Goal: Contribute content: Contribute content

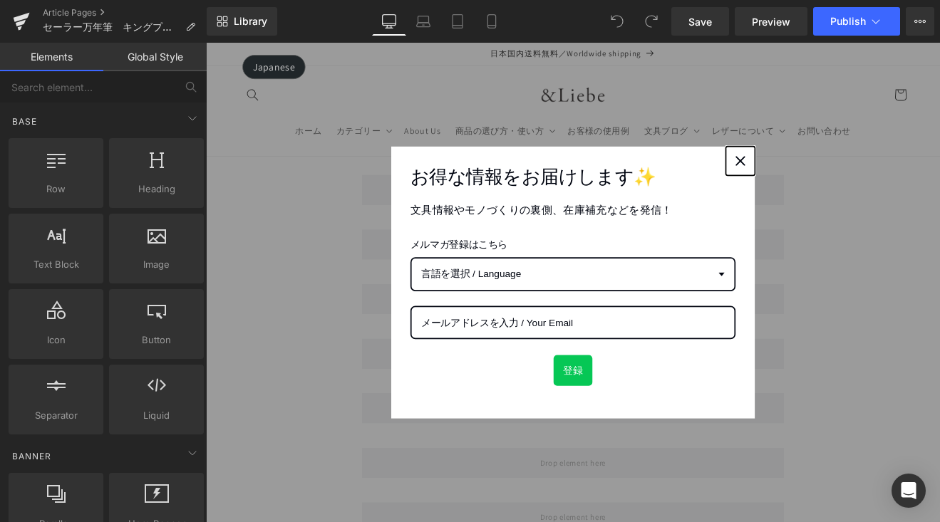
click at [830, 184] on icon "close icon" at bounding box center [833, 181] width 11 height 11
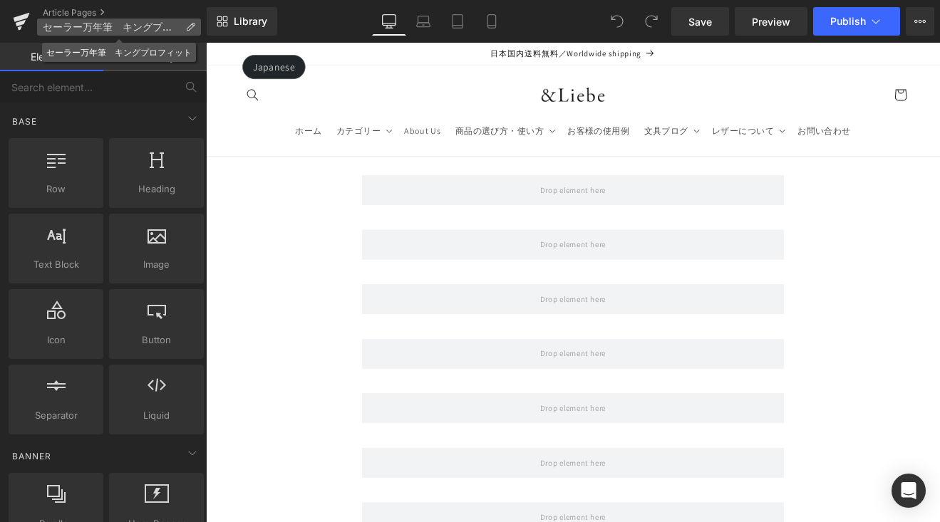
click at [192, 22] on icon at bounding box center [190, 27] width 10 height 10
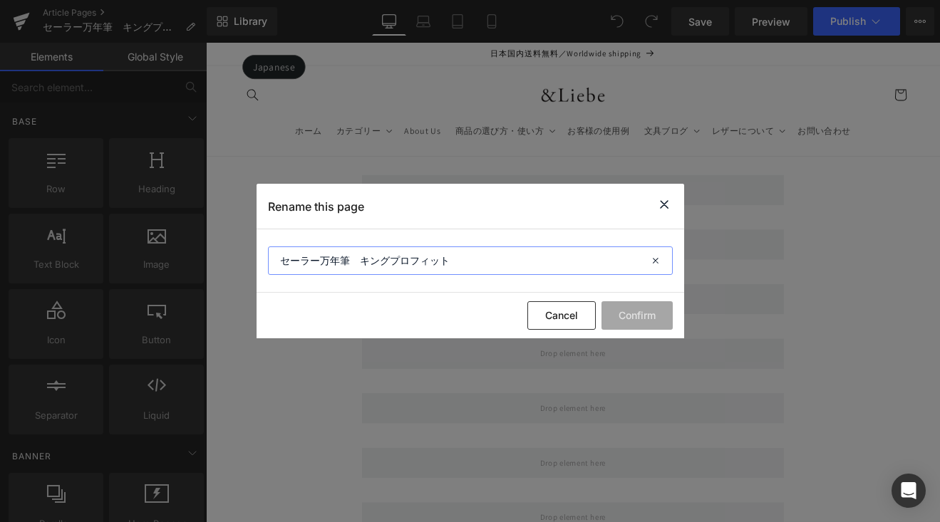
drag, startPoint x: 283, startPoint y: 261, endPoint x: 295, endPoint y: 264, distance: 12.4
click at [284, 261] on input "セーラー万年筆　キングプロフィット" at bounding box center [470, 260] width 405 height 28
paste input "“万年筆の王”"
click at [420, 263] on input "“万年筆の王” セーラー万年筆　キングプロフィット" at bounding box center [470, 260] width 405 height 28
paste input "圧倒的存在感を"
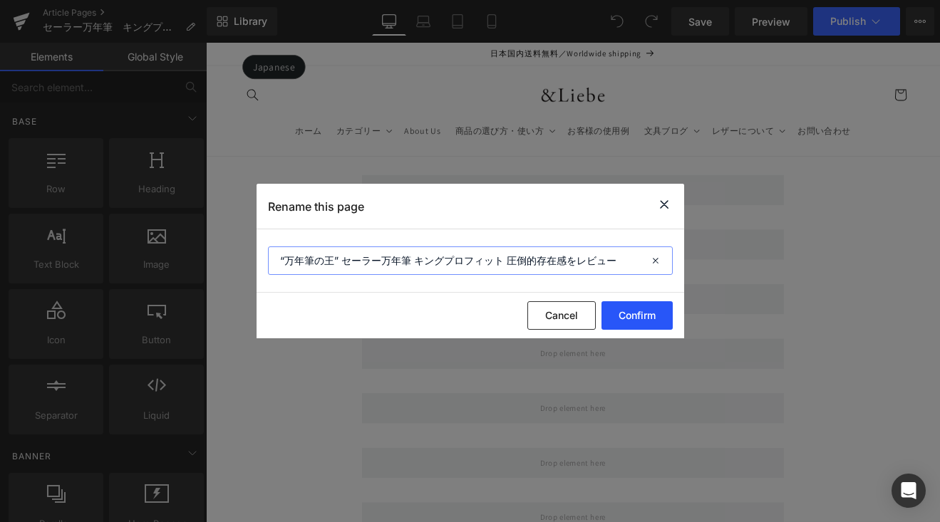
type input "“万年筆の王” セーラー万年筆 キングプロフィット 圧倒的存在感をレビュー"
click at [625, 316] on button "Confirm" at bounding box center [636, 315] width 71 height 28
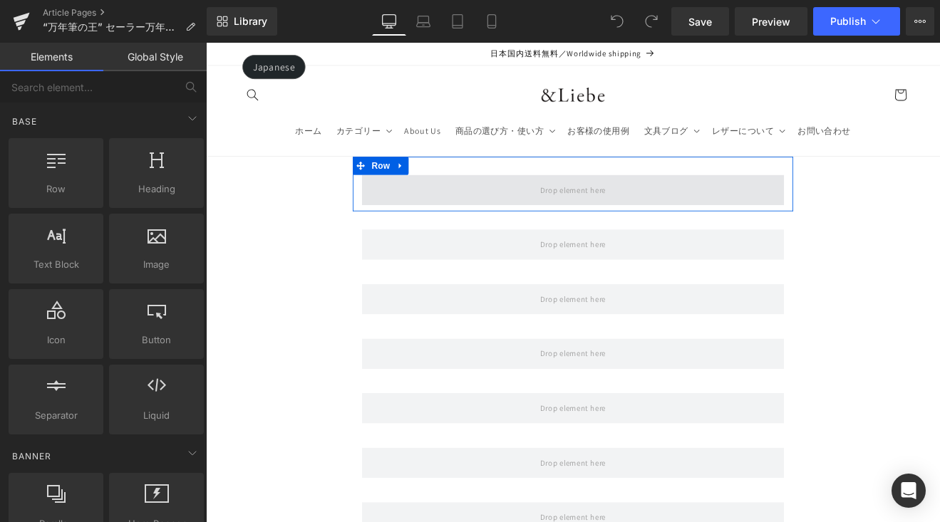
click at [553, 212] on span at bounding box center [637, 216] width 496 height 36
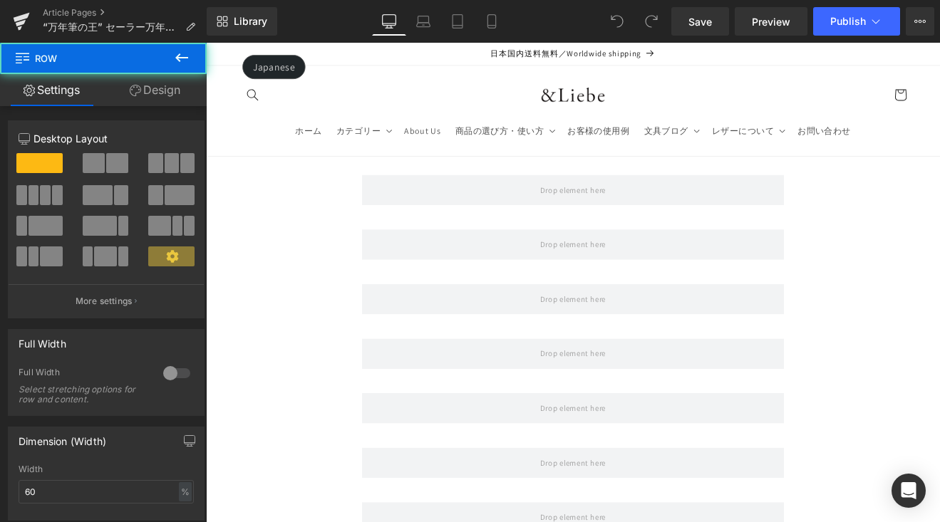
click at [189, 66] on button at bounding box center [182, 58] width 50 height 31
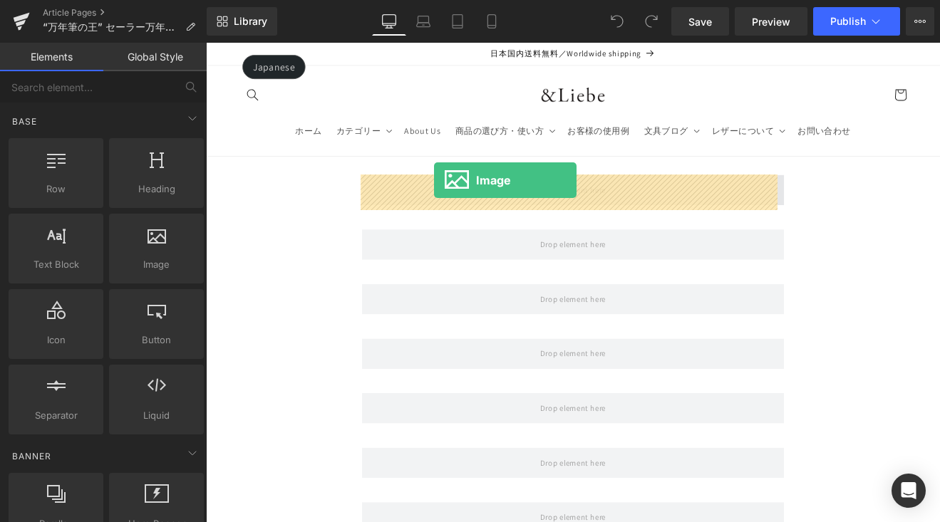
drag, startPoint x: 410, startPoint y: 278, endPoint x: 474, endPoint y: 204, distance: 97.4
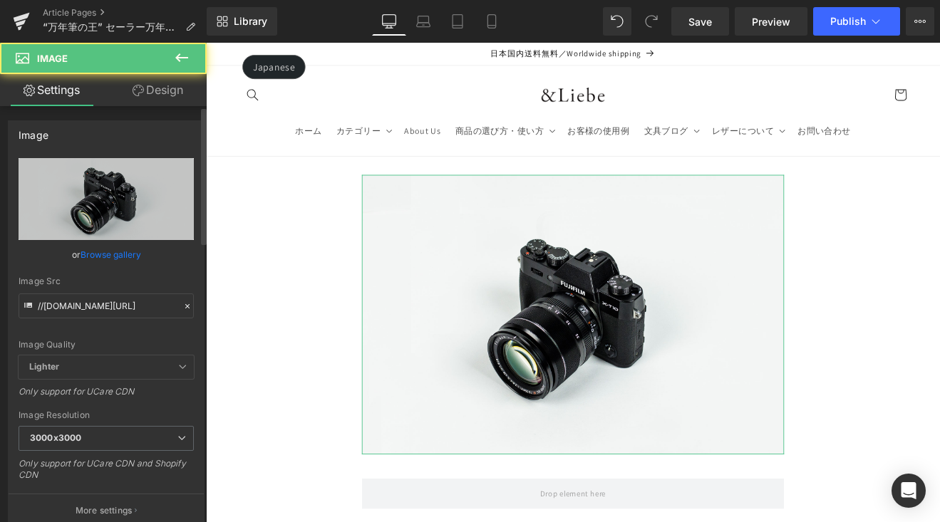
click at [123, 256] on link "Browse gallery" at bounding box center [110, 254] width 61 height 25
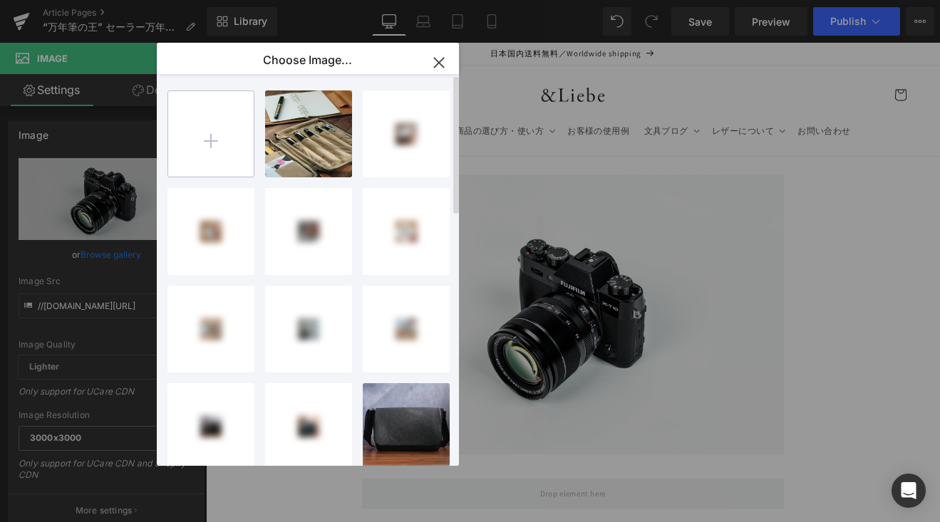
click at [231, 140] on input "file" at bounding box center [210, 133] width 85 height 85
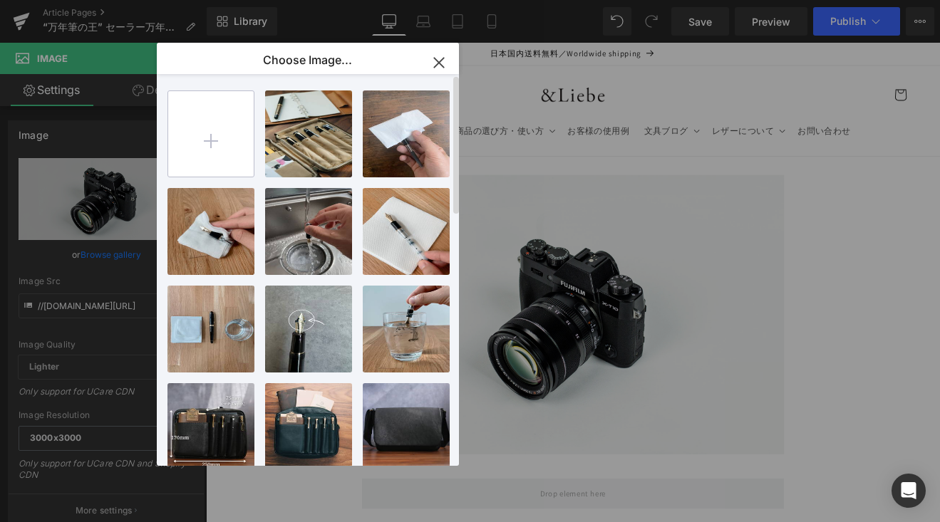
click at [229, 135] on input "file" at bounding box center [210, 133] width 85 height 85
type input "C:\fakepath\IMG_4560.jpg"
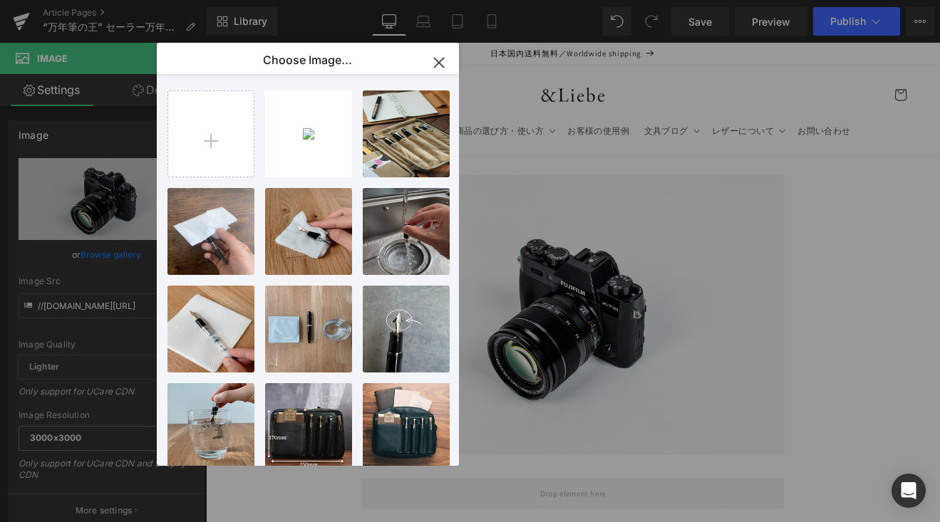
click at [0, 0] on div "IMG_456...4560.jpg 409.90 KB" at bounding box center [0, 0] width 0 height 0
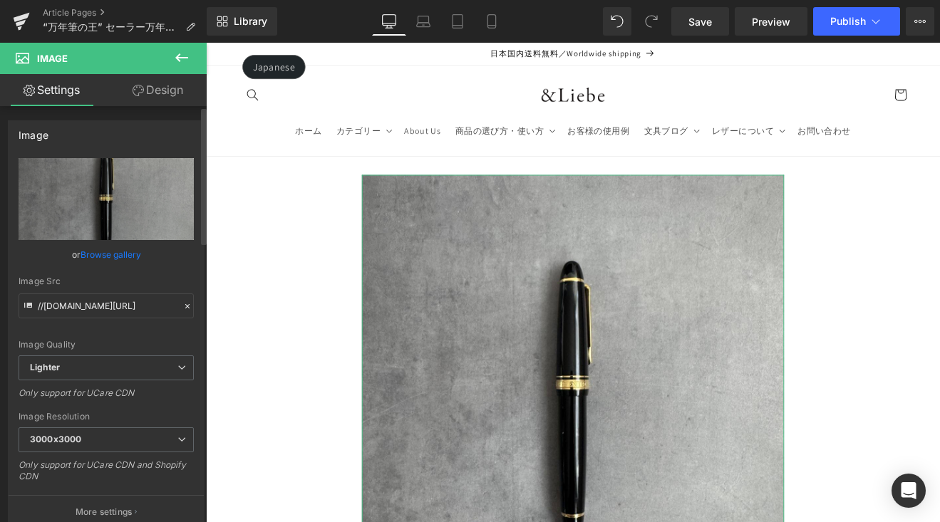
click at [118, 251] on link "Browse gallery" at bounding box center [110, 254] width 61 height 25
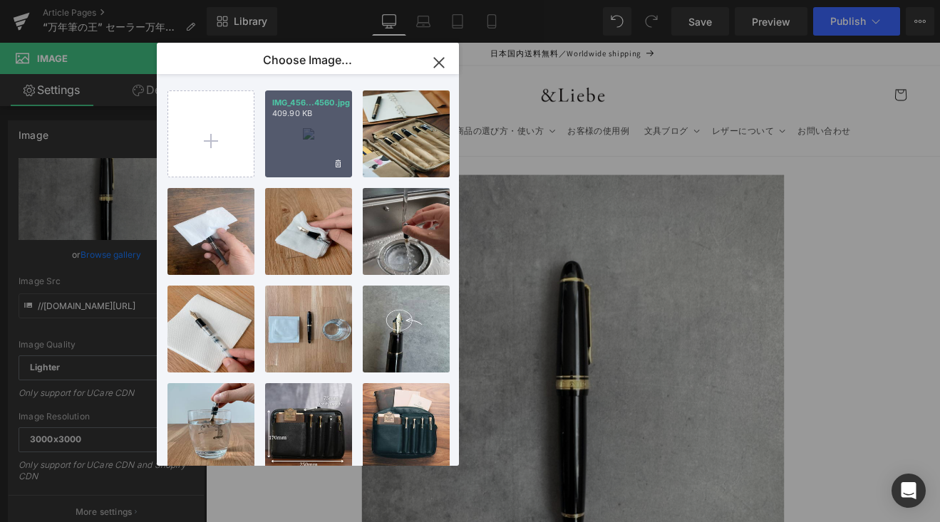
click at [302, 137] on div "IMG_456...4560.jpg 409.90 KB" at bounding box center [308, 133] width 87 height 87
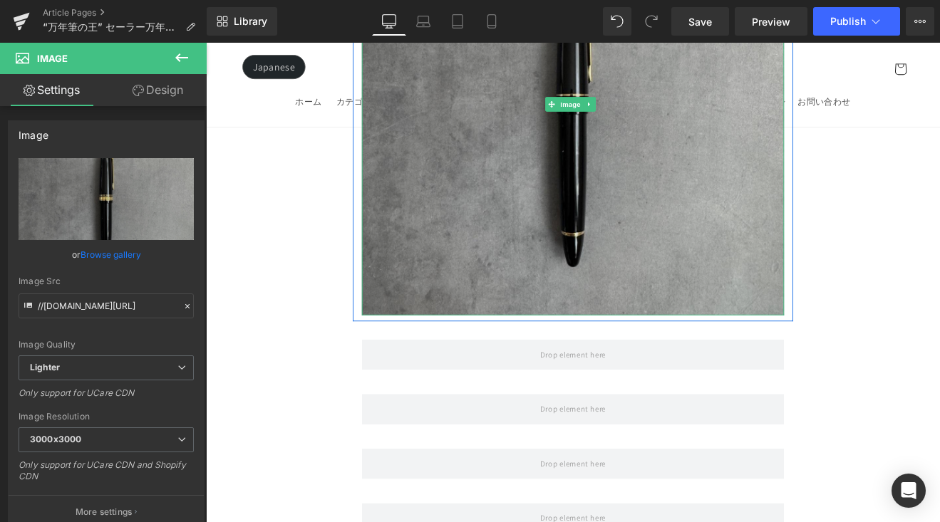
scroll to position [501, 0]
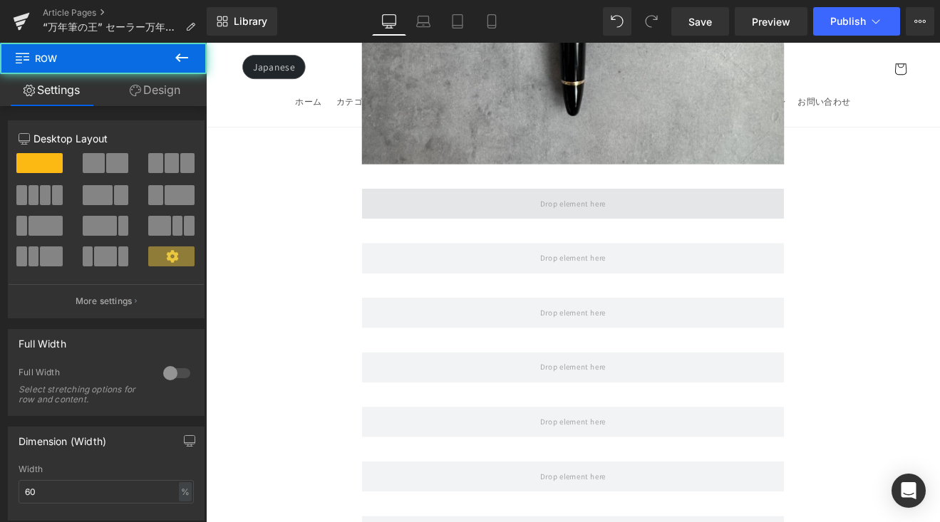
click at [538, 225] on span at bounding box center [637, 232] width 496 height 36
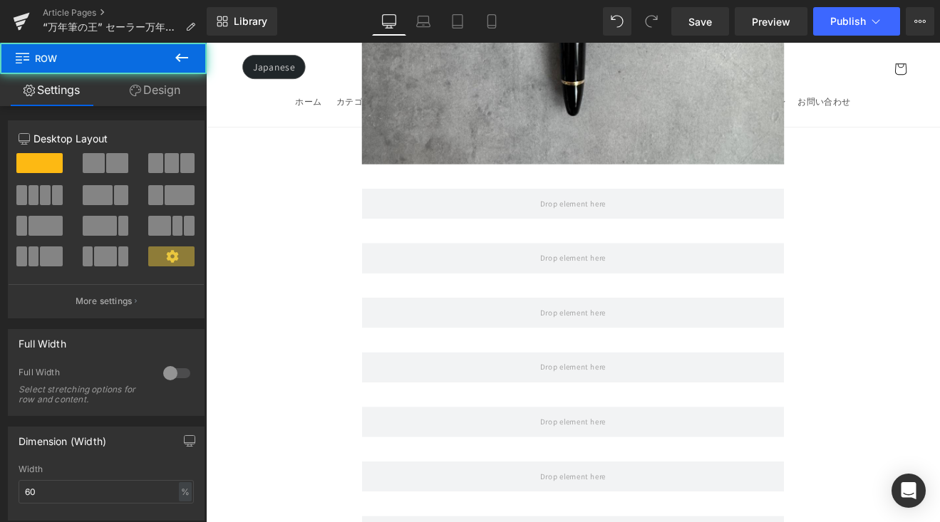
click at [185, 51] on icon at bounding box center [181, 57] width 17 height 17
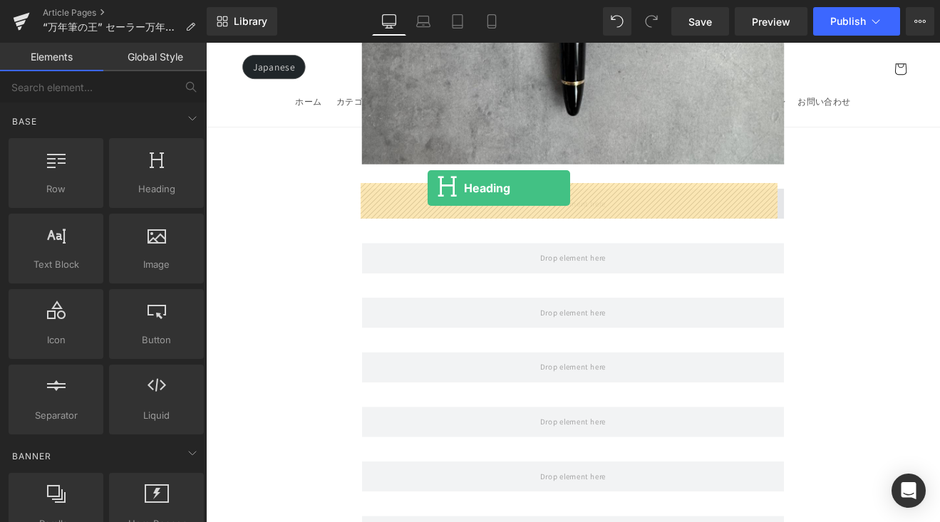
drag, startPoint x: 358, startPoint y: 231, endPoint x: 467, endPoint y: 213, distance: 110.4
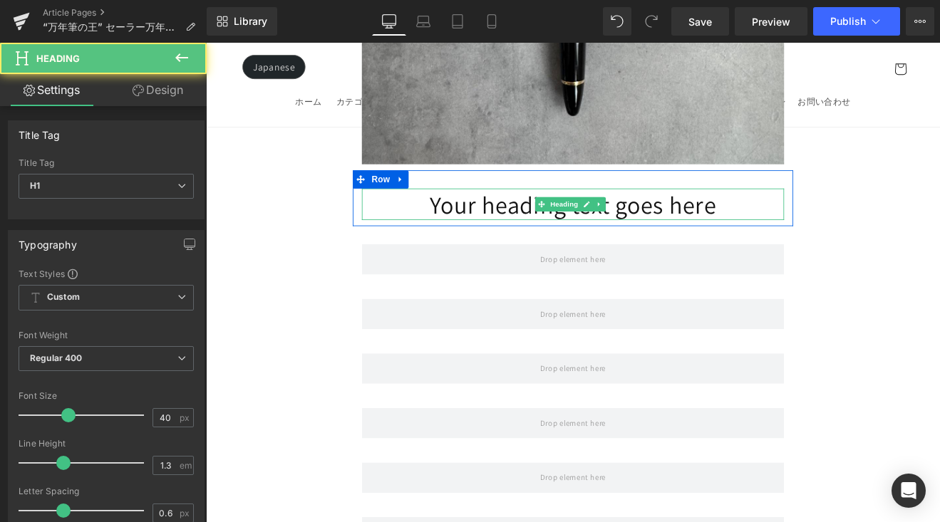
click at [542, 231] on h1 "Your heading text goes here" at bounding box center [637, 232] width 496 height 37
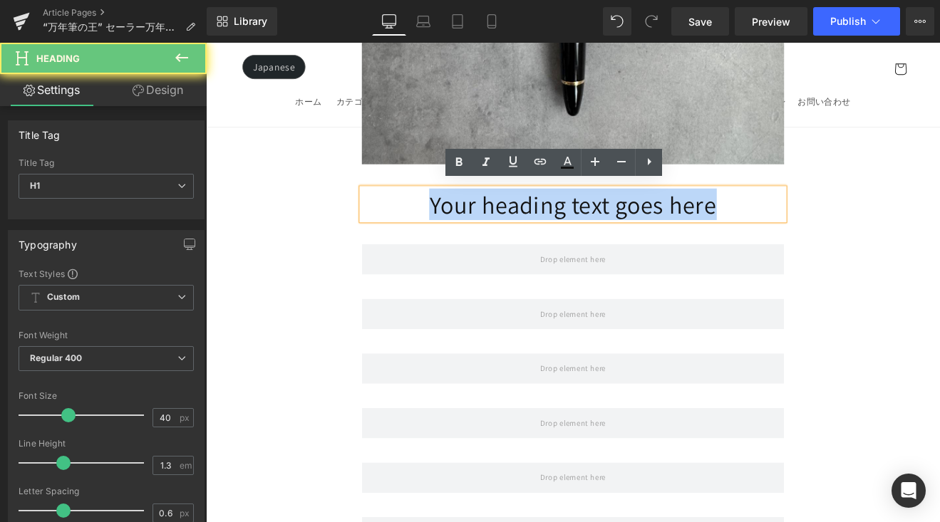
drag, startPoint x: 432, startPoint y: 231, endPoint x: 794, endPoint y: 231, distance: 361.9
click at [794, 231] on h1 "Your heading text goes here" at bounding box center [637, 232] width 496 height 37
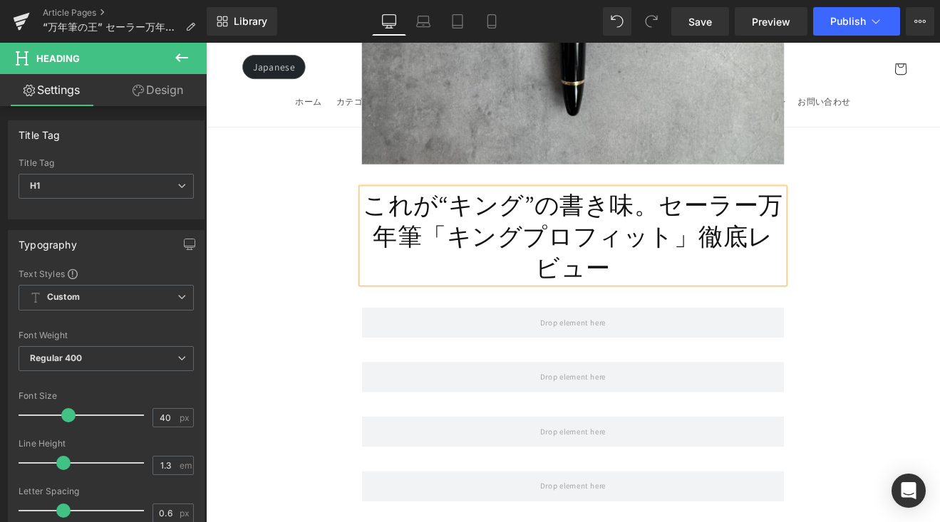
click at [729, 224] on h1 "これが“キング”の書き味。セーラー万年筆「キングプロフィット」徹底レビュー" at bounding box center [637, 269] width 496 height 111
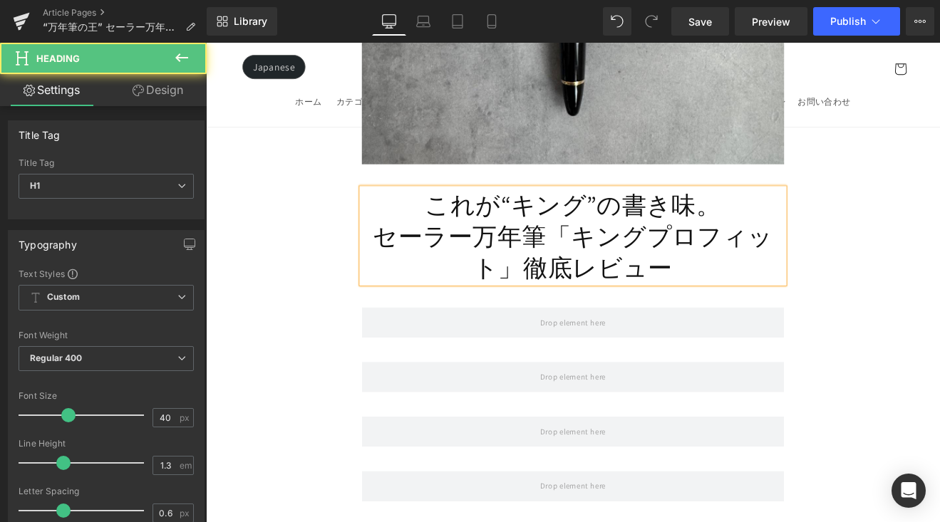
click at [610, 259] on h1 "セーラー万年筆「キングプロフィット」徹底レビュー" at bounding box center [637, 288] width 496 height 74
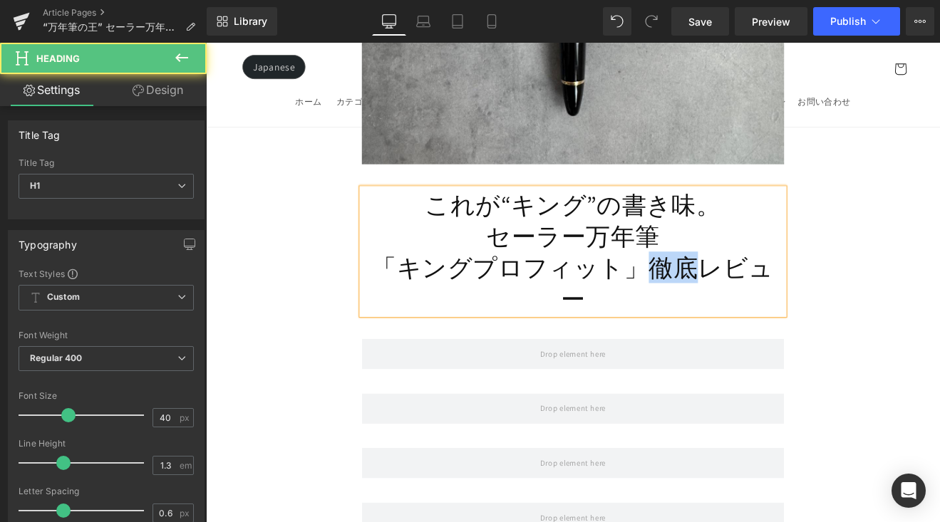
drag, startPoint x: 722, startPoint y: 296, endPoint x: 776, endPoint y: 301, distance: 55.1
click at [776, 301] on h1 "「キングプロフィット」徹底レビュー" at bounding box center [637, 325] width 496 height 74
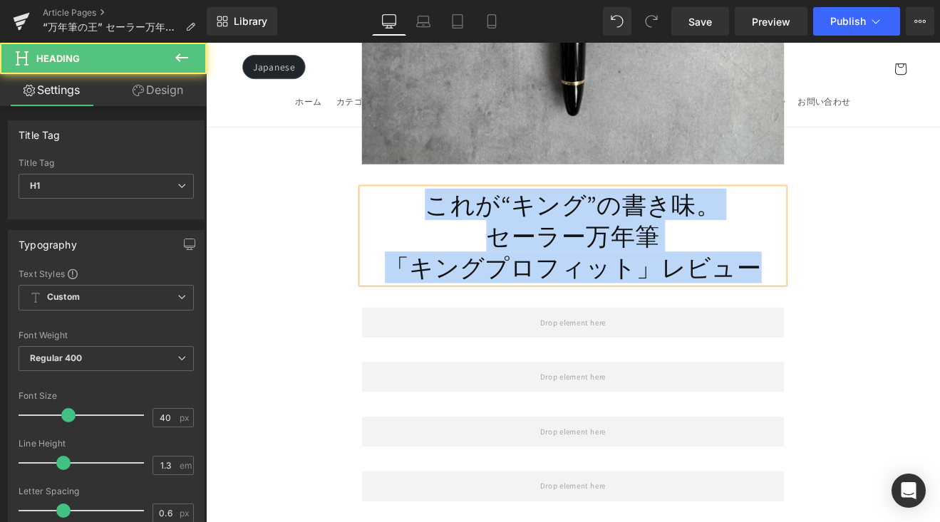
drag, startPoint x: 861, startPoint y: 301, endPoint x: 422, endPoint y: 209, distance: 448.2
click at [422, 214] on div "これが“キング”の書き味。 セーラー万年筆 「キングプロフィット」レビュー" at bounding box center [637, 269] width 496 height 111
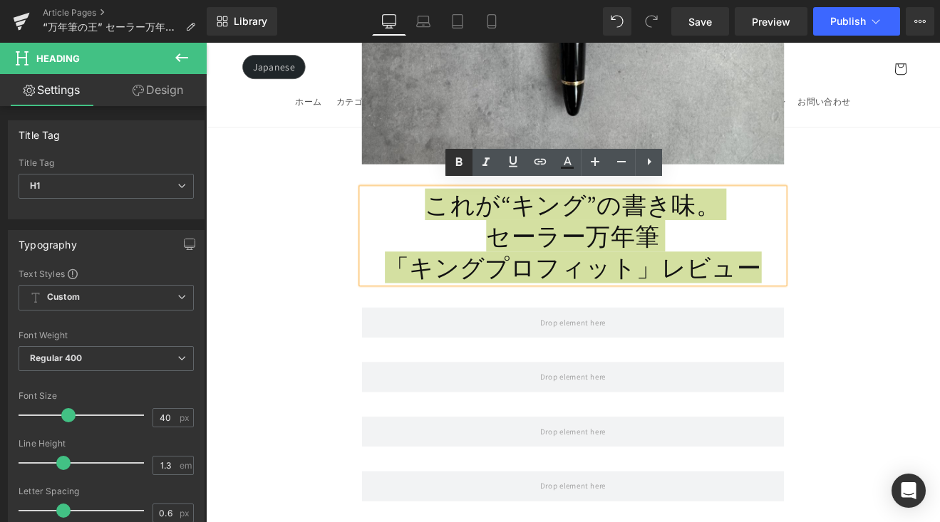
click at [459, 166] on icon at bounding box center [458, 162] width 17 height 17
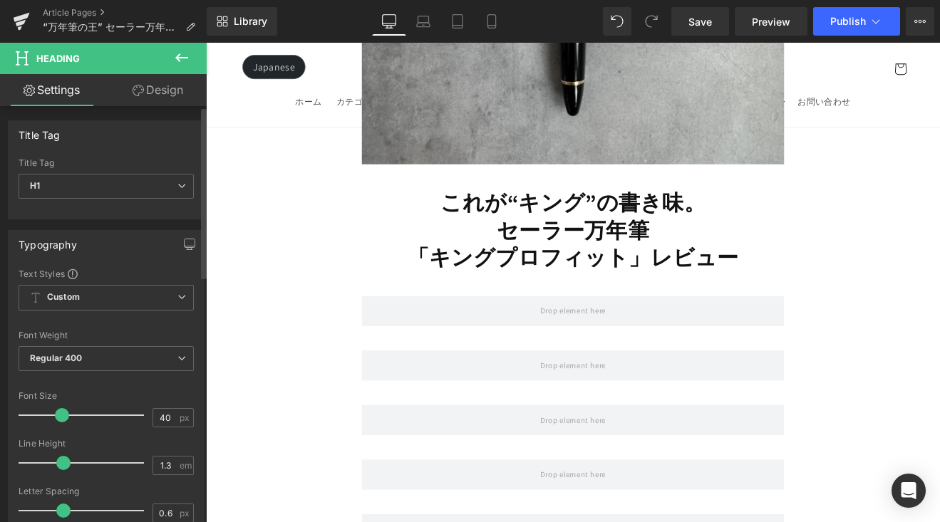
click at [64, 418] on span at bounding box center [62, 415] width 14 height 14
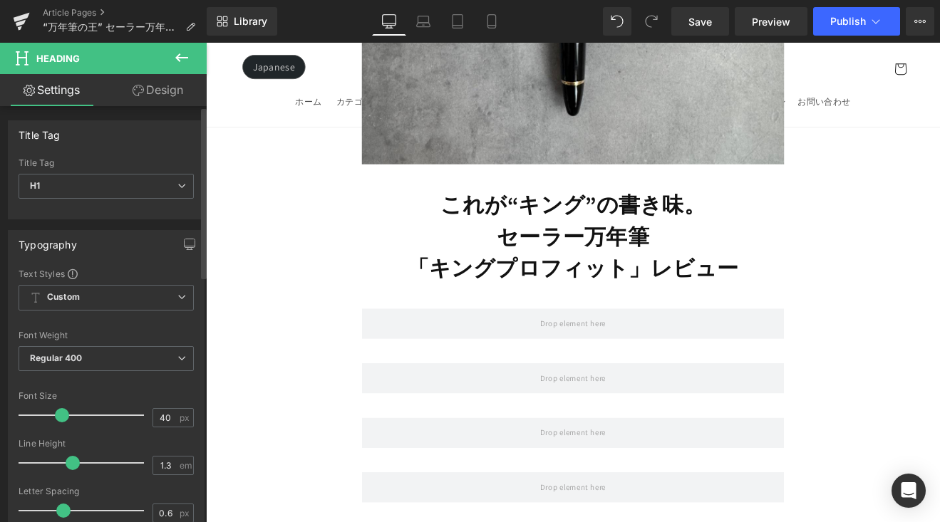
drag, startPoint x: 58, startPoint y: 462, endPoint x: 66, endPoint y: 462, distance: 7.9
click at [66, 462] on span at bounding box center [73, 463] width 14 height 14
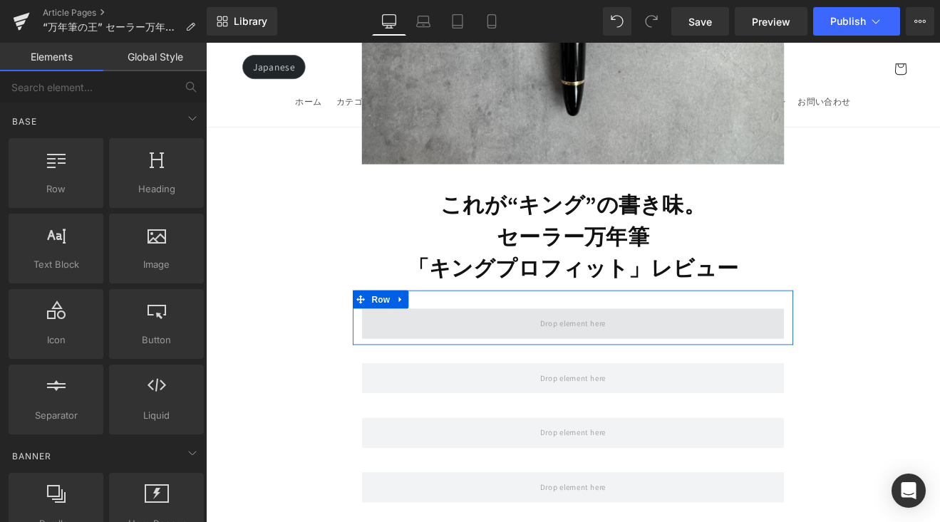
click at [604, 365] on span at bounding box center [636, 372] width 87 height 24
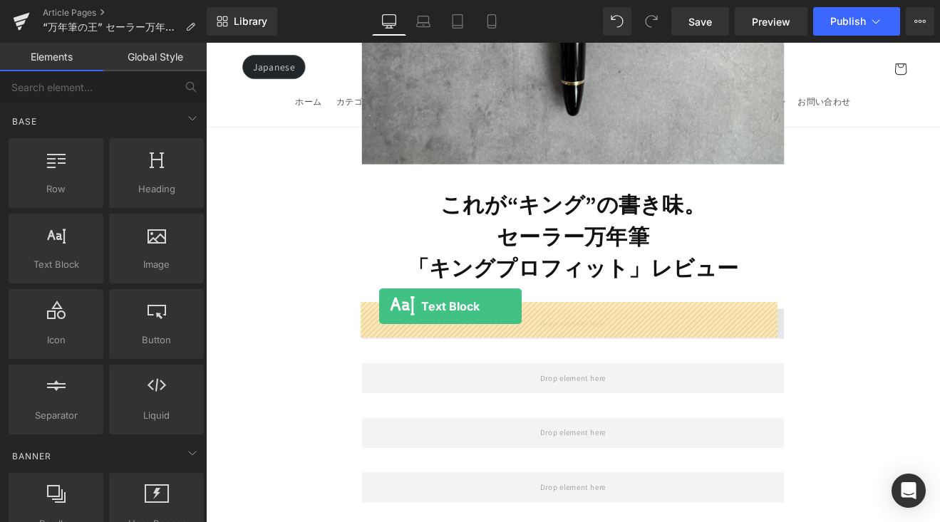
drag, startPoint x: 296, startPoint y: 298, endPoint x: 409, endPoint y: 353, distance: 125.5
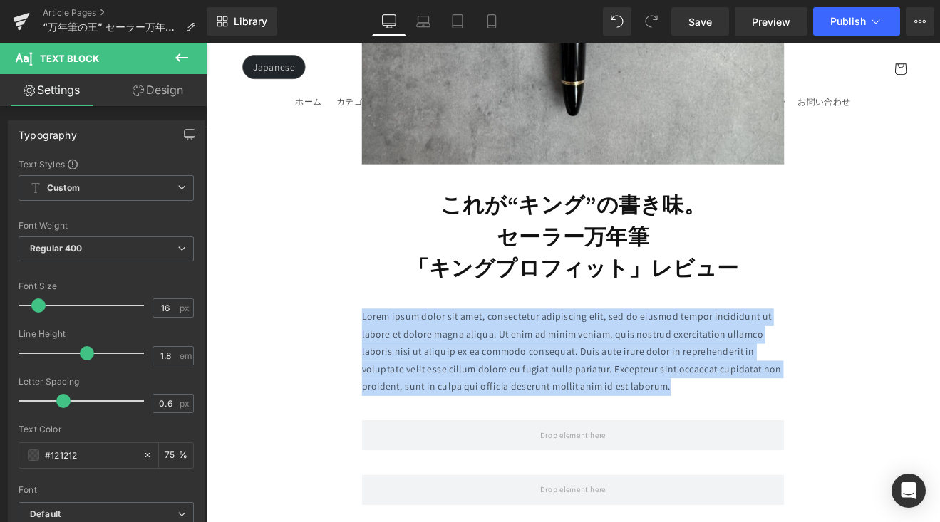
drag, startPoint x: 559, startPoint y: 388, endPoint x: 350, endPoint y: 356, distance: 211.8
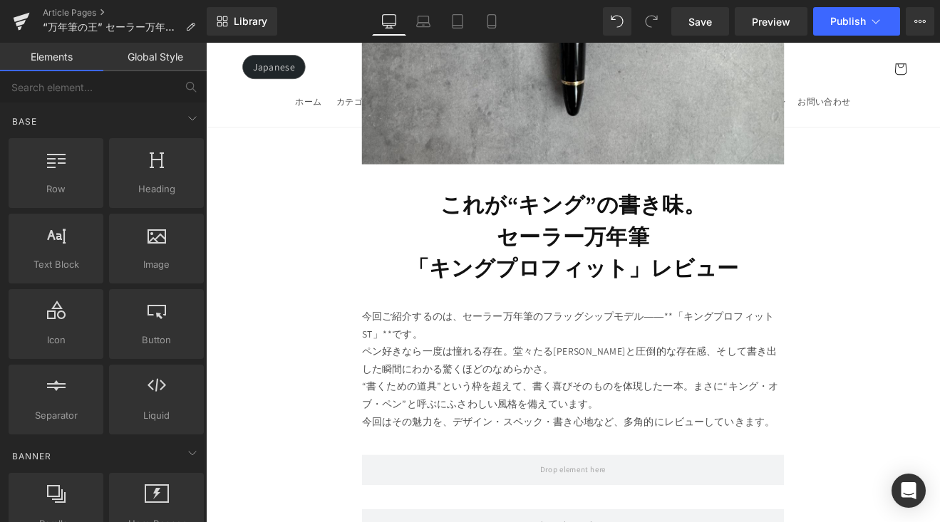
click at [828, 403] on p "ペン好きなら一度は憧れる存在。堂々たるフォルムと圧倒的な存在感、そして書き出した瞬間にわかる驚くほどのなめらかさ。 “書くための道具”という枠を超えて、書く喜…" at bounding box center [637, 436] width 496 height 82
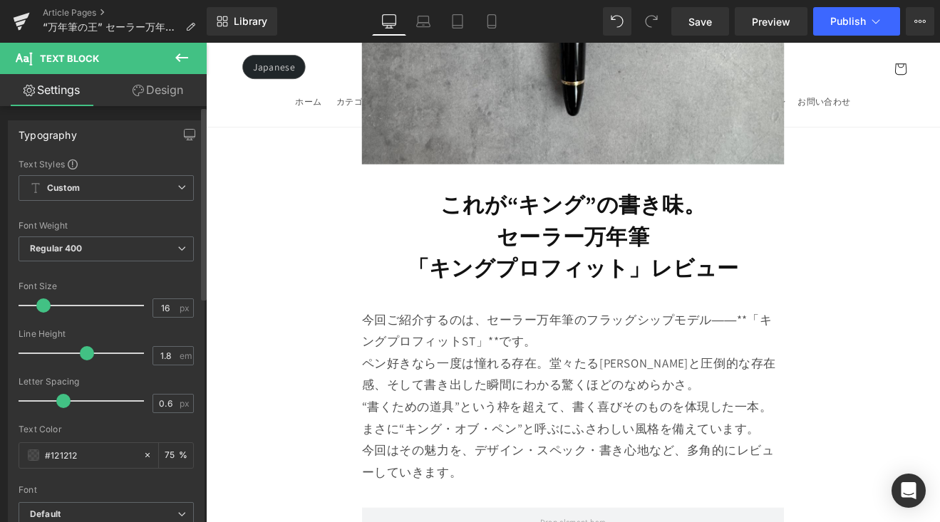
click at [43, 308] on span at bounding box center [43, 305] width 14 height 14
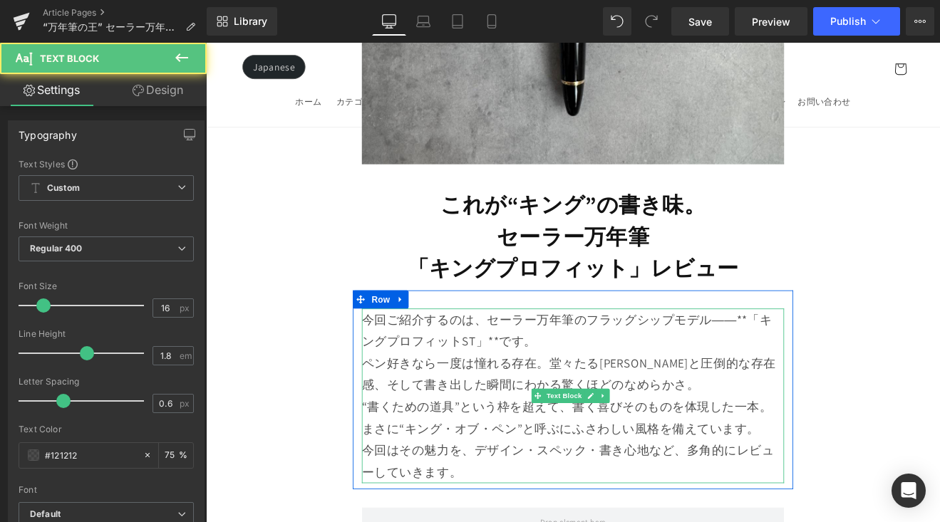
click at [838, 363] on p "今回ご紹介するのは、セーラー万年筆のフラッグシップモデル――**「キングプロフィットST」**です。" at bounding box center [637, 380] width 496 height 51
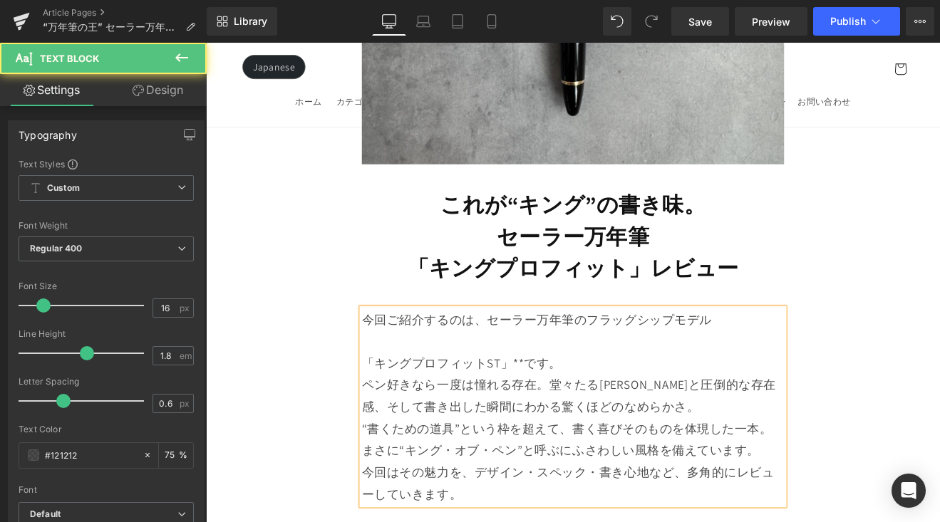
click at [574, 415] on p "「キングプロフィットST」**です。" at bounding box center [637, 419] width 496 height 26
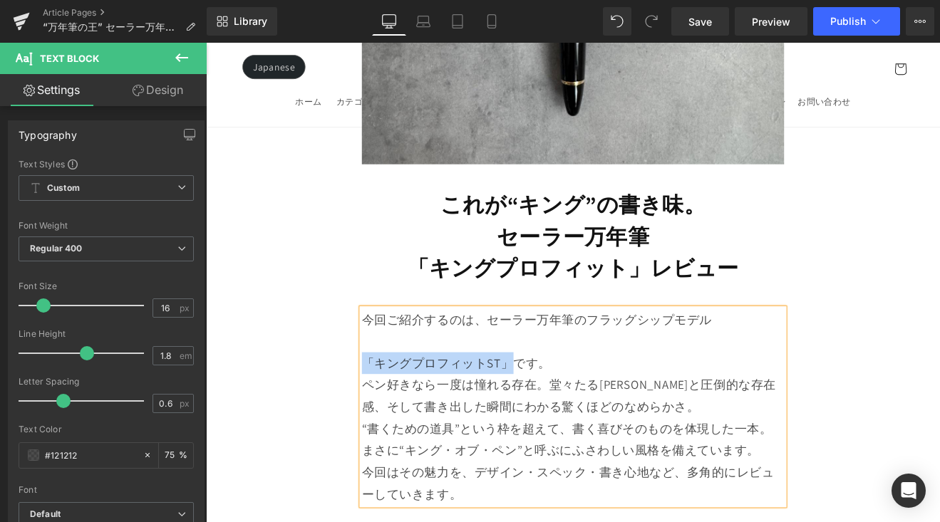
drag, startPoint x: 567, startPoint y: 408, endPoint x: 392, endPoint y: 417, distance: 174.8
click at [392, 417] on p "「キングプロフィットST」です。" at bounding box center [637, 419] width 496 height 26
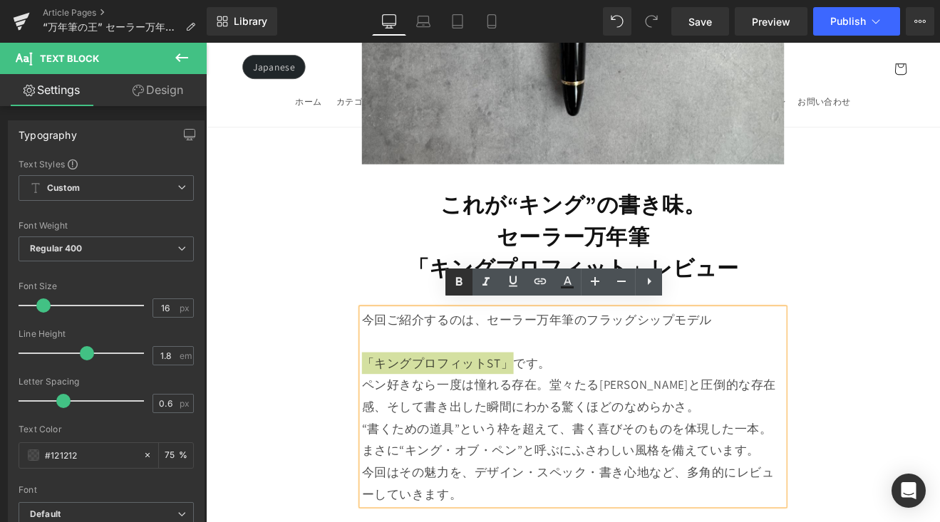
click at [458, 289] on icon at bounding box center [458, 282] width 17 height 17
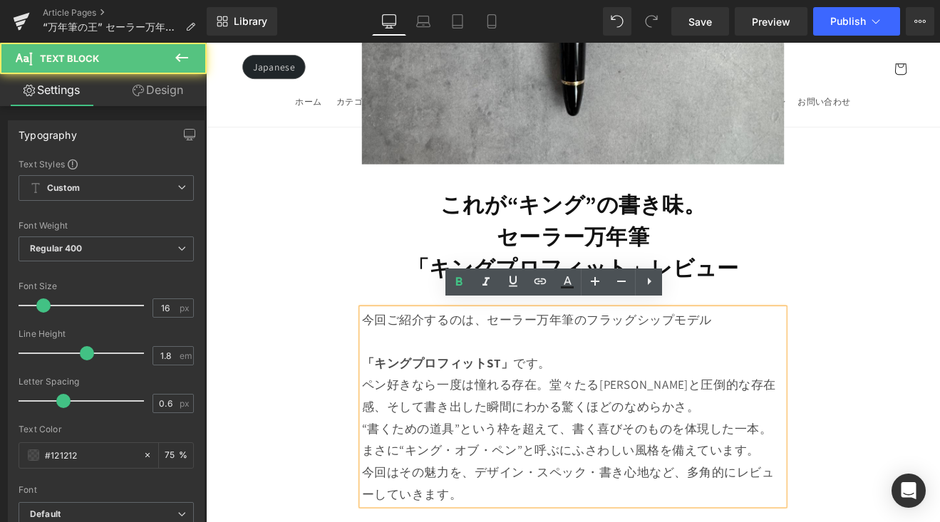
click at [629, 418] on p "「キングプロフィットST」 です。" at bounding box center [637, 419] width 496 height 26
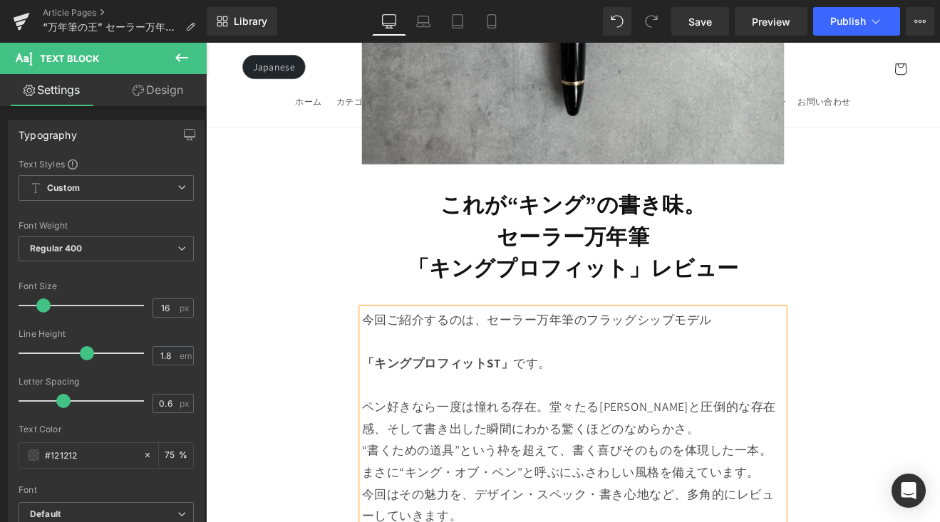
click at [608, 463] on p "ペン好きなら一度は憧れる存在。堂々たるフォルムと圧倒的な存在感、そして書き出した瞬間にわかる驚くほどのなめらかさ。 “書くための道具”という枠を超えて、書く喜…" at bounding box center [637, 508] width 496 height 103
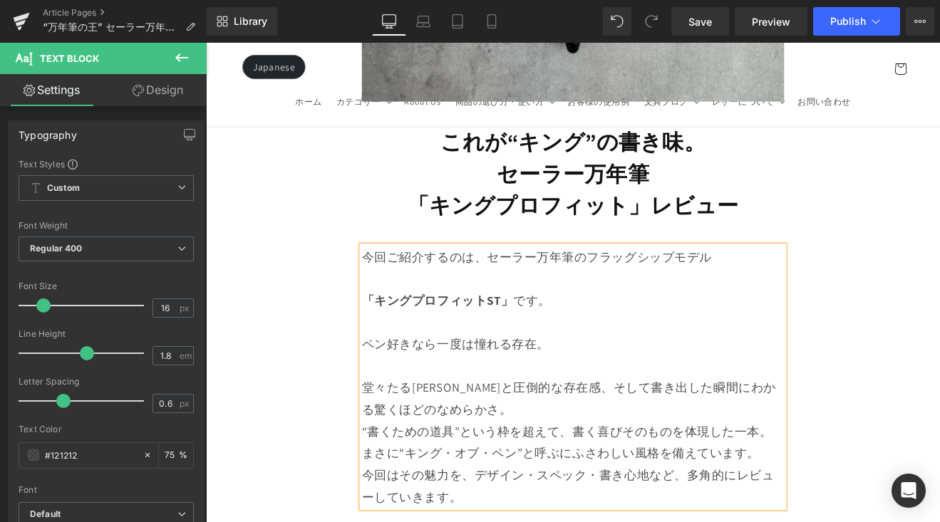
scroll to position [598, 0]
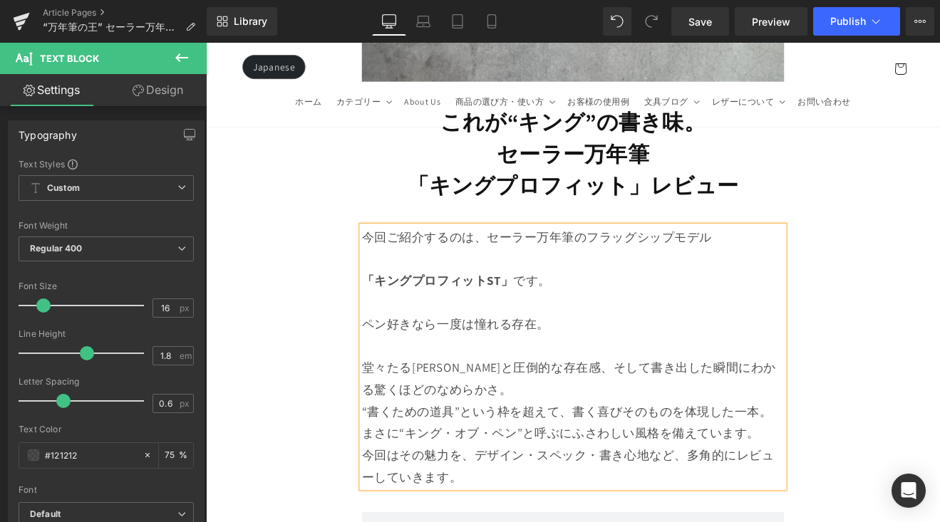
click at [624, 445] on p "堂々たるフォルムと圧倒的な存在感、そして書き出した瞬間にわかる驚くほどのなめらかさ。 “書くための道具”という枠を超えて、書く喜びそのものを体現した一本。まさ…" at bounding box center [637, 463] width 496 height 103
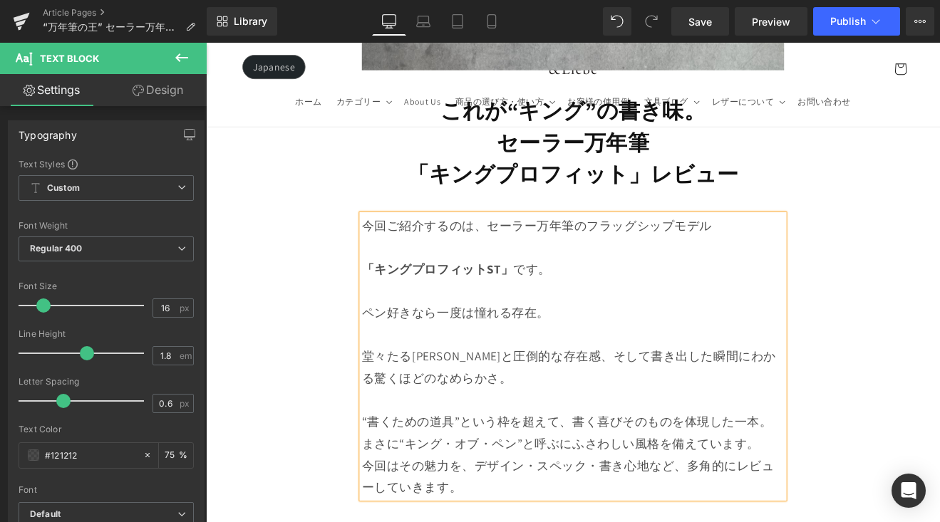
scroll to position [619, 0]
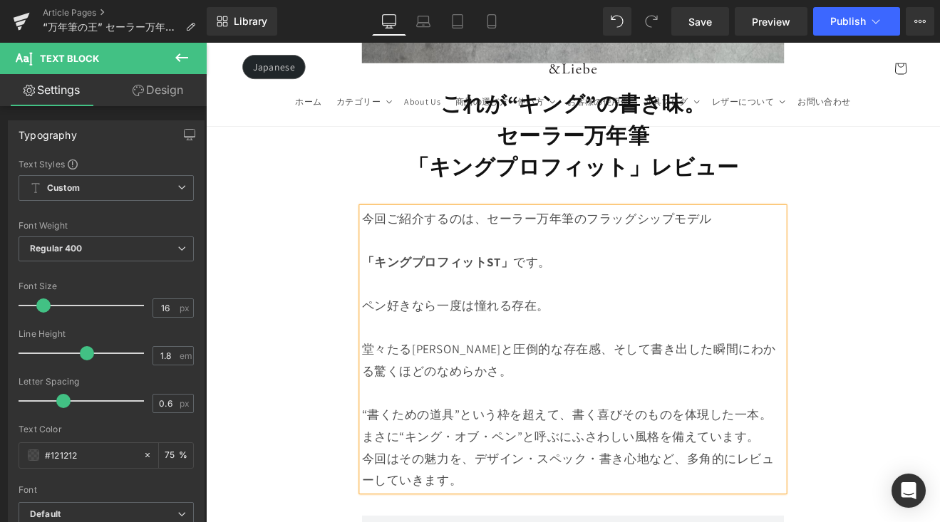
click at [868, 477] on p "“書くための道具”という枠を超えて、書く喜びそのものを体現した一本。まさに“キング・オブ・ペン”と呼ぶにふさわしい風格を備えています。" at bounding box center [637, 480] width 496 height 77
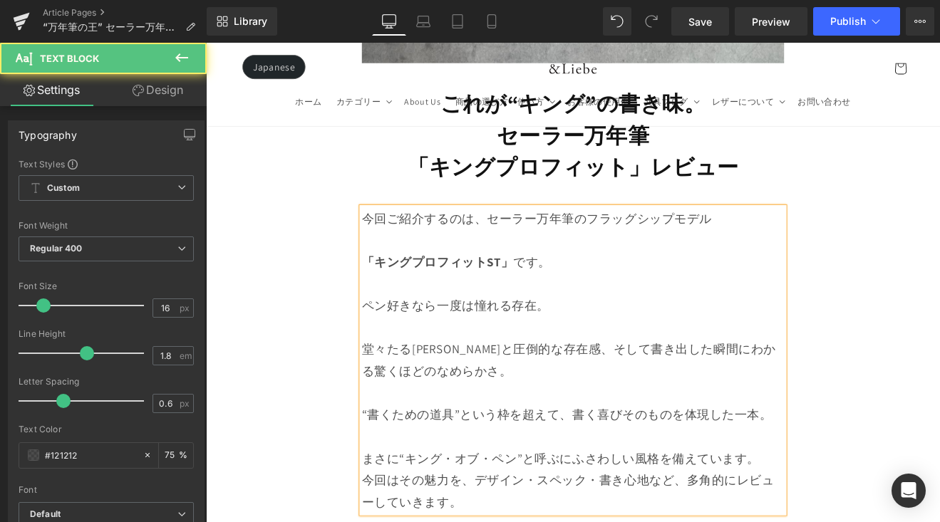
click at [856, 475] on p "“書くための道具”という枠を超えて、書く喜びそのものを体現した一本。" at bounding box center [637, 467] width 496 height 51
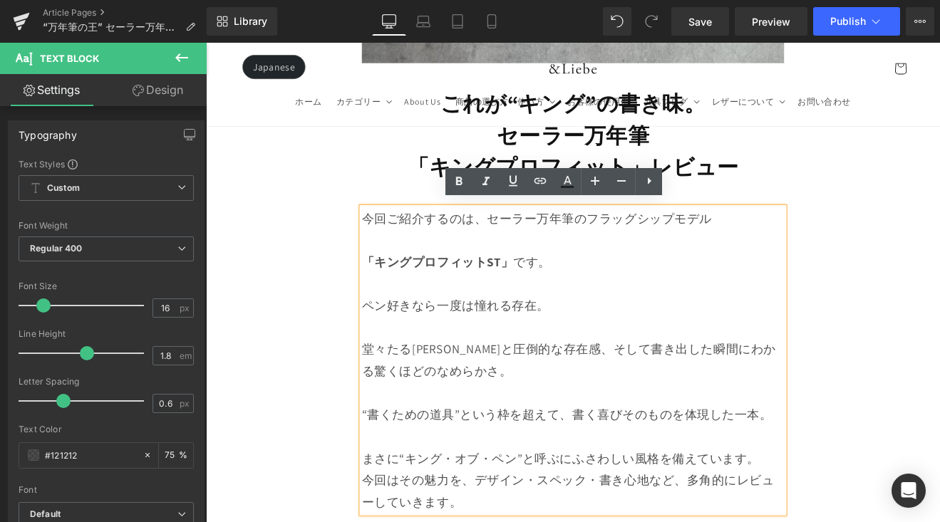
click at [870, 520] on p "まさに“キング・オブ・ペン”と呼ぶにふさわしい風格を備えています。" at bounding box center [637, 532] width 496 height 26
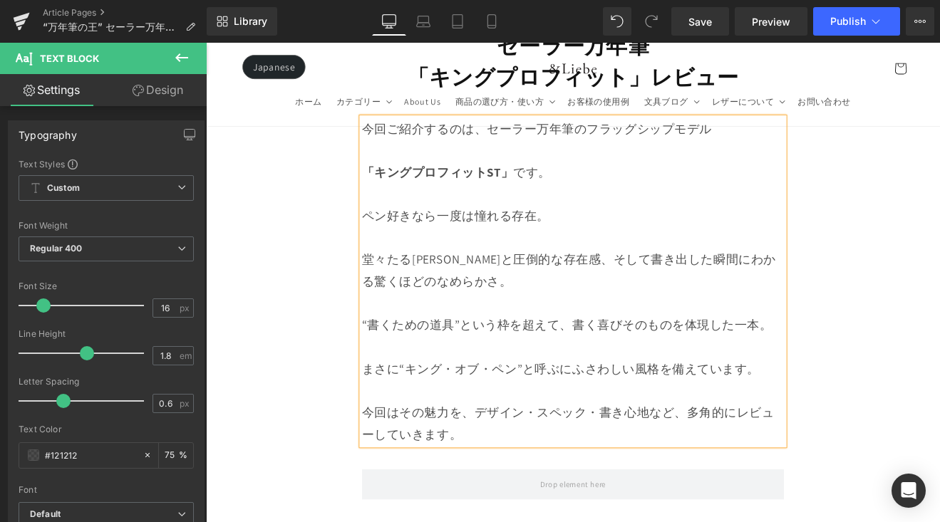
scroll to position [734, 0]
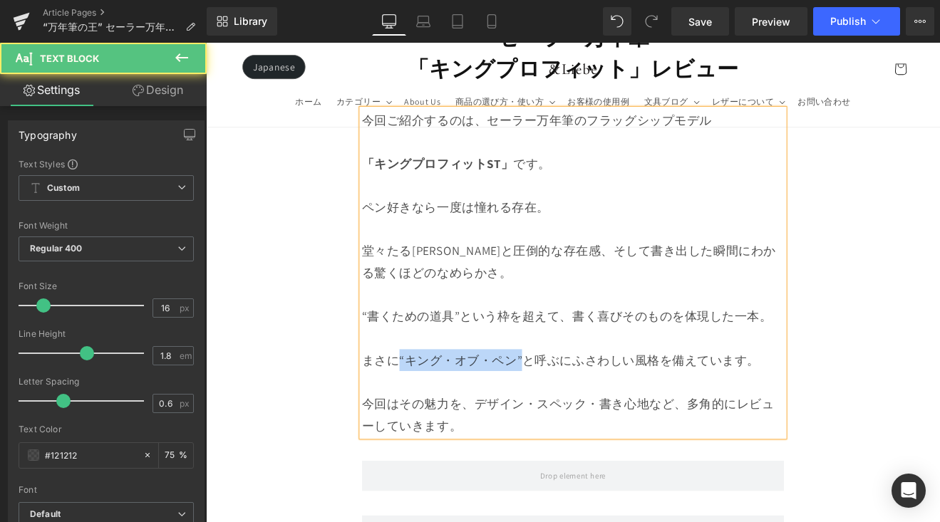
drag, startPoint x: 430, startPoint y: 405, endPoint x: 581, endPoint y: 402, distance: 151.7
click at [581, 403] on p "まさに“キング・オブ・ペン”と呼ぶにふさわしい風格を備えています。" at bounding box center [637, 416] width 496 height 26
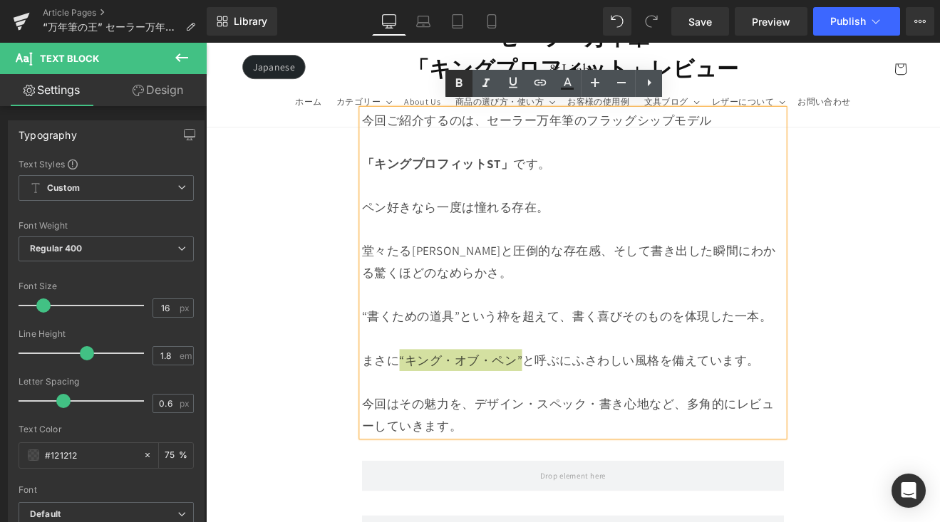
click at [451, 80] on icon at bounding box center [458, 83] width 17 height 17
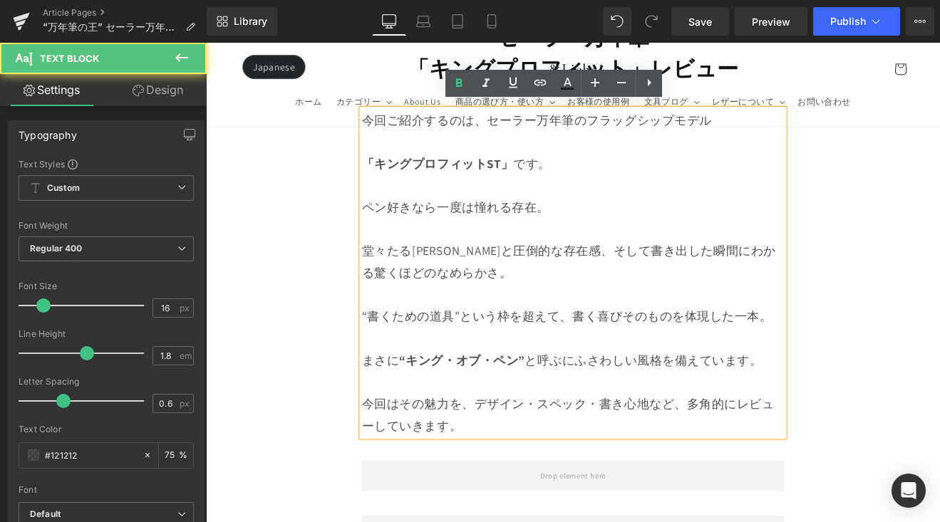
click at [663, 485] on p "今回はその魅力を、デザイン・スペック・書き心地など、多角的にレビューしていきます。" at bounding box center [637, 479] width 496 height 51
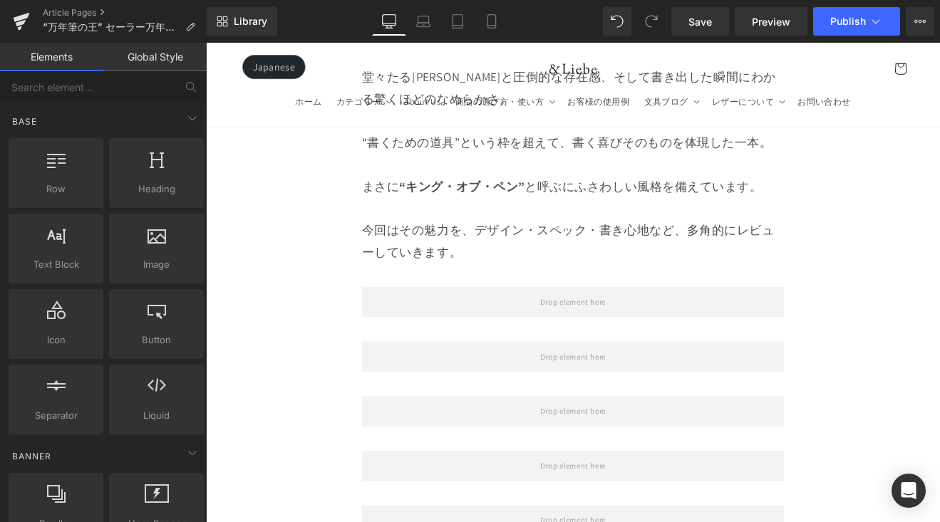
scroll to position [944, 0]
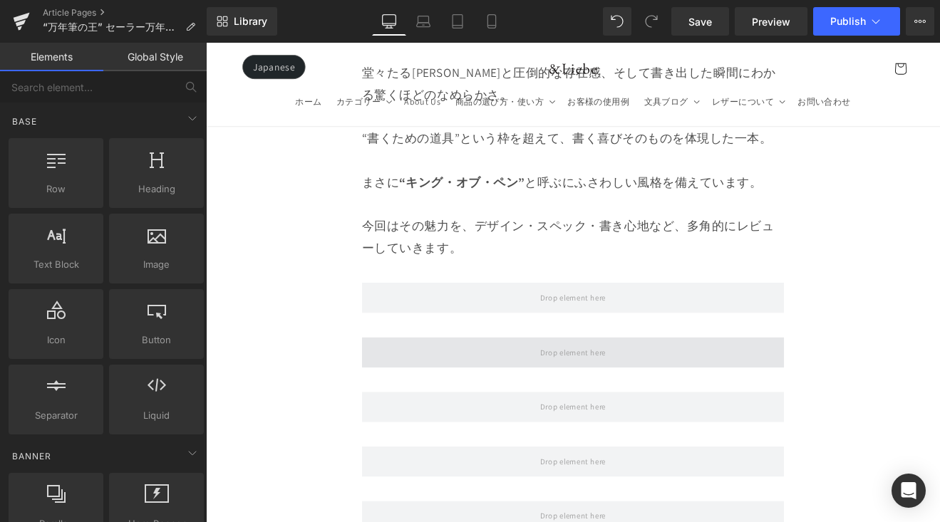
click at [787, 389] on span at bounding box center [637, 407] width 496 height 36
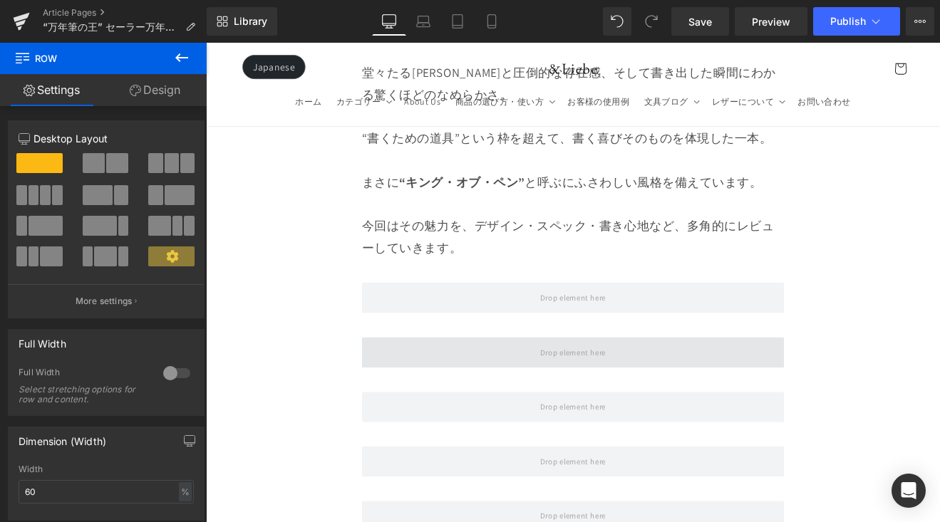
click at [571, 397] on span at bounding box center [637, 407] width 496 height 36
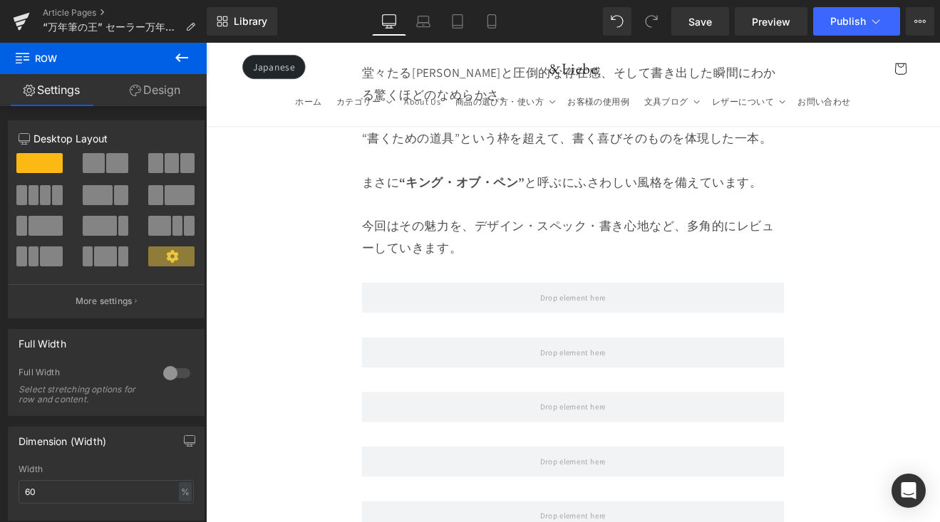
click at [194, 67] on button at bounding box center [182, 58] width 50 height 31
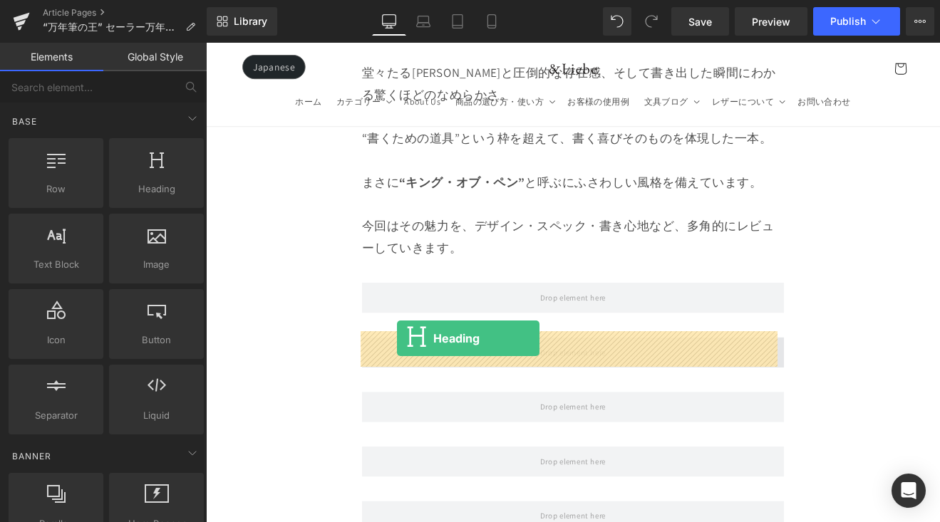
drag, startPoint x: 370, startPoint y: 229, endPoint x: 430, endPoint y: 390, distance: 171.3
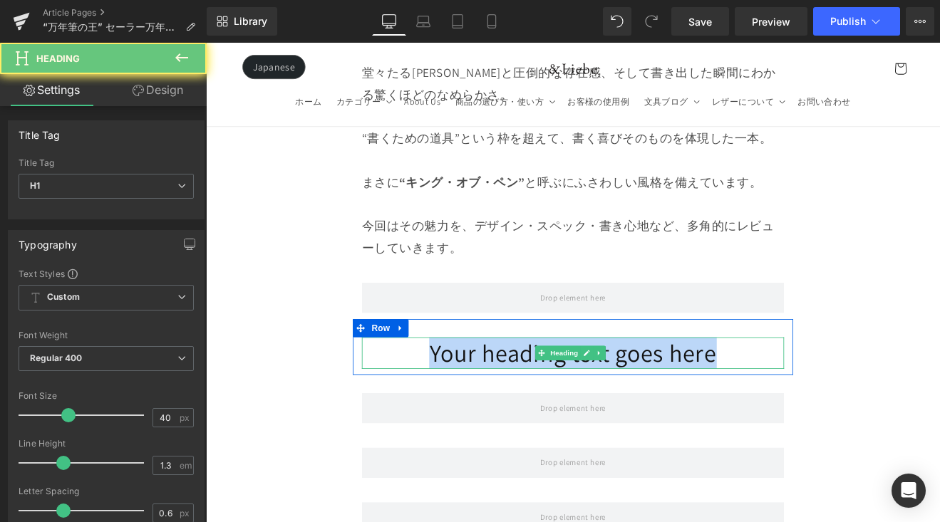
drag, startPoint x: 411, startPoint y: 394, endPoint x: 851, endPoint y: 410, distance: 440.5
click at [851, 410] on h1 "Your heading text goes here" at bounding box center [637, 407] width 496 height 37
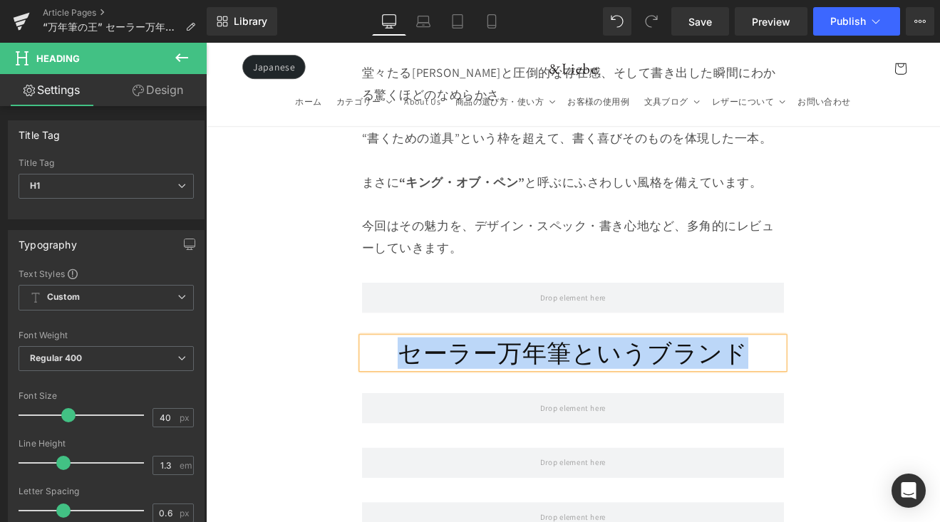
drag, startPoint x: 843, startPoint y: 410, endPoint x: 426, endPoint y: 402, distance: 416.8
click at [424, 402] on h1 "セーラー万年筆というブランド" at bounding box center [637, 407] width 496 height 37
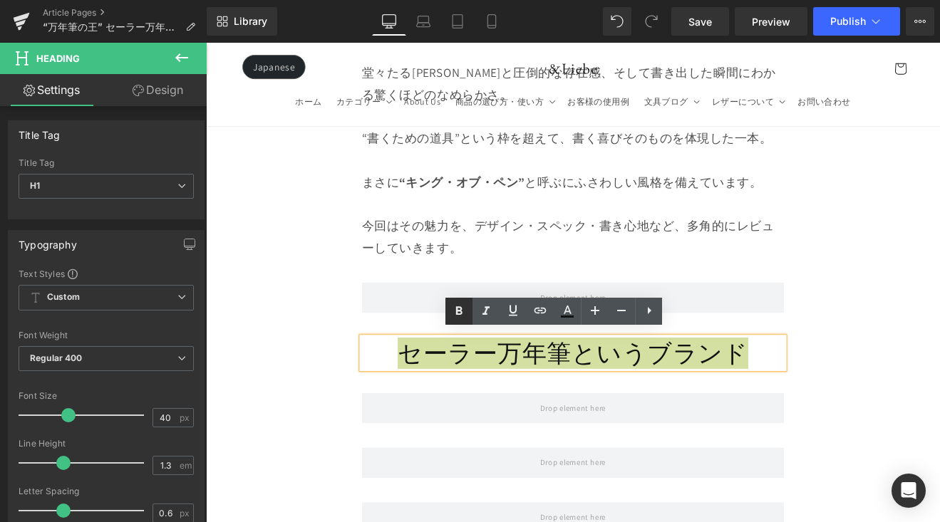
click at [450, 303] on icon at bounding box center [458, 311] width 17 height 17
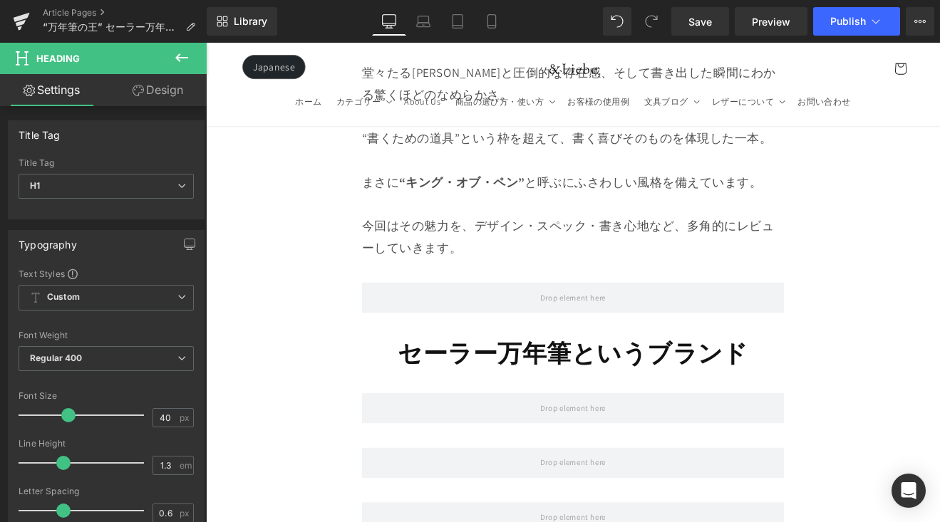
click at [182, 63] on icon at bounding box center [181, 57] width 17 height 17
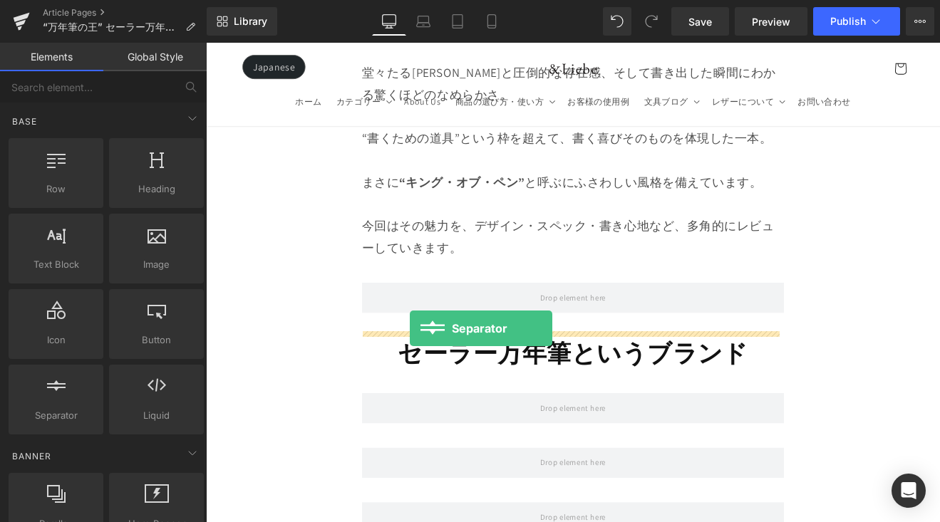
drag, startPoint x: 271, startPoint y: 442, endPoint x: 445, endPoint y: 378, distance: 185.3
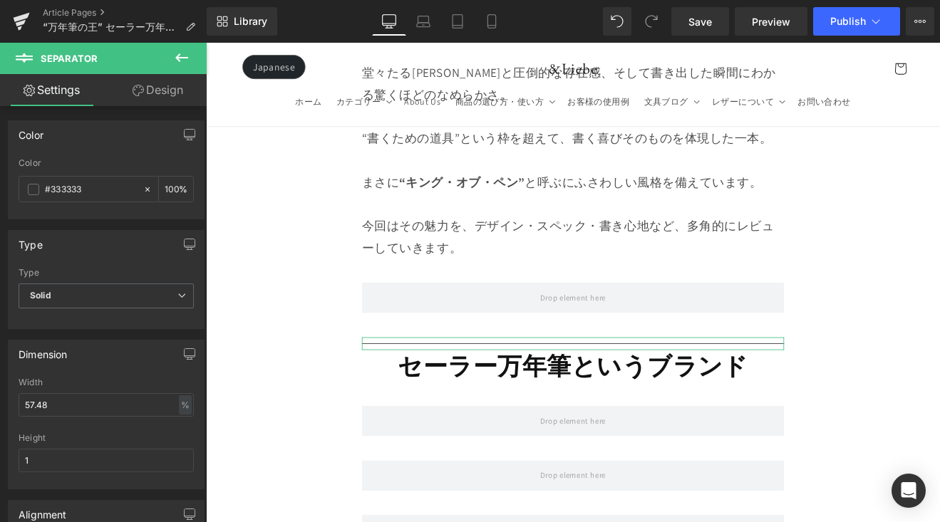
click at [190, 56] on button at bounding box center [182, 58] width 50 height 31
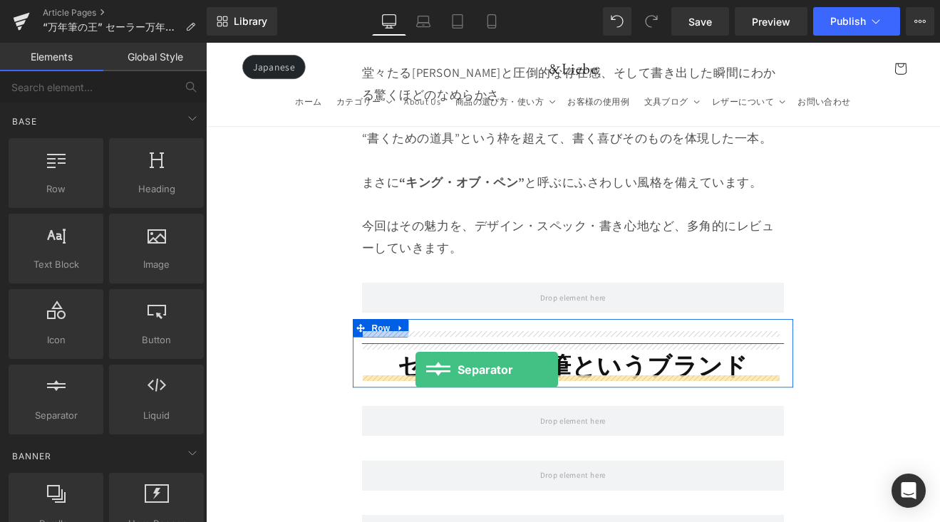
drag, startPoint x: 256, startPoint y: 427, endPoint x: 454, endPoint y: 427, distance: 198.0
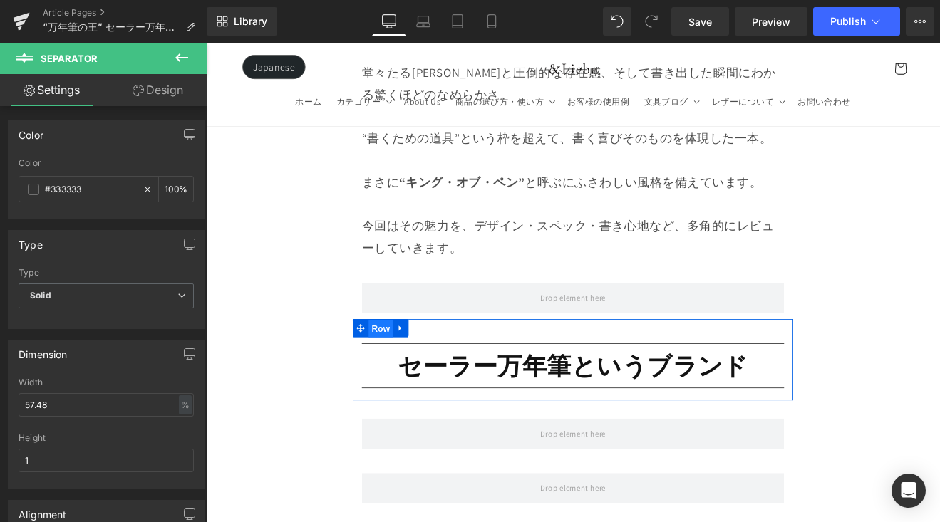
click at [415, 368] on span "Row" at bounding box center [411, 378] width 28 height 21
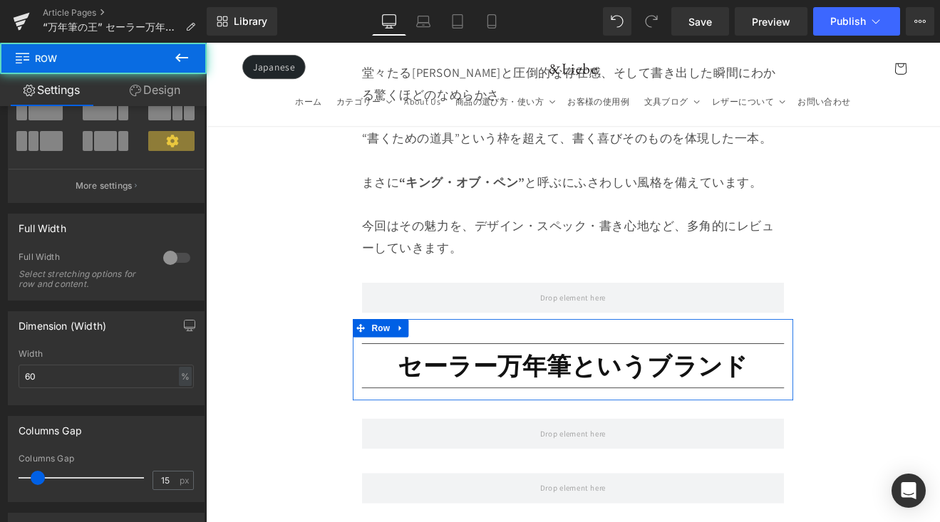
scroll to position [277, 0]
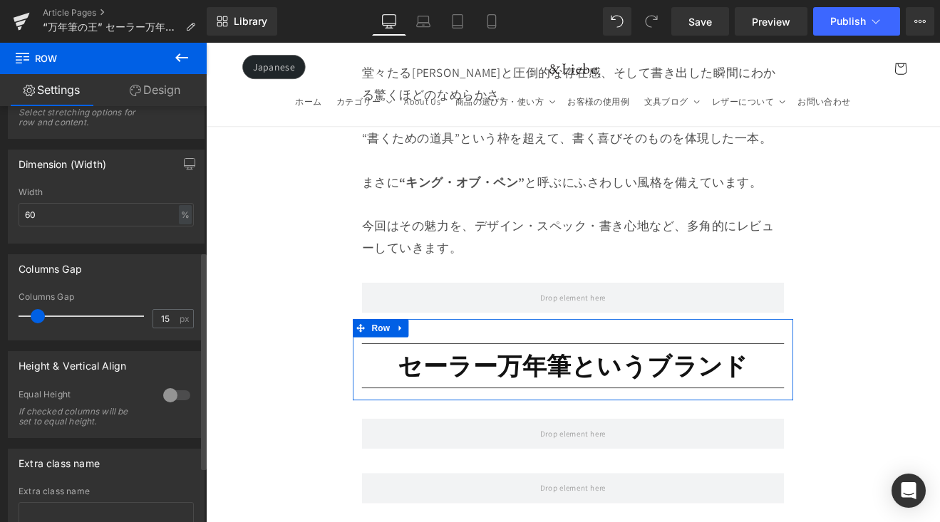
click at [32, 318] on span at bounding box center [38, 316] width 14 height 14
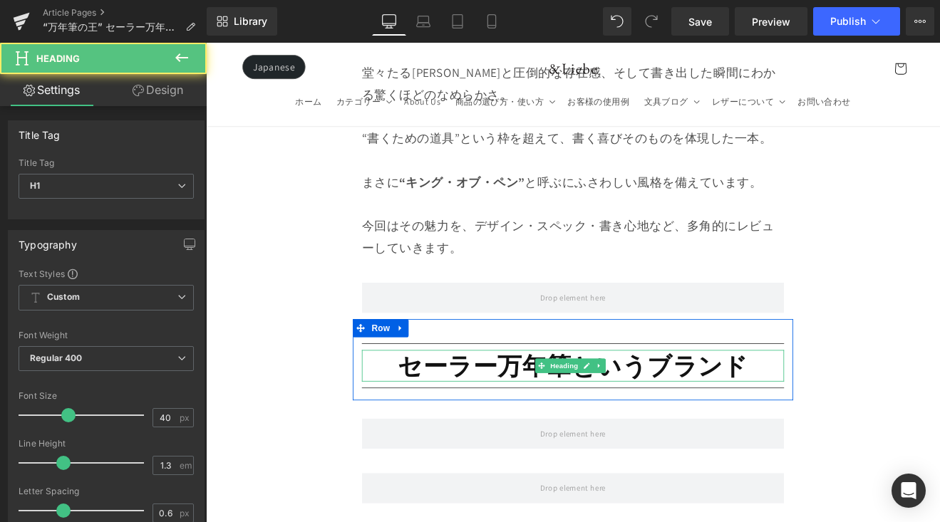
click at [410, 404] on h1 "セーラー万年筆というブランド" at bounding box center [637, 422] width 496 height 37
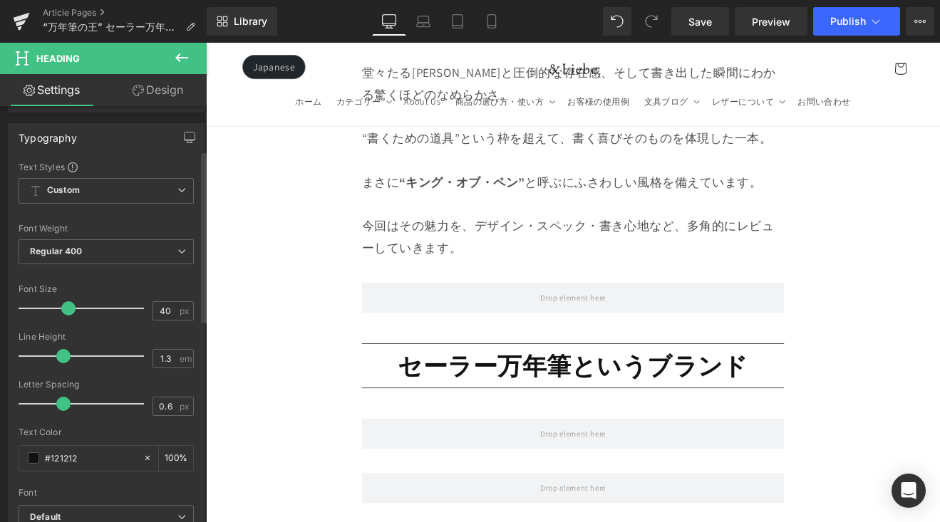
scroll to position [117, 0]
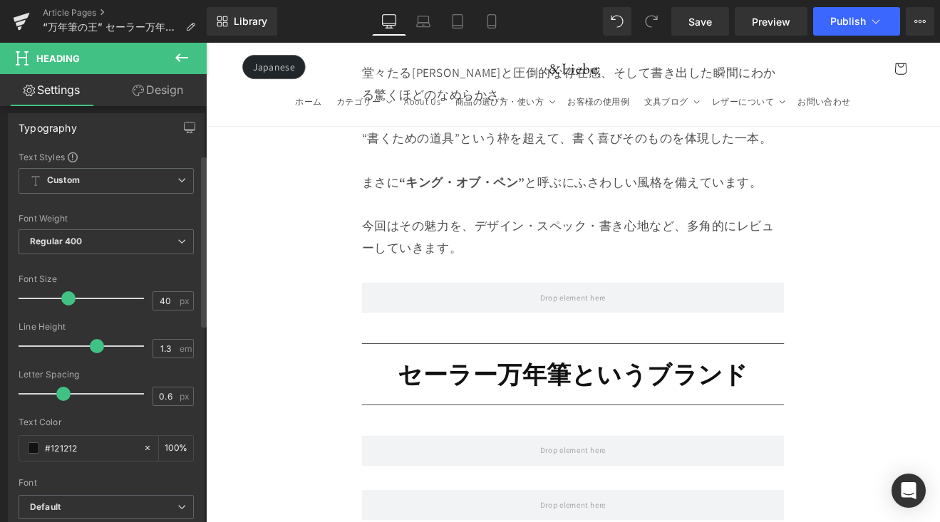
drag, startPoint x: 70, startPoint y: 348, endPoint x: 100, endPoint y: 350, distance: 30.1
click at [99, 350] on div at bounding box center [85, 346] width 118 height 28
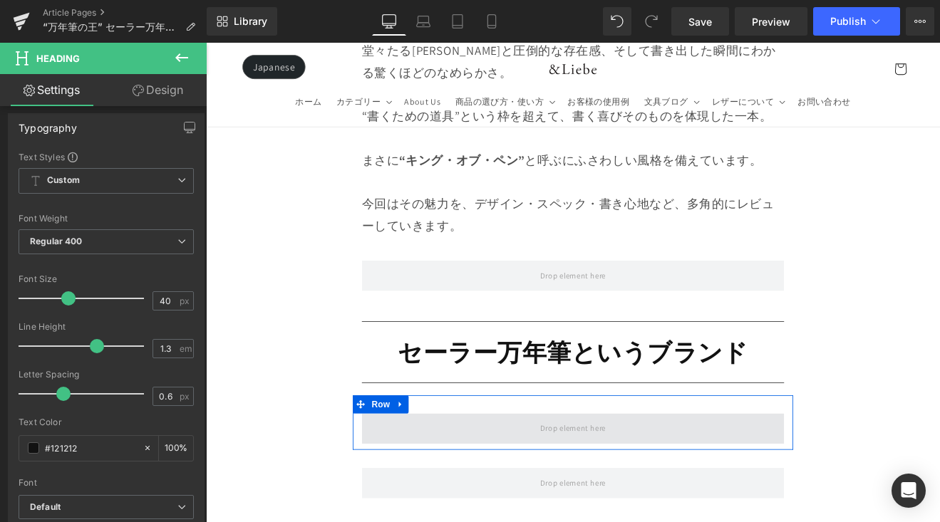
click at [506, 479] on span at bounding box center [637, 497] width 496 height 36
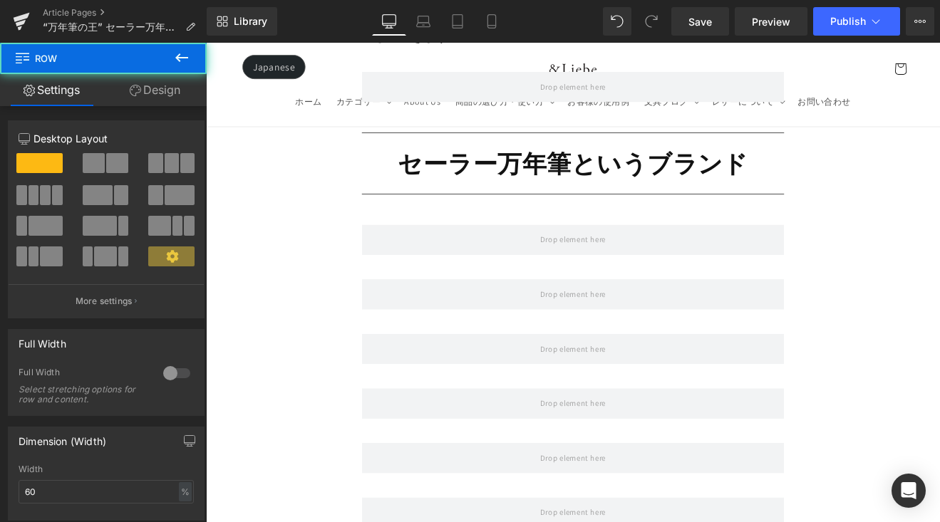
scroll to position [1195, 0]
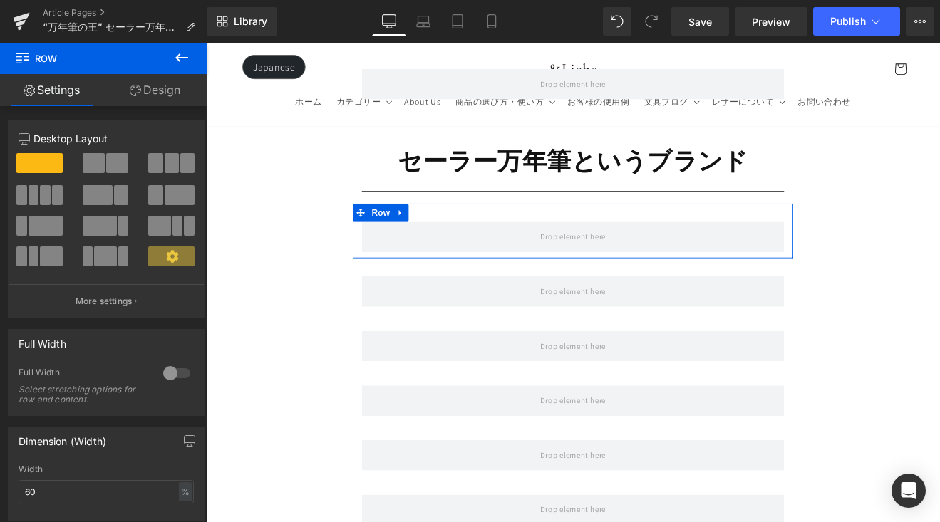
click at [184, 66] on button at bounding box center [182, 58] width 50 height 31
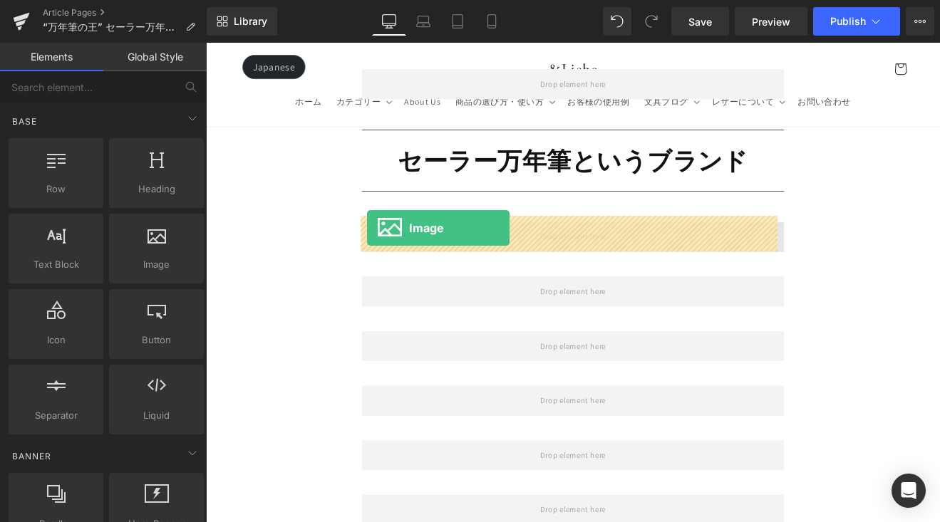
drag, startPoint x: 360, startPoint y: 288, endPoint x: 395, endPoint y: 260, distance: 45.2
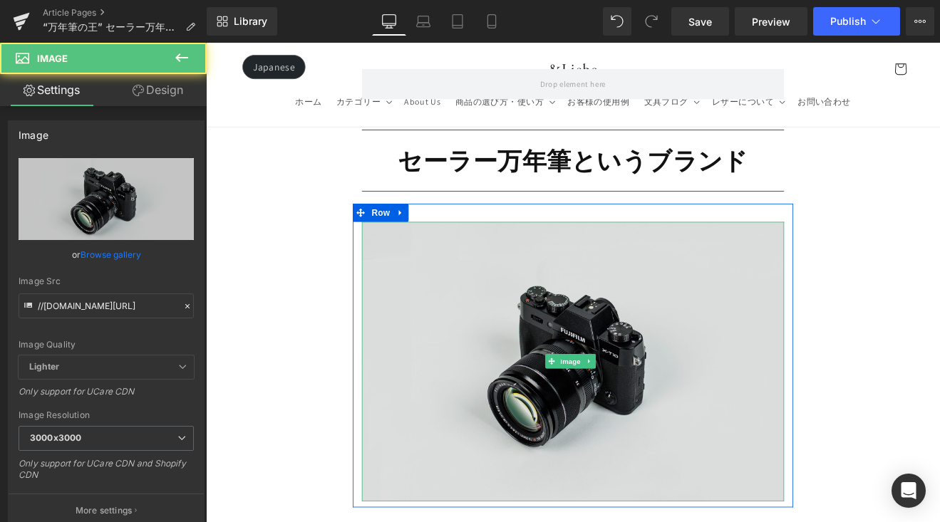
click at [707, 326] on img at bounding box center [637, 417] width 496 height 328
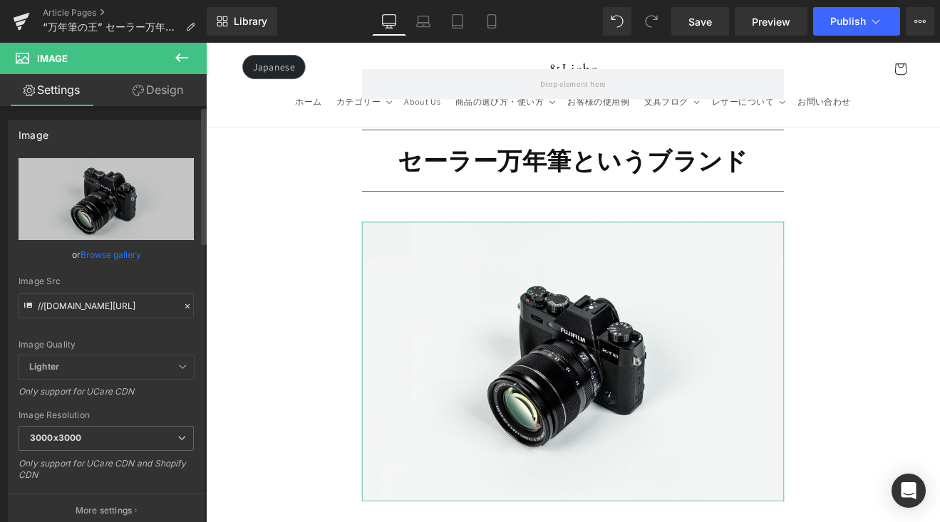
click at [131, 256] on link "Browse gallery" at bounding box center [110, 254] width 61 height 25
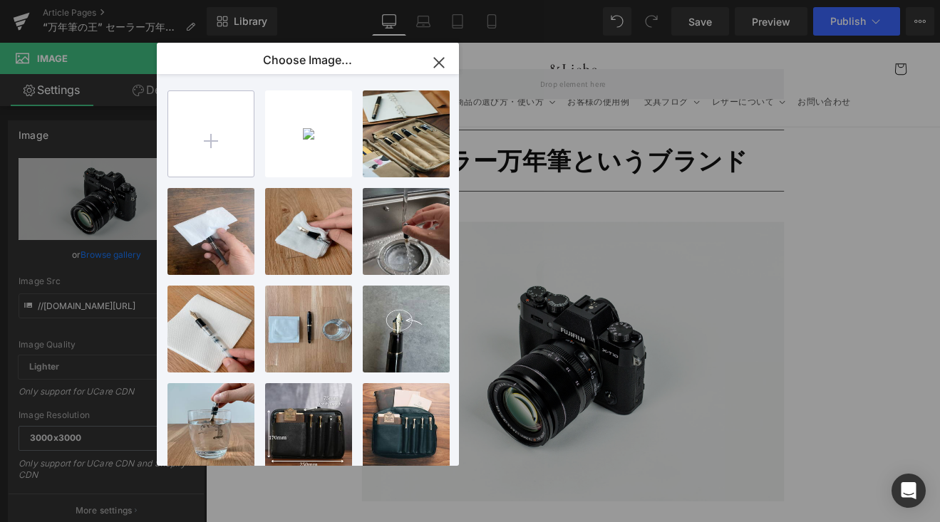
click at [224, 137] on input "file" at bounding box center [210, 133] width 85 height 85
click at [204, 135] on input "file" at bounding box center [210, 133] width 85 height 85
type input "C:\fakepath\IMG_4564.jpg"
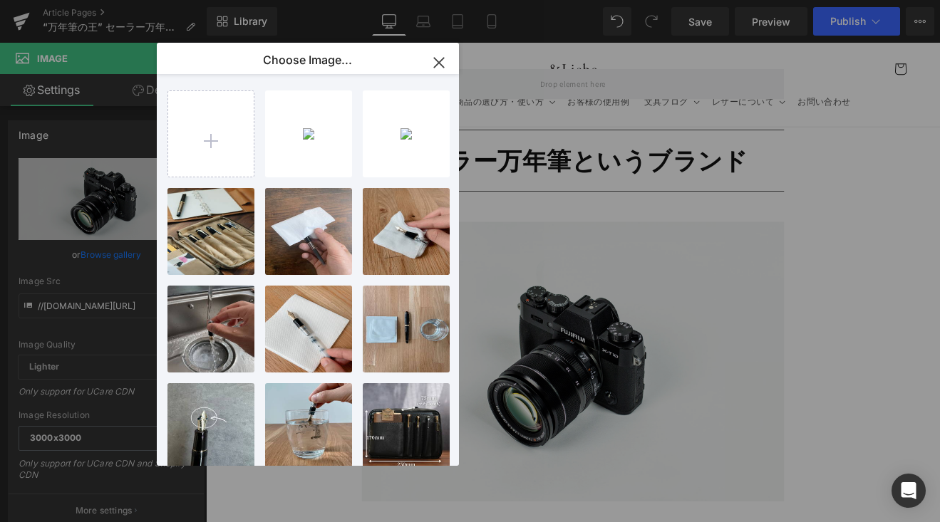
click at [0, 0] on div "IMG_456...4564.jpg 545.59 KB" at bounding box center [0, 0] width 0 height 0
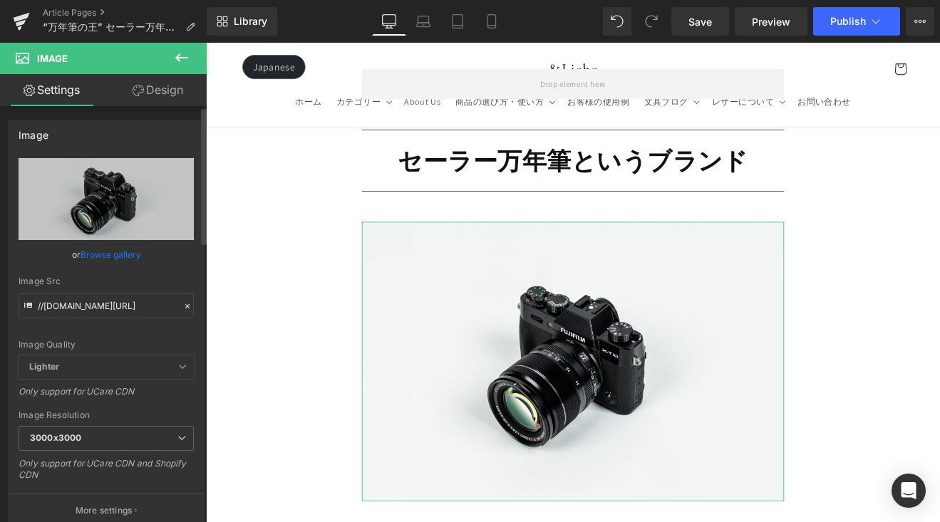
click at [126, 251] on link "Browse gallery" at bounding box center [110, 254] width 61 height 25
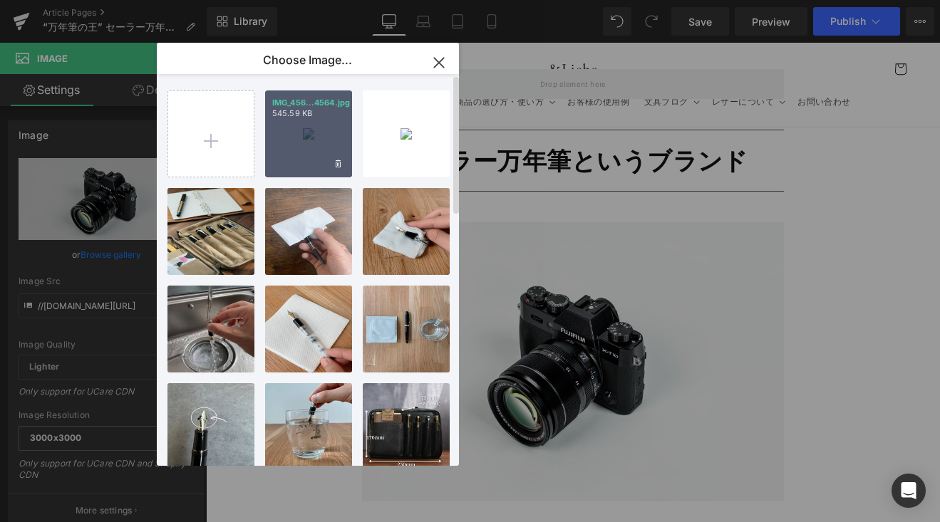
click at [324, 132] on div "IMG_456...4564.jpg 545.59 KB" at bounding box center [308, 133] width 87 height 87
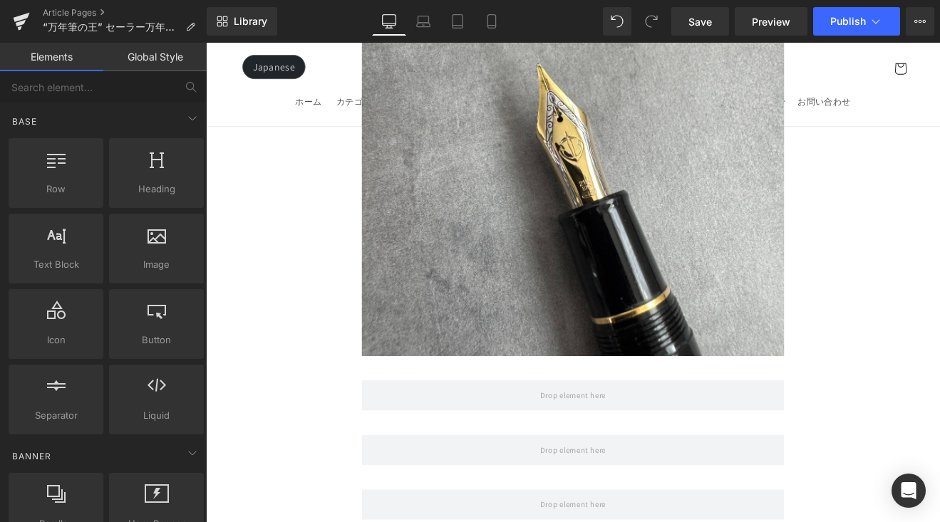
scroll to position [1540, 0]
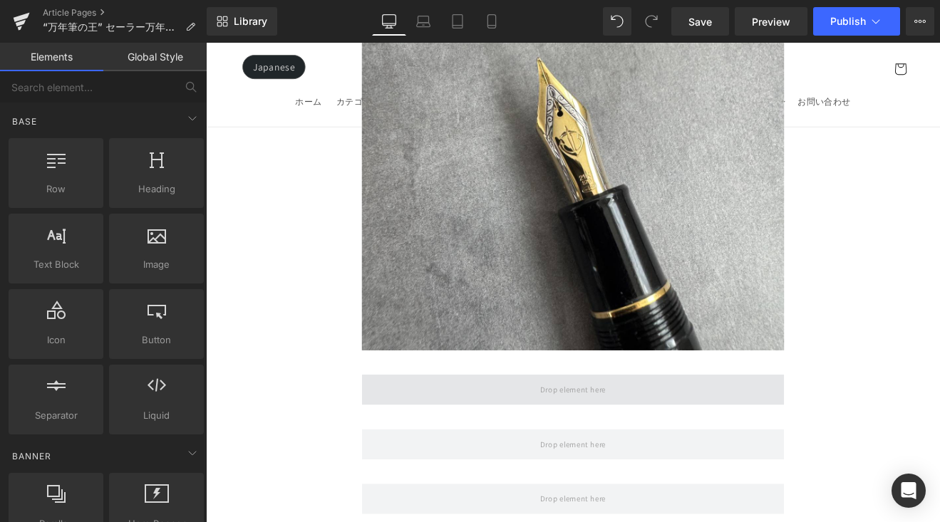
click at [713, 437] on span at bounding box center [637, 450] width 496 height 36
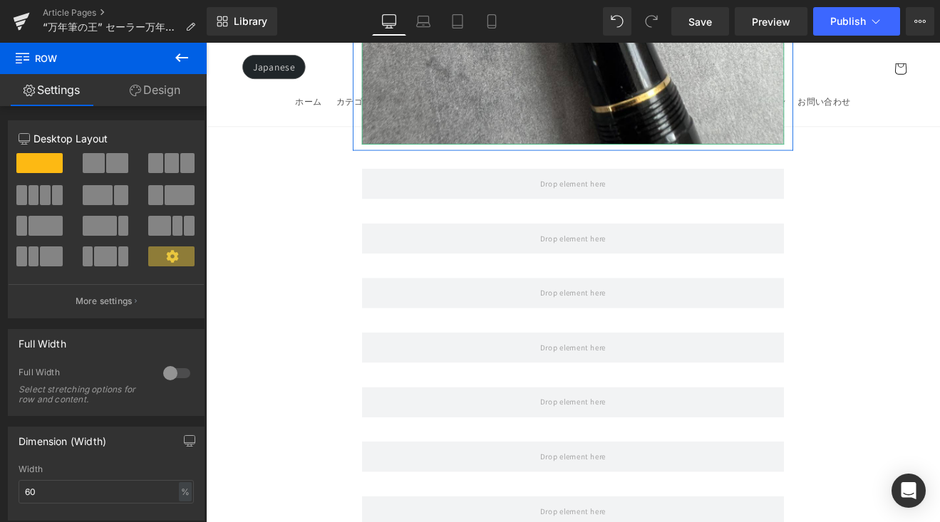
scroll to position [1828, 0]
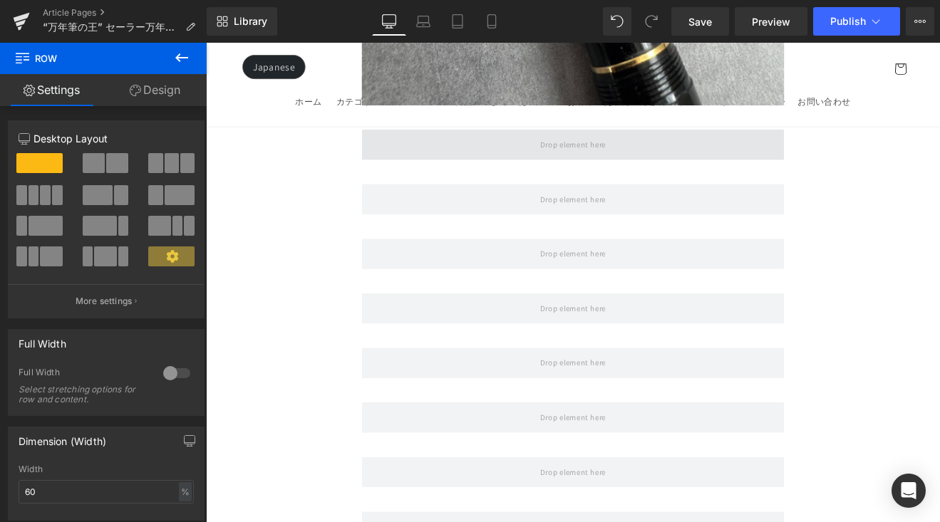
click at [501, 155] on span at bounding box center [637, 163] width 496 height 36
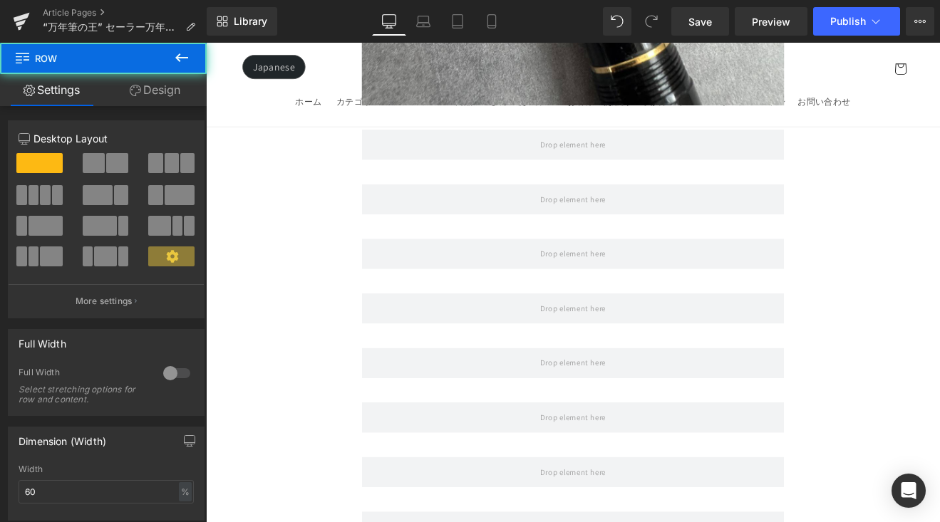
click at [194, 50] on button at bounding box center [182, 58] width 50 height 31
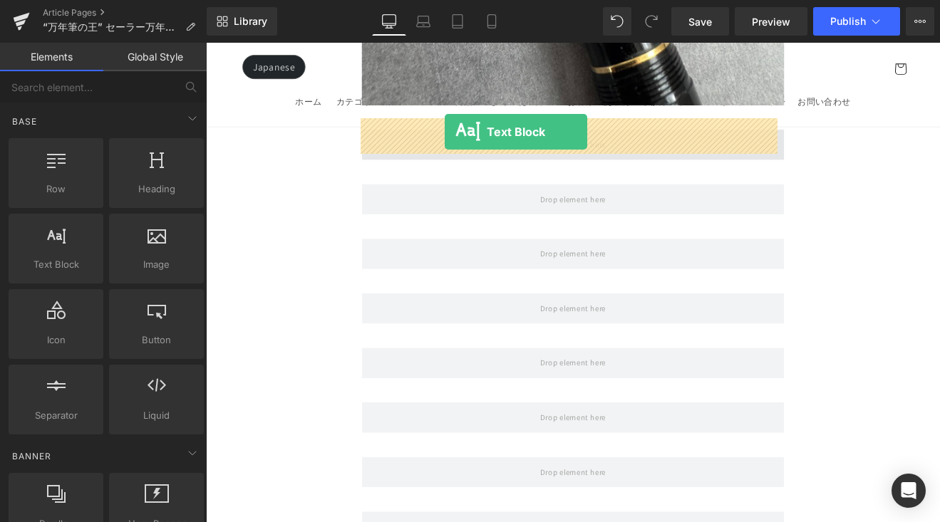
drag, startPoint x: 261, startPoint y: 288, endPoint x: 487, endPoint y: 147, distance: 265.3
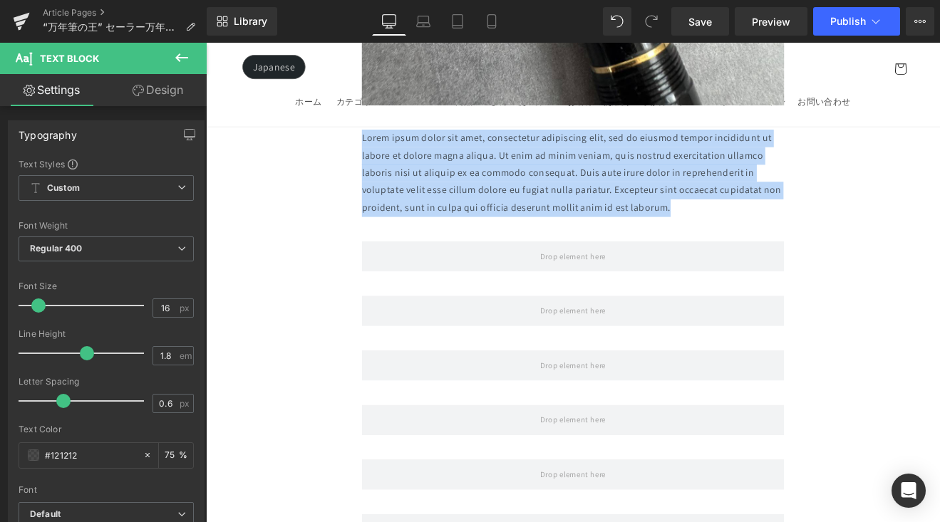
drag, startPoint x: 704, startPoint y: 218, endPoint x: 344, endPoint y: 150, distance: 366.2
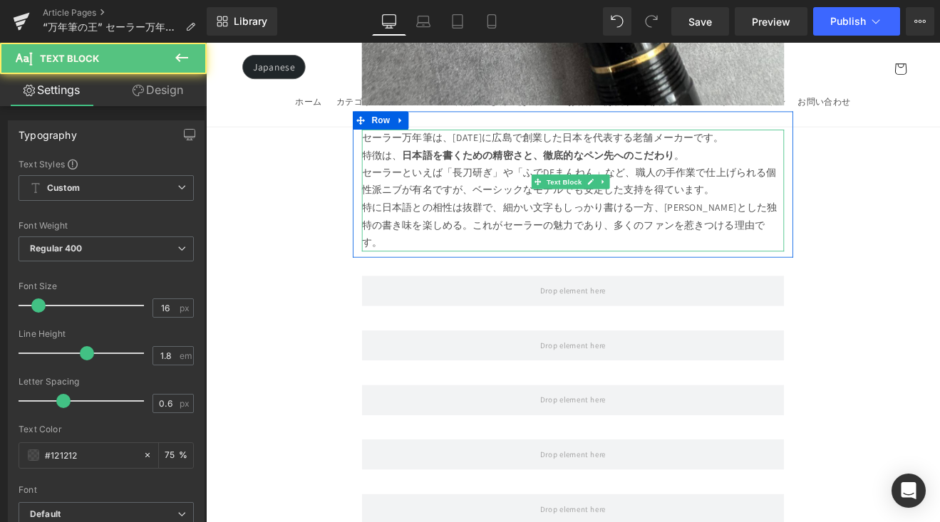
click at [818, 199] on p "セーラーといえば「長刀研ぎ」や「ふでDEまんねん」など、職人の手作業で仕上げられる個性派ニブが有名ですが、ベーシックなモデルでも安定した支持を得ています。" at bounding box center [637, 205] width 496 height 41
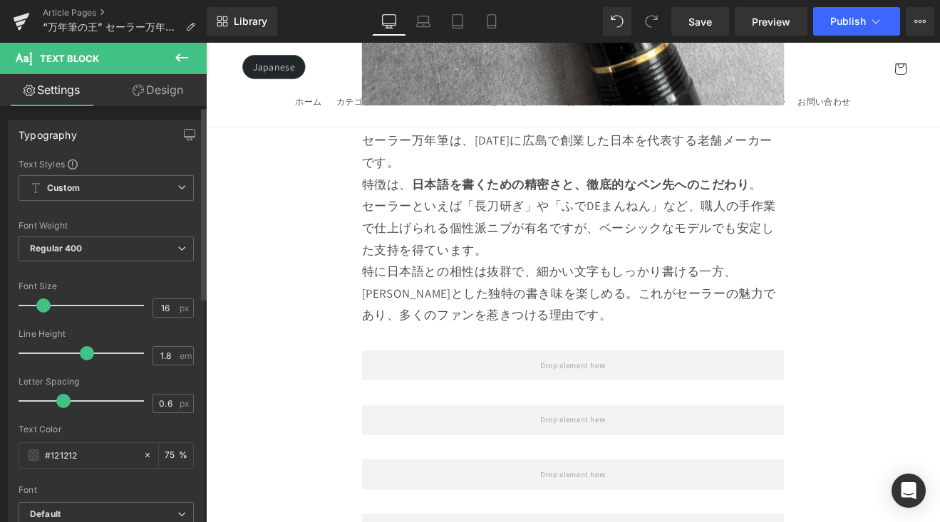
click at [39, 308] on span at bounding box center [43, 305] width 14 height 14
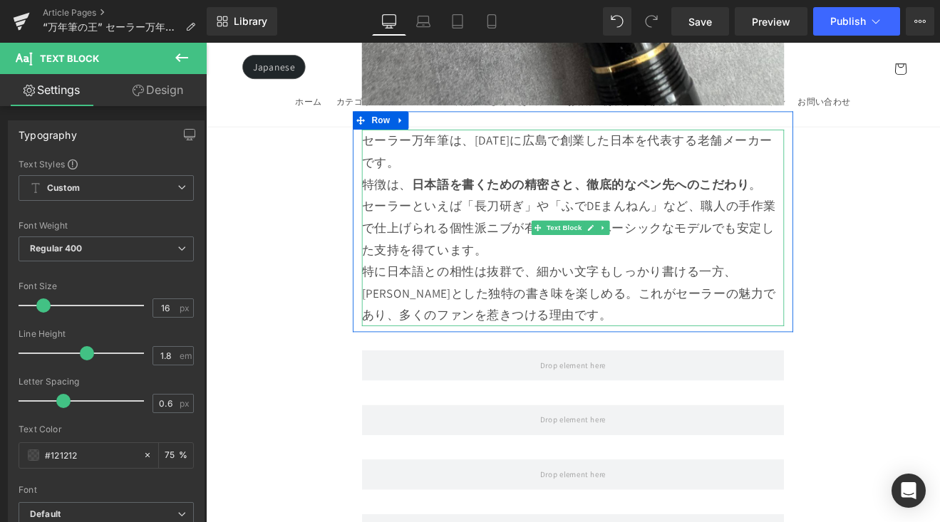
click at [474, 177] on p "セーラー万年筆は、1911年に広島で創業した日本を代表する老舗メーカーです。 特徴は、 日本語を書くための精密さと、徹底的なペン先へのこだわり 。" at bounding box center [637, 183] width 496 height 77
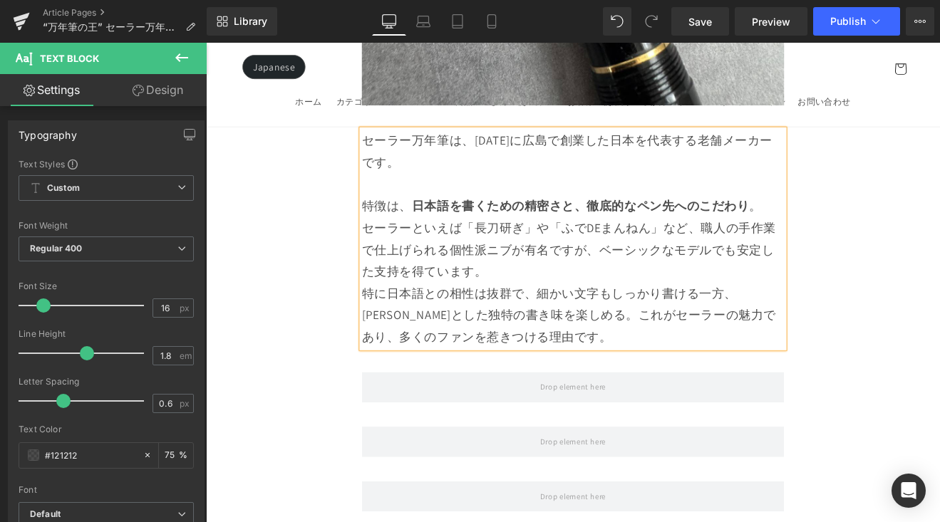
click at [855, 221] on p "特徴は、 日本語を書くための精密さと、徹底的なペン先へのこだわり 。" at bounding box center [637, 221] width 496 height 51
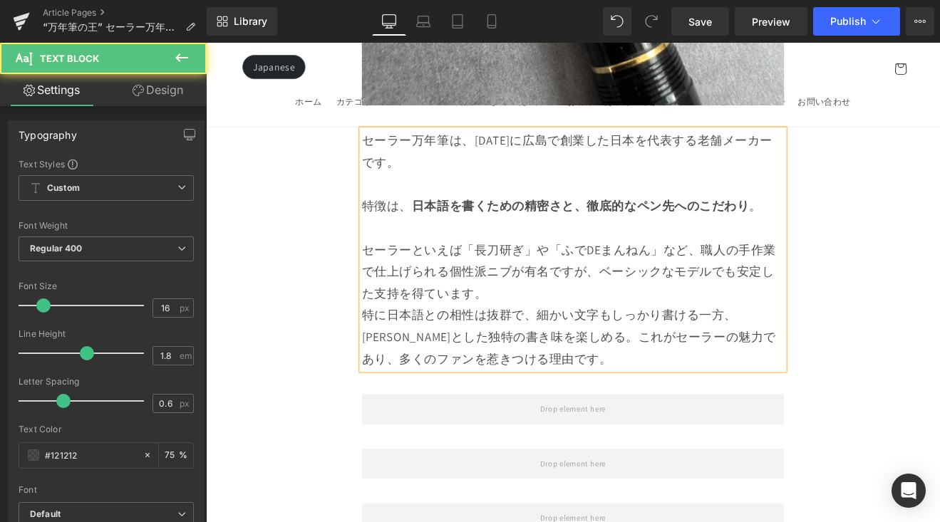
click at [711, 324] on p "セーラーといえば「長刀研ぎ」や「ふでDEまんねん」など、職人の手作業で仕上げられる個性派ニブが有名ですが、ベーシックなモデルでも安定した支持を得ています。" at bounding box center [637, 311] width 496 height 77
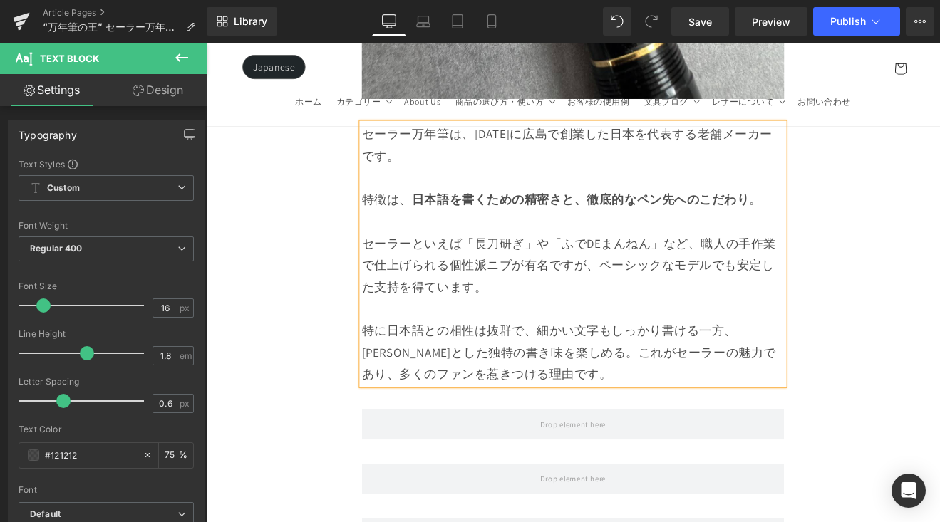
scroll to position [1846, 0]
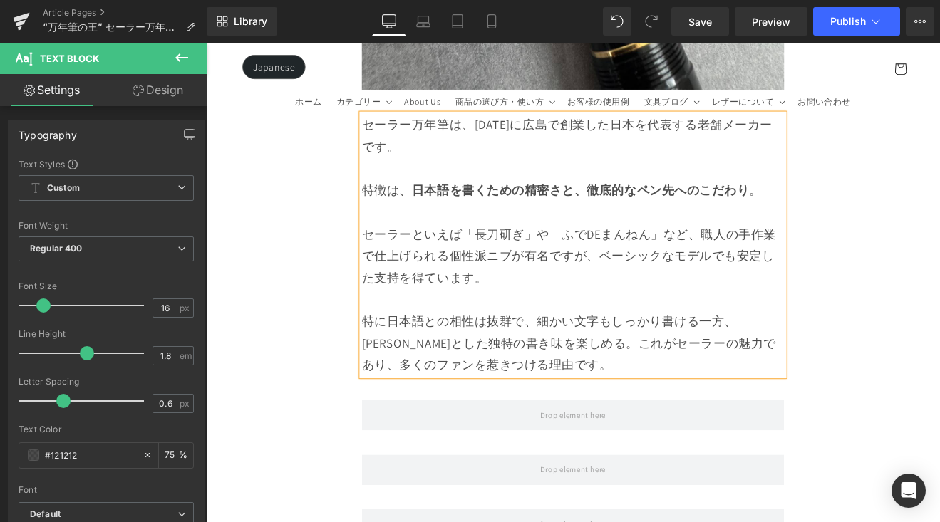
click at [623, 386] on p "特に日本語との相性は抜群で、細かい文字もしっかり書ける一方、サリサリとした独特の書き味を楽しめる。これがセーラーの魅力であり、多くのファンを惹きつける理由です。" at bounding box center [637, 396] width 496 height 77
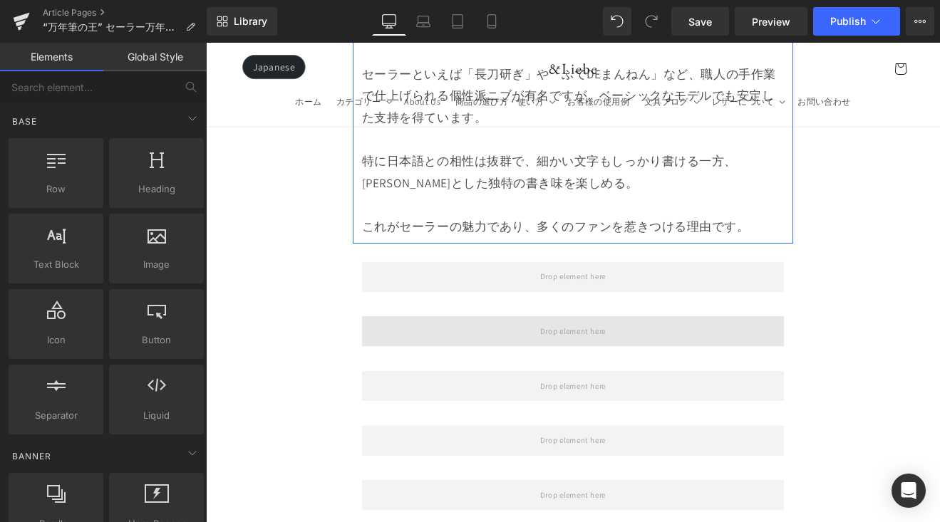
scroll to position [2048, 0]
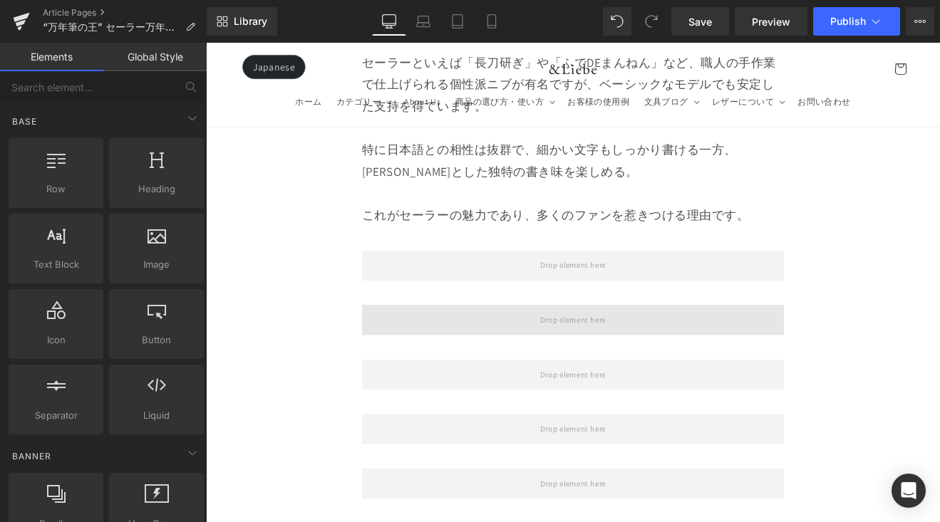
click at [811, 363] on span at bounding box center [637, 368] width 496 height 36
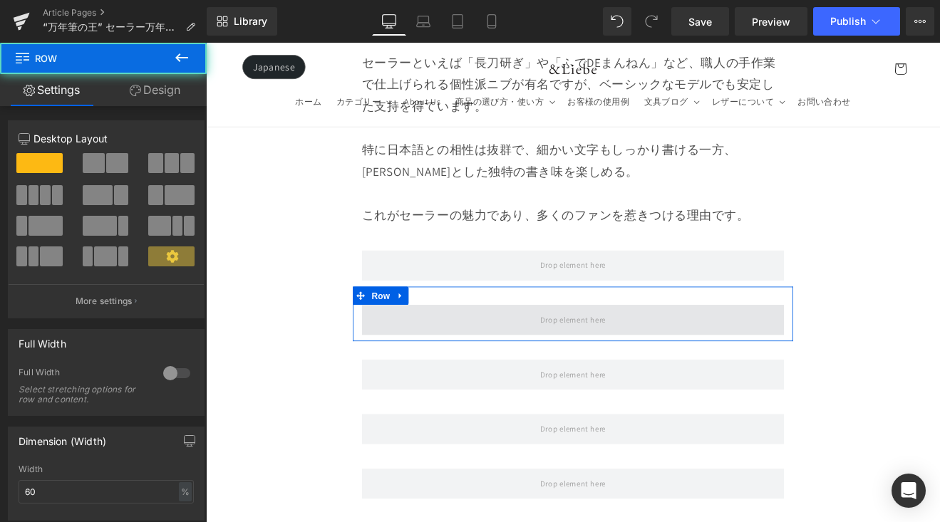
click at [586, 361] on span at bounding box center [637, 368] width 496 height 36
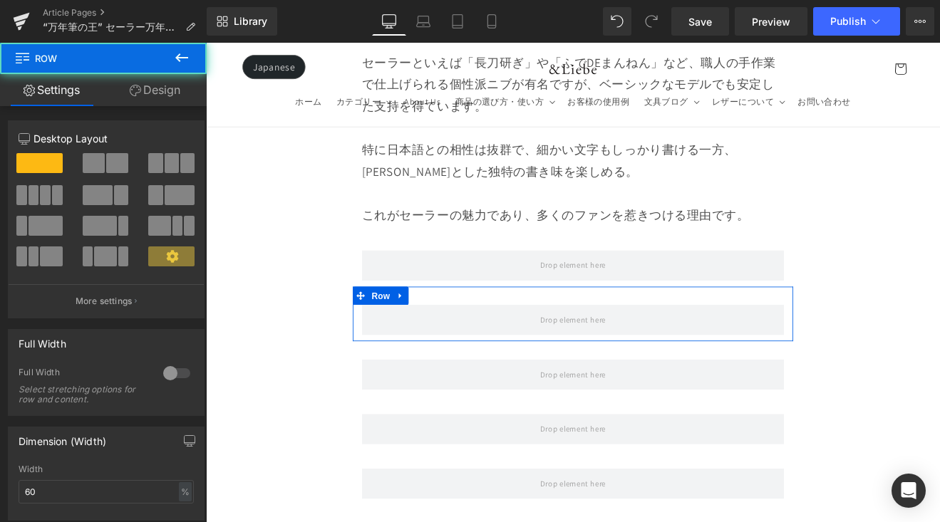
click at [184, 60] on icon at bounding box center [181, 57] width 17 height 17
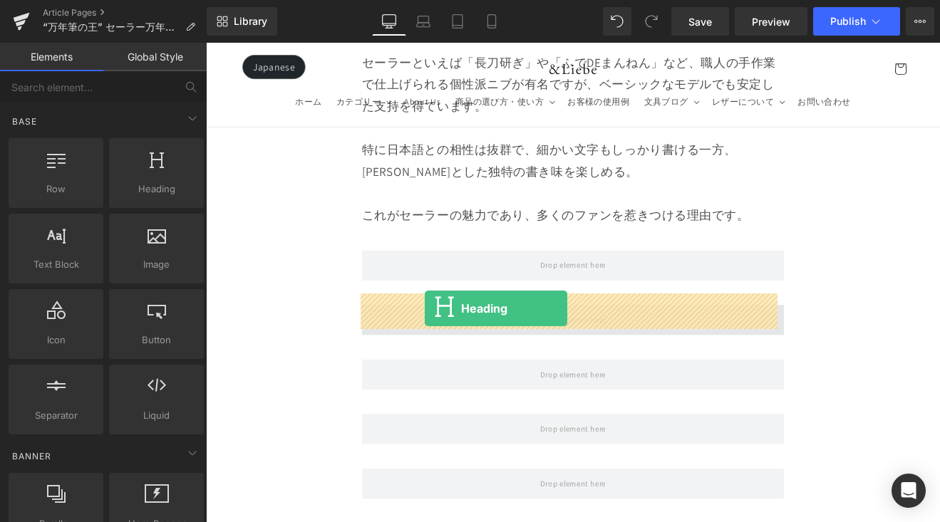
drag, startPoint x: 411, startPoint y: 264, endPoint x: 463, endPoint y: 355, distance: 105.0
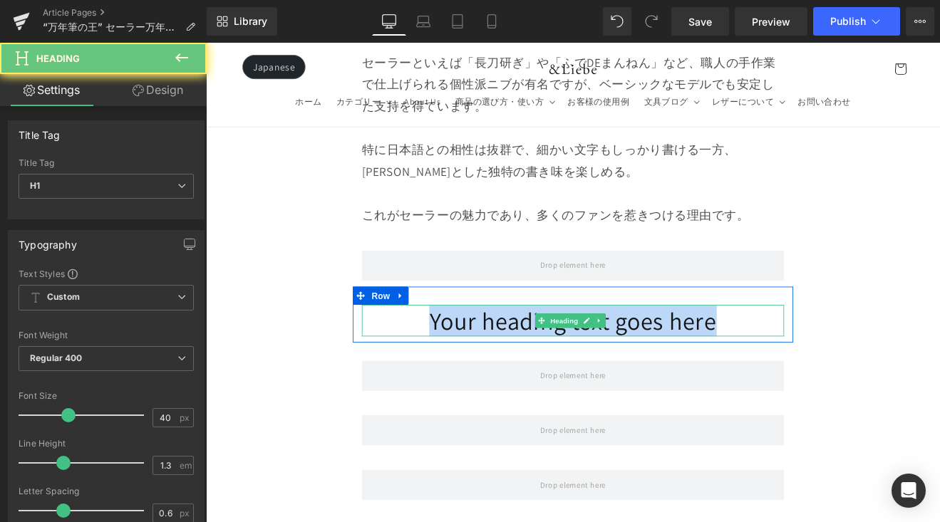
drag, startPoint x: 501, startPoint y: 352, endPoint x: 824, endPoint y: 352, distance: 322.7
click at [824, 352] on h1 "Your heading text goes here" at bounding box center [637, 368] width 496 height 37
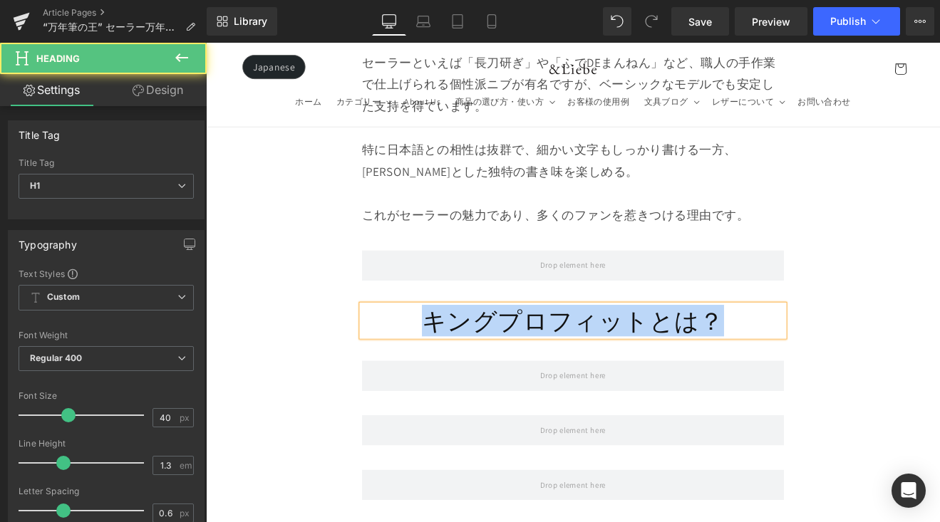
drag, startPoint x: 826, startPoint y: 354, endPoint x: 428, endPoint y: 340, distance: 398.4
click at [427, 350] on h1 "キングプロフィットとは？" at bounding box center [637, 368] width 496 height 37
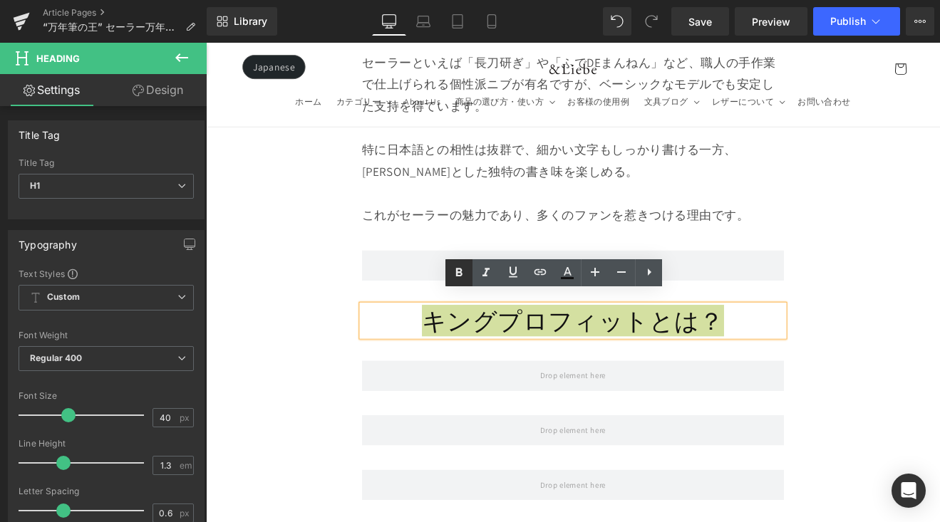
click at [458, 272] on icon at bounding box center [459, 273] width 6 height 9
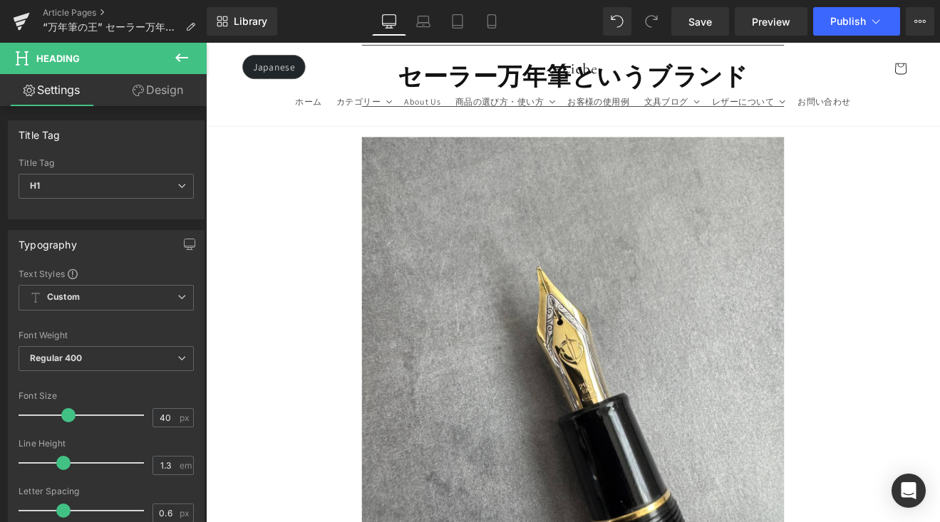
scroll to position [1132, 0]
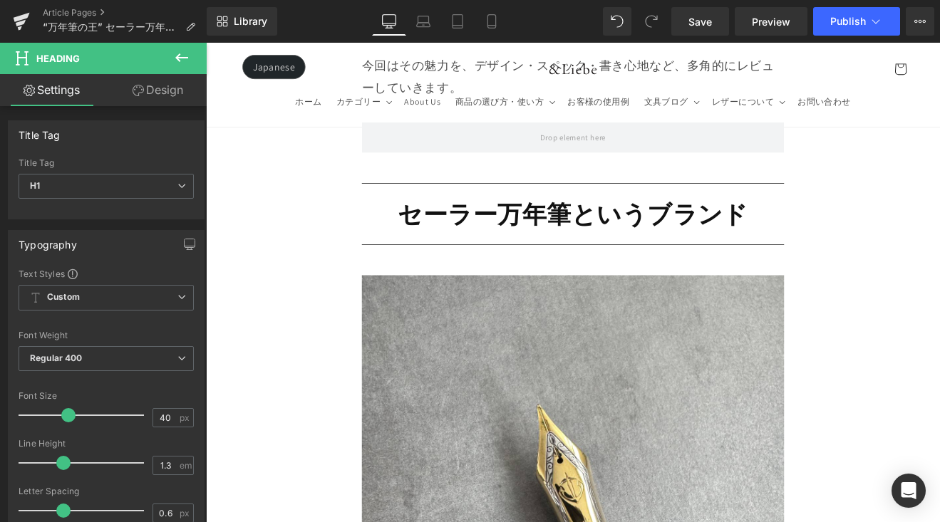
click at [556, 245] on strong "セーラー万年筆というブランド" at bounding box center [636, 244] width 411 height 37
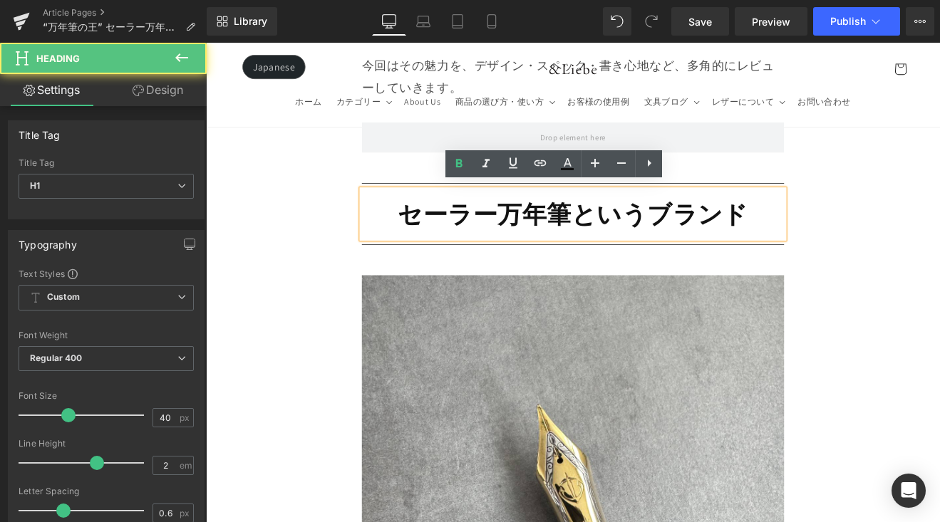
click at [555, 245] on strong "セーラー万年筆というブランド" at bounding box center [636, 244] width 411 height 37
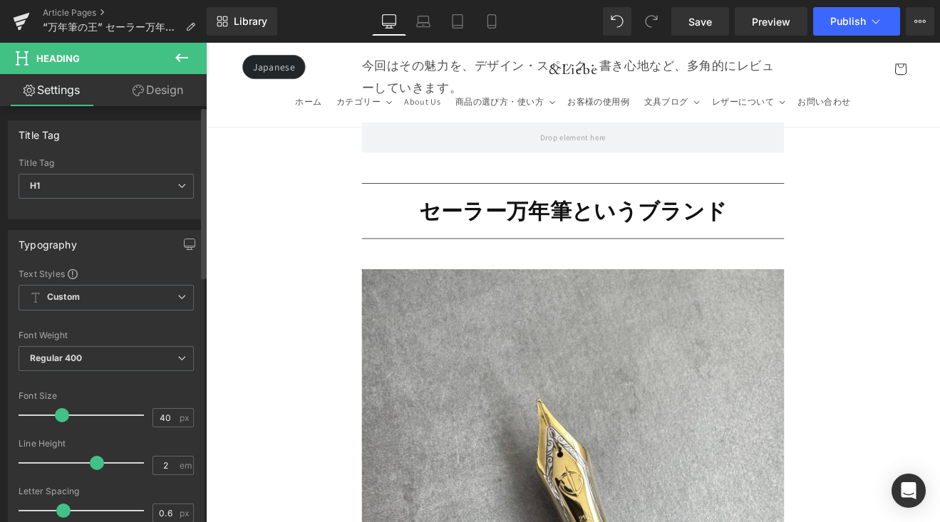
click at [62, 421] on span at bounding box center [62, 415] width 14 height 14
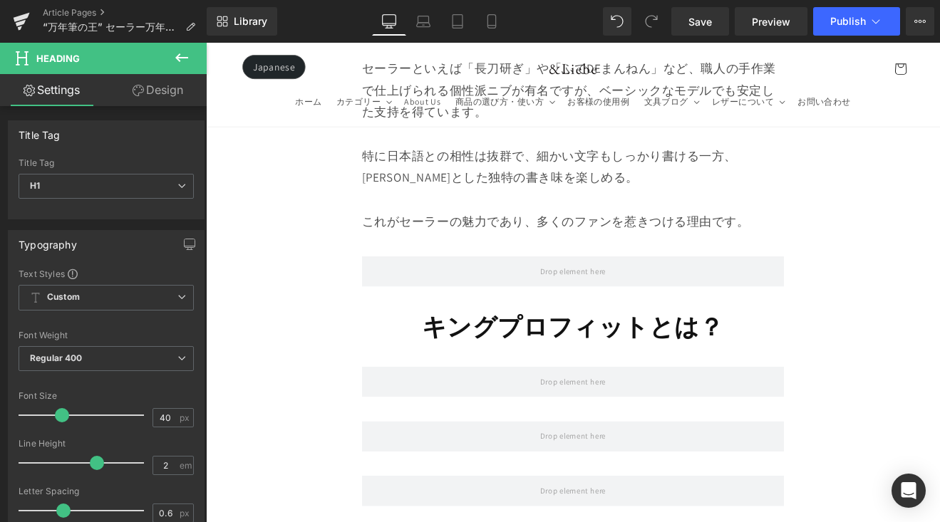
scroll to position [2047, 0]
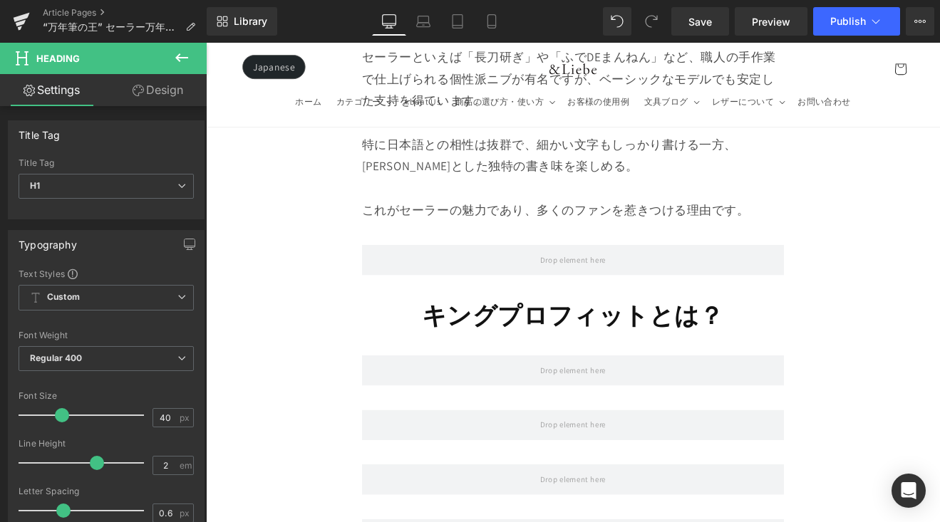
click at [523, 345] on strong "キングプロフィットとは？" at bounding box center [636, 363] width 355 height 37
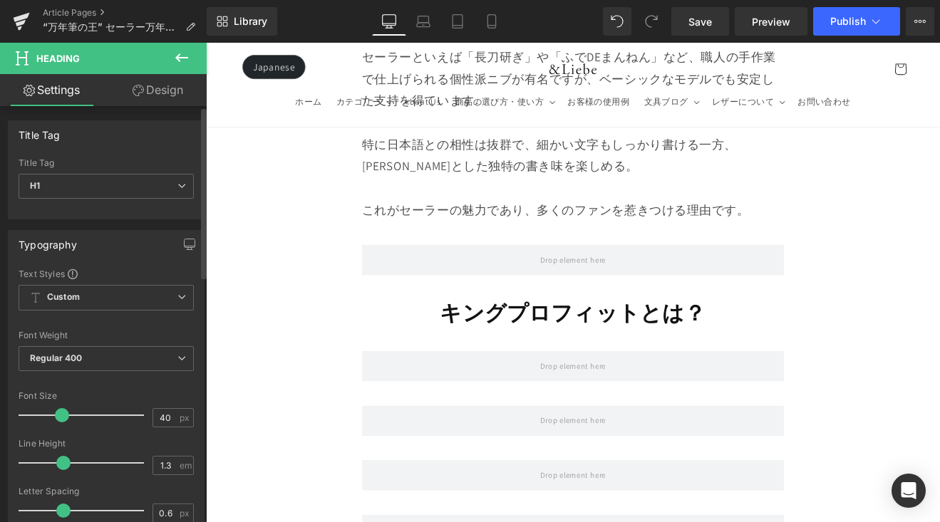
drag, startPoint x: 68, startPoint y: 412, endPoint x: 62, endPoint y: 417, distance: 8.1
click at [62, 417] on span at bounding box center [62, 415] width 14 height 14
click at [187, 63] on icon at bounding box center [181, 57] width 17 height 17
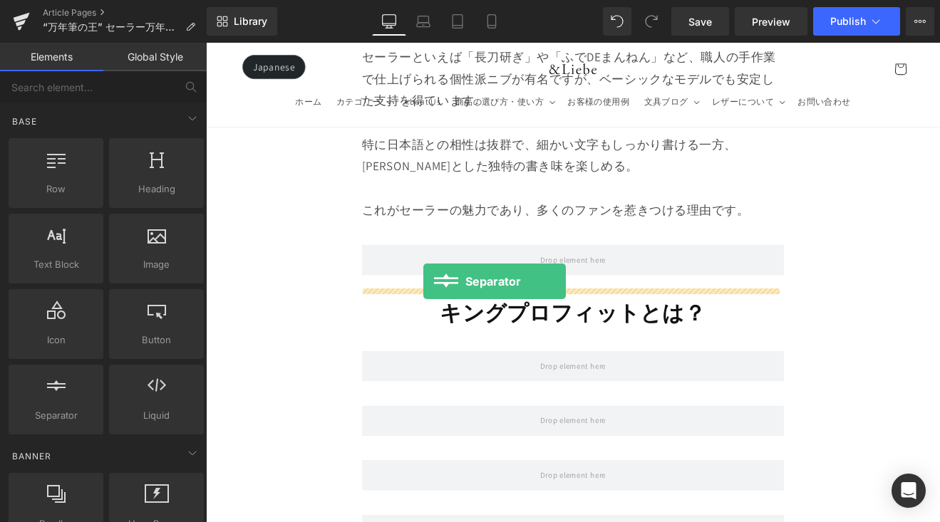
drag, startPoint x: 277, startPoint y: 422, endPoint x: 461, endPoint y: 323, distance: 208.4
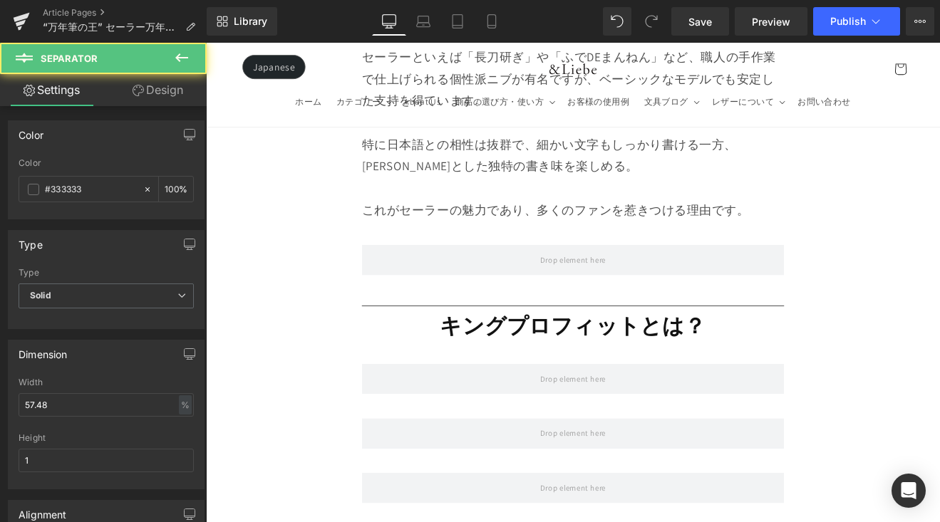
drag, startPoint x: 179, startPoint y: 58, endPoint x: 172, endPoint y: 180, distance: 122.7
click at [179, 58] on icon at bounding box center [181, 57] width 17 height 17
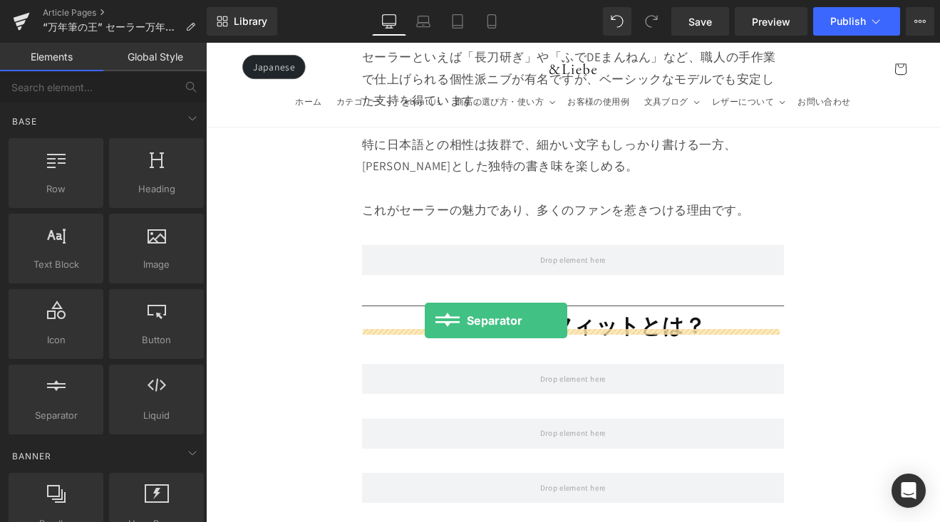
drag, startPoint x: 289, startPoint y: 404, endPoint x: 464, endPoint y: 369, distance: 178.0
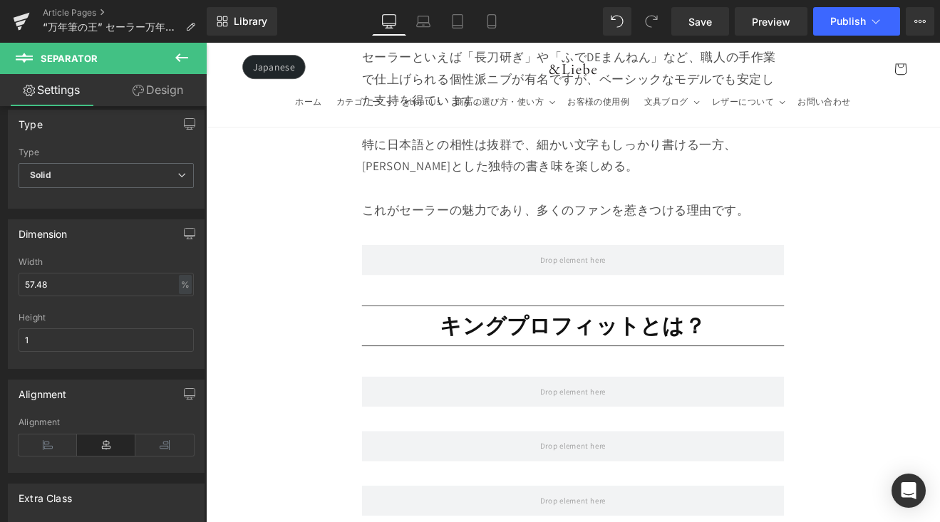
scroll to position [121, 0]
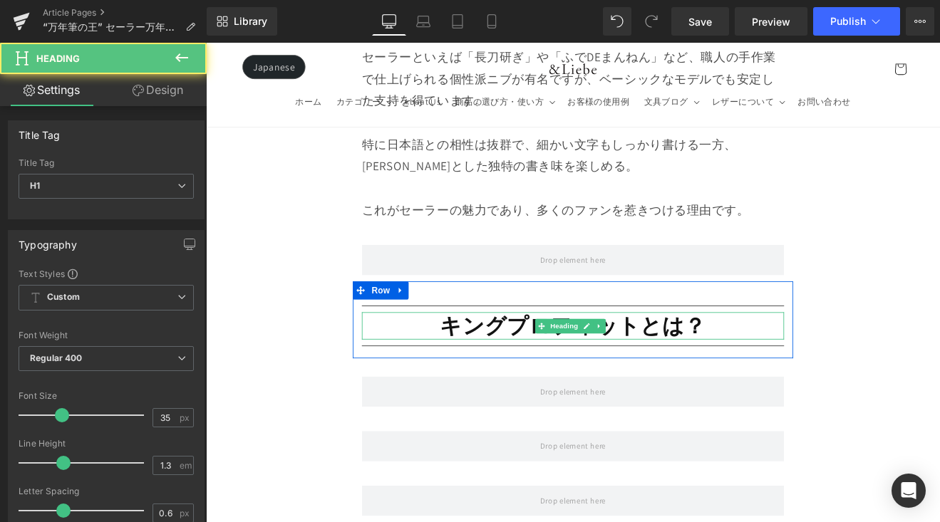
click at [504, 359] on strong "キングプロフィットとは？" at bounding box center [637, 375] width 312 height 33
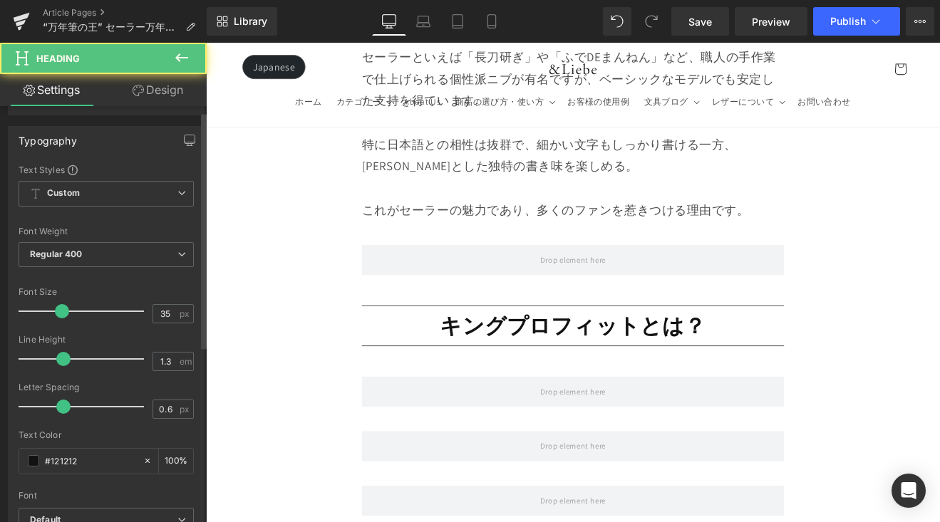
scroll to position [109, 0]
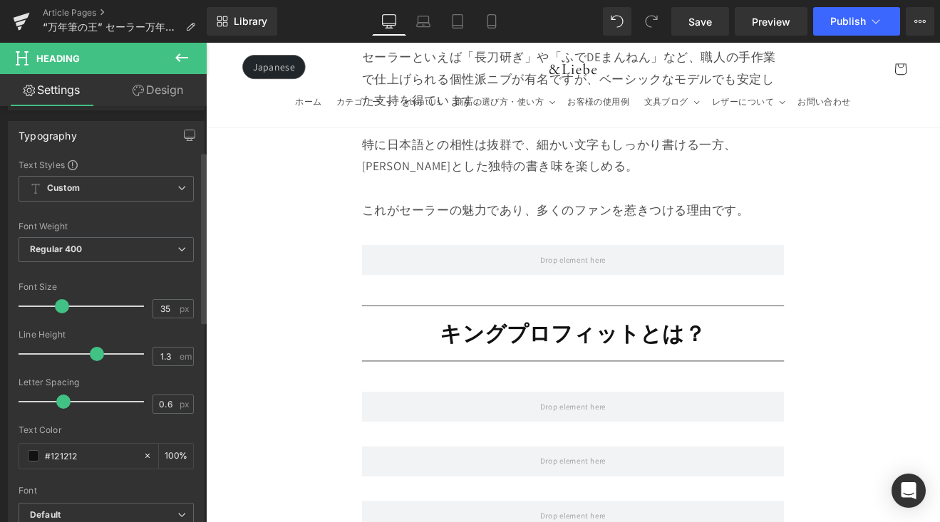
drag, startPoint x: 61, startPoint y: 350, endPoint x: 90, endPoint y: 361, distance: 31.1
click at [90, 360] on div at bounding box center [85, 354] width 118 height 28
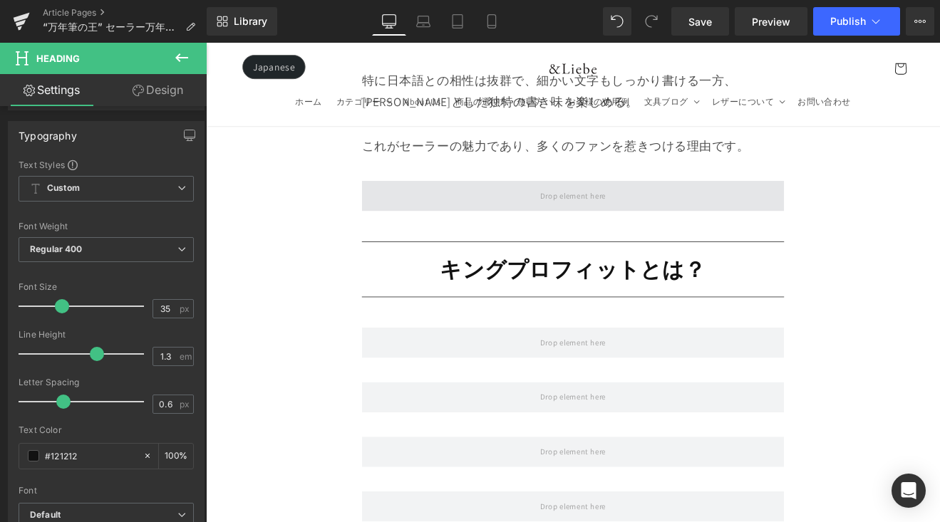
scroll to position [2128, 0]
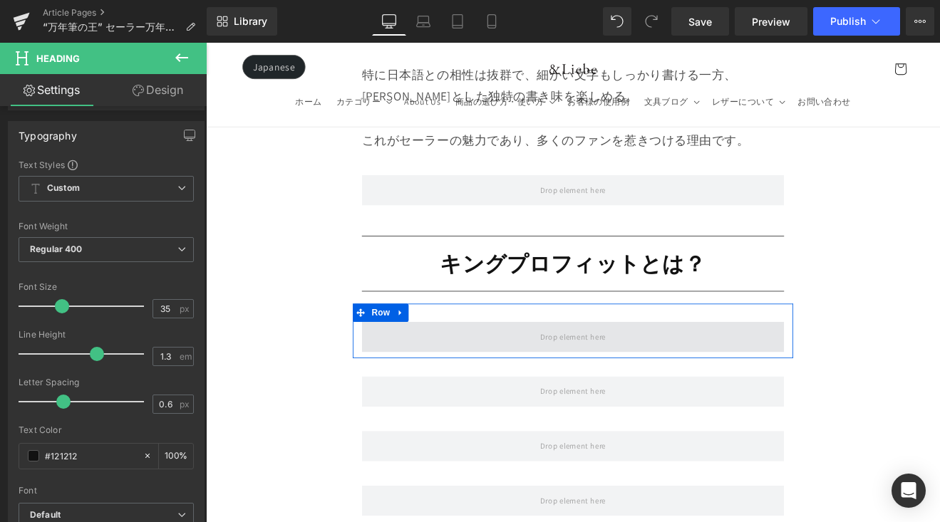
click at [575, 371] on span at bounding box center [637, 389] width 496 height 36
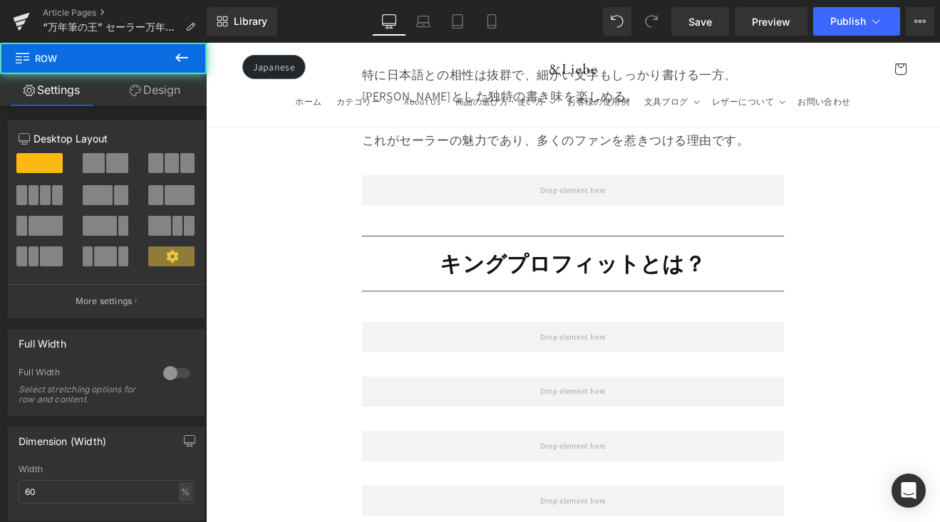
click at [184, 60] on icon at bounding box center [181, 57] width 17 height 17
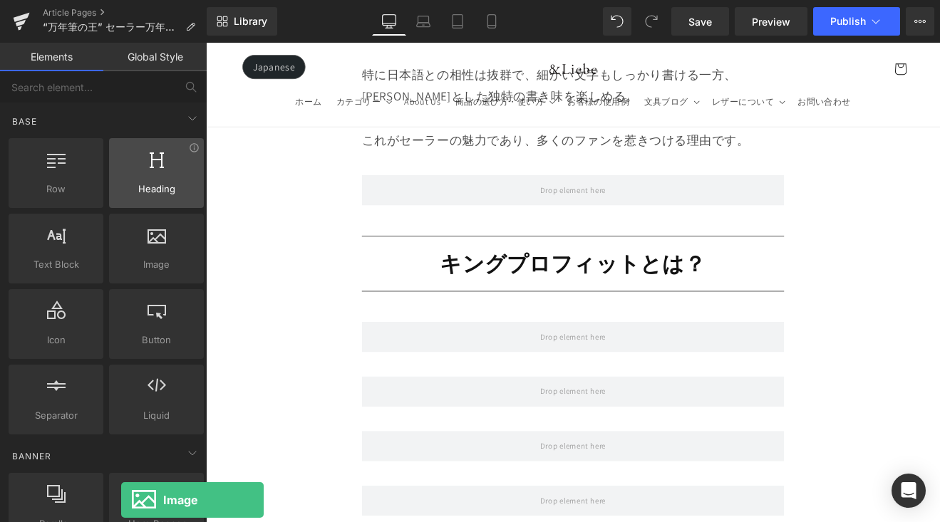
drag, startPoint x: 154, startPoint y: 249, endPoint x: 120, endPoint y: 183, distance: 73.6
click at [123, 184] on div "Row rows, columns, layouts, div Heading headings, titles, h1,h2,h3,h4,h5,h6 Tex…" at bounding box center [106, 286] width 201 height 302
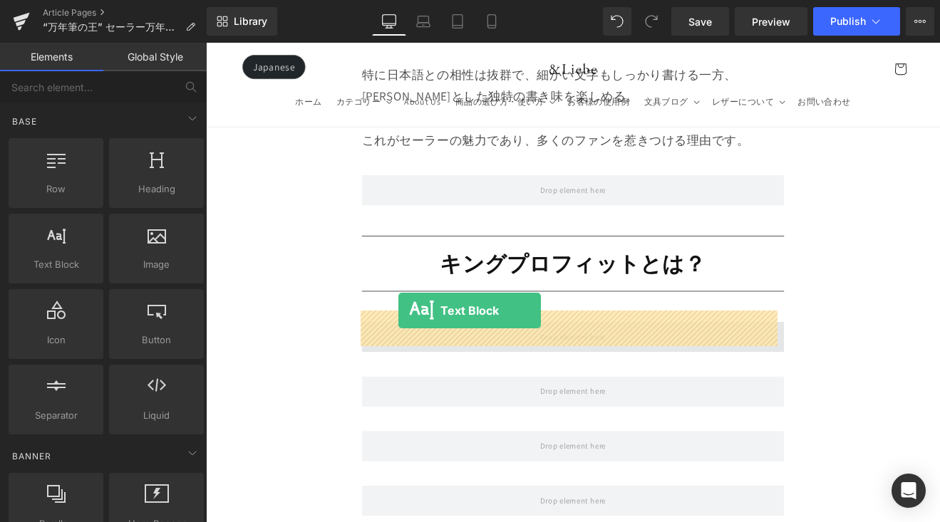
drag, startPoint x: 255, startPoint y: 279, endPoint x: 449, endPoint y: 365, distance: 211.8
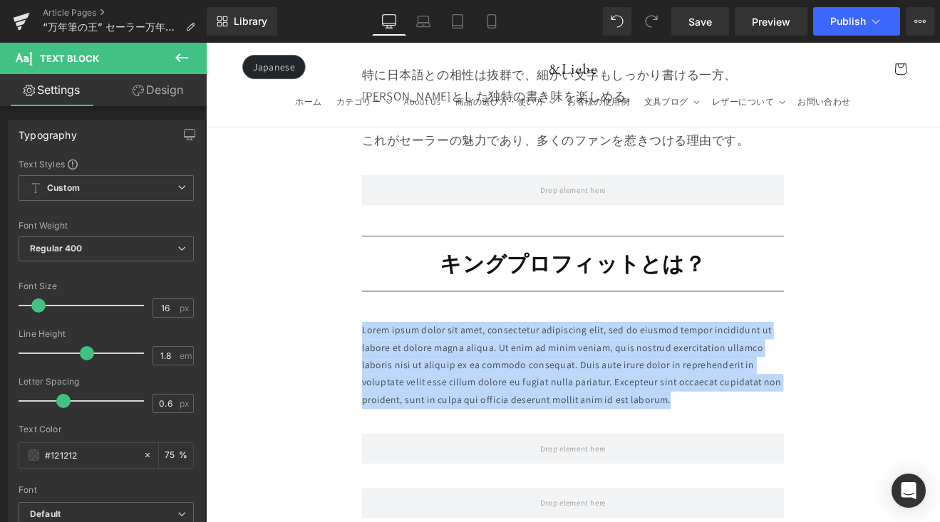
drag, startPoint x: 757, startPoint y: 450, endPoint x: 351, endPoint y: 365, distance: 414.8
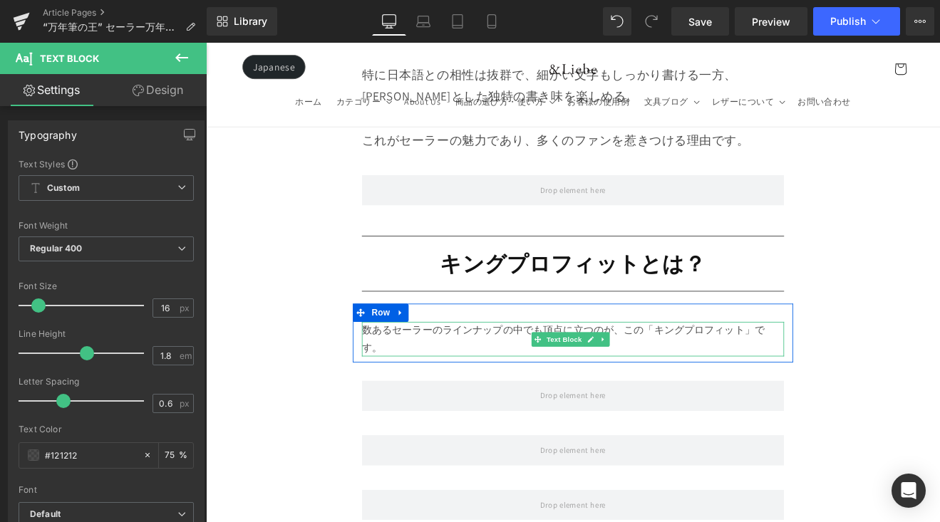
click at [427, 378] on p "数あるセーラーのラインナップの中でも頂点に立つのが、この「キングプロフィット」です。" at bounding box center [637, 391] width 496 height 41
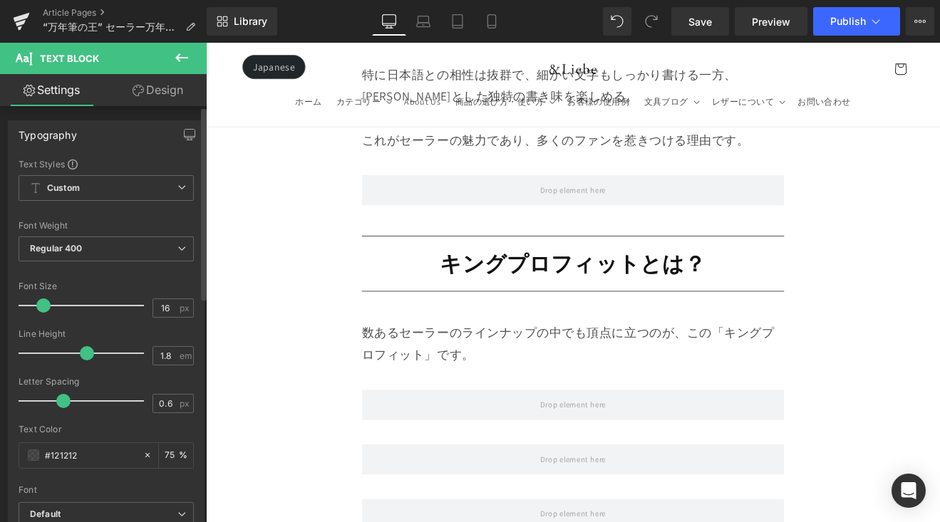
drag, startPoint x: 41, startPoint y: 305, endPoint x: 104, endPoint y: 326, distance: 66.9
click at [46, 306] on span at bounding box center [43, 305] width 14 height 14
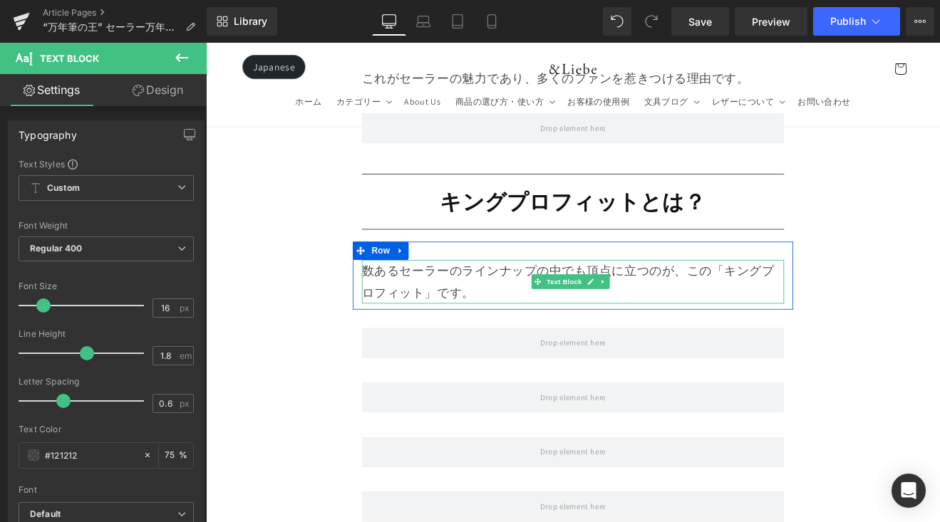
scroll to position [2228, 0]
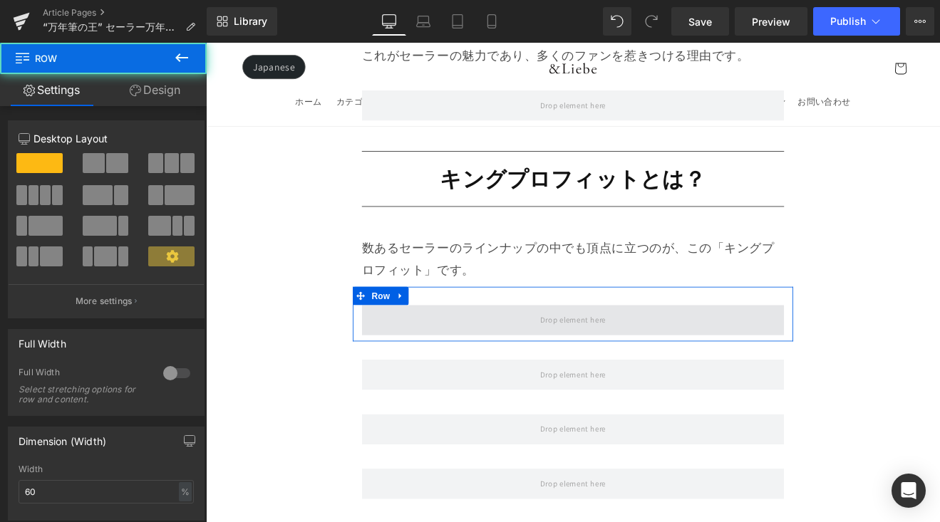
click at [486, 351] on span at bounding box center [637, 369] width 496 height 36
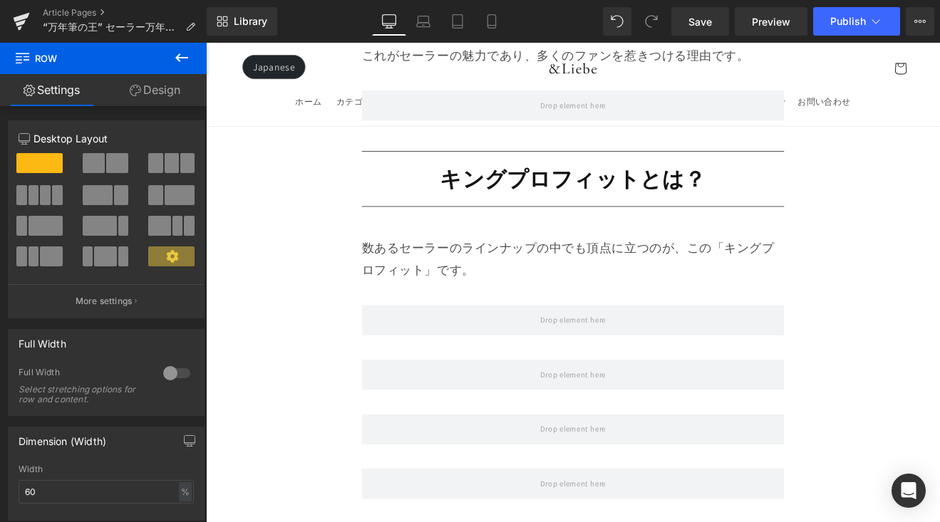
click at [185, 66] on button at bounding box center [182, 58] width 50 height 31
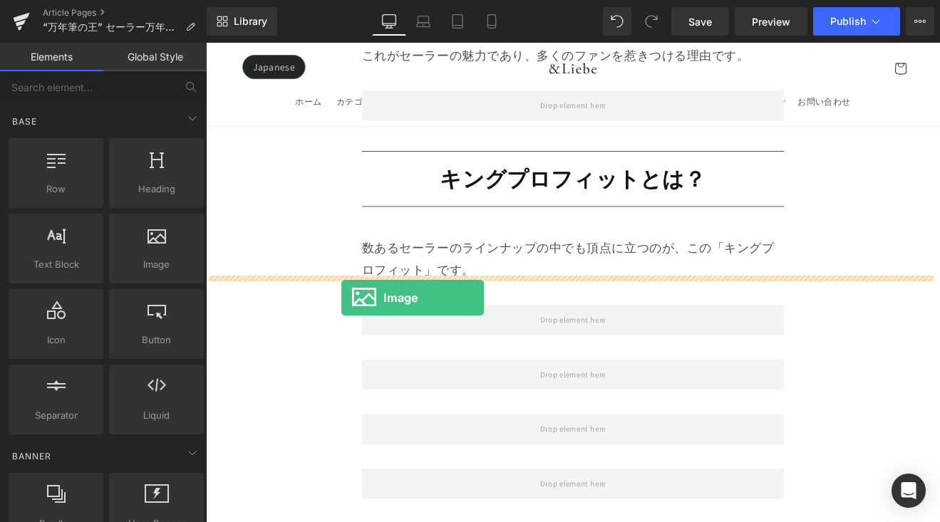
drag, startPoint x: 372, startPoint y: 309, endPoint x: 365, endPoint y: 343, distance: 34.2
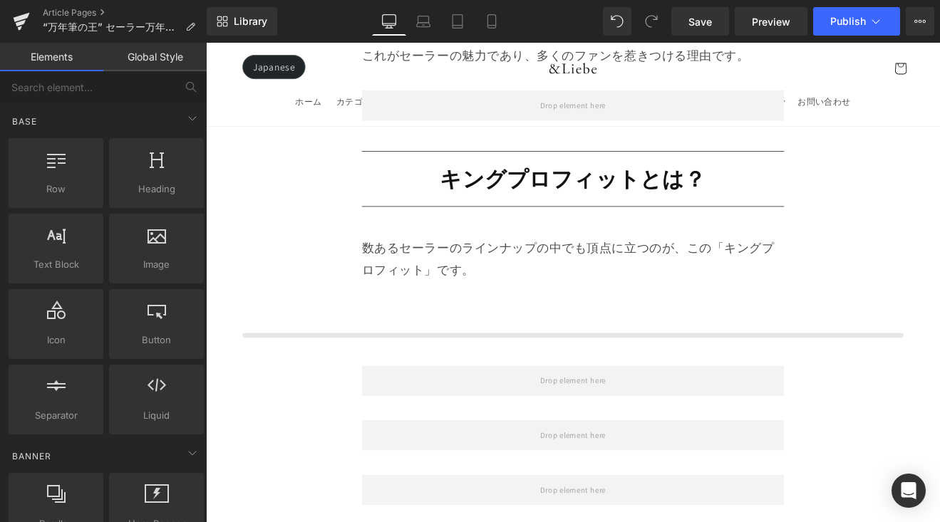
click at [365, 343] on div at bounding box center [637, 365] width 862 height 71
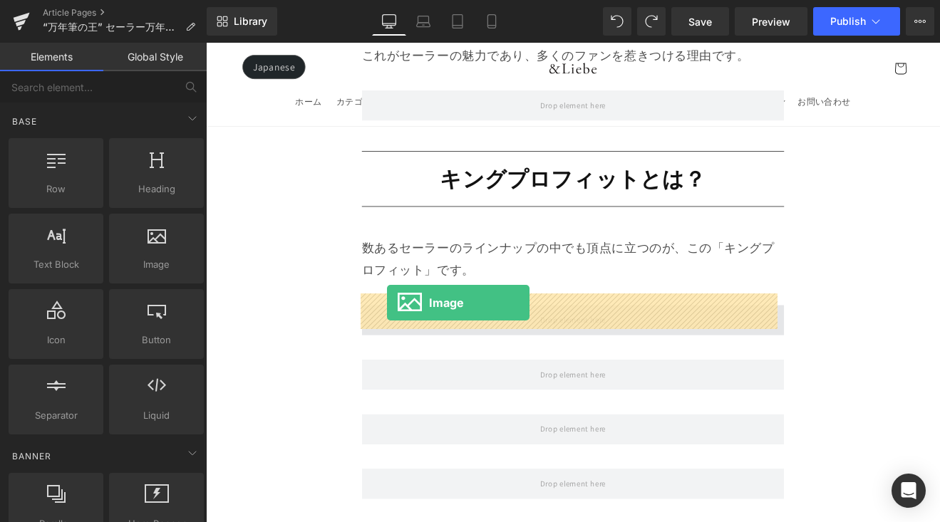
drag, startPoint x: 264, startPoint y: 339, endPoint x: 418, endPoint y: 348, distance: 154.9
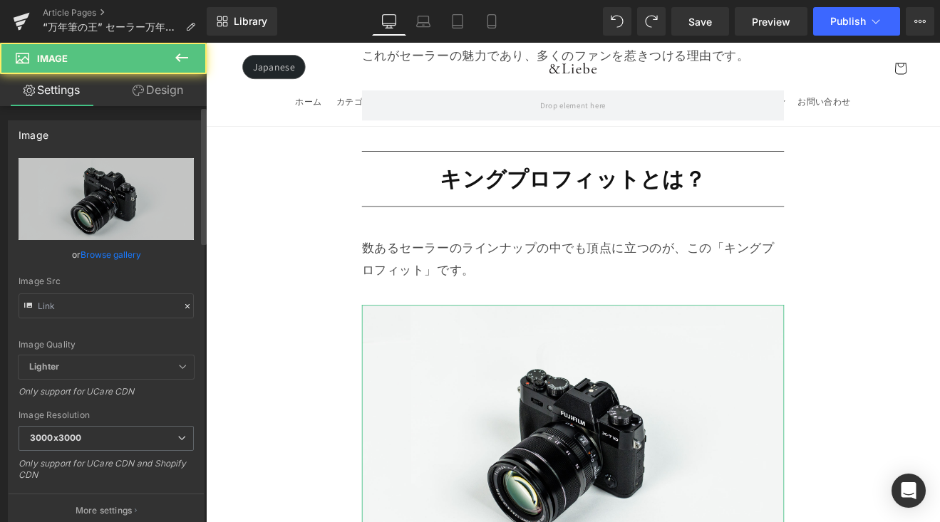
click at [126, 254] on link "Browse gallery" at bounding box center [110, 254] width 61 height 25
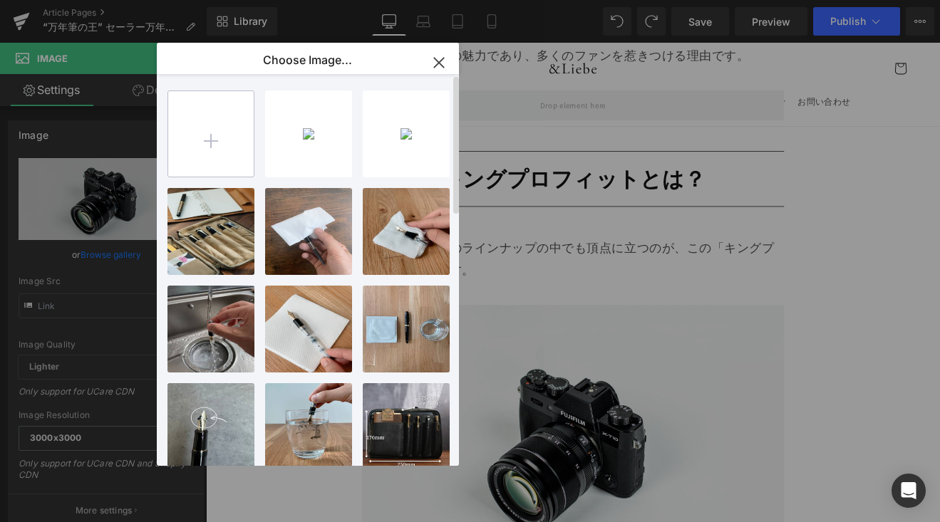
click at [218, 145] on input "file" at bounding box center [210, 133] width 85 height 85
type input "C:\fakepath\IMG_6233.jpg"
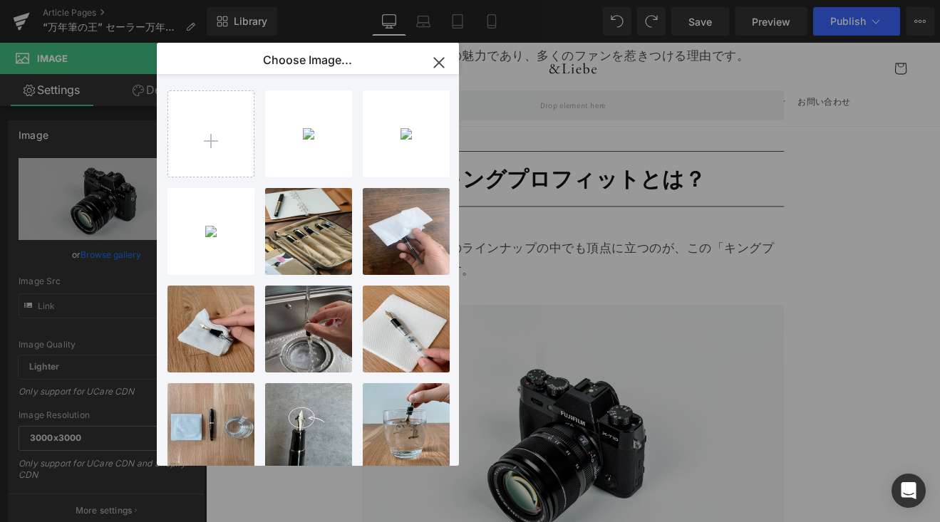
click at [0, 0] on div "IMG_623...6233.jpg 330.32 KB" at bounding box center [0, 0] width 0 height 0
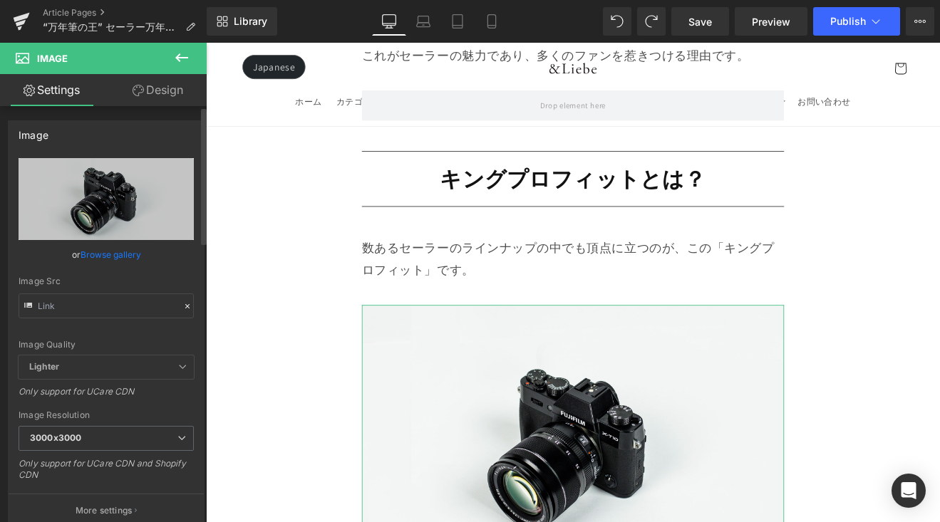
click at [125, 252] on link "Browse gallery" at bounding box center [110, 254] width 61 height 25
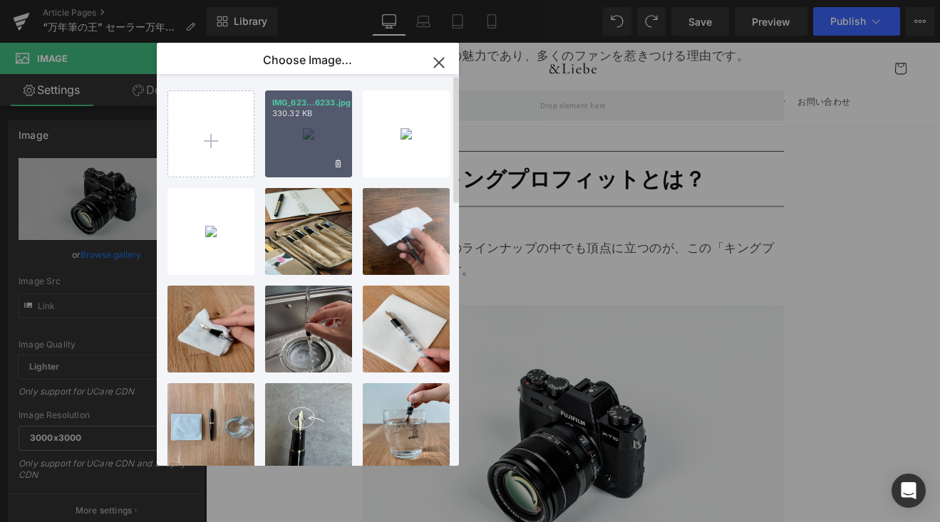
click at [316, 145] on div "IMG_623...6233.jpg 330.32 KB" at bounding box center [308, 133] width 87 height 87
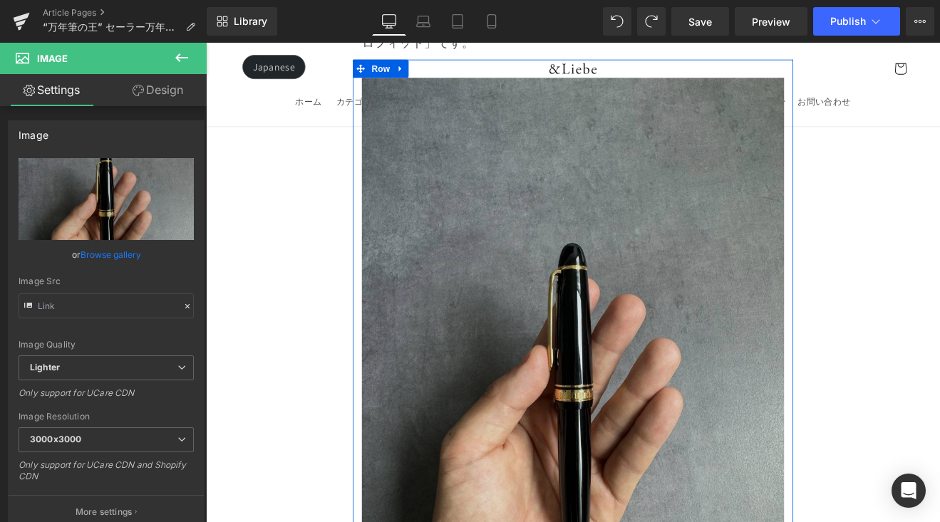
scroll to position [2786, 0]
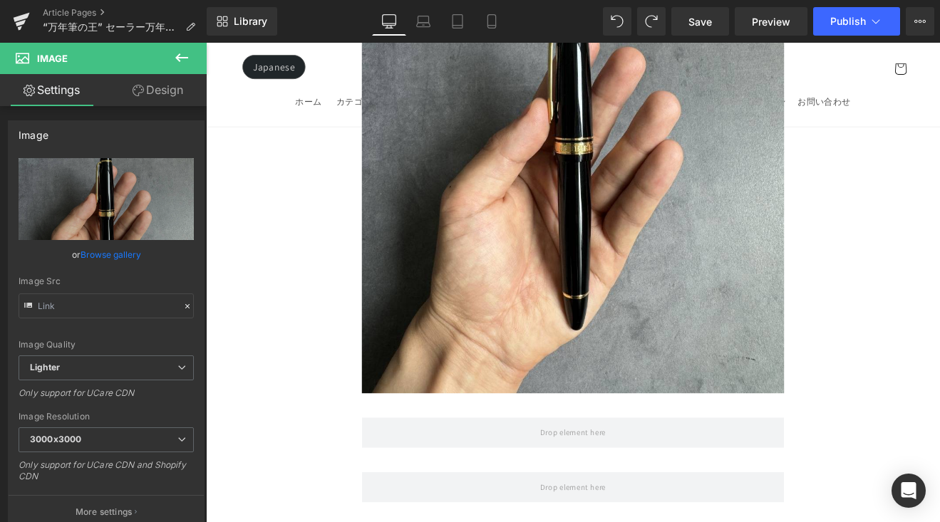
drag, startPoint x: 193, startPoint y: 63, endPoint x: 196, endPoint y: 84, distance: 21.6
click at [193, 62] on button at bounding box center [182, 58] width 50 height 31
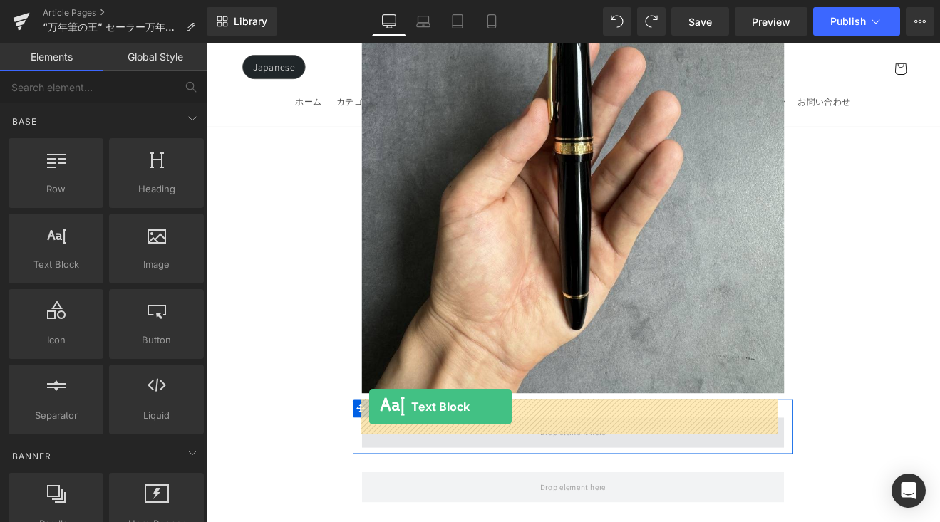
drag, startPoint x: 282, startPoint y: 307, endPoint x: 399, endPoint y: 469, distance: 200.1
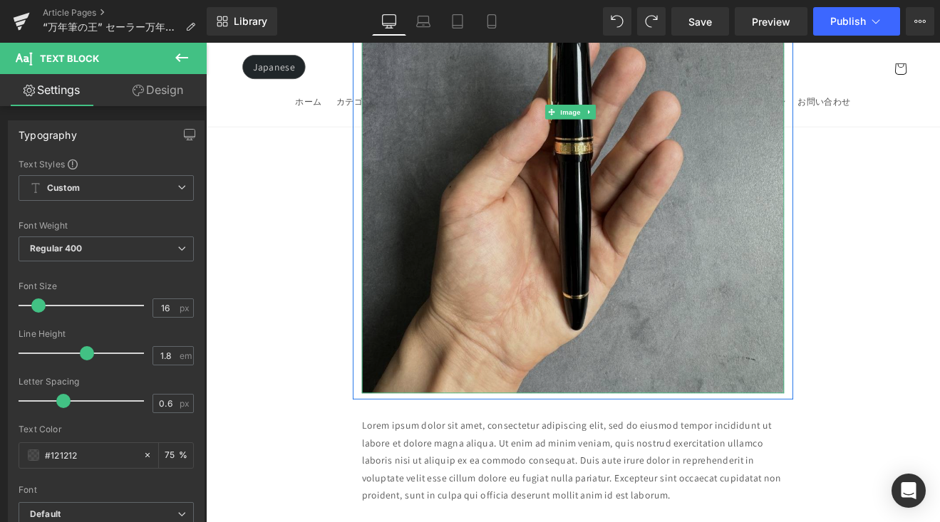
scroll to position [2911, 0]
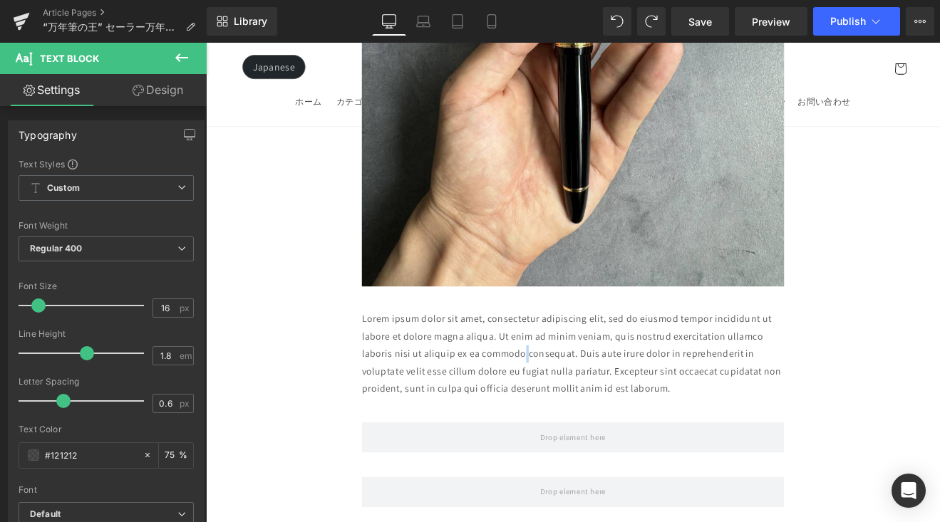
click at [578, 390] on p "Lorem ipsum dolor sit amet, consectetur adipiscing elit, sed do eiusmod tempor …" at bounding box center [637, 409] width 496 height 103
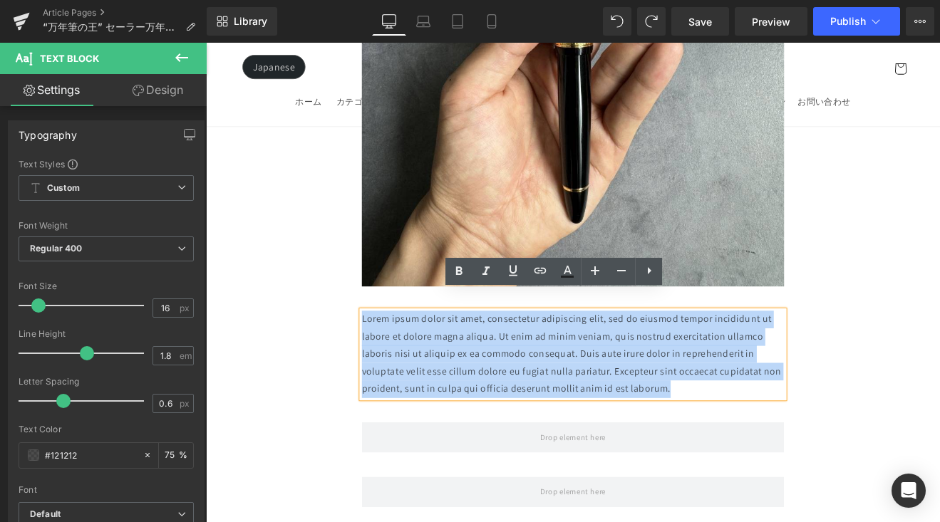
drag, startPoint x: 745, startPoint y: 425, endPoint x: 310, endPoint y: 346, distance: 442.2
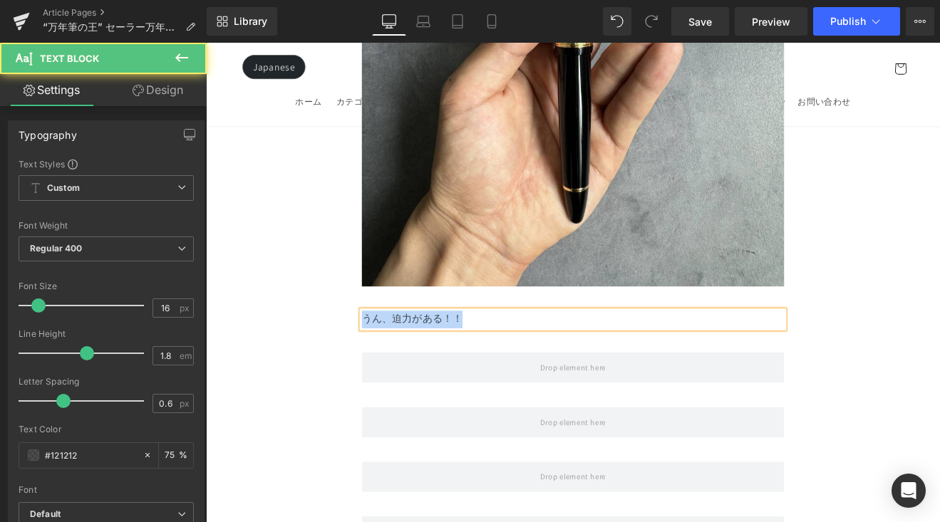
drag, startPoint x: 509, startPoint y: 353, endPoint x: 358, endPoint y: 347, distance: 150.4
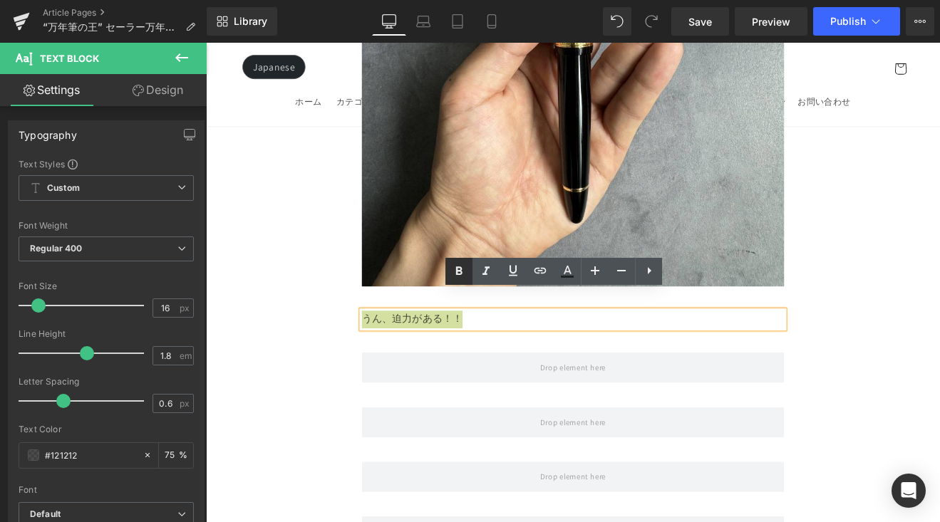
click at [450, 265] on icon at bounding box center [458, 271] width 17 height 17
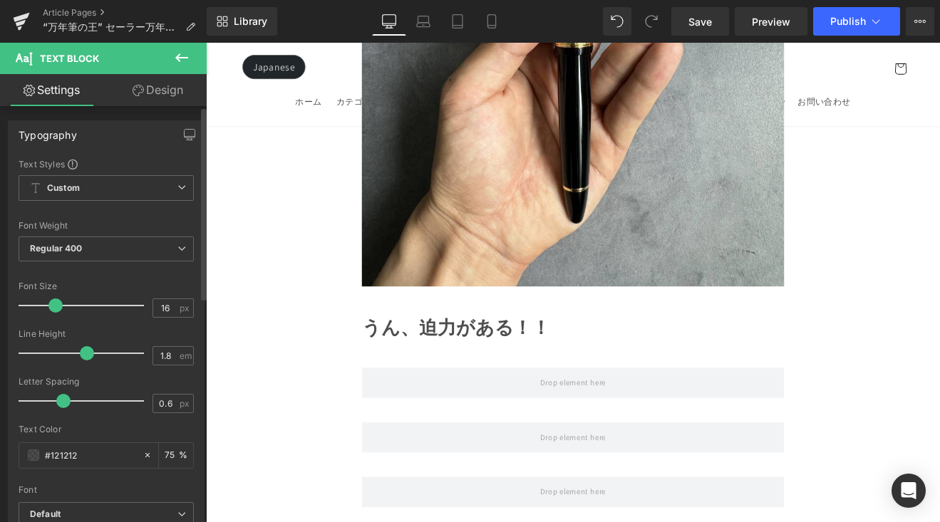
drag, startPoint x: 36, startPoint y: 305, endPoint x: 53, endPoint y: 304, distance: 17.1
click at [53, 304] on span at bounding box center [55, 305] width 14 height 14
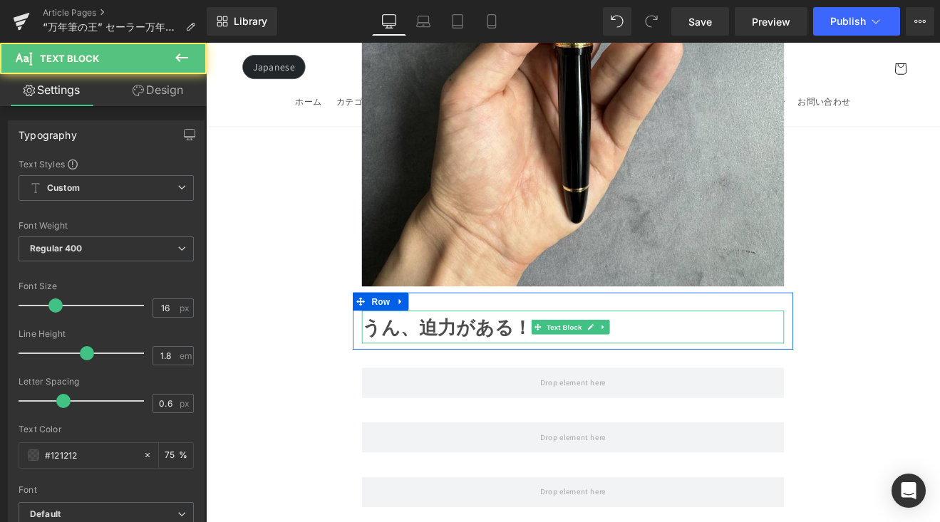
click at [467, 363] on strong "うん、迫力がある！！" at bounding box center [500, 377] width 222 height 28
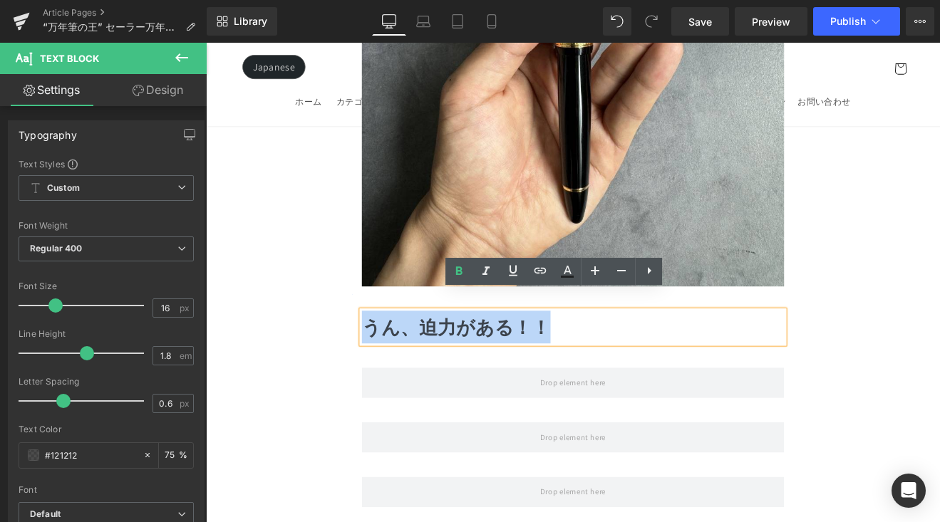
drag, startPoint x: 610, startPoint y: 356, endPoint x: 440, endPoint y: 355, distance: 170.2
click at [397, 363] on p "うん、迫力がある！！" at bounding box center [637, 377] width 496 height 38
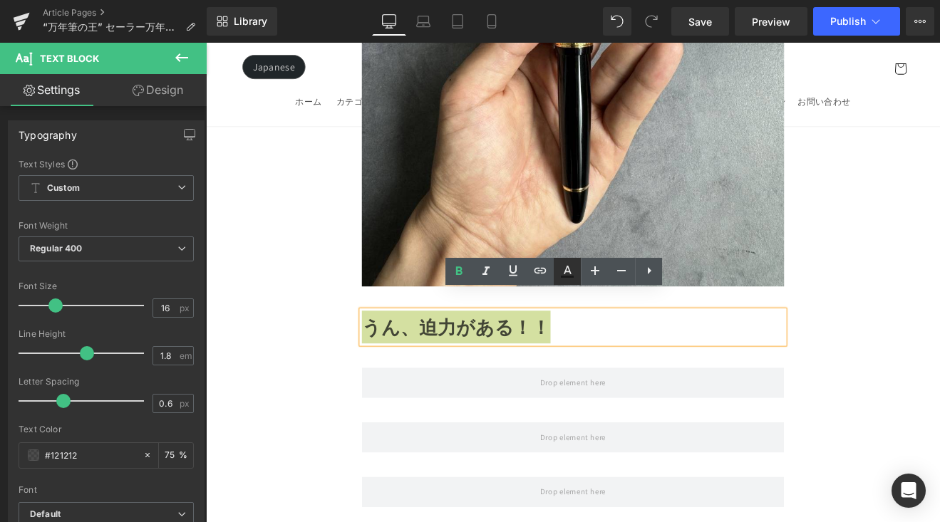
click at [574, 270] on icon at bounding box center [566, 271] width 17 height 17
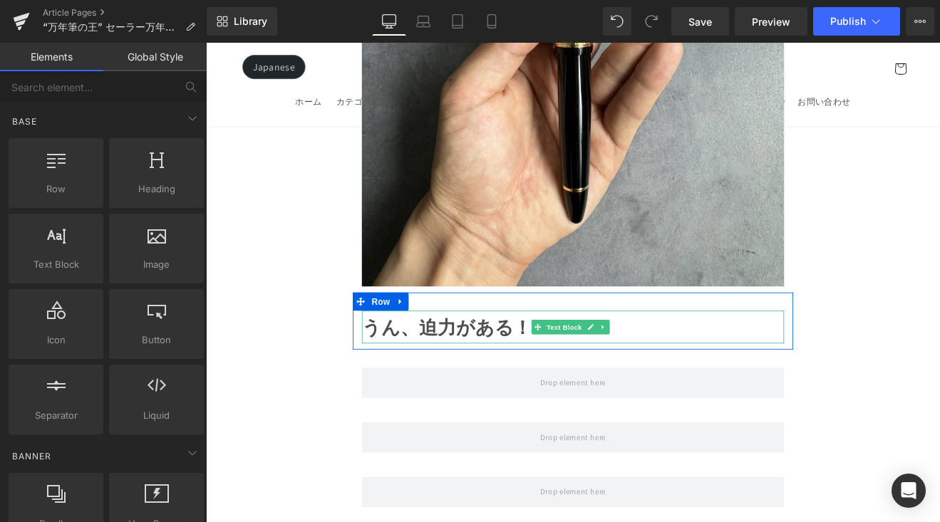
click at [561, 363] on strong "うん、迫力がある！！" at bounding box center [500, 377] width 222 height 28
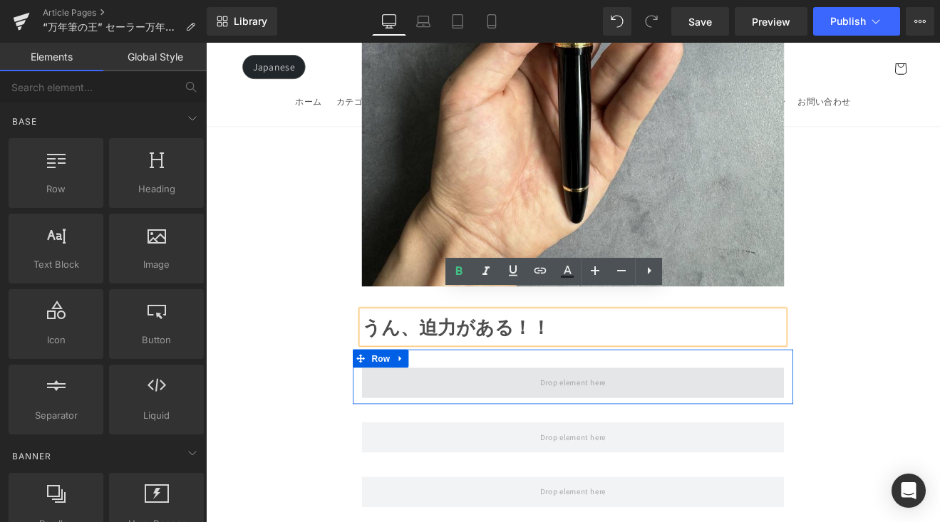
click at [603, 430] on span at bounding box center [636, 442] width 87 height 24
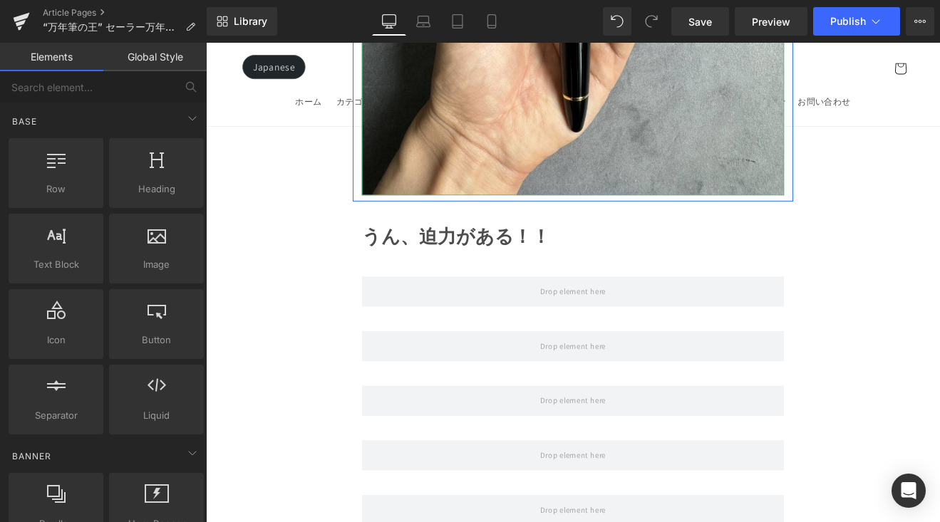
scroll to position [3022, 0]
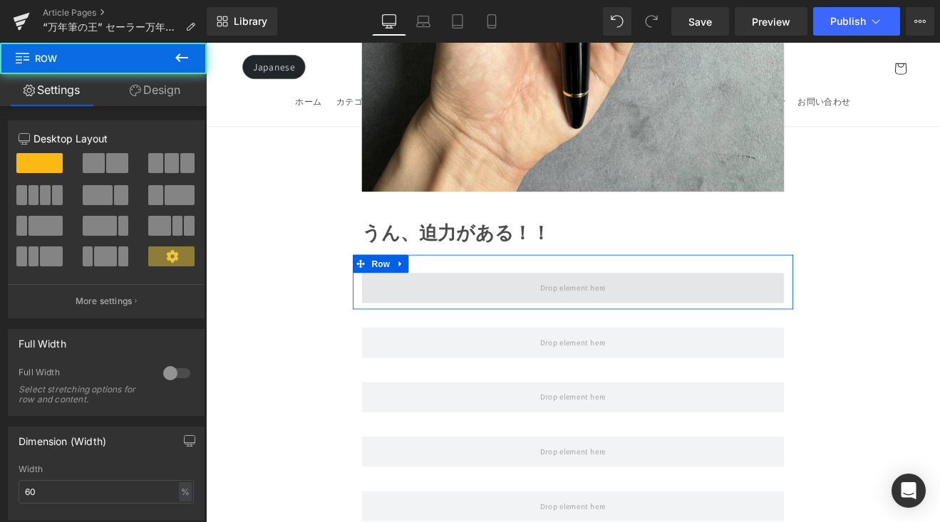
click at [557, 313] on span at bounding box center [637, 331] width 496 height 36
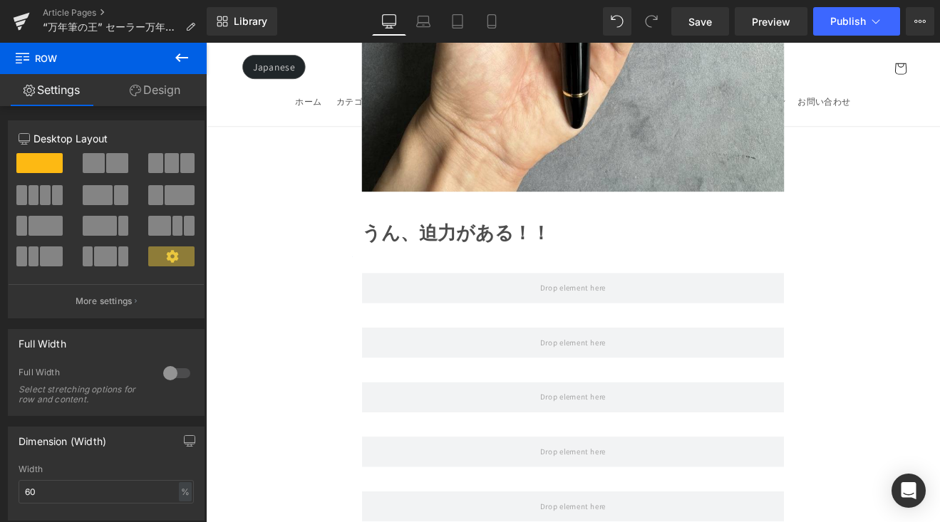
click at [188, 64] on icon at bounding box center [181, 57] width 17 height 17
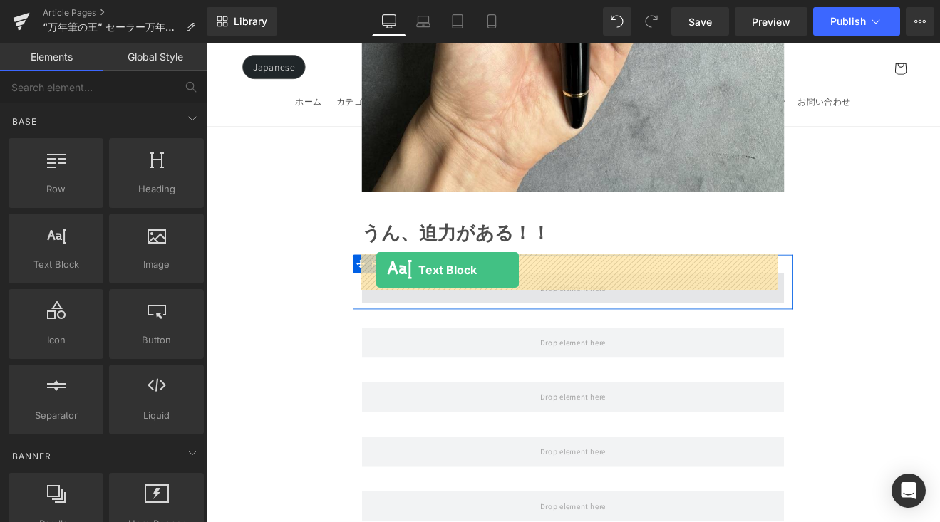
drag, startPoint x: 354, startPoint y: 310, endPoint x: 406, endPoint y: 310, distance: 52.0
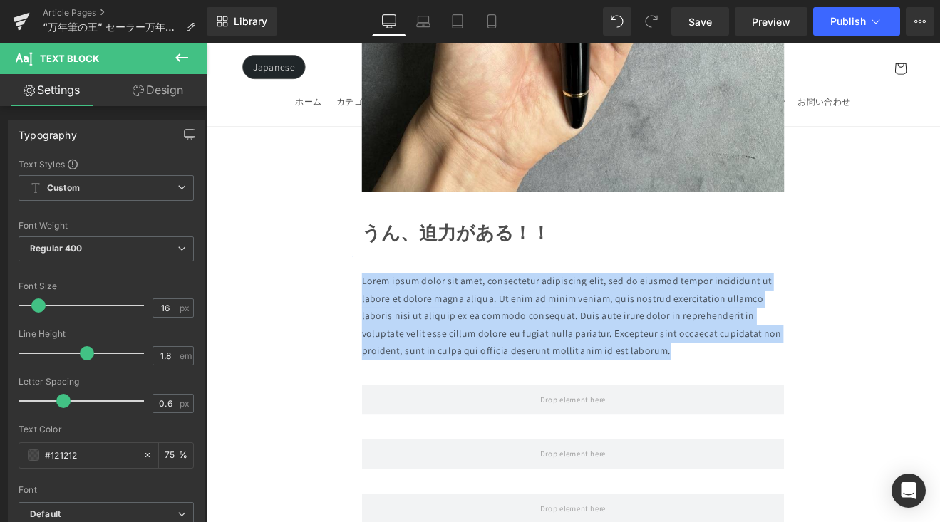
drag, startPoint x: 773, startPoint y: 387, endPoint x: 373, endPoint y: 307, distance: 408.2
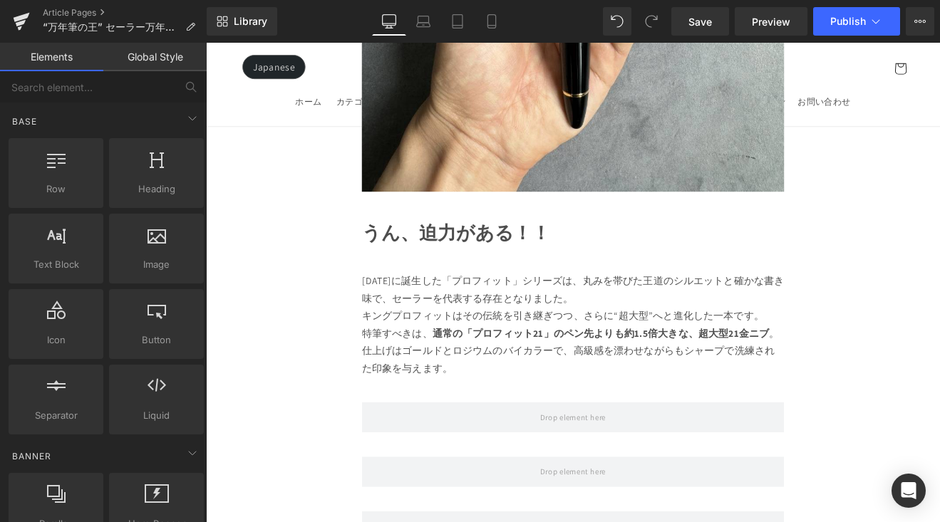
click at [792, 335] on p "1981年に誕生した「プロフィット」シリーズは、丸みを帯びた王道のシルエットと確かな書き味で、セーラーを代表する存在となりました。 キングプロフィットはその伝…" at bounding box center [637, 343] width 496 height 61
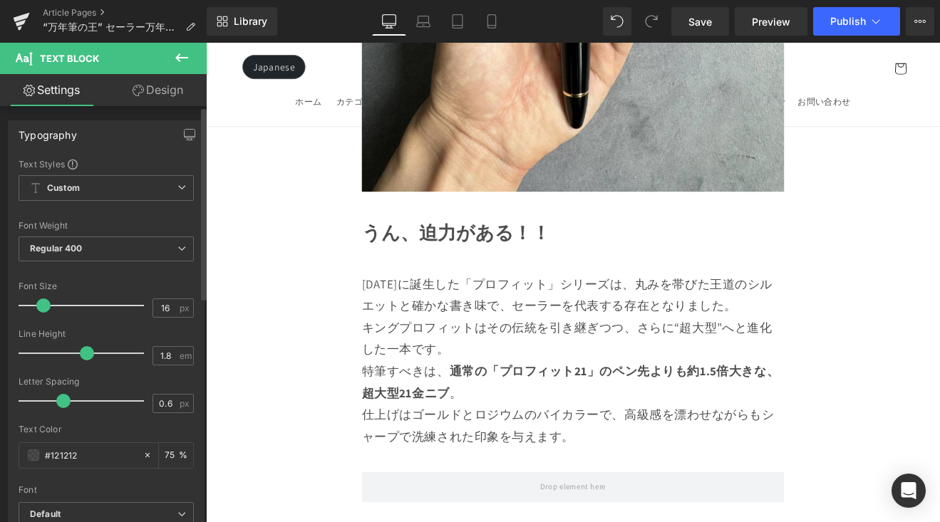
click at [47, 306] on span at bounding box center [43, 305] width 14 height 14
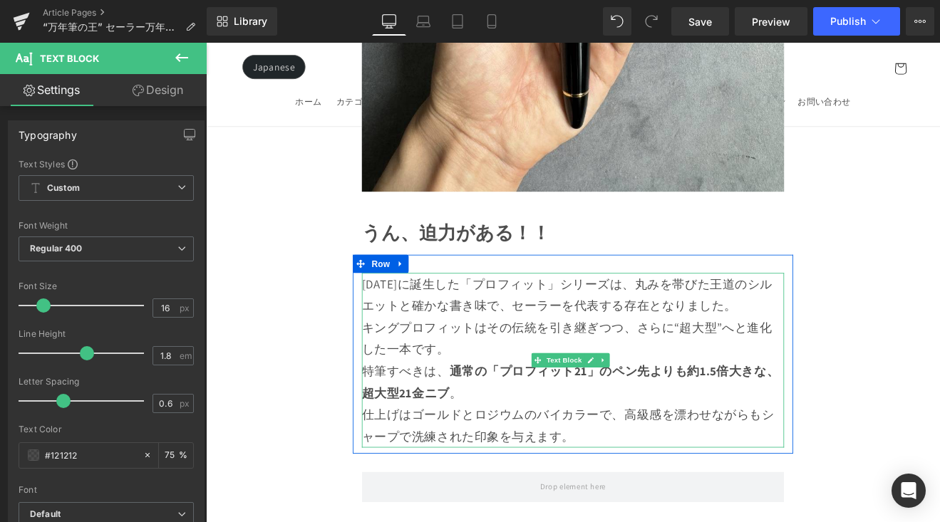
click at [848, 334] on p "1981年に誕生した「プロフィット」シリーズは、丸みを帯びた王道のシルエットと確かな書き味で、セーラーを代表する存在となりました。 キングプロフィットはその伝…" at bounding box center [637, 364] width 496 height 103
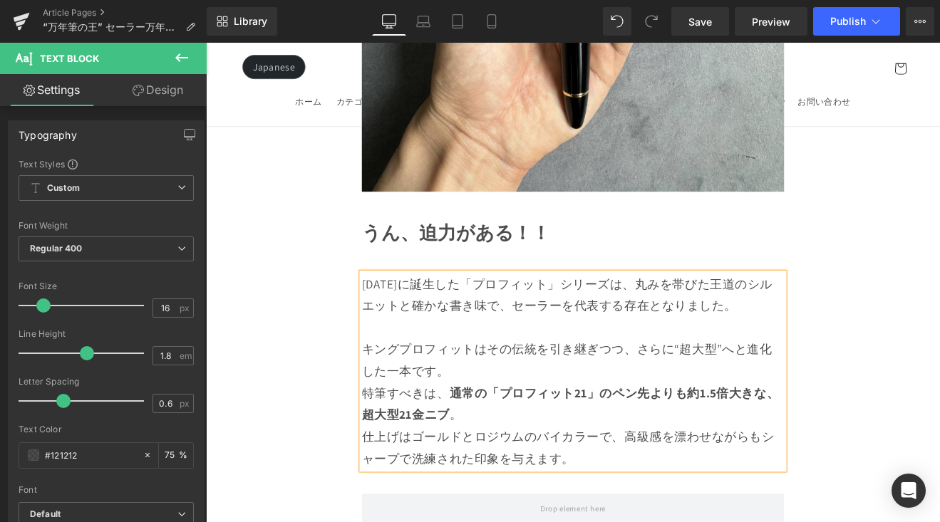
click at [694, 416] on p "キングプロフィットはその伝統を引き継ぎつつ、さらに“超大型”へと進化した一本です。" at bounding box center [637, 403] width 496 height 77
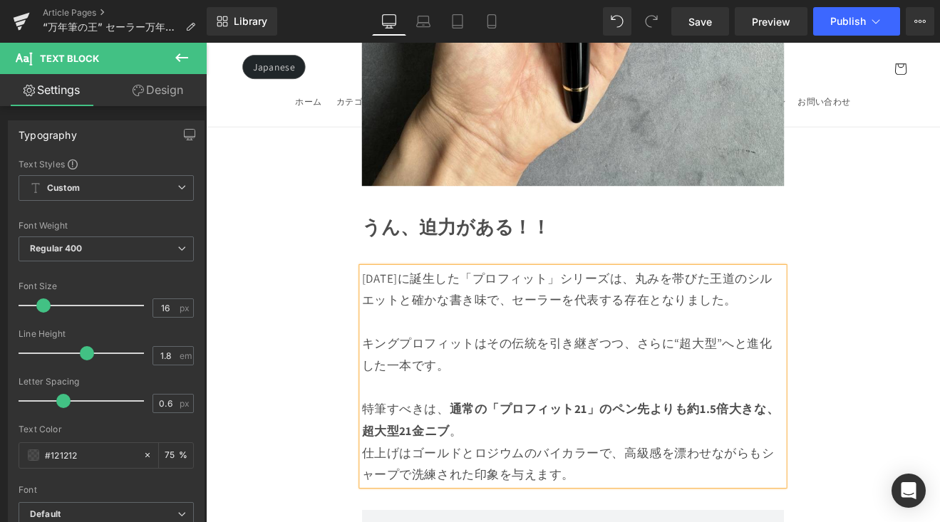
scroll to position [3111, 0]
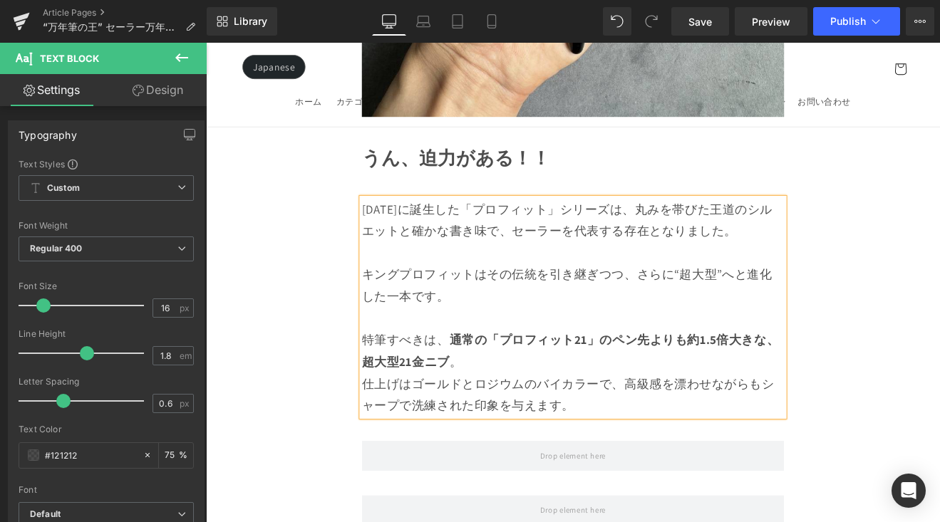
click at [692, 407] on p "特筆すべきは、 通常の「プロフィット21」のペン先よりも約1.5倍大きな、超大型21金ニブ 。 仕上げはゴールドとロジウムのバイカラーで、高級感を漂わせながら…" at bounding box center [637, 430] width 496 height 103
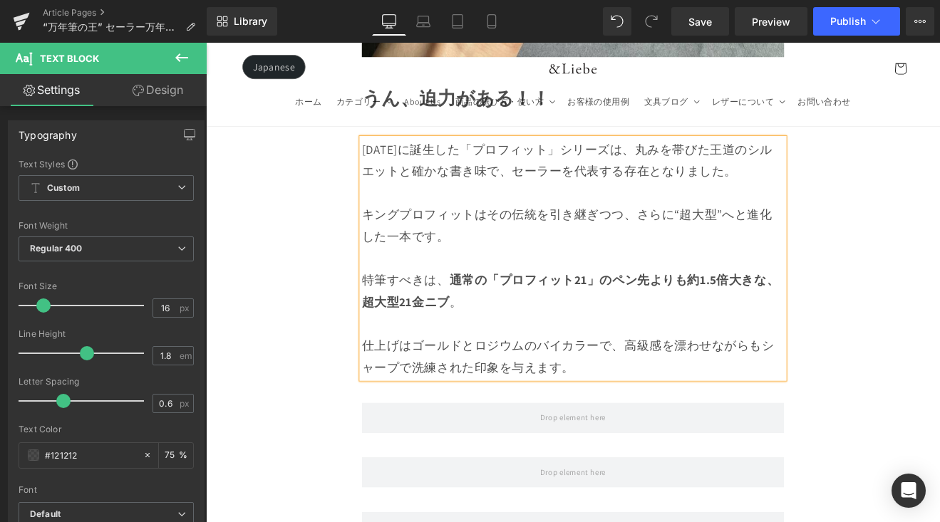
scroll to position [3186, 0]
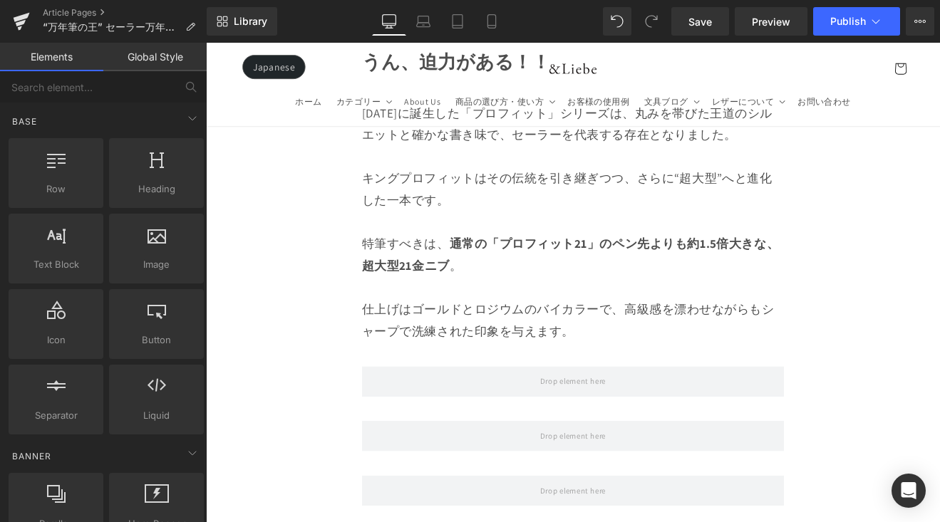
scroll to position [3293, 0]
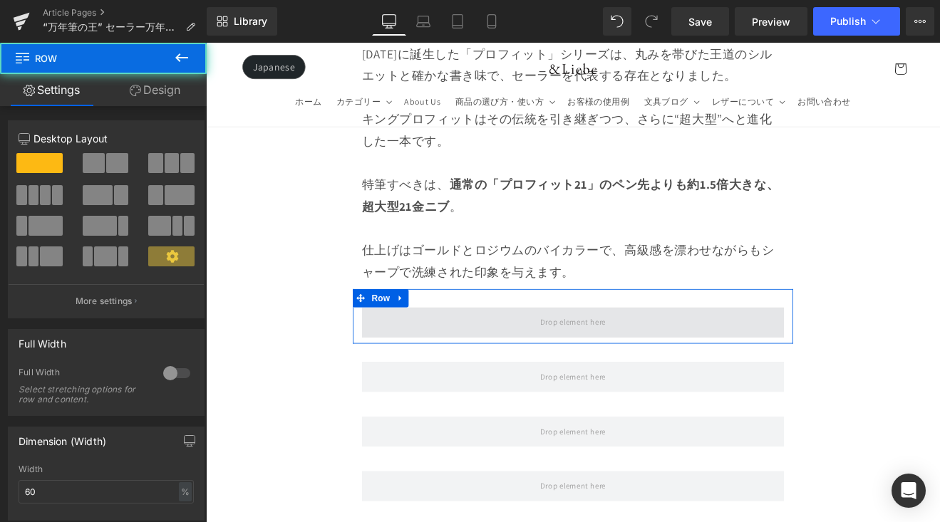
click at [598, 360] on span at bounding box center [637, 371] width 496 height 36
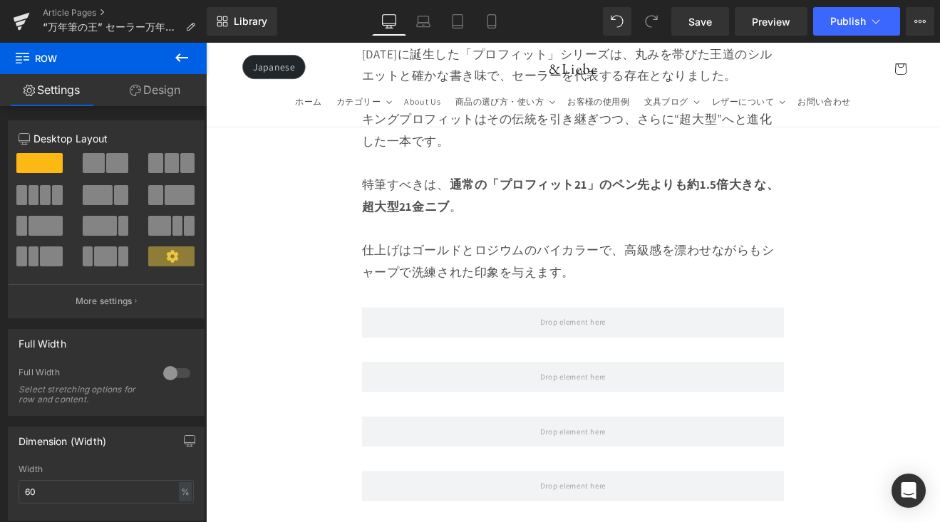
click at [183, 56] on icon at bounding box center [181, 57] width 17 height 17
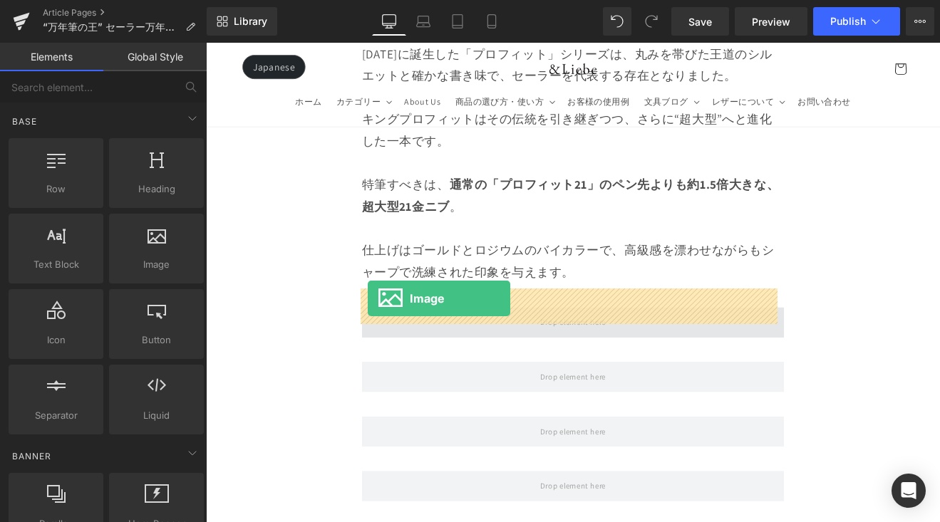
drag, startPoint x: 399, startPoint y: 310, endPoint x: 396, endPoint y: 343, distance: 33.6
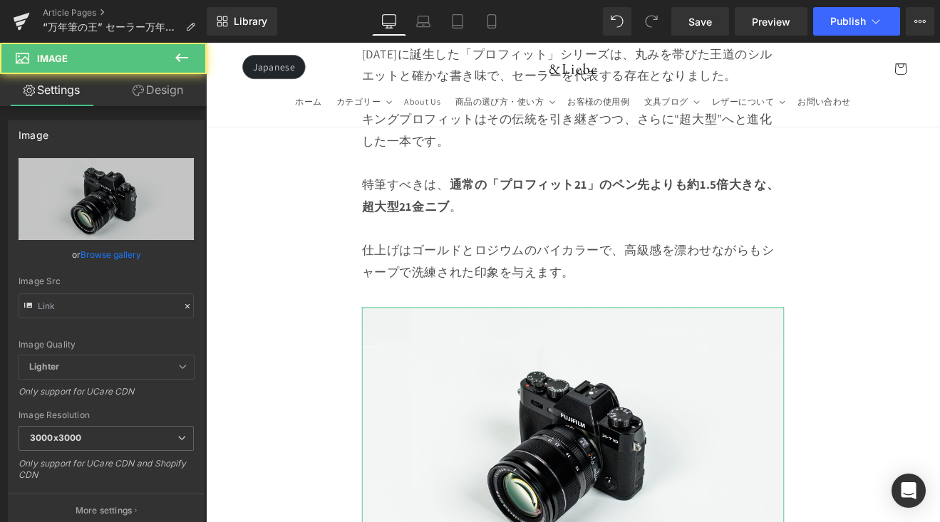
click at [120, 249] on link "Browse gallery" at bounding box center [110, 254] width 61 height 25
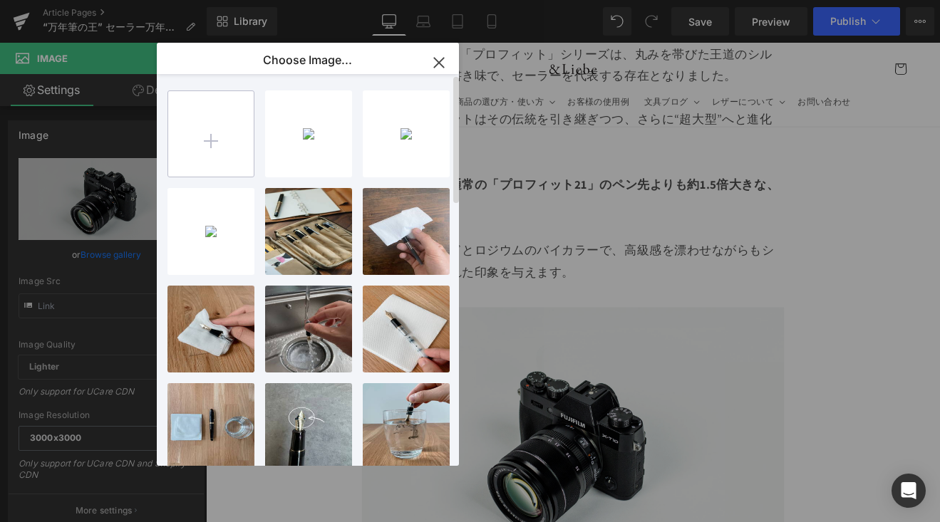
click at [217, 147] on input "file" at bounding box center [210, 133] width 85 height 85
type input "C:\fakepath\キングプロフィット (1).jpg"
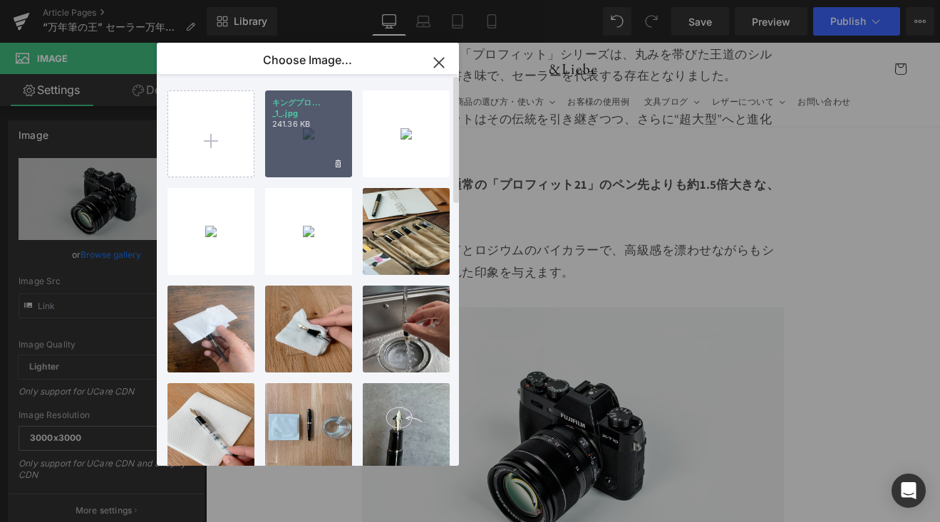
click at [319, 152] on div "キングプロ... _1_.jpg 241.36 KB" at bounding box center [308, 133] width 87 height 87
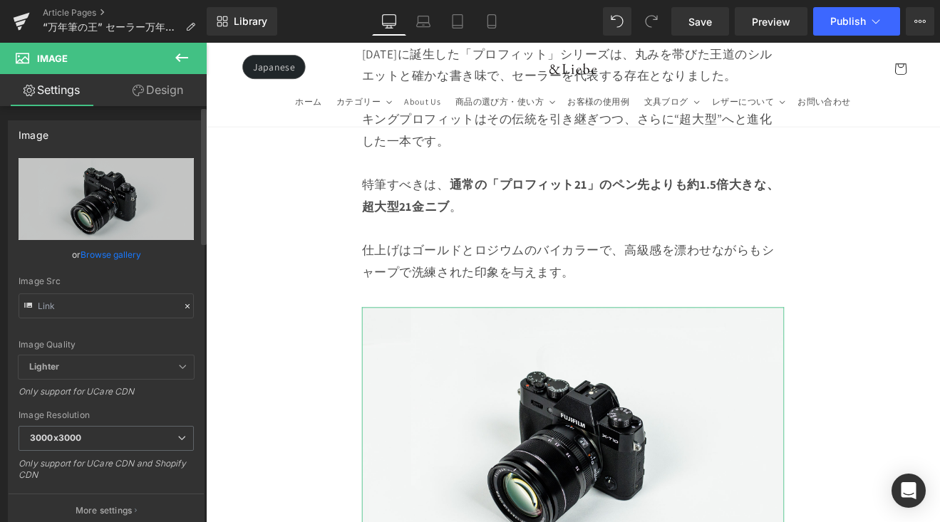
click at [108, 257] on link "Browse gallery" at bounding box center [110, 254] width 61 height 25
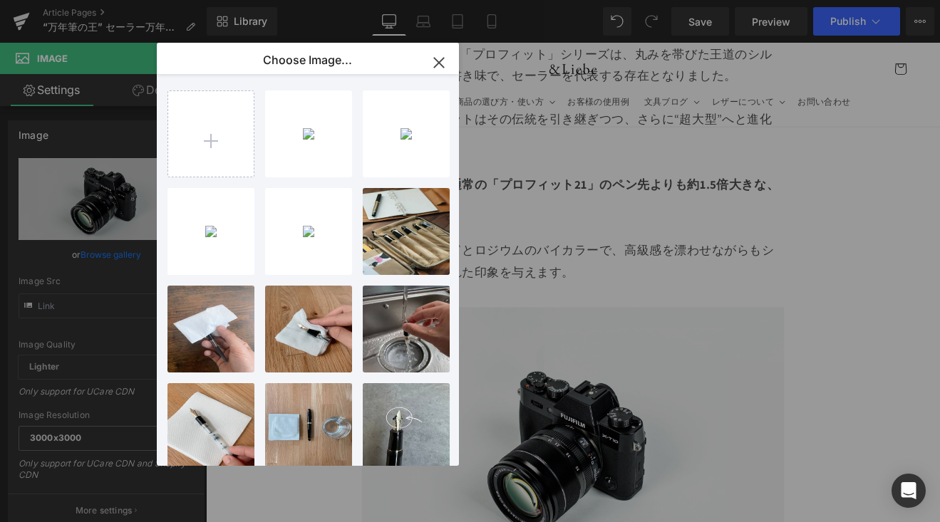
click at [352, 100] on div "キングプロ... _1_.jpg 241.36 KB Delete image? Yes No IMG_623...6233.jpg 330.32 KB …" at bounding box center [315, 272] width 297 height 397
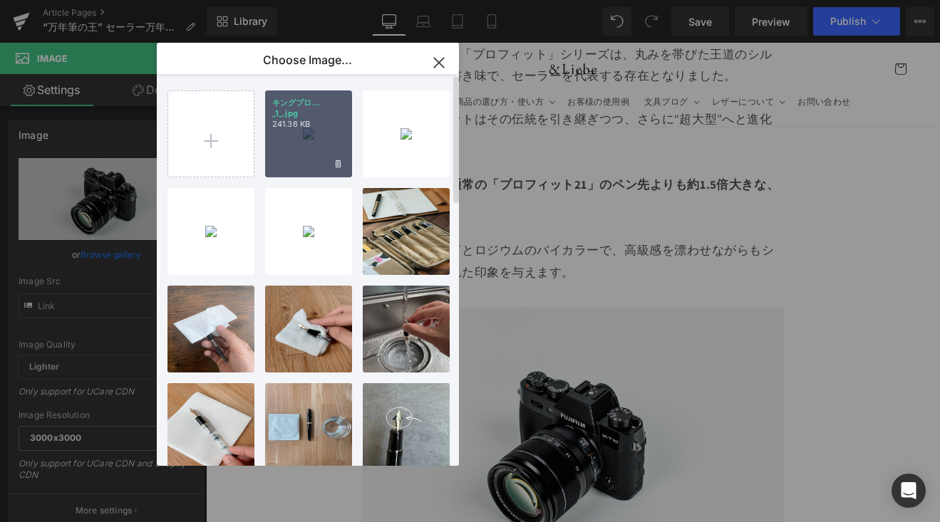
click at [303, 115] on p "キングプロ... _1_.jpg" at bounding box center [308, 108] width 73 height 21
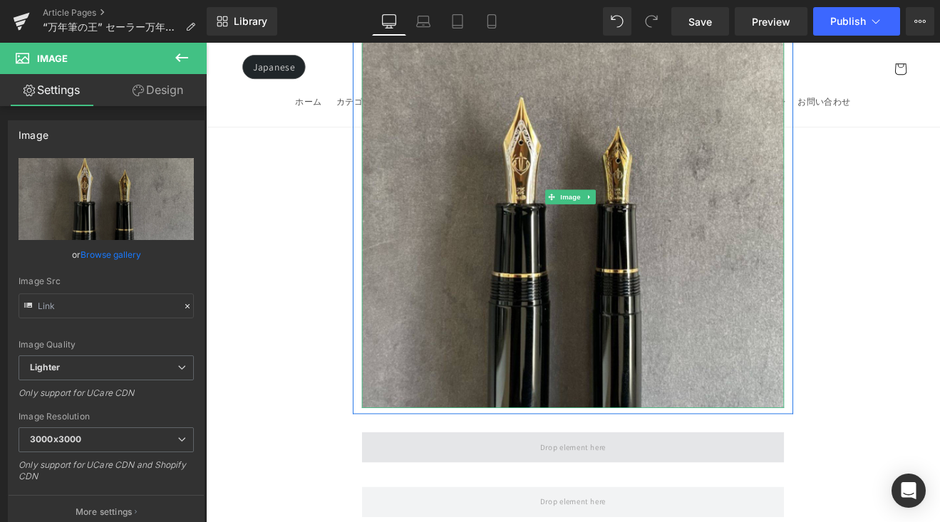
scroll to position [3733, 0]
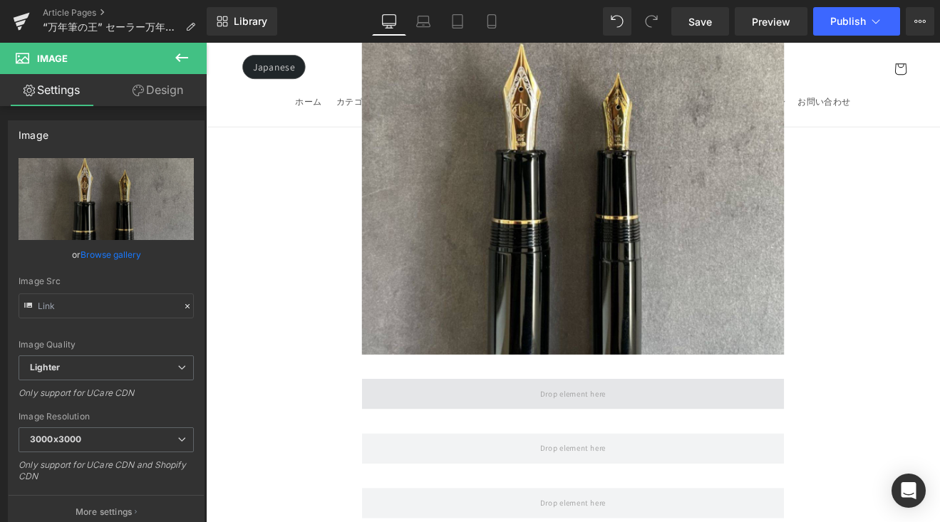
click at [593, 443] on span at bounding box center [636, 455] width 87 height 24
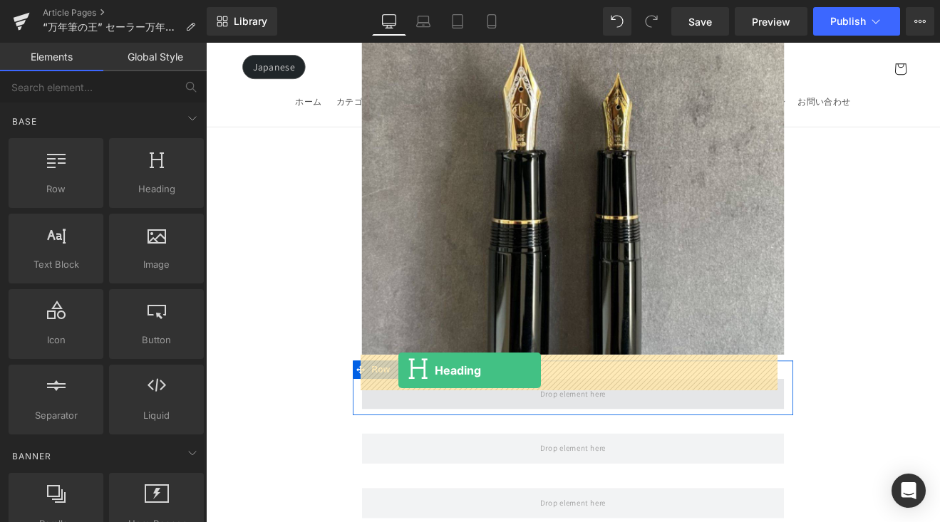
drag, startPoint x: 368, startPoint y: 222, endPoint x: 432, endPoint y: 427, distance: 215.4
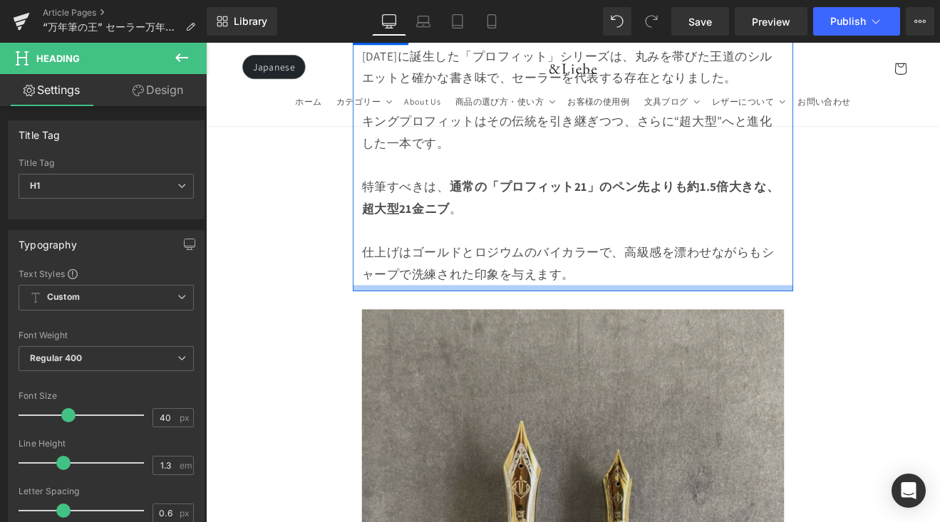
scroll to position [2999, 0]
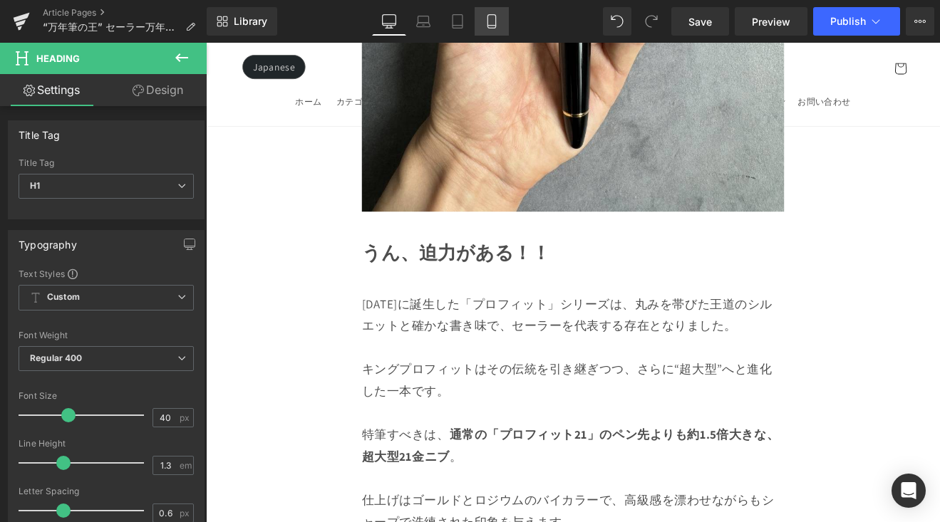
click at [494, 26] on icon at bounding box center [491, 21] width 14 height 14
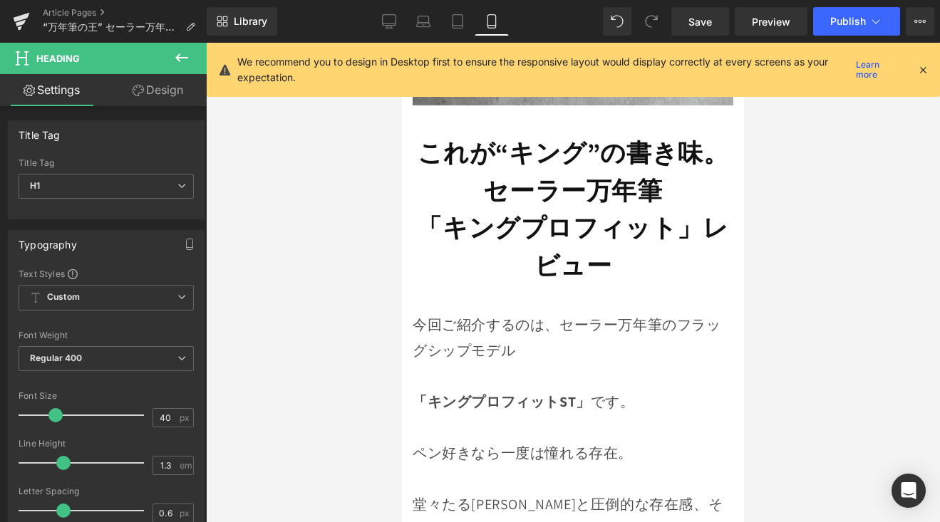
scroll to position [358, 0]
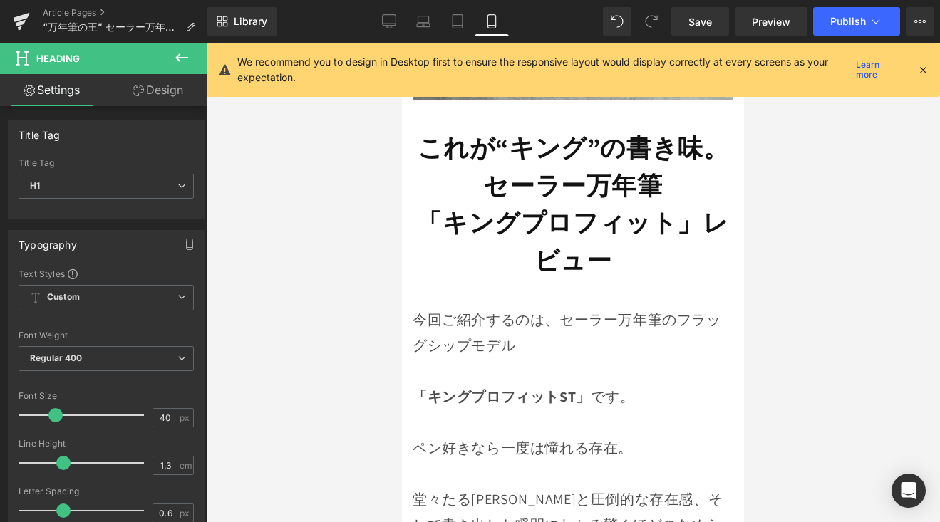
click at [620, 206] on strong "「キングプロフィット」レビュー" at bounding box center [572, 241] width 311 height 71
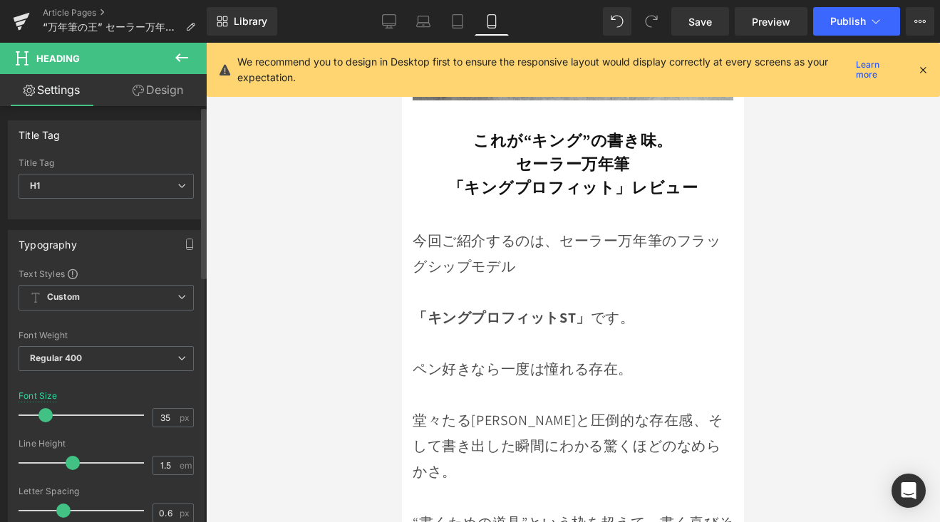
drag, startPoint x: 61, startPoint y: 415, endPoint x: 45, endPoint y: 422, distance: 17.2
click at [45, 422] on div at bounding box center [85, 415] width 118 height 28
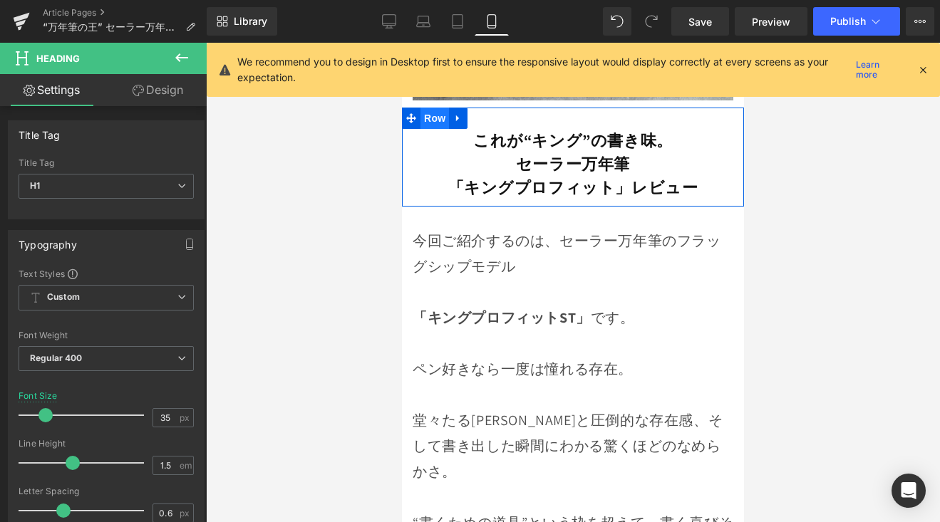
click at [424, 108] on span "Row" at bounding box center [434, 118] width 28 height 21
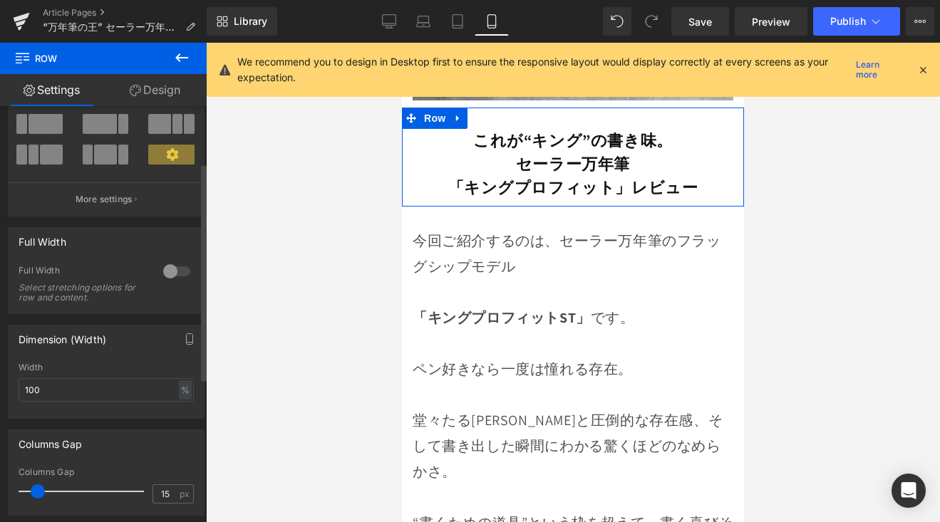
scroll to position [123, 0]
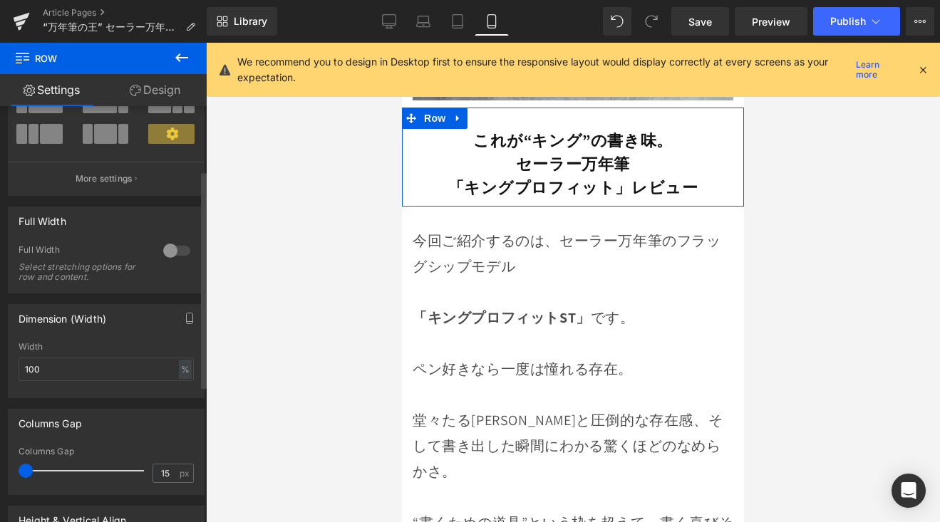
drag, startPoint x: 34, startPoint y: 472, endPoint x: 3, endPoint y: 469, distance: 31.4
click at [3, 472] on div "Columns Gap 15px Columns Gap 15 px" at bounding box center [106, 446] width 213 height 97
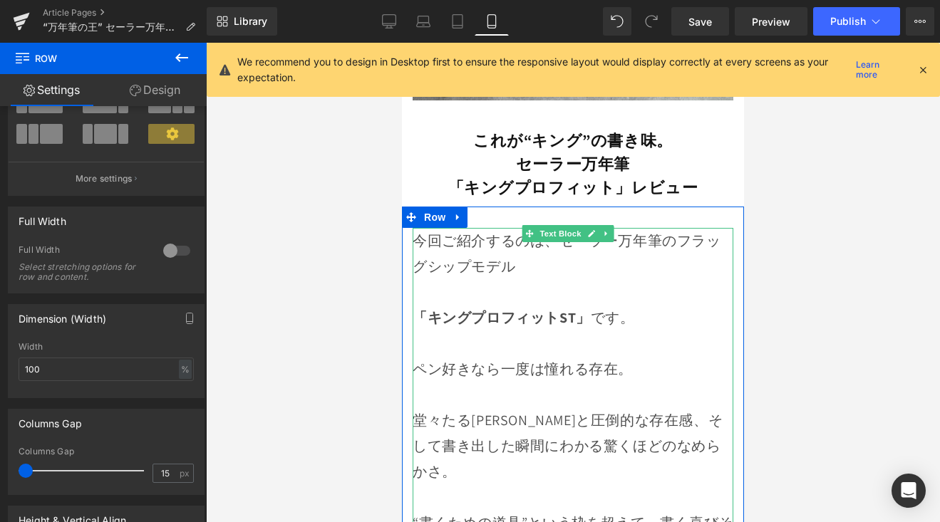
click at [478, 331] on p at bounding box center [572, 344] width 321 height 26
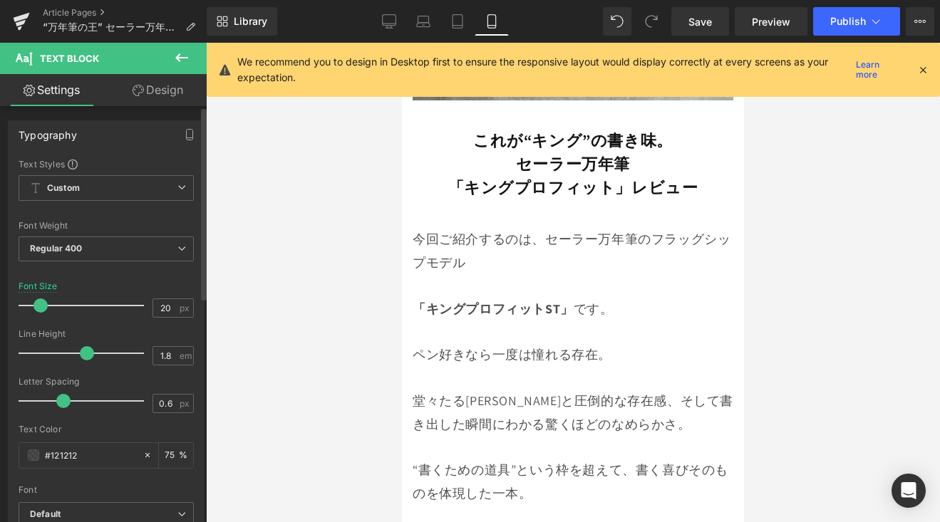
click at [38, 308] on span at bounding box center [40, 305] width 14 height 14
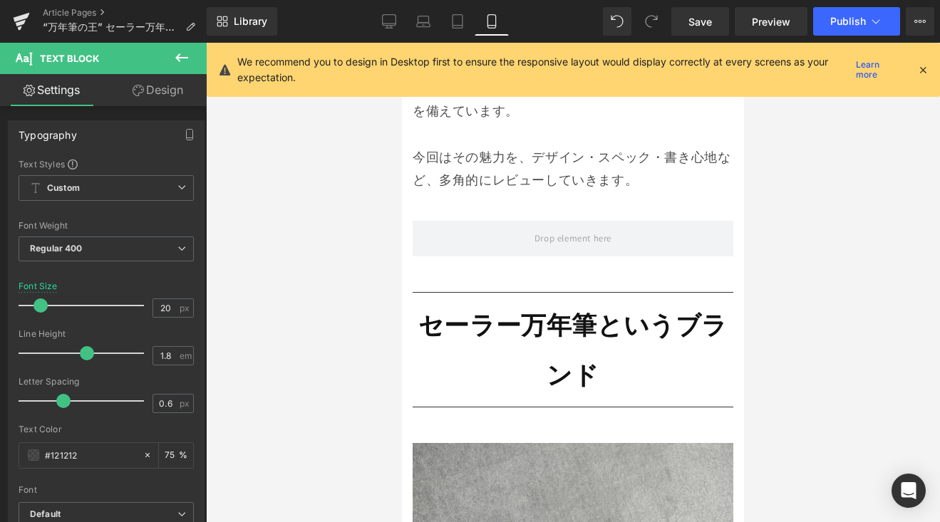
scroll to position [821, 0]
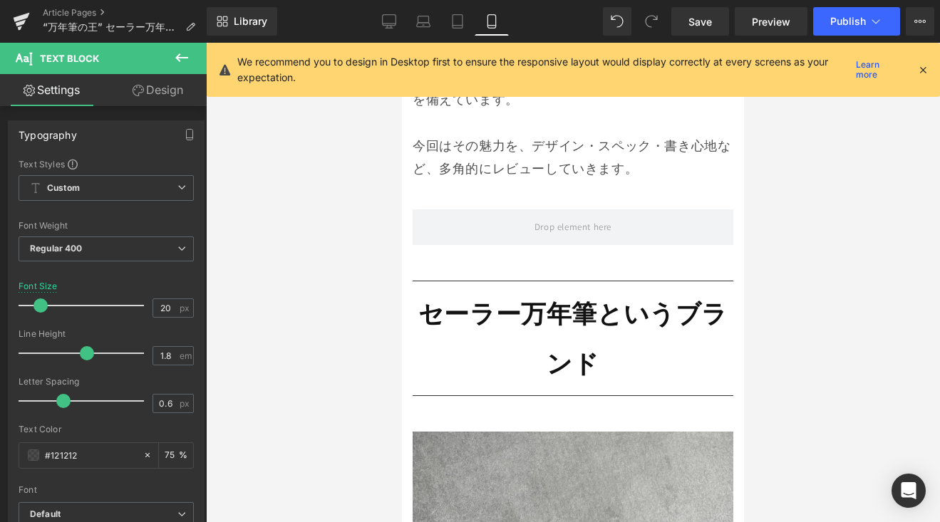
click at [528, 298] on strong "セーラー万年筆というブランド" at bounding box center [572, 338] width 309 height 83
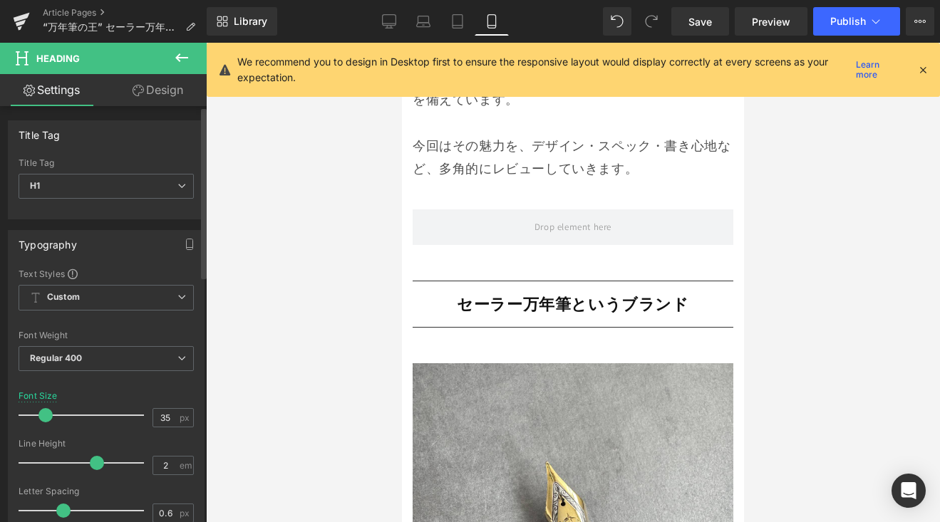
drag, startPoint x: 63, startPoint y: 412, endPoint x: 48, endPoint y: 421, distance: 17.6
click at [48, 421] on div at bounding box center [85, 415] width 118 height 28
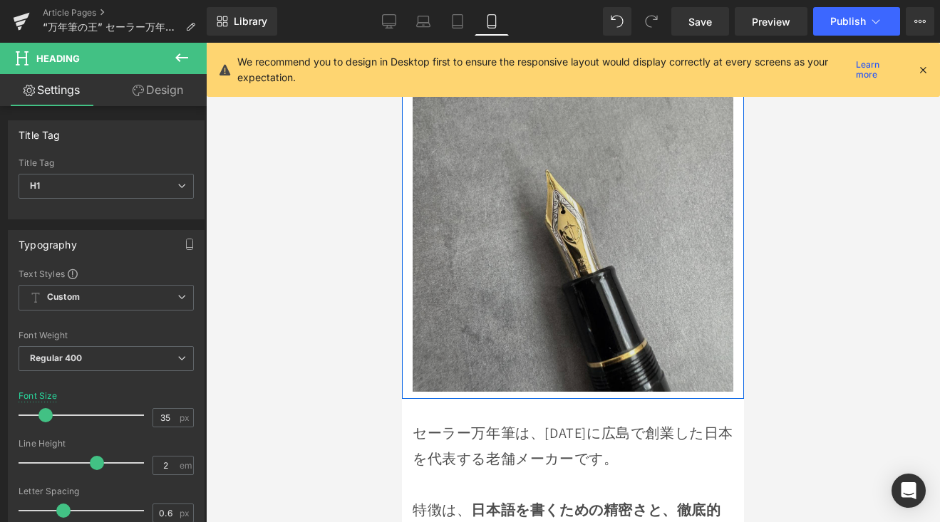
scroll to position [1300, 0]
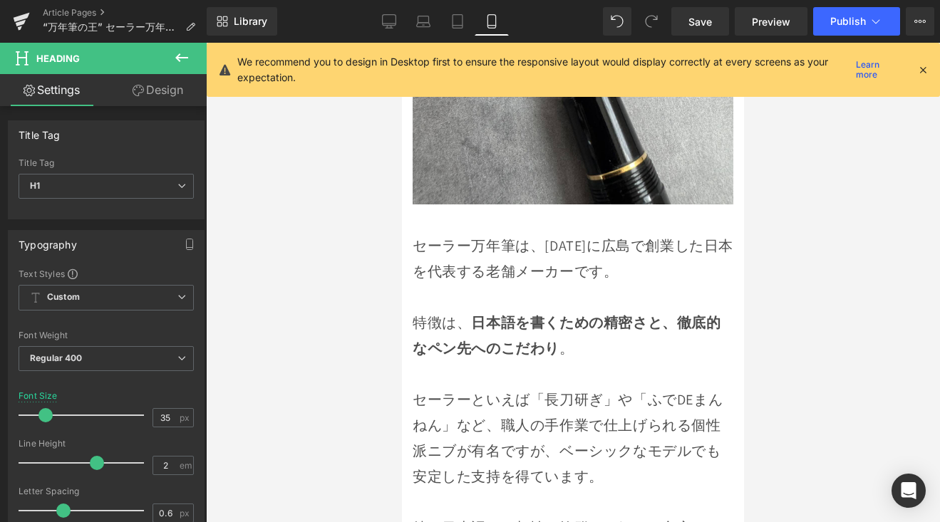
click at [511, 313] on strong "日本語を書くための精密さと、徹底的なペン先へのこだわり" at bounding box center [566, 335] width 308 height 44
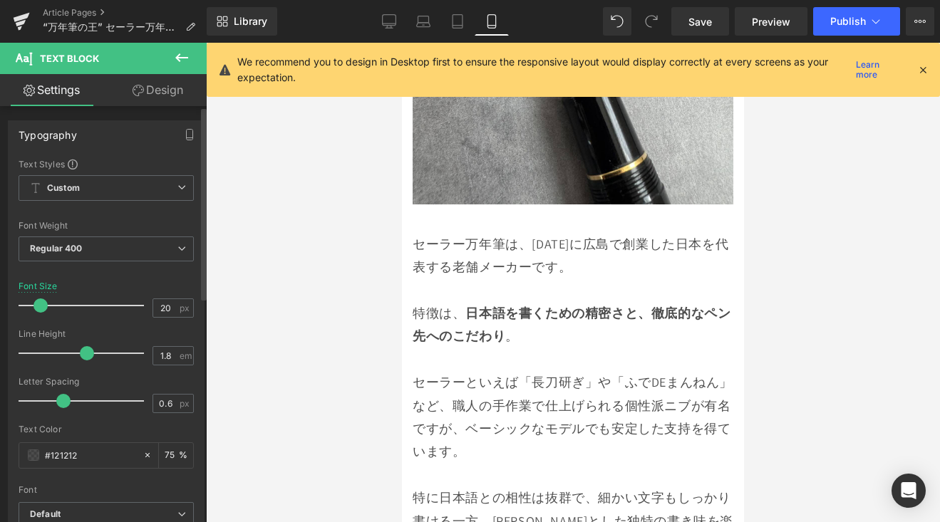
click at [43, 312] on div at bounding box center [85, 305] width 118 height 28
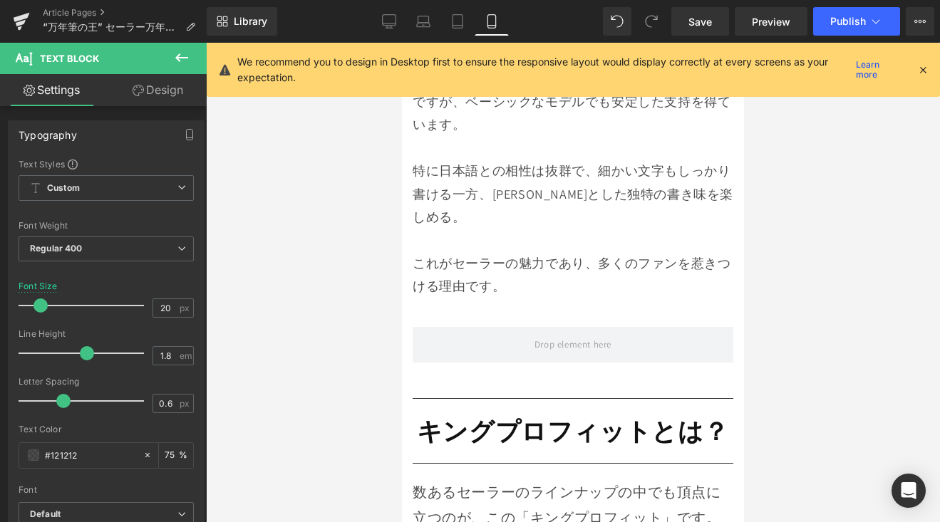
scroll to position [1722, 0]
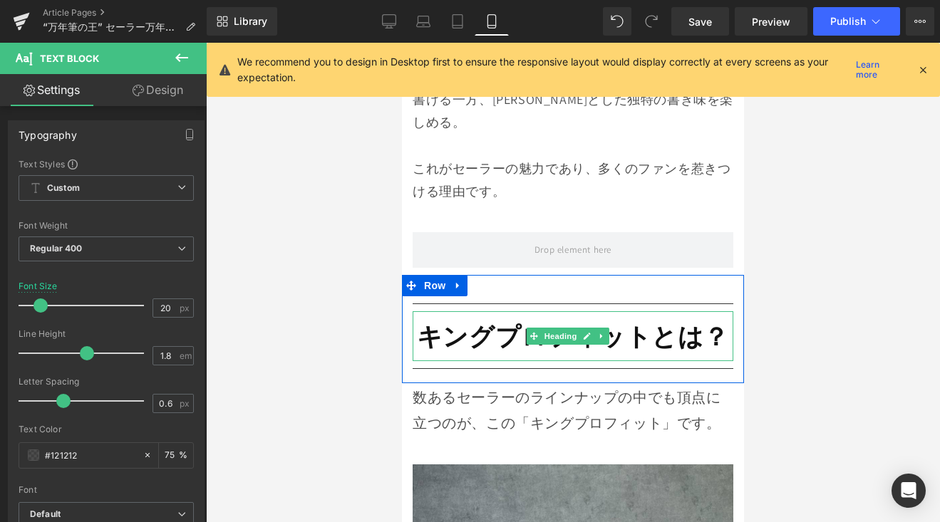
click at [556, 320] on strong "キングプロフィットとは？" at bounding box center [573, 336] width 312 height 33
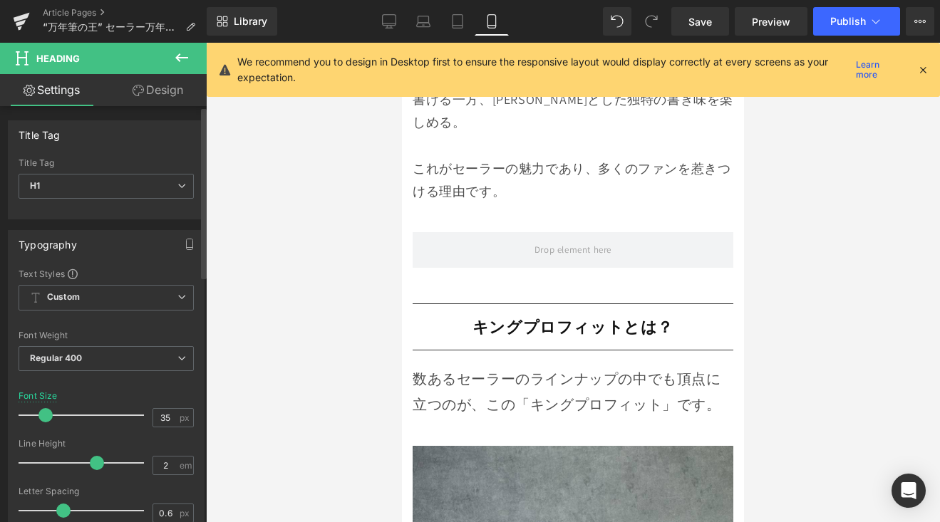
drag, startPoint x: 56, startPoint y: 417, endPoint x: 46, endPoint y: 425, distance: 12.6
click at [46, 425] on div at bounding box center [85, 415] width 118 height 28
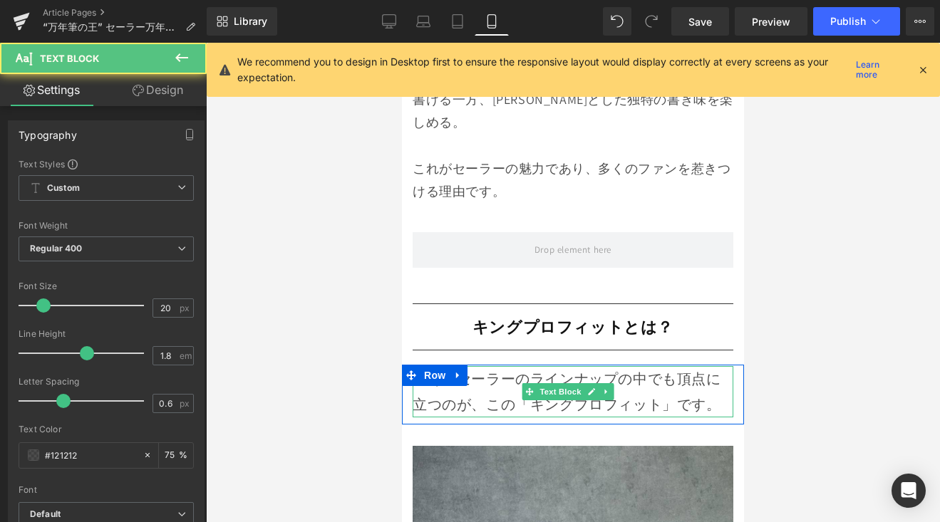
click at [432, 370] on p "数あるセーラーのラインナップの中でも頂点に立つのが、この「キングプロフィット」です。" at bounding box center [572, 391] width 321 height 51
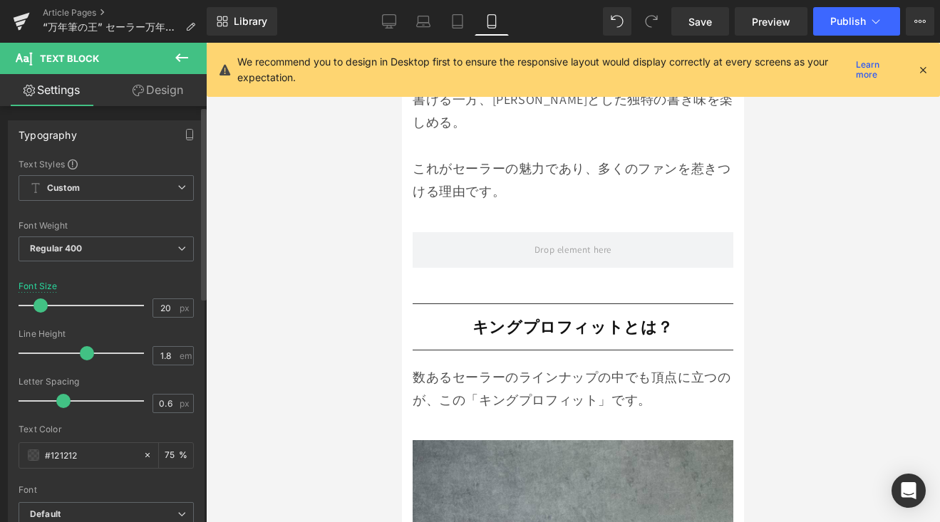
click at [42, 311] on span at bounding box center [40, 305] width 14 height 14
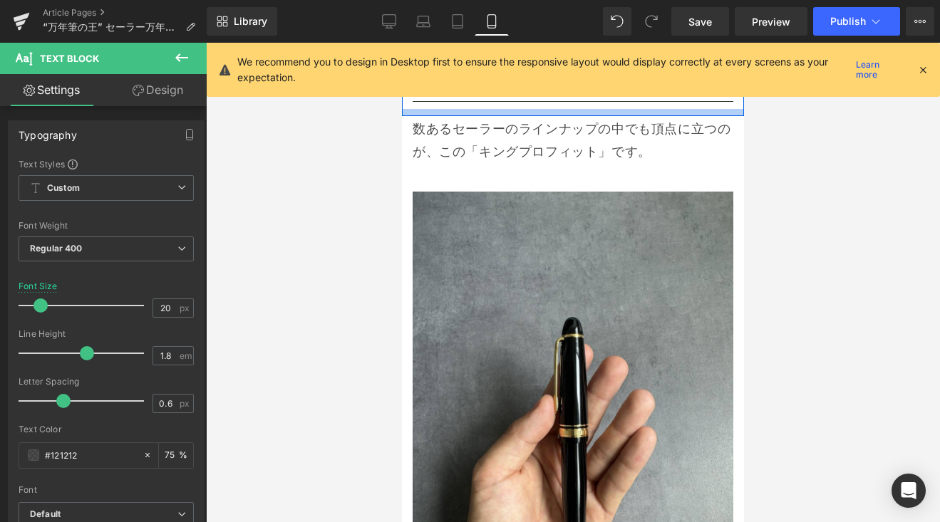
scroll to position [2243, 0]
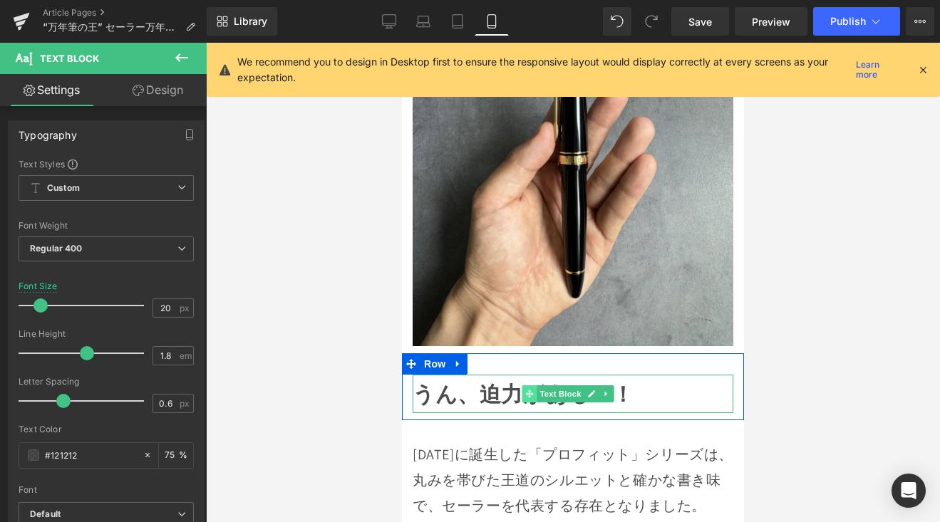
click at [522, 385] on span at bounding box center [528, 393] width 15 height 17
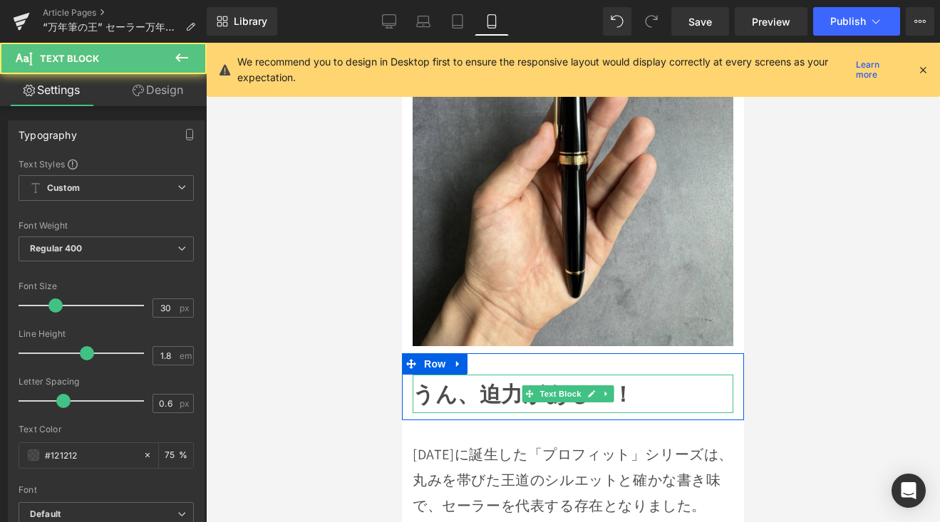
click at [491, 380] on strong "うん、迫力がある！！" at bounding box center [523, 394] width 222 height 28
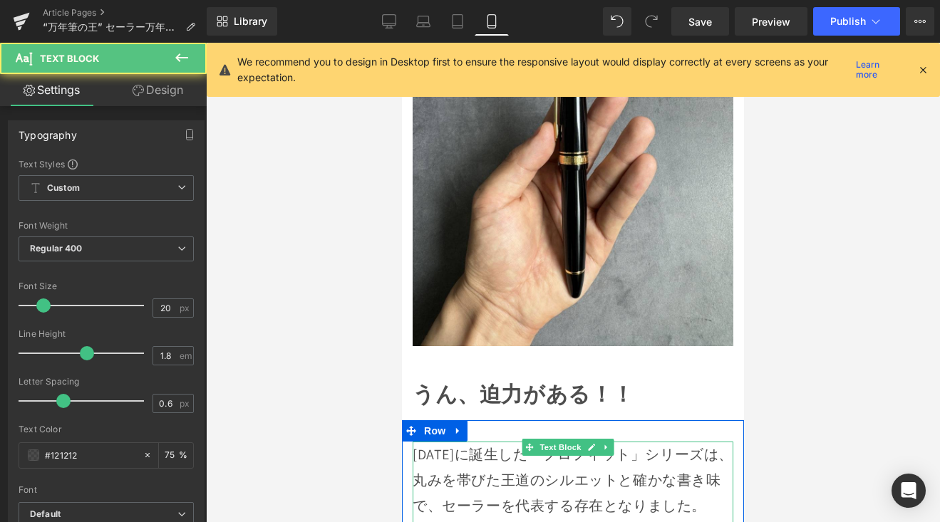
click at [455, 442] on p "[DATE]に誕生した「プロフィット」シリーズは、丸みを帯びた王道のシルエットと確かな書き味で、セーラーを代表する存在となりました。" at bounding box center [572, 480] width 321 height 77
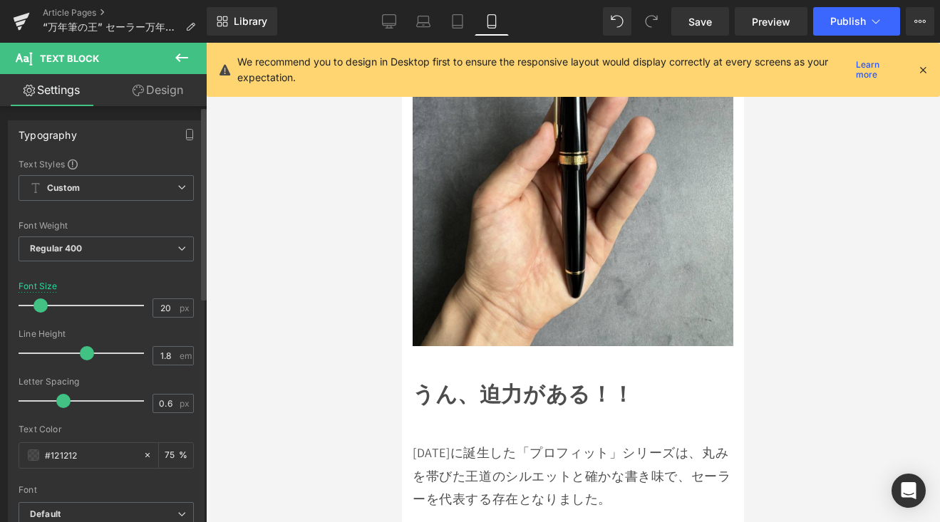
click at [40, 310] on span at bounding box center [40, 305] width 14 height 14
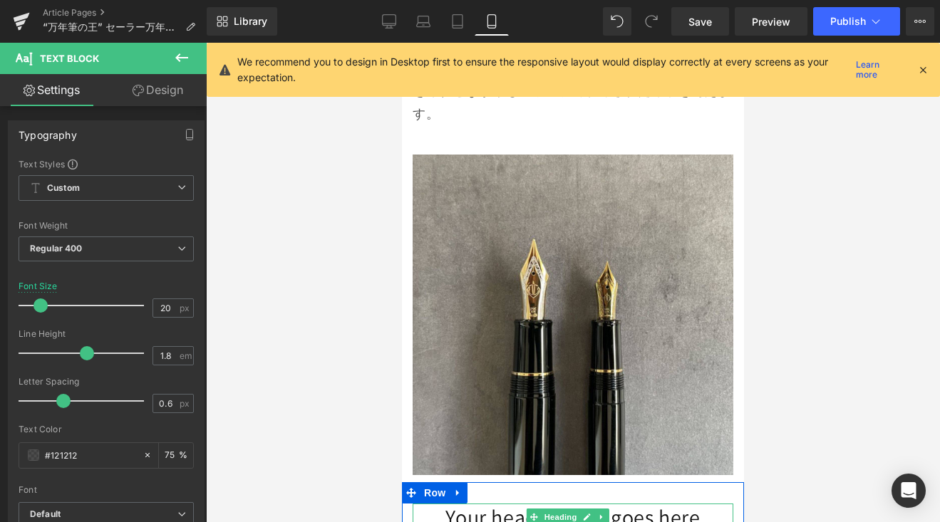
scroll to position [2557, 0]
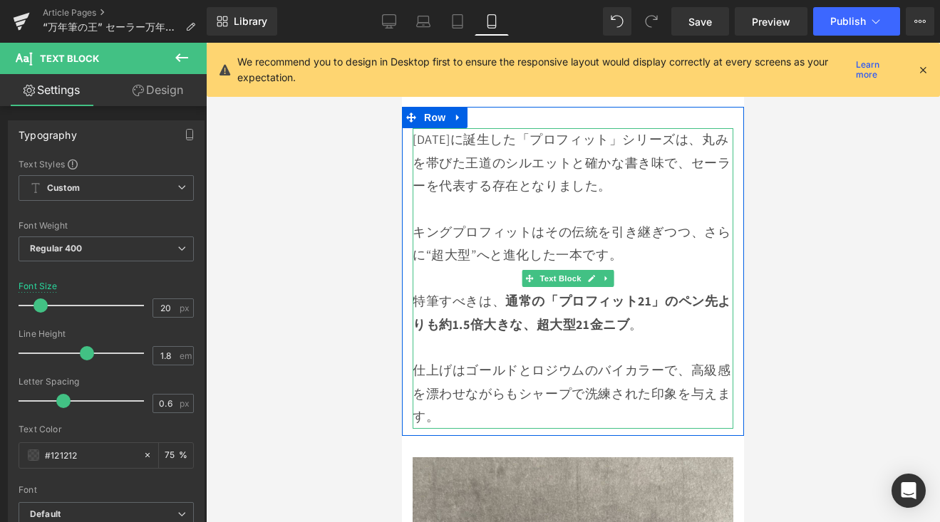
click at [544, 343] on p "仕上げはゴールドとロジウムのバイカラーで、高級感を漂わせながらもシャープで洗練された印象を与えます。" at bounding box center [572, 382] width 321 height 93
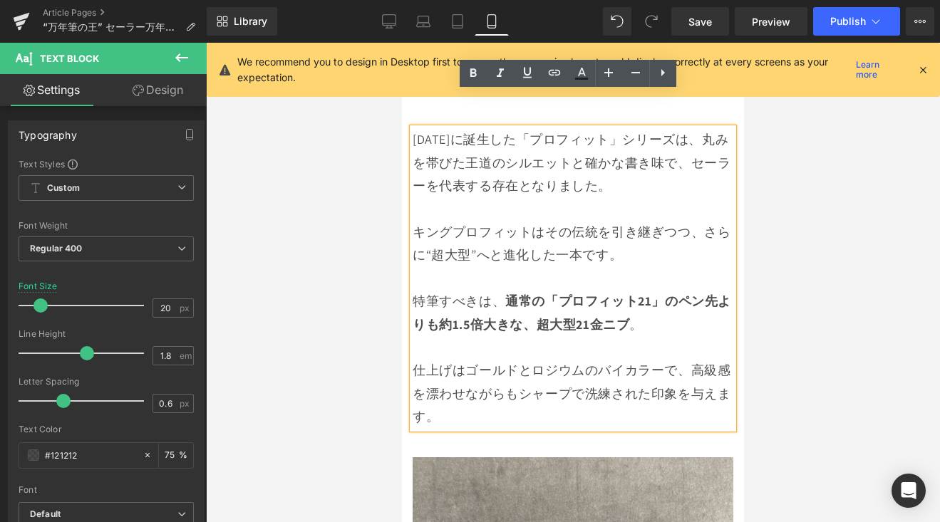
drag, startPoint x: 499, startPoint y: 381, endPoint x: 405, endPoint y: 333, distance: 105.8
click at [405, 333] on div "1981年に誕生した「プロフィット」シリーズは、丸みを帯びた王道のシルエットと確かな書き味で、セーラーを代表する存在となりました。 キングプロフィットはその伝…" at bounding box center [573, 278] width 342 height 300
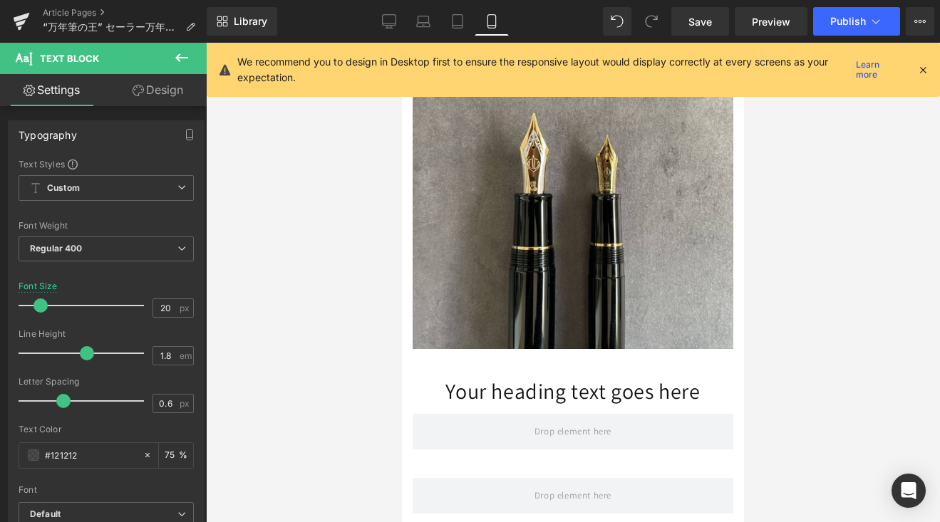
scroll to position [2903, 0]
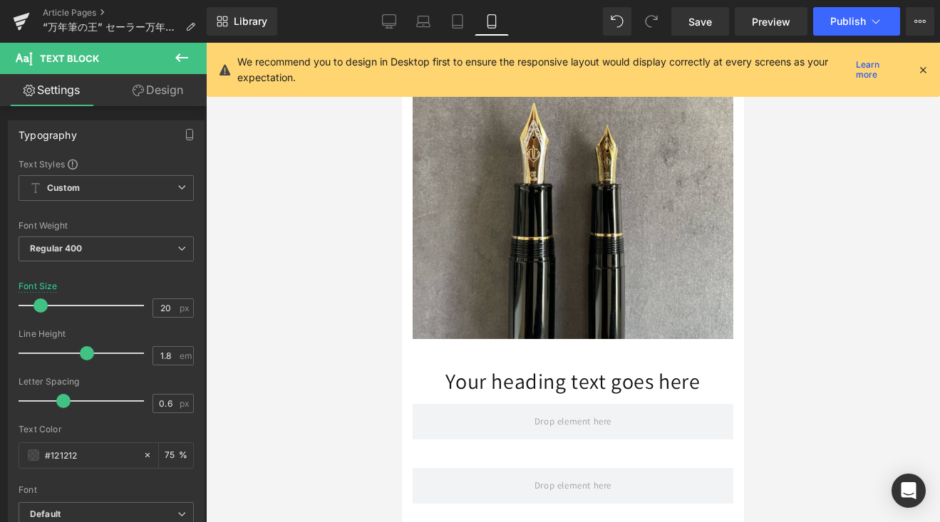
click at [494, 368] on h1 "Your heading text goes here" at bounding box center [572, 382] width 321 height 28
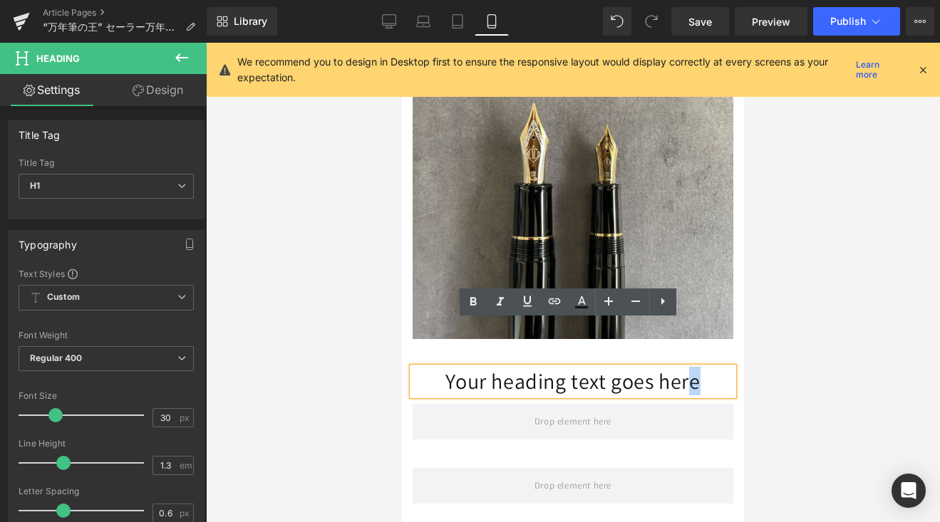
drag, startPoint x: 416, startPoint y: 338, endPoint x: 682, endPoint y: 339, distance: 266.4
click at [682, 368] on h1 "Your heading text goes here" at bounding box center [572, 382] width 321 height 28
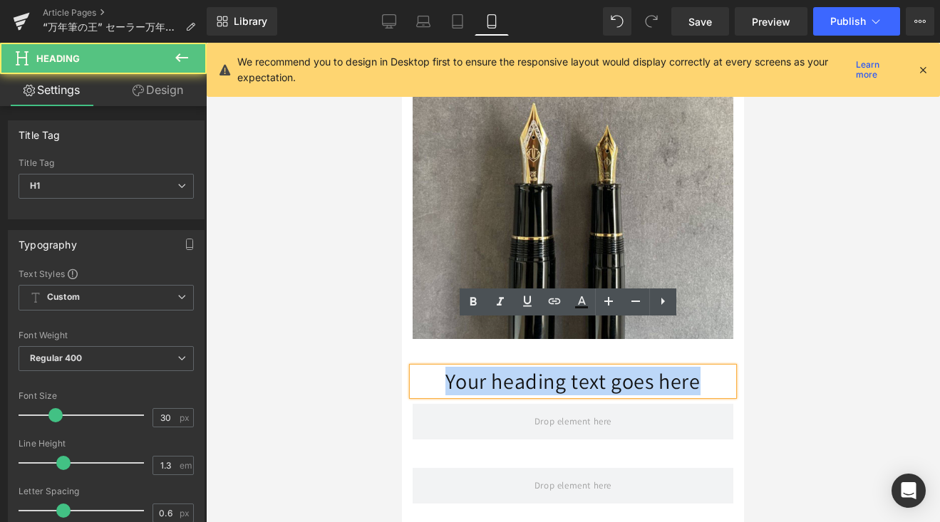
drag, startPoint x: 704, startPoint y: 340, endPoint x: 415, endPoint y: 341, distance: 288.5
click at [415, 368] on h1 "Your heading text goes here" at bounding box center [572, 382] width 321 height 28
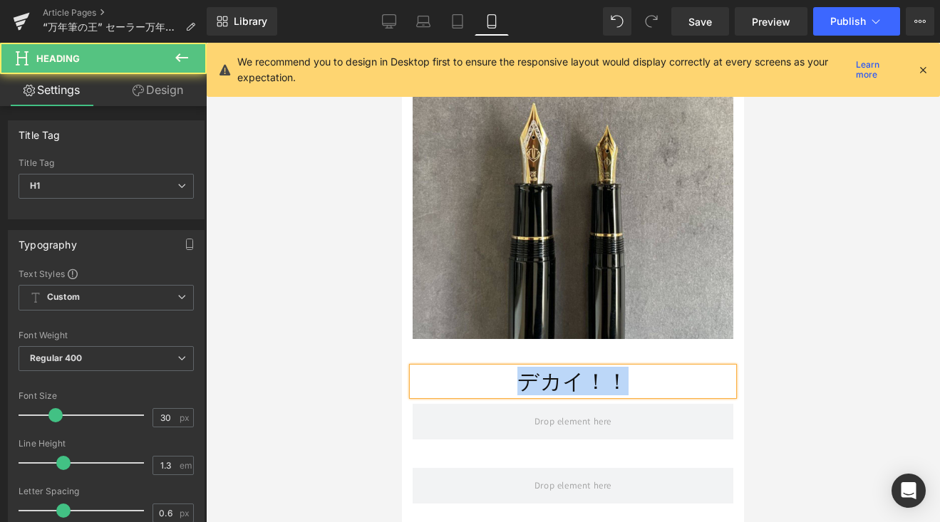
drag, startPoint x: 513, startPoint y: 330, endPoint x: 663, endPoint y: 328, distance: 150.3
click at [663, 368] on h1 "デカイ！！" at bounding box center [572, 382] width 321 height 28
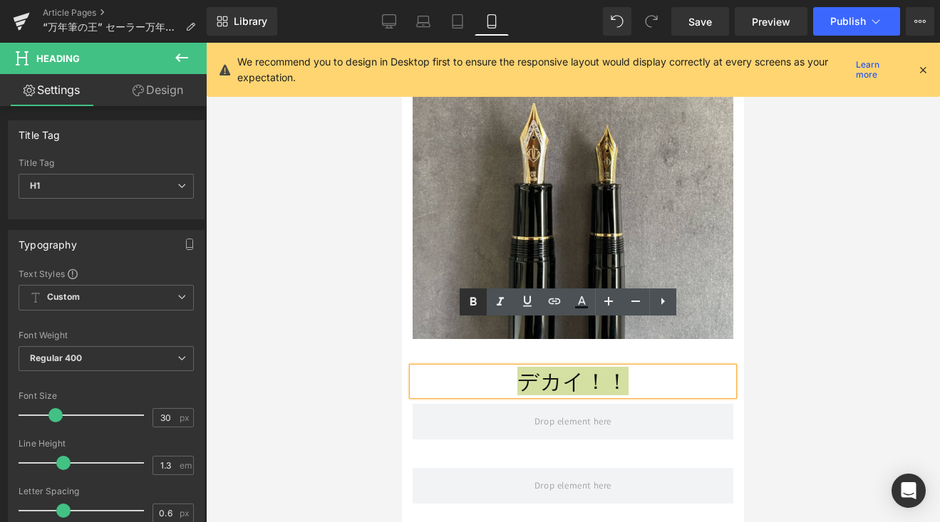
click at [473, 303] on icon at bounding box center [472, 301] width 17 height 17
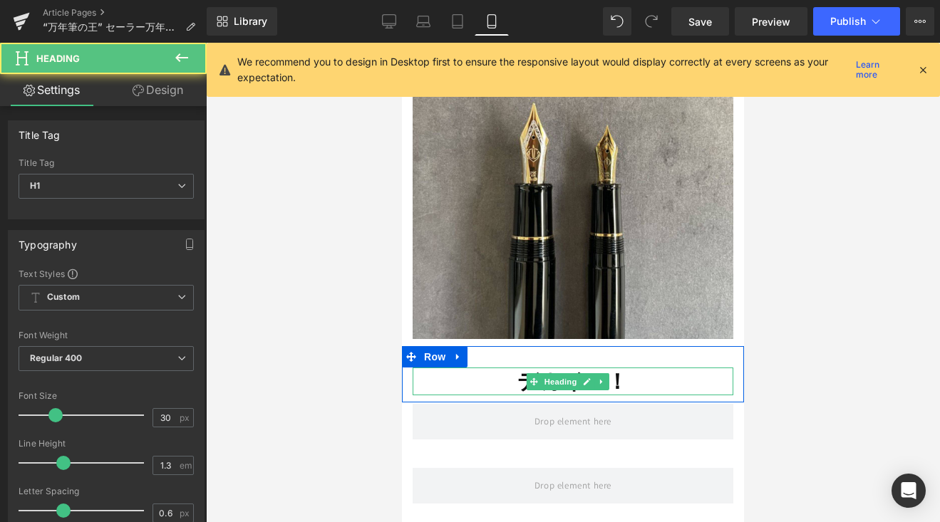
click at [437, 368] on h1 "デカイ！！" at bounding box center [572, 382] width 321 height 28
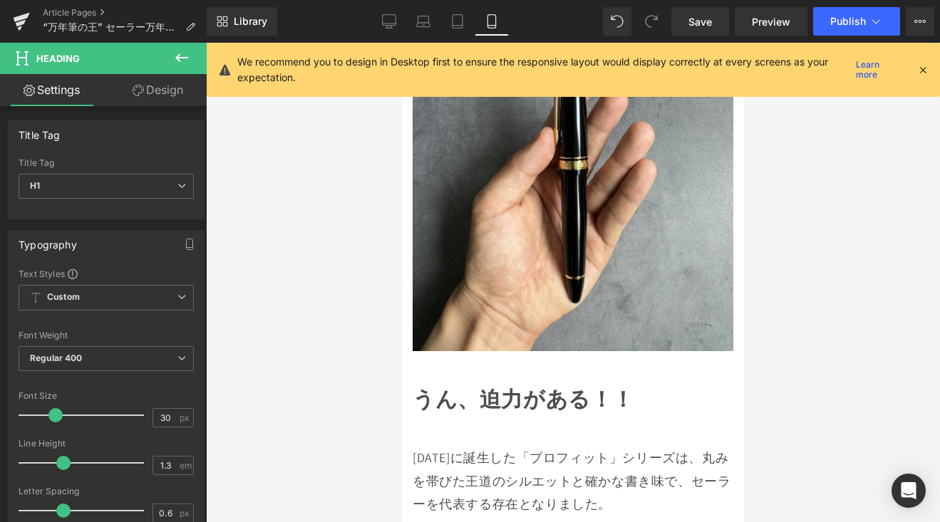
scroll to position [2394, 0]
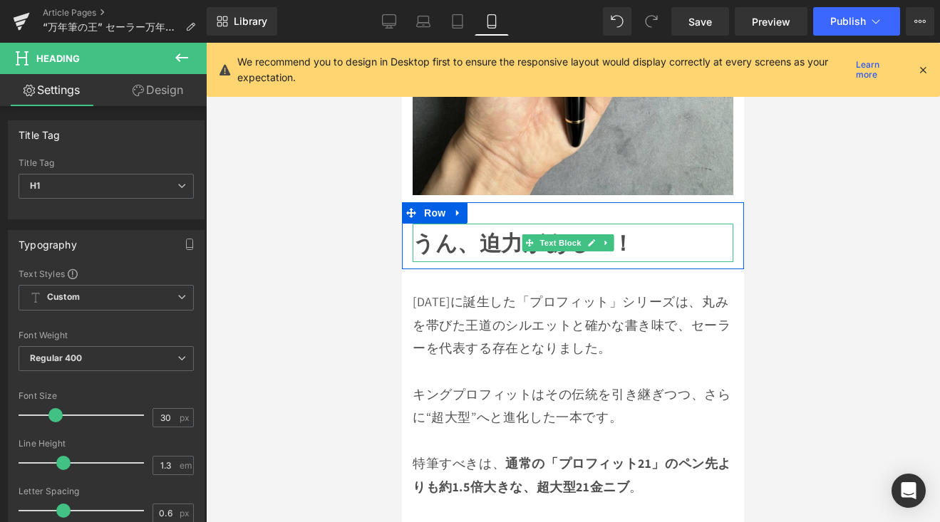
click at [435, 229] on strong "うん、迫力がある！！" at bounding box center [523, 243] width 222 height 28
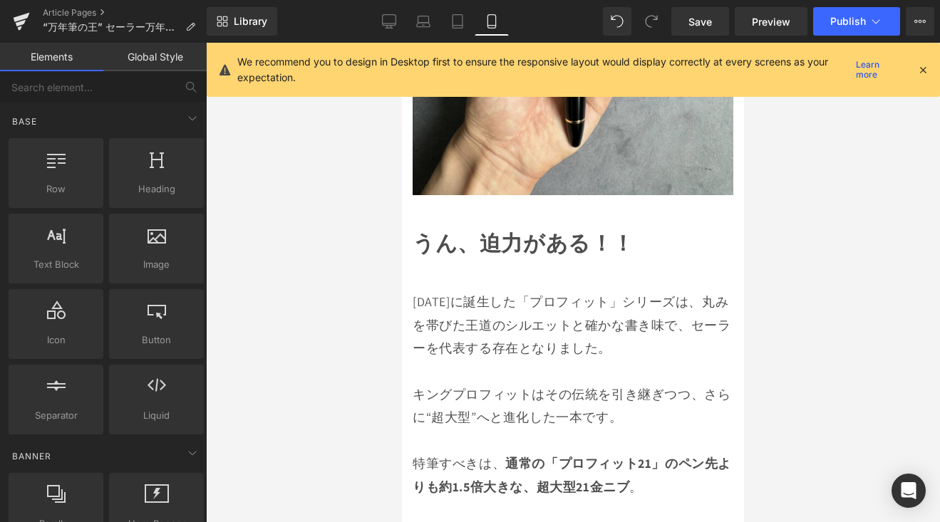
click at [804, 215] on div at bounding box center [573, 282] width 734 height 479
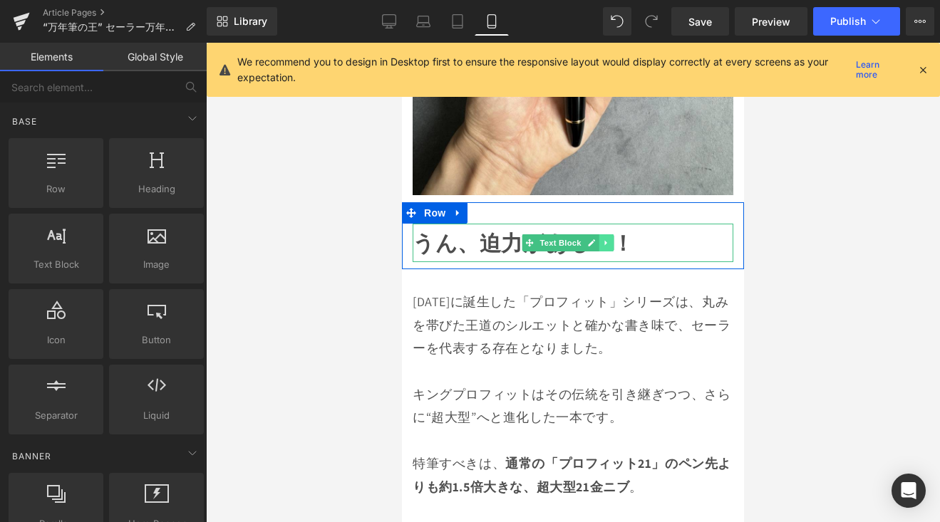
click at [606, 239] on icon at bounding box center [606, 243] width 8 height 9
click at [612, 239] on icon at bounding box center [613, 243] width 8 height 8
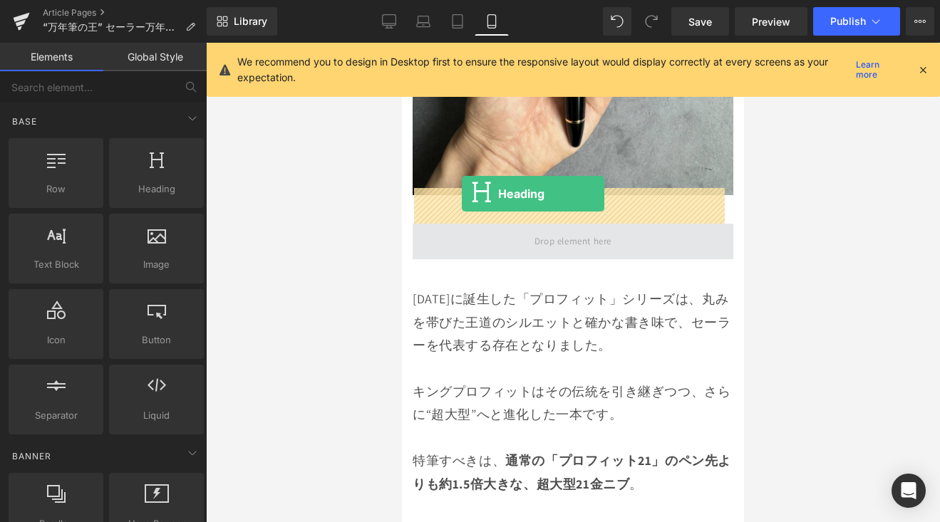
drag, startPoint x: 638, startPoint y: 228, endPoint x: 462, endPoint y: 194, distance: 179.2
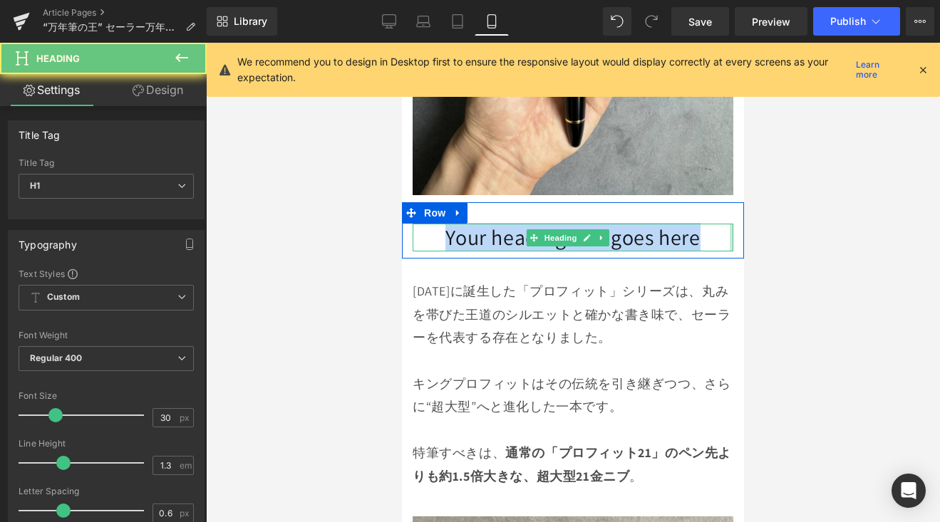
drag, startPoint x: 454, startPoint y: 204, endPoint x: 733, endPoint y: 204, distance: 278.5
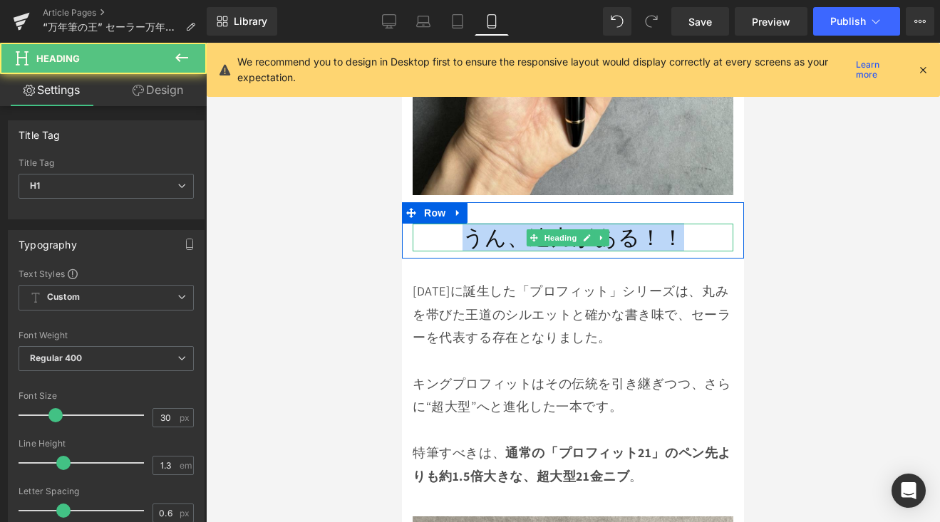
drag, startPoint x: 691, startPoint y: 203, endPoint x: 427, endPoint y: 196, distance: 263.7
click at [427, 224] on h1 "うん、迫力がある！！" at bounding box center [572, 238] width 321 height 28
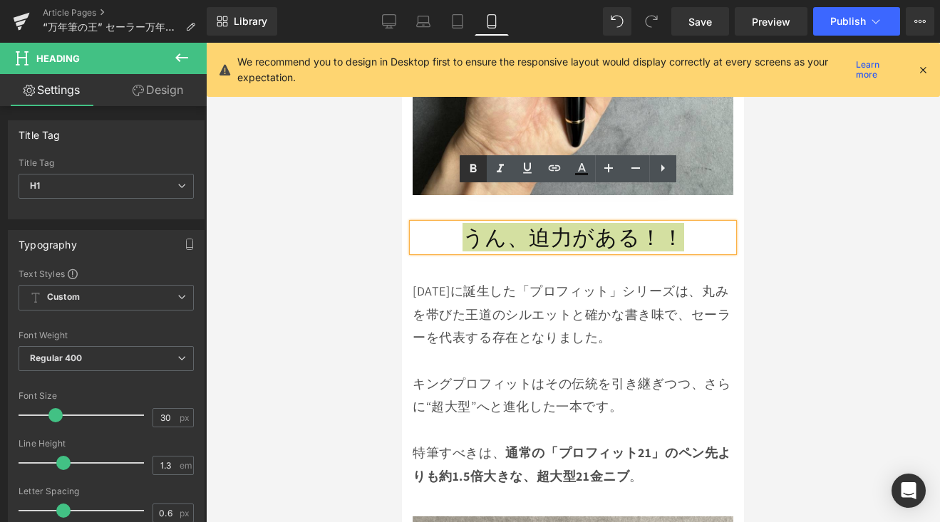
drag, startPoint x: 464, startPoint y: 172, endPoint x: 28, endPoint y: 169, distance: 436.0
click at [464, 172] on icon at bounding box center [472, 168] width 17 height 17
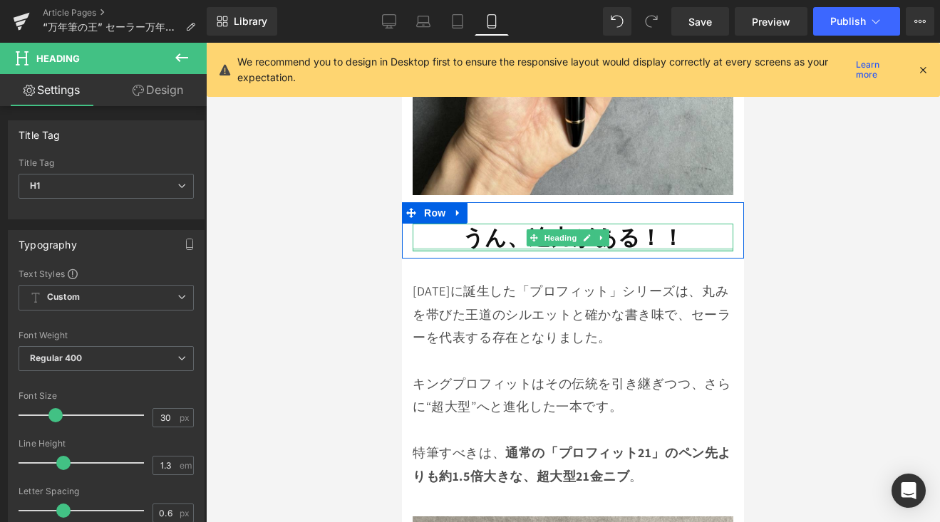
click at [460, 248] on div at bounding box center [572, 250] width 321 height 4
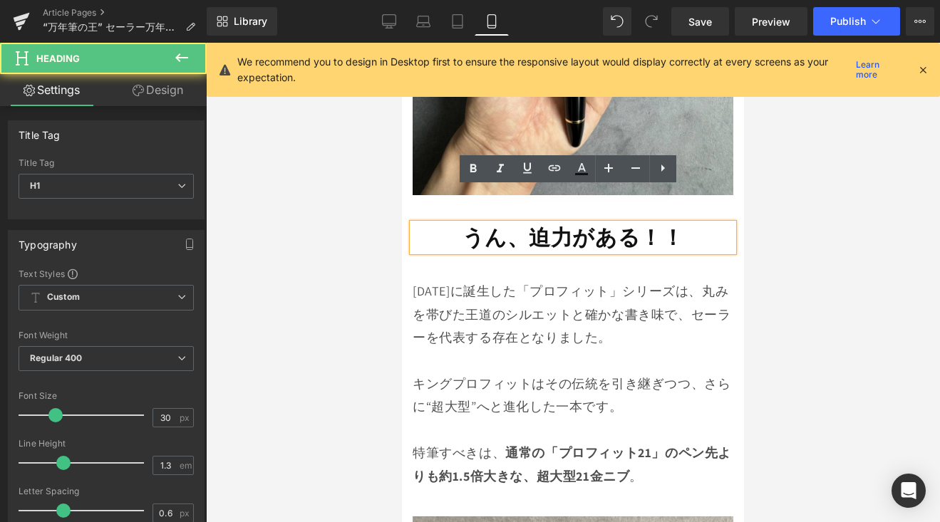
click at [469, 223] on strong "うん、迫力がある！！" at bounding box center [573, 237] width 222 height 28
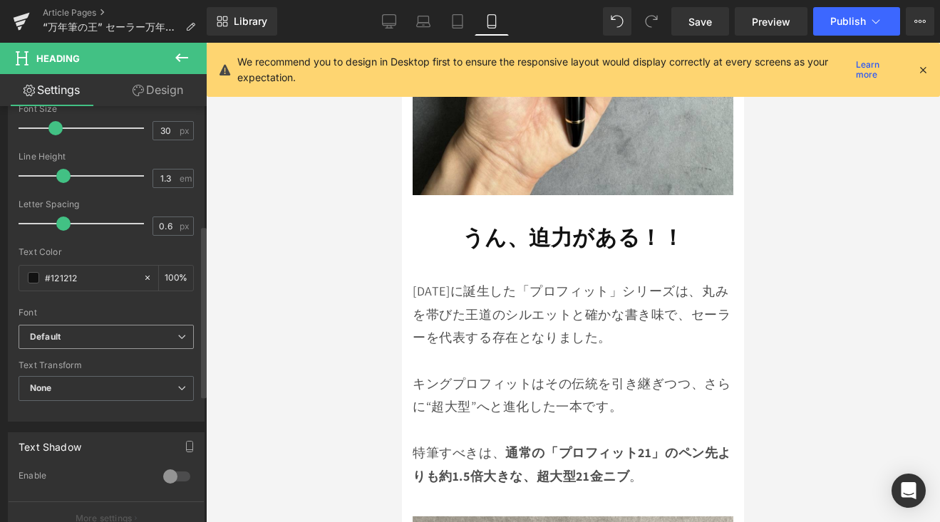
scroll to position [416, 0]
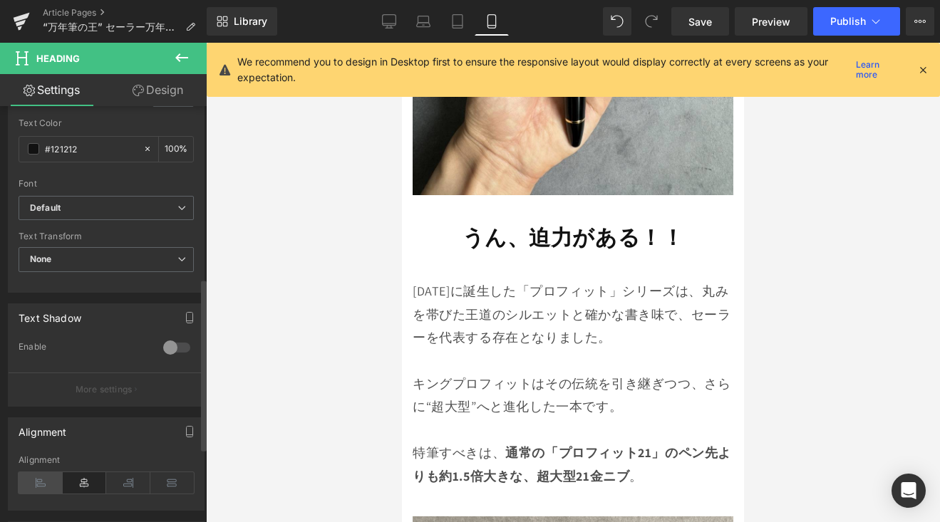
click at [42, 484] on icon at bounding box center [41, 482] width 44 height 21
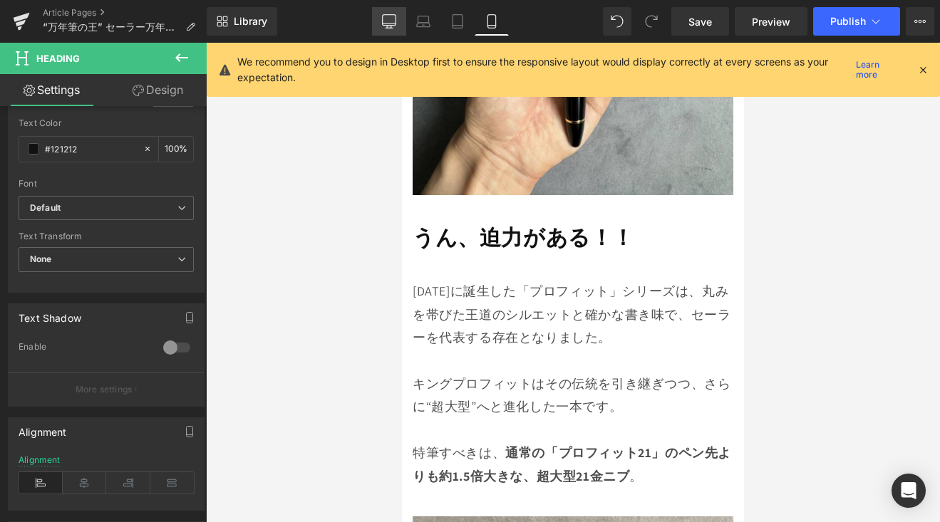
drag, startPoint x: 396, startPoint y: 23, endPoint x: 318, endPoint y: 131, distance: 133.7
click at [396, 23] on link "Desktop" at bounding box center [389, 21] width 34 height 28
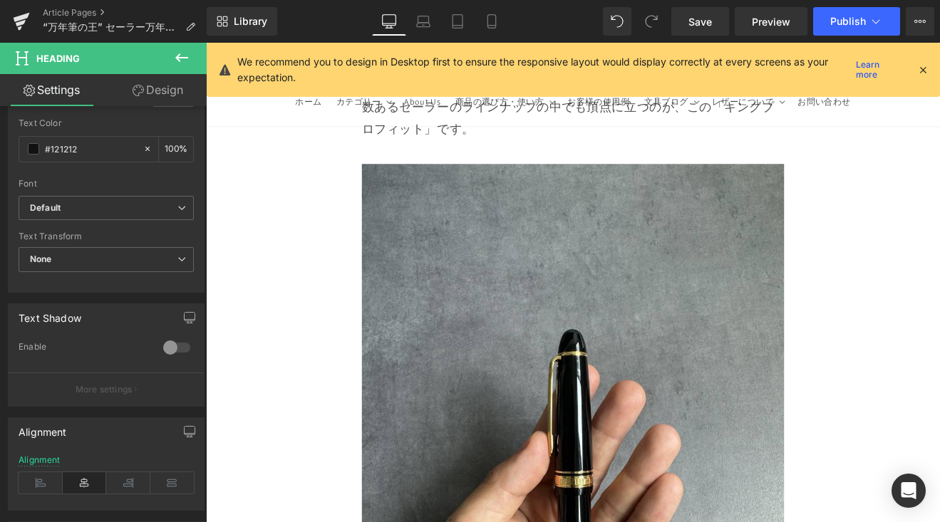
scroll to position [3059, 0]
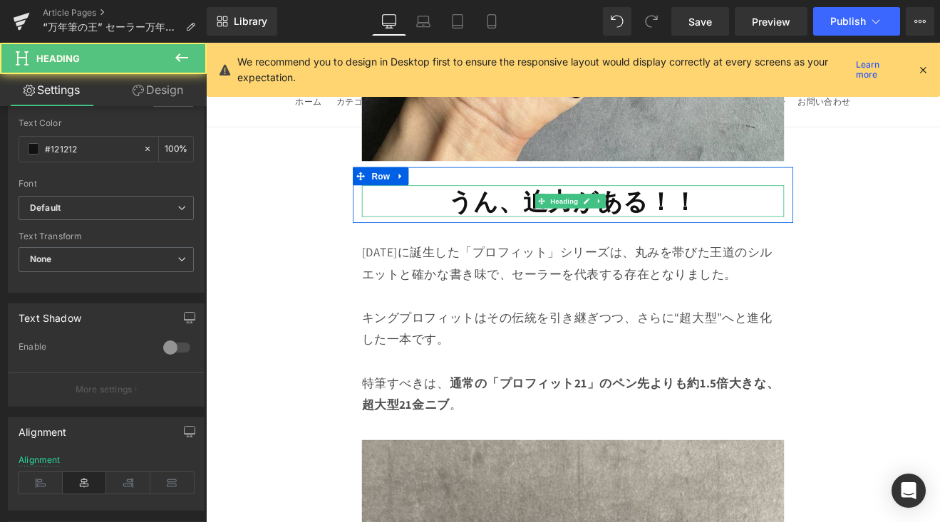
click at [521, 210] on strong "うん、迫力がある！！" at bounding box center [637, 228] width 293 height 37
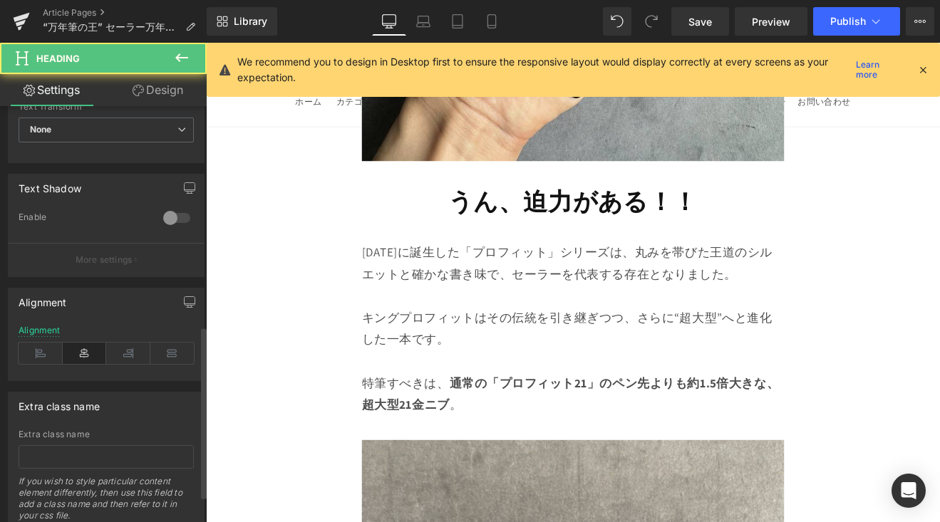
scroll to position [595, 0]
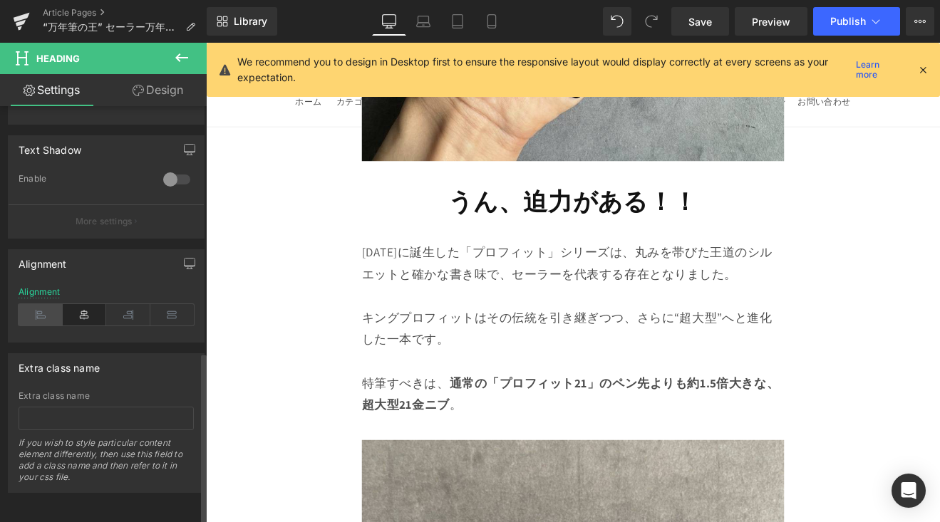
click at [38, 304] on icon at bounding box center [41, 314] width 44 height 21
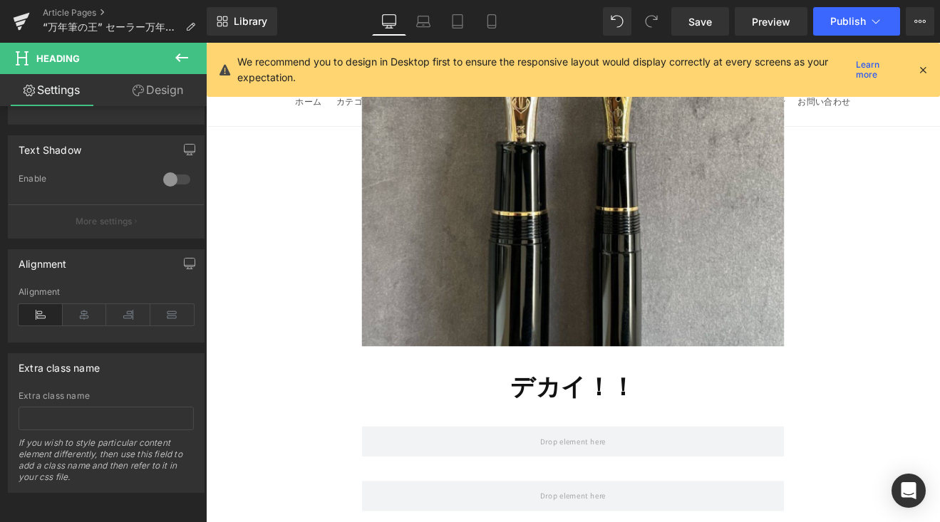
scroll to position [3693, 0]
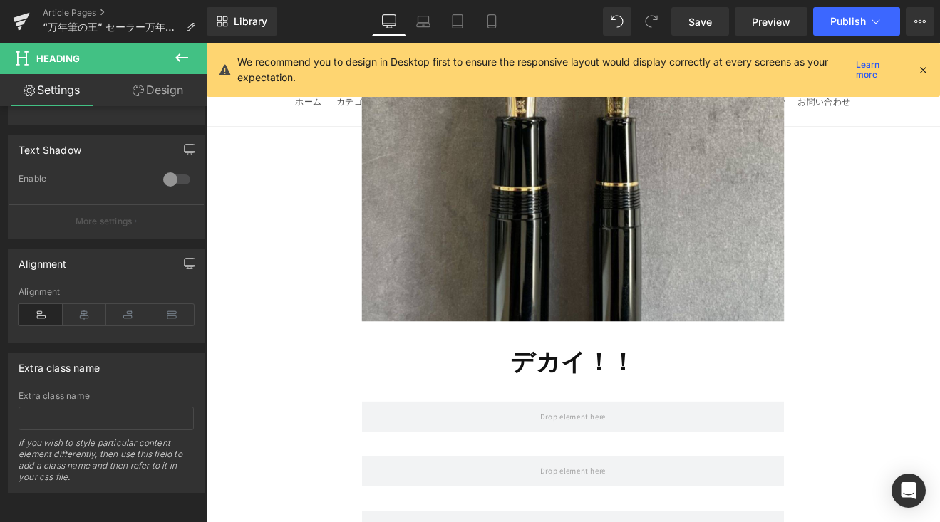
click at [499, 399] on h1 "デカイ！！" at bounding box center [637, 417] width 496 height 37
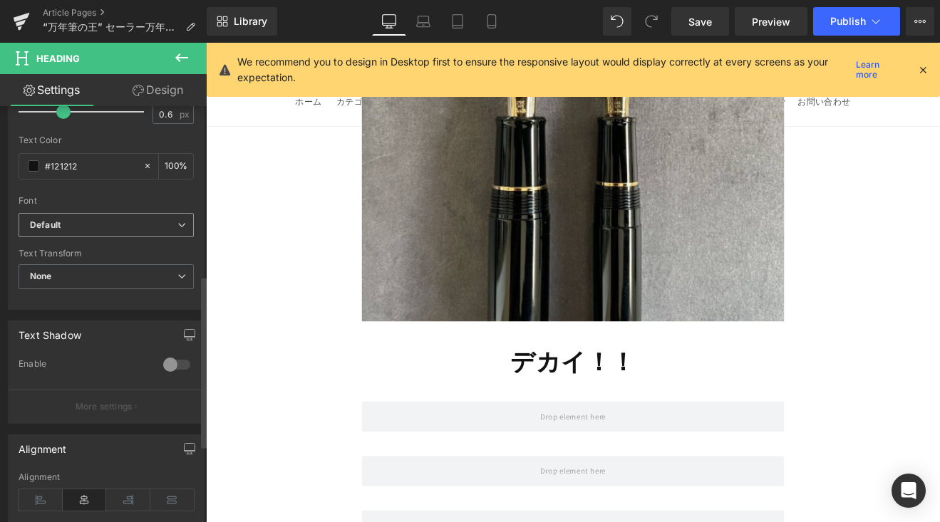
scroll to position [409, 0]
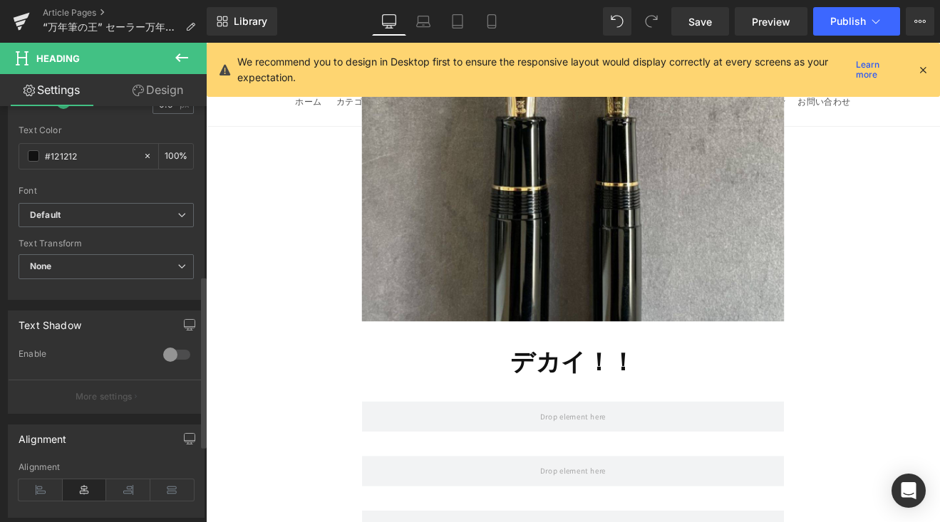
drag, startPoint x: 40, startPoint y: 496, endPoint x: 100, endPoint y: 426, distance: 92.4
click at [40, 494] on icon at bounding box center [41, 489] width 44 height 21
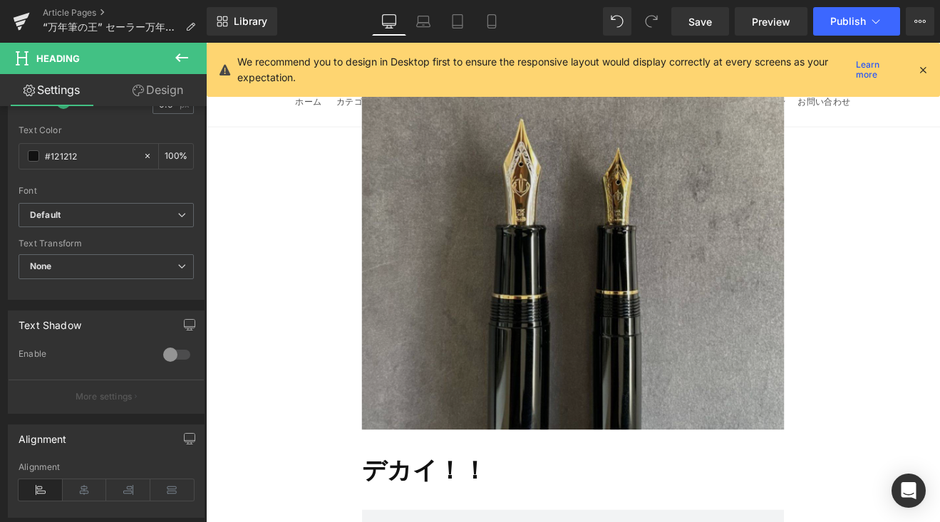
scroll to position [3568, 0]
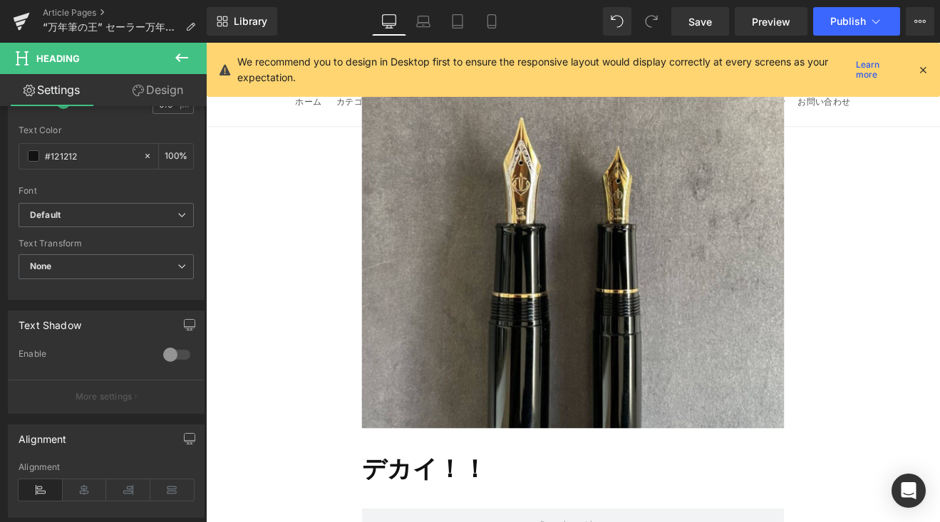
click at [187, 61] on icon at bounding box center [181, 57] width 17 height 17
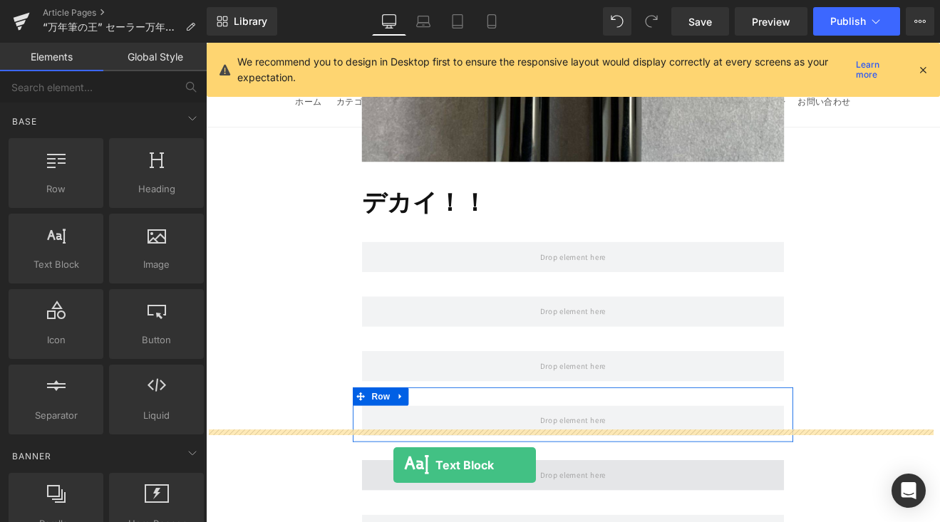
scroll to position [3967, 0]
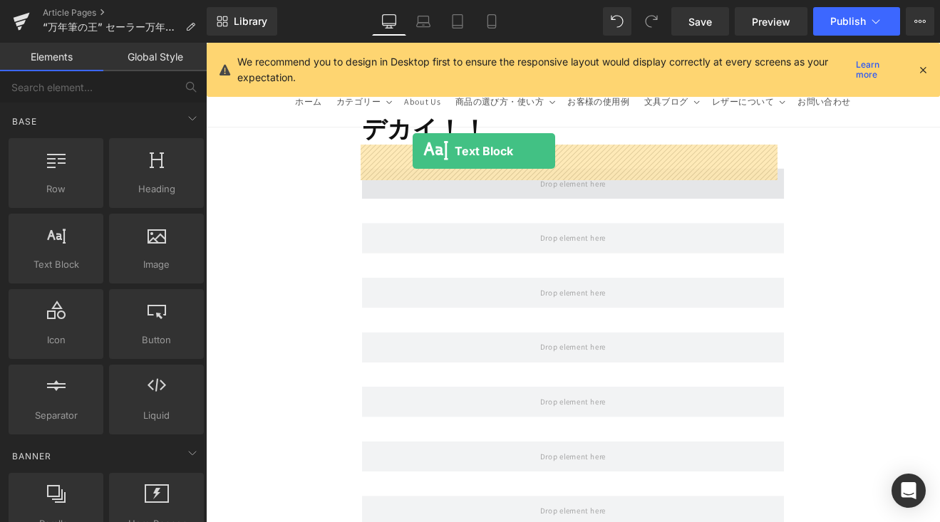
drag, startPoint x: 371, startPoint y: 368, endPoint x: 449, endPoint y: 170, distance: 212.7
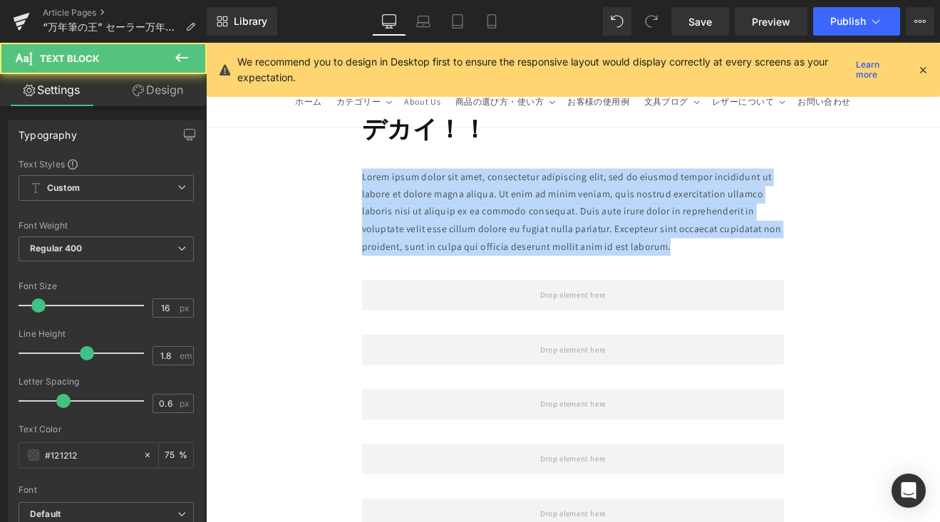
drag, startPoint x: 749, startPoint y: 250, endPoint x: 369, endPoint y: 164, distance: 389.3
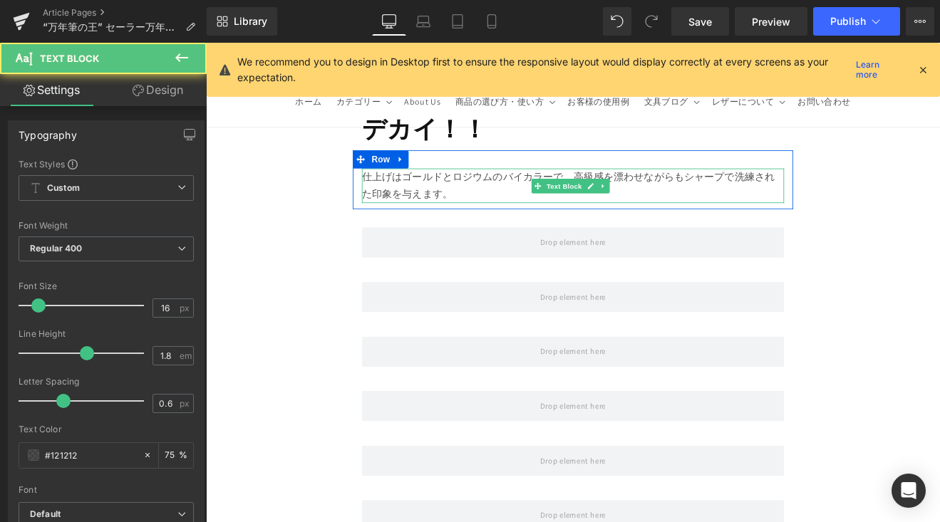
click at [694, 193] on p "仕上げはゴールドとロジウムのバイカラーで、高級感を漂わせながらもシャープで洗練された印象を与えます。" at bounding box center [637, 211] width 496 height 41
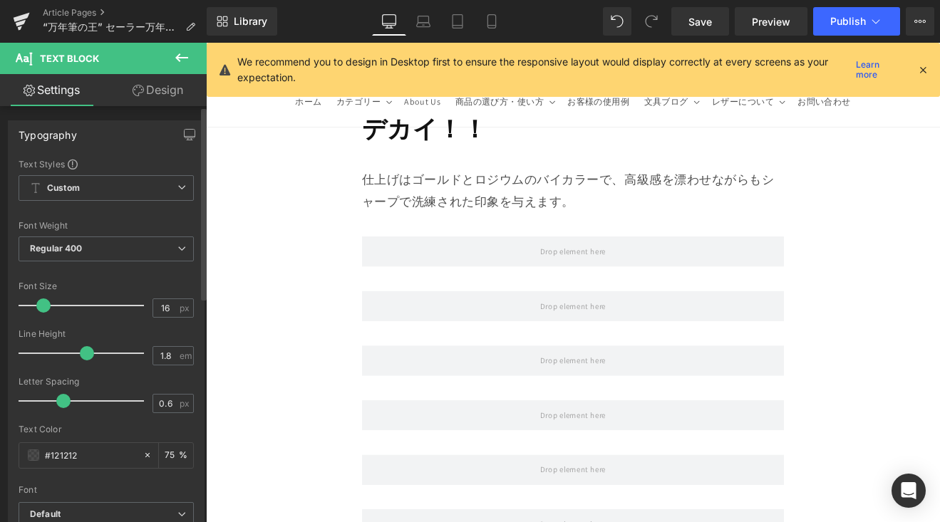
click at [36, 306] on span at bounding box center [43, 305] width 14 height 14
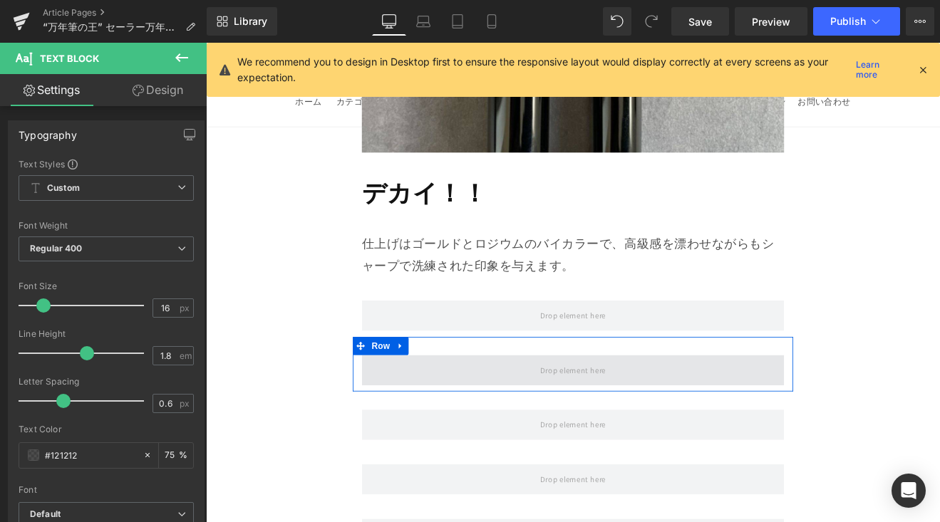
scroll to position [3876, 0]
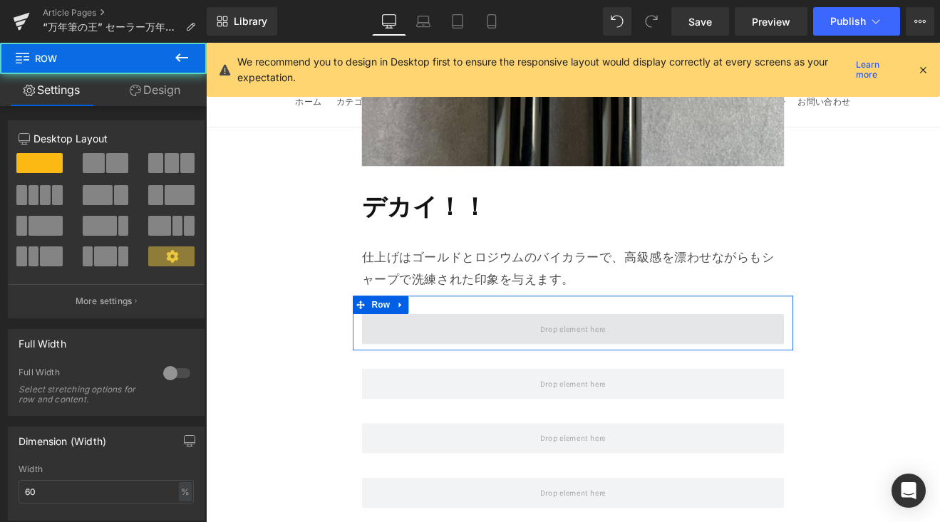
click at [427, 362] on span at bounding box center [637, 380] width 496 height 36
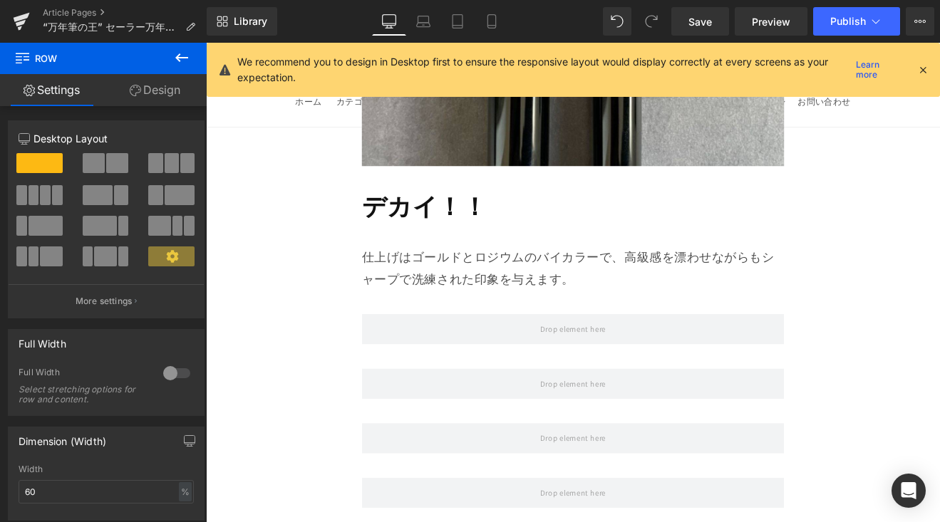
click at [184, 64] on icon at bounding box center [181, 57] width 17 height 17
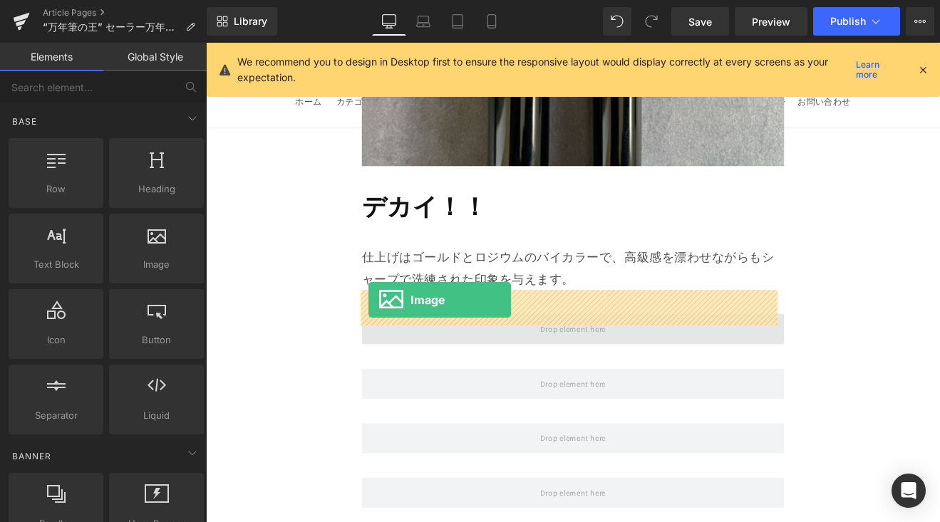
drag, startPoint x: 397, startPoint y: 317, endPoint x: 397, endPoint y: 345, distance: 27.8
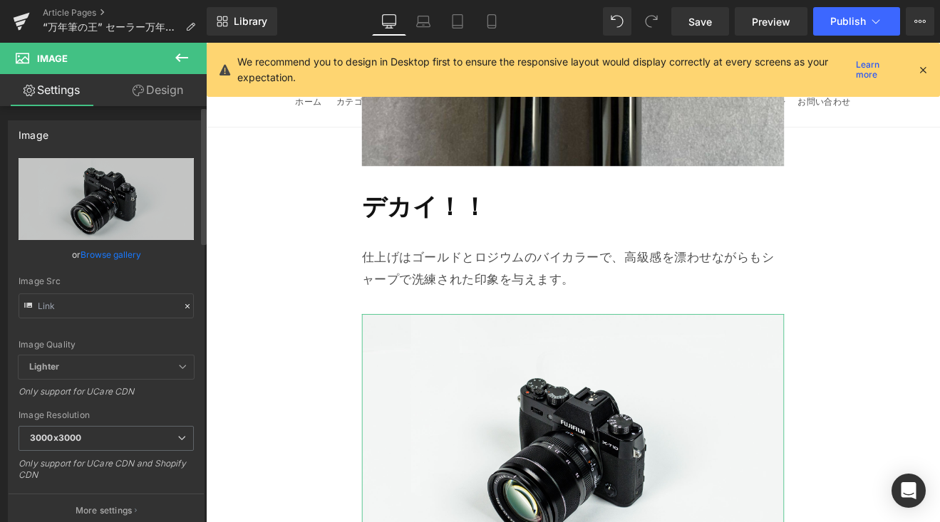
click at [115, 261] on link "Browse gallery" at bounding box center [110, 254] width 61 height 25
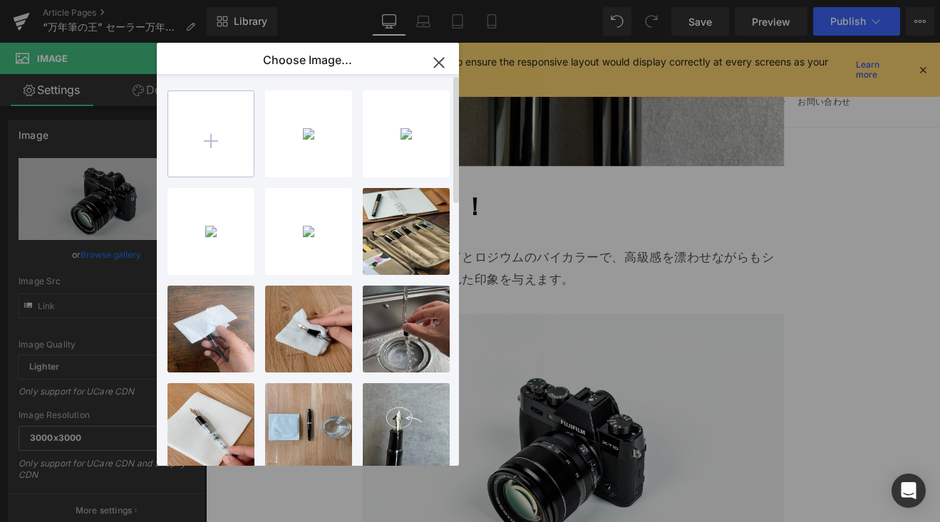
click at [212, 137] on input "file" at bounding box center [210, 133] width 85 height 85
type input "C:\fakepath\IMG_4562.jpg"
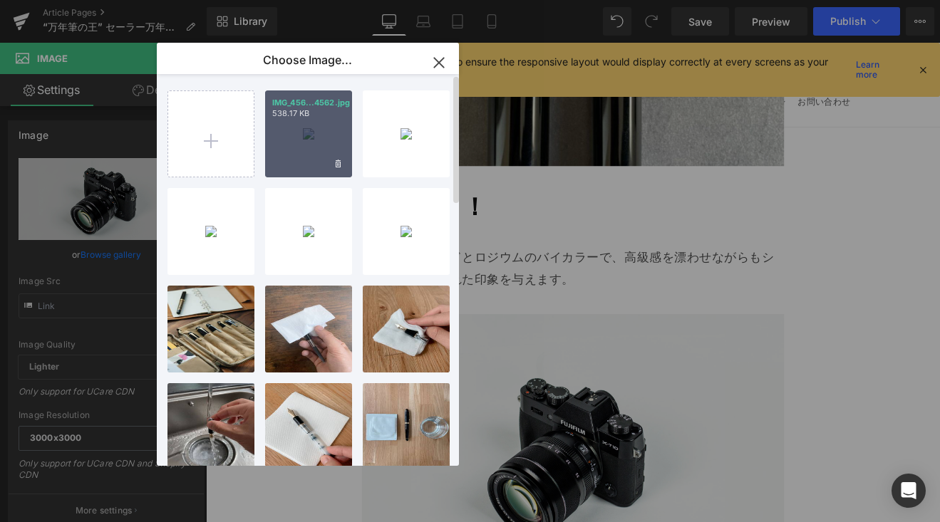
click at [328, 156] on div "IMG_456...4562.jpg 538.17 KB" at bounding box center [308, 133] width 87 height 87
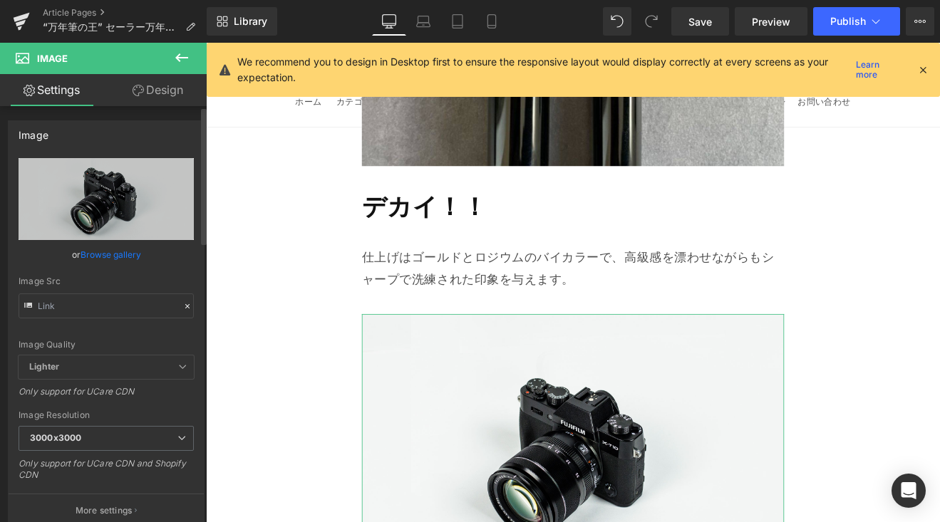
click at [111, 249] on link "Browse gallery" at bounding box center [110, 254] width 61 height 25
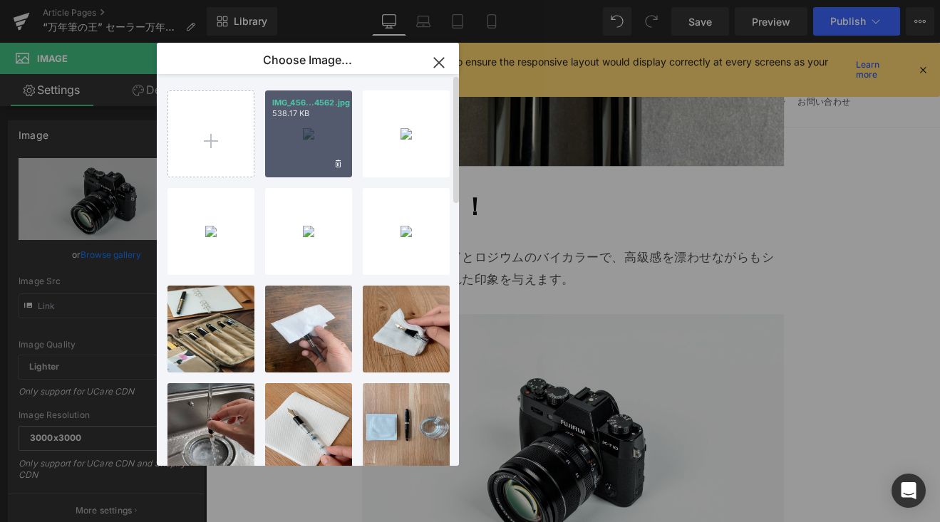
click at [303, 141] on div "IMG_456...4562.jpg 538.17 KB" at bounding box center [308, 133] width 87 height 87
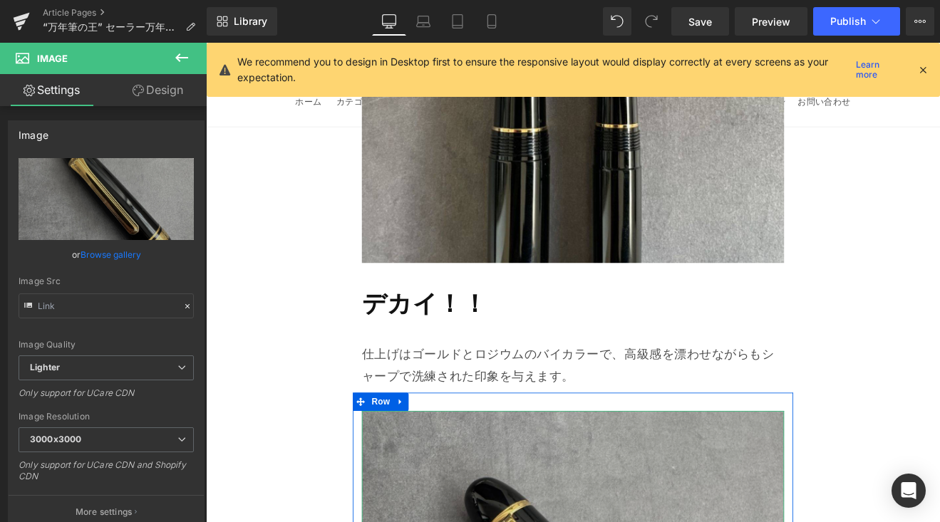
scroll to position [3698, 0]
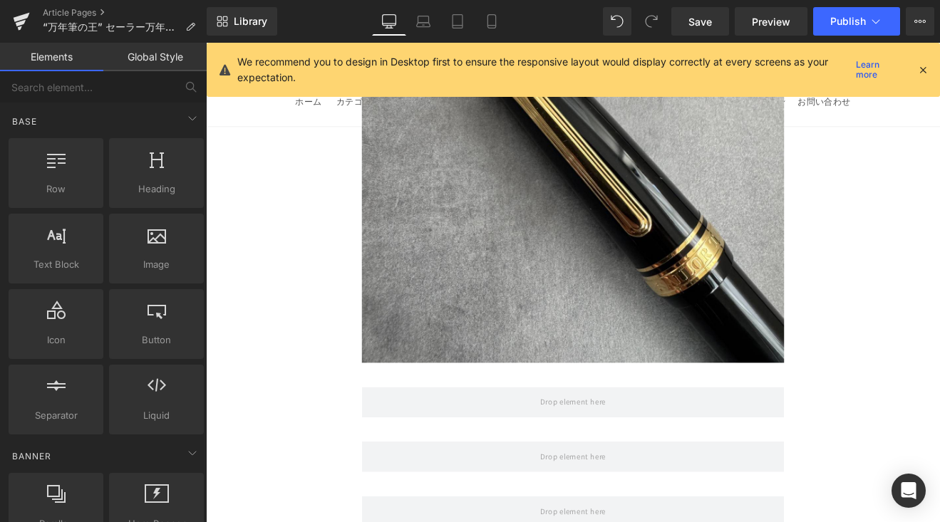
scroll to position [4316, 0]
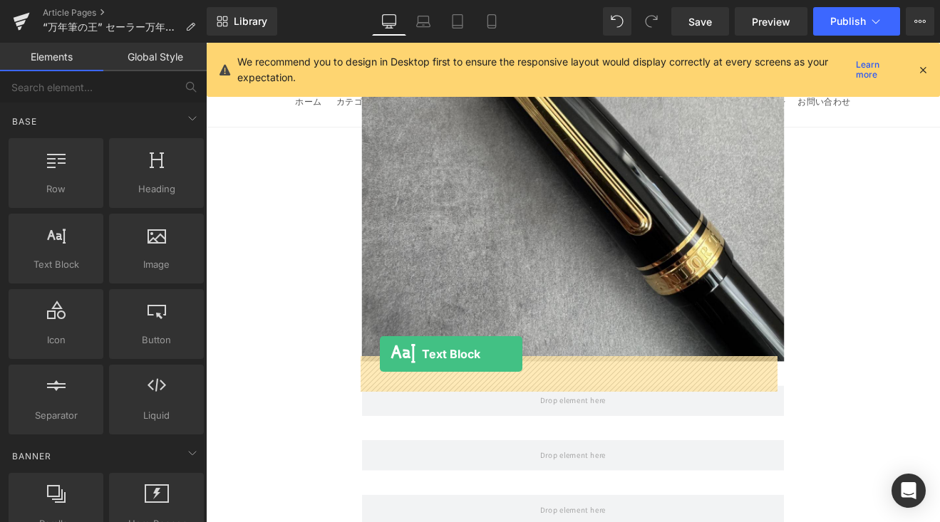
drag, startPoint x: 276, startPoint y: 306, endPoint x: 410, endPoint y: 408, distance: 168.7
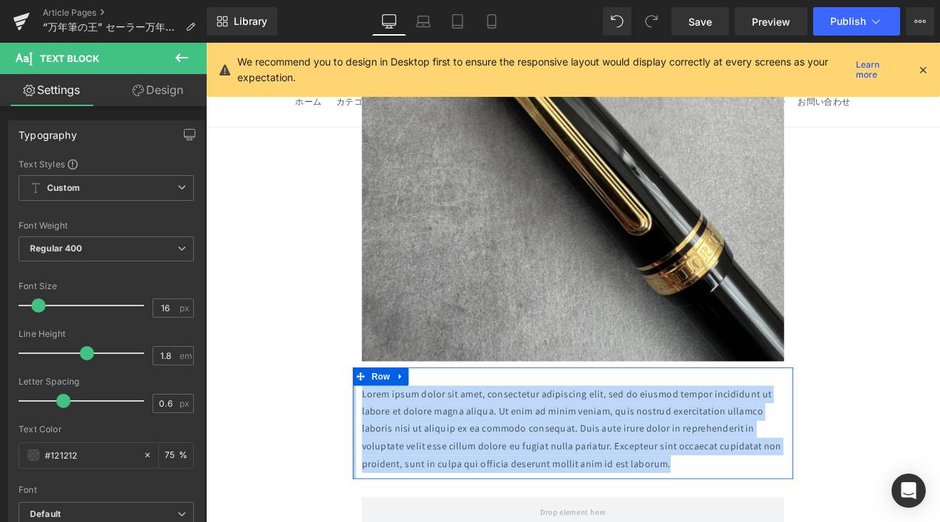
drag, startPoint x: 770, startPoint y: 506, endPoint x: 378, endPoint y: 427, distance: 399.7
click at [378, 427] on div "Lorem ipsum dolor sit amet, consectetur adipiscing elit, sed do eiusmod tempor …" at bounding box center [636, 490] width 517 height 131
click at [662, 489] on link at bounding box center [657, 497] width 15 height 17
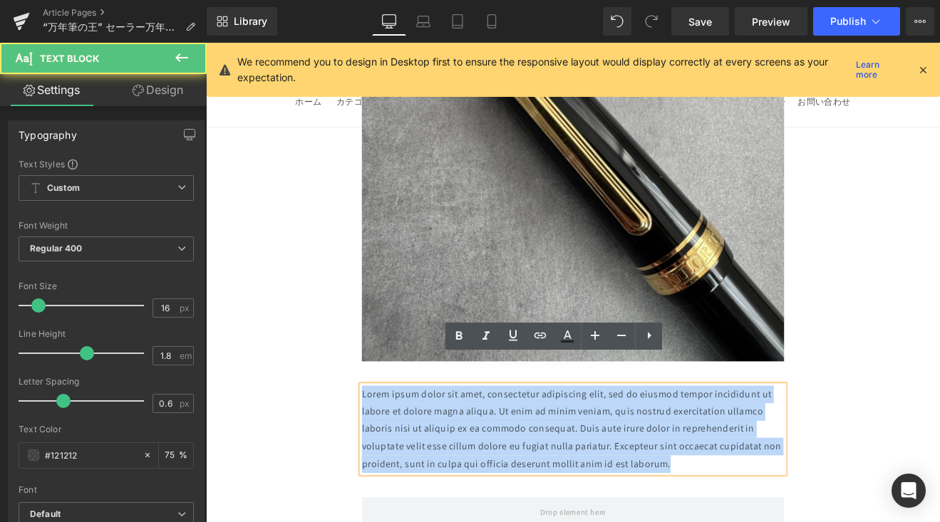
drag, startPoint x: 799, startPoint y: 509, endPoint x: 369, endPoint y: 427, distance: 437.3
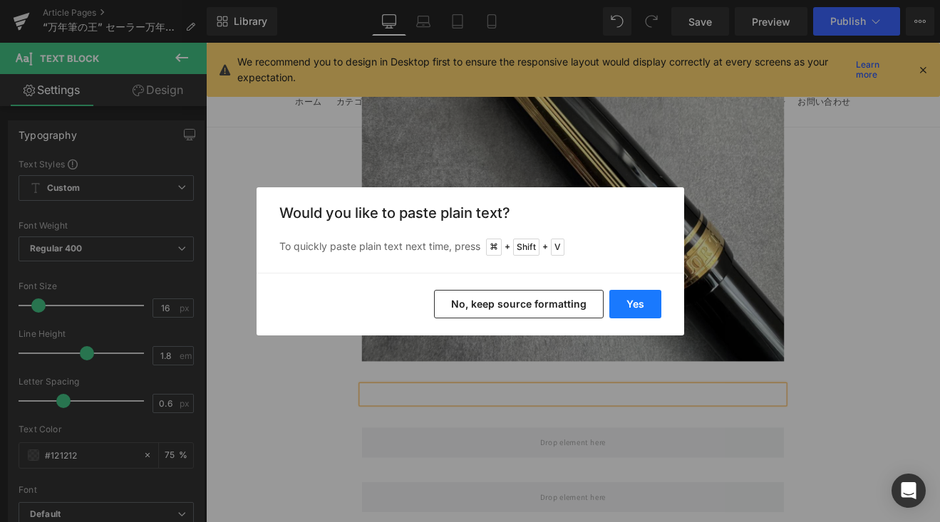
click at [618, 301] on button "Yes" at bounding box center [635, 304] width 52 height 28
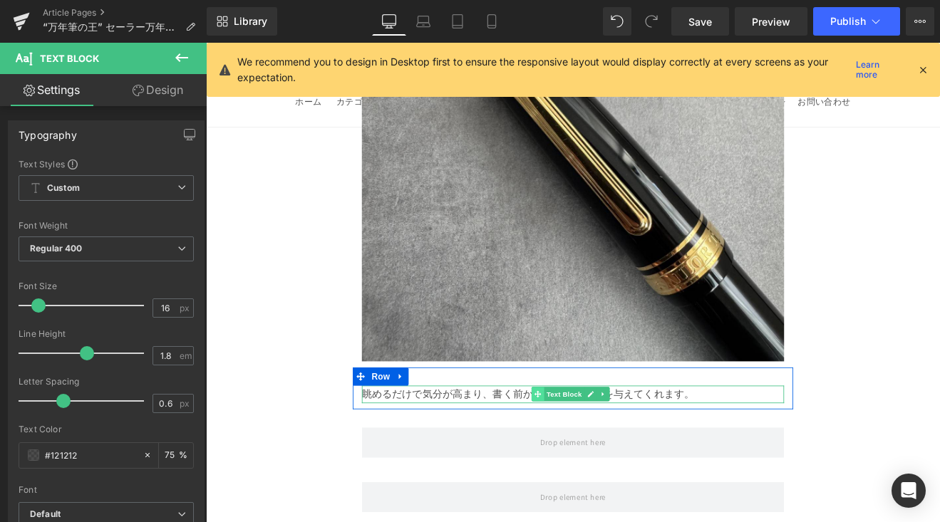
click at [593, 452] on icon at bounding box center [595, 456] width 8 height 8
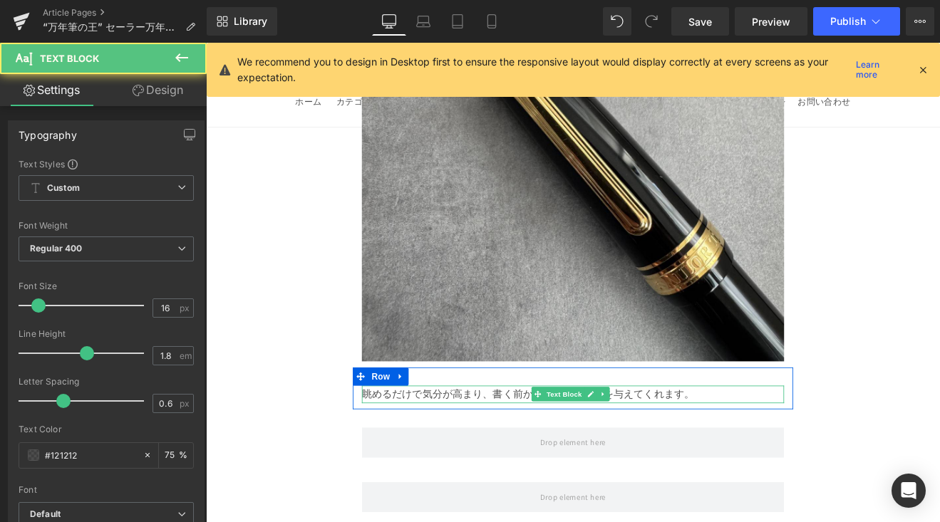
click at [551, 446] on p "眺めるだけで気分が高まり、書く前から特別な高揚感を与えてくれます。" at bounding box center [637, 456] width 496 height 21
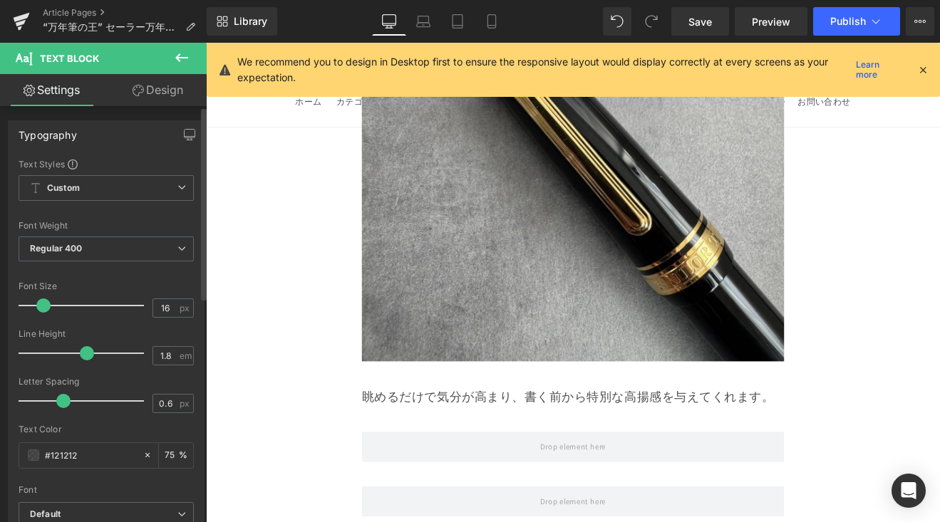
click at [46, 308] on span at bounding box center [43, 305] width 14 height 14
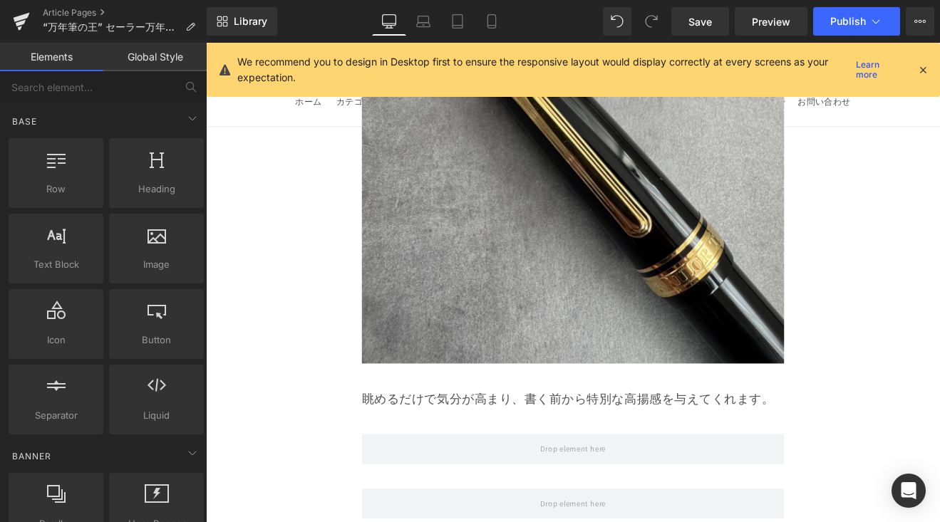
scroll to position [4313, 0]
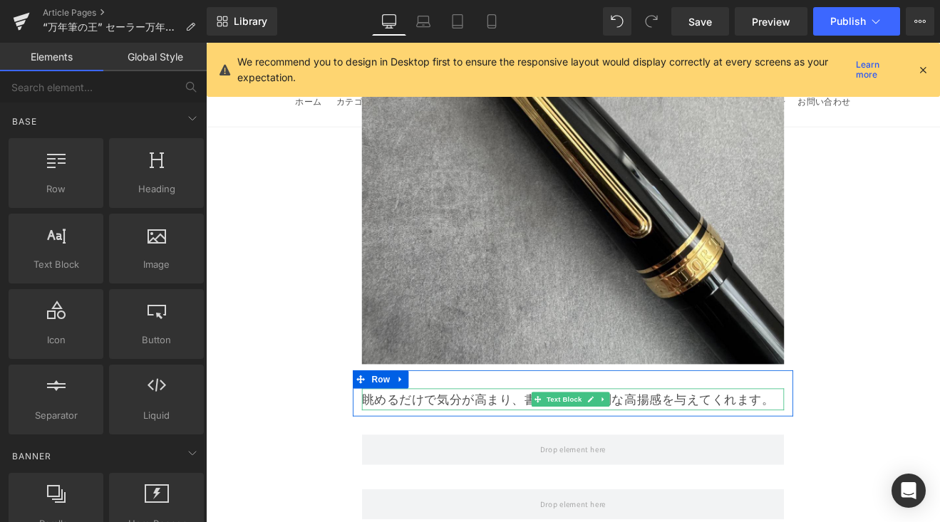
click at [753, 449] on p "眺めるだけで気分が高まり、書く前から特別な高揚感を与えてくれます。" at bounding box center [637, 462] width 496 height 26
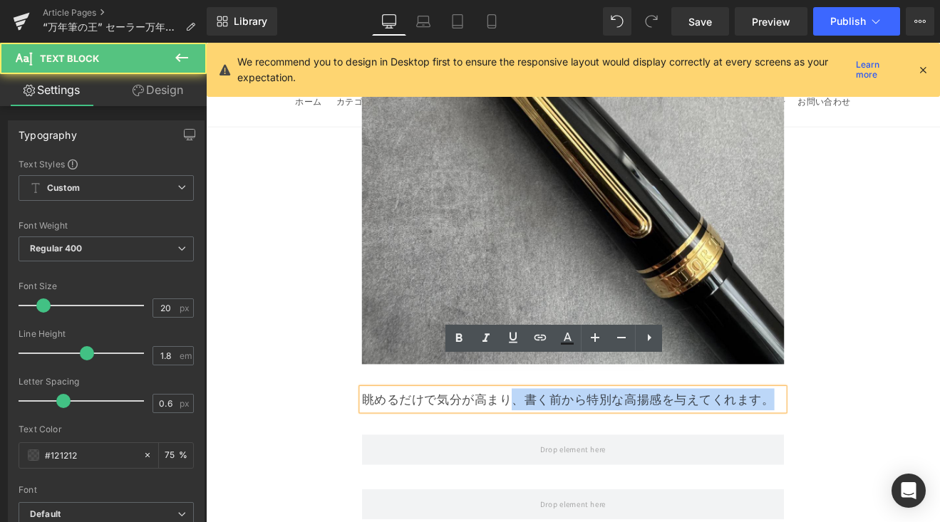
drag, startPoint x: 559, startPoint y: 428, endPoint x: 866, endPoint y: 425, distance: 307.0
click at [866, 449] on p "眺めるだけで気分が高まり、書く前から特別な高揚感を与えてくれます。" at bounding box center [637, 462] width 496 height 26
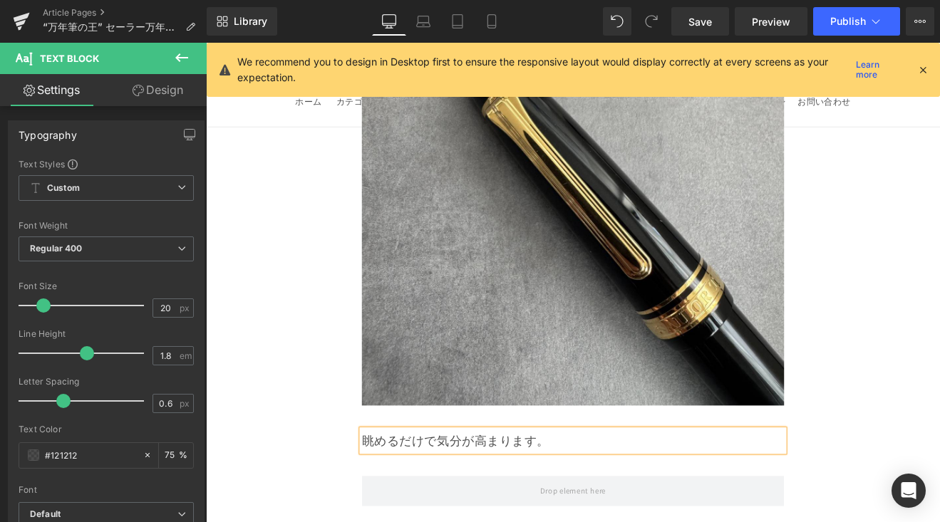
scroll to position [4291, 0]
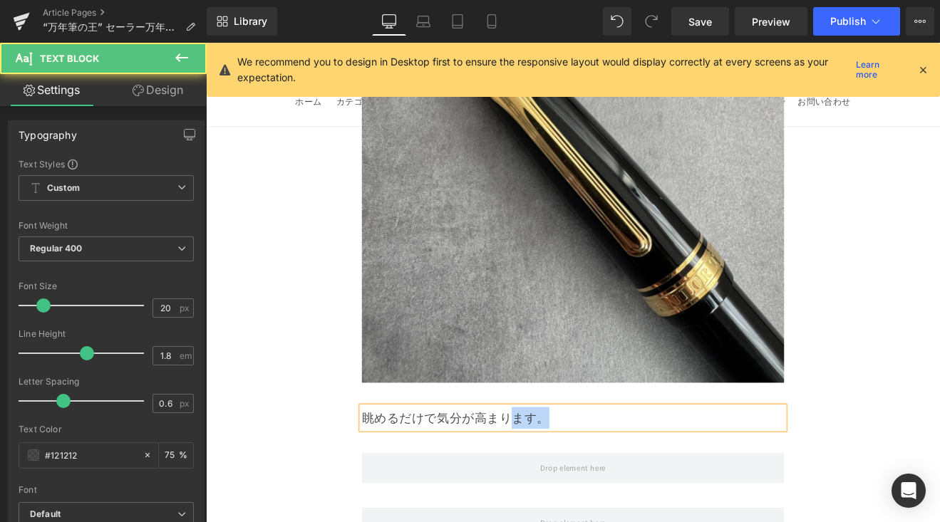
drag, startPoint x: 566, startPoint y: 451, endPoint x: 622, endPoint y: 452, distance: 56.3
click at [622, 471] on p "眺めるだけで気分が高まります。" at bounding box center [637, 484] width 496 height 26
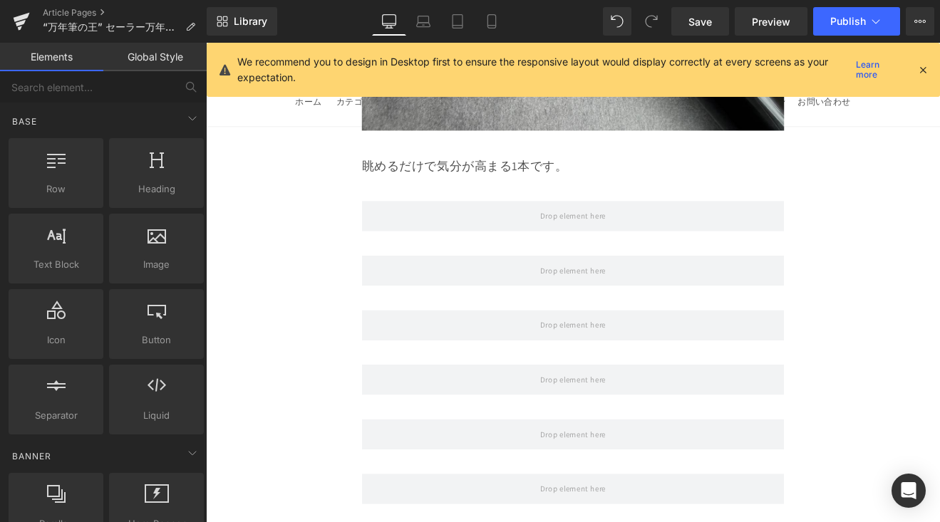
scroll to position [4567, 0]
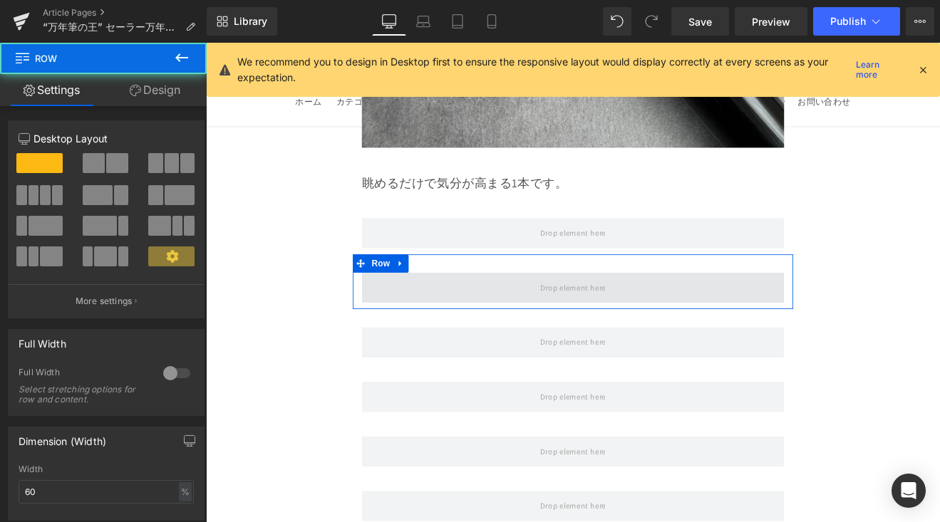
click at [578, 313] on span at bounding box center [637, 331] width 496 height 36
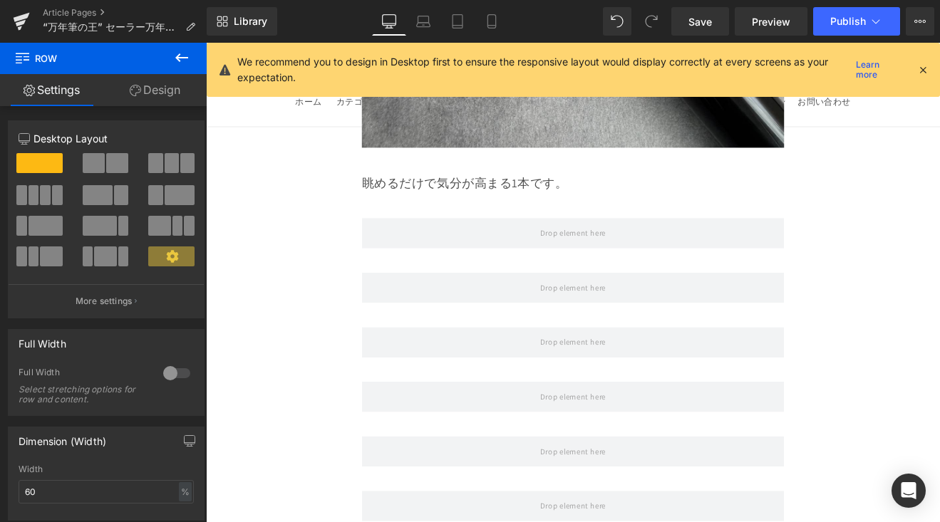
click at [175, 56] on icon at bounding box center [181, 57] width 17 height 17
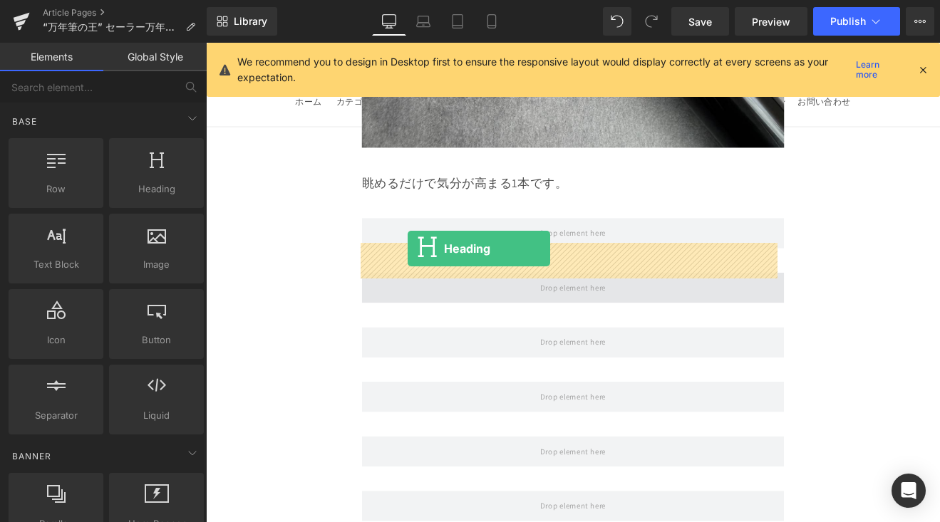
drag, startPoint x: 358, startPoint y: 223, endPoint x: 443, endPoint y: 284, distance: 104.6
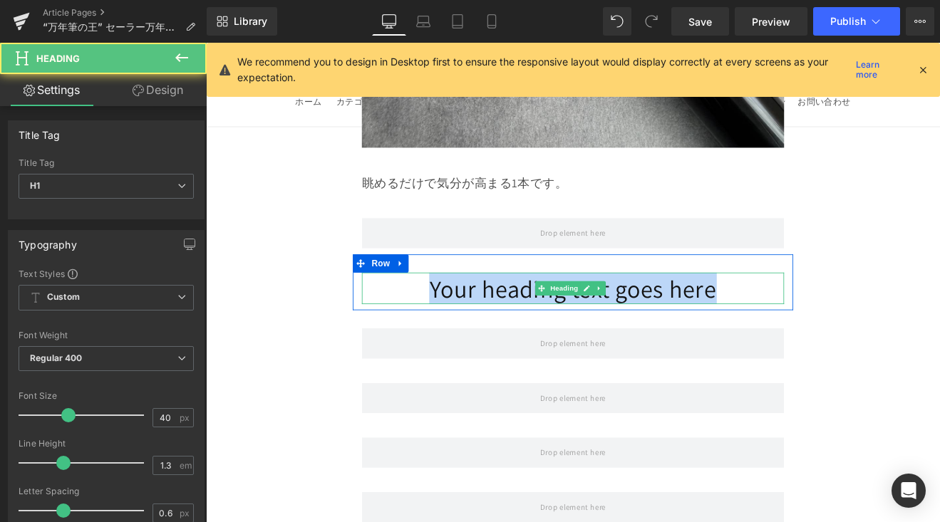
drag, startPoint x: 440, startPoint y: 296, endPoint x: 856, endPoint y: 295, distance: 416.0
click at [856, 313] on h1 "Your heading text goes here" at bounding box center [637, 331] width 496 height 37
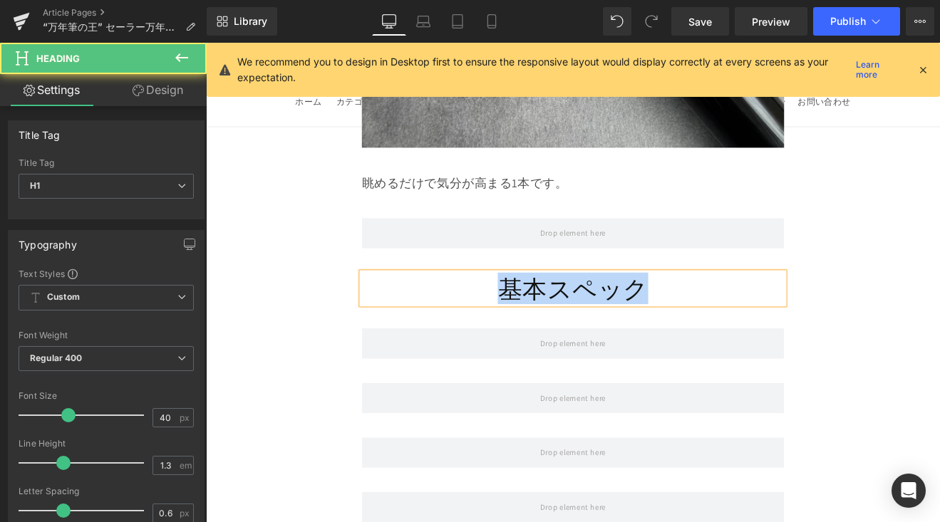
drag, startPoint x: 633, startPoint y: 298, endPoint x: 527, endPoint y: 298, distance: 106.1
click at [527, 313] on h1 "基本スペック" at bounding box center [637, 331] width 496 height 37
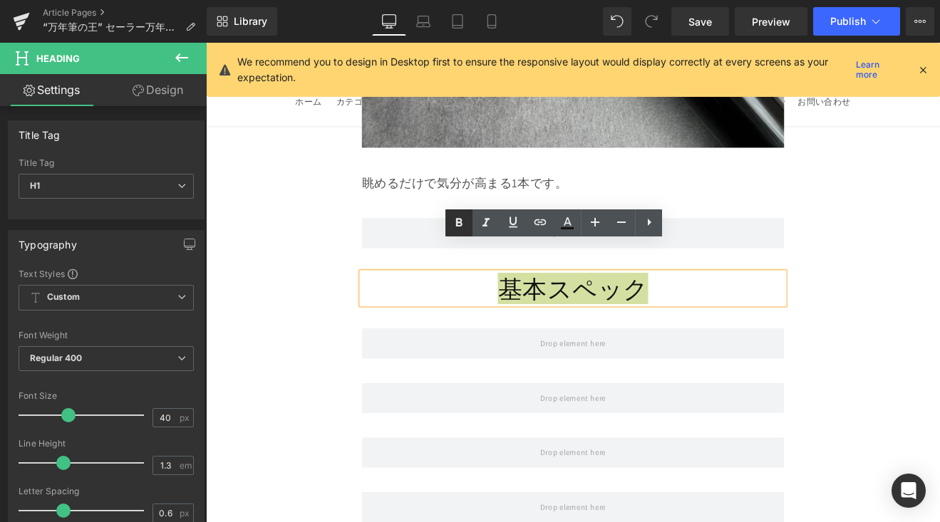
click at [457, 218] on icon at bounding box center [459, 222] width 6 height 9
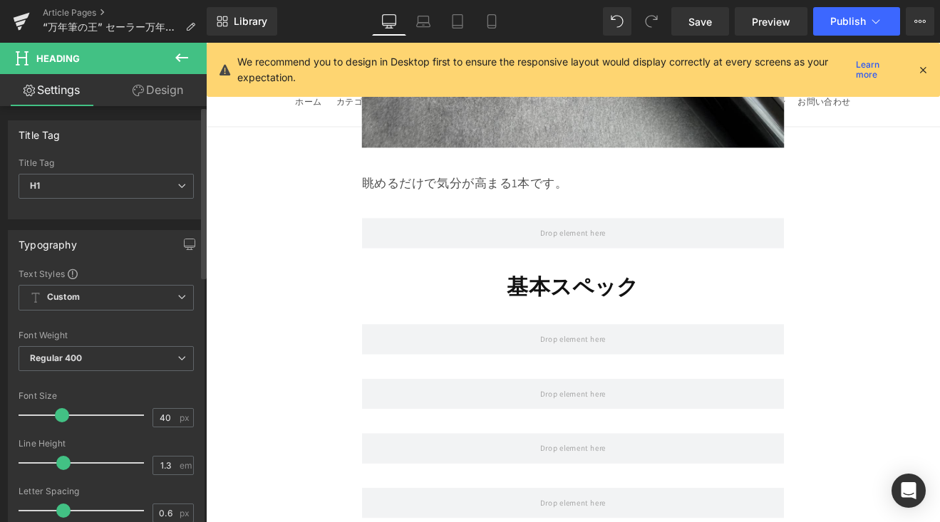
drag, startPoint x: 63, startPoint y: 415, endPoint x: 56, endPoint y: 420, distance: 8.1
click at [56, 420] on span at bounding box center [62, 415] width 14 height 14
click at [189, 54] on icon at bounding box center [181, 57] width 17 height 17
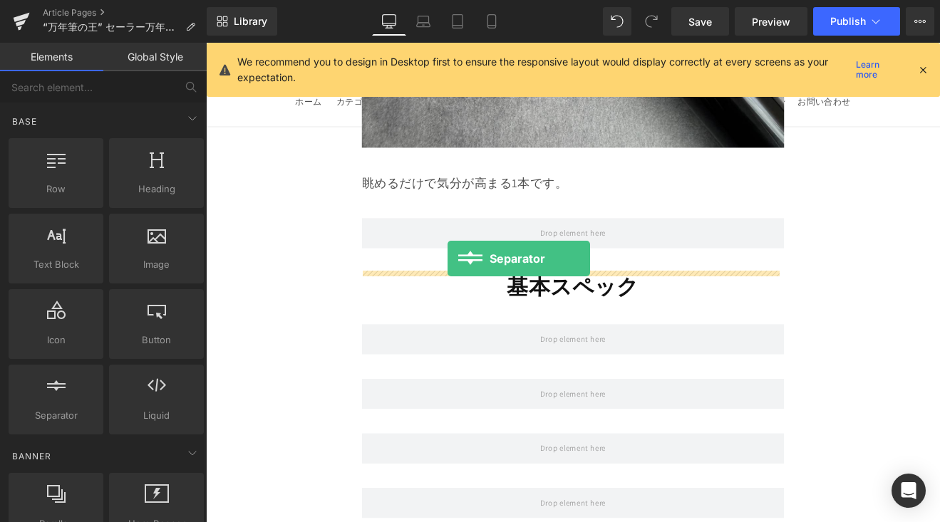
drag, startPoint x: 270, startPoint y: 451, endPoint x: 489, endPoint y: 296, distance: 268.4
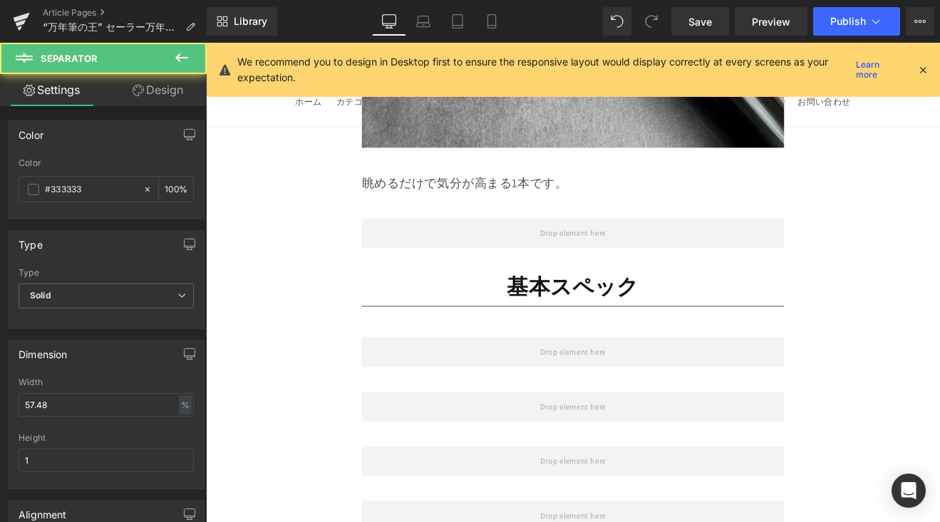
click at [174, 63] on icon at bounding box center [181, 57] width 17 height 17
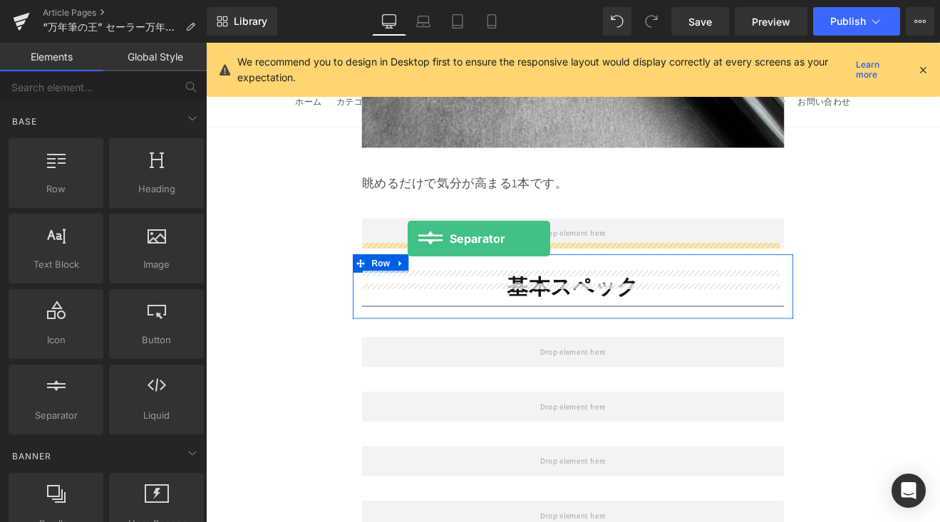
drag, startPoint x: 282, startPoint y: 420, endPoint x: 443, endPoint y: 273, distance: 217.8
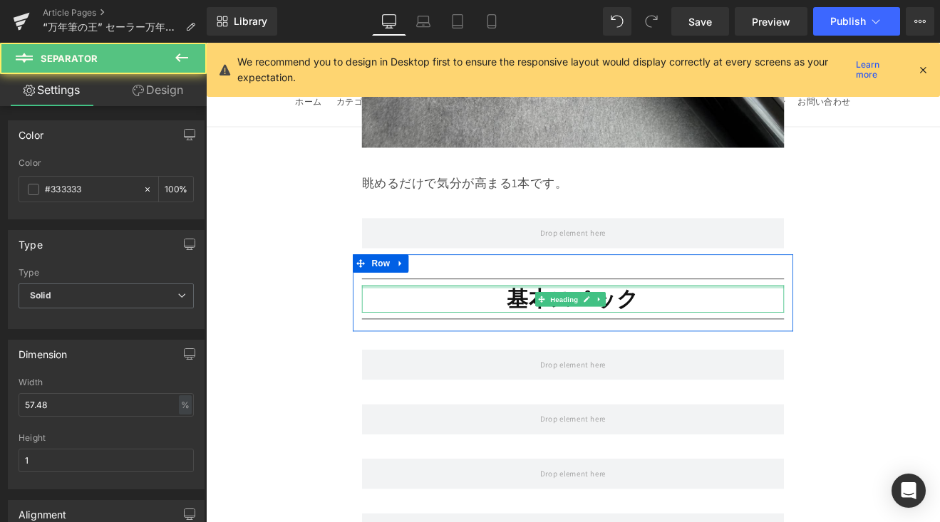
click at [462, 328] on div at bounding box center [637, 330] width 496 height 4
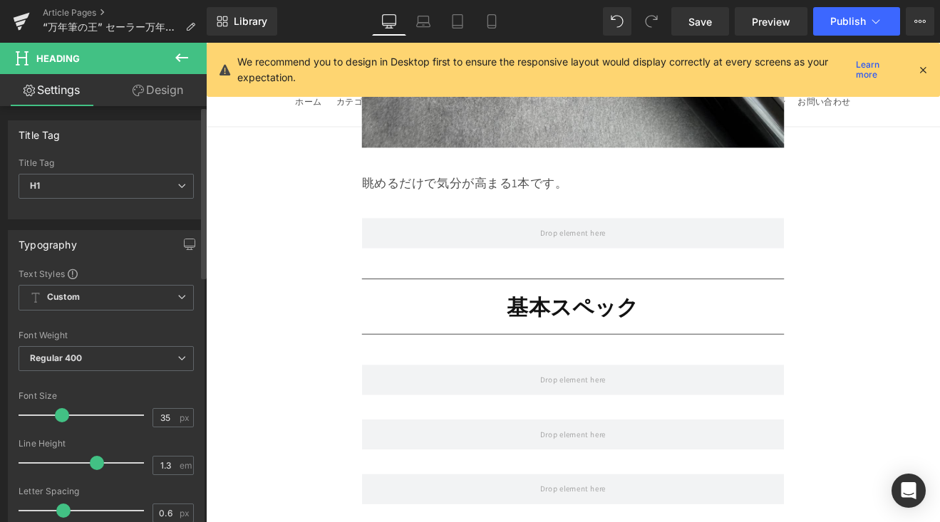
drag, startPoint x: 64, startPoint y: 462, endPoint x: 96, endPoint y: 468, distance: 32.6
click at [96, 468] on span at bounding box center [97, 463] width 14 height 14
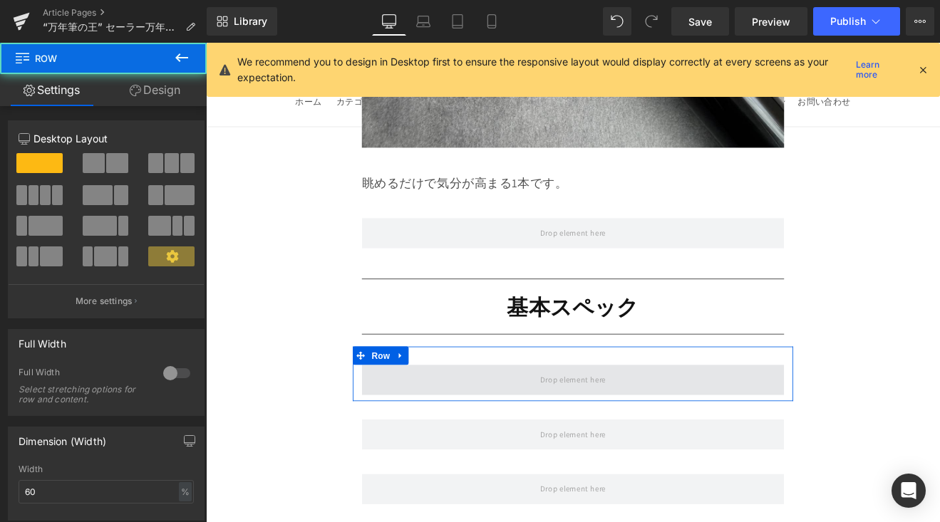
click at [594, 421] on span at bounding box center [637, 439] width 496 height 36
click at [487, 421] on span at bounding box center [637, 439] width 496 height 36
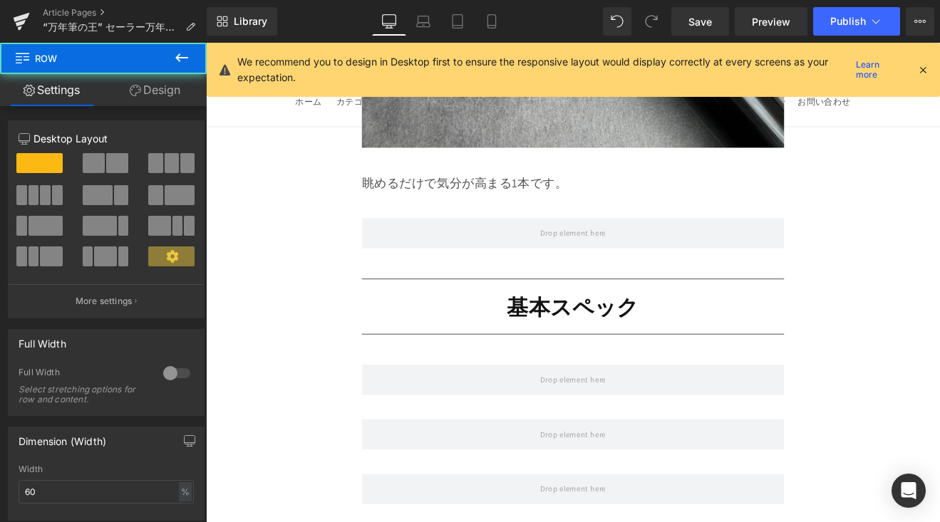
click at [182, 65] on icon at bounding box center [181, 57] width 17 height 17
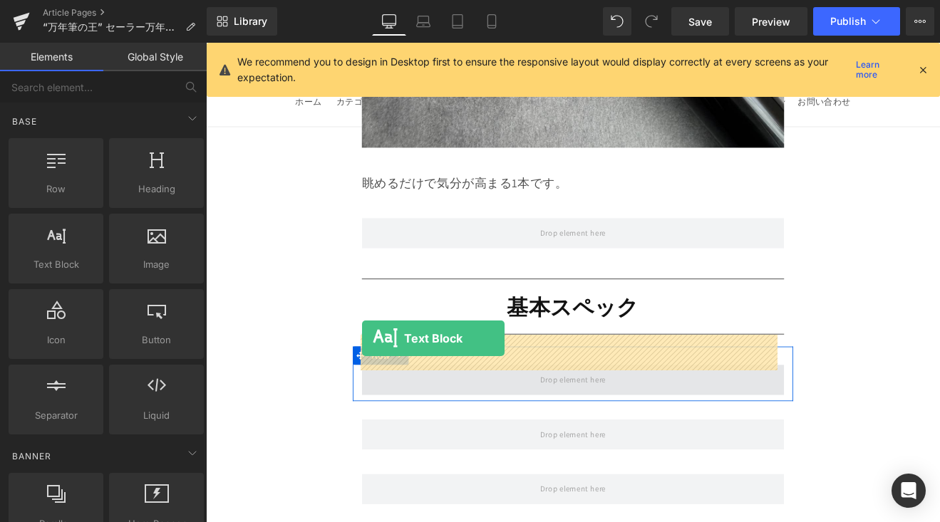
drag, startPoint x: 388, startPoint y: 331, endPoint x: 390, endPoint y: 390, distance: 59.1
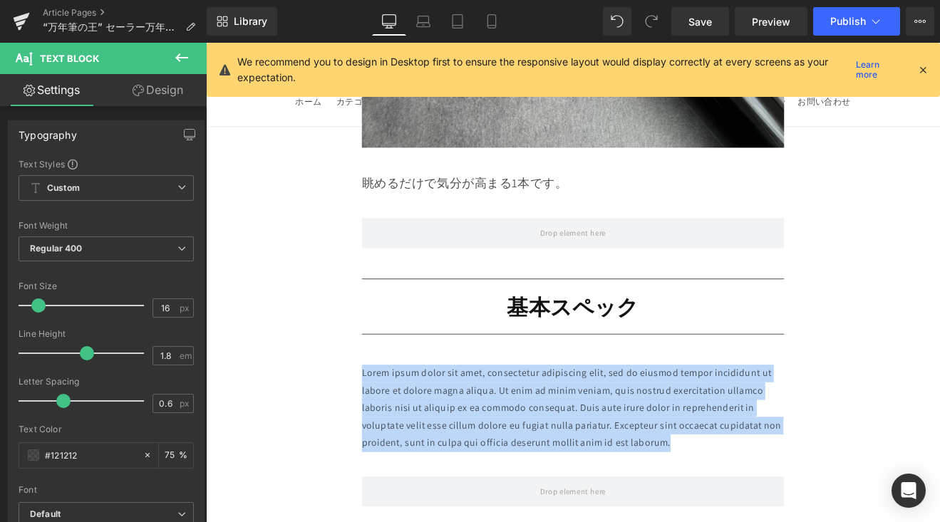
drag, startPoint x: 669, startPoint y: 446, endPoint x: 371, endPoint y: 402, distance: 301.0
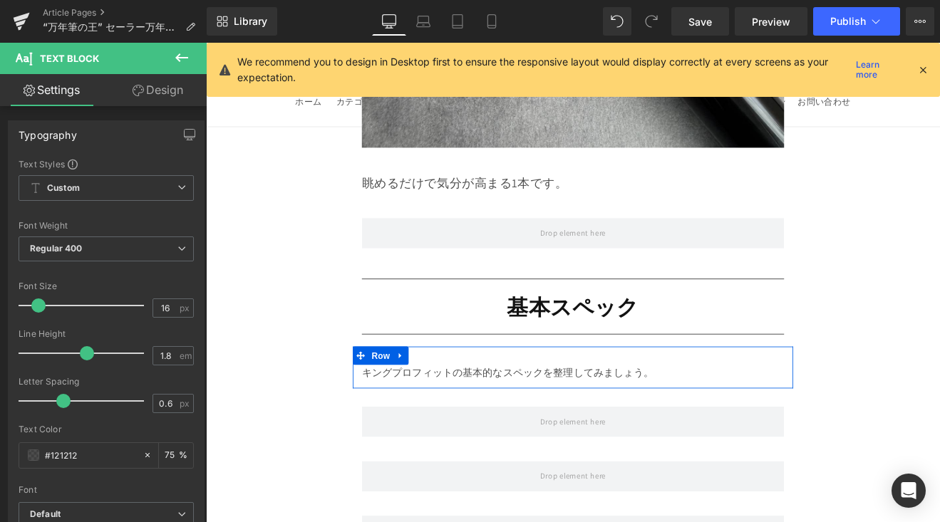
click at [585, 421] on p "キングプロフィットの基本的なスペックを整理してみましょう。" at bounding box center [637, 431] width 496 height 21
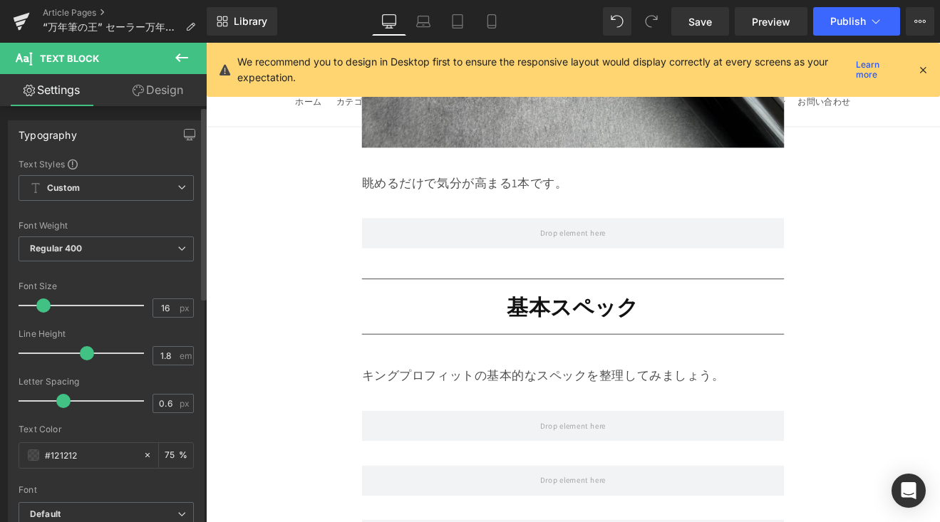
drag, startPoint x: 41, startPoint y: 303, endPoint x: 60, endPoint y: 353, distance: 52.8
click at [45, 306] on span at bounding box center [43, 305] width 14 height 14
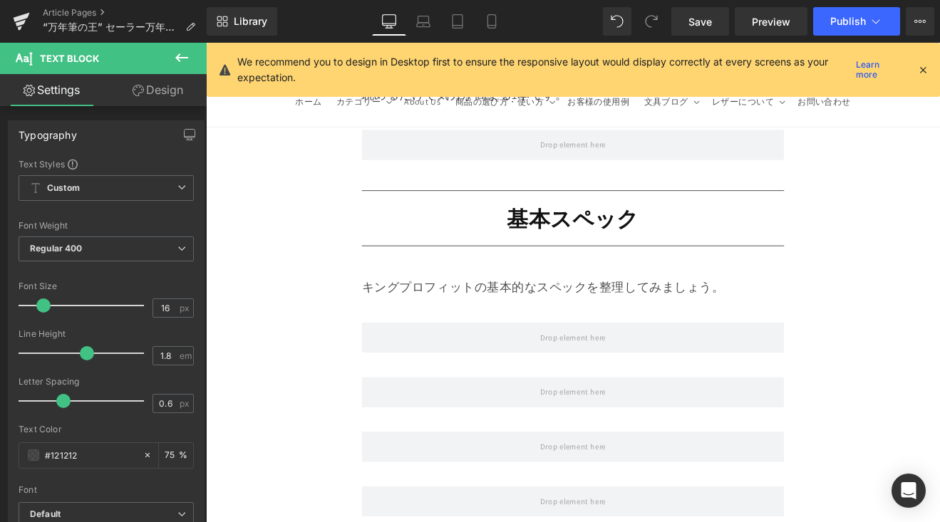
scroll to position [4696, 0]
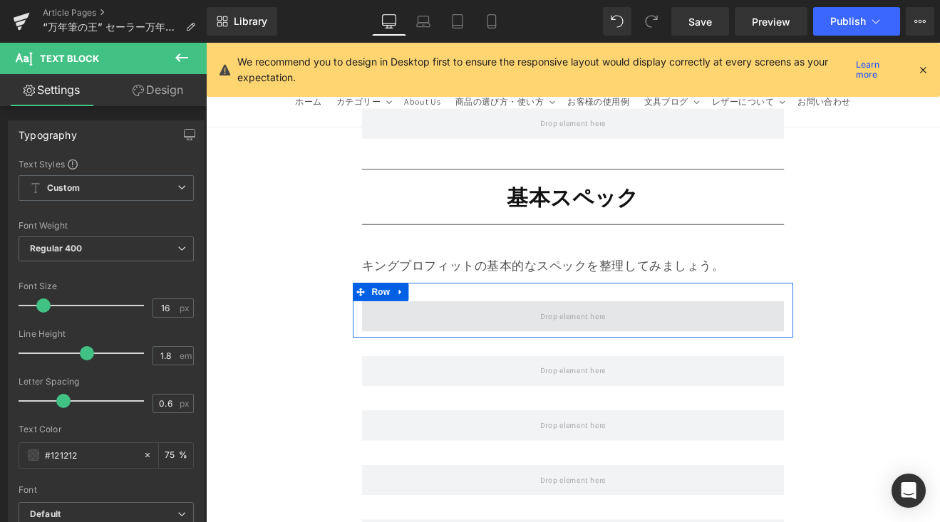
click at [450, 346] on span at bounding box center [637, 364] width 496 height 36
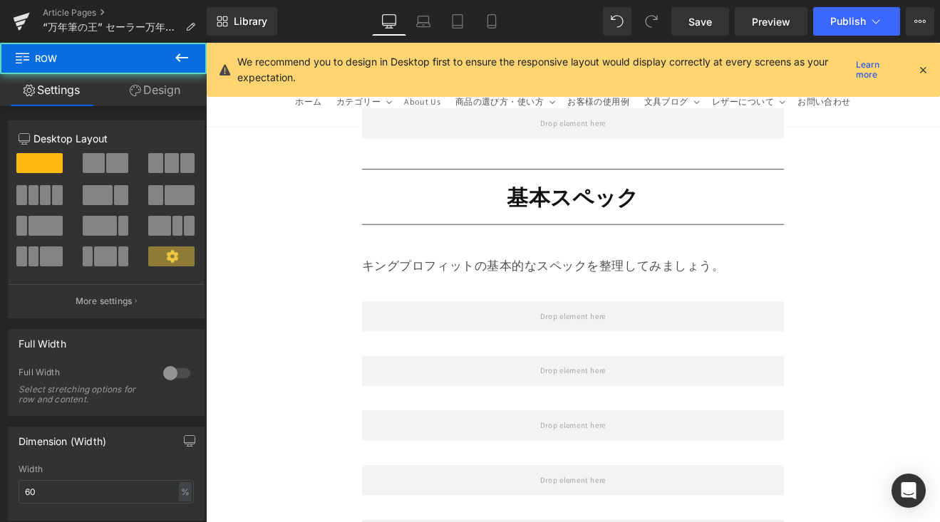
click at [191, 49] on button at bounding box center [182, 58] width 50 height 31
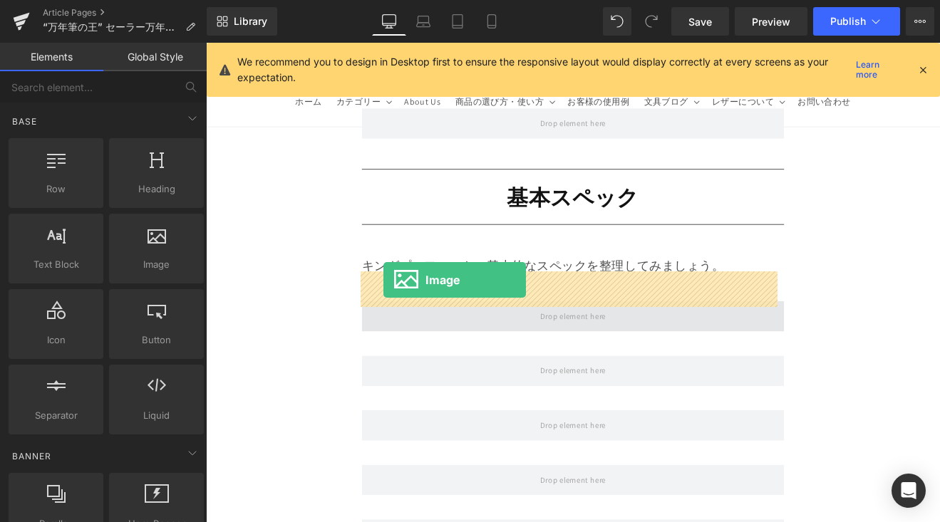
drag, startPoint x: 381, startPoint y: 313, endPoint x: 415, endPoint y: 321, distance: 34.6
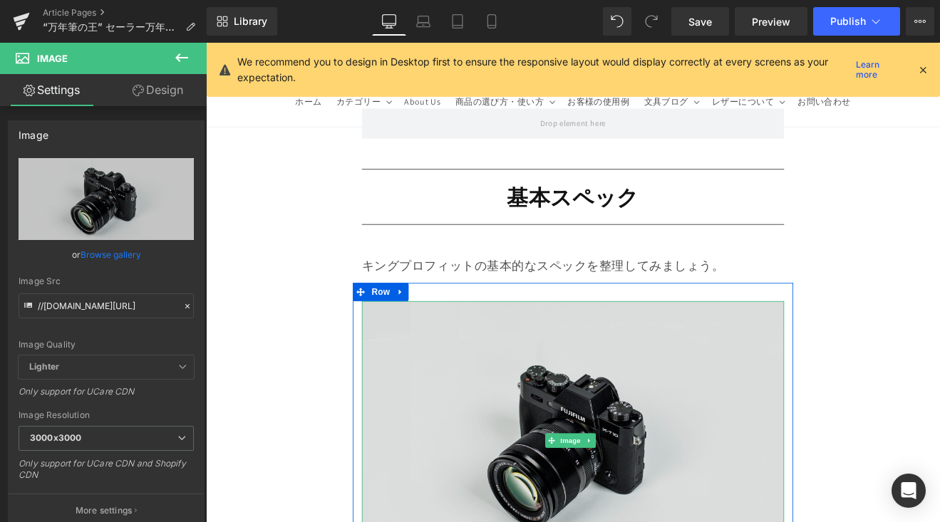
click at [577, 394] on img at bounding box center [637, 510] width 496 height 328
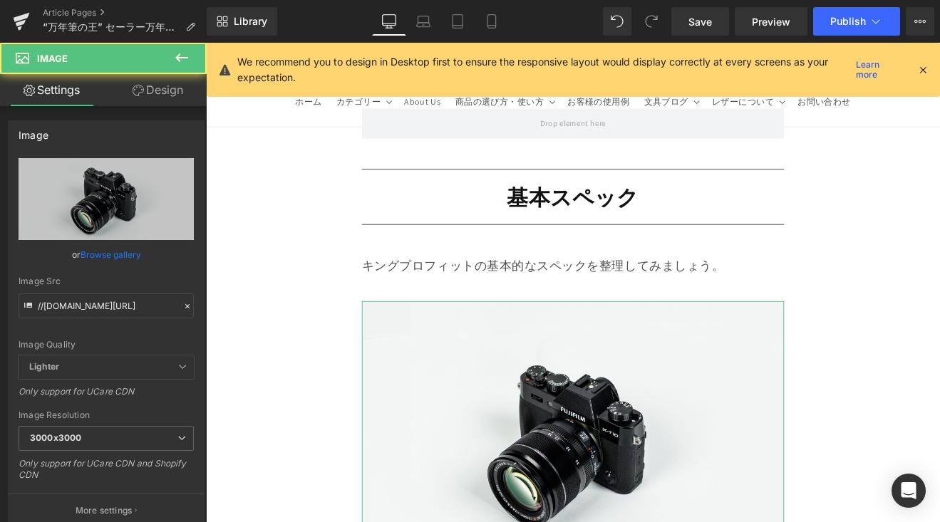
click at [120, 251] on link "Browse gallery" at bounding box center [110, 254] width 61 height 25
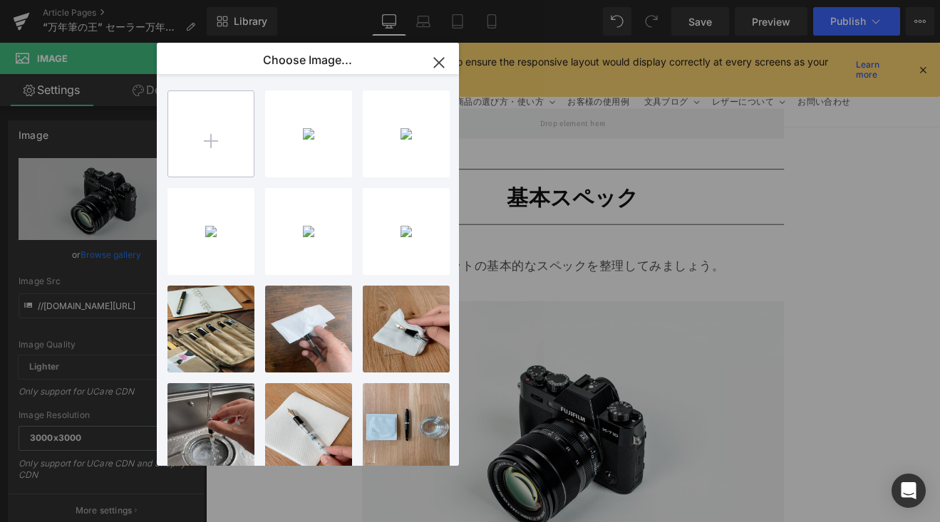
click at [209, 140] on input "file" at bounding box center [210, 133] width 85 height 85
type input "C:\fakepath\キングプロフィット (2).jpg"
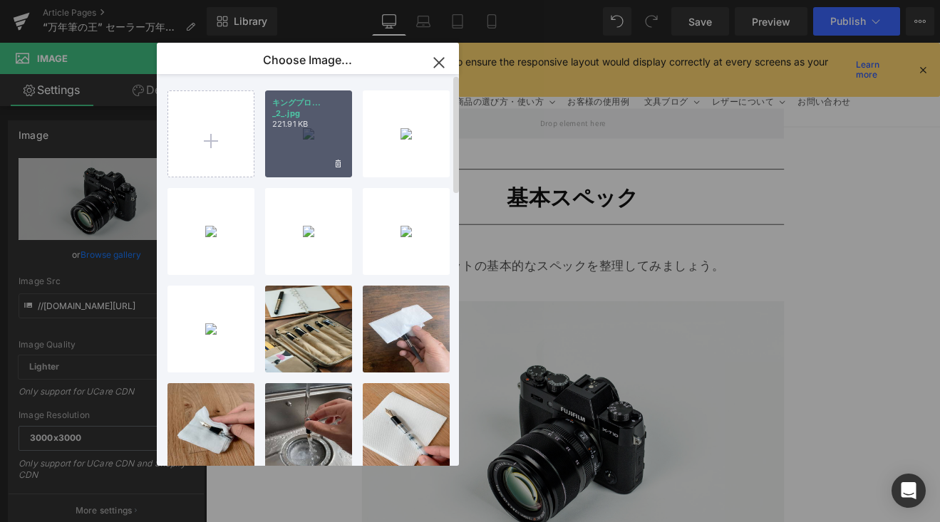
click at [309, 144] on div "キングプロ... _2_.jpg 221.91 KB" at bounding box center [308, 133] width 87 height 87
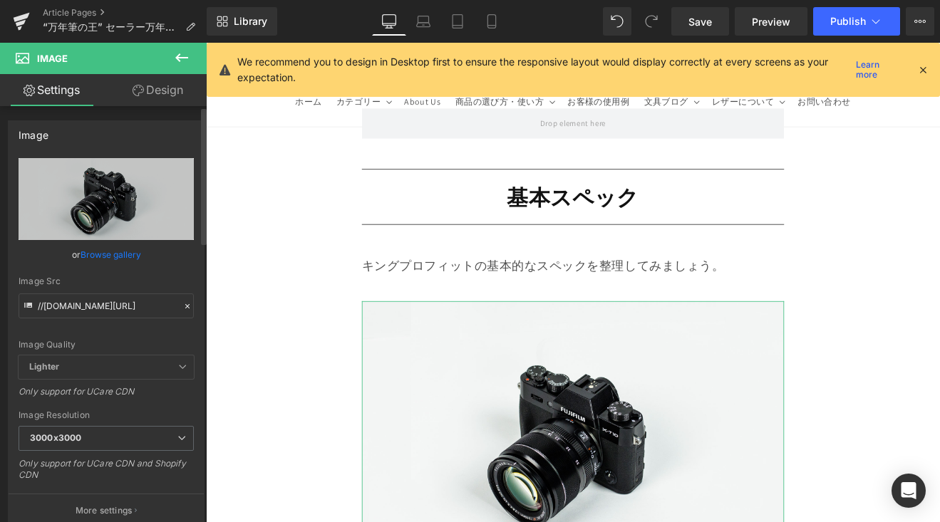
click at [126, 254] on link "Browse gallery" at bounding box center [110, 254] width 61 height 25
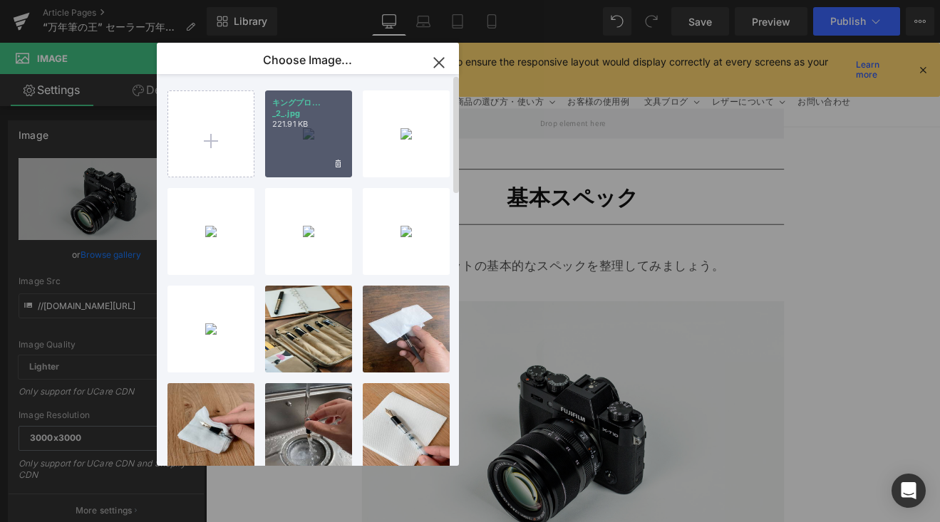
click at [306, 144] on div "キングプロ... _2_.jpg 221.91 KB" at bounding box center [308, 133] width 87 height 87
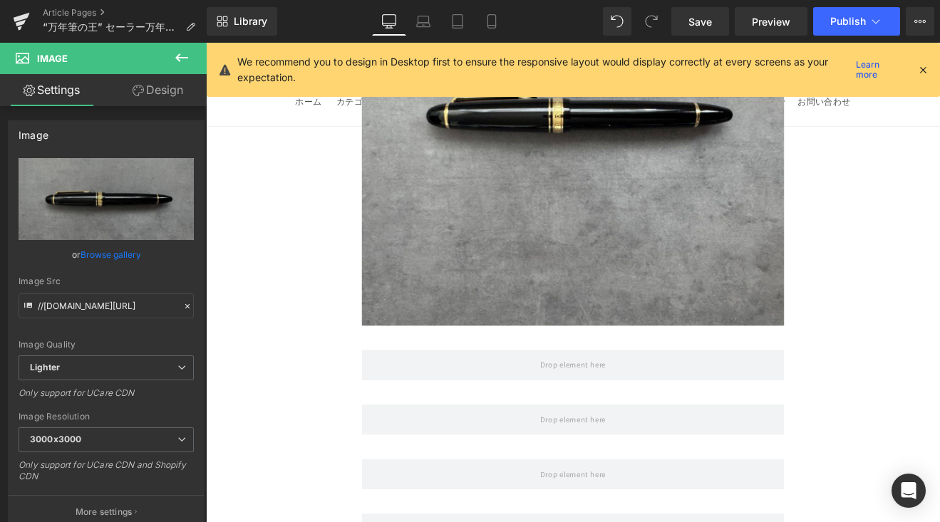
scroll to position [5337, 0]
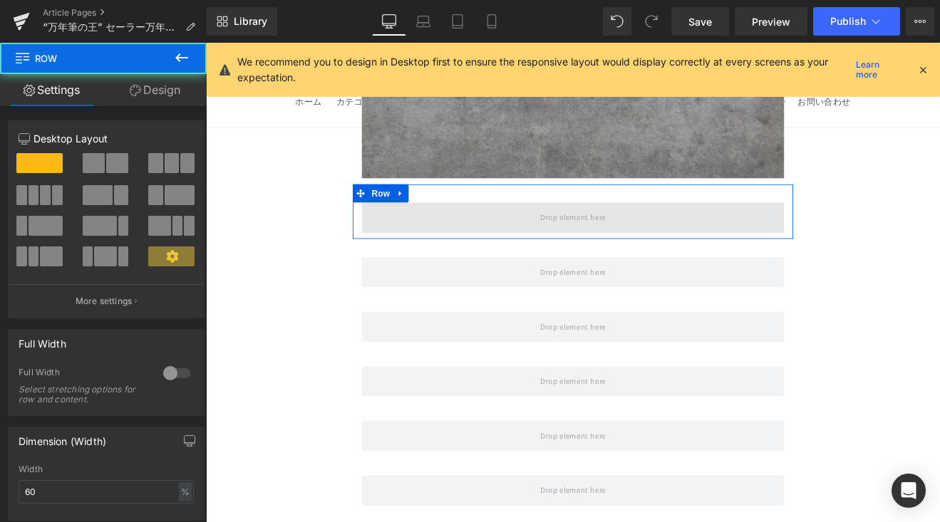
click at [461, 230] on span at bounding box center [637, 248] width 496 height 36
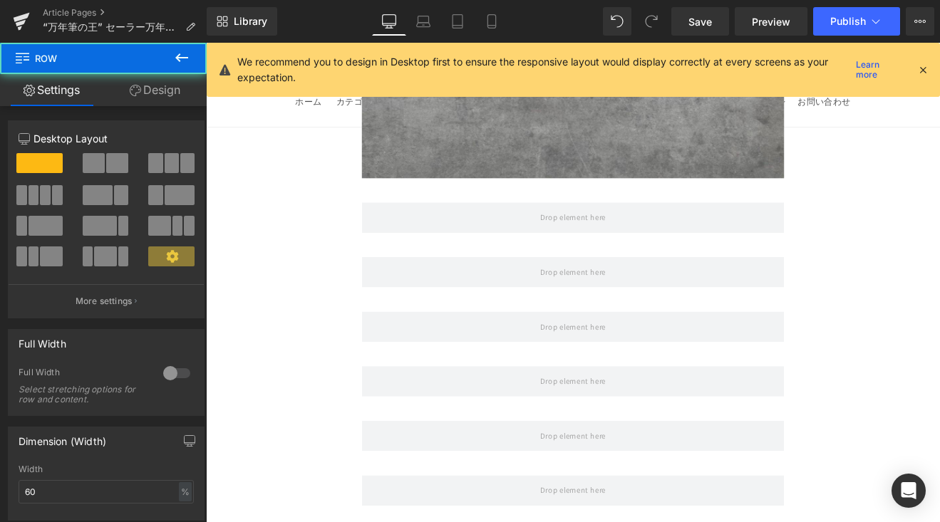
click at [187, 62] on icon at bounding box center [181, 57] width 17 height 17
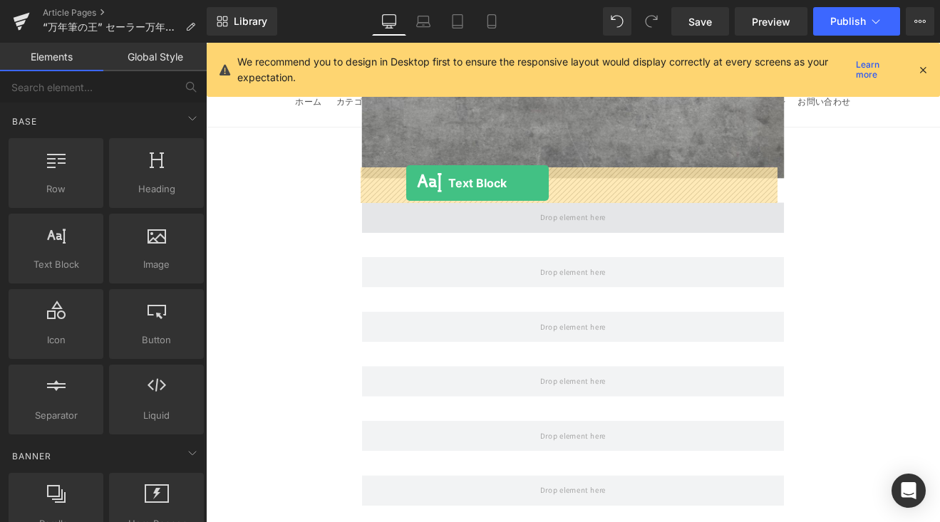
drag, startPoint x: 401, startPoint y: 261, endPoint x: 441, endPoint y: 208, distance: 66.7
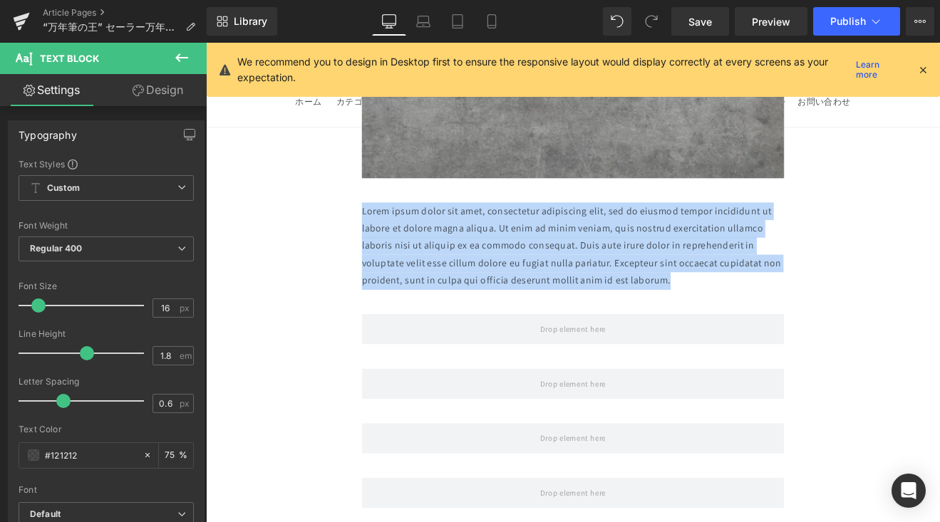
drag, startPoint x: 761, startPoint y: 283, endPoint x: 348, endPoint y: 206, distance: 420.3
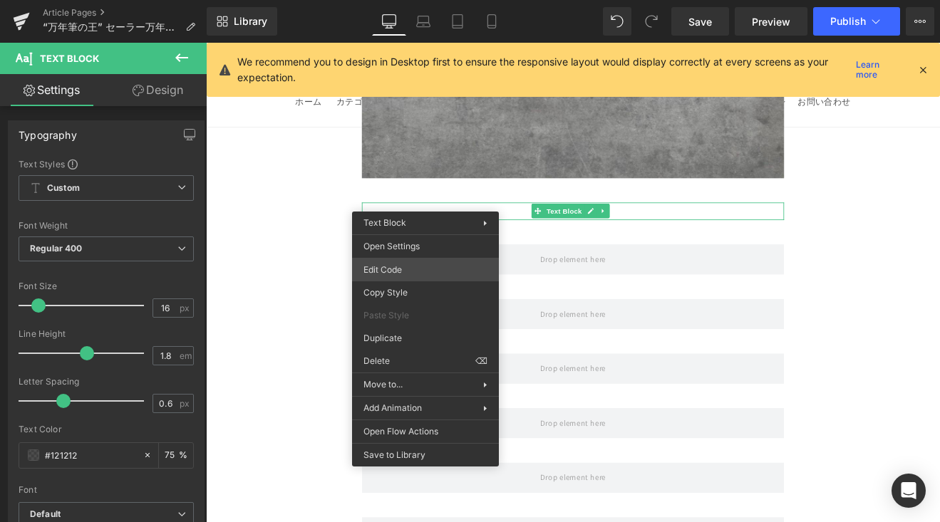
click at [404, 0] on div "Text Block You are previewing how the will restyle your page. You can not edit …" at bounding box center [470, 0] width 940 height 0
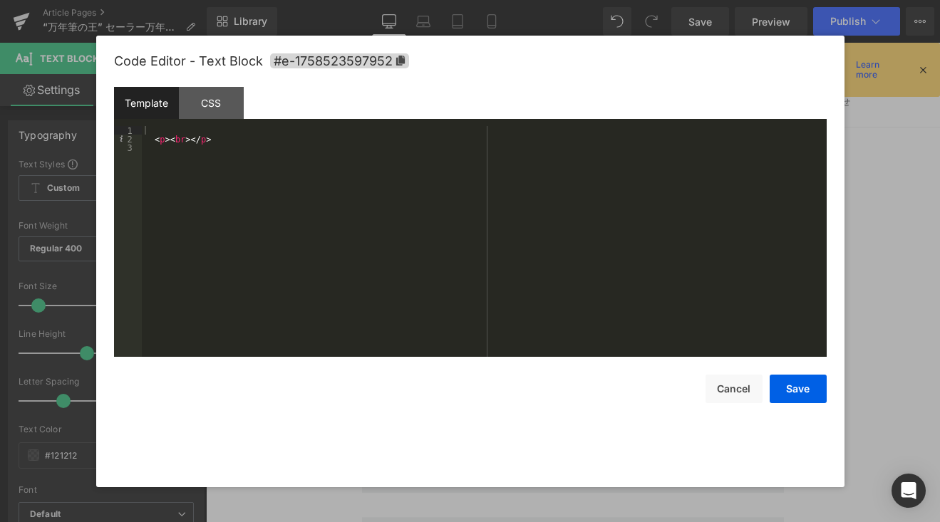
click at [381, 149] on div "< p > < br > </ p >" at bounding box center [484, 250] width 685 height 248
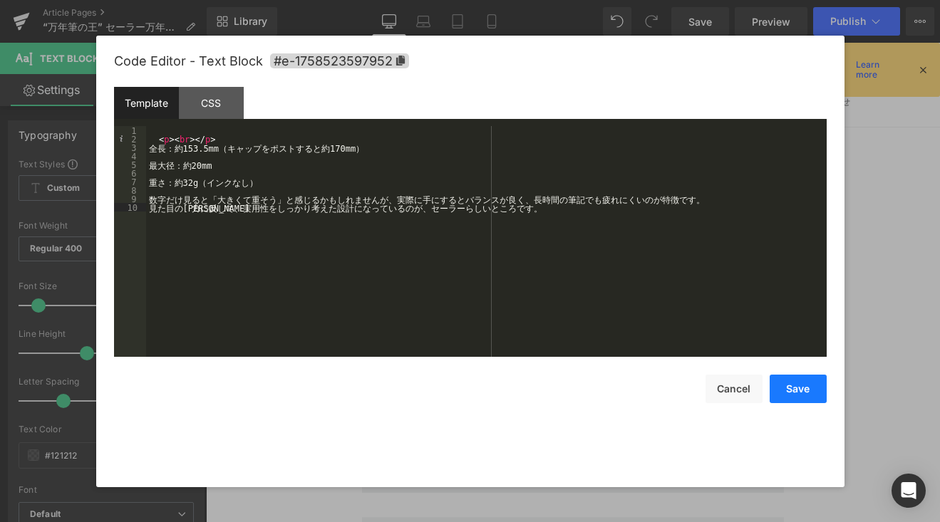
click at [785, 389] on button "Save" at bounding box center [797, 389] width 57 height 28
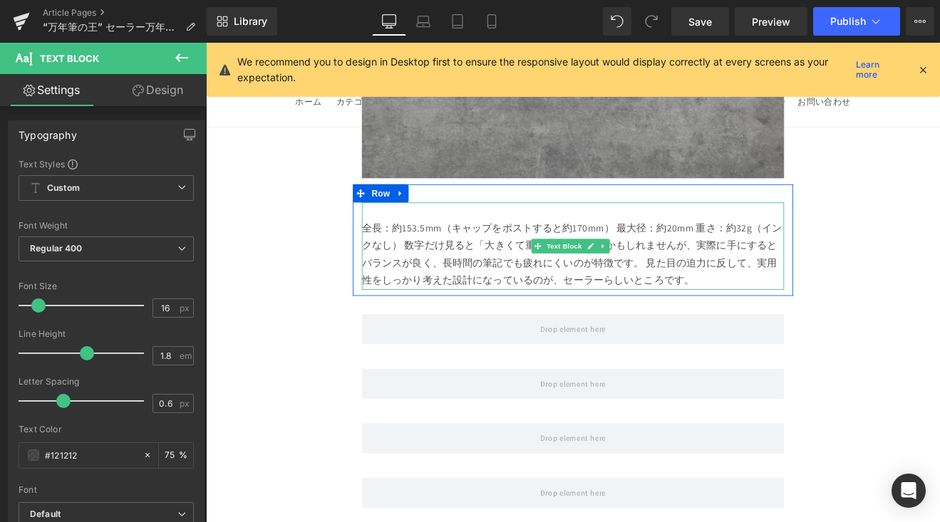
click at [402, 230] on div "全長：約153.5mm（キャップをポストすると約170mm） 最大径：約20mm 重さ：約32g（インクなし） 数字だけ見ると「大きくて重そう」と感じるかもし…" at bounding box center [637, 281] width 496 height 103
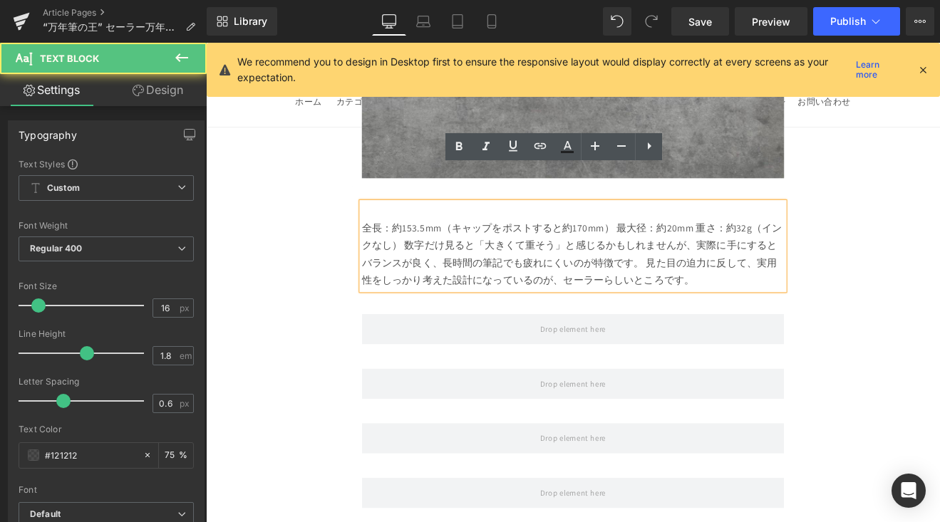
drag, startPoint x: 392, startPoint y: 219, endPoint x: 423, endPoint y: 219, distance: 31.3
click at [395, 230] on div "全長：約153.5mm（キャップをポストすると約170mm） 最大径：約20mm 重さ：約32g（インクなし） 数字だけ見ると「大きくて重そう」と感じるかもし…" at bounding box center [637, 281] width 496 height 103
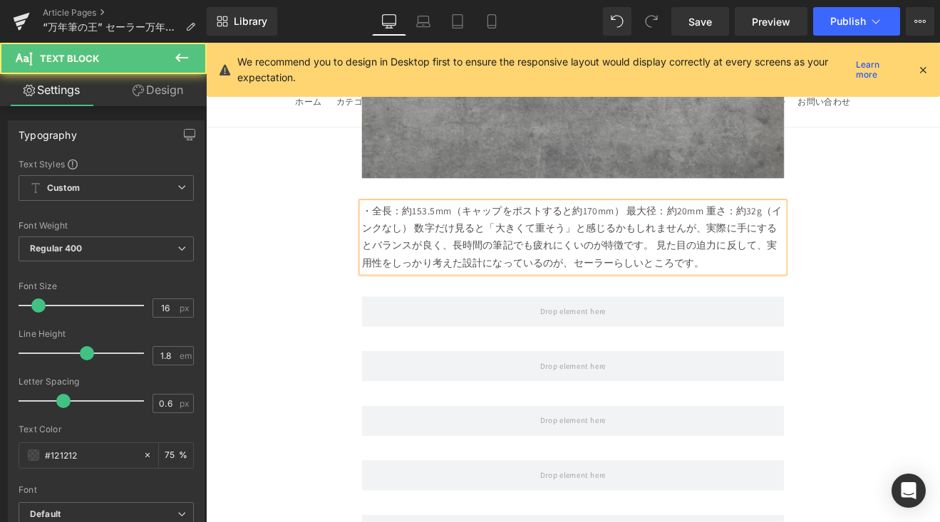
drag, startPoint x: 698, startPoint y: 197, endPoint x: 725, endPoint y: 205, distance: 28.2
click at [701, 230] on div "・全長：約153.5mm（キャップをポストすると約170mm） 最大径：約20mm 重さ：約32g（インクなし） 数字だけ見ると「大きくて重そう」と感じるかも…" at bounding box center [637, 271] width 496 height 82
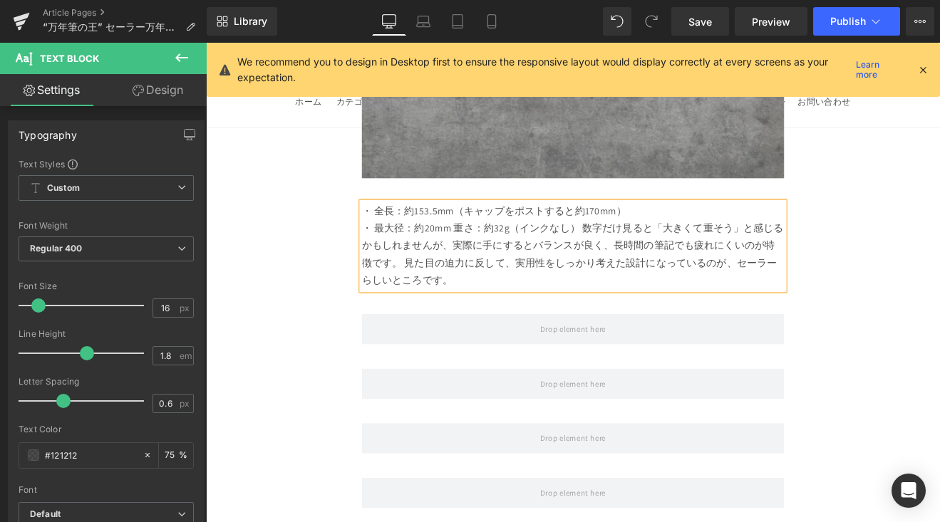
click at [499, 251] on div "・ 最大径：約20mm 重さ：約32g（インクなし） 数字だけ見ると「大きくて重そう」と感じるかもしれませんが、実際に手にするとバランスが良く、長時間の筆記で…" at bounding box center [637, 292] width 496 height 82
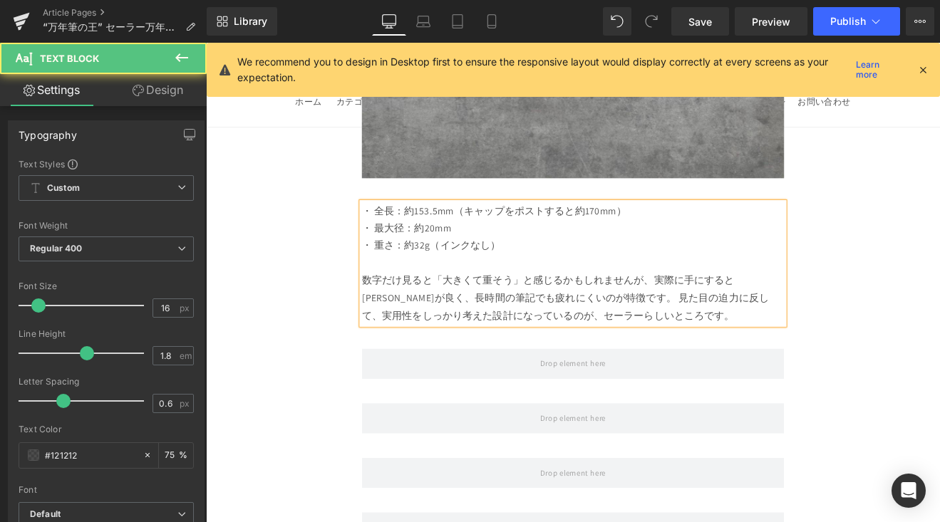
click at [677, 312] on div "数字だけ見ると「大きくて重そう」と感じるかもしれませんが、実際に手にするとバランスが良く、長時間の筆記でも疲れにくいのが特徴です。 見た目の迫力に反して、実用…" at bounding box center [637, 342] width 496 height 61
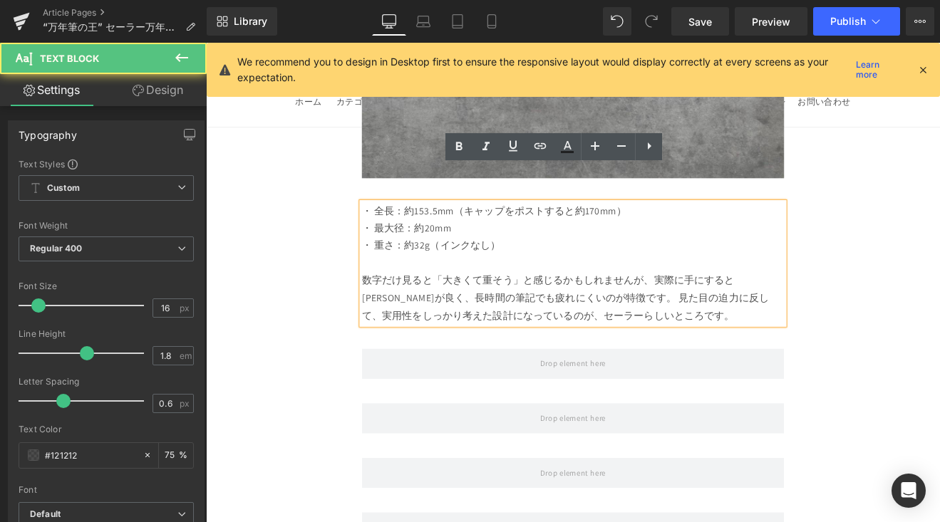
click at [676, 312] on div "数字だけ見ると「大きくて重そう」と感じるかもしれませんが、実際に手にするとバランスが良く、長時間の筆記でも疲れにくいのが特徴です。 見た目の迫力に反して、実用…" at bounding box center [637, 342] width 496 height 61
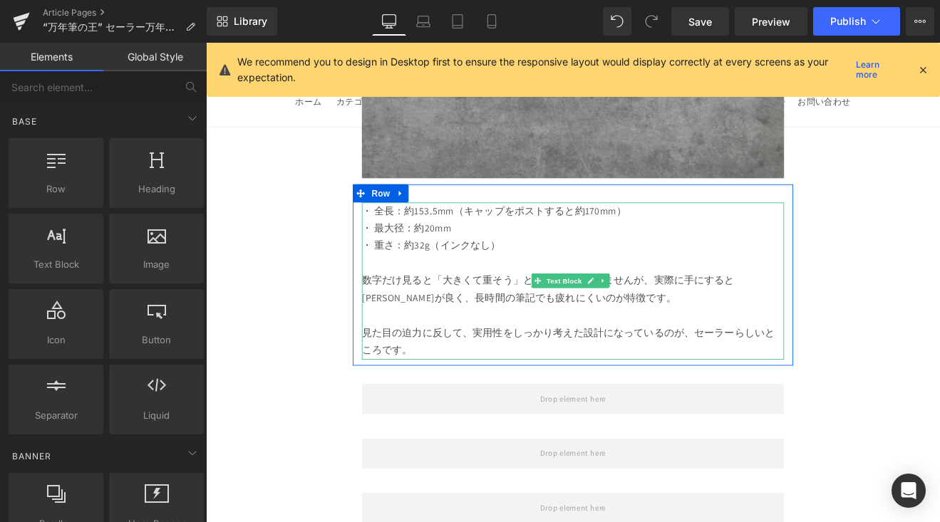
click at [803, 353] on div at bounding box center [637, 363] width 496 height 21
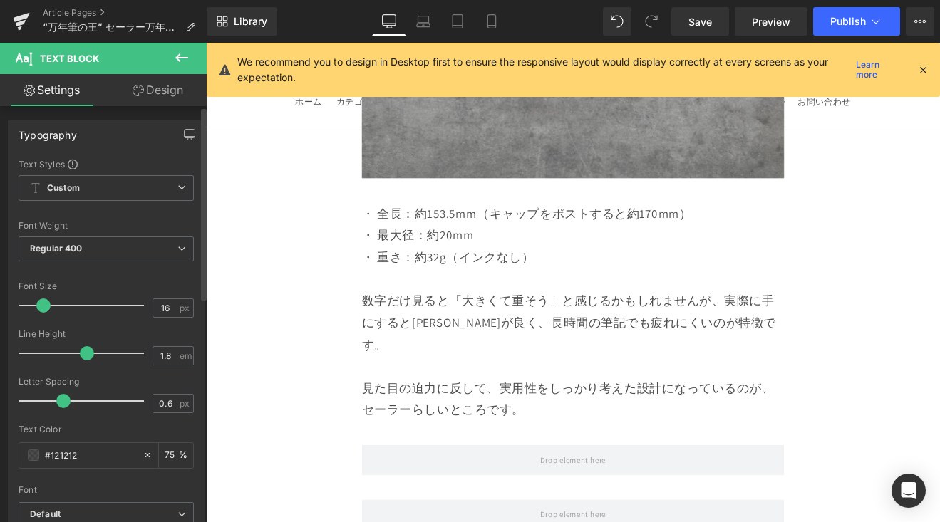
click at [39, 308] on span at bounding box center [43, 305] width 14 height 14
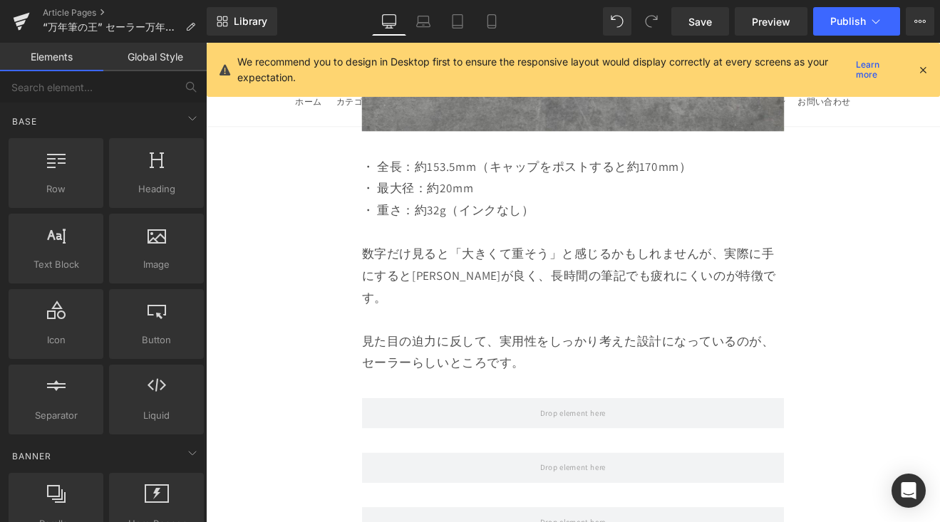
scroll to position [5391, 0]
drag, startPoint x: 721, startPoint y: 32, endPoint x: 598, endPoint y: 203, distance: 210.7
click at [721, 32] on link "Save" at bounding box center [700, 21] width 58 height 28
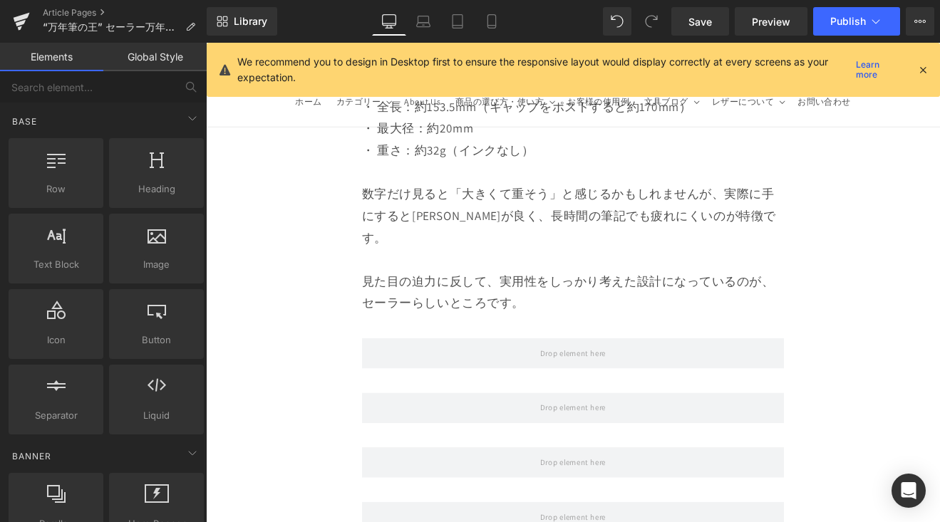
scroll to position [5486, 0]
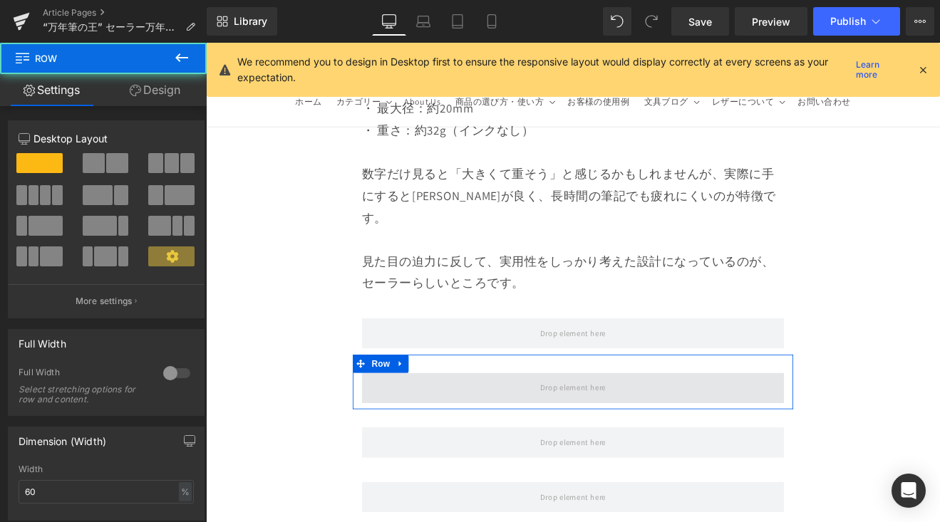
click at [632, 430] on span at bounding box center [637, 448] width 496 height 36
click at [625, 436] on span at bounding box center [636, 448] width 87 height 24
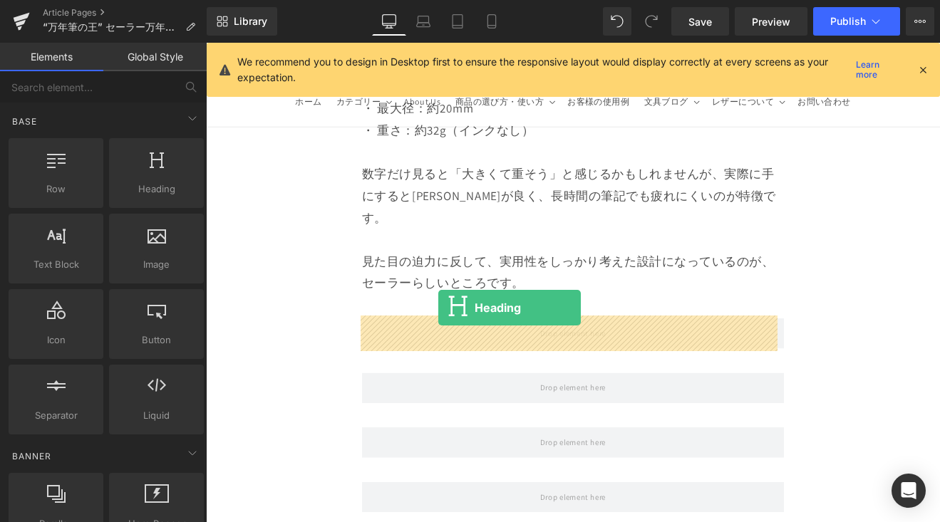
drag, startPoint x: 374, startPoint y: 223, endPoint x: 479, endPoint y: 358, distance: 170.6
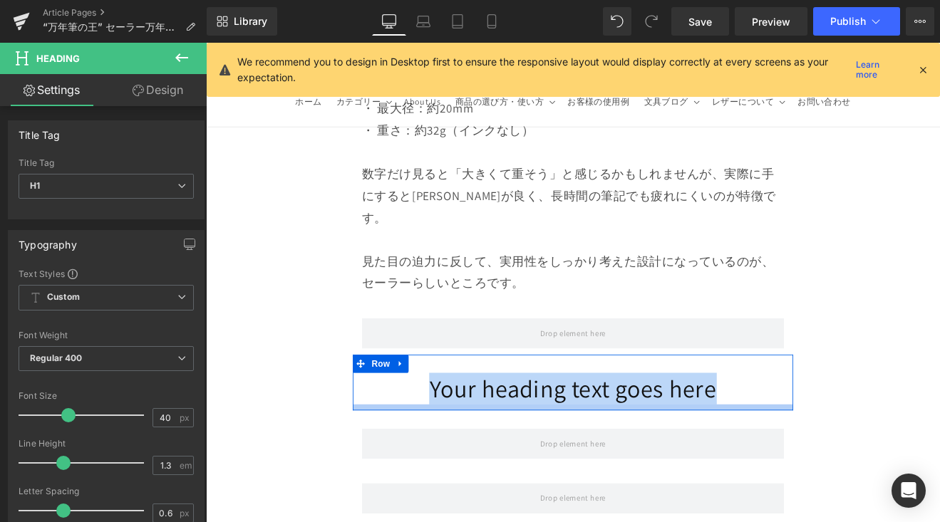
drag, startPoint x: 430, startPoint y: 384, endPoint x: 807, endPoint y: 405, distance: 378.1
click at [807, 409] on div "Your heading text goes here Heading Row" at bounding box center [636, 442] width 517 height 66
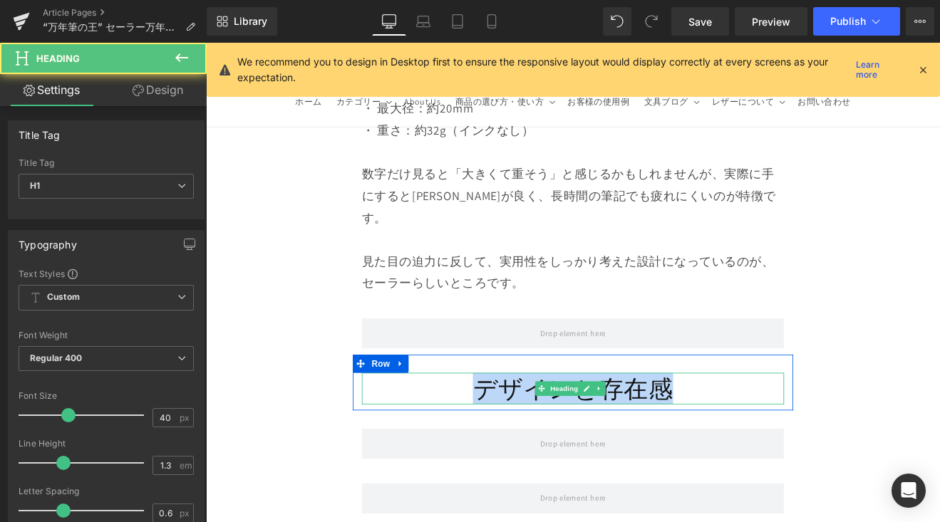
drag, startPoint x: 813, startPoint y: 375, endPoint x: 487, endPoint y: 378, distance: 327.0
click at [487, 430] on h1 "デザインと存在感" at bounding box center [637, 448] width 496 height 37
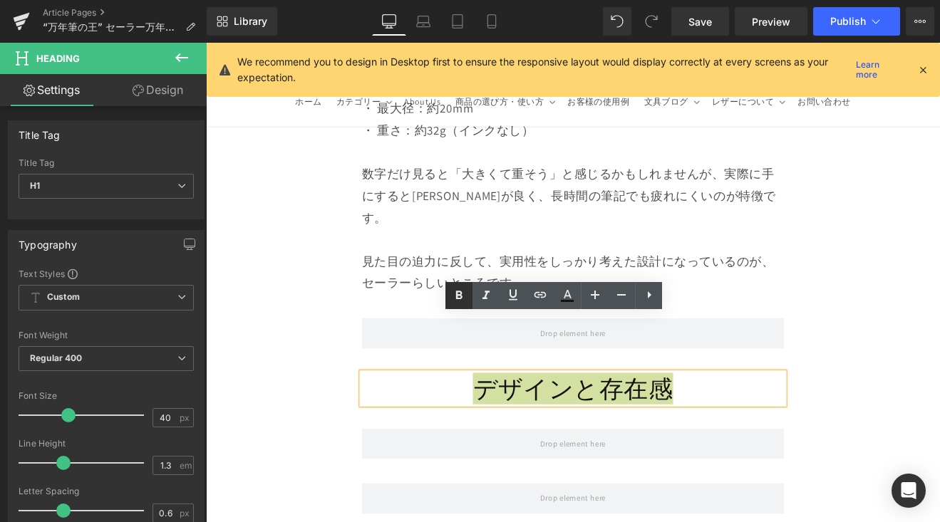
click at [454, 288] on icon at bounding box center [458, 295] width 17 height 17
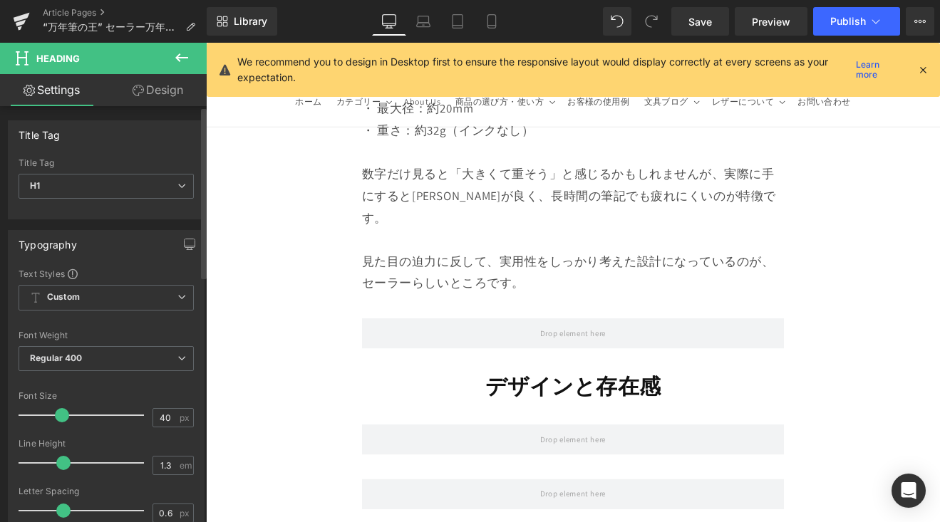
drag, startPoint x: 60, startPoint y: 417, endPoint x: 54, endPoint y: 425, distance: 9.7
click at [54, 425] on div at bounding box center [85, 415] width 118 height 28
click at [188, 68] on button at bounding box center [182, 58] width 50 height 31
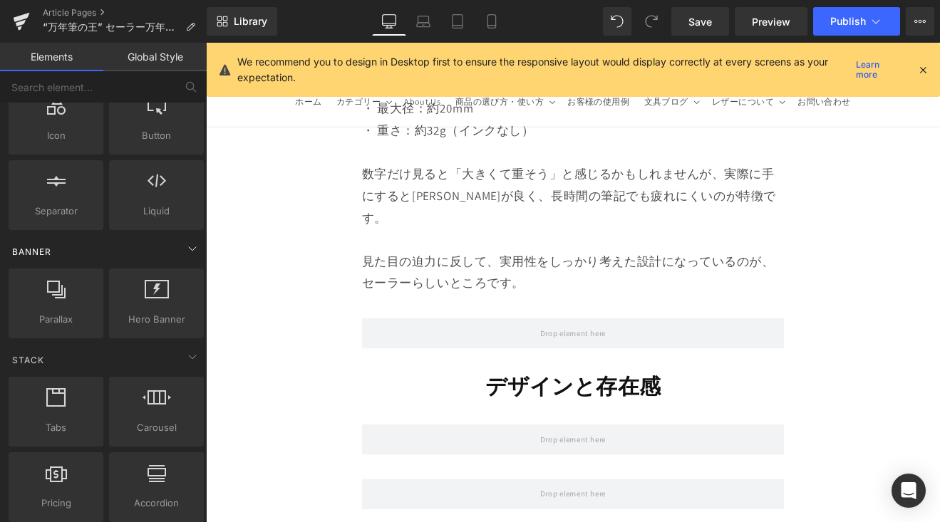
scroll to position [194, 0]
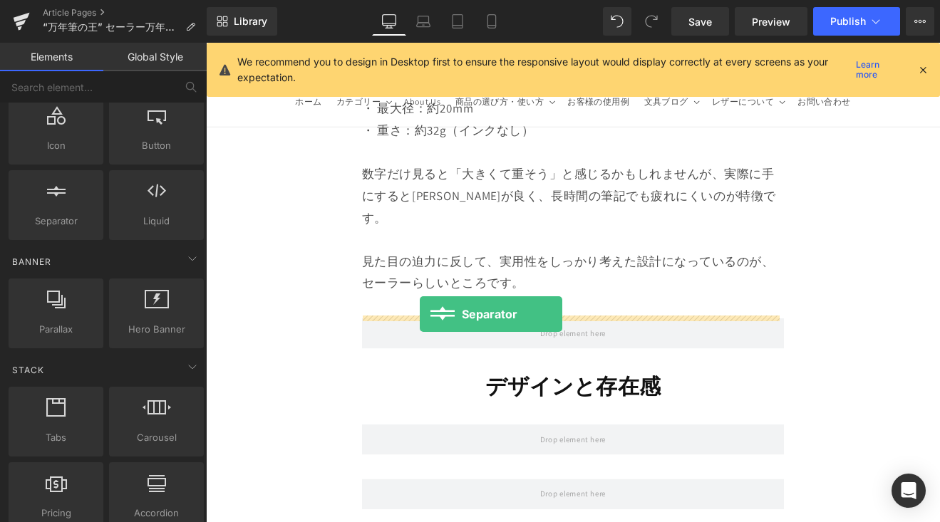
drag, startPoint x: 269, startPoint y: 263, endPoint x: 457, endPoint y: 361, distance: 211.6
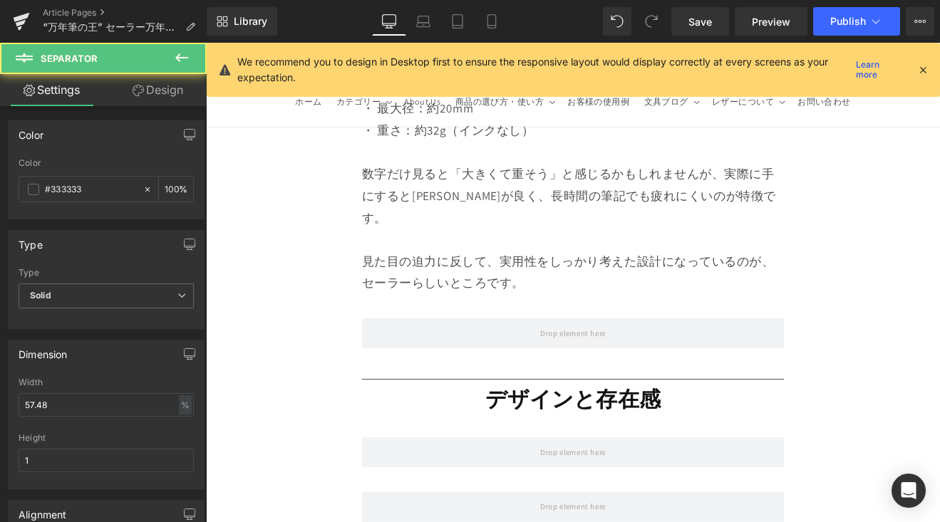
click at [179, 61] on icon at bounding box center [181, 57] width 17 height 17
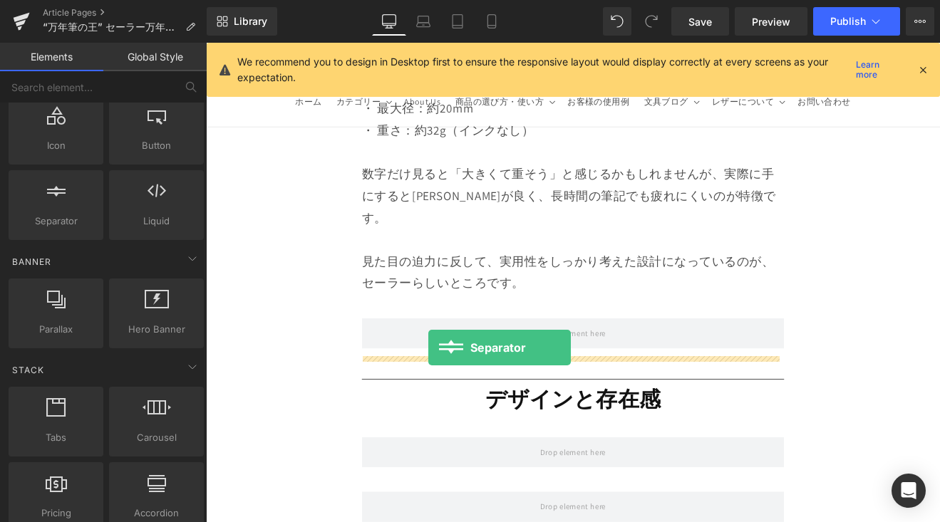
drag, startPoint x: 324, startPoint y: 296, endPoint x: 467, endPoint y: 400, distance: 176.8
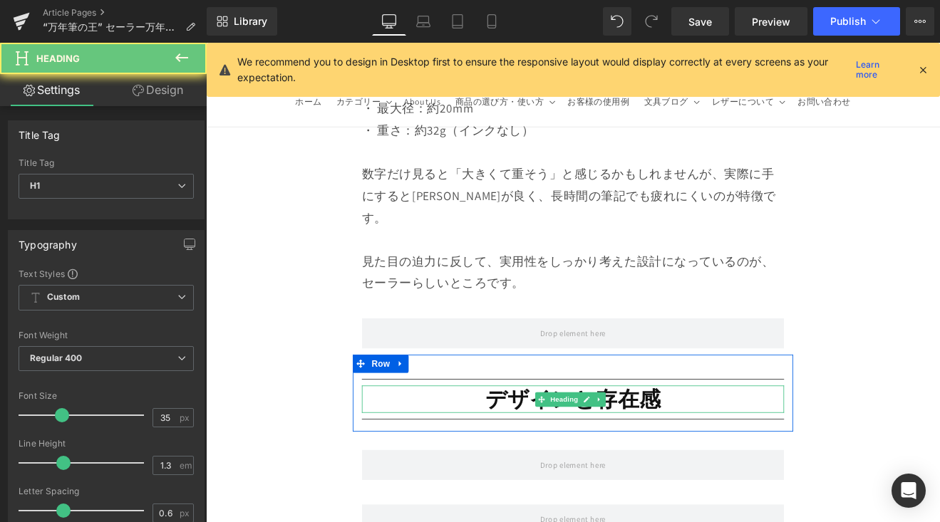
click at [467, 445] on h1 "デザインと存在感" at bounding box center [637, 461] width 496 height 33
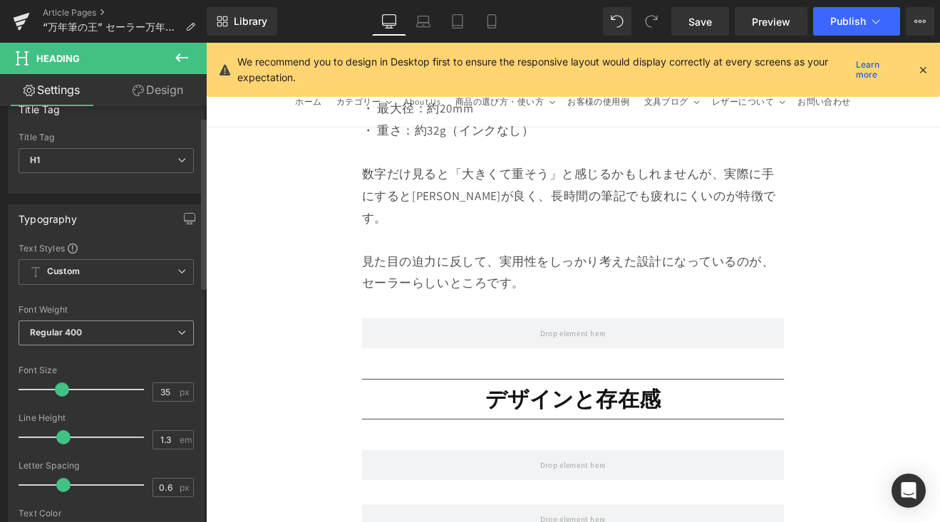
scroll to position [104, 0]
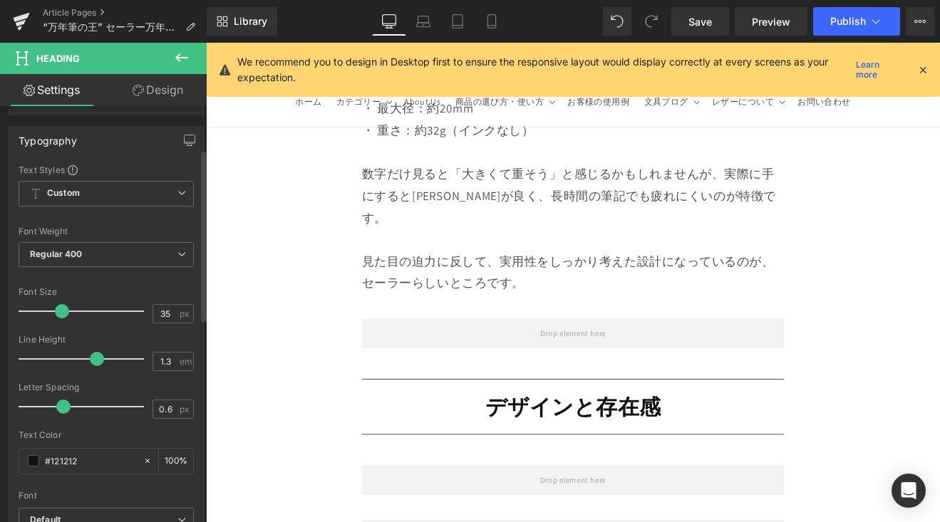
drag, startPoint x: 58, startPoint y: 358, endPoint x: 88, endPoint y: 363, distance: 31.0
click at [90, 363] on span at bounding box center [97, 359] width 14 height 14
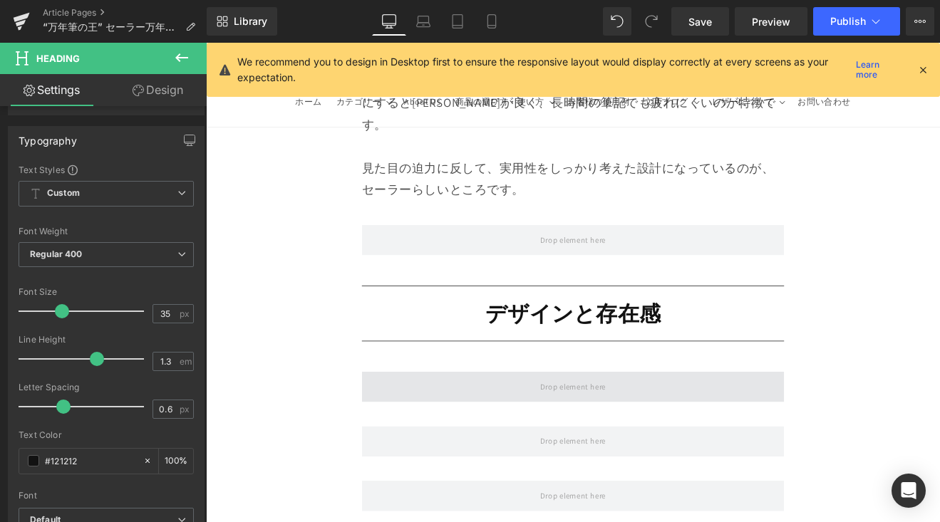
scroll to position [5599, 0]
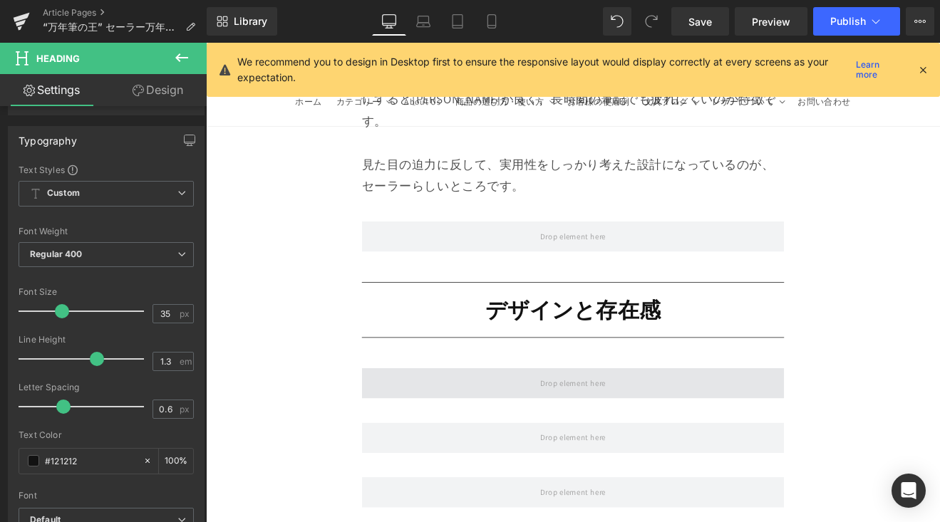
click at [503, 425] on span at bounding box center [637, 443] width 496 height 36
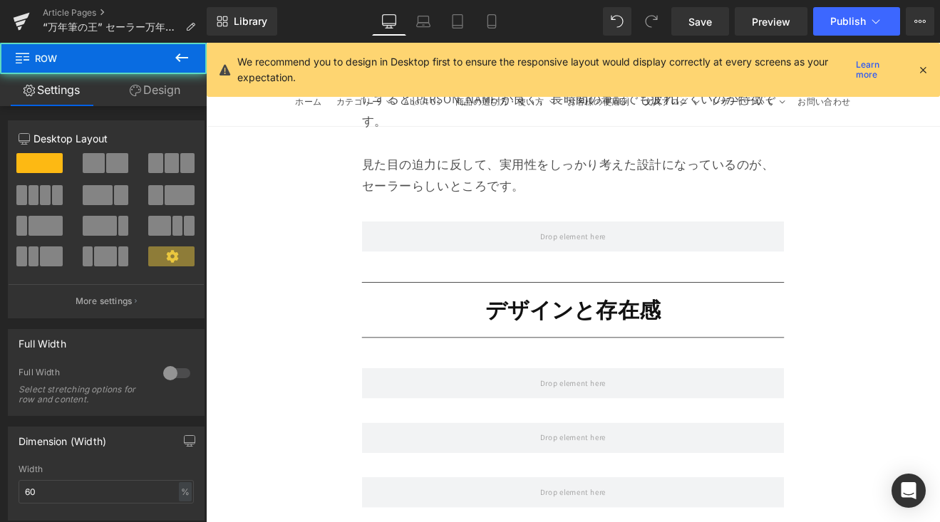
click at [186, 58] on icon at bounding box center [181, 57] width 17 height 17
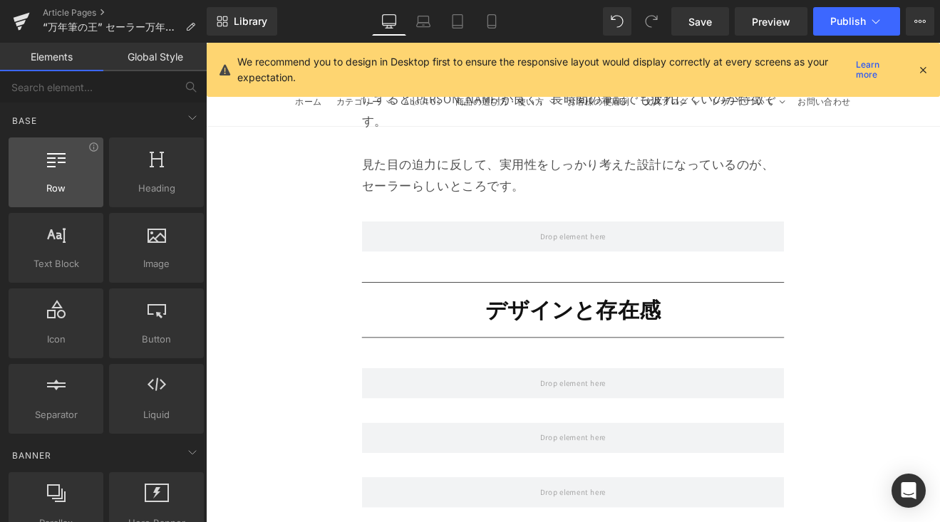
scroll to position [0, 0]
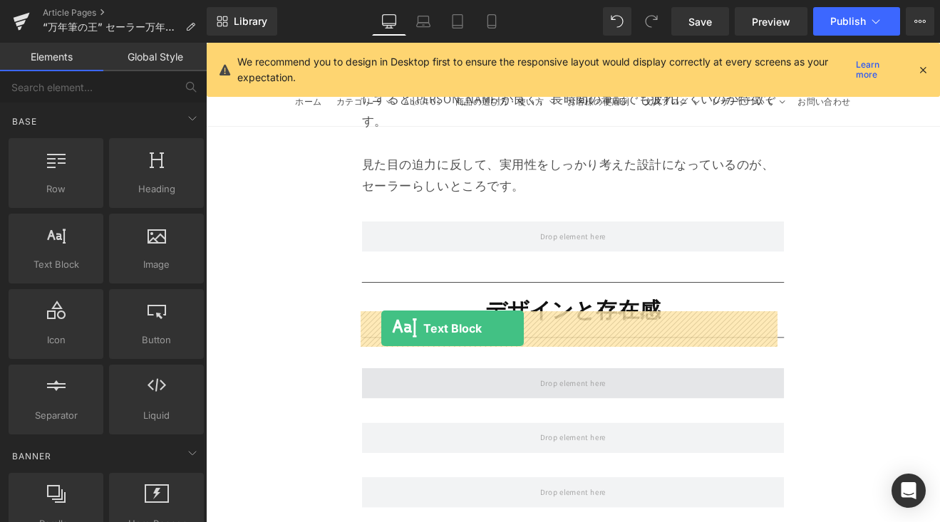
drag, startPoint x: 382, startPoint y: 344, endPoint x: 412, endPoint y: 378, distance: 45.4
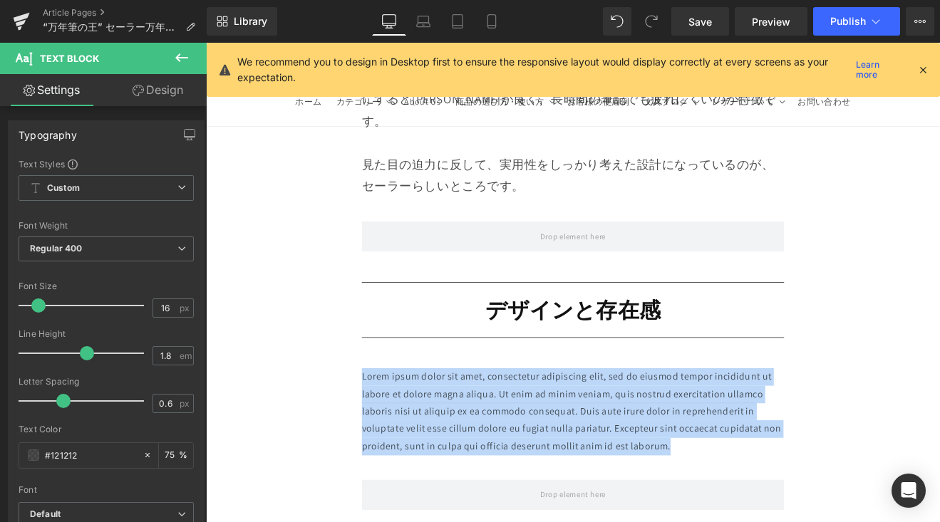
drag, startPoint x: 754, startPoint y: 452, endPoint x: 371, endPoint y: 363, distance: 393.4
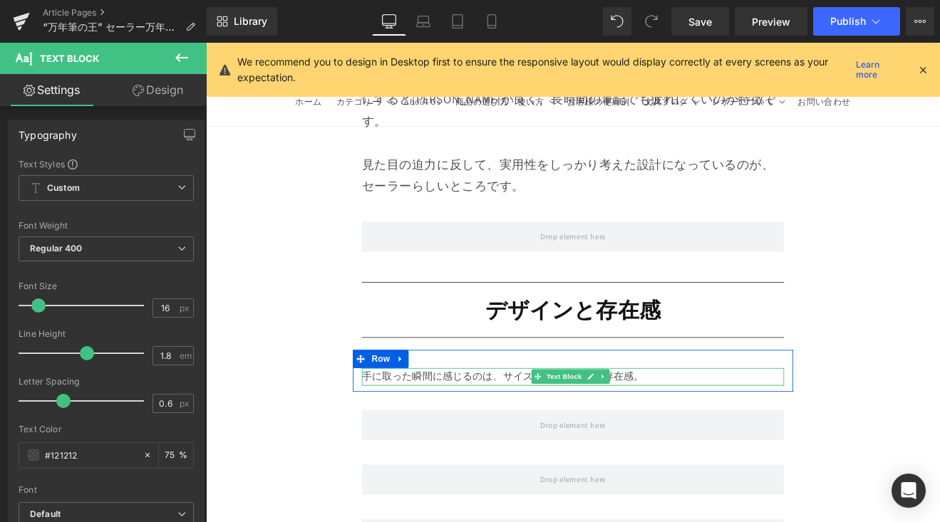
click at [426, 425] on div "手に取った瞬間に感じるのは、サイズ以上の圧倒的な存在感。 Text Block" at bounding box center [637, 435] width 496 height 21
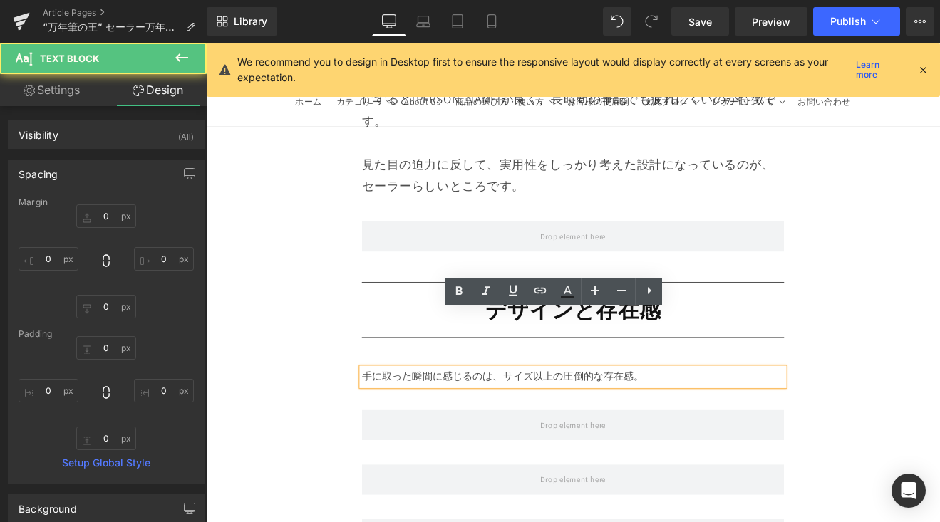
click at [429, 425] on p "手に取った瞬間に感じるのは、サイズ以上の圧倒的な存在感。" at bounding box center [637, 435] width 496 height 21
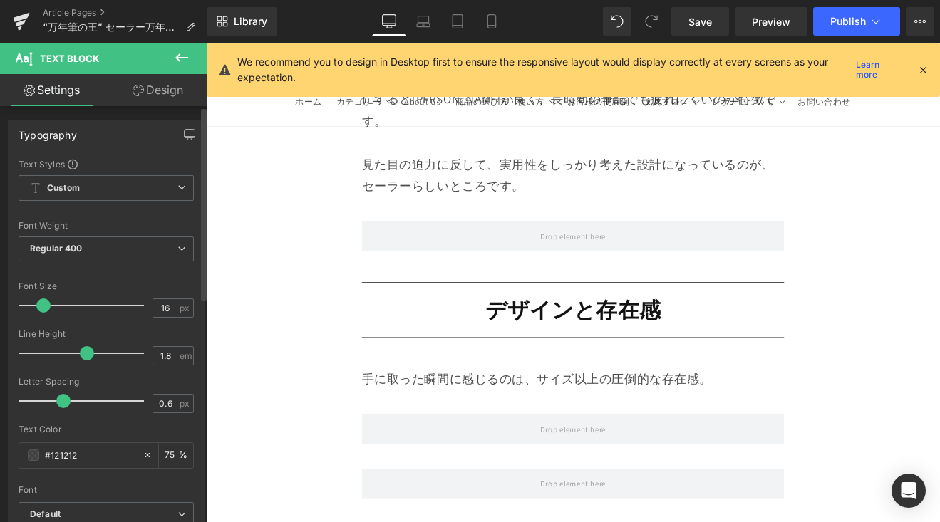
click at [41, 307] on span at bounding box center [43, 305] width 14 height 14
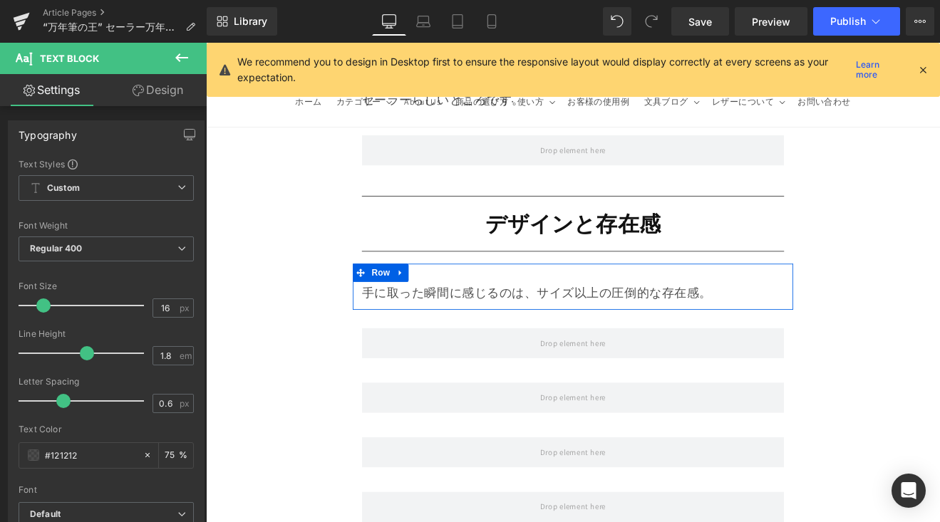
scroll to position [5702, 0]
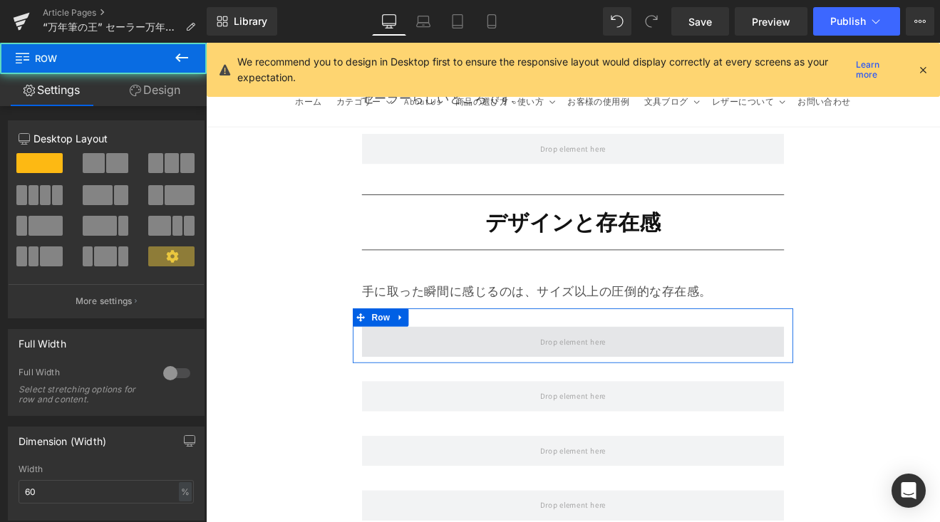
click at [439, 376] on span at bounding box center [637, 394] width 496 height 36
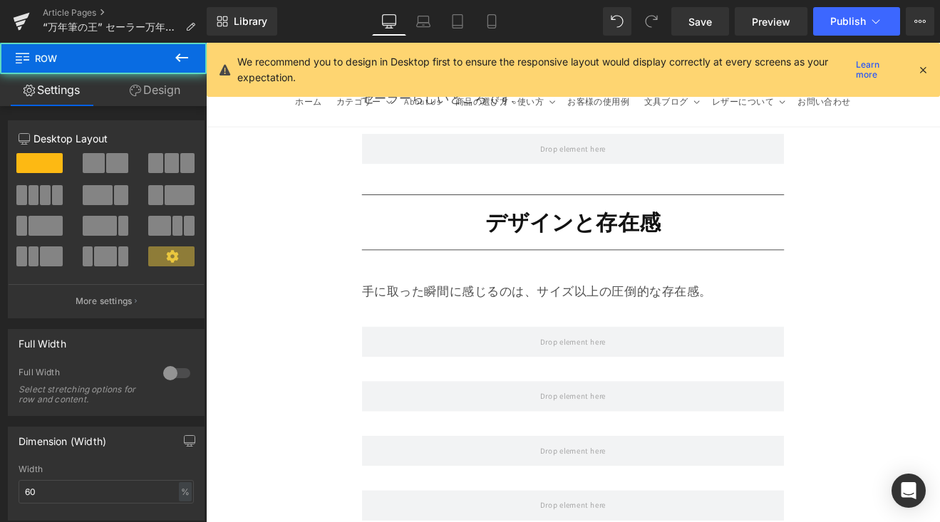
click at [204, 69] on button at bounding box center [182, 58] width 50 height 31
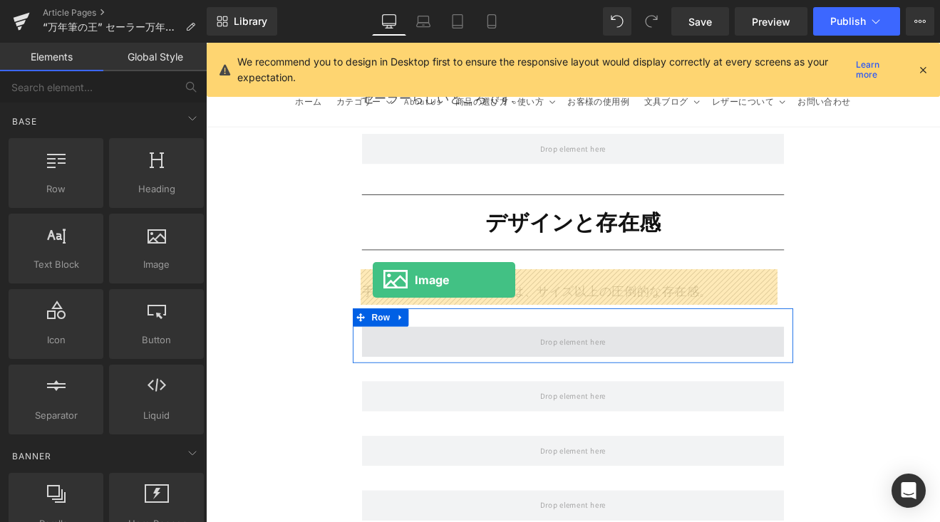
drag, startPoint x: 407, startPoint y: 313, endPoint x: 402, endPoint y: 321, distance: 9.6
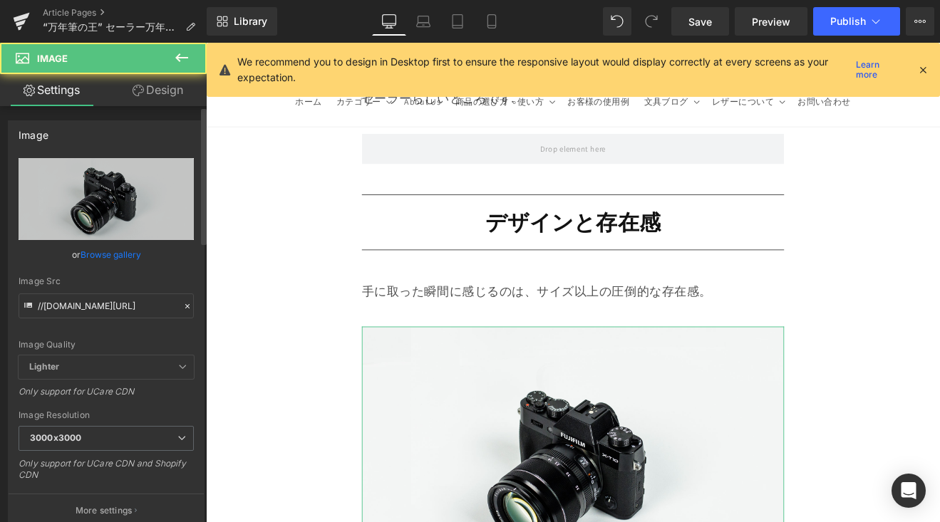
click at [100, 249] on link "Browse gallery" at bounding box center [110, 254] width 61 height 25
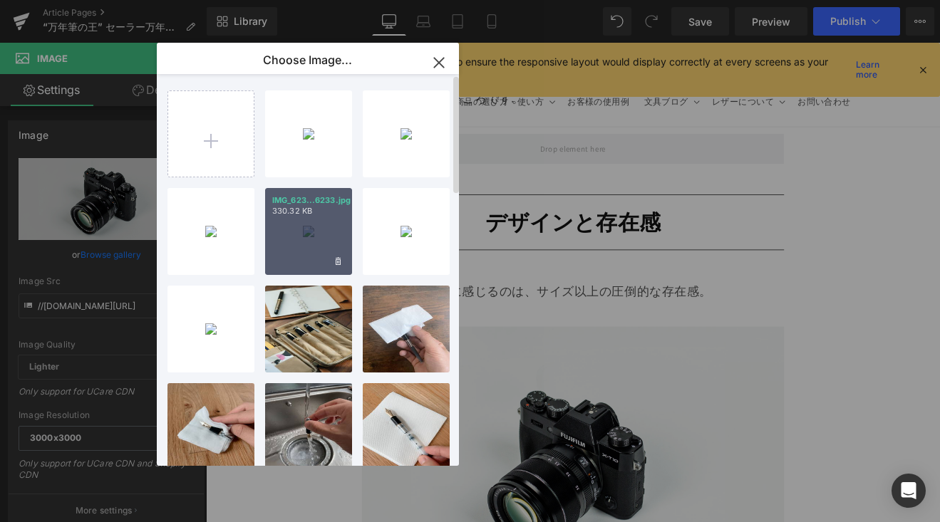
click at [300, 222] on div "IMG_623...6233.jpg 330.32 KB" at bounding box center [308, 231] width 87 height 87
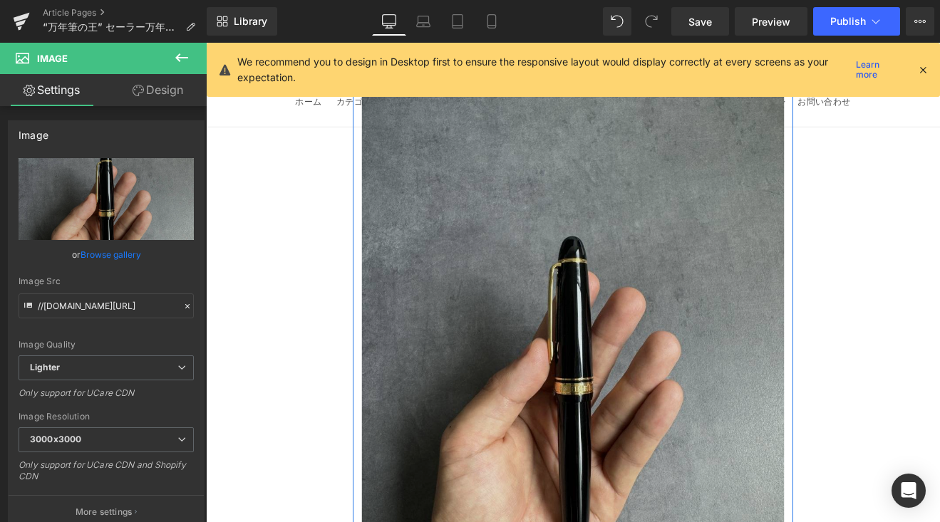
scroll to position [6467, 0]
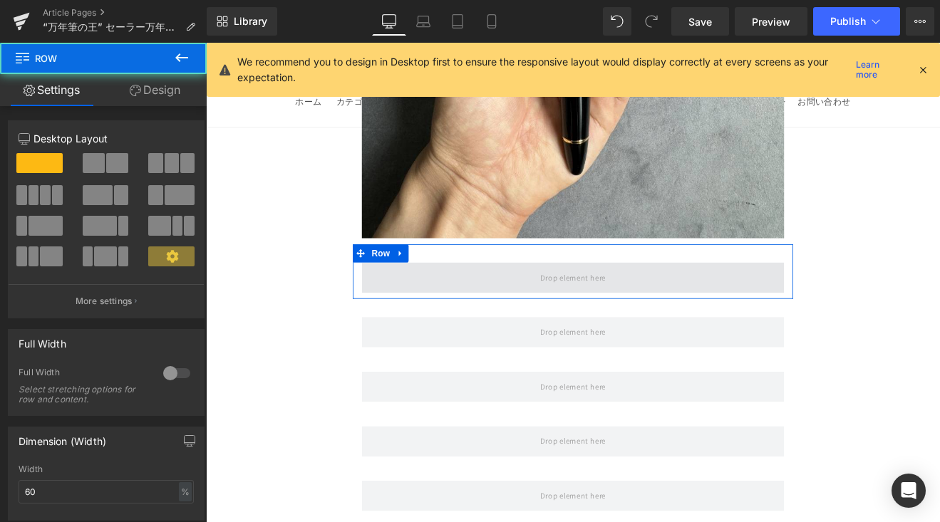
click at [561, 301] on span at bounding box center [637, 319] width 496 height 36
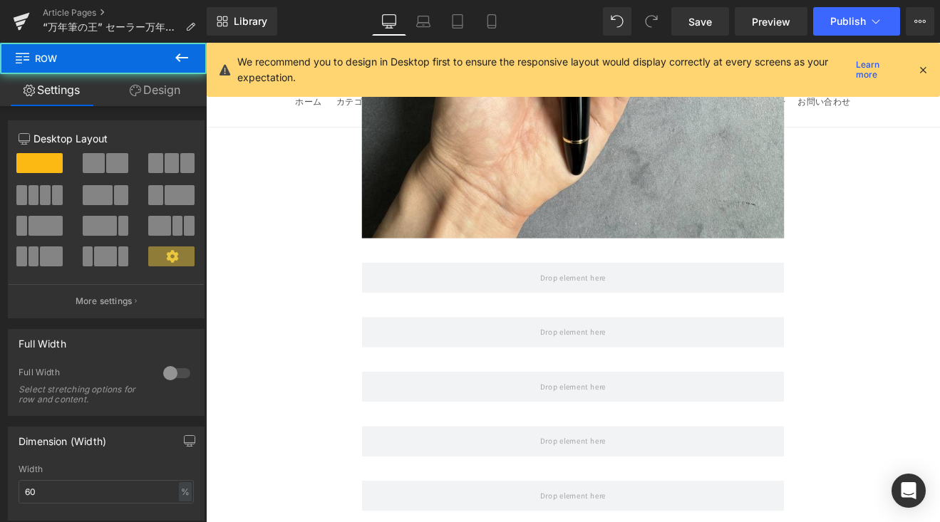
click at [177, 53] on icon at bounding box center [181, 57] width 17 height 17
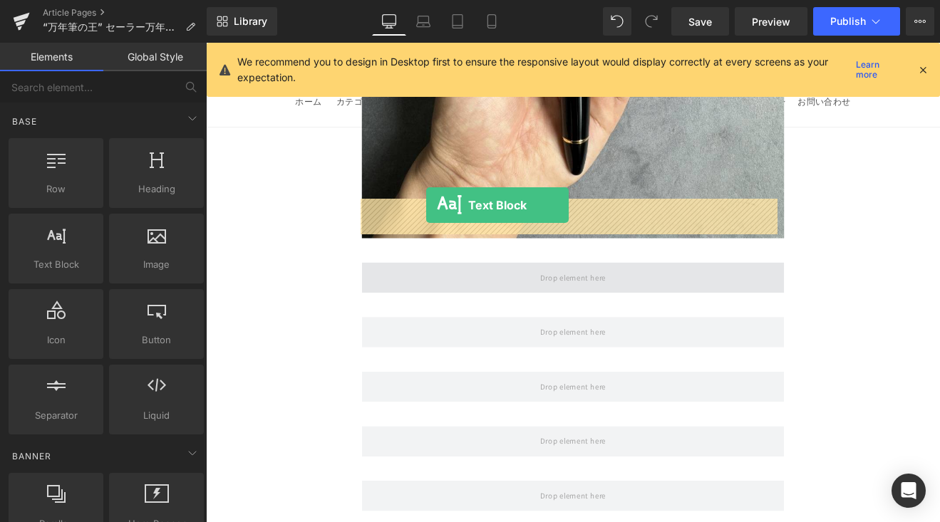
drag, startPoint x: 279, startPoint y: 282, endPoint x: 464, endPoint y: 234, distance: 192.1
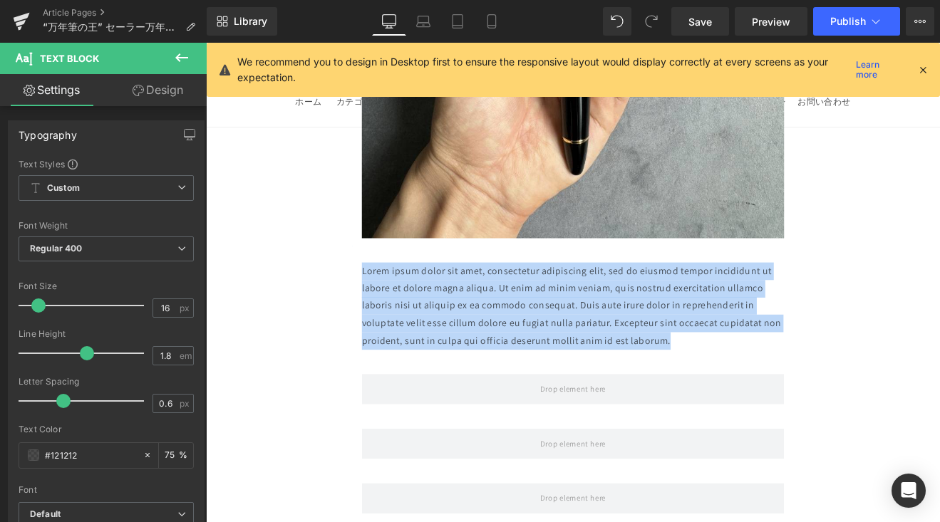
drag, startPoint x: 769, startPoint y: 313, endPoint x: 341, endPoint y: 234, distance: 435.5
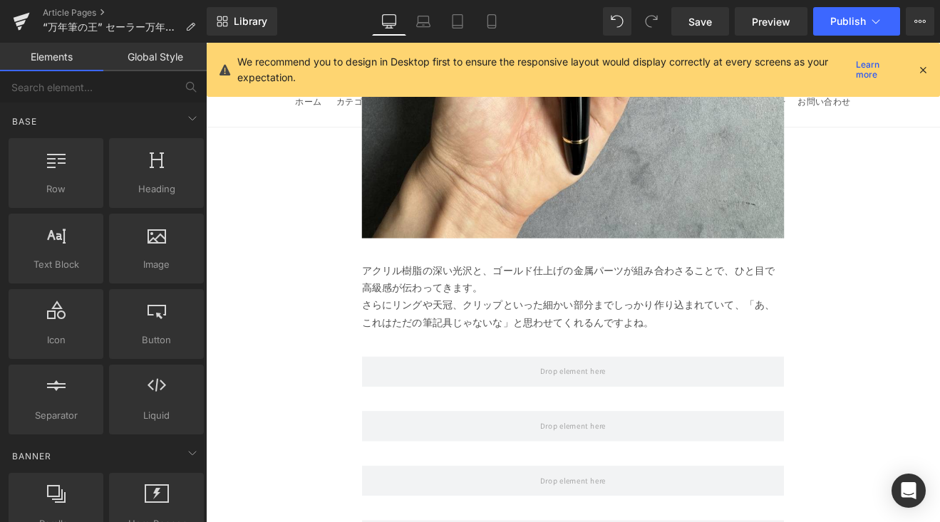
click at [753, 342] on p "さらにリングや天冠、クリップといった細かい部分までしっかり作り込まれていて、「あ、これはただの筆記具じゃないな」と思わせてくれるんですよね。" at bounding box center [637, 362] width 496 height 41
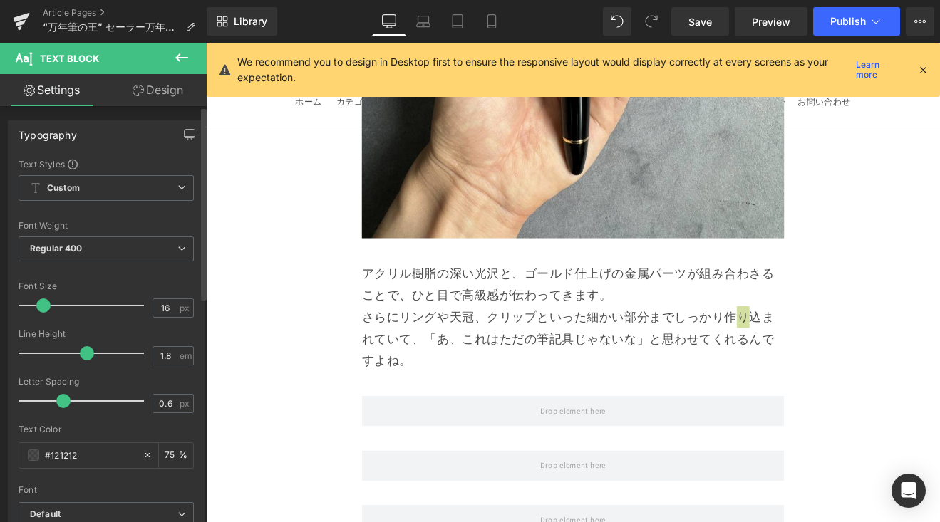
click at [41, 307] on span at bounding box center [43, 305] width 14 height 14
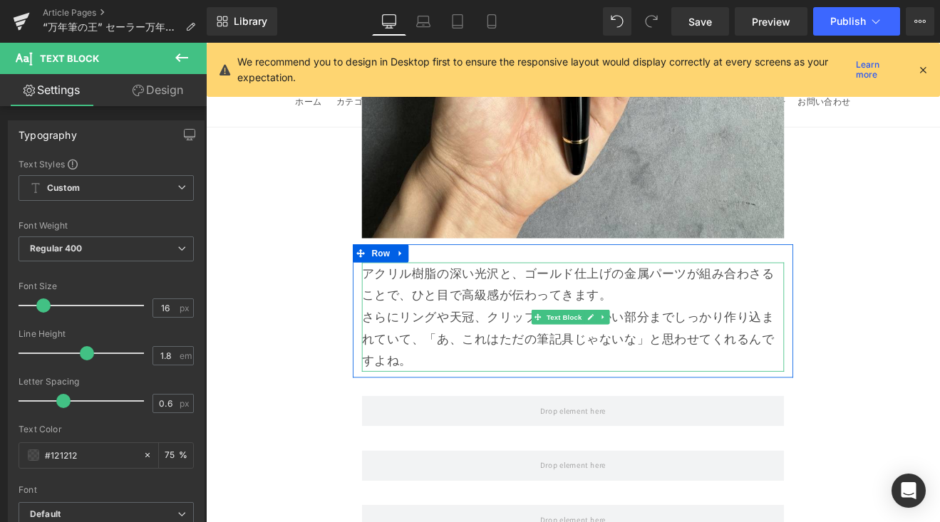
click at [692, 301] on p "アクリル樹脂の深い光沢と、ゴールド仕上げの金属パーツが組み合わさることで、ひと目で高級感が伝わってきます。" at bounding box center [637, 326] width 496 height 51
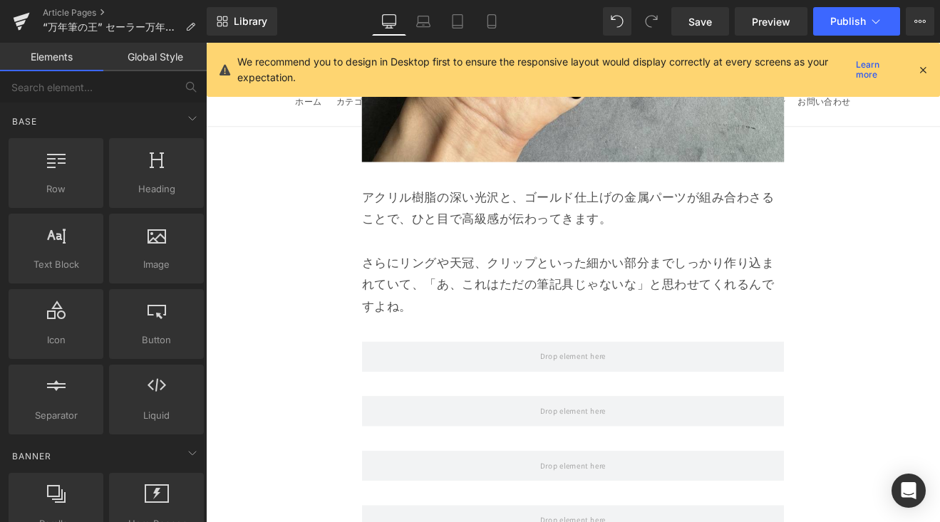
scroll to position [6596, 0]
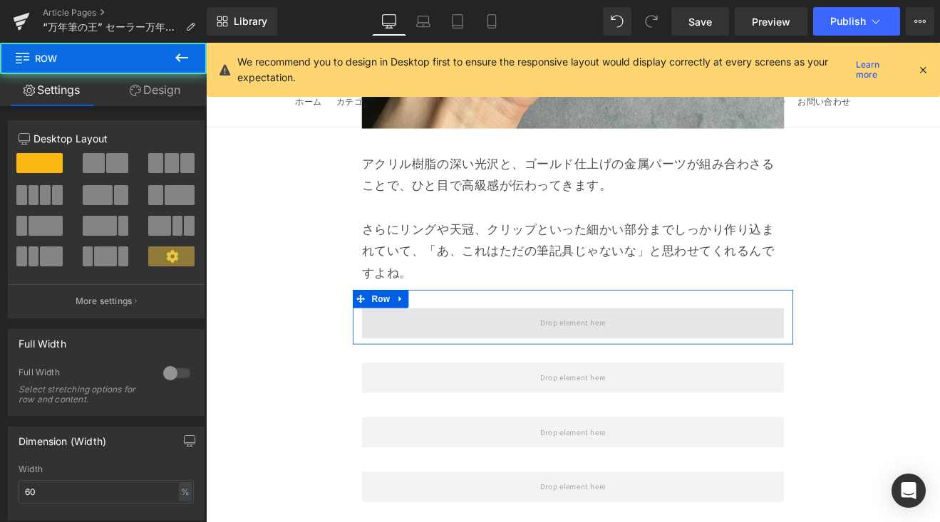
click at [777, 355] on span at bounding box center [637, 373] width 496 height 36
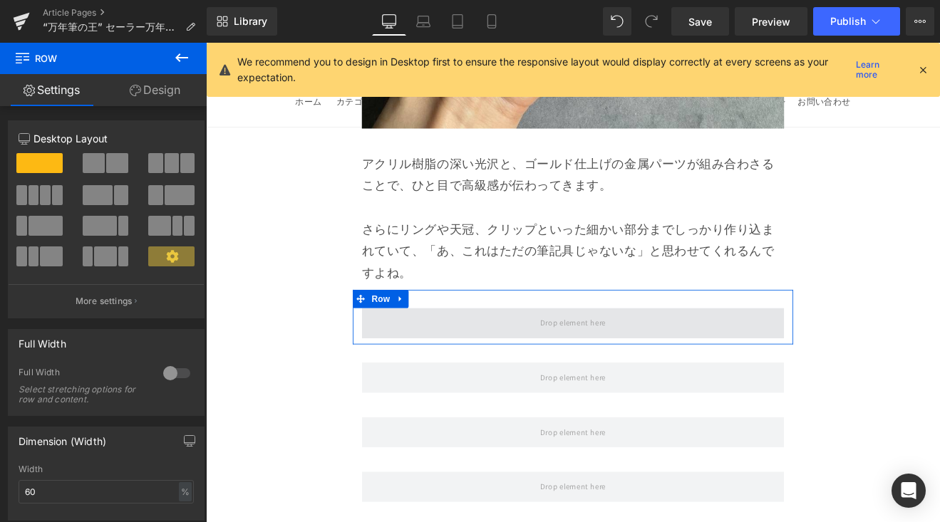
click at [655, 360] on span at bounding box center [636, 372] width 87 height 24
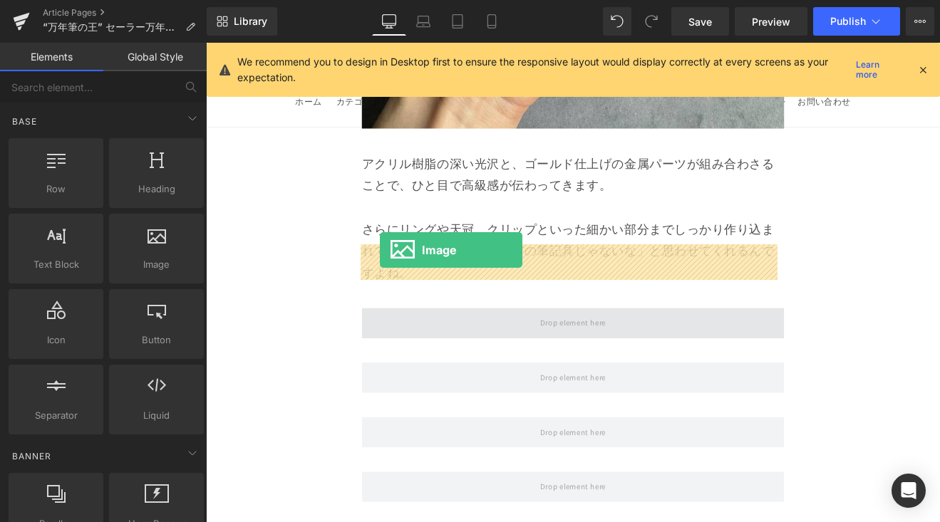
drag, startPoint x: 378, startPoint y: 286, endPoint x: 410, endPoint y: 286, distance: 32.8
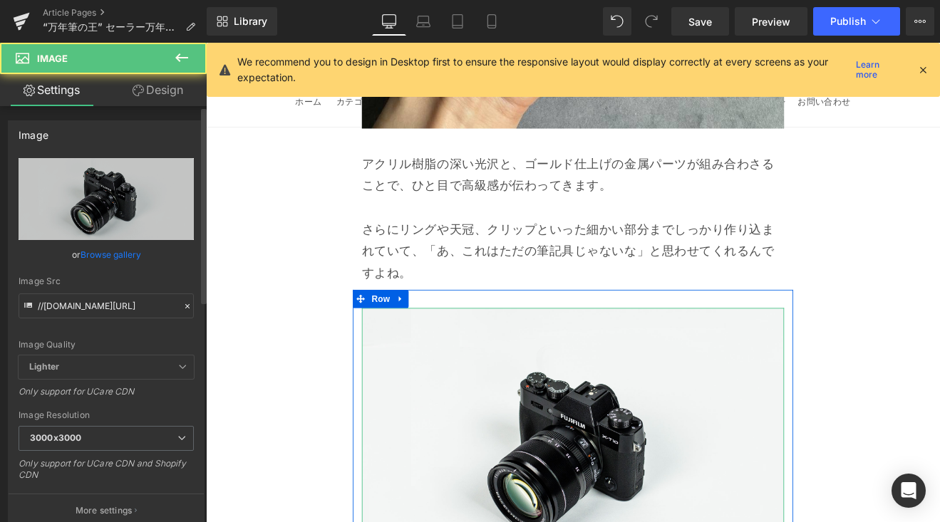
click at [115, 248] on link "Browse gallery" at bounding box center [110, 254] width 61 height 25
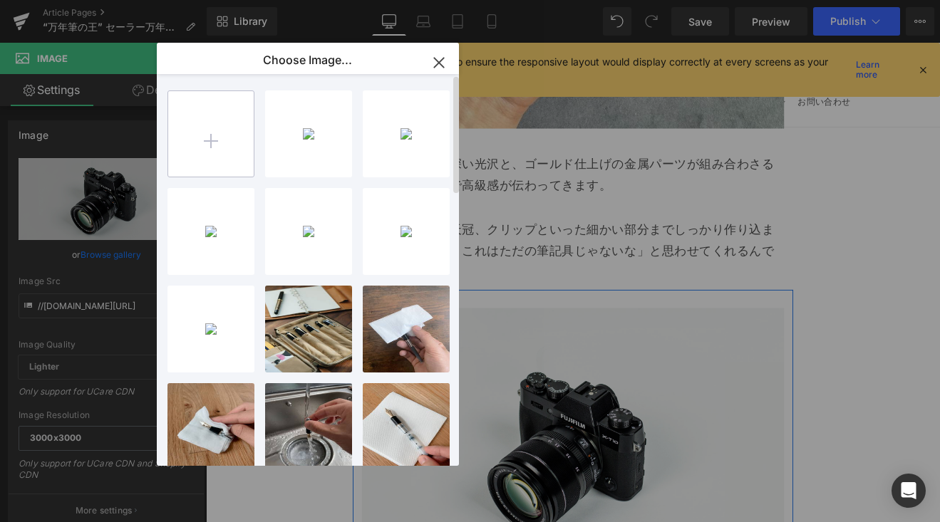
click at [187, 135] on input "file" at bounding box center [210, 133] width 85 height 85
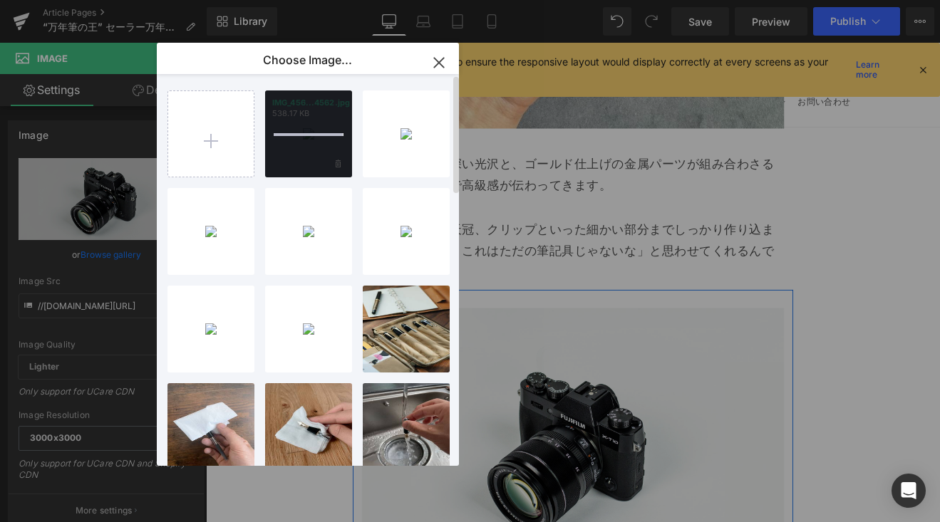
click at [313, 137] on div "IMG_456...4562.jpg 538.17 KB" at bounding box center [308, 133] width 87 height 87
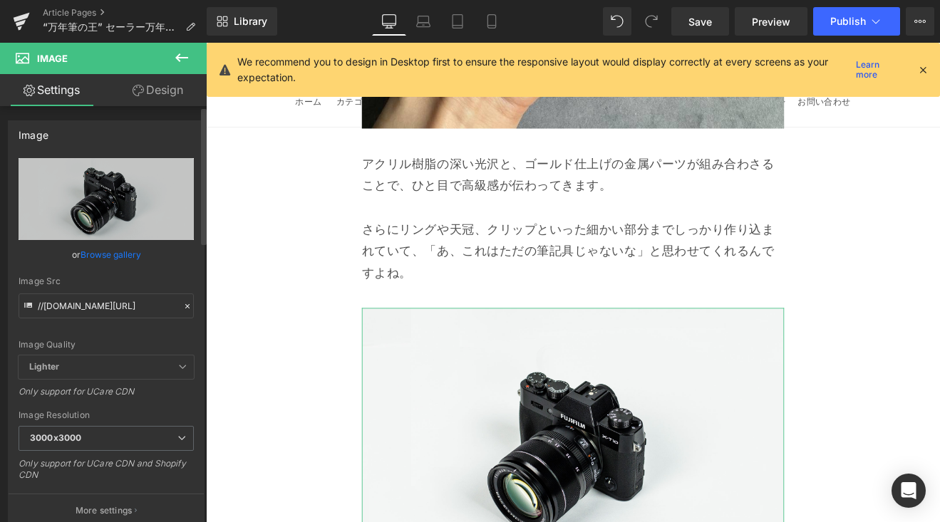
click at [130, 251] on link "Browse gallery" at bounding box center [110, 254] width 61 height 25
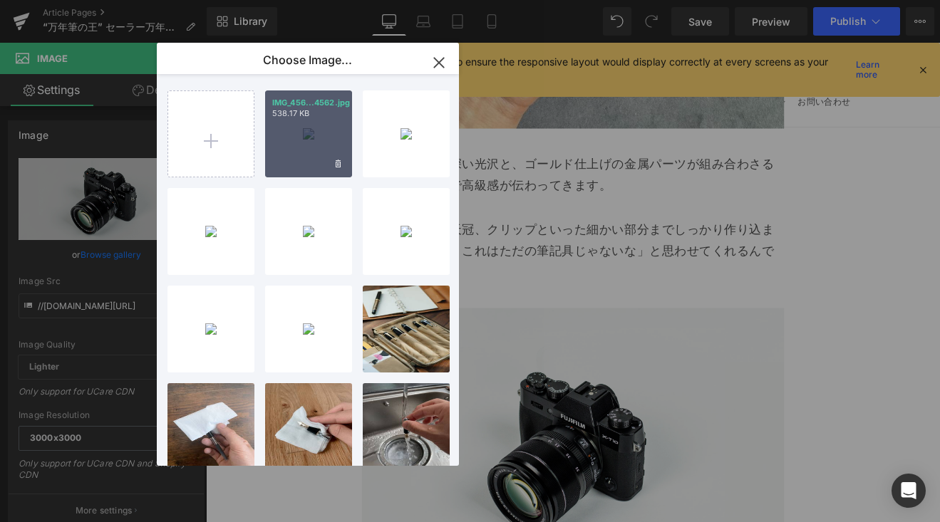
click at [284, 154] on div "IMG_456...4562.jpg 538.17 KB" at bounding box center [308, 133] width 87 height 87
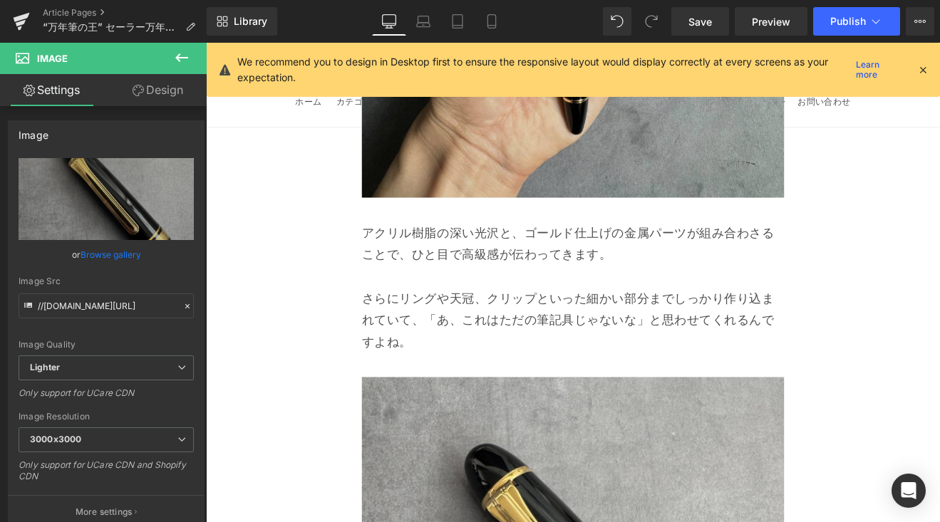
scroll to position [6749, 0]
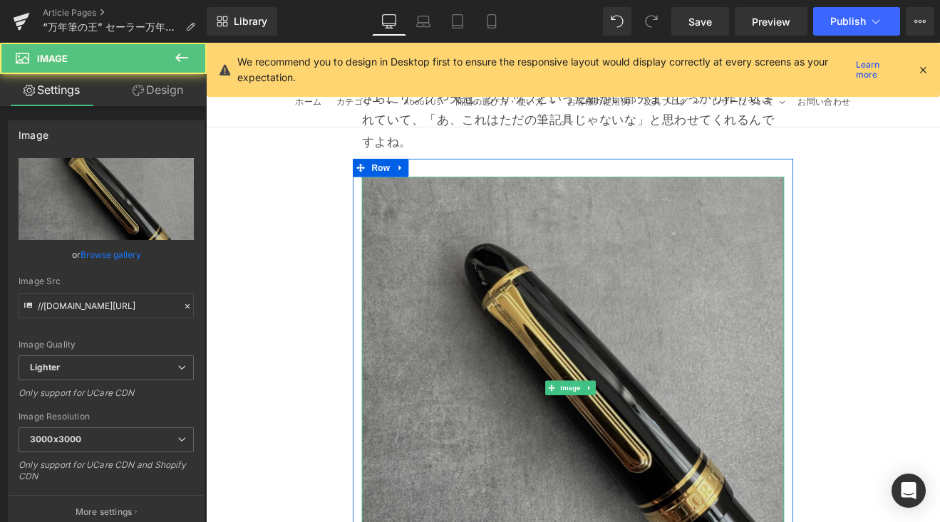
click at [463, 338] on img at bounding box center [637, 449] width 496 height 496
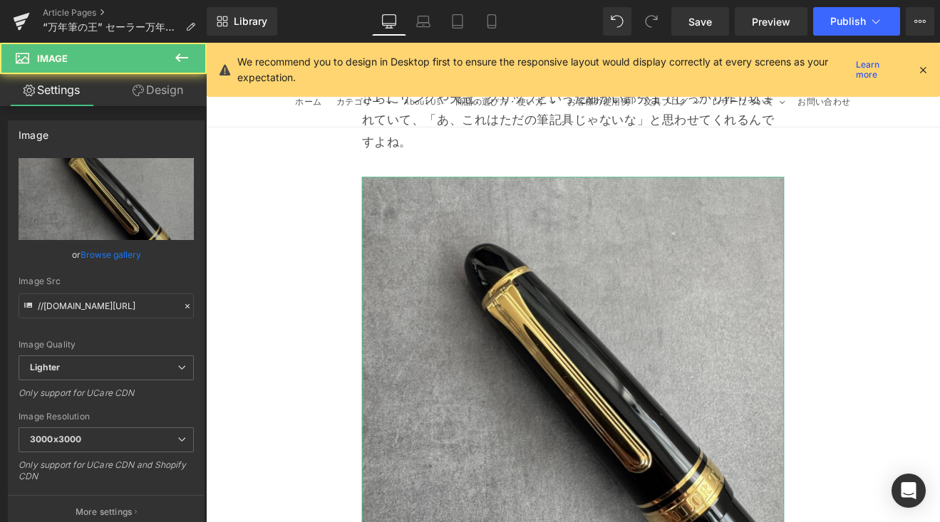
click at [113, 258] on link "Browse gallery" at bounding box center [110, 254] width 61 height 25
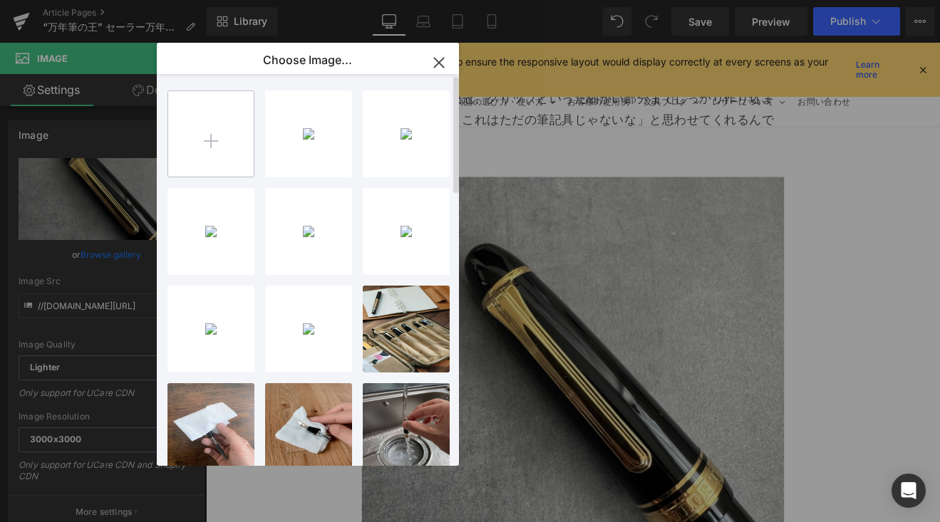
click at [213, 154] on input "file" at bounding box center [210, 133] width 85 height 85
type input "C:\fakepath\IMG_4561.jpg"
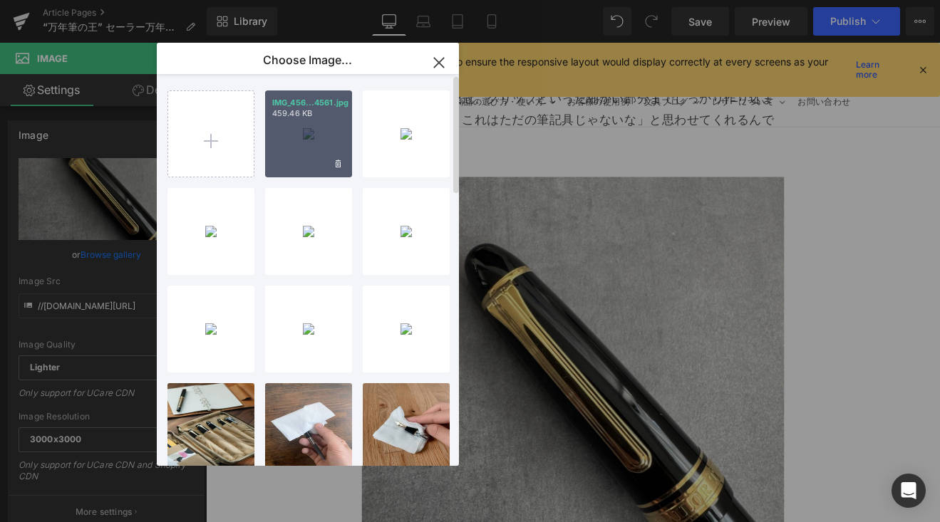
click at [293, 130] on div "IMG_456...4561.jpg 459.46 KB" at bounding box center [308, 133] width 87 height 87
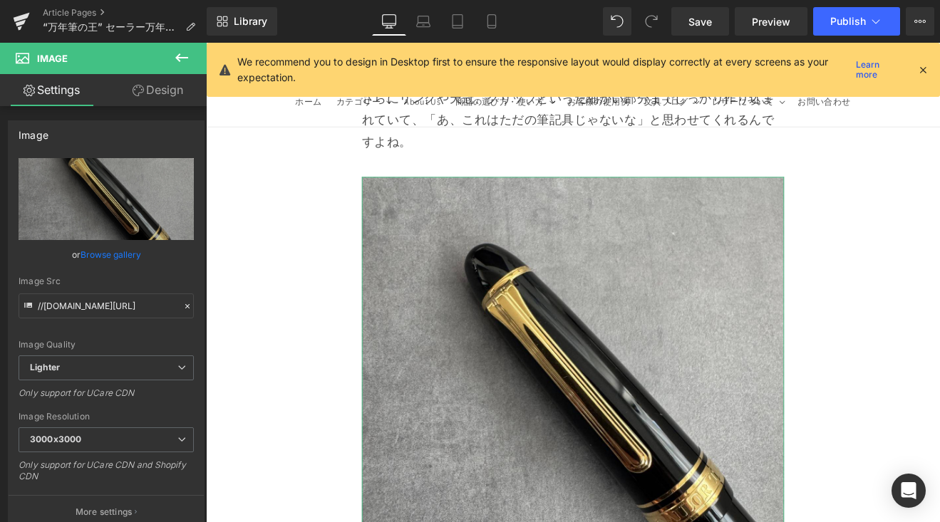
drag, startPoint x: 124, startPoint y: 254, endPoint x: 126, endPoint y: 242, distance: 12.3
click at [124, 254] on link "Browse gallery" at bounding box center [110, 254] width 61 height 25
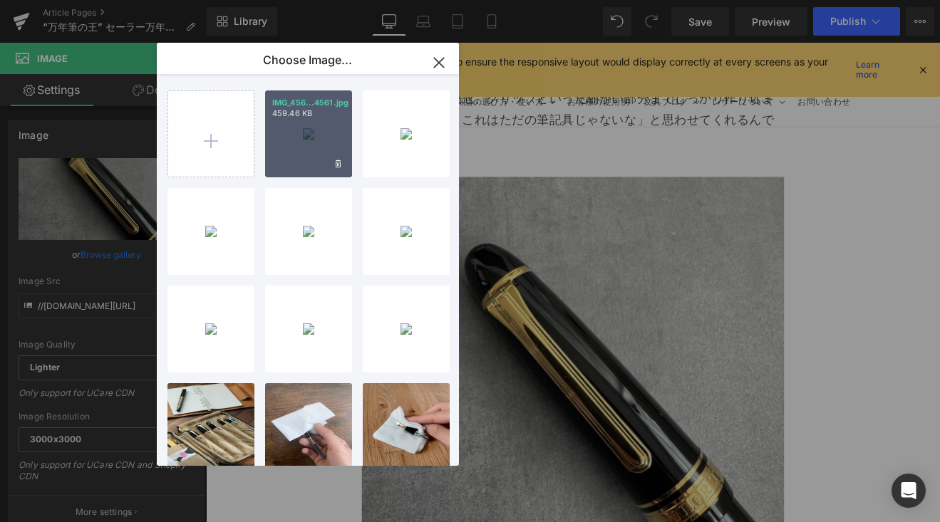
click at [297, 136] on div "IMG_456...4561.jpg 459.46 KB" at bounding box center [308, 133] width 87 height 87
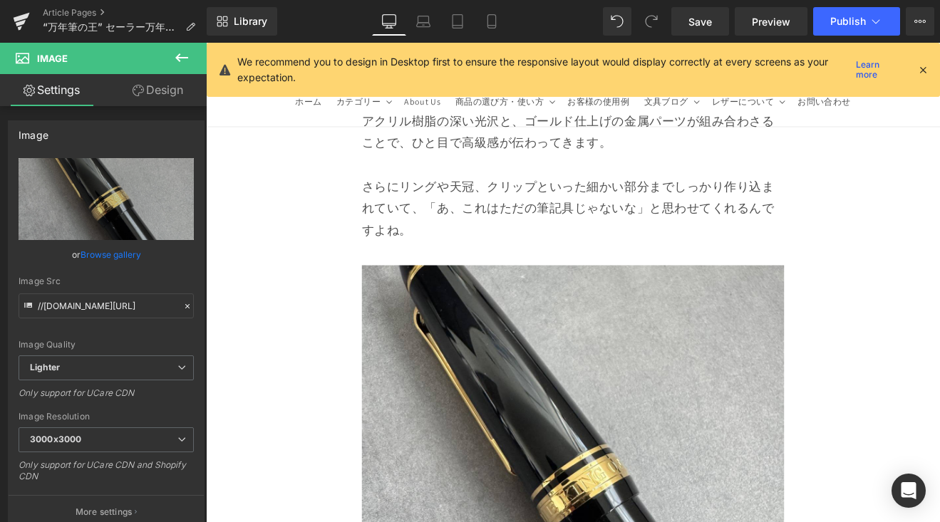
scroll to position [6636, 0]
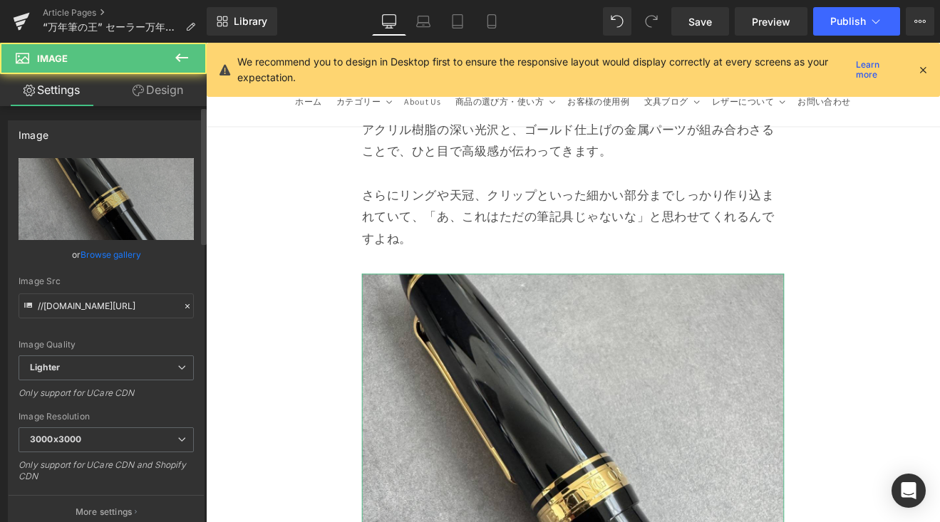
click at [125, 257] on link "Browse gallery" at bounding box center [110, 254] width 61 height 25
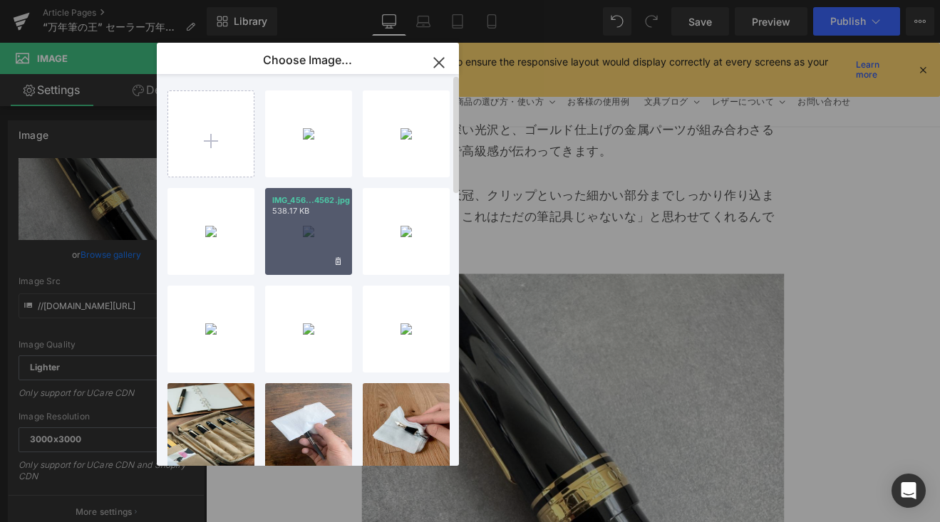
click at [313, 232] on div "IMG_456...4562.jpg 538.17 KB" at bounding box center [308, 231] width 87 height 87
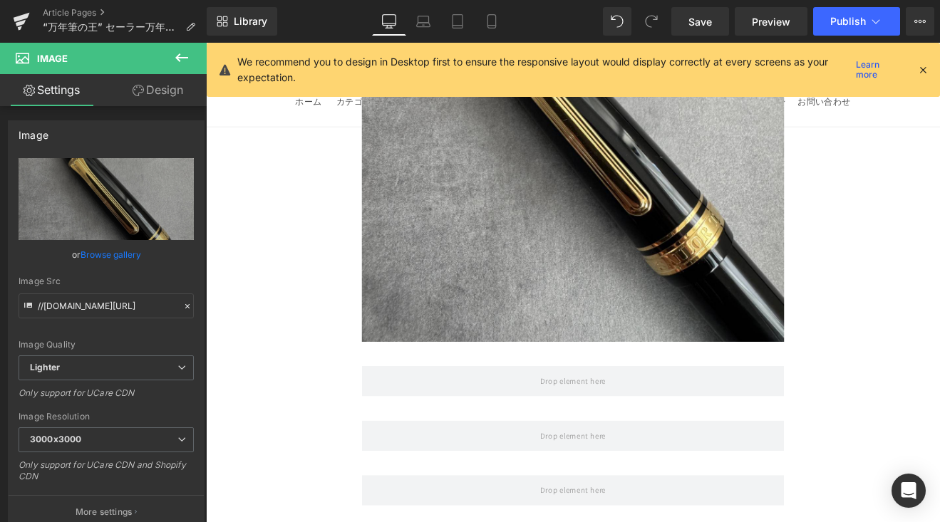
scroll to position [7053, 0]
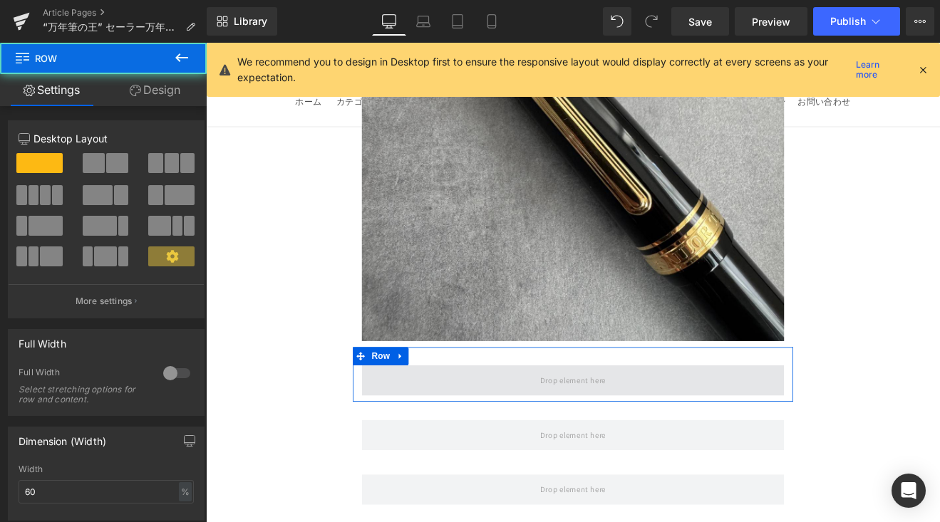
click at [507, 422] on span at bounding box center [637, 440] width 496 height 36
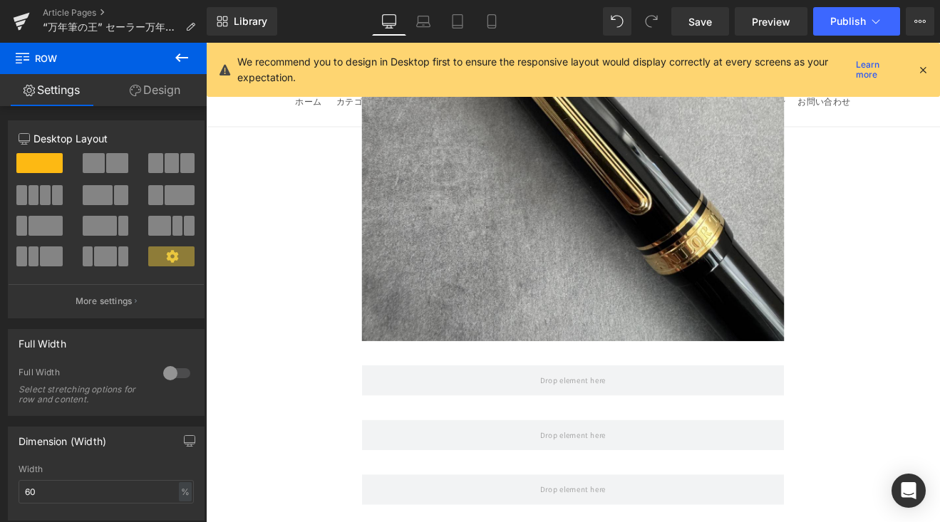
click at [184, 57] on icon at bounding box center [181, 57] width 13 height 9
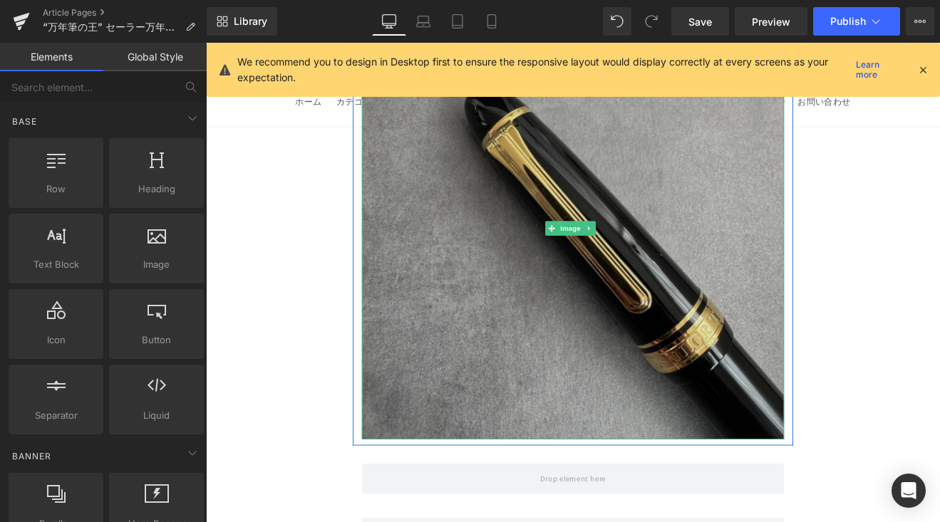
scroll to position [7055, 0]
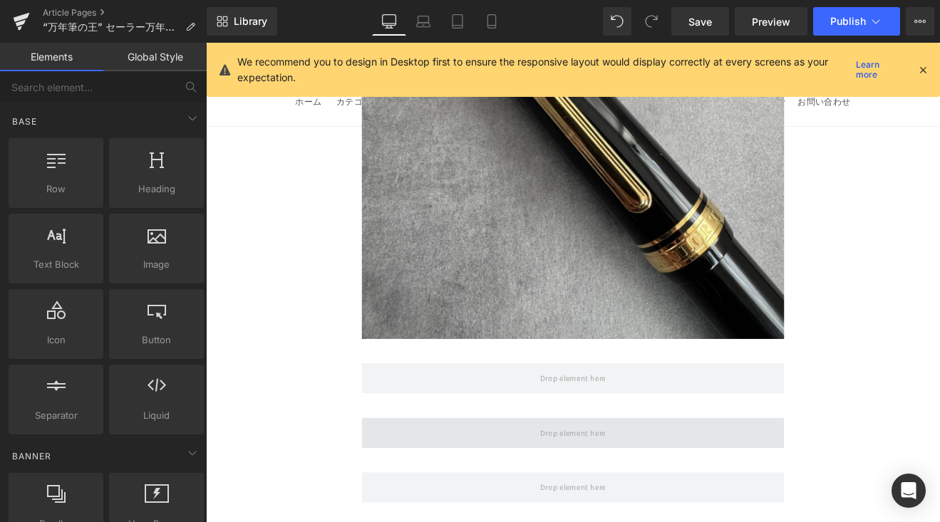
click at [569, 484] on span at bounding box center [637, 502] width 496 height 36
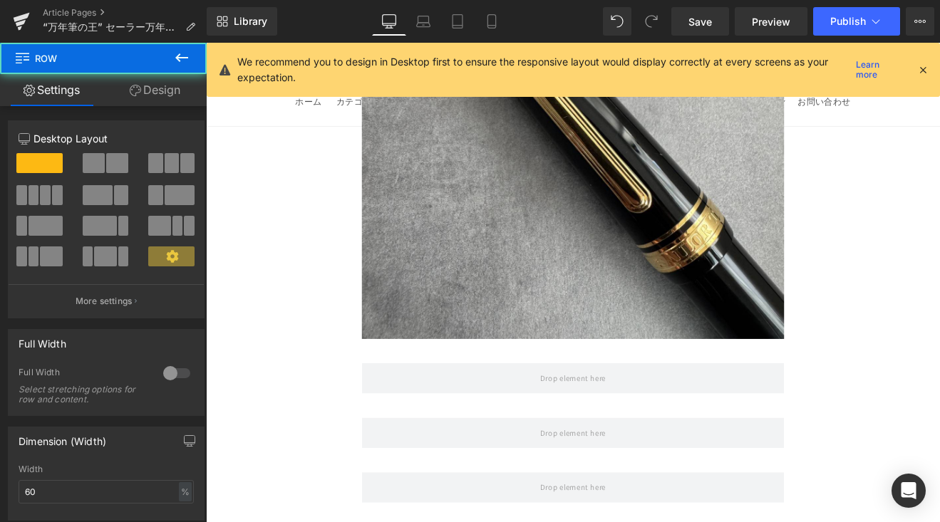
click at [189, 42] on div "Article Pages “万年筆の王” セーラー万年筆 キングプロフィット 圧倒的存在感をレビュー" at bounding box center [103, 21] width 207 height 43
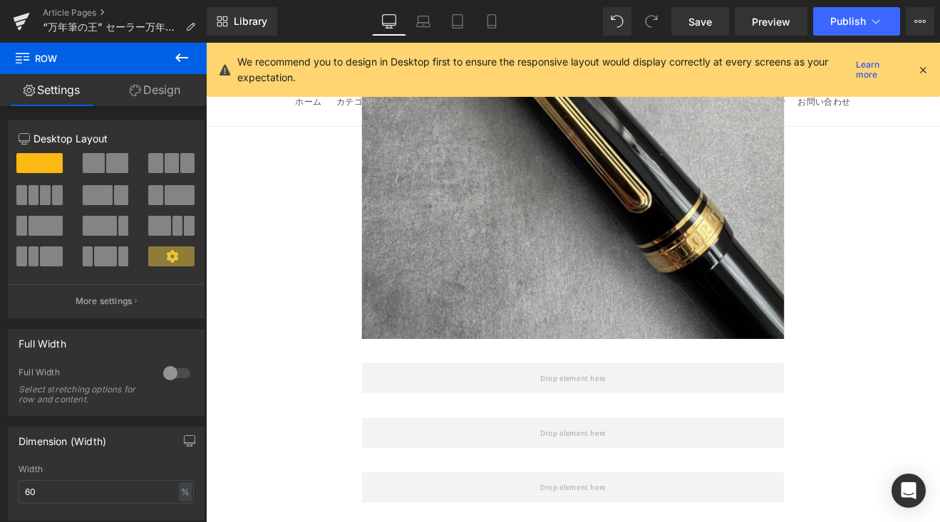
click at [178, 59] on icon at bounding box center [181, 57] width 17 height 17
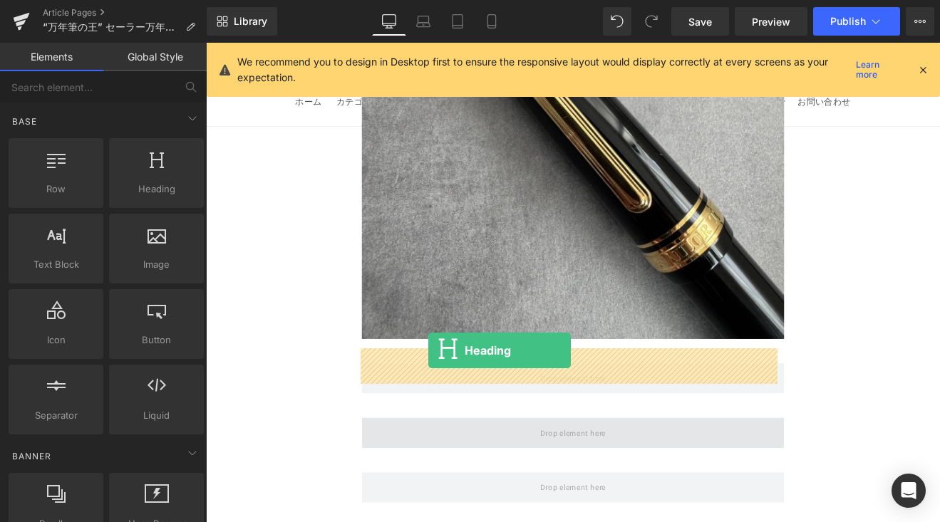
drag, startPoint x: 380, startPoint y: 260, endPoint x: 466, endPoint y: 405, distance: 168.3
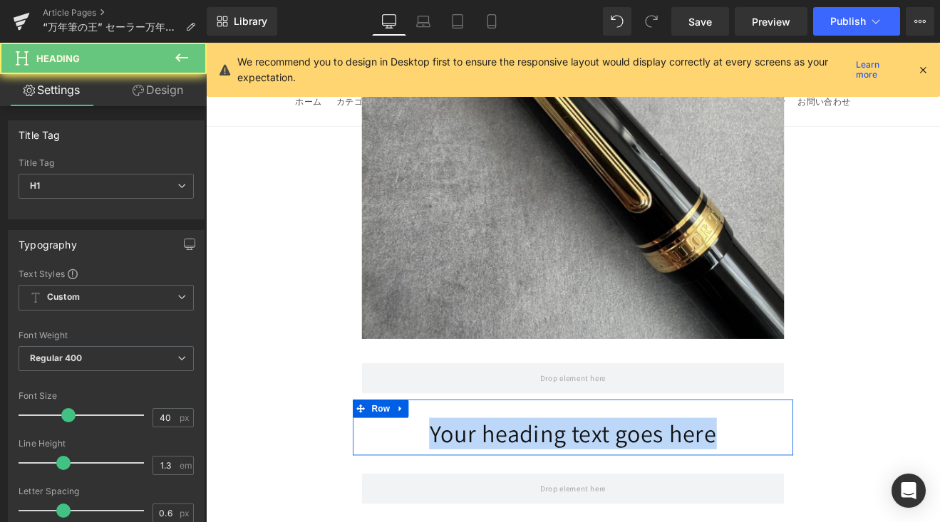
drag, startPoint x: 459, startPoint y: 416, endPoint x: 838, endPoint y: 440, distance: 379.7
click at [838, 462] on div "Your heading text goes here Heading Row" at bounding box center [636, 495] width 517 height 66
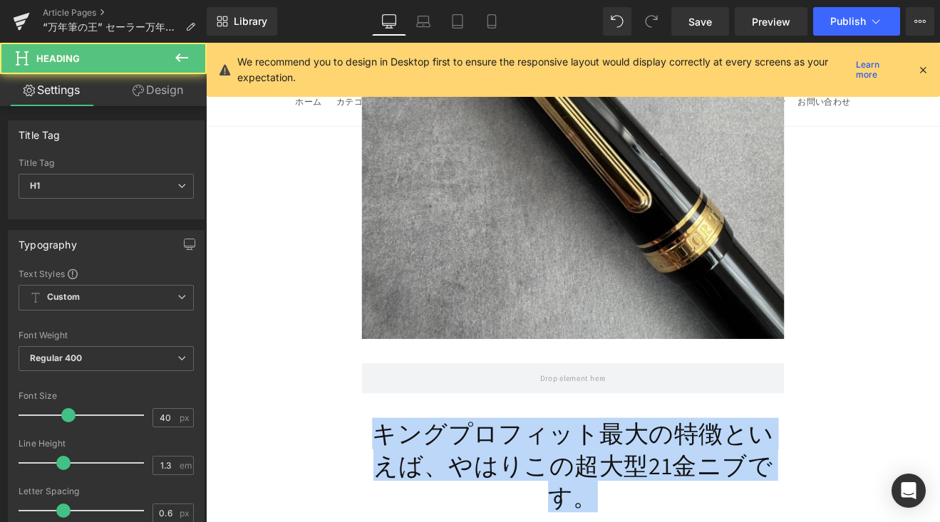
drag, startPoint x: 678, startPoint y: 488, endPoint x: 363, endPoint y: 420, distance: 322.2
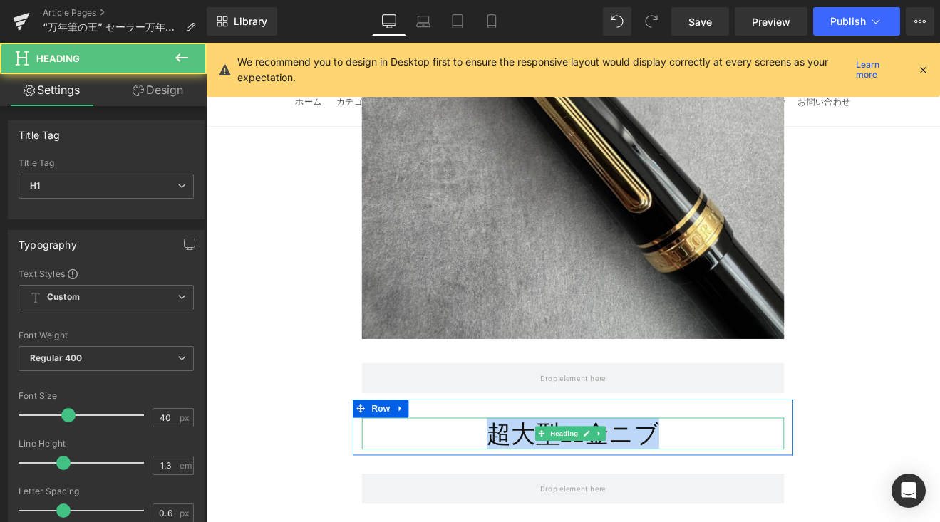
drag, startPoint x: 530, startPoint y: 418, endPoint x: 821, endPoint y: 435, distance: 291.1
click at [821, 484] on div "超大型21金ニブ Heading" at bounding box center [637, 502] width 496 height 37
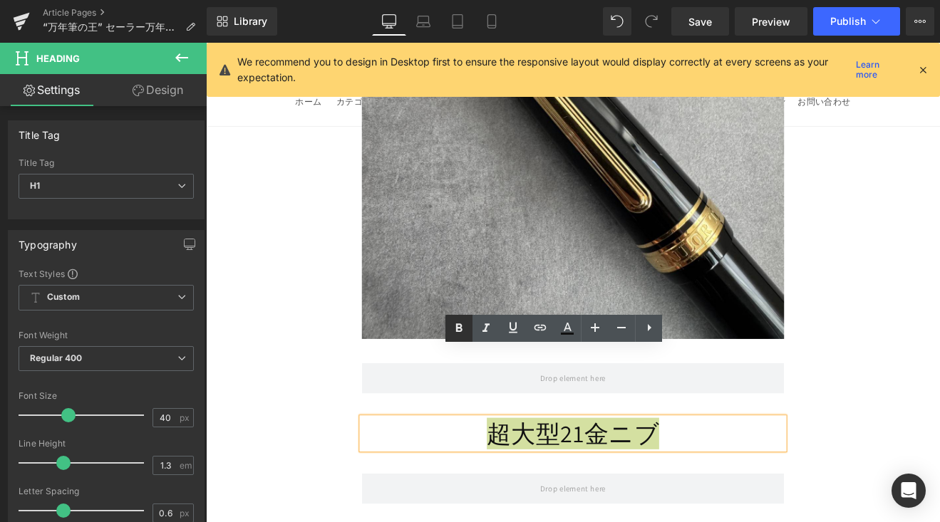
click at [452, 328] on icon at bounding box center [458, 328] width 17 height 17
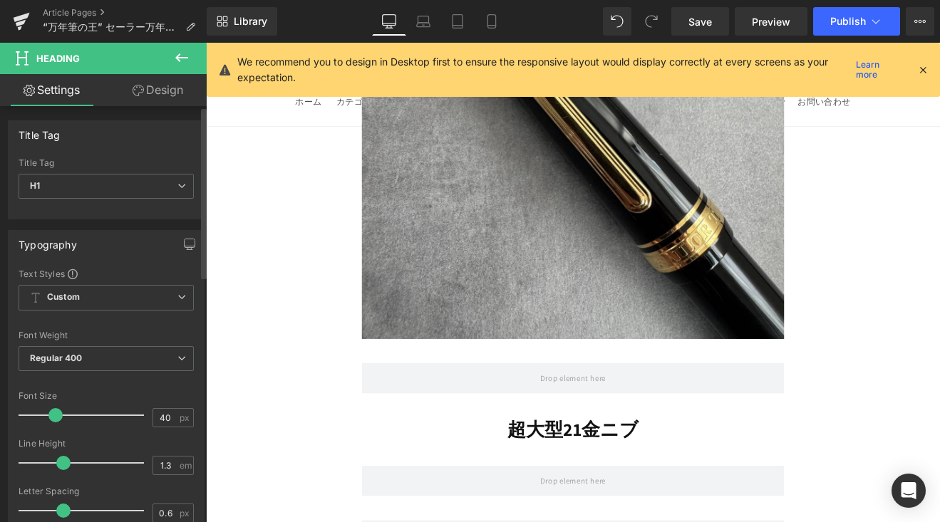
drag, startPoint x: 68, startPoint y: 415, endPoint x: 56, endPoint y: 421, distance: 12.7
click at [56, 421] on span at bounding box center [55, 415] width 14 height 14
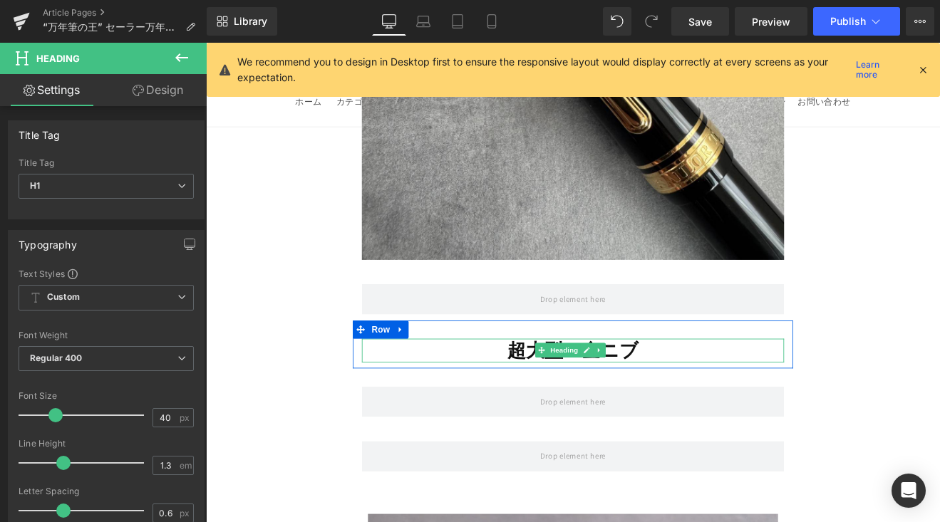
scroll to position [7166, 0]
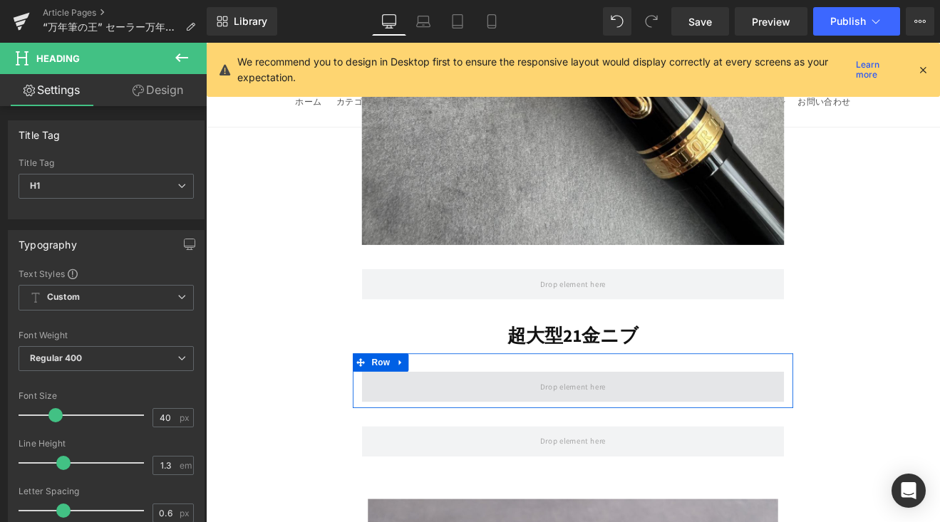
click at [525, 429] on span at bounding box center [637, 447] width 496 height 36
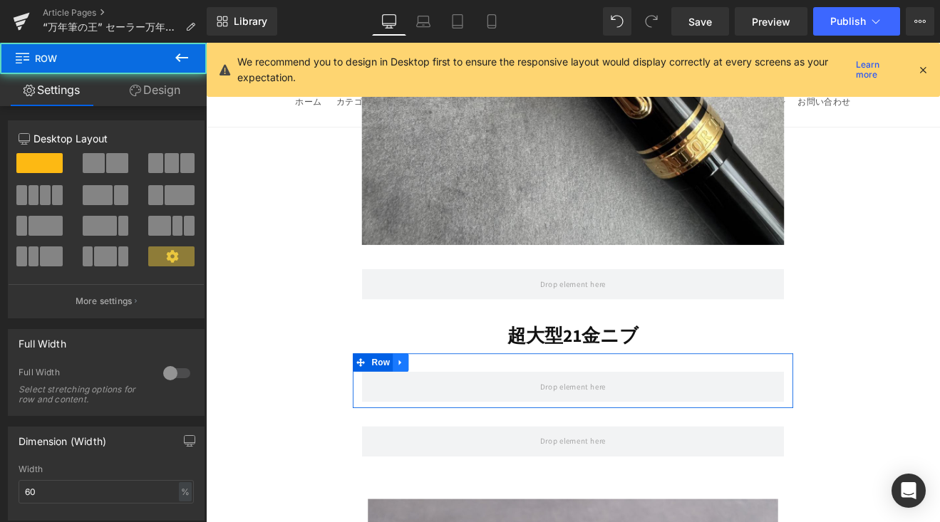
click at [440, 407] on link at bounding box center [434, 417] width 19 height 21
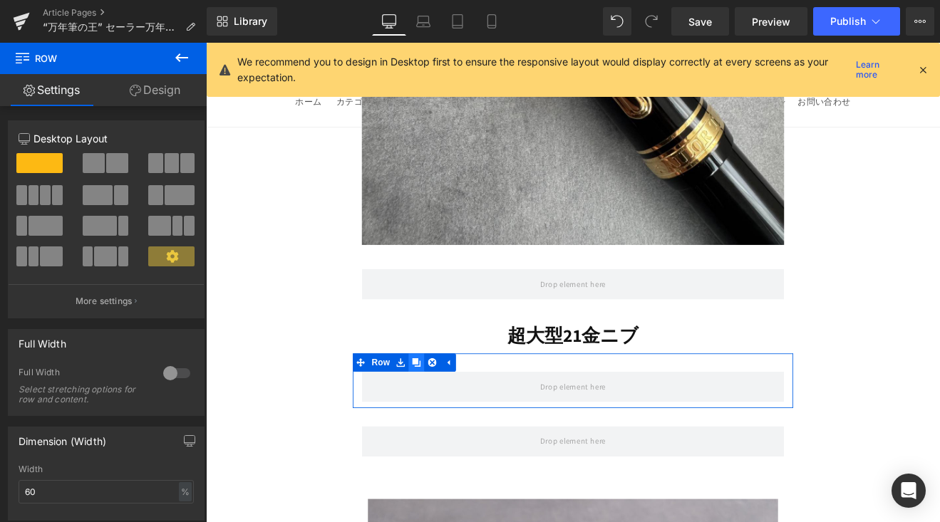
click at [448, 413] on icon at bounding box center [453, 418] width 10 height 10
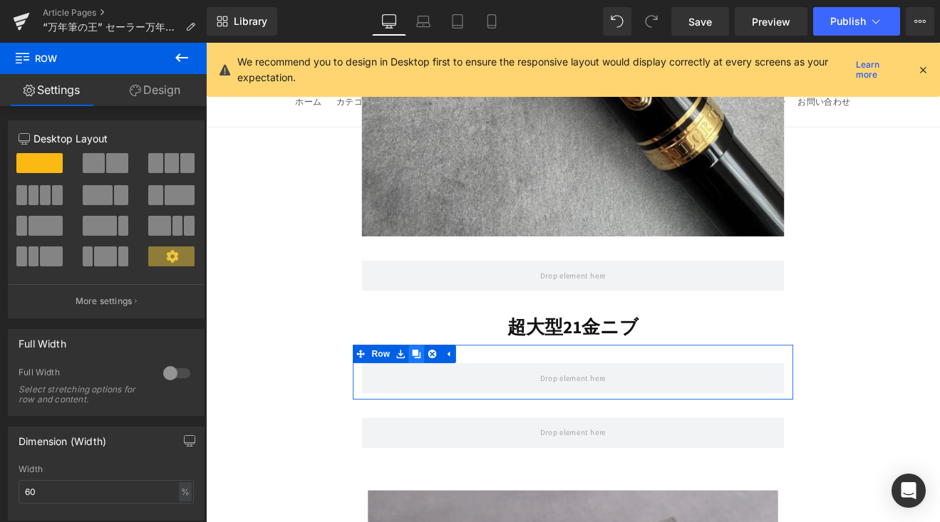
click at [448, 397] on div "Row" at bounding box center [636, 429] width 517 height 64
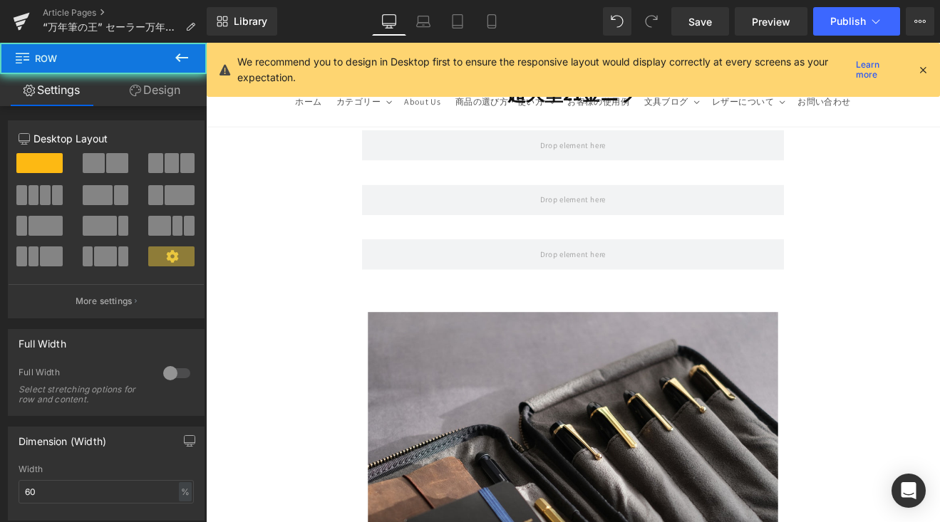
scroll to position [7457, 0]
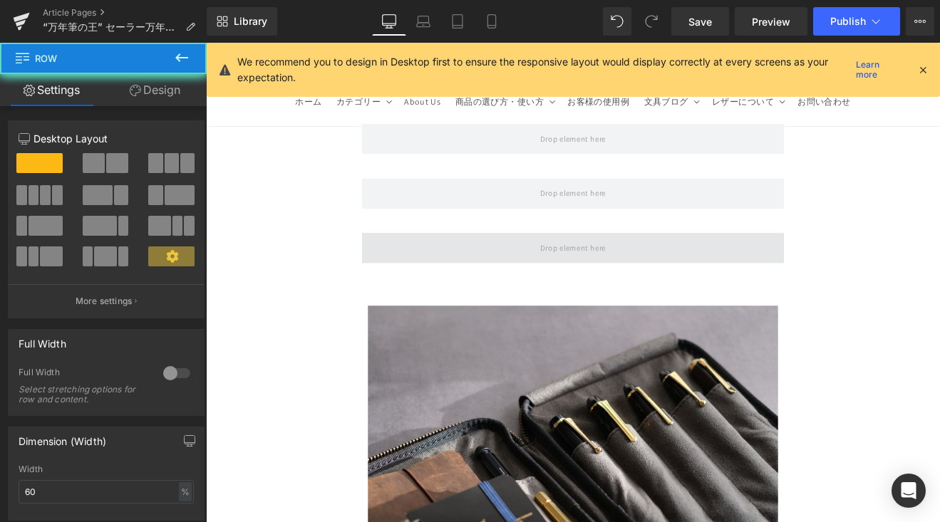
click at [478, 266] on span at bounding box center [637, 284] width 496 height 36
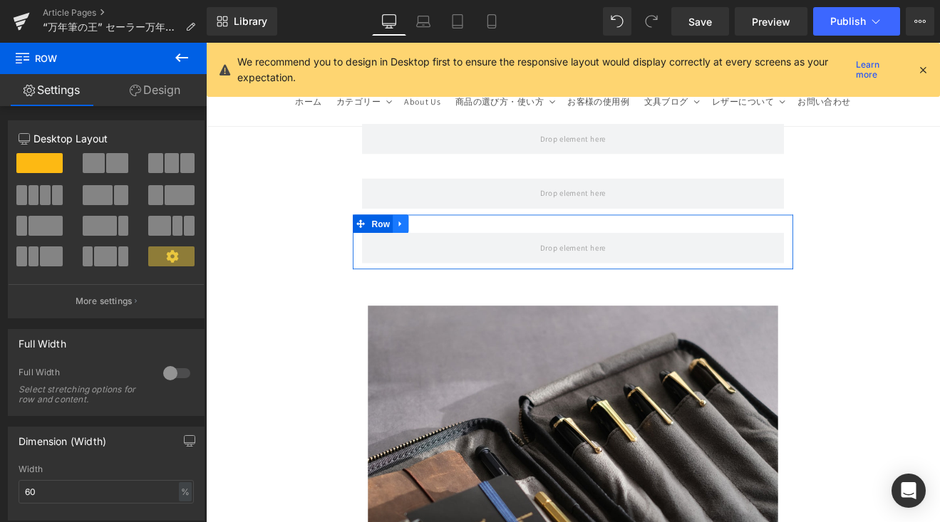
click at [442, 245] on link at bounding box center [434, 255] width 19 height 21
click at [448, 251] on icon at bounding box center [453, 256] width 10 height 10
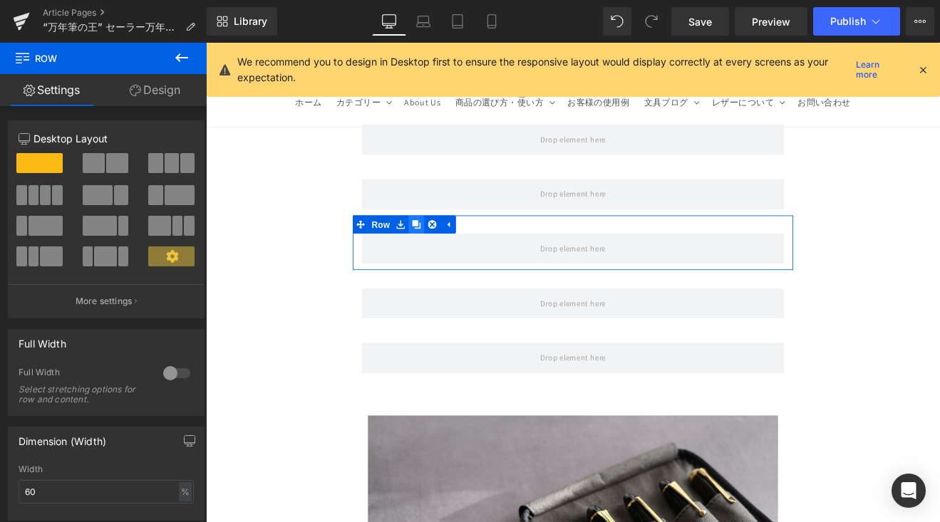
click at [448, 251] on icon at bounding box center [453, 256] width 10 height 10
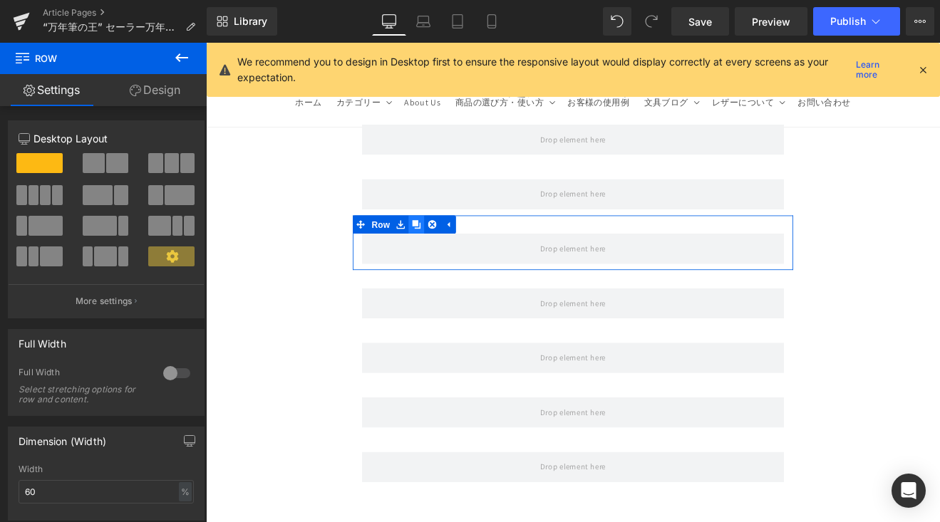
click at [448, 251] on icon at bounding box center [453, 256] width 10 height 10
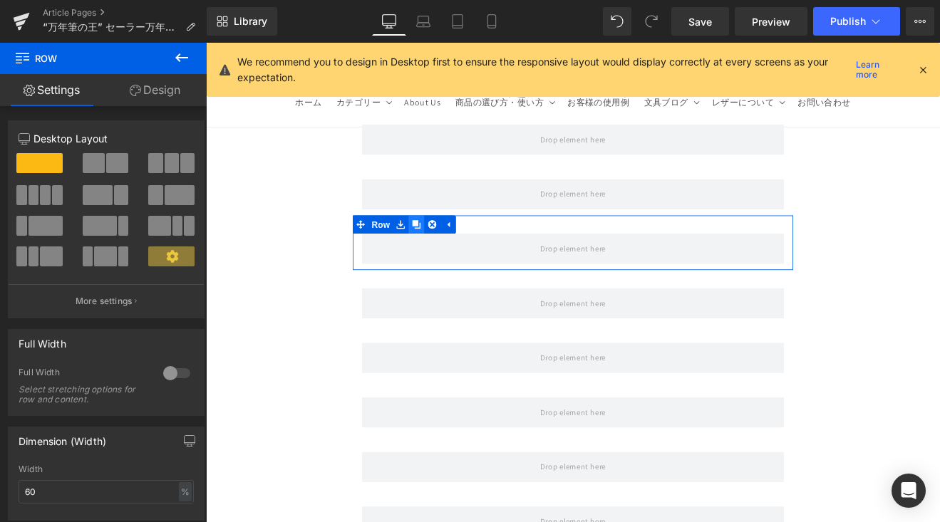
click at [448, 251] on icon at bounding box center [453, 256] width 10 height 10
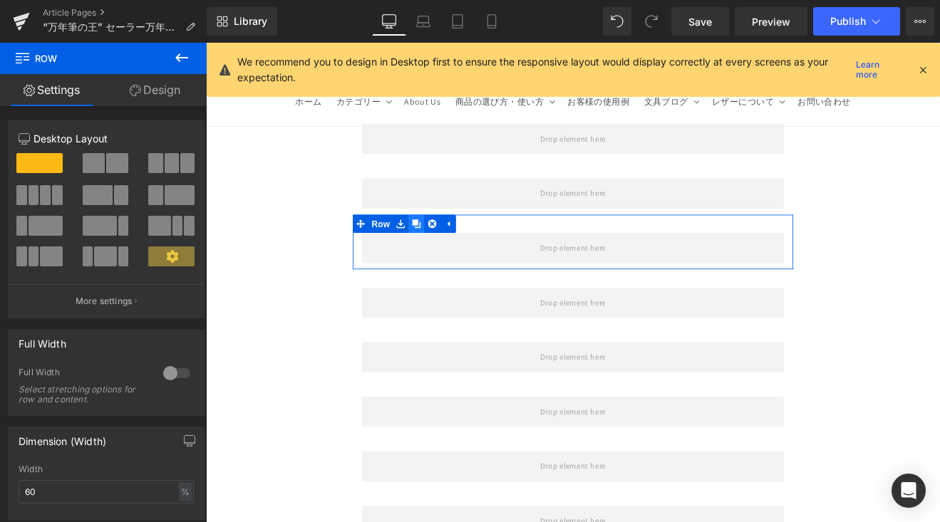
click at [448, 251] on icon at bounding box center [453, 256] width 10 height 10
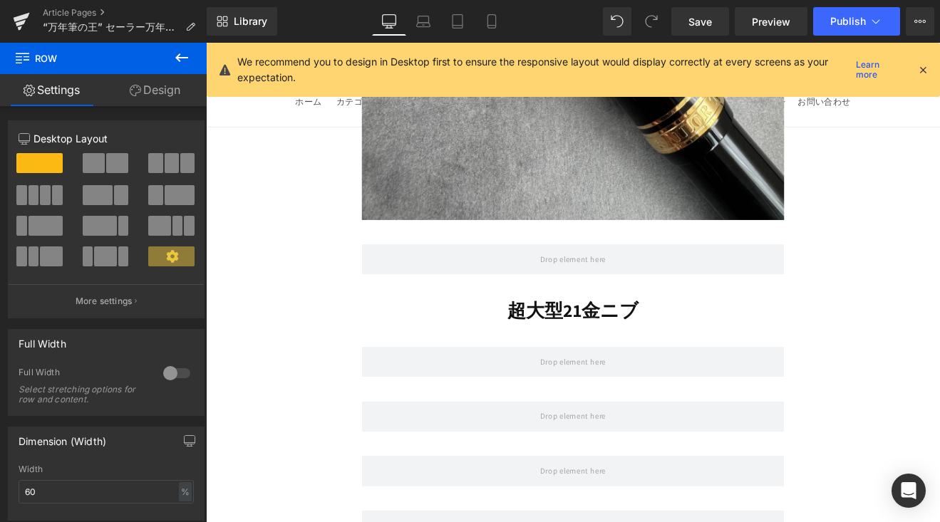
scroll to position [7195, 0]
click at [190, 56] on button at bounding box center [182, 58] width 50 height 31
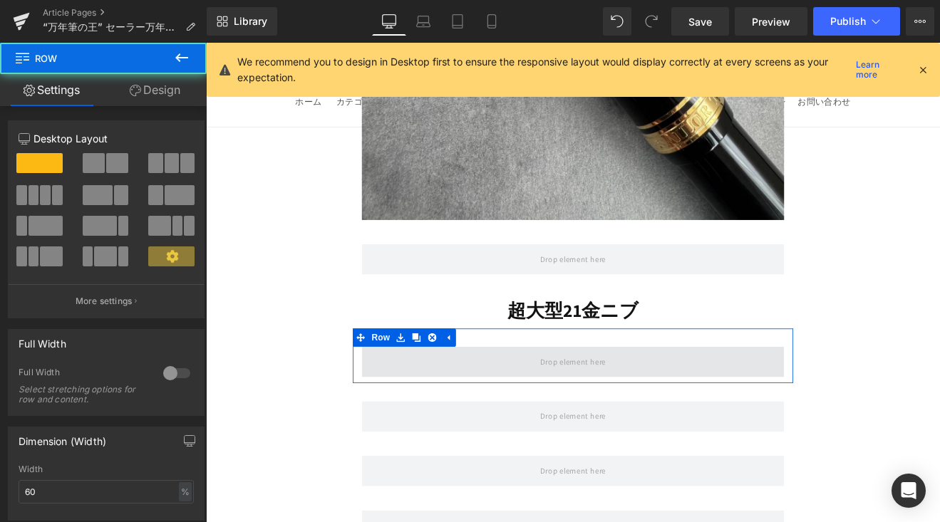
click at [521, 400] on span at bounding box center [637, 418] width 496 height 36
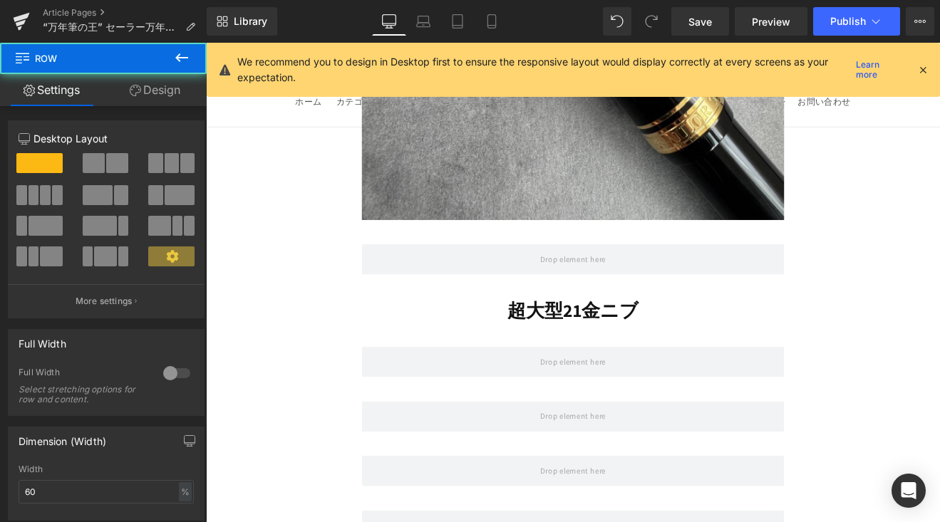
click at [187, 58] on icon at bounding box center [181, 57] width 17 height 17
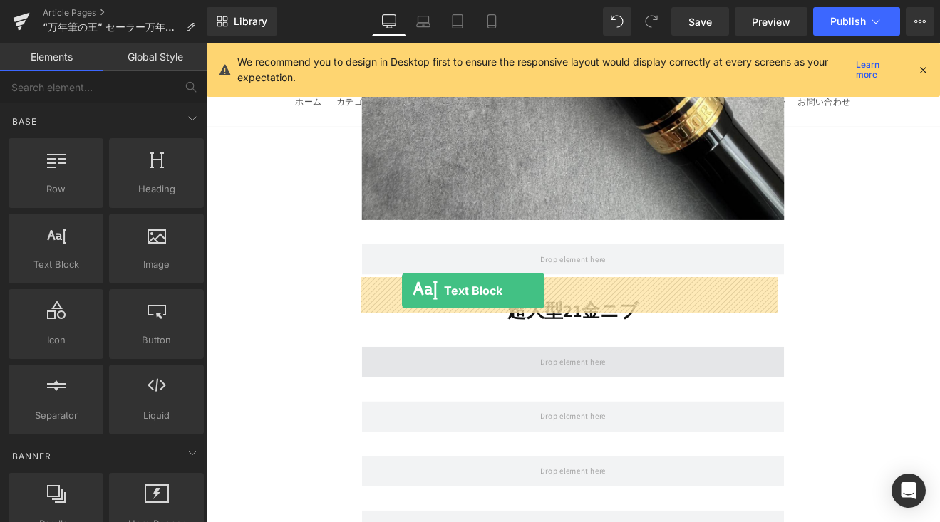
drag, startPoint x: 300, startPoint y: 308, endPoint x: 436, endPoint y: 336, distance: 138.9
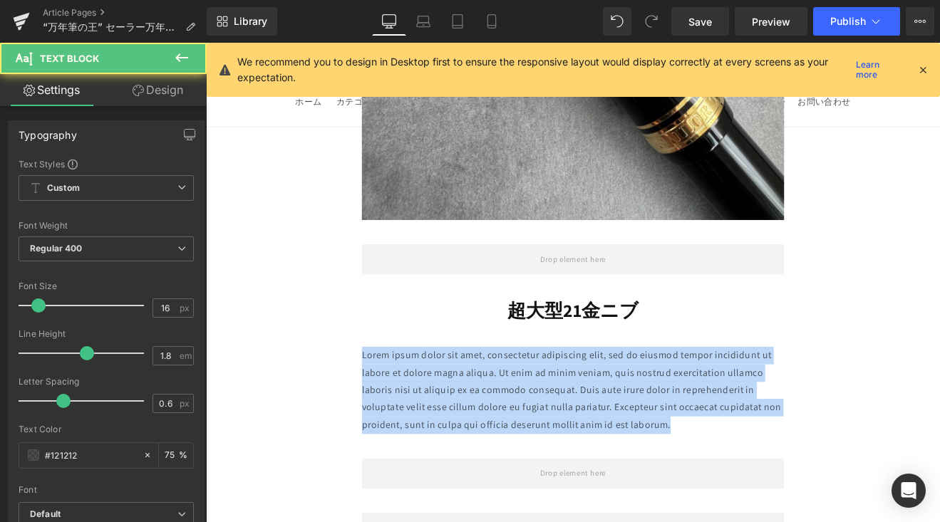
drag, startPoint x: 759, startPoint y: 408, endPoint x: 367, endPoint y: 328, distance: 400.5
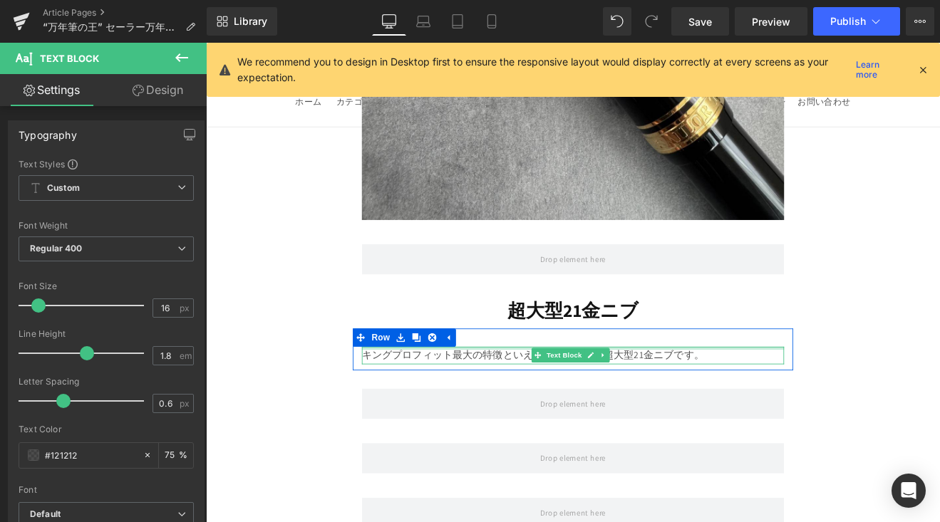
click at [500, 400] on div "キングプロフィット最大の特徴といえば、やはりこの超大型21金ニブです。 Text Block" at bounding box center [637, 410] width 496 height 21
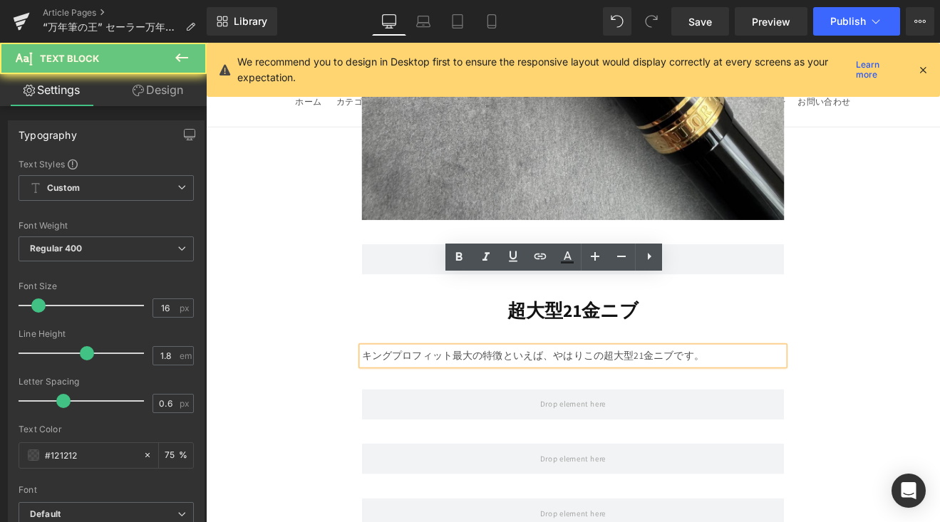
click at [489, 401] on p "キングプロフィット最大の特徴といえば、やはりこの超大型21金ニブです。" at bounding box center [637, 411] width 496 height 21
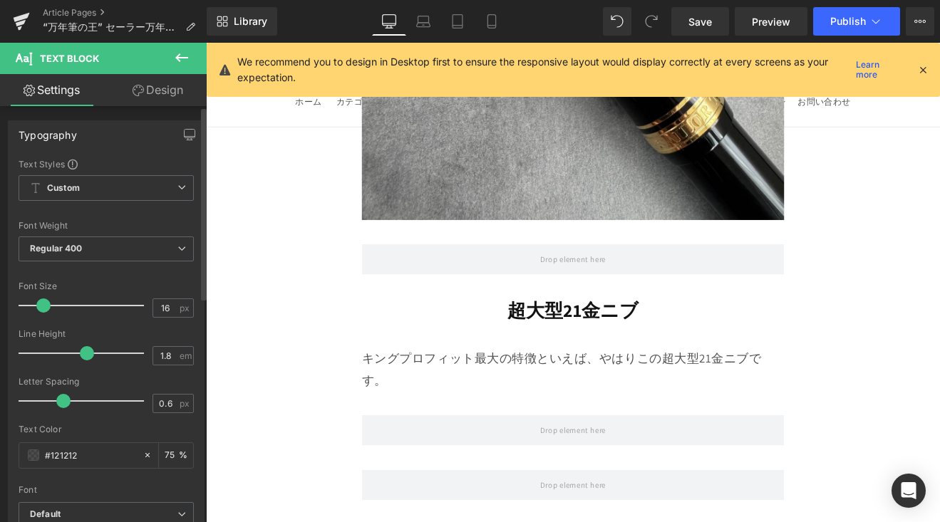
click at [45, 308] on span at bounding box center [43, 305] width 14 height 14
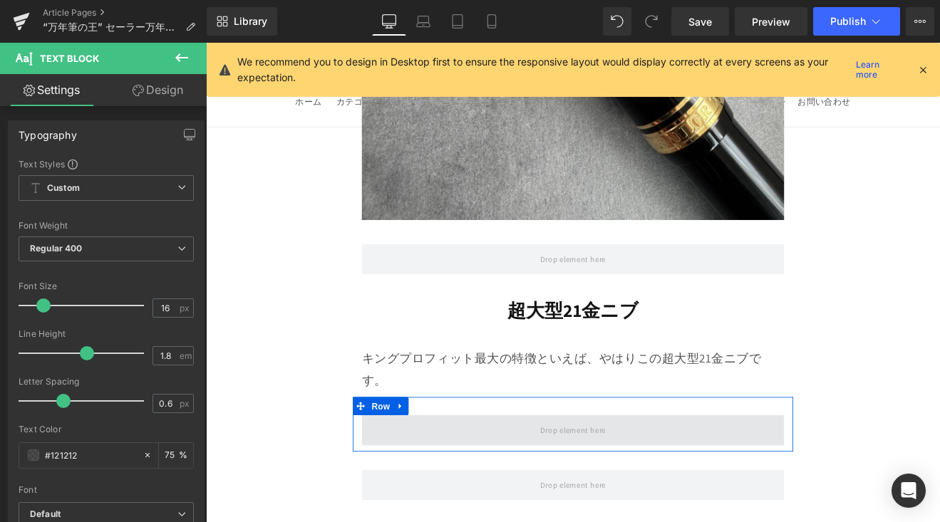
click at [474, 481] on span at bounding box center [637, 499] width 496 height 36
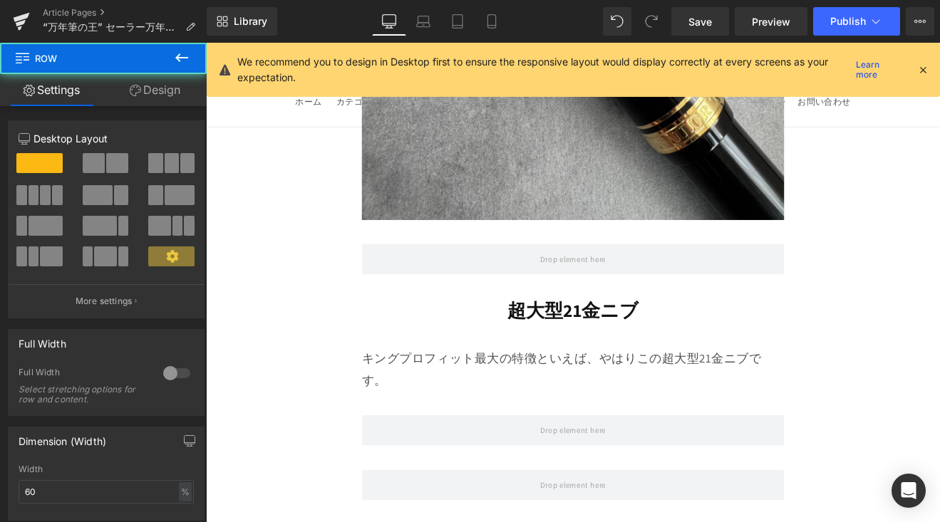
click at [176, 61] on icon at bounding box center [181, 57] width 17 height 17
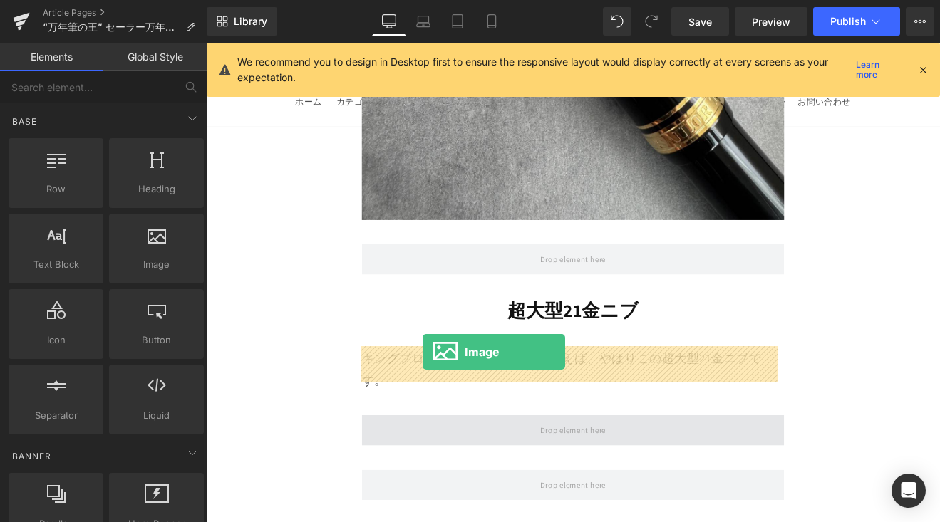
drag, startPoint x: 385, startPoint y: 322, endPoint x: 460, endPoint y: 406, distance: 112.5
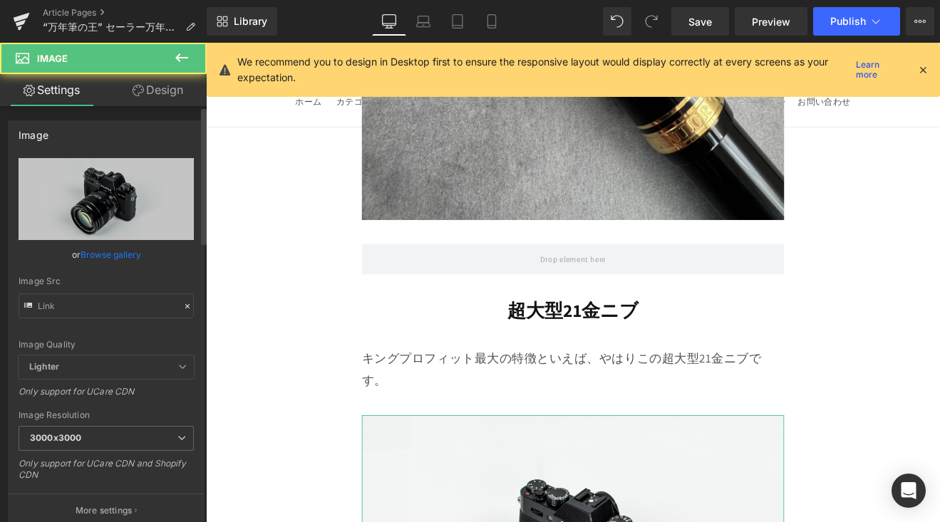
click at [135, 250] on link "Browse gallery" at bounding box center [110, 254] width 61 height 25
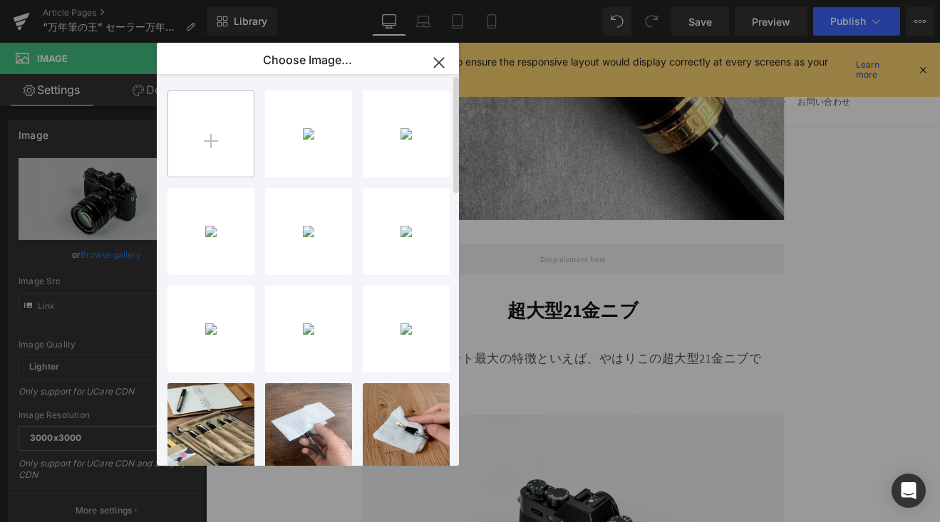
click at [222, 138] on input "file" at bounding box center [210, 133] width 85 height 85
type input "C:\fakepath\IMG_4564.jpg"
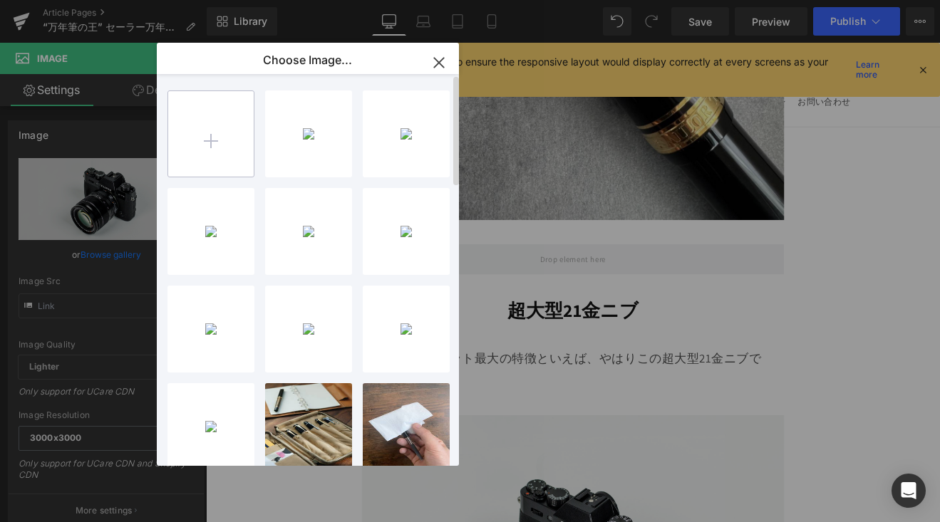
click at [220, 141] on input "file" at bounding box center [210, 133] width 85 height 85
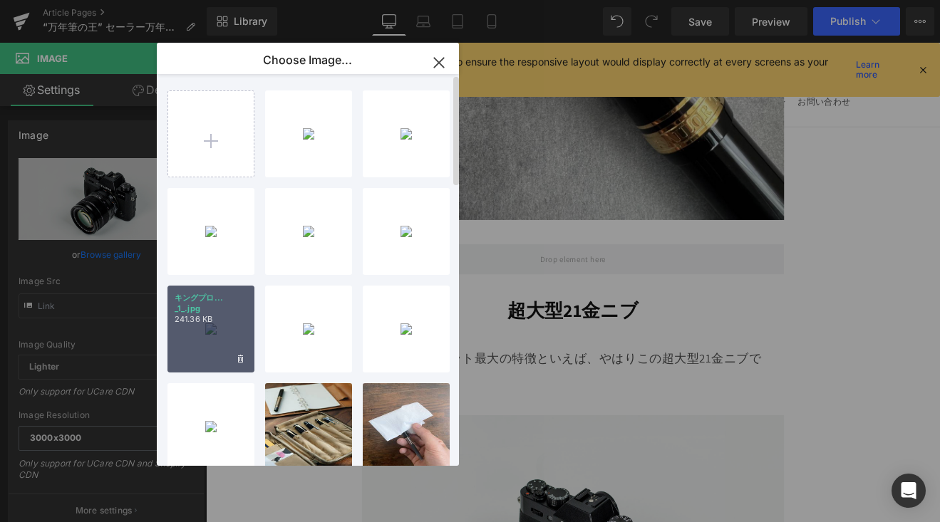
click at [195, 336] on div "キングプロ... _1_.jpg 241.36 KB" at bounding box center [210, 329] width 87 height 87
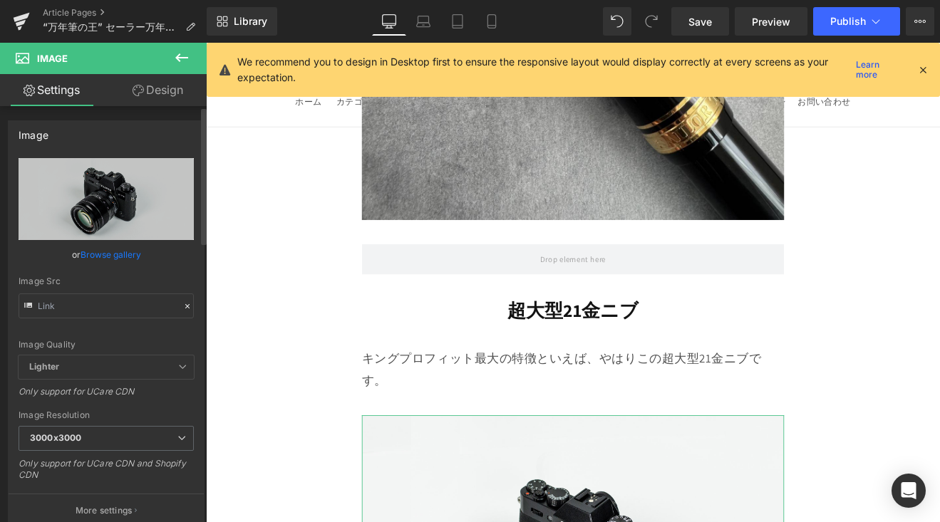
click at [95, 251] on link "Browse gallery" at bounding box center [110, 254] width 61 height 25
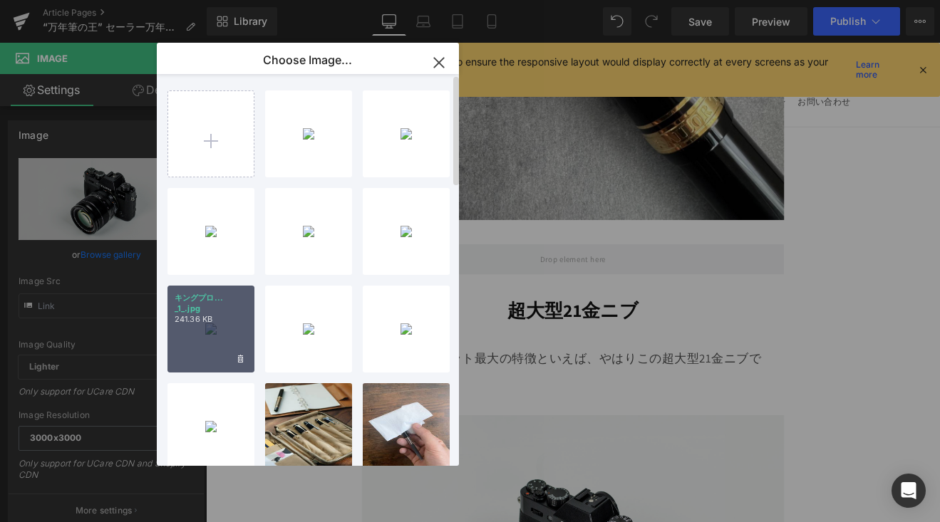
click at [213, 310] on p "キングプロ... _1_.jpg" at bounding box center [211, 303] width 73 height 21
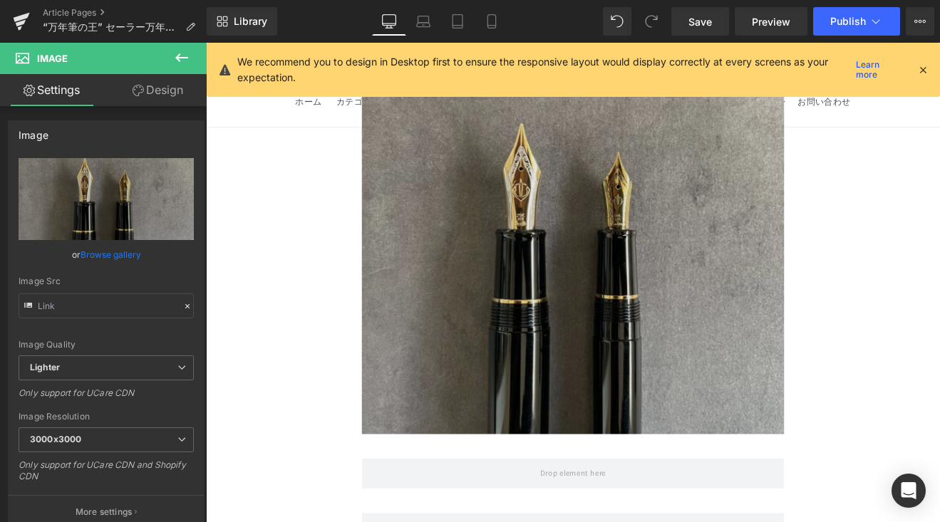
scroll to position [7878, 0]
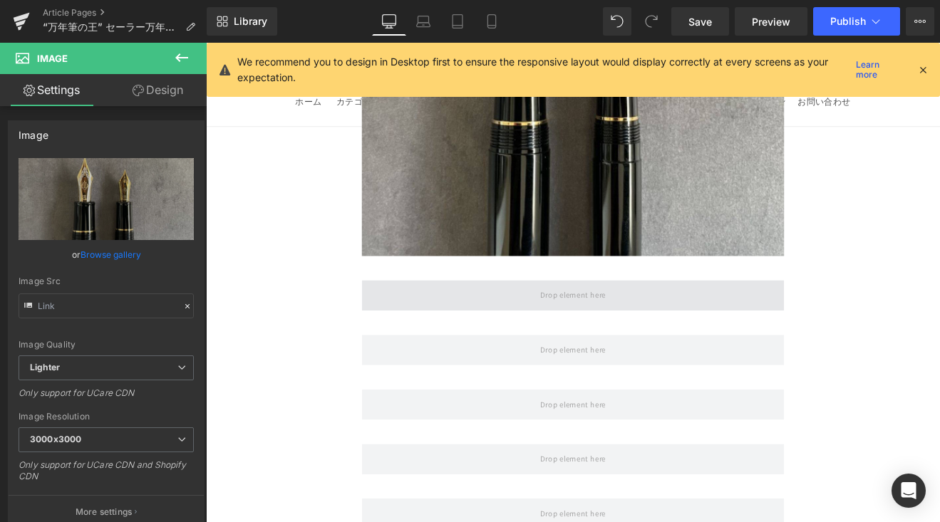
click at [529, 322] on span at bounding box center [637, 340] width 496 height 36
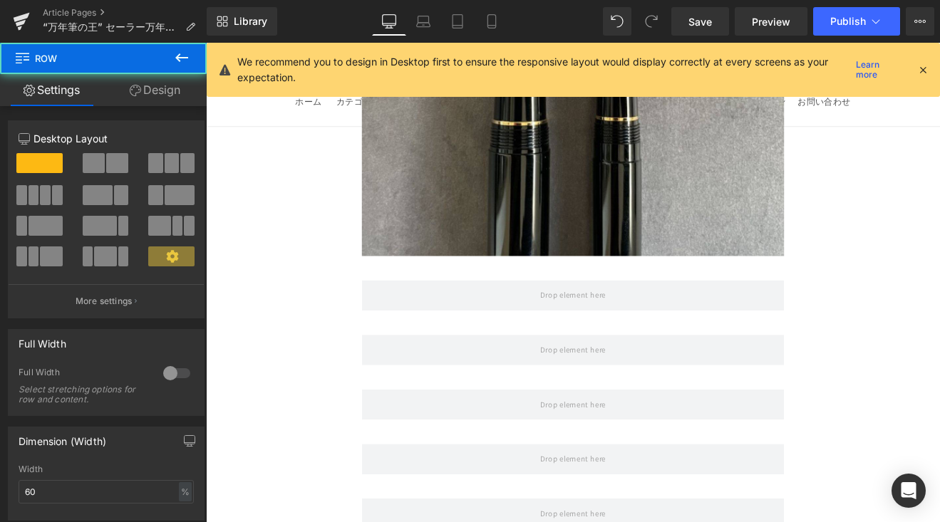
click at [196, 56] on button at bounding box center [182, 58] width 50 height 31
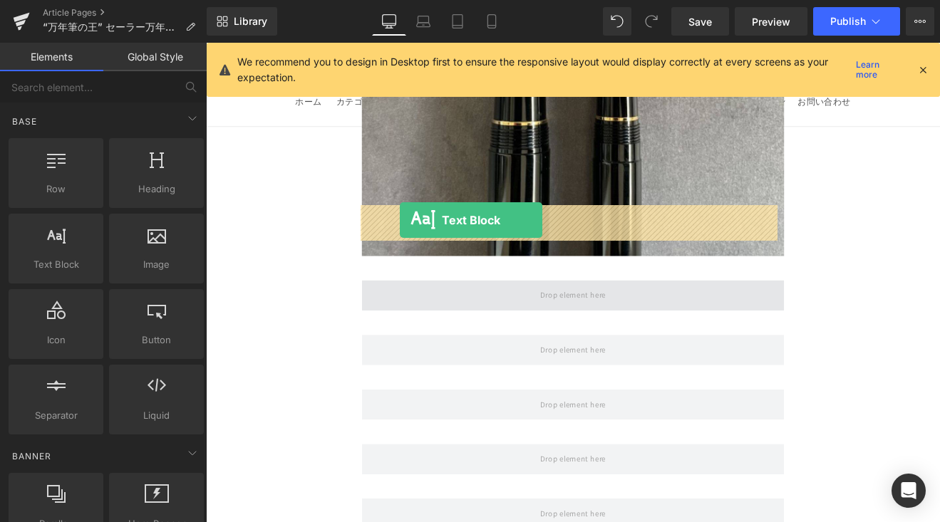
drag, startPoint x: 297, startPoint y: 296, endPoint x: 434, endPoint y: 251, distance: 143.7
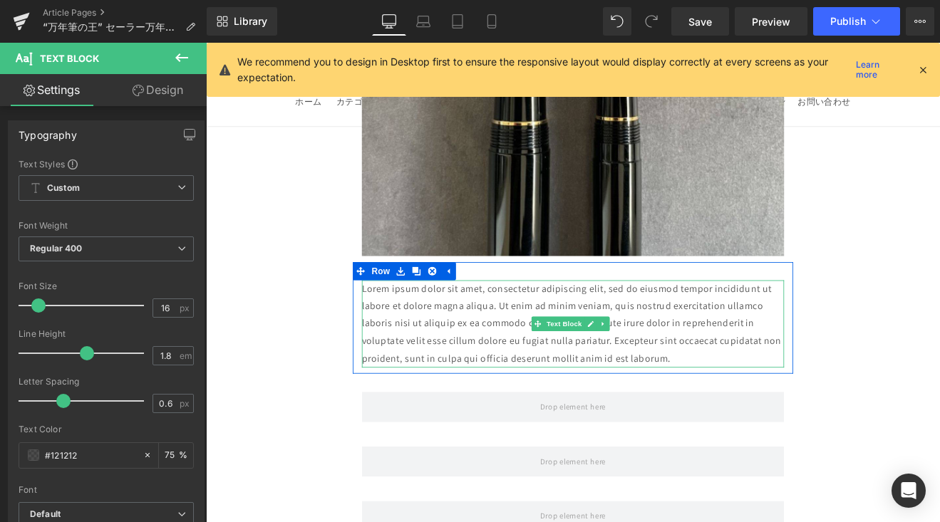
click at [519, 322] on p "Lorem ipsum dolor sit amet, consectetur adipiscing elit, sed do eiusmod tempor …" at bounding box center [637, 373] width 496 height 103
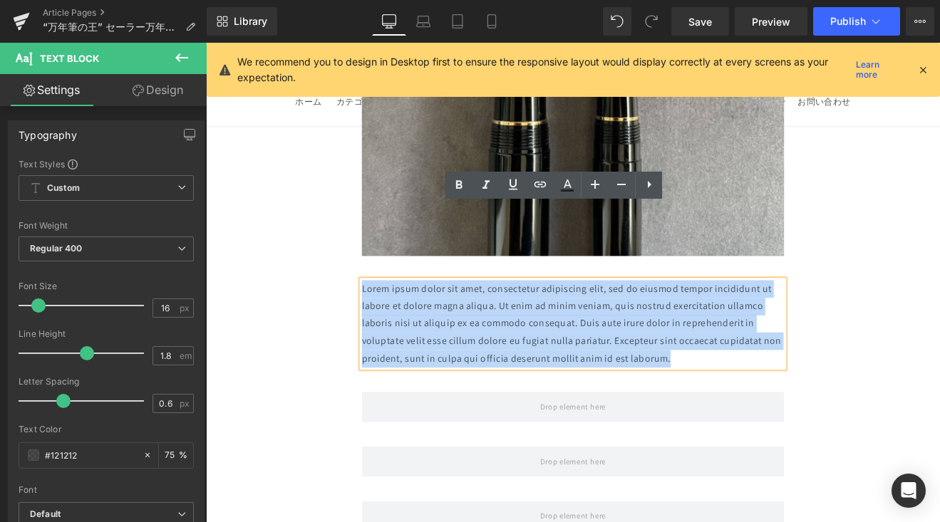
drag, startPoint x: 751, startPoint y: 324, endPoint x: 366, endPoint y: 239, distance: 394.0
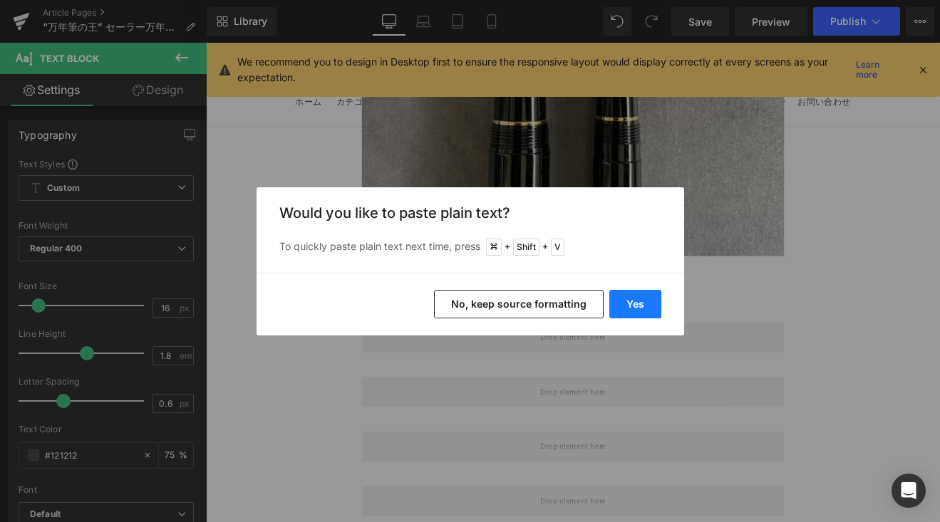
click at [623, 300] on button "Yes" at bounding box center [635, 304] width 52 height 28
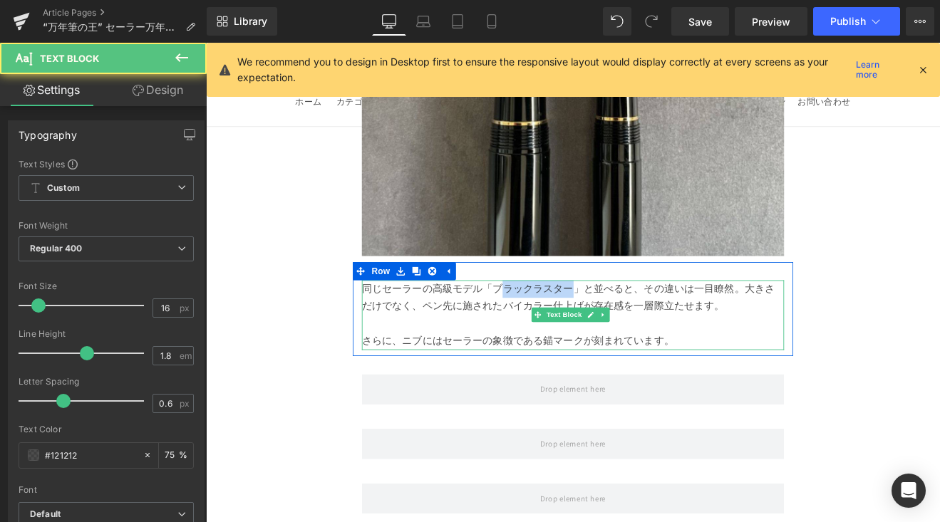
drag, startPoint x: 630, startPoint y: 244, endPoint x: 547, endPoint y: 244, distance: 83.3
click at [547, 322] on p "同じセーラーの高級モデル「ブラックラスター」と並べると、その違いは一目瞭然。大きさだけでなく、ペン先に施されたバイカラー仕上げが存在感を一層際立たせます。" at bounding box center [637, 342] width 496 height 41
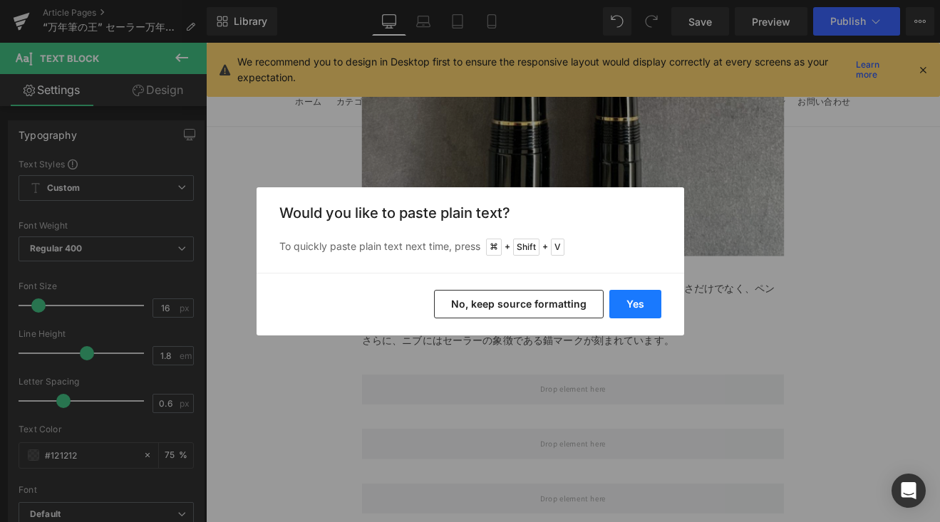
click at [638, 301] on button "Yes" at bounding box center [635, 304] width 52 height 28
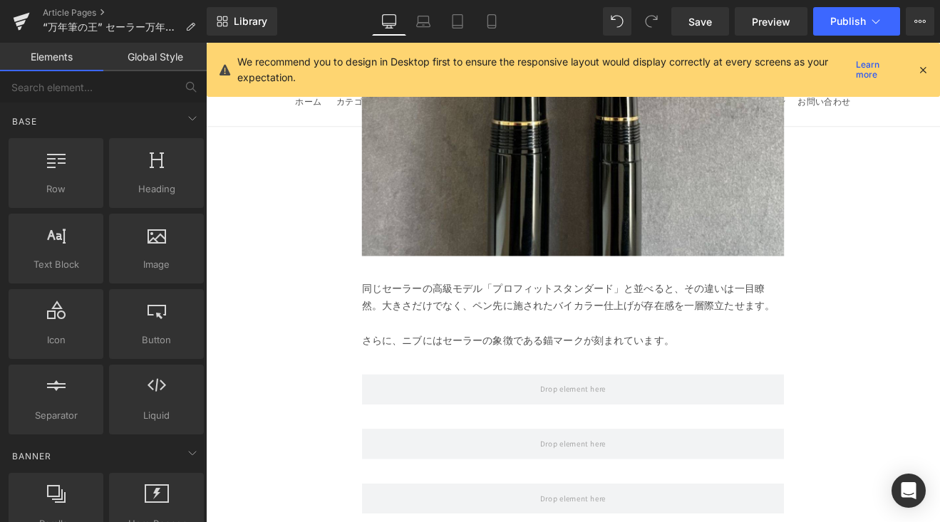
click at [786, 363] on p at bounding box center [637, 373] width 496 height 21
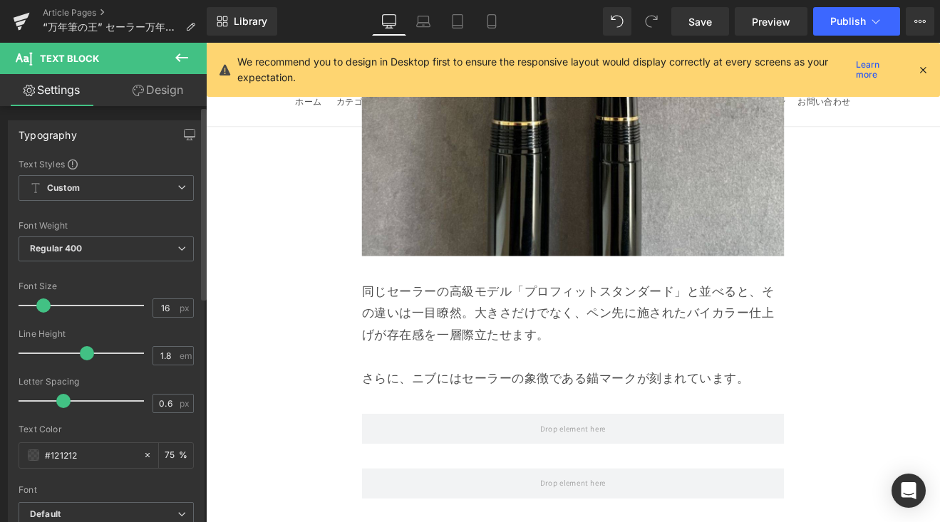
click at [46, 305] on span at bounding box center [43, 305] width 14 height 14
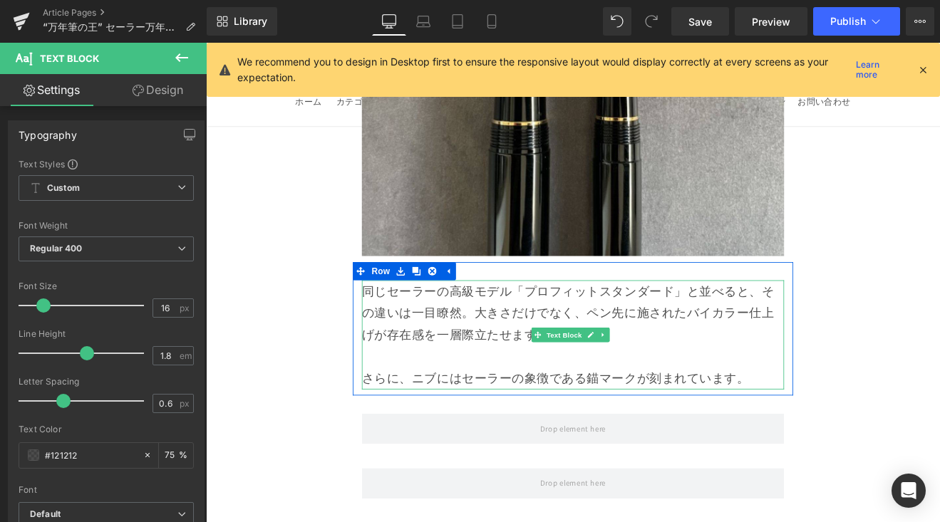
click at [524, 322] on p "同じセーラーの高級モデル「プロフィットスタンダード」と並べると、その違いは一目瞭然。大きさだけでなく、ペン先に施されたバイカラー仕上げが存在感を一層際立たせま…" at bounding box center [637, 360] width 496 height 77
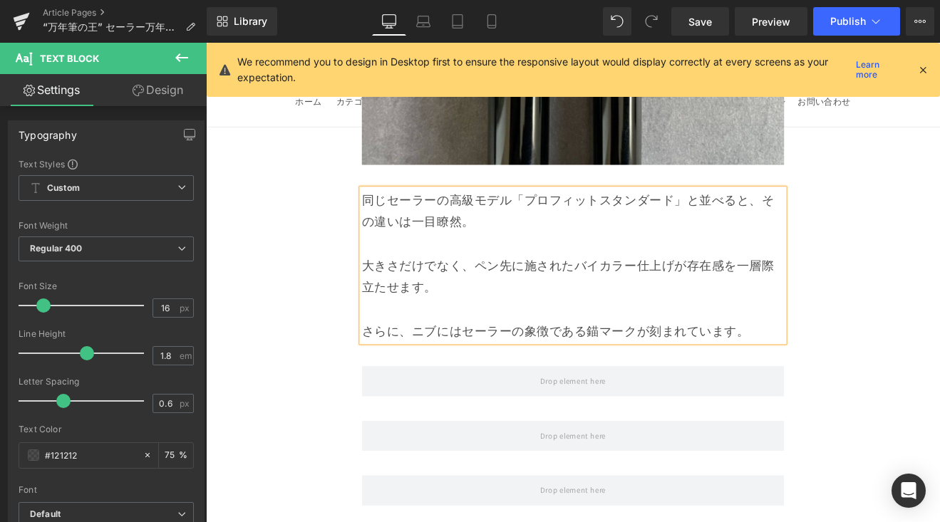
scroll to position [7990, 0]
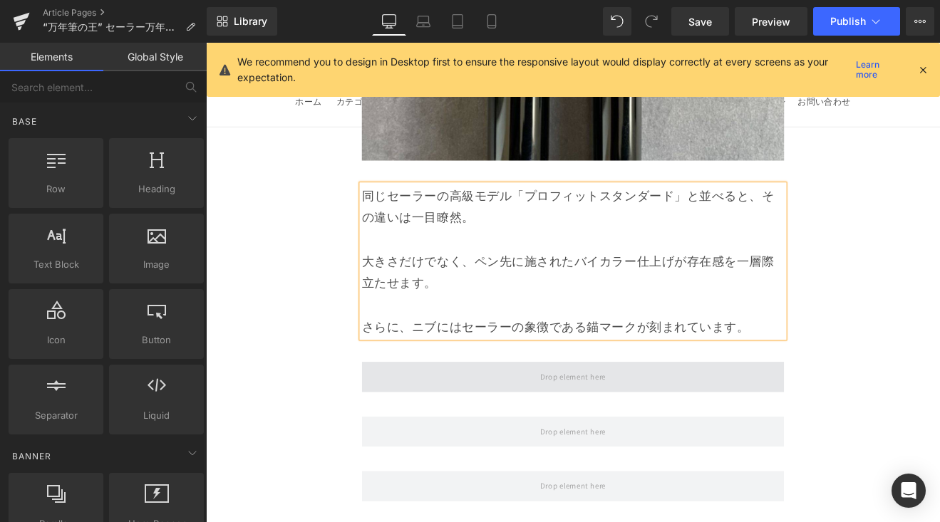
click at [607, 424] on span at bounding box center [636, 436] width 87 height 24
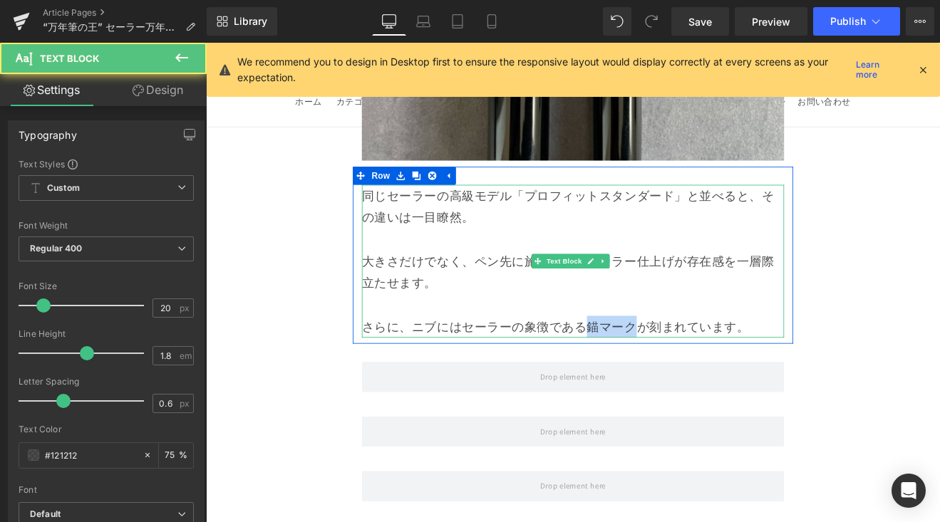
drag, startPoint x: 677, startPoint y: 288, endPoint x: 709, endPoint y: 289, distance: 32.1
click at [709, 364] on p "さらに、ニブにはセーラーの象徴である錨マークが刻まれています。" at bounding box center [637, 377] width 496 height 26
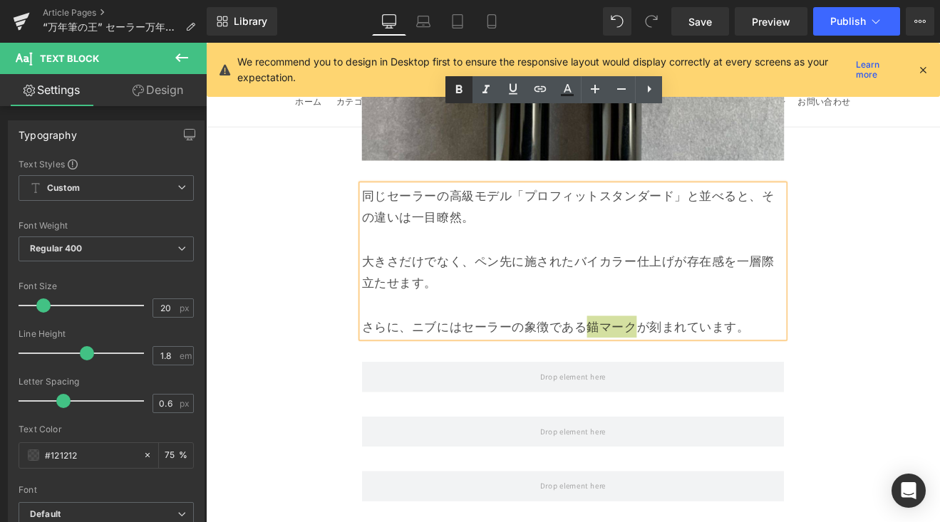
drag, startPoint x: 459, startPoint y: 87, endPoint x: 324, endPoint y: 83, distance: 134.7
click at [459, 87] on icon at bounding box center [458, 89] width 17 height 17
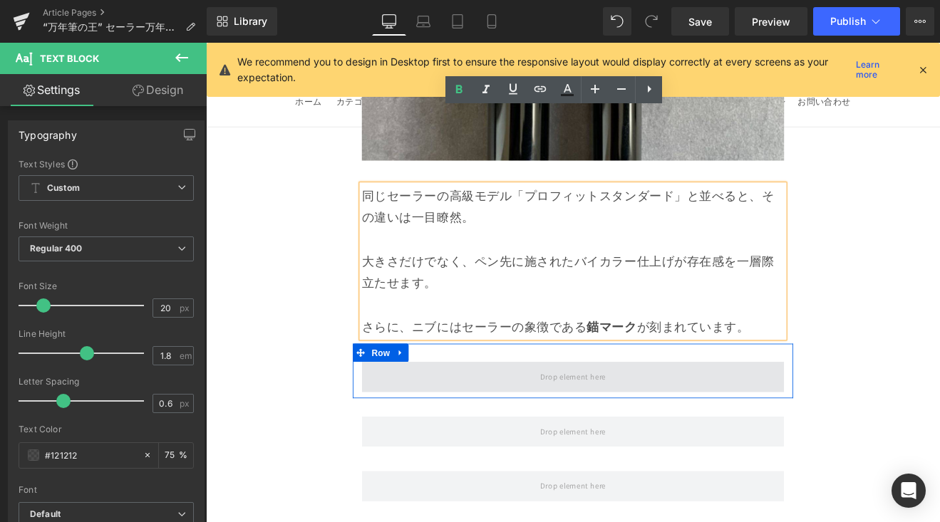
click at [491, 418] on span at bounding box center [637, 436] width 496 height 36
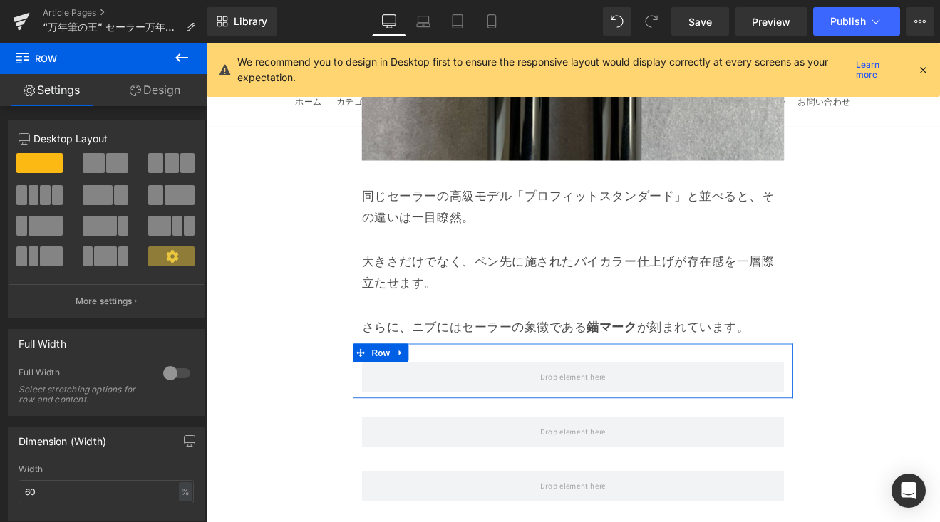
click at [190, 66] on button at bounding box center [182, 58] width 50 height 31
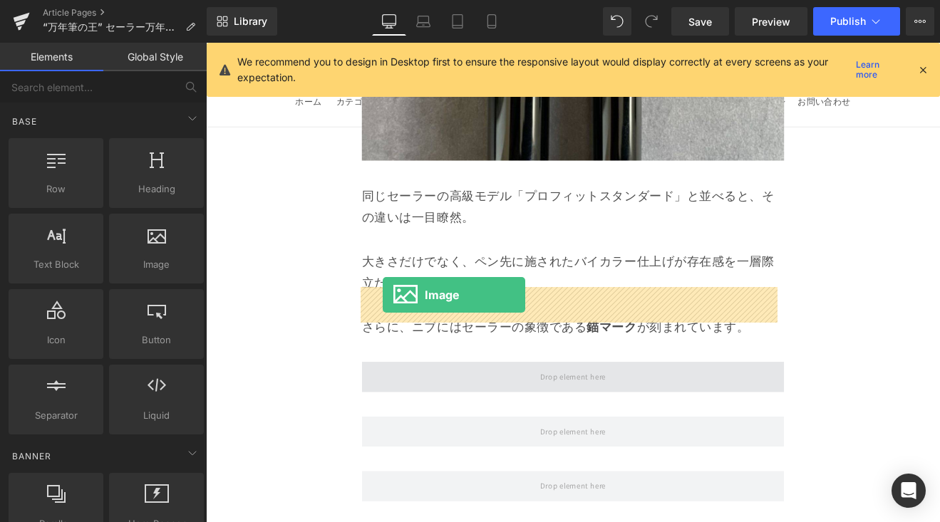
drag, startPoint x: 373, startPoint y: 313, endPoint x: 412, endPoint y: 339, distance: 47.4
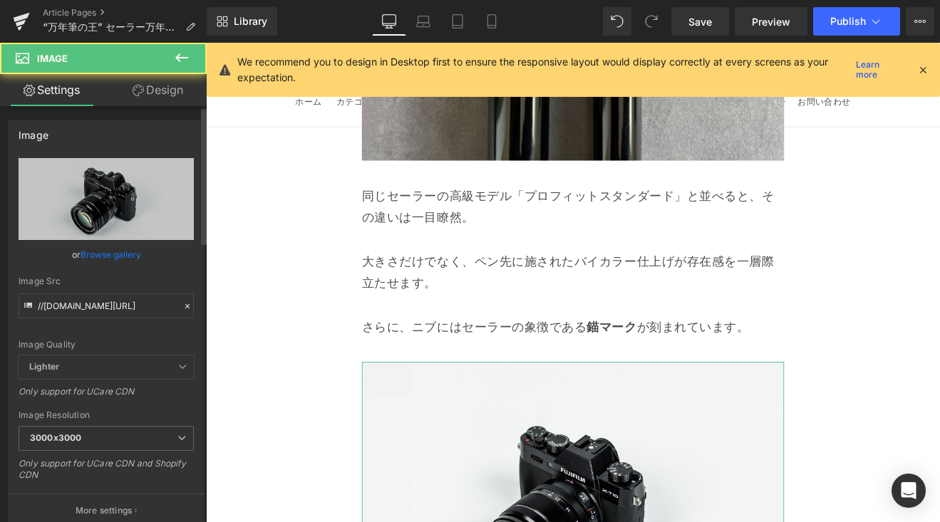
click at [123, 252] on link "Browse gallery" at bounding box center [110, 254] width 61 height 25
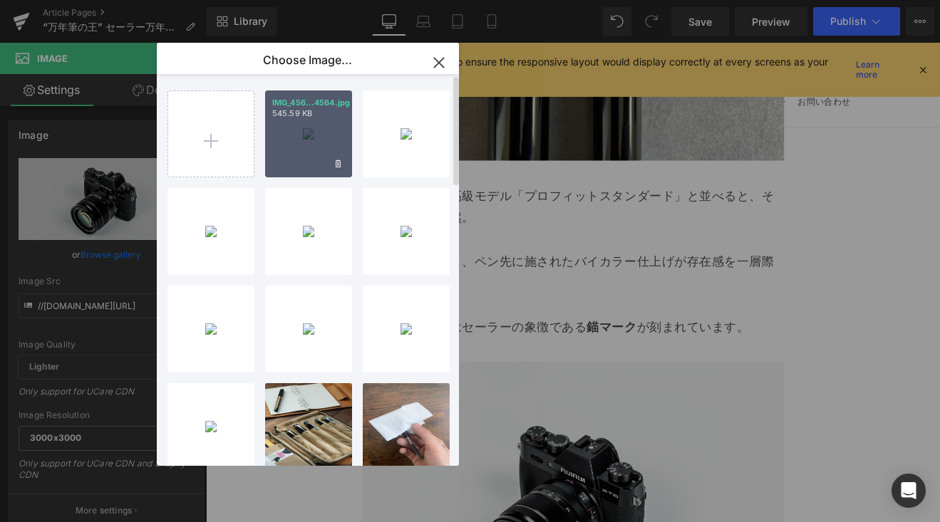
click at [302, 172] on div "IMG_456...4564.jpg 545.59 KB" at bounding box center [308, 133] width 87 height 87
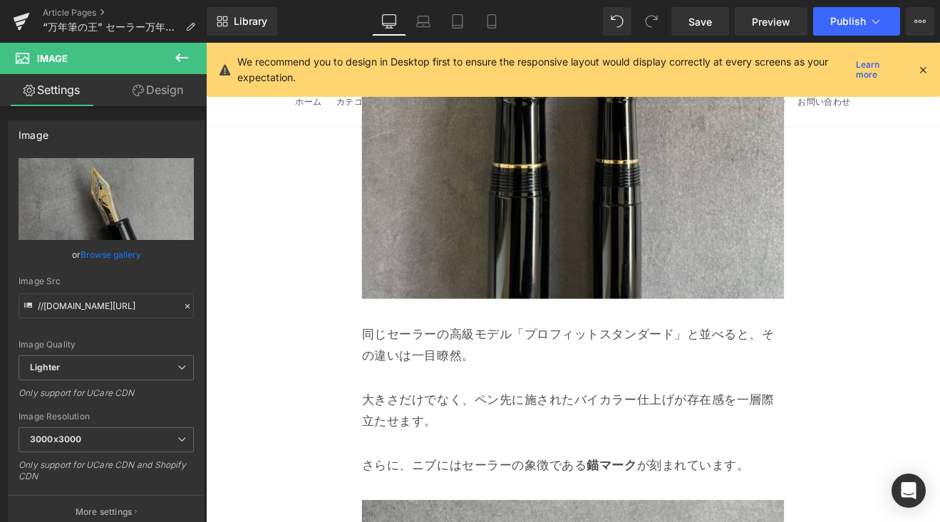
scroll to position [7838, 0]
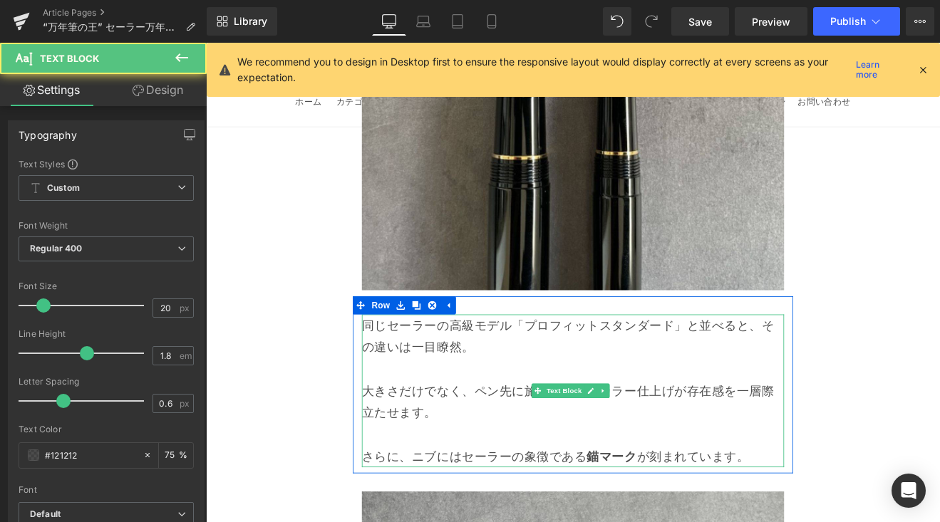
click at [536, 362] on p "同じセーラーの高級モデル「プロフィットスタンダード」と並べると、その違いは一目瞭然。" at bounding box center [637, 387] width 496 height 51
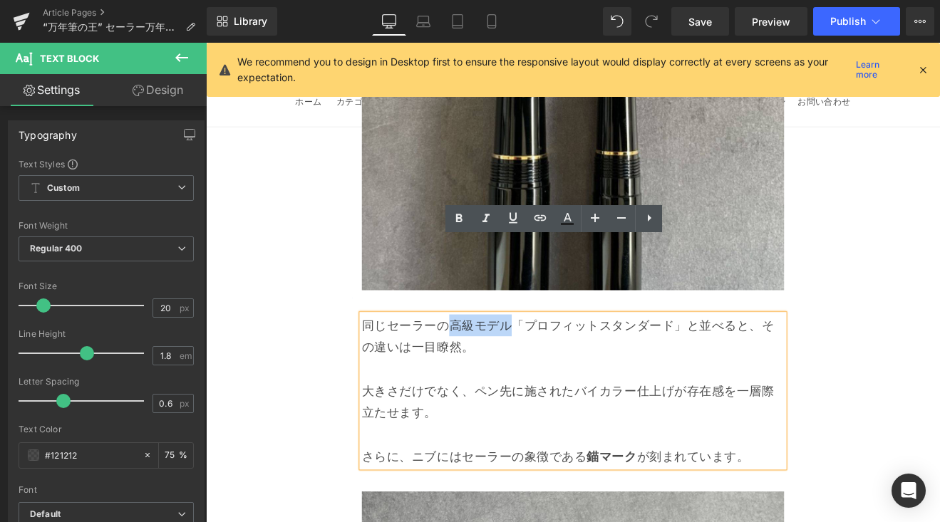
drag, startPoint x: 561, startPoint y: 288, endPoint x: 484, endPoint y: 290, distance: 76.2
click at [484, 362] on p "同じセーラーの高級モデル「プロフィットスタンダード」と並べると、その違いは一目瞭然。" at bounding box center [637, 387] width 496 height 51
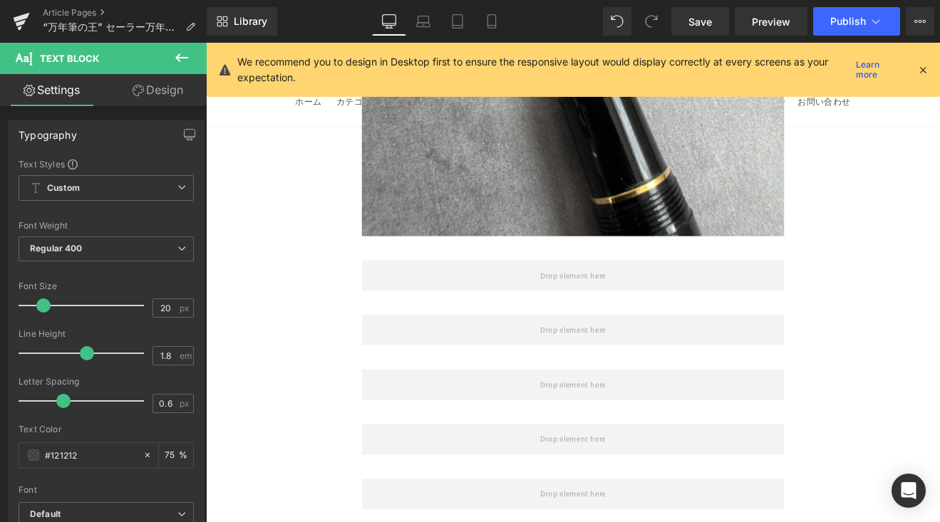
scroll to position [8486, 0]
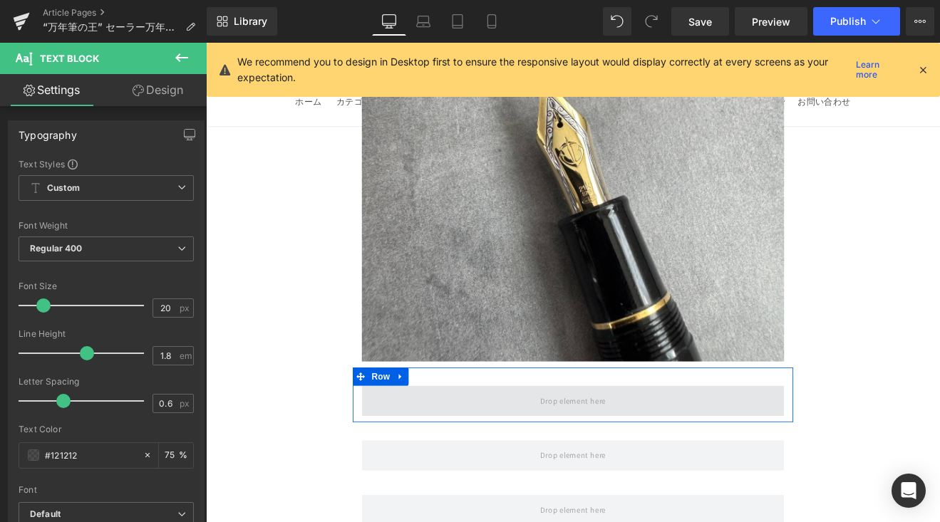
click at [586, 446] on span at bounding box center [637, 464] width 496 height 36
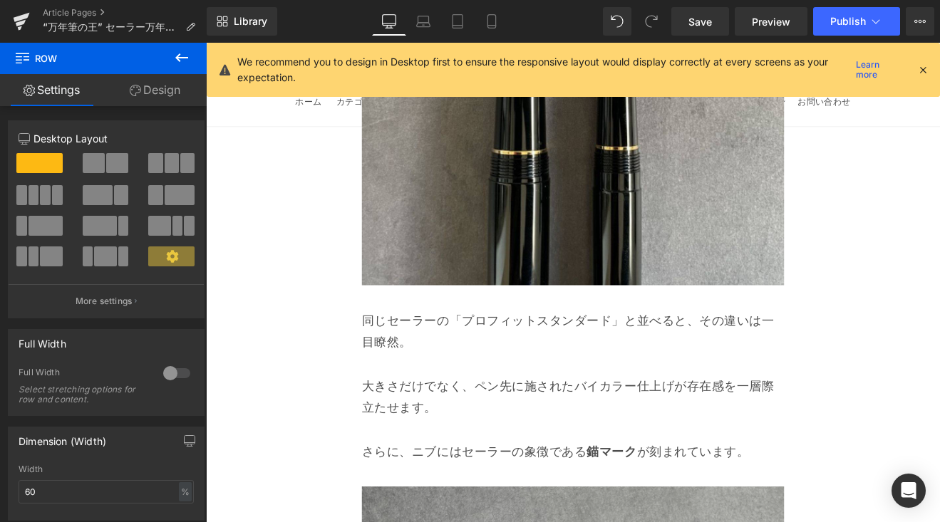
scroll to position [7837, 0]
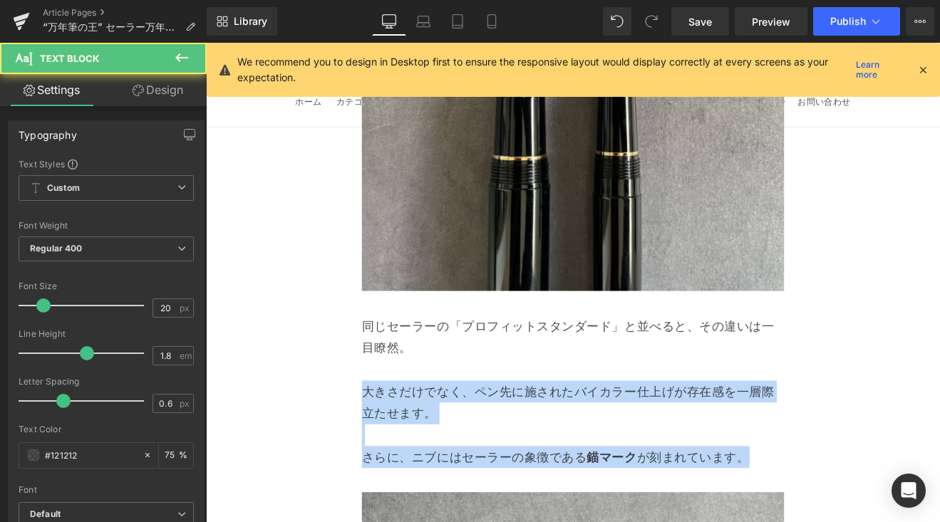
drag, startPoint x: 634, startPoint y: 408, endPoint x: 371, endPoint y: 356, distance: 267.9
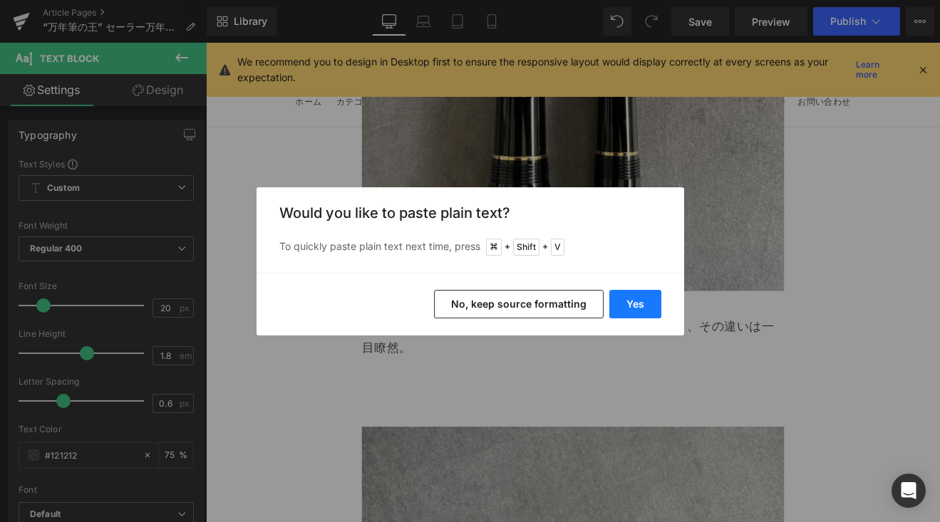
click at [646, 310] on button "Yes" at bounding box center [635, 304] width 52 height 28
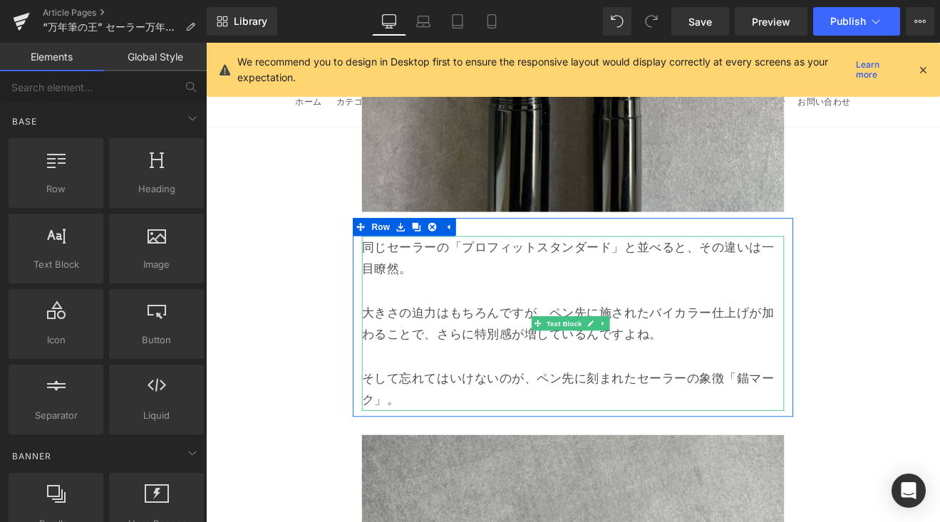
scroll to position [7955, 0]
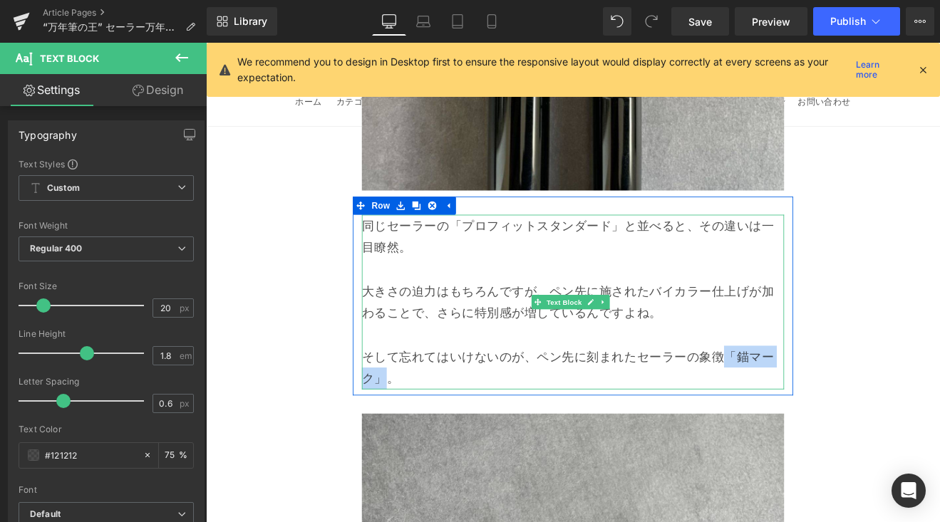
drag, startPoint x: 816, startPoint y: 323, endPoint x: 425, endPoint y: 232, distance: 401.6
click at [409, 399] on p "そして忘れてはいけないのが、ペン先に刻まれたセーラーの象徴「錨マーク」。" at bounding box center [637, 424] width 496 height 51
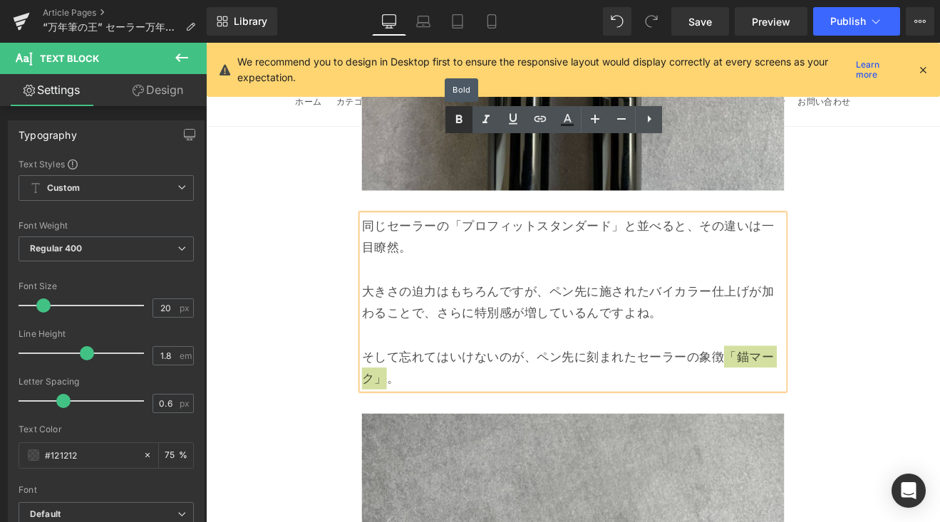
click at [462, 122] on icon at bounding box center [458, 119] width 17 height 17
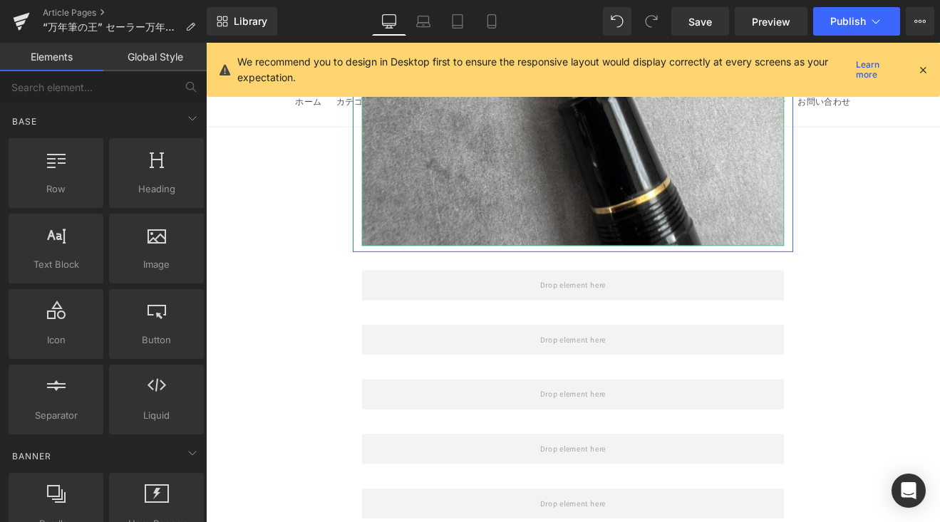
scroll to position [8662, 0]
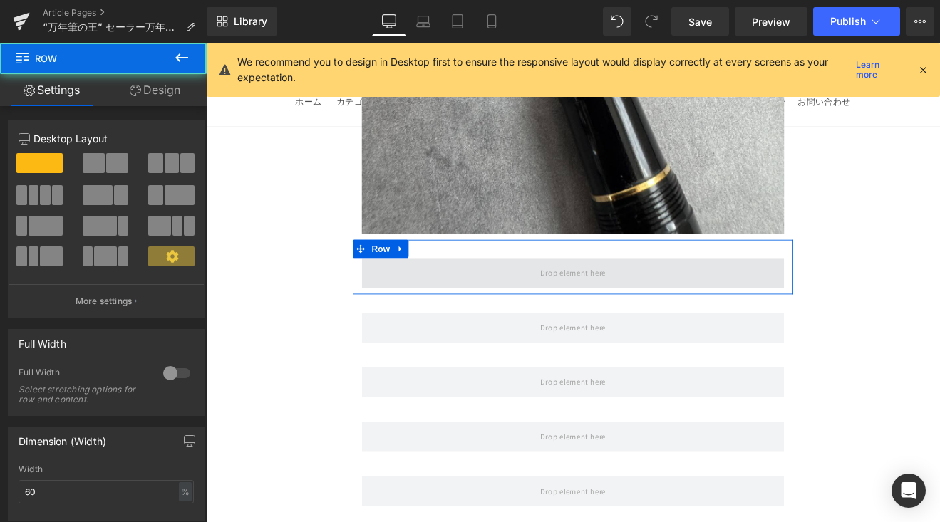
click at [440, 296] on span at bounding box center [637, 314] width 496 height 36
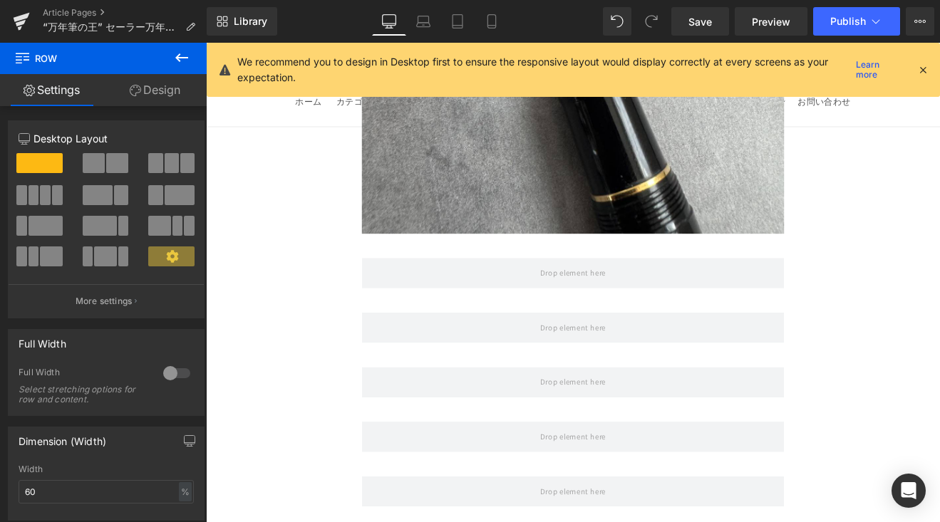
click at [177, 64] on icon at bounding box center [181, 57] width 17 height 17
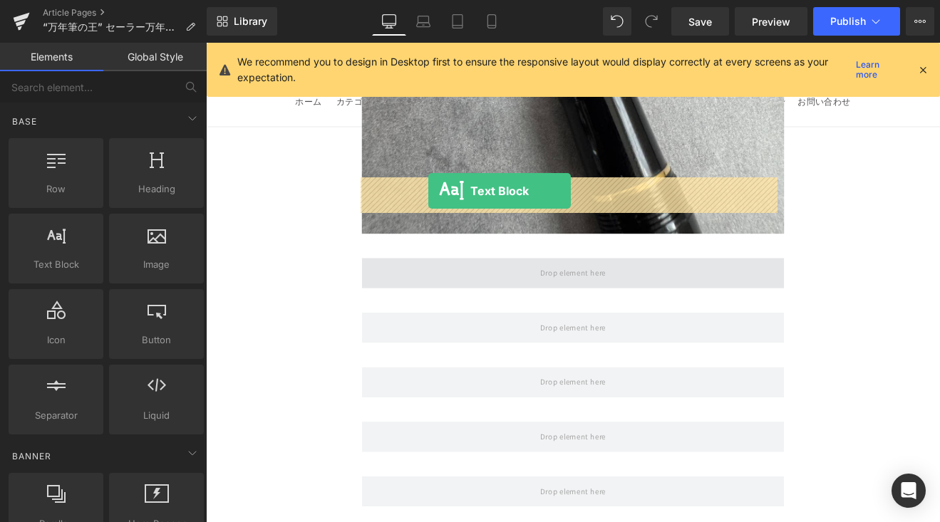
drag, startPoint x: 355, startPoint y: 282, endPoint x: 467, endPoint y: 217, distance: 130.2
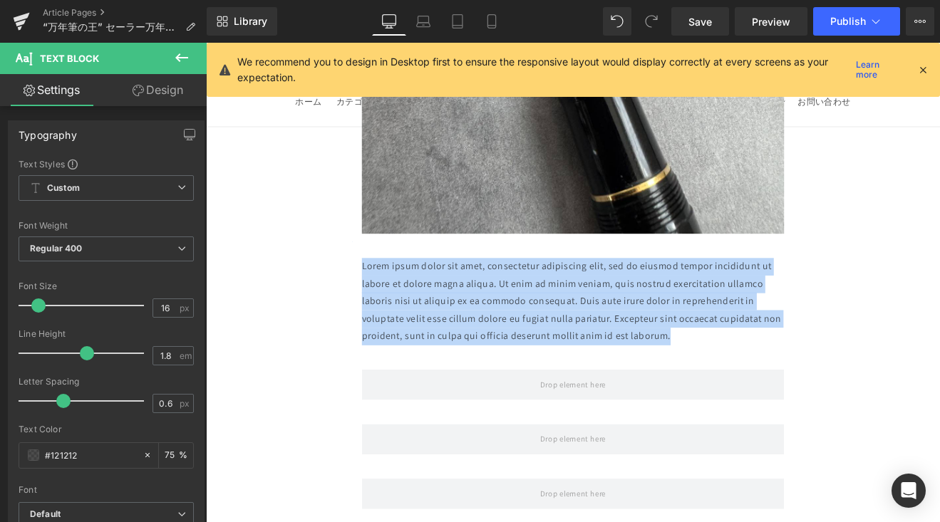
drag, startPoint x: 773, startPoint y: 297, endPoint x: 363, endPoint y: 217, distance: 418.0
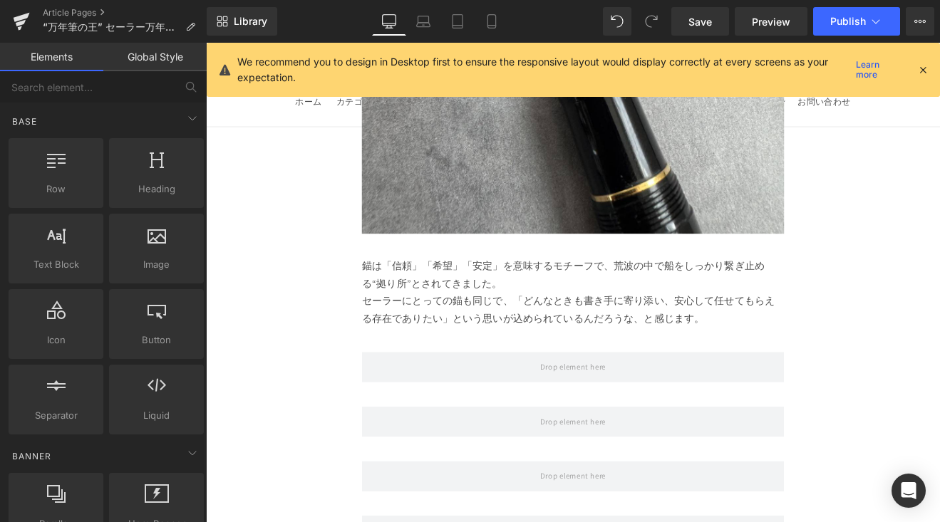
click at [674, 328] on link at bounding box center [672, 336] width 15 height 17
click at [476, 336] on p "セーラーにとっての錨も同じで、「どんなときも書き手に寄り添い、安心して任せてもらえる存在でありたい」という思いが込められているんだろうな、と感じます。" at bounding box center [637, 356] width 496 height 41
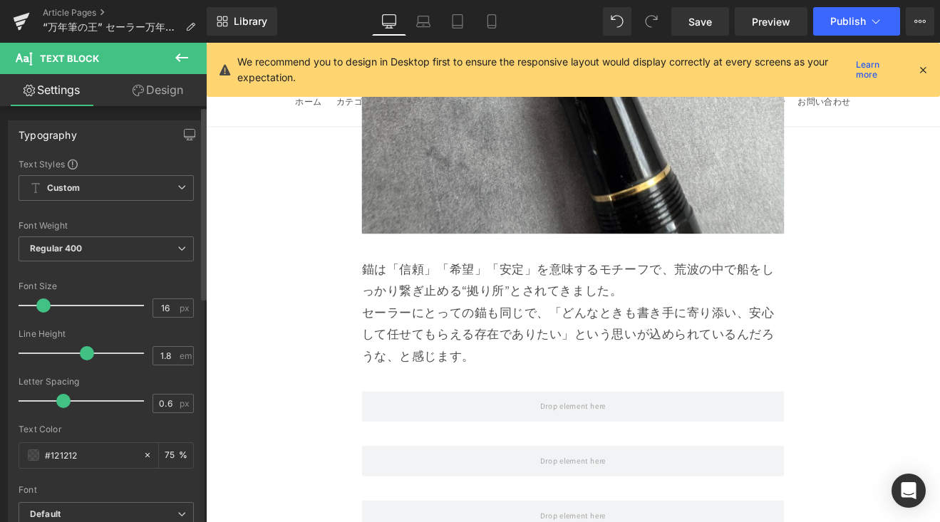
click at [41, 304] on span at bounding box center [43, 305] width 14 height 14
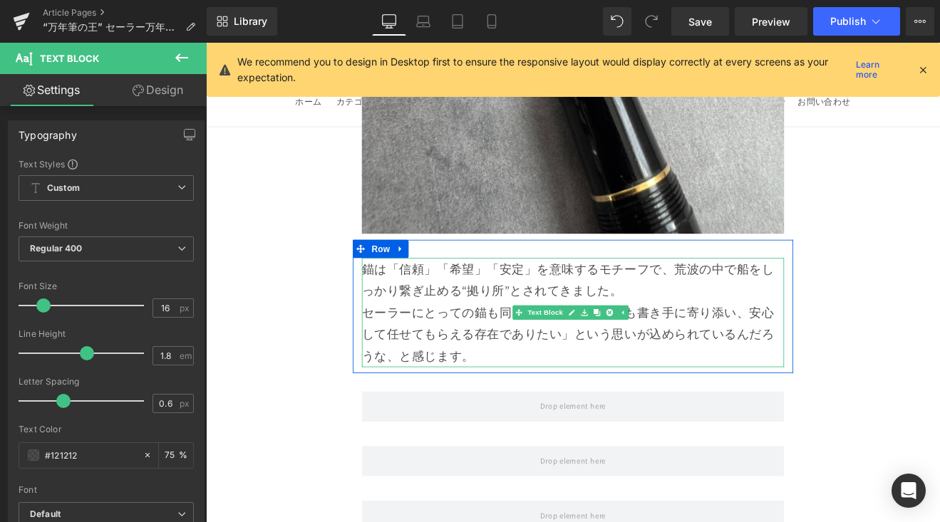
click at [717, 296] on p "錨は「信頼」「希望」「安定」を意味するモチーフで、荒波の中で船をしっかり繋ぎ止める“拠り所”とされてきました。" at bounding box center [637, 321] width 496 height 51
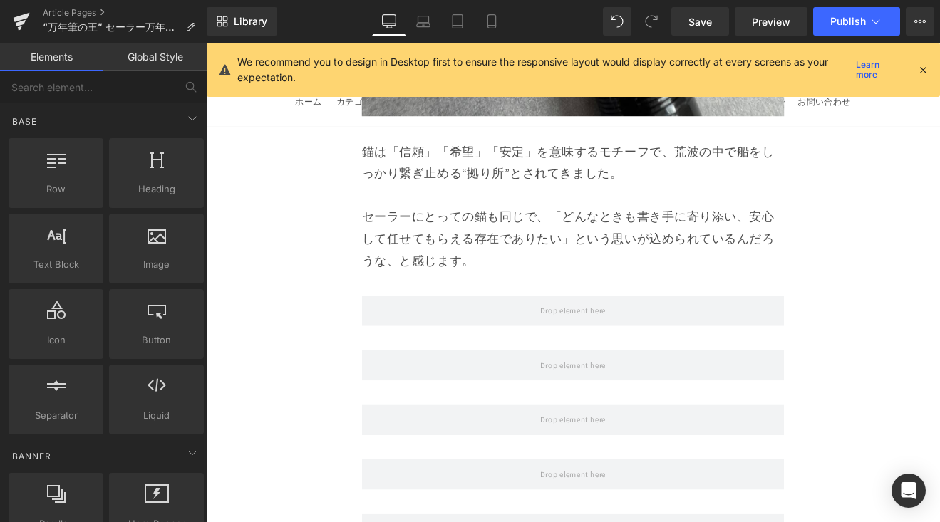
scroll to position [8804, 0]
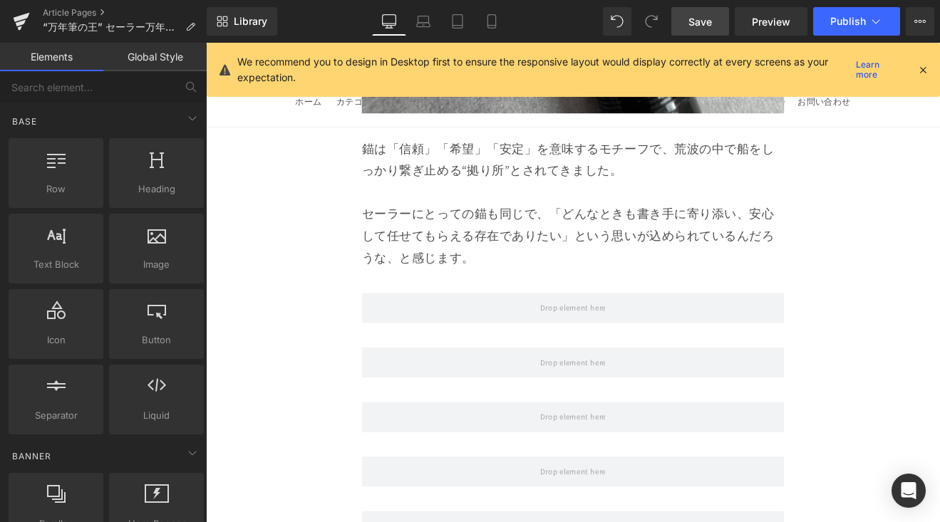
click at [700, 27] on span "Save" at bounding box center [700, 21] width 24 height 15
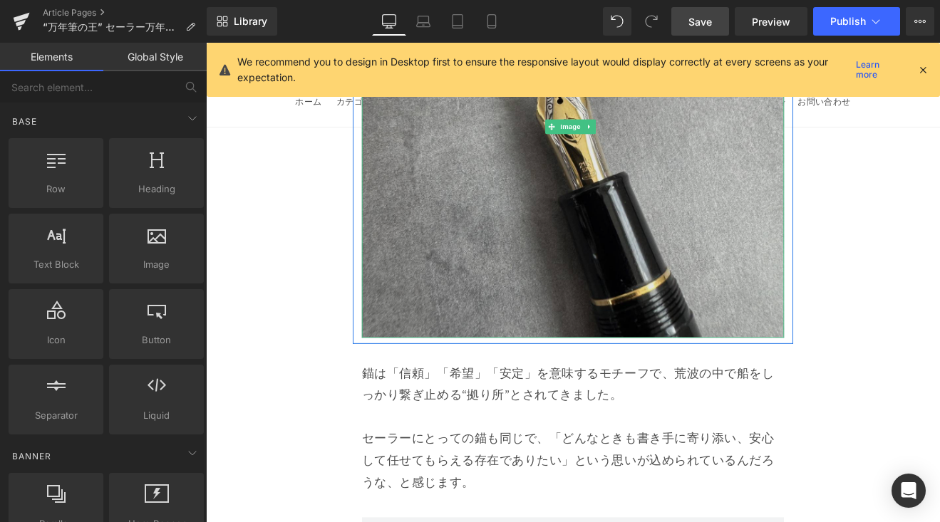
scroll to position [8806, 0]
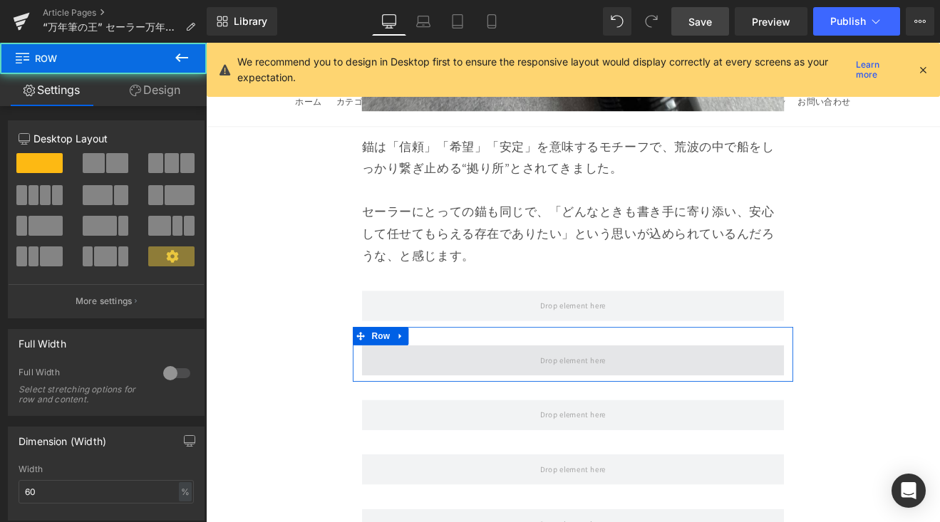
click at [625, 398] on span at bounding box center [637, 416] width 496 height 36
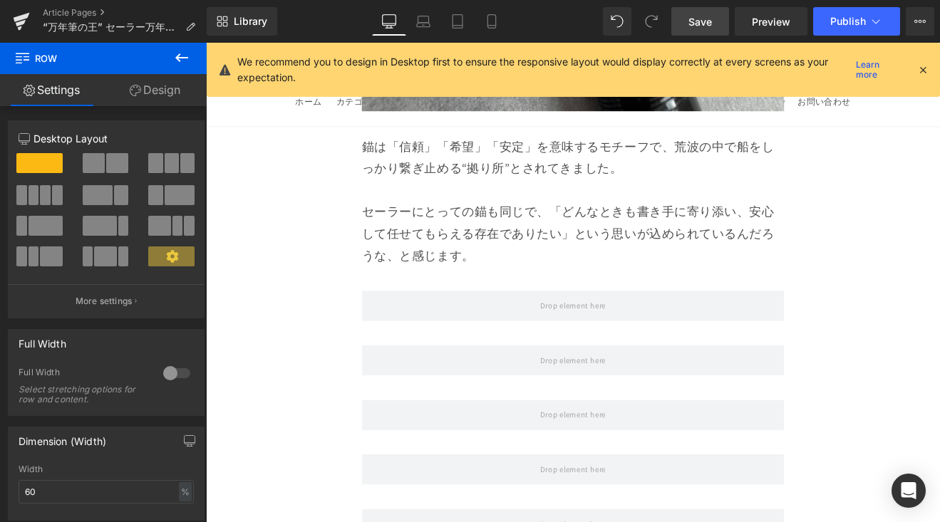
click at [189, 63] on icon at bounding box center [181, 57] width 17 height 17
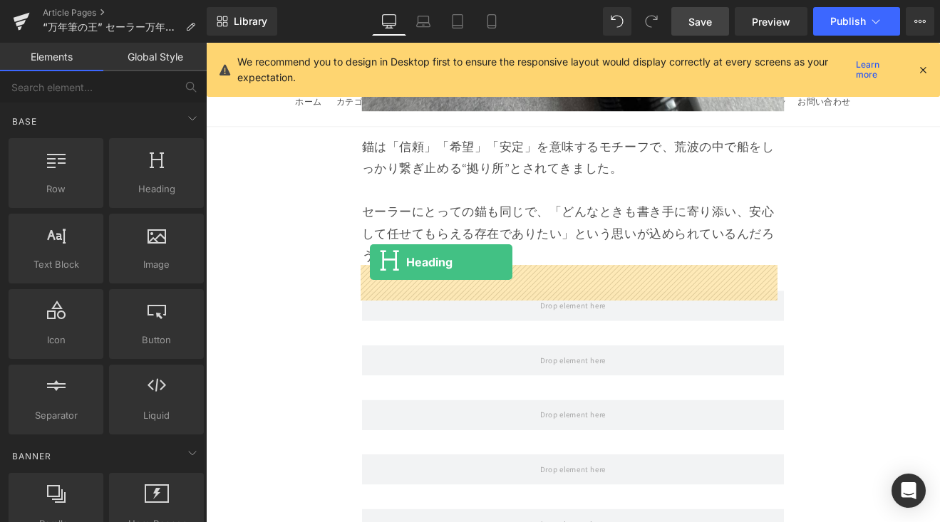
drag, startPoint x: 365, startPoint y: 211, endPoint x: 398, endPoint y: 301, distance: 95.5
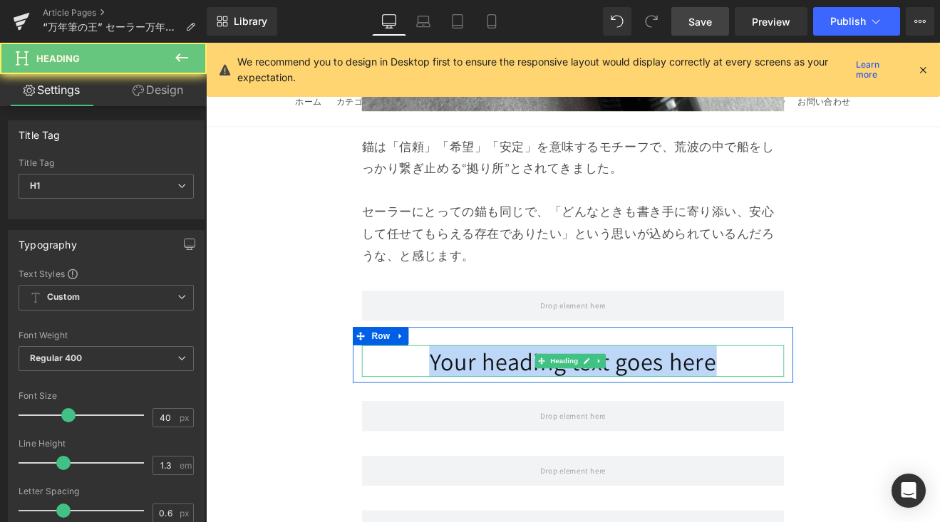
drag, startPoint x: 459, startPoint y: 330, endPoint x: 810, endPoint y: 331, distance: 350.5
click at [810, 398] on h1 "Your heading text goes here" at bounding box center [637, 416] width 496 height 37
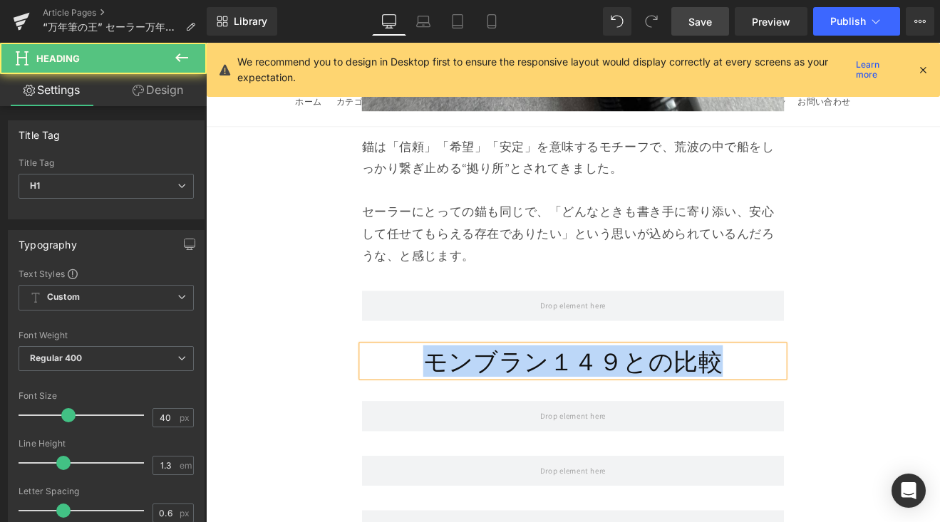
drag, startPoint x: 843, startPoint y: 321, endPoint x: 399, endPoint y: 331, distance: 443.9
click at [399, 398] on h1 "モンブラン１４９との比較" at bounding box center [637, 416] width 496 height 37
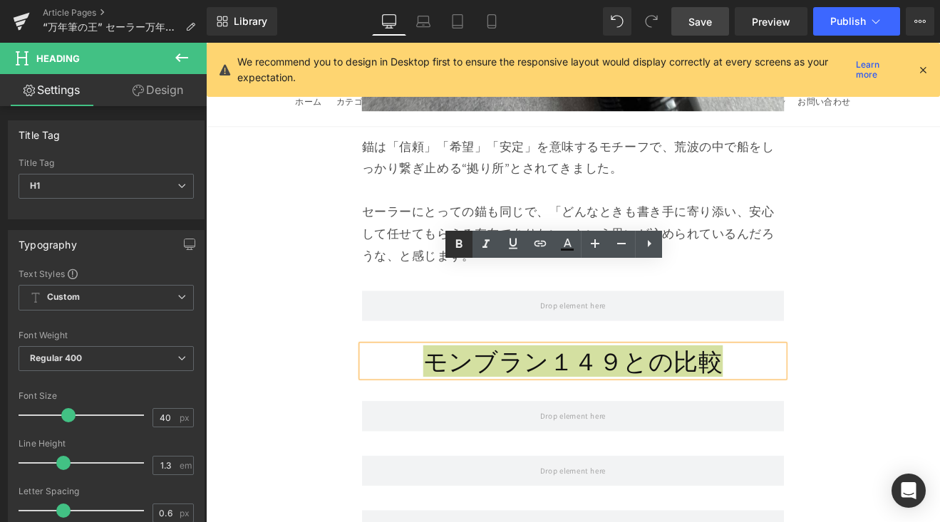
click at [450, 243] on icon at bounding box center [458, 244] width 17 height 17
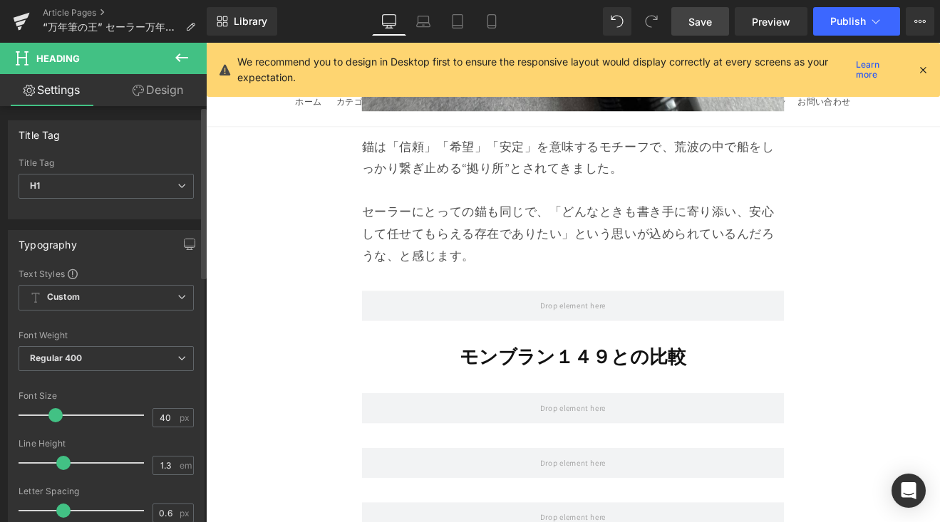
drag, startPoint x: 70, startPoint y: 412, endPoint x: 58, endPoint y: 420, distance: 14.0
click at [58, 420] on span at bounding box center [55, 415] width 14 height 14
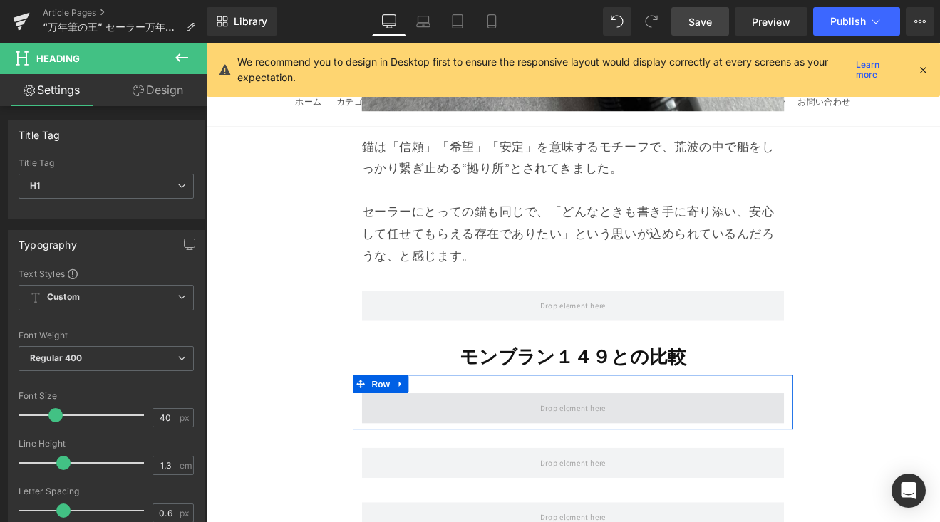
click at [472, 454] on span at bounding box center [637, 472] width 496 height 36
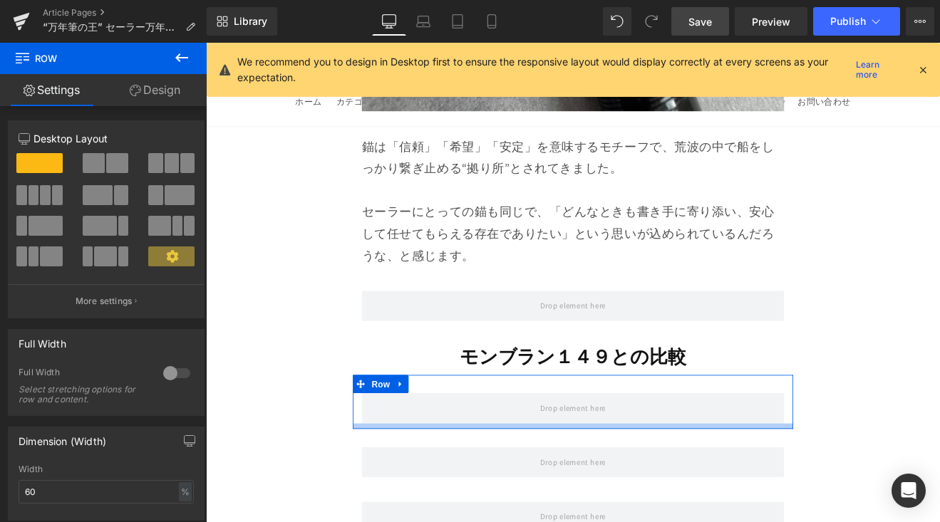
click at [548, 490] on div at bounding box center [636, 493] width 517 height 6
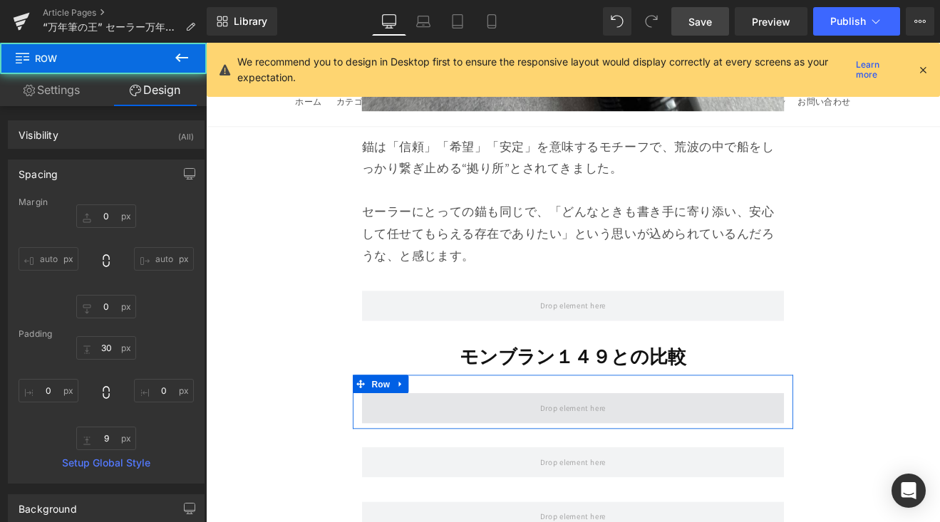
click at [531, 454] on span at bounding box center [637, 472] width 496 height 36
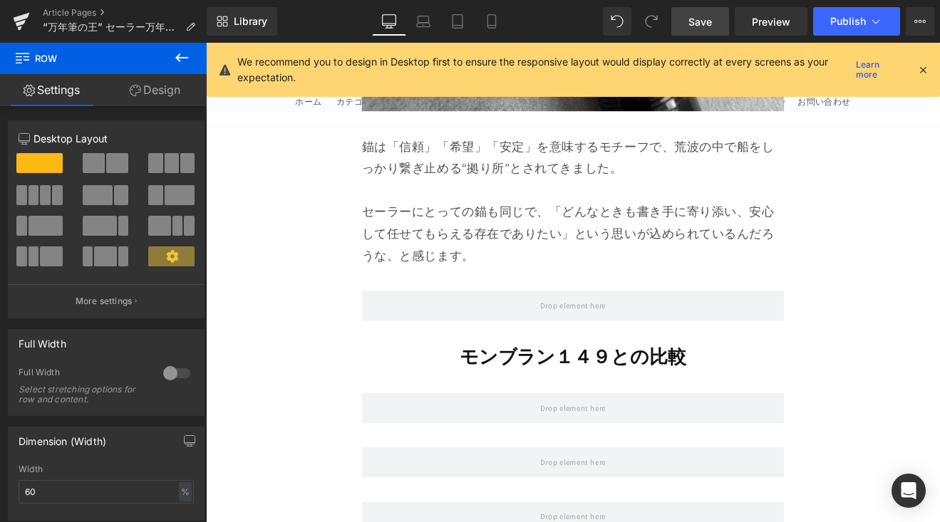
click at [183, 65] on button at bounding box center [182, 58] width 50 height 31
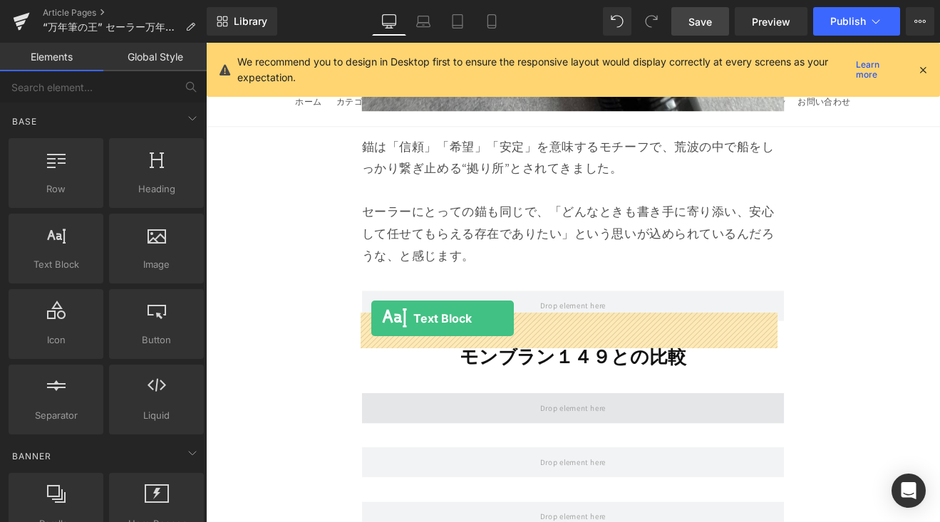
drag, startPoint x: 387, startPoint y: 314, endPoint x: 400, endPoint y: 366, distance: 53.6
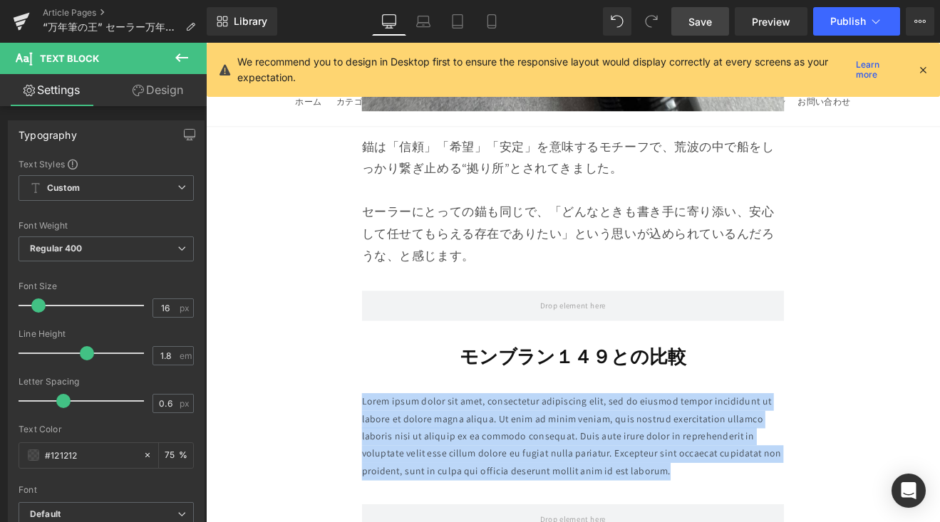
drag, startPoint x: 538, startPoint y: 371, endPoint x: 373, endPoint y: 360, distance: 164.9
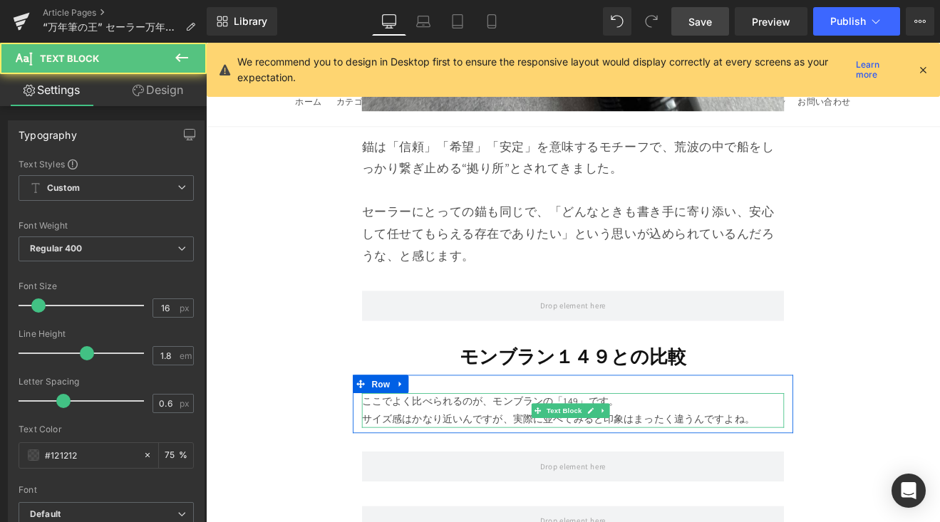
click at [781, 454] on p "ここでよく比べられるのが、モンブランの「149」です。 サイズ感はかなり近いんですが、実際に並べてみると印象はまったく違うんですよね。" at bounding box center [637, 474] width 496 height 41
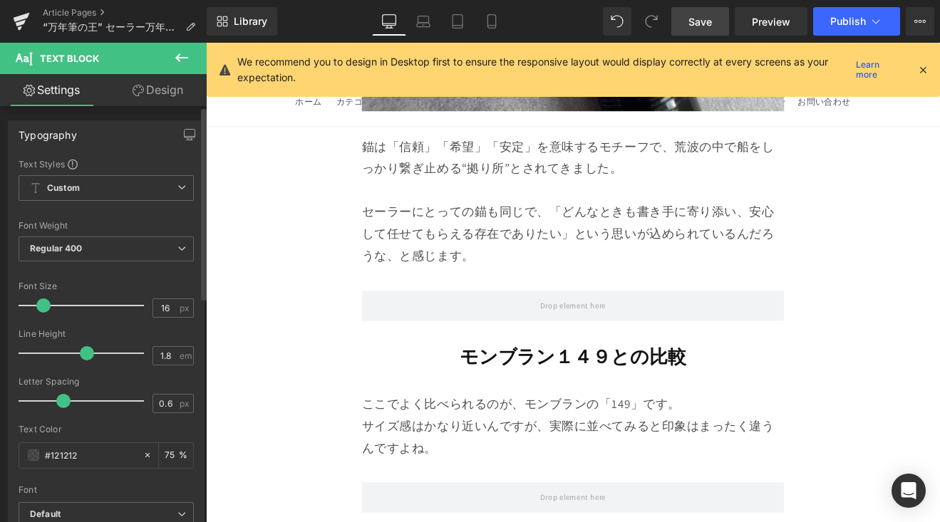
click at [43, 305] on span at bounding box center [43, 305] width 14 height 14
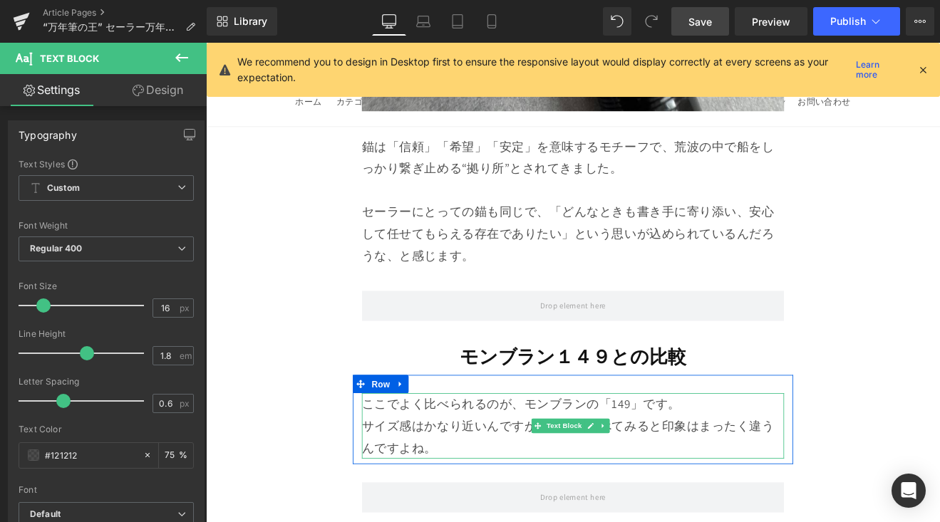
click at [796, 454] on p "ここでよく比べられるのが、モンブランの「149」です。 サイズ感はかなり近いんですが、実際に並べてみると印象はまったく違うんですよね。" at bounding box center [637, 492] width 496 height 77
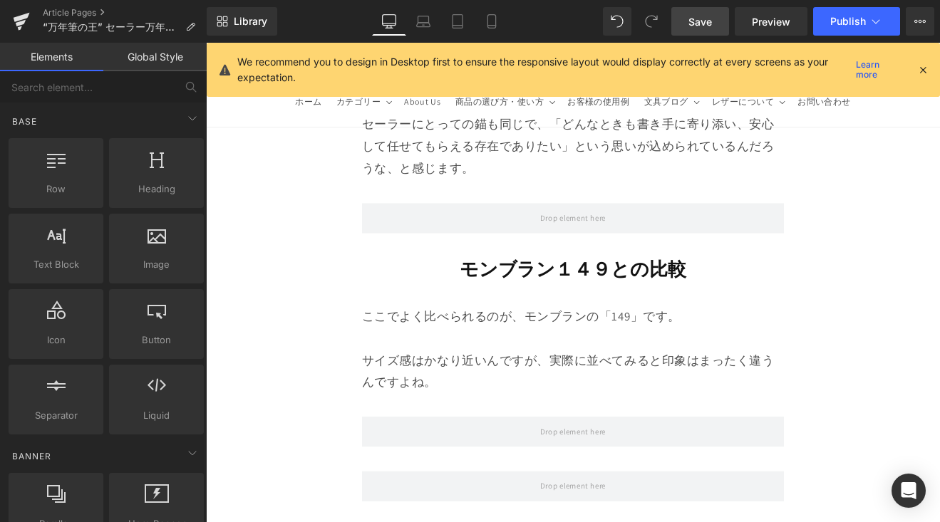
scroll to position [8920, 0]
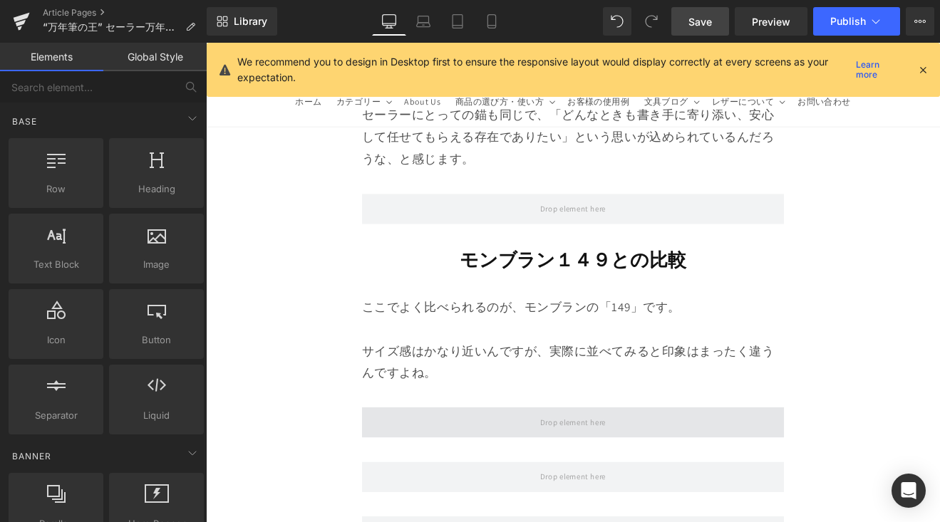
click at [796, 471] on span at bounding box center [637, 489] width 496 height 36
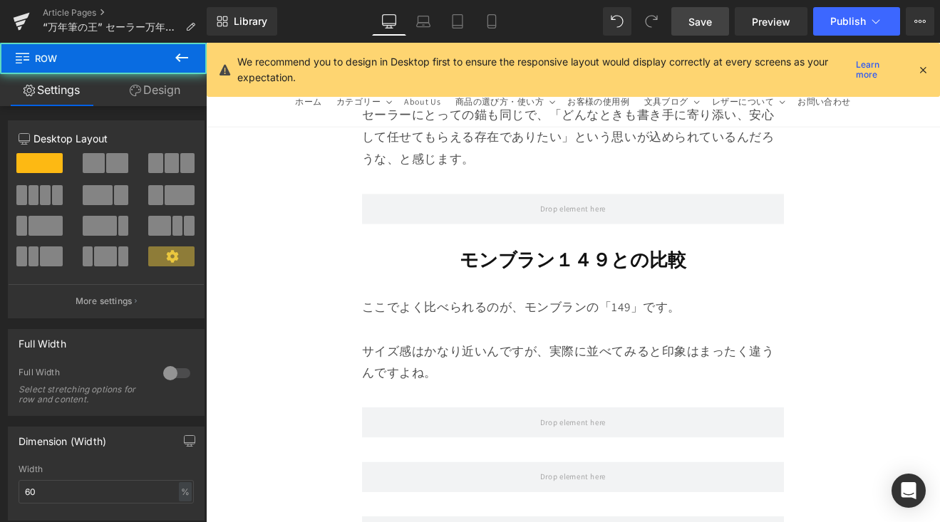
click at [181, 56] on icon at bounding box center [181, 57] width 17 height 17
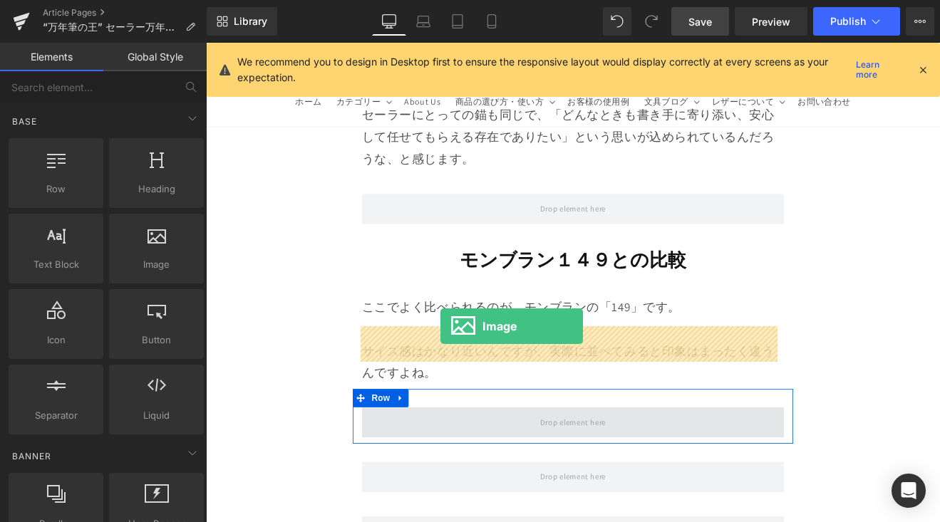
drag, startPoint x: 392, startPoint y: 313, endPoint x: 482, endPoint y: 376, distance: 109.3
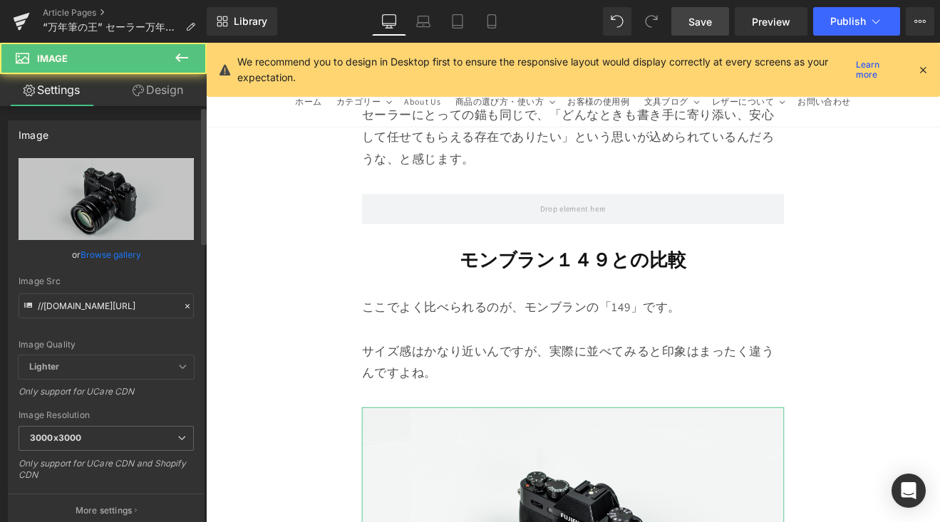
click at [119, 254] on link "Browse gallery" at bounding box center [110, 254] width 61 height 25
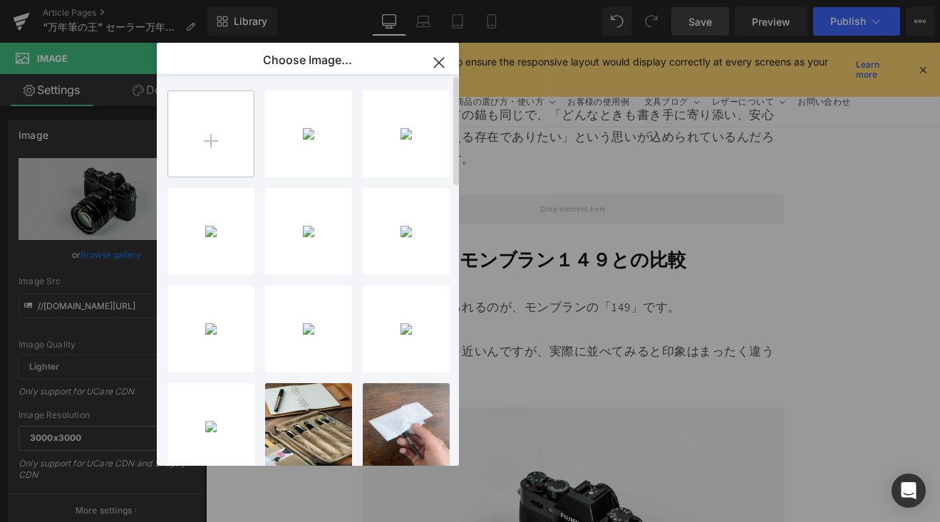
click at [213, 145] on input "file" at bounding box center [210, 133] width 85 height 85
type input "C:\fakepath\IMG_4565.jpg"
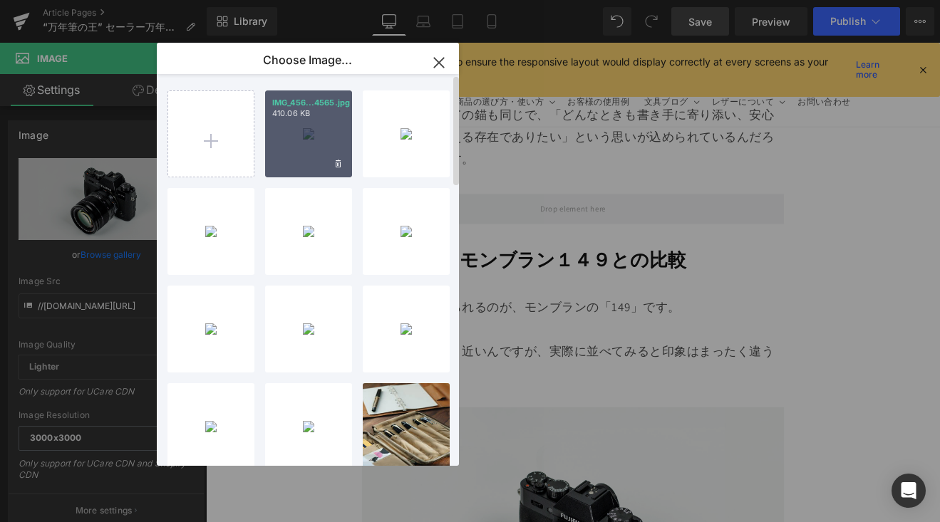
click at [321, 135] on div "IMG_456...4565.jpg 410.06 KB" at bounding box center [308, 133] width 87 height 87
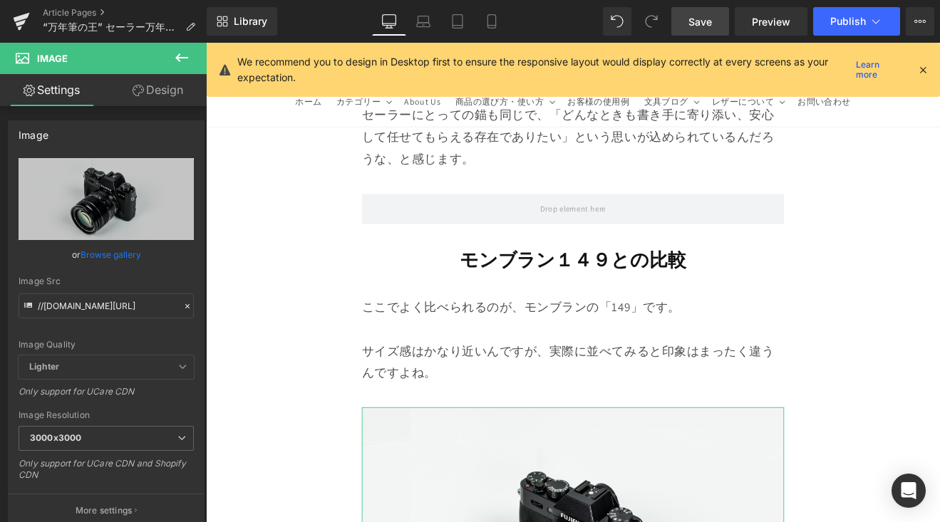
click at [120, 259] on link "Browse gallery" at bounding box center [110, 254] width 61 height 25
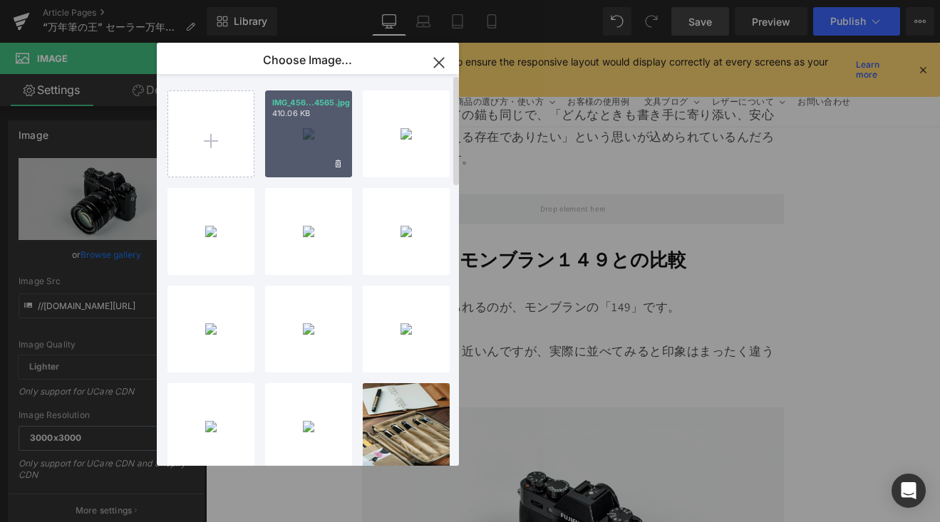
click at [267, 138] on div "IMG_456...4565.jpg 410.06 KB" at bounding box center [308, 133] width 87 height 87
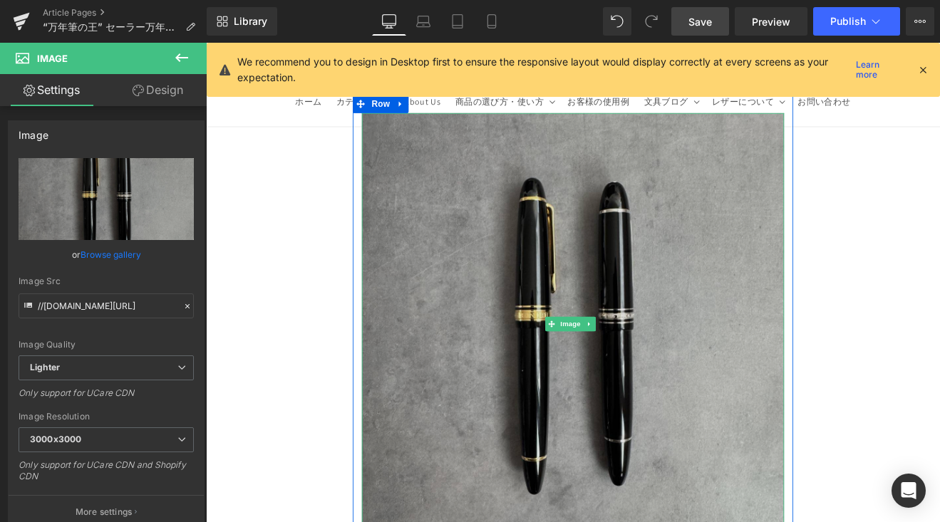
scroll to position [9485, 0]
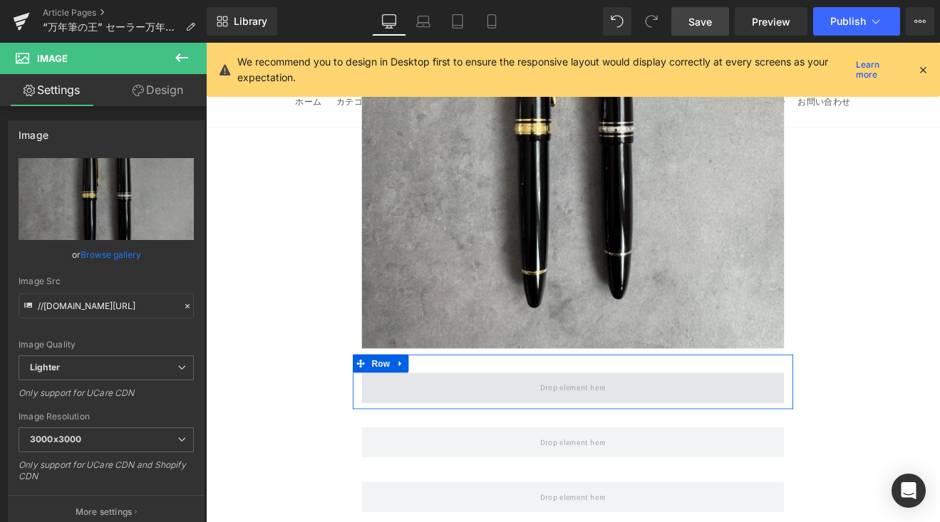
click at [556, 430] on span at bounding box center [637, 448] width 496 height 36
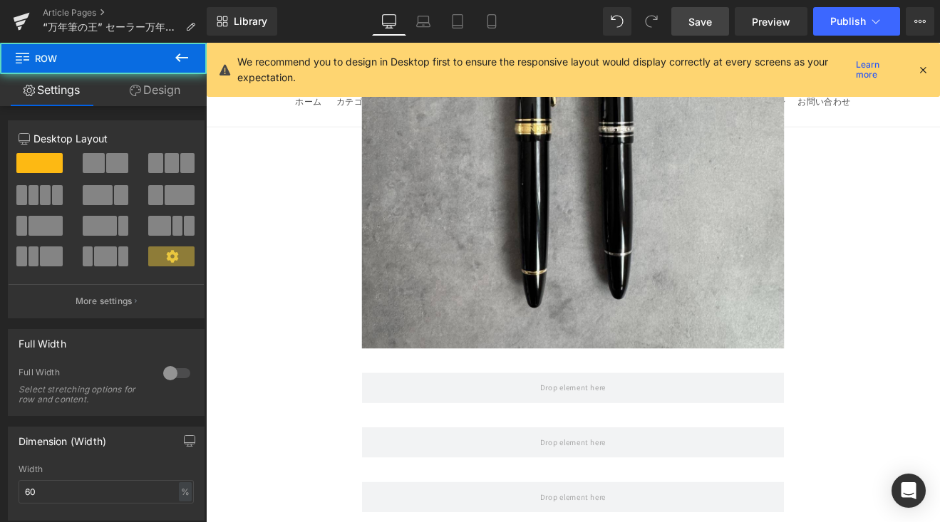
click at [182, 65] on icon at bounding box center [181, 57] width 17 height 17
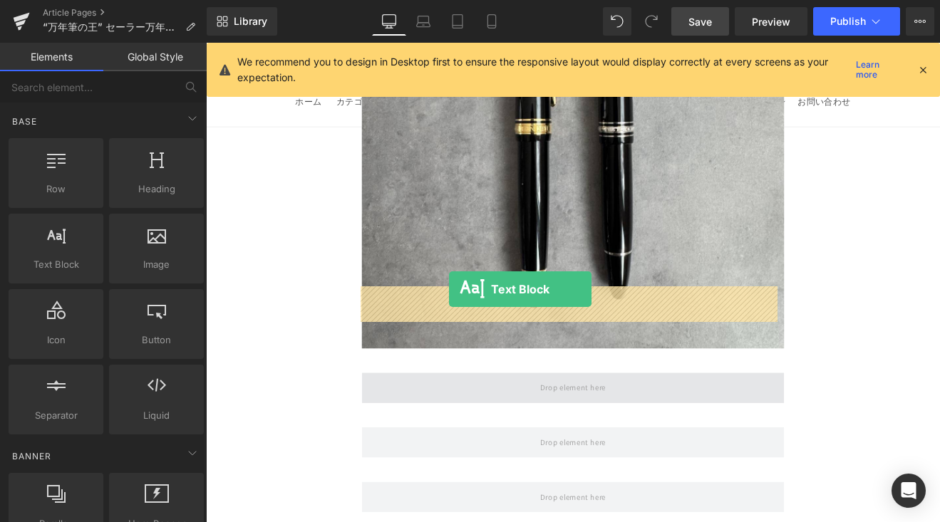
drag, startPoint x: 352, startPoint y: 307, endPoint x: 492, endPoint y: 333, distance: 142.0
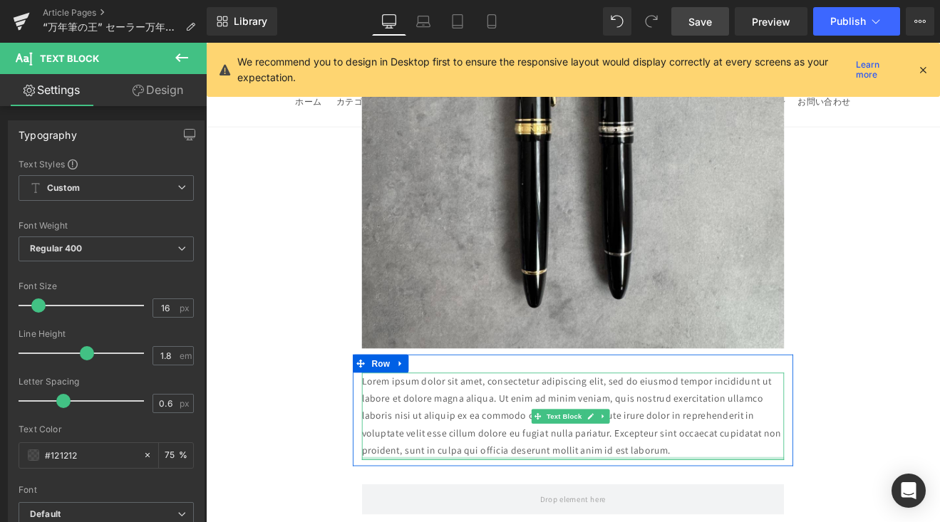
drag, startPoint x: 778, startPoint y: 428, endPoint x: 395, endPoint y: 343, distance: 392.5
click at [395, 430] on div "Lorem ipsum dolor sit amet, consectetur adipiscing elit, sed do eiusmod tempor …" at bounding box center [637, 481] width 496 height 103
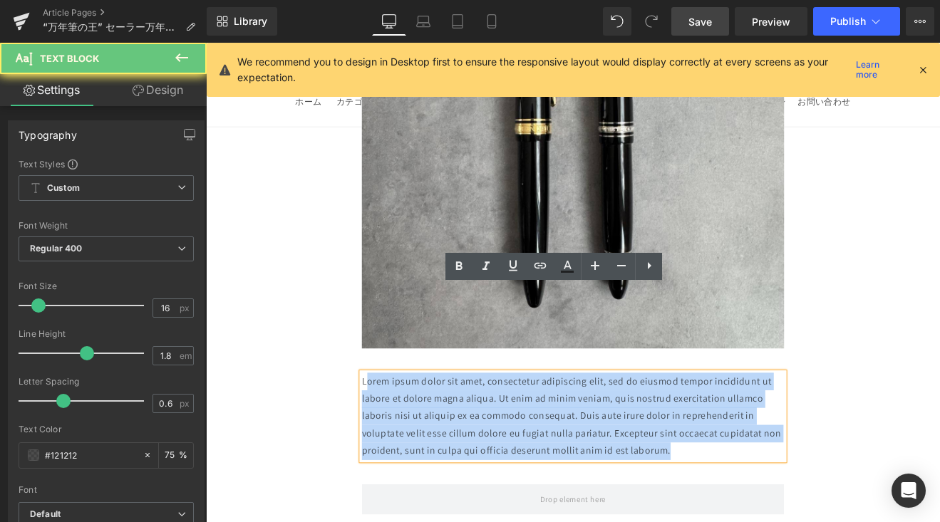
drag, startPoint x: 395, startPoint y: 340, endPoint x: 853, endPoint y: 448, distance: 470.5
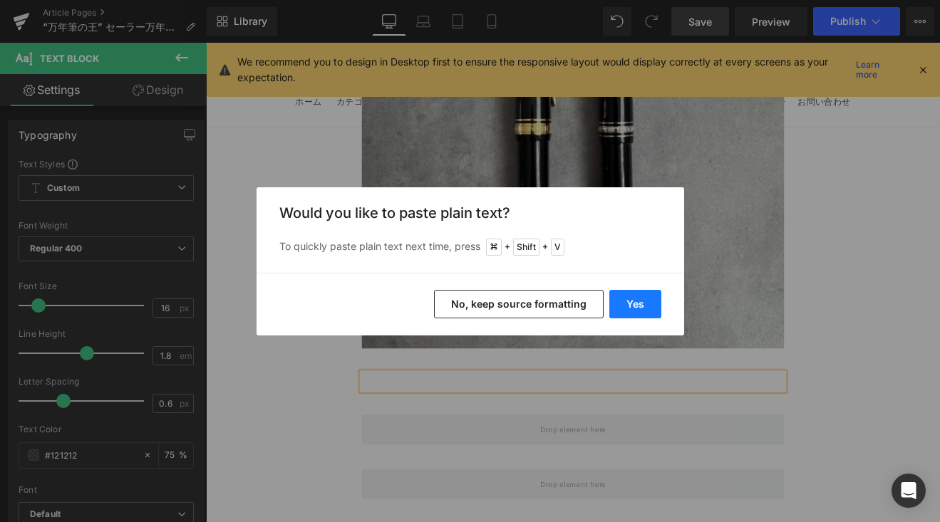
click at [640, 306] on button "Yes" at bounding box center [635, 304] width 52 height 28
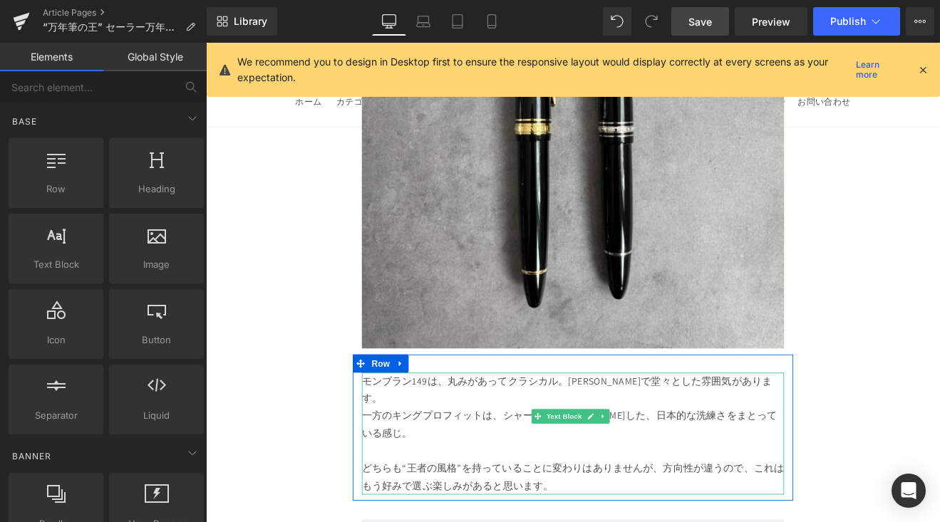
click at [821, 471] on p "一方のキングプロフィットは、シャープで凛とした、日本的な洗練さをまとっている感じ。" at bounding box center [637, 491] width 496 height 41
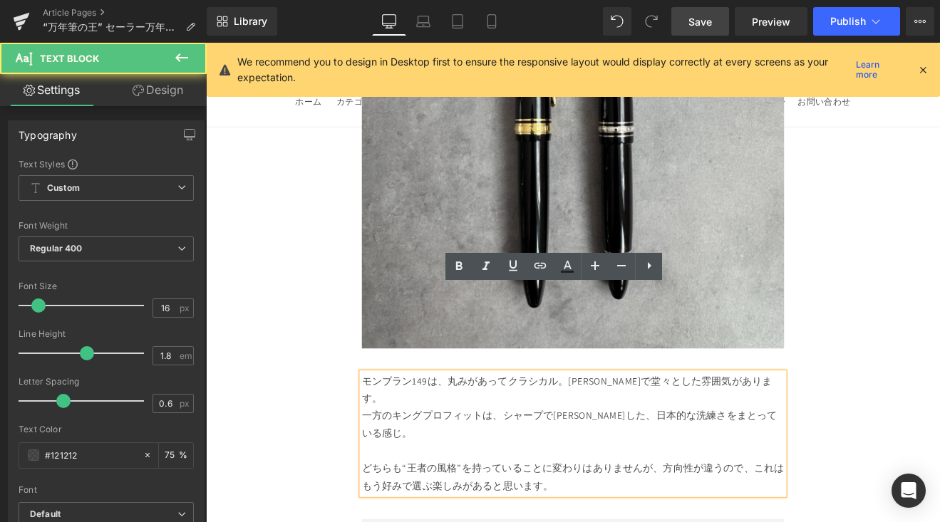
click at [833, 430] on p "モンブラン149は、丸みがあってクラシカル。重厚で堂々とした雰囲気があります。" at bounding box center [637, 450] width 496 height 41
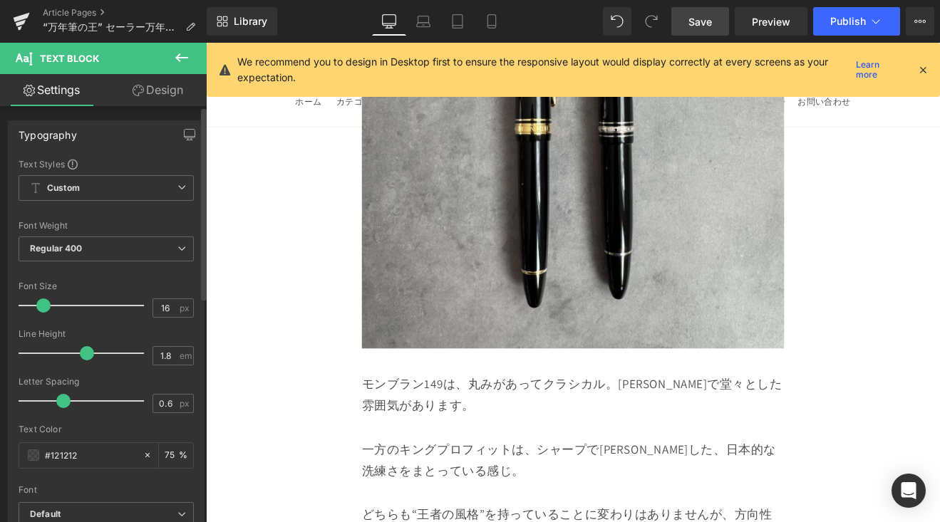
click at [38, 310] on span at bounding box center [43, 305] width 14 height 14
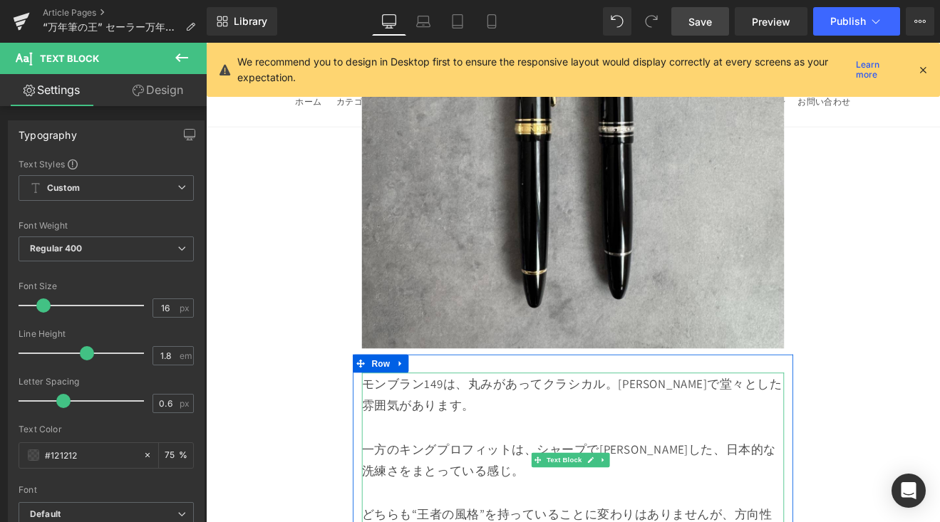
click at [690, 430] on p "モンブラン149は、丸みがあってクラシカル。重厚で堂々とした雰囲気があります。" at bounding box center [637, 455] width 496 height 51
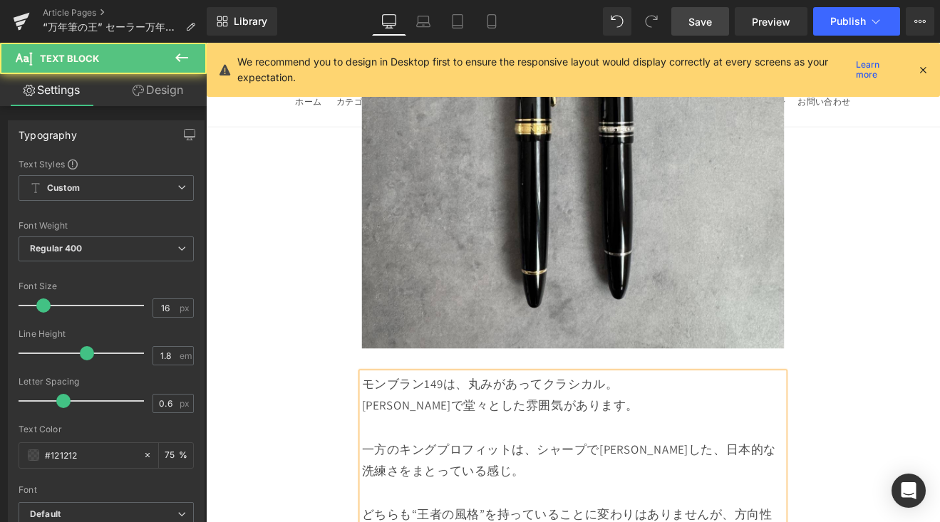
click at [391, 430] on p "モンブラン149は、丸みがあってクラシカル。" at bounding box center [637, 443] width 496 height 26
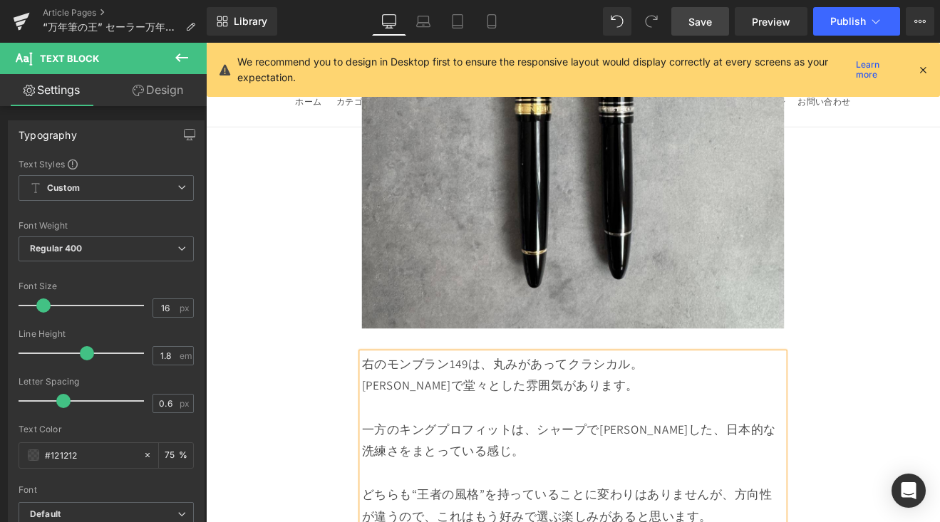
scroll to position [9508, 0]
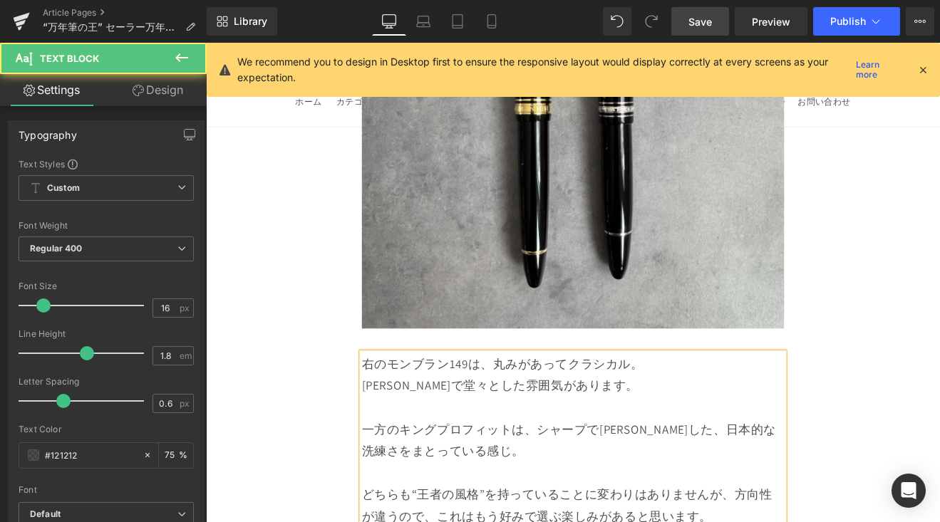
click at [430, 484] on p "一方のキングプロフィットは、シャープで凛とした、日本的な洗練さをまとっている感じ。" at bounding box center [637, 509] width 496 height 51
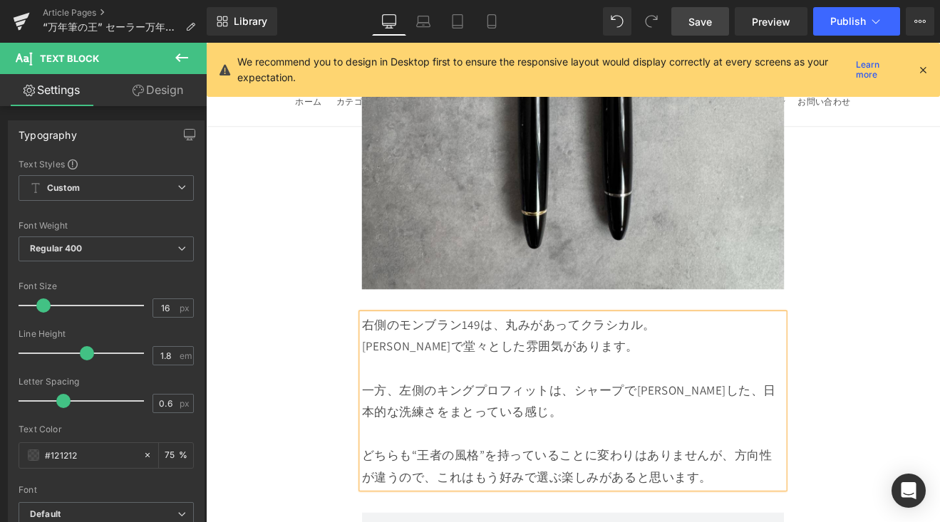
scroll to position [9578, 0]
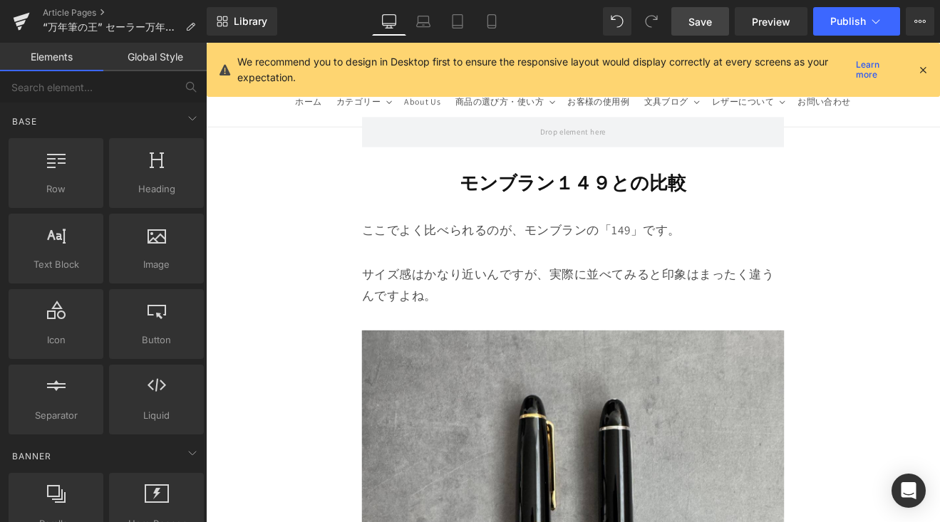
scroll to position [8611, 0]
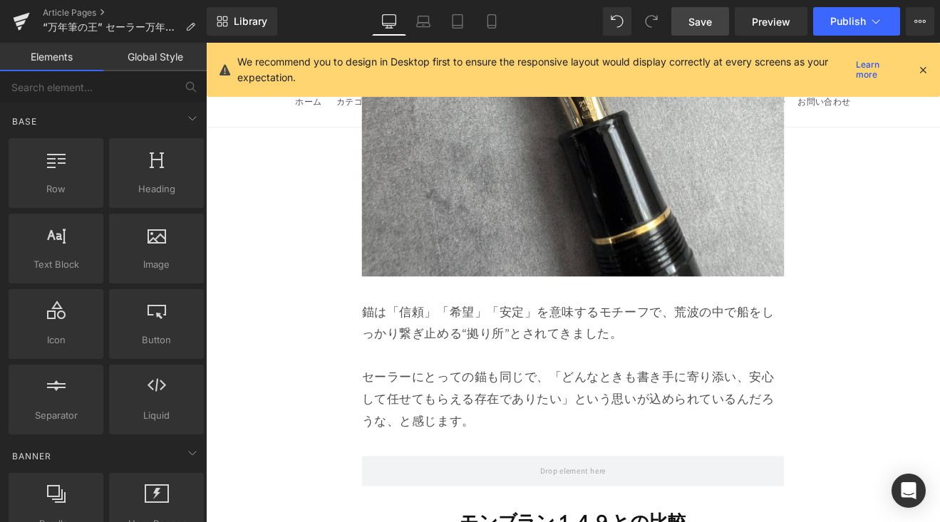
click at [690, 32] on link "Save" at bounding box center [700, 21] width 58 height 28
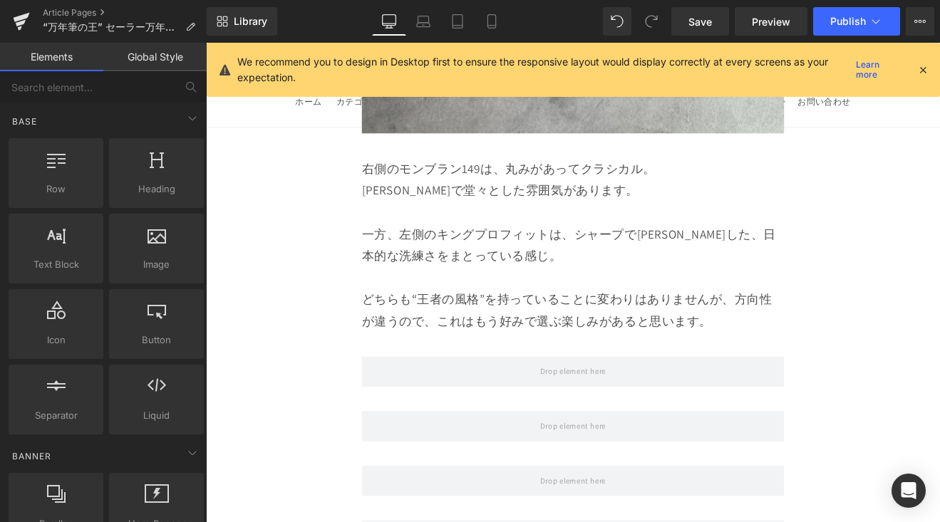
scroll to position [9746, 0]
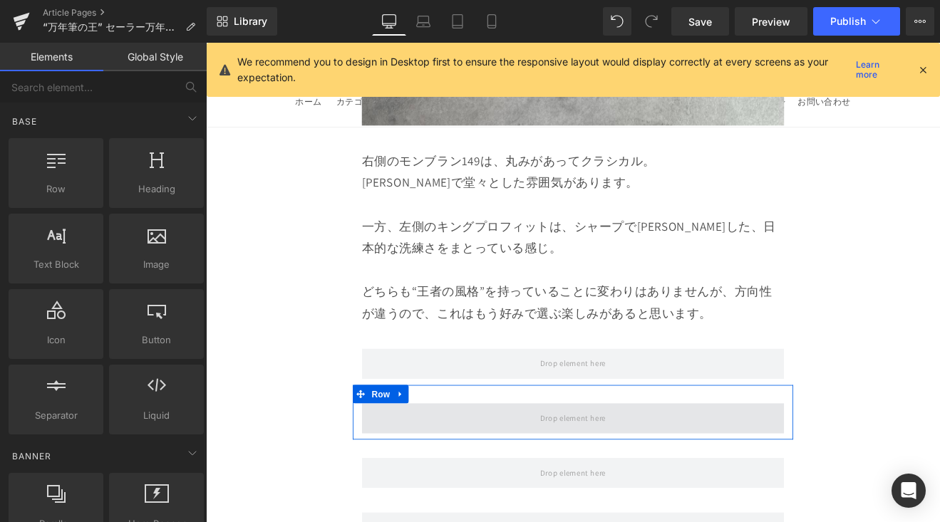
click at [548, 467] on span at bounding box center [637, 485] width 496 height 36
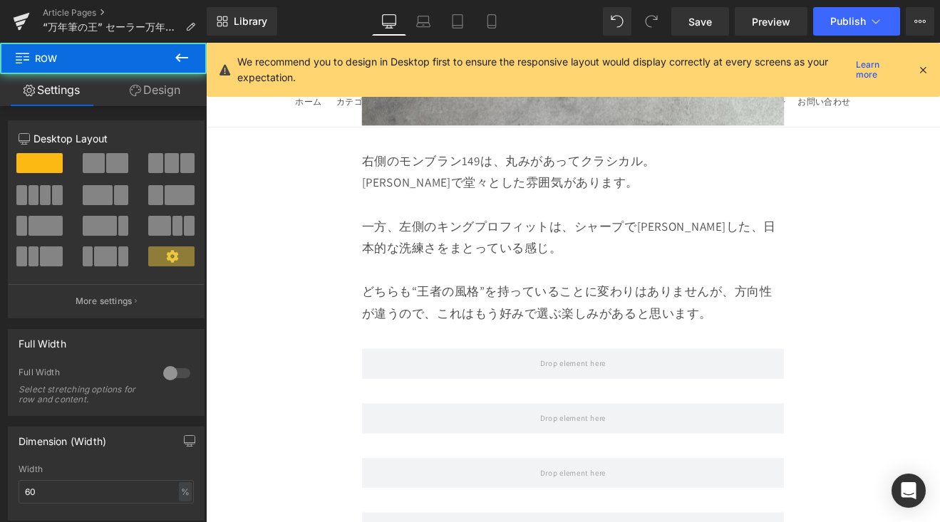
click at [180, 61] on icon at bounding box center [181, 57] width 13 height 9
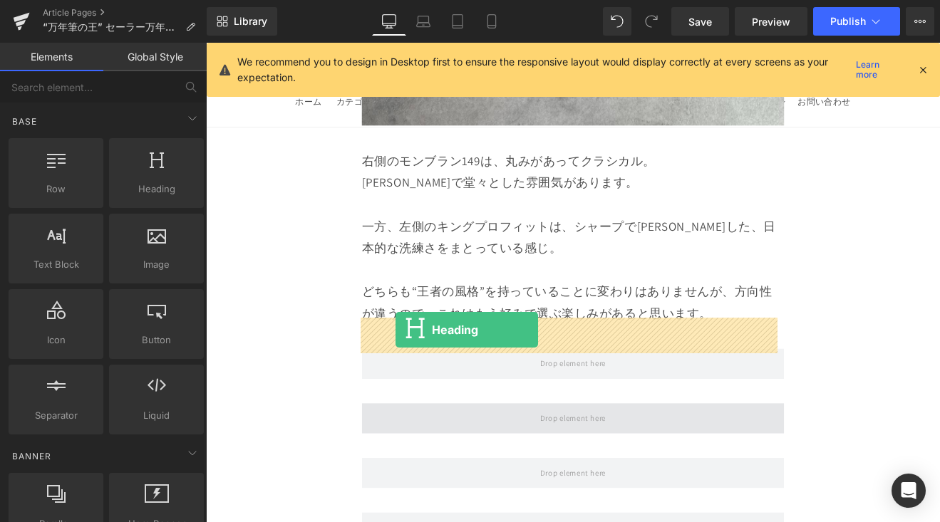
drag, startPoint x: 251, startPoint y: 287, endPoint x: 427, endPoint y: 381, distance: 199.5
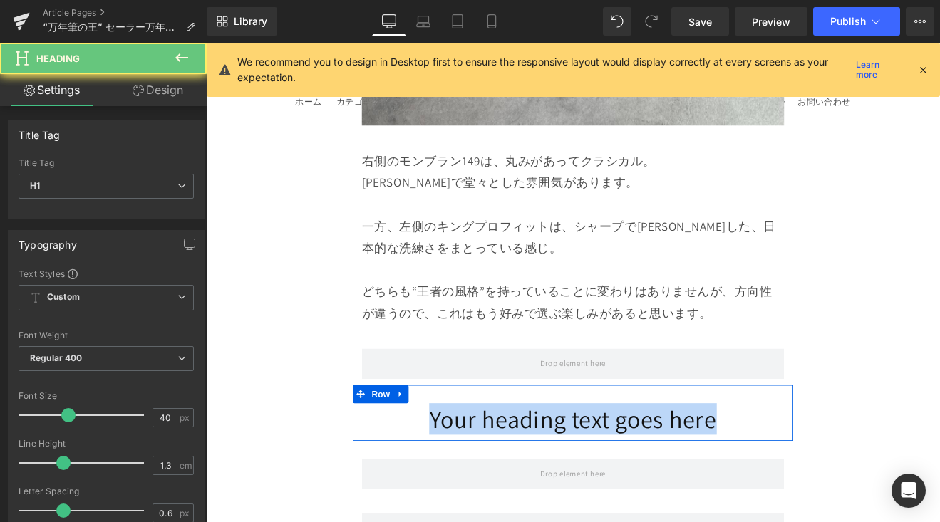
click at [810, 445] on div "Your heading text goes here Heading Row" at bounding box center [636, 478] width 517 height 66
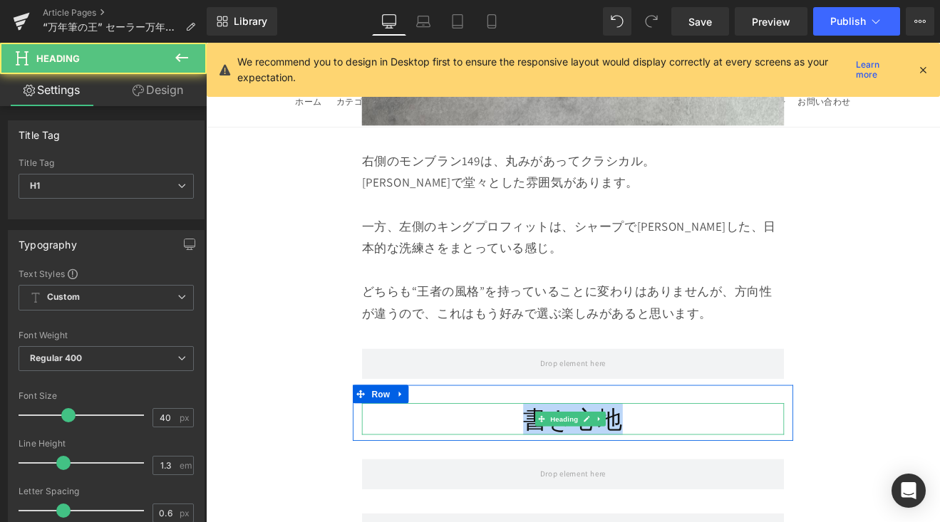
drag, startPoint x: 784, startPoint y: 387, endPoint x: 569, endPoint y: 378, distance: 215.3
click at [569, 467] on h1 "書き心地" at bounding box center [637, 485] width 496 height 37
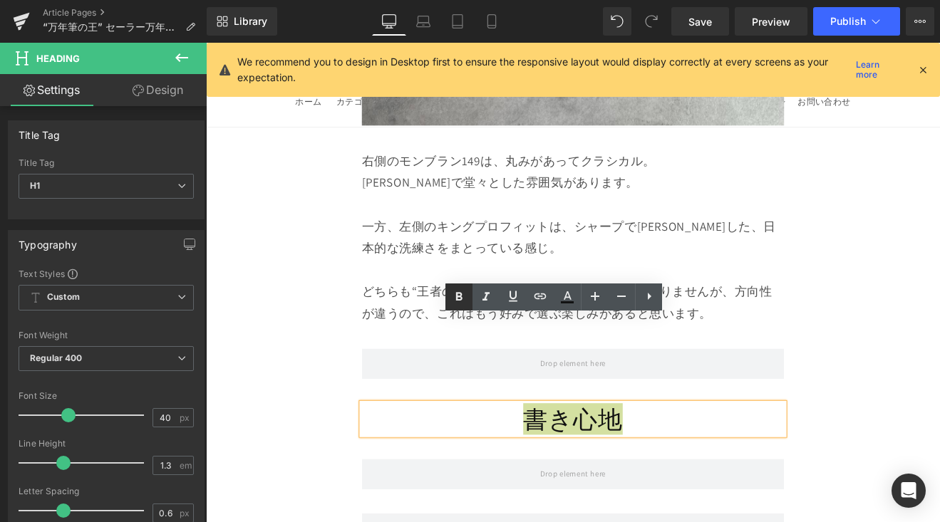
click at [454, 294] on icon at bounding box center [458, 296] width 17 height 17
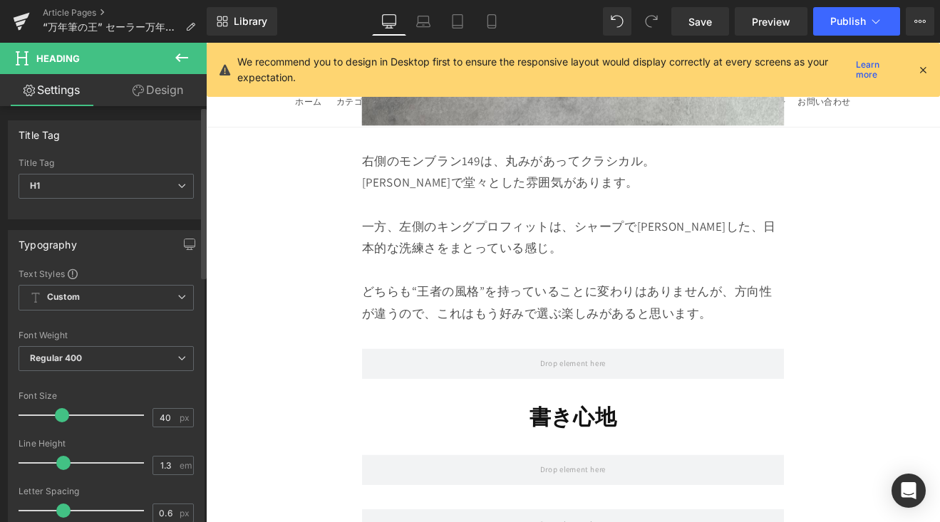
click at [61, 421] on span at bounding box center [62, 415] width 14 height 14
click at [177, 65] on icon at bounding box center [181, 57] width 17 height 17
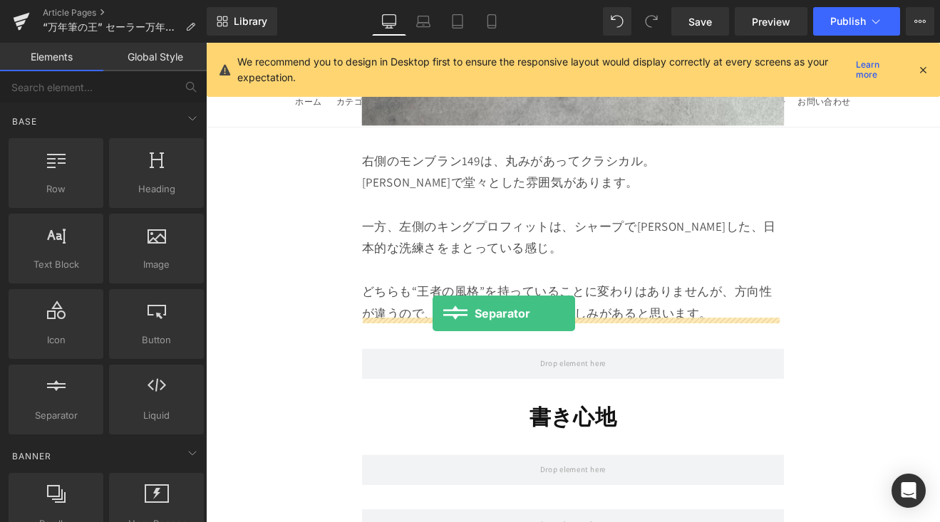
drag, startPoint x: 412, startPoint y: 384, endPoint x: 472, endPoint y: 360, distance: 65.0
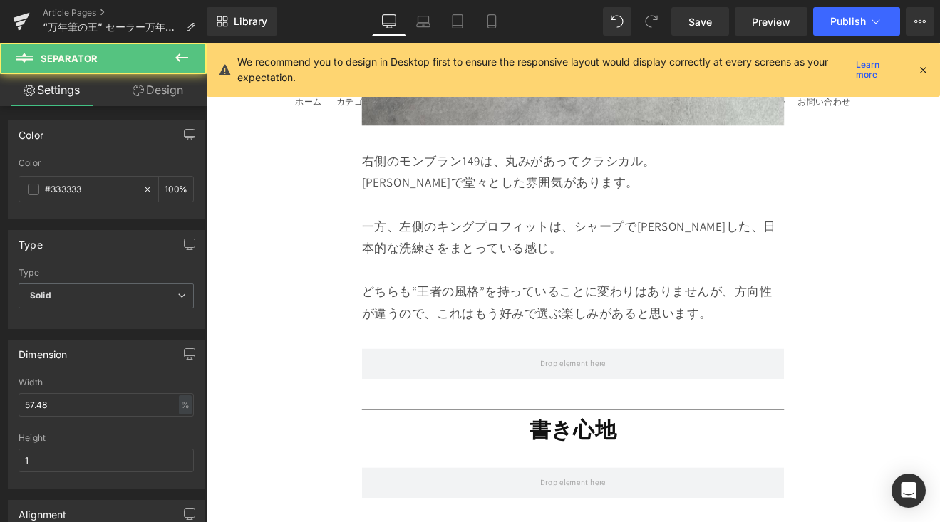
click at [184, 59] on icon at bounding box center [181, 57] width 17 height 17
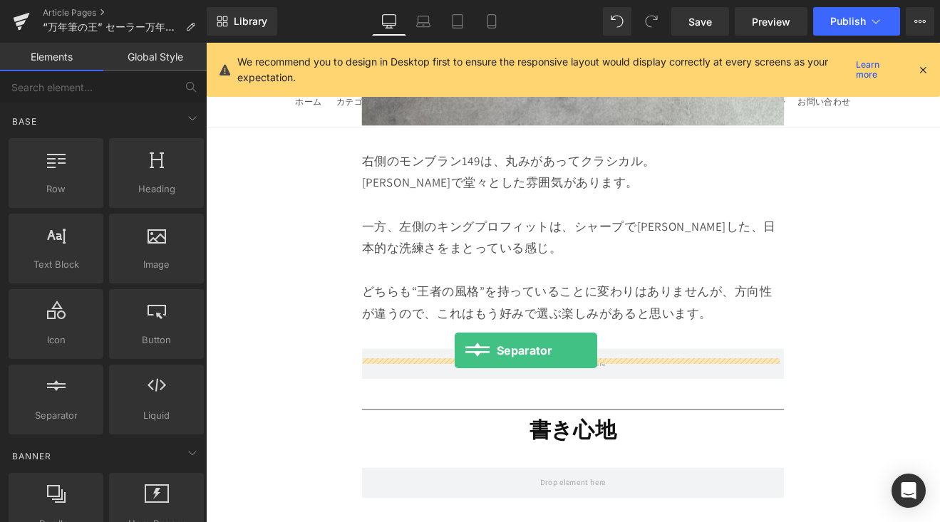
drag, startPoint x: 248, startPoint y: 458, endPoint x: 498, endPoint y: 404, distance: 255.8
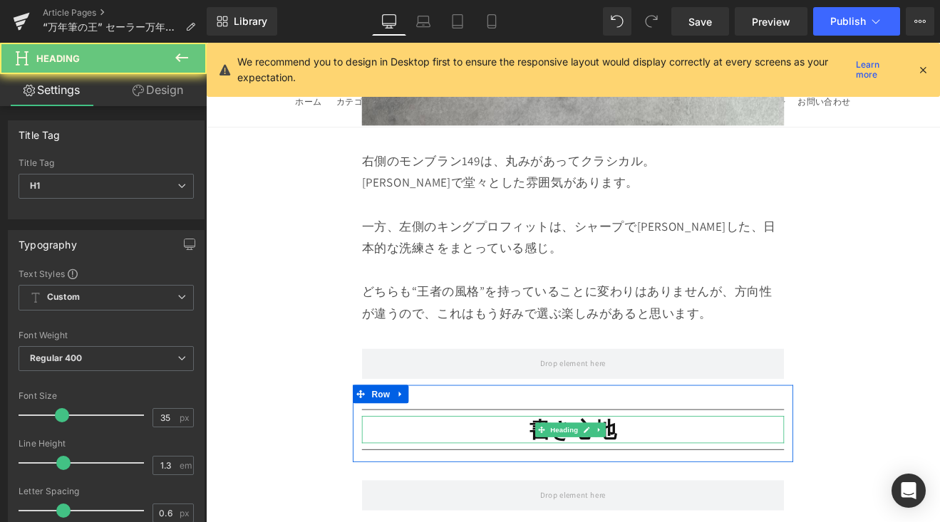
click at [498, 482] on h1 "書き心地" at bounding box center [637, 498] width 496 height 33
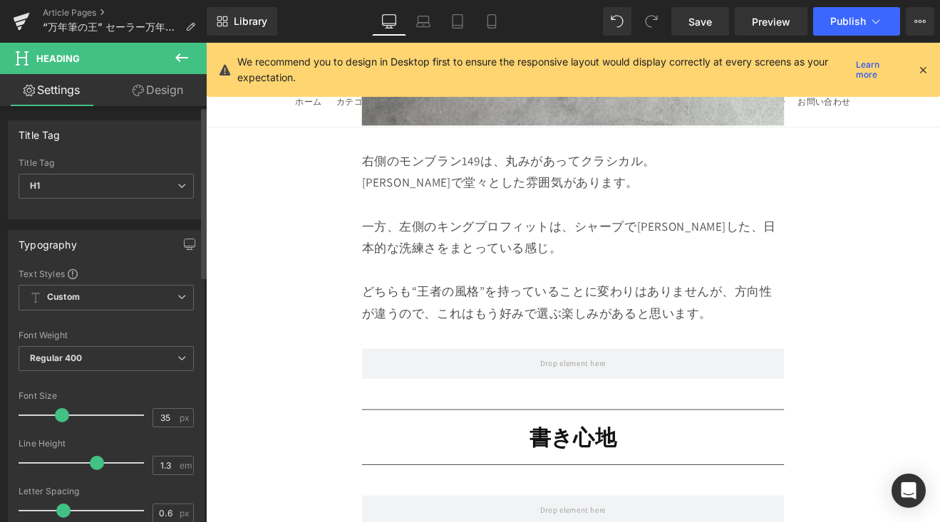
drag, startPoint x: 63, startPoint y: 456, endPoint x: 94, endPoint y: 462, distance: 31.2
click at [94, 462] on span at bounding box center [97, 463] width 14 height 14
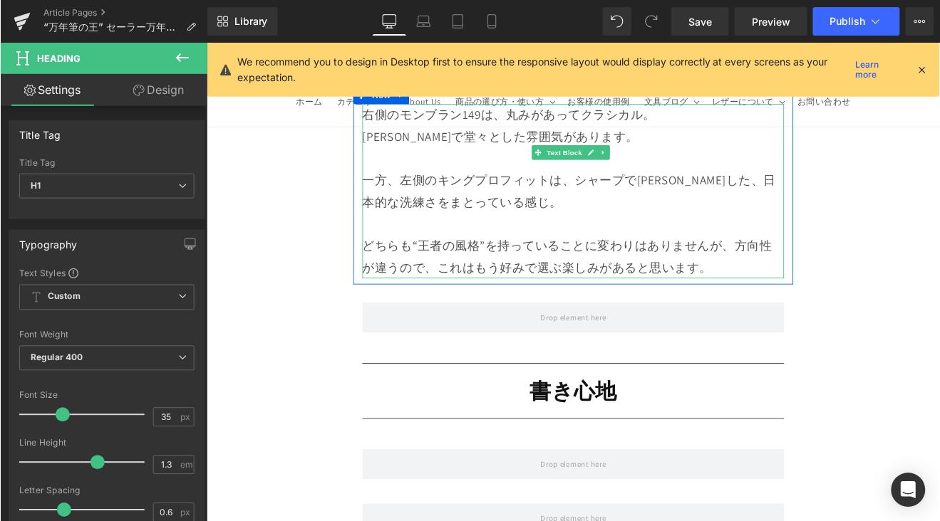
scroll to position [9873, 0]
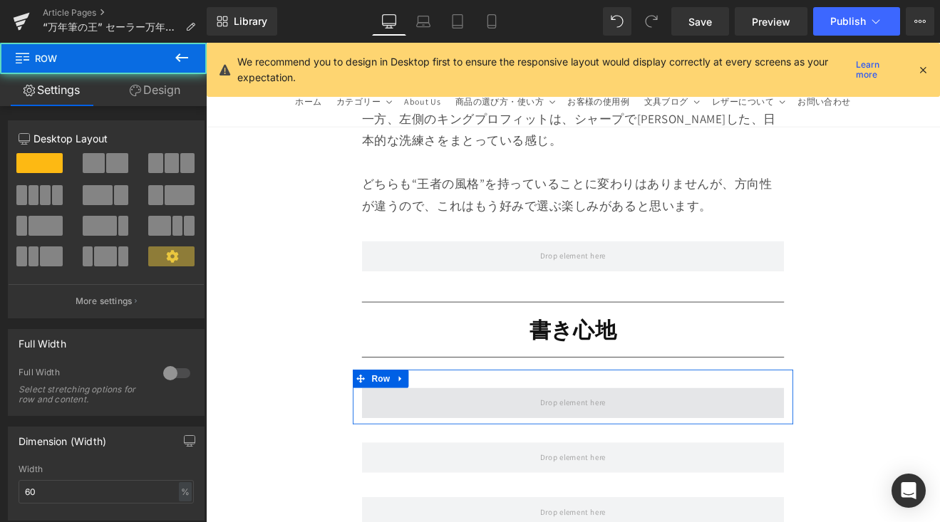
click at [546, 448] on span at bounding box center [637, 466] width 496 height 36
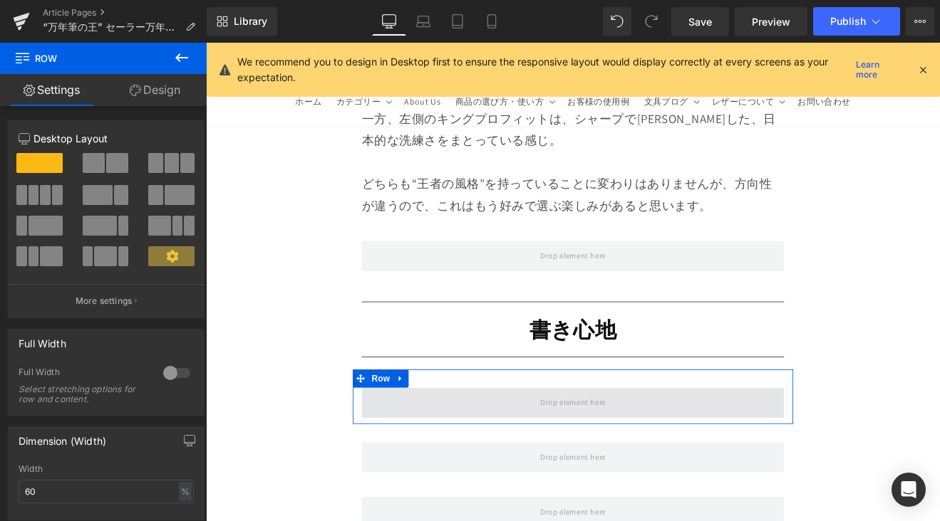
click at [593, 454] on span at bounding box center [636, 466] width 87 height 24
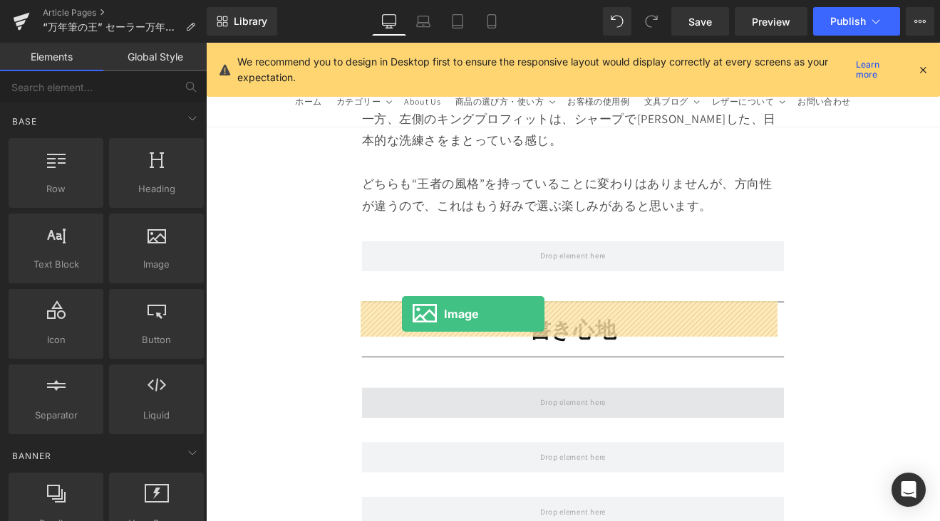
drag, startPoint x: 407, startPoint y: 315, endPoint x: 436, endPoint y: 361, distance: 54.7
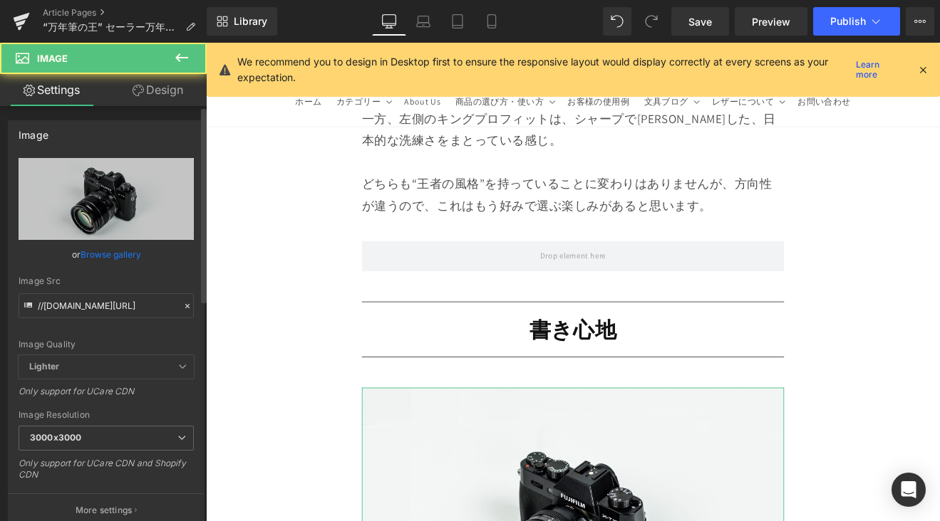
click at [112, 254] on link "Browse gallery" at bounding box center [110, 254] width 61 height 25
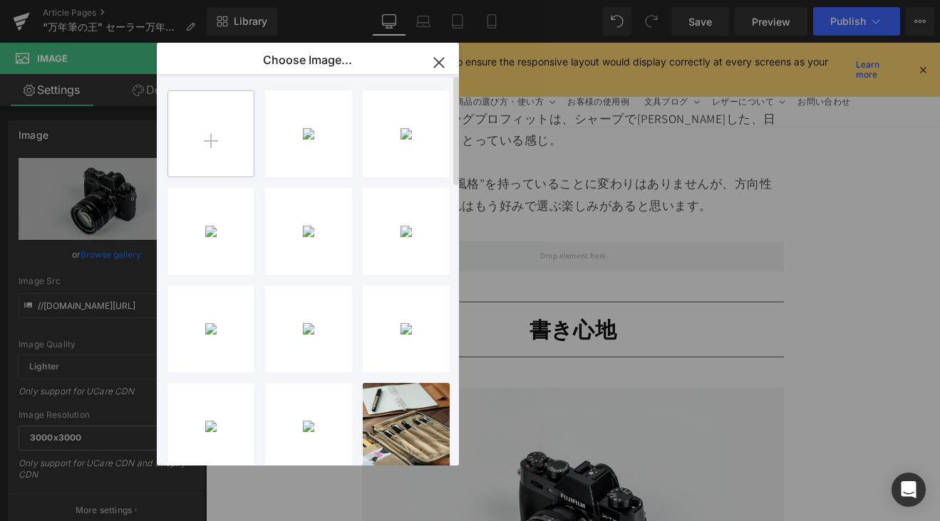
click at [197, 136] on input "file" at bounding box center [210, 133] width 85 height 85
type input "C:\fakepath\IMG_4452.jpg"
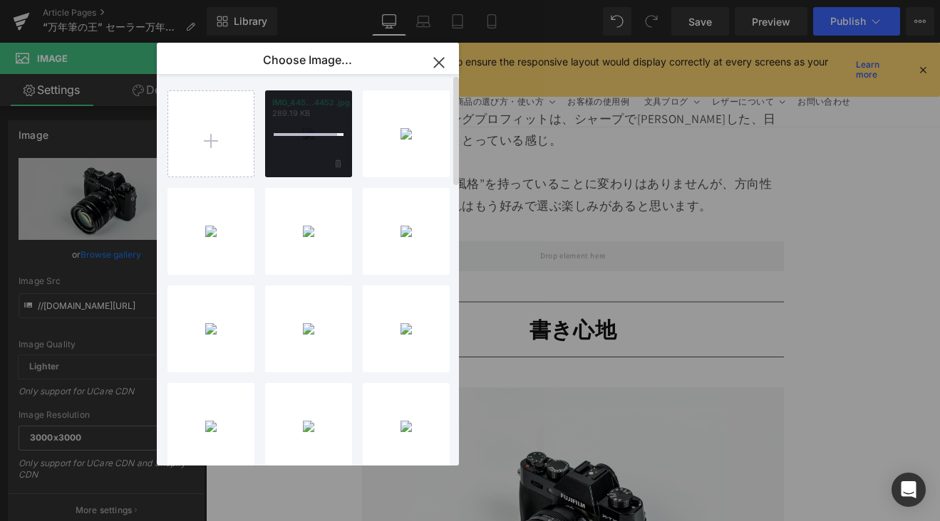
click at [306, 145] on div at bounding box center [308, 133] width 87 height 87
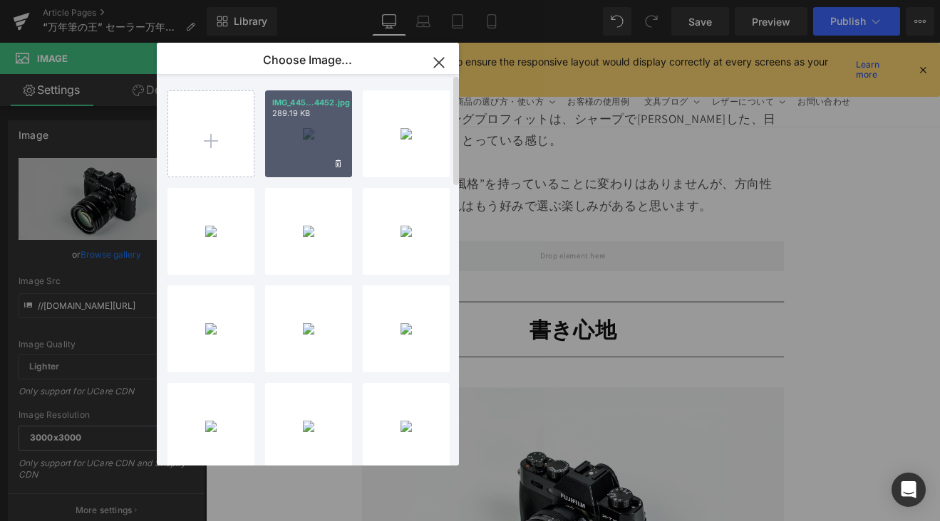
click at [306, 144] on div "IMG_445...4452.jpg 289.19 KB" at bounding box center [308, 133] width 87 height 87
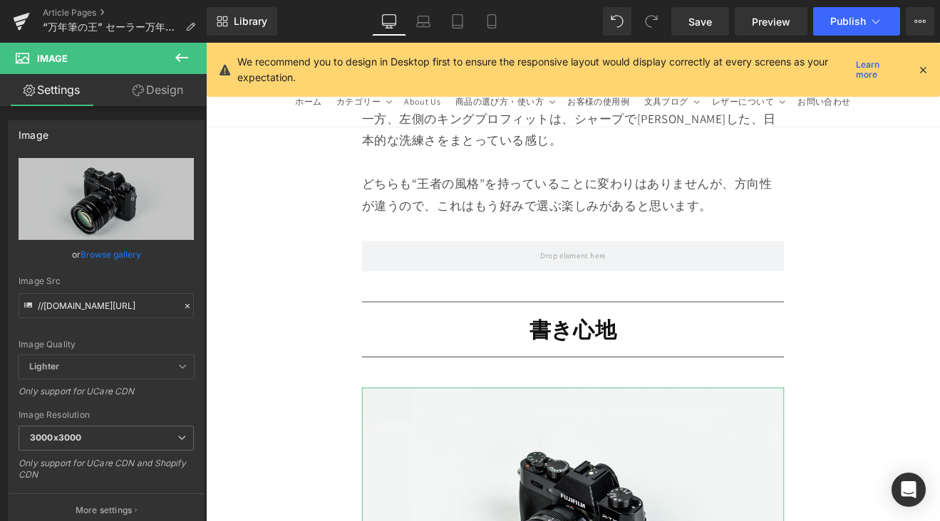
drag, startPoint x: 126, startPoint y: 252, endPoint x: 150, endPoint y: 232, distance: 31.3
click at [127, 251] on link "Browse gallery" at bounding box center [110, 254] width 61 height 25
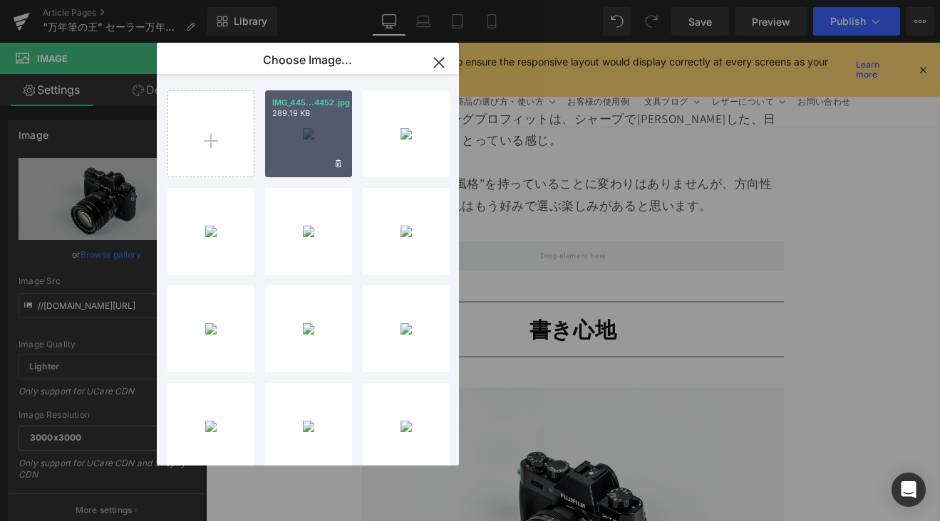
click at [298, 145] on div "IMG_445...4452.jpg 289.19 KB" at bounding box center [308, 133] width 87 height 87
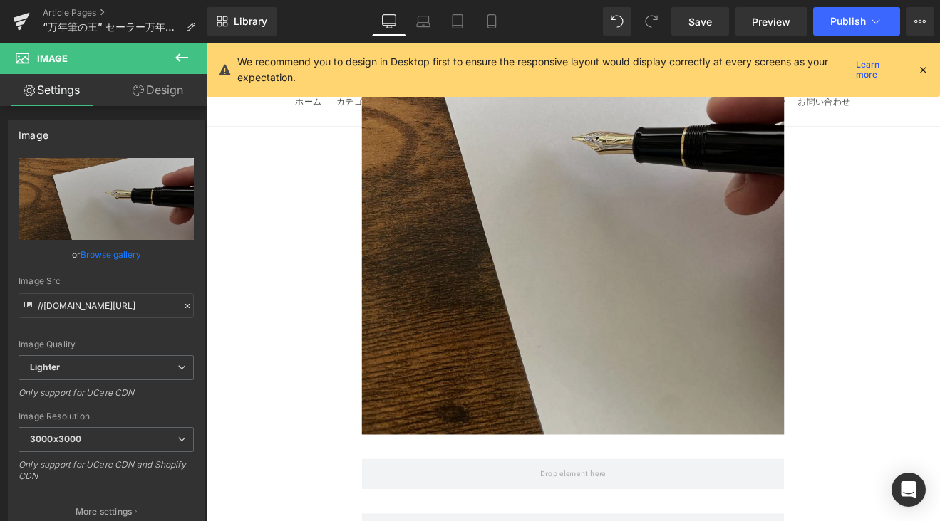
scroll to position [10649, 0]
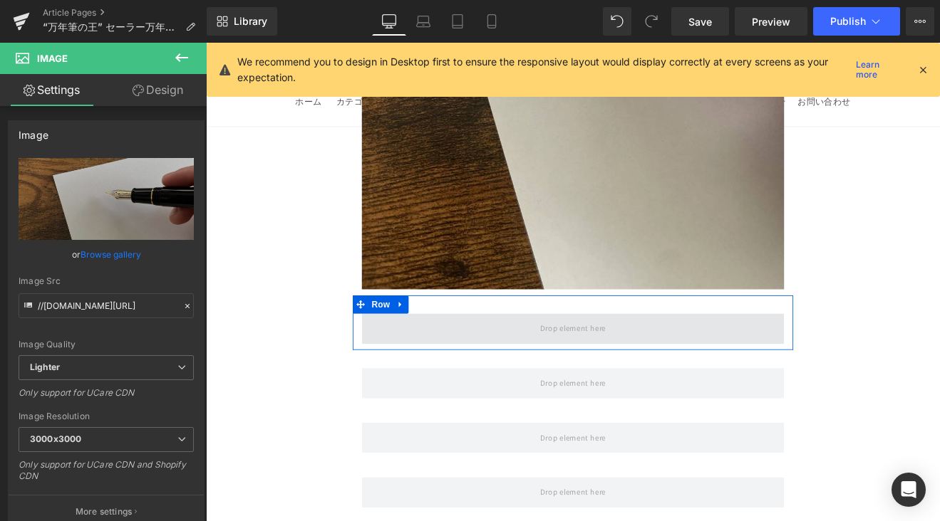
click at [579, 361] on span at bounding box center [637, 379] width 496 height 36
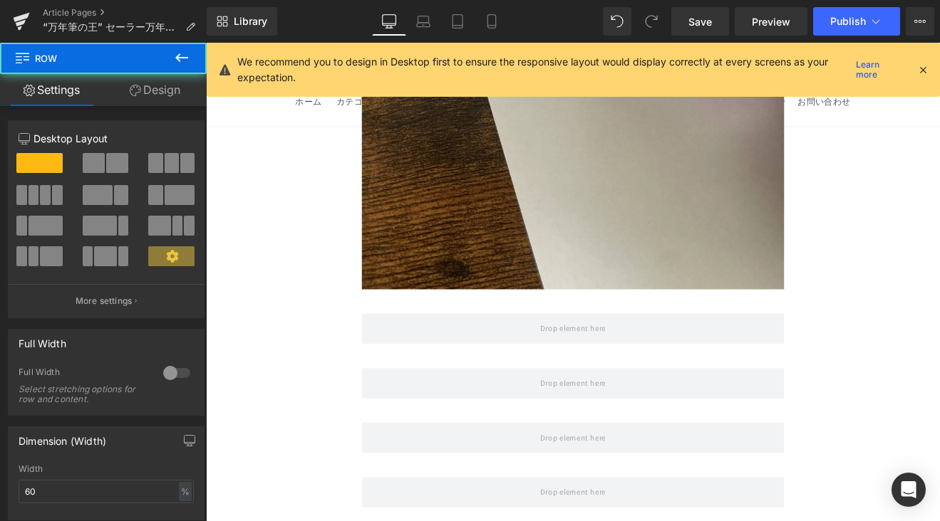
drag, startPoint x: 182, startPoint y: 67, endPoint x: 24, endPoint y: 182, distance: 196.3
click at [182, 66] on button at bounding box center [182, 58] width 50 height 31
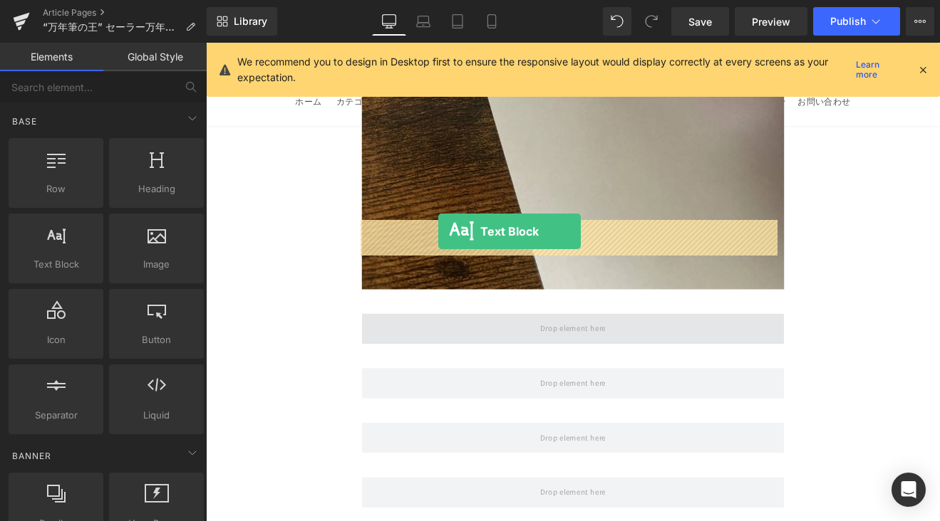
drag, startPoint x: 386, startPoint y: 287, endPoint x: 479, endPoint y: 264, distance: 95.4
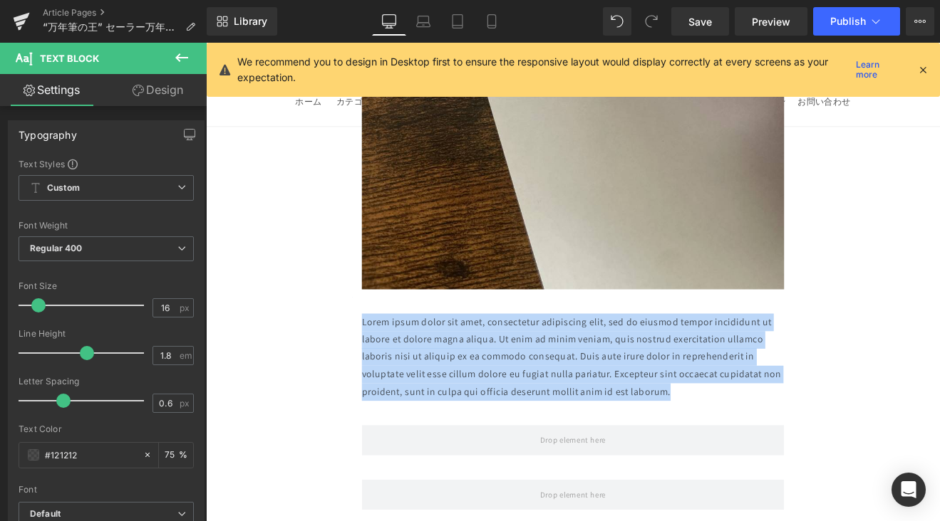
drag, startPoint x: 757, startPoint y: 343, endPoint x: 365, endPoint y: 253, distance: 402.1
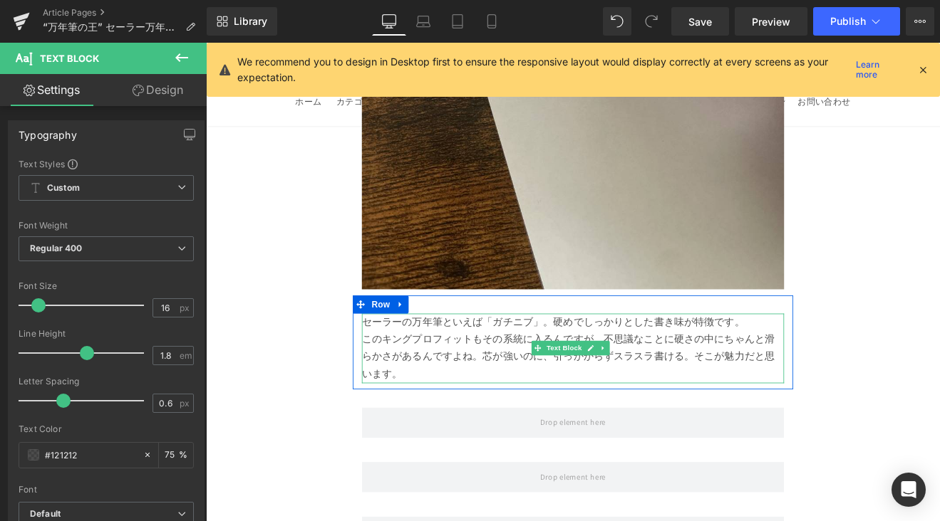
click at [603, 361] on p "セーラーの万年筆といえば「ガチニブ」。硬めでしっかりとした書き味が特徴です。 このキングプロフィットもその系統に入るんですが、不思議なことに硬さの中にちゃんと…" at bounding box center [637, 402] width 496 height 82
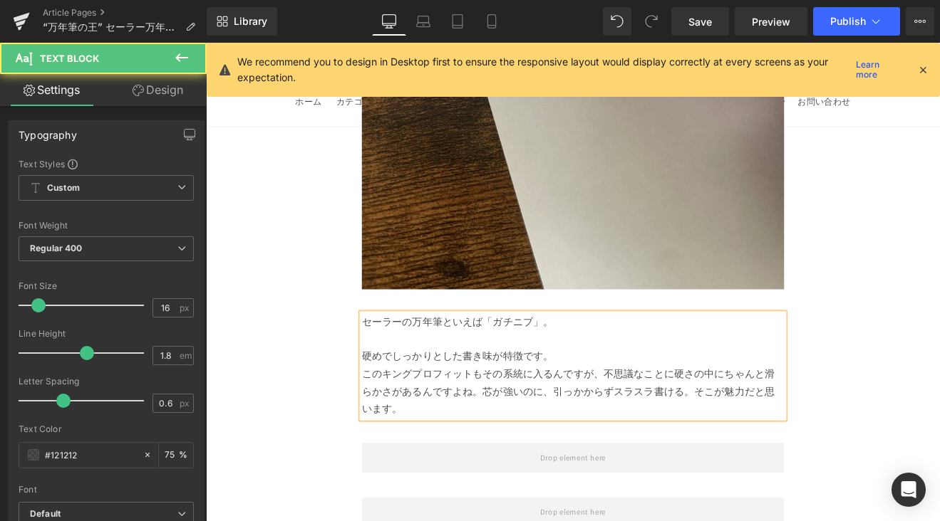
click at [620, 402] on p "硬めでしっかりとした書き味が特徴です。 このキングプロフィットもその系統に入るんですが、不思議なことに硬さの中にちゃんと滑らかさがあるんですよね。芯が強いのに…" at bounding box center [637, 443] width 496 height 82
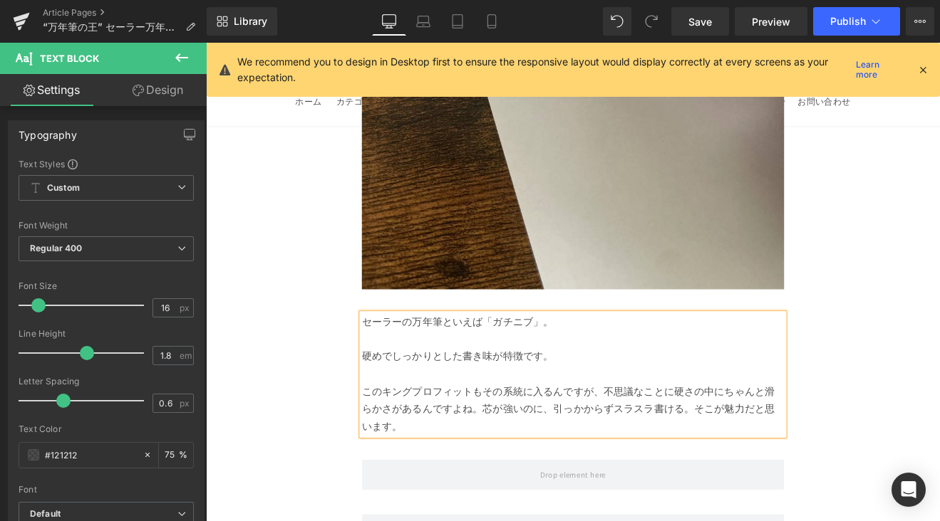
click at [529, 422] on p "このキングプロフィットもその系統に入るんですが、不思議なことに硬さの中にちゃんと滑らかさがあるんですよね。芯が強いのに、引っかからずスラスラ書ける。そこが魅力…" at bounding box center [637, 463] width 496 height 82
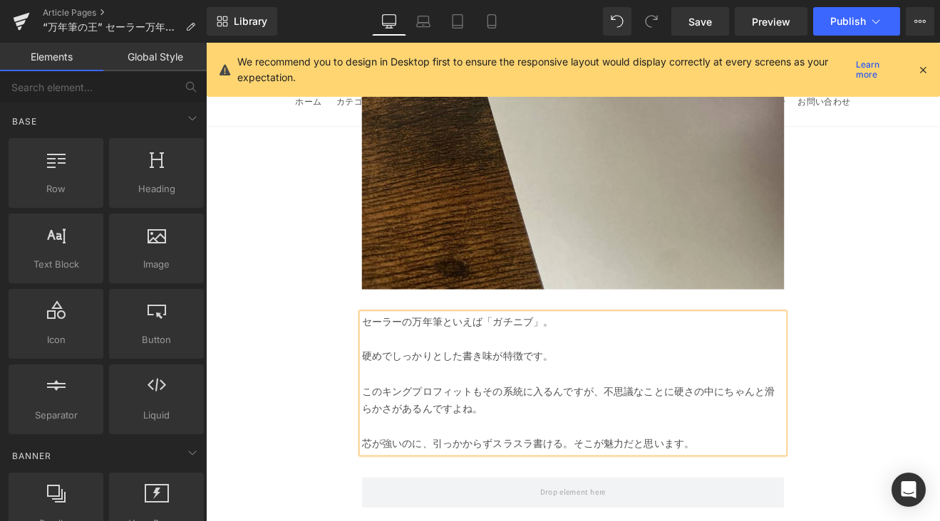
click at [939, 360] on div "Image Row これが“キング”の書き味。 セーラー万年筆 「キングプロフィット」レビュー Heading Row 今回ご紹介するのは、セーラー万年筆のフ…" at bounding box center [637, 18] width 862 height 20999
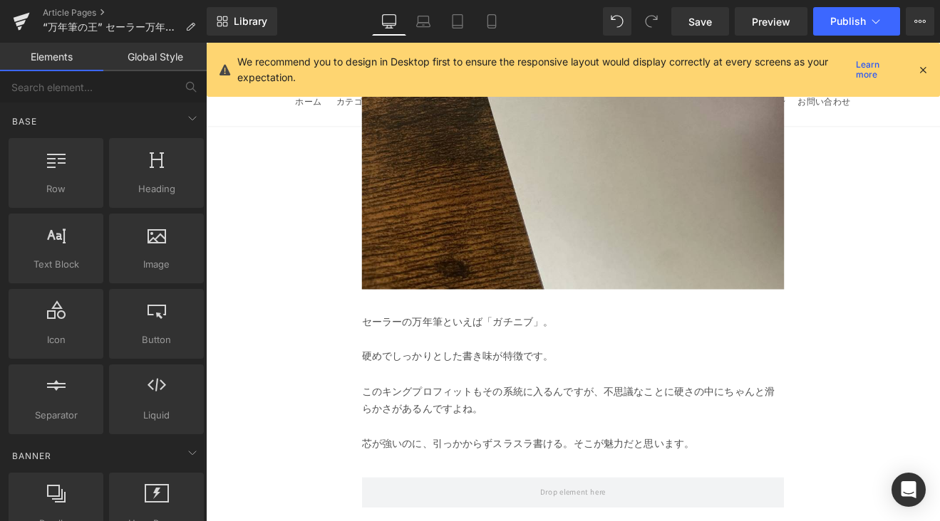
click at [792, 422] on p "このキングプロフィットもその系統に入るんですが、不思議なことに硬さの中にちゃんと滑らかさがあるんですよね。" at bounding box center [637, 452] width 496 height 61
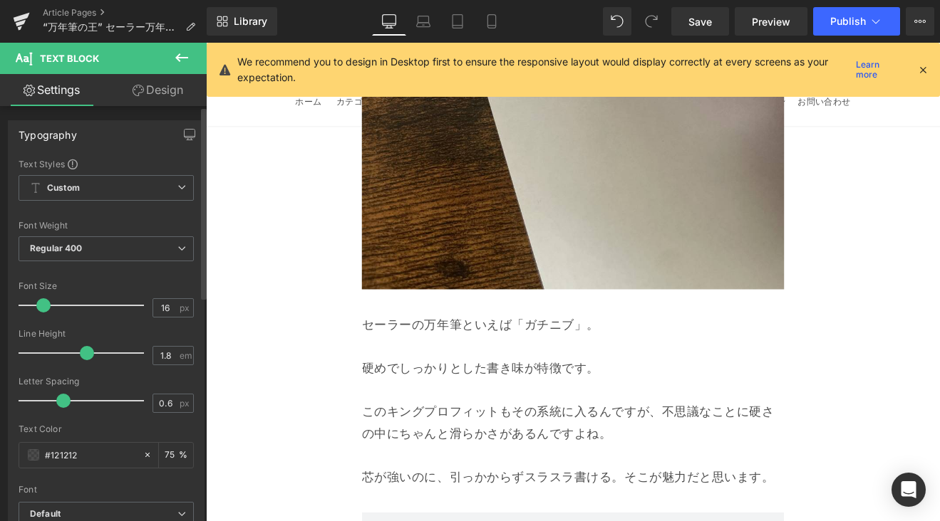
drag, startPoint x: 41, startPoint y: 305, endPoint x: 94, endPoint y: 376, distance: 88.6
click at [46, 306] on span at bounding box center [43, 305] width 14 height 14
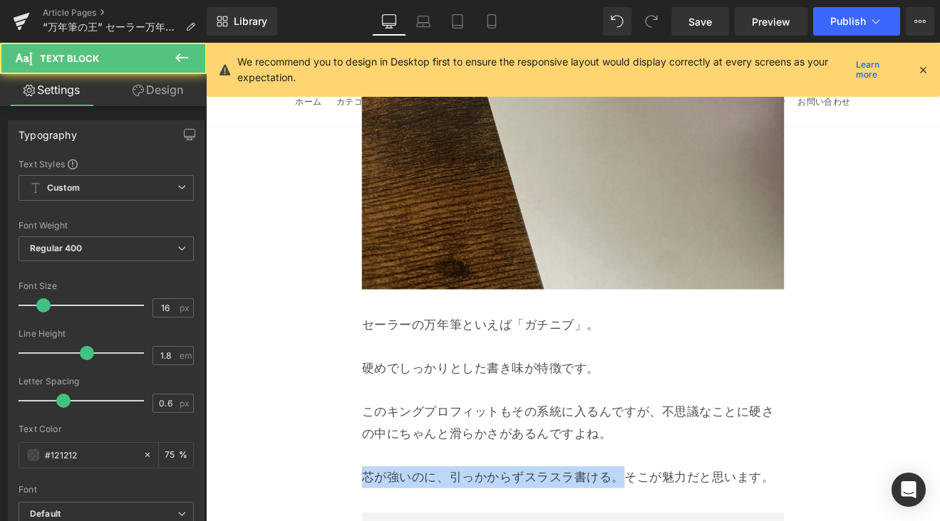
drag, startPoint x: 694, startPoint y: 444, endPoint x: 354, endPoint y: 441, distance: 339.8
click at [354, 442] on div "Image Row これが“キング”の書き味。 セーラー万年筆 「キングプロフィット」レビュー Heading Row 今回ご紹介するのは、セーラー万年筆のフ…" at bounding box center [637, 39] width 862 height 21040
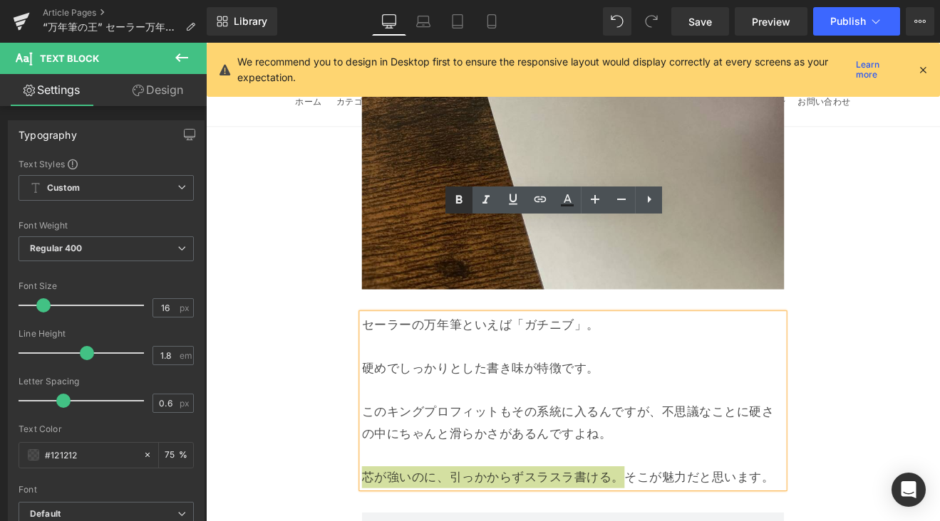
click at [454, 206] on icon at bounding box center [458, 200] width 17 height 17
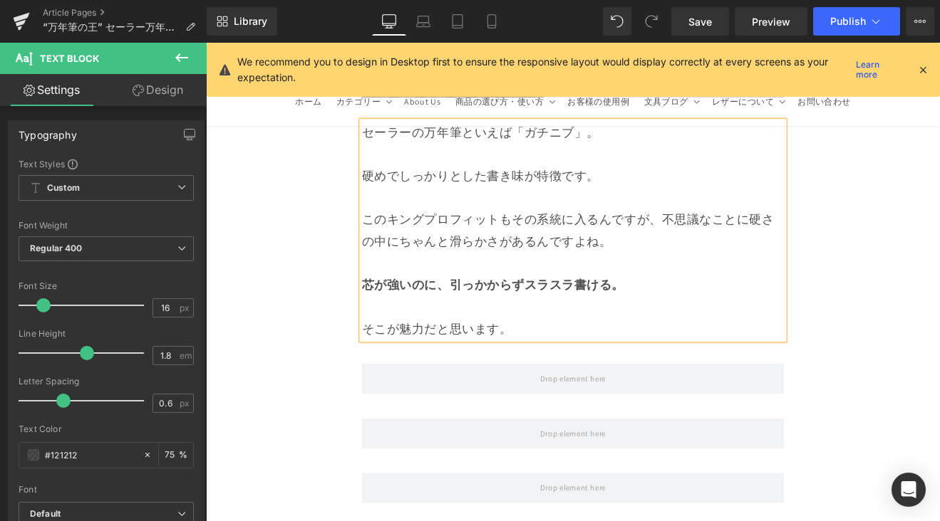
scroll to position [10918, 0]
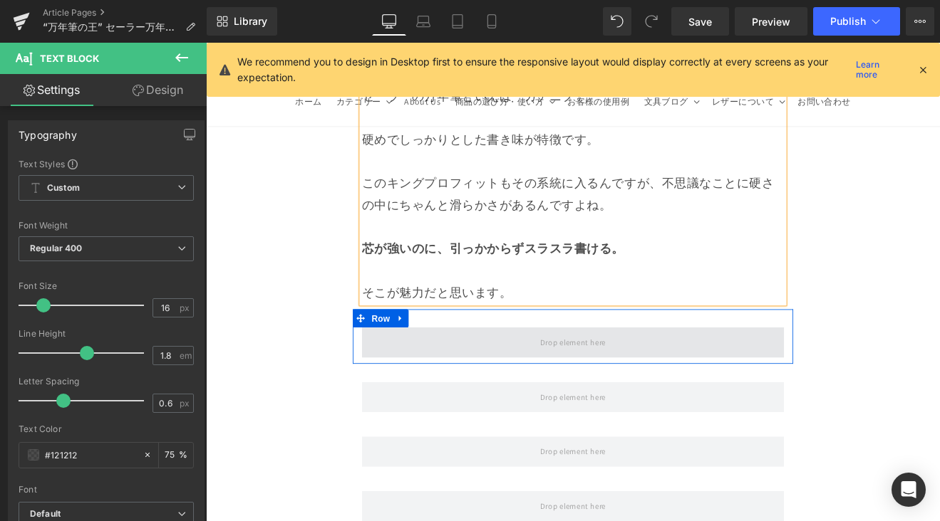
click at [531, 378] on span at bounding box center [637, 396] width 496 height 36
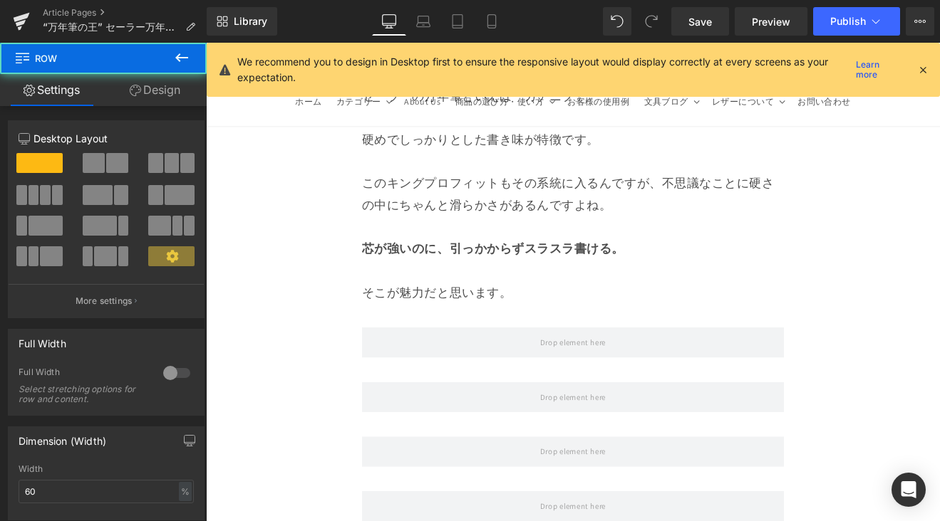
drag, startPoint x: 184, startPoint y: 66, endPoint x: 184, endPoint y: 76, distance: 10.7
click at [184, 65] on icon at bounding box center [181, 57] width 17 height 17
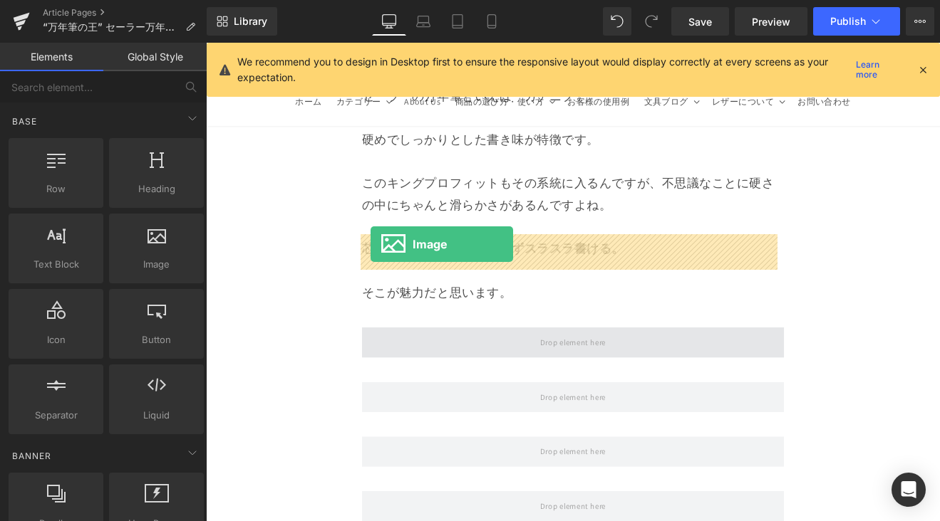
drag, startPoint x: 368, startPoint y: 294, endPoint x: 399, endPoint y: 280, distance: 33.8
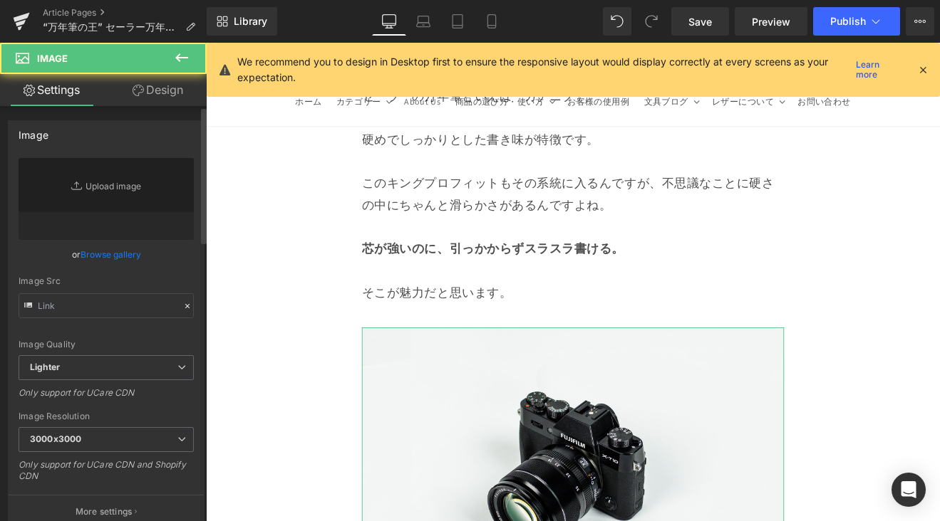
click at [125, 251] on link "Browse gallery" at bounding box center [110, 254] width 61 height 25
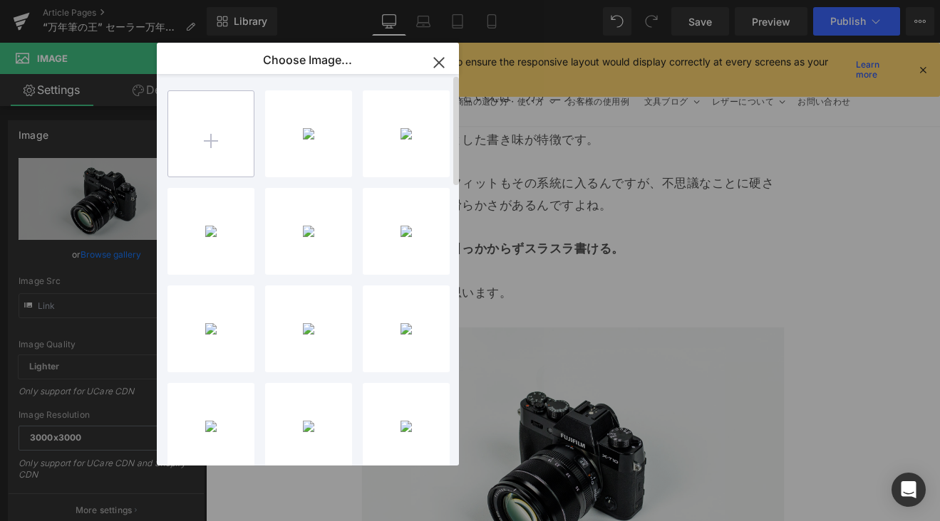
click at [202, 147] on input "file" at bounding box center [210, 133] width 85 height 85
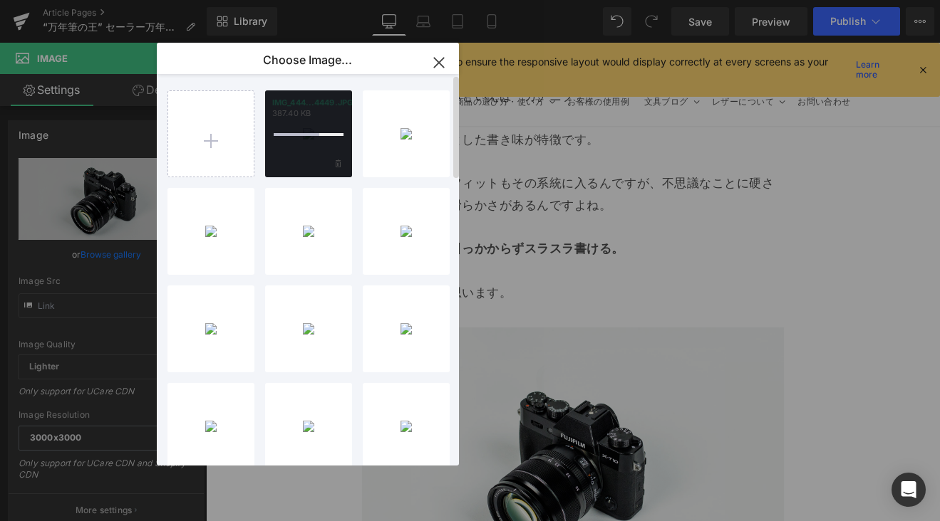
click at [307, 142] on div at bounding box center [308, 133] width 87 height 87
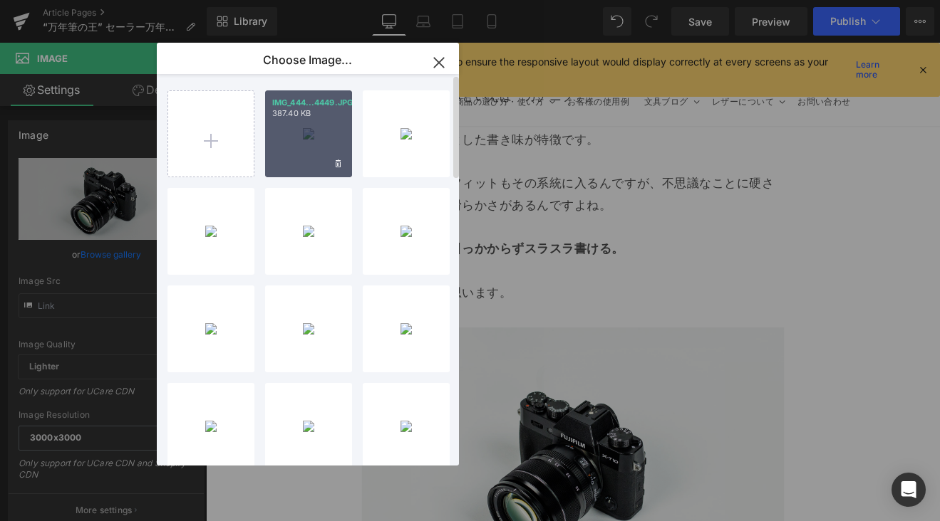
click at [301, 135] on div "IMG_444...4449.JPG 387.40 KB" at bounding box center [308, 133] width 87 height 87
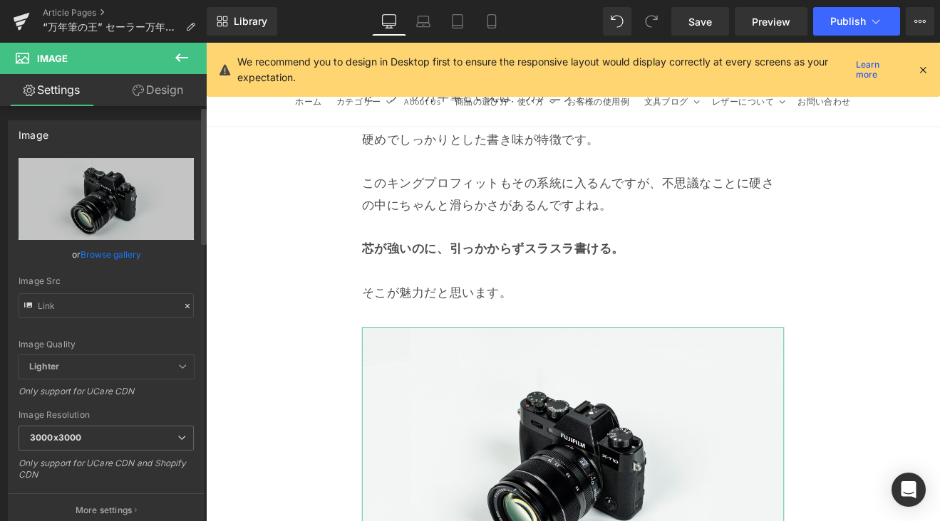
click at [118, 253] on link "Browse gallery" at bounding box center [110, 254] width 61 height 25
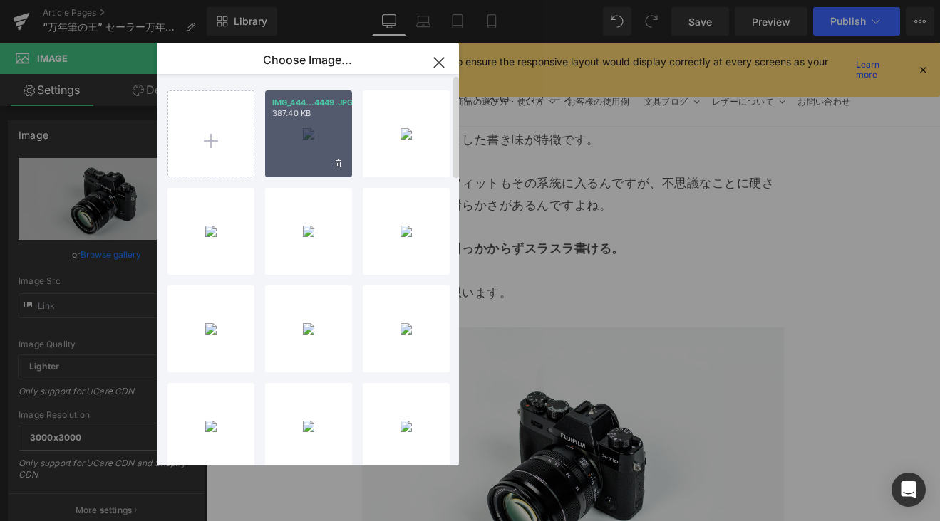
click at [309, 172] on div "IMG_444...4449.JPG 387.40 KB" at bounding box center [308, 133] width 87 height 87
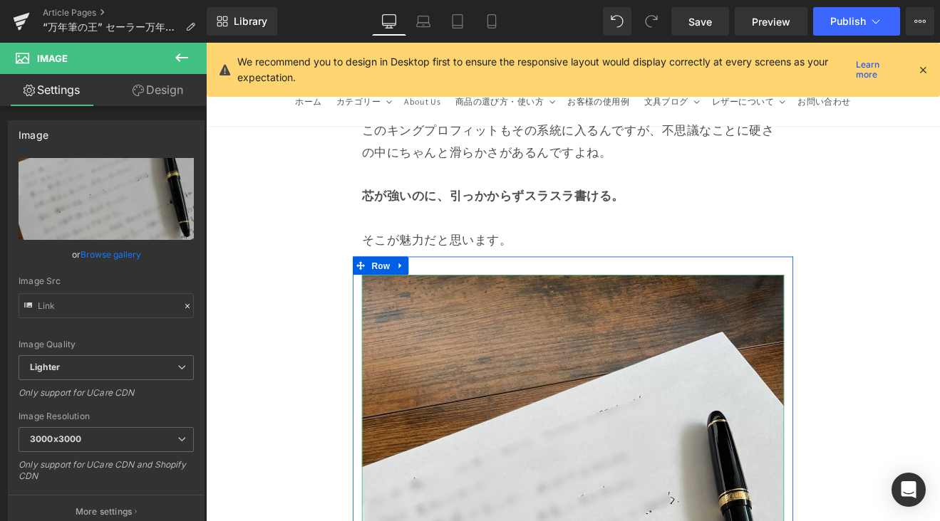
scroll to position [10847, 0]
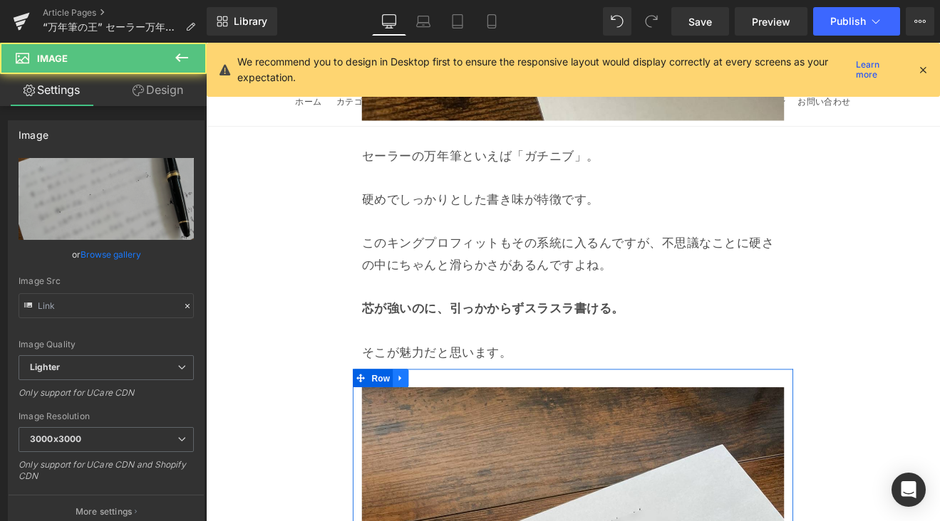
click at [432, 432] on icon at bounding box center [435, 437] width 10 height 11
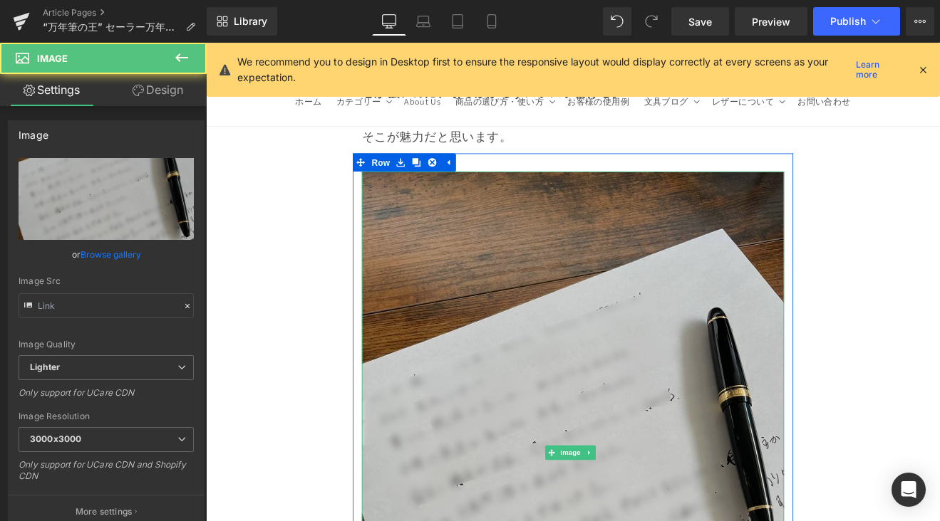
scroll to position [11105, 0]
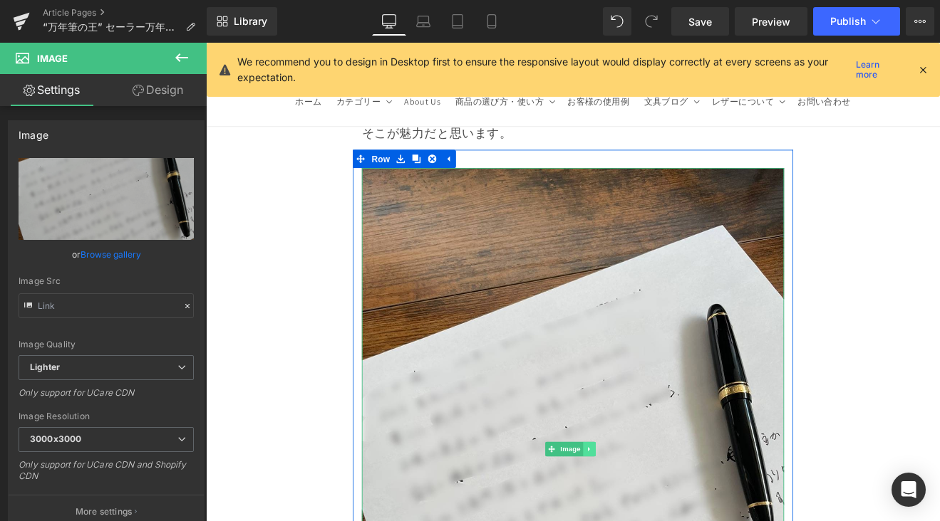
click at [659, 512] on link at bounding box center [655, 520] width 15 height 17
click at [661, 516] on icon at bounding box center [663, 520] width 8 height 8
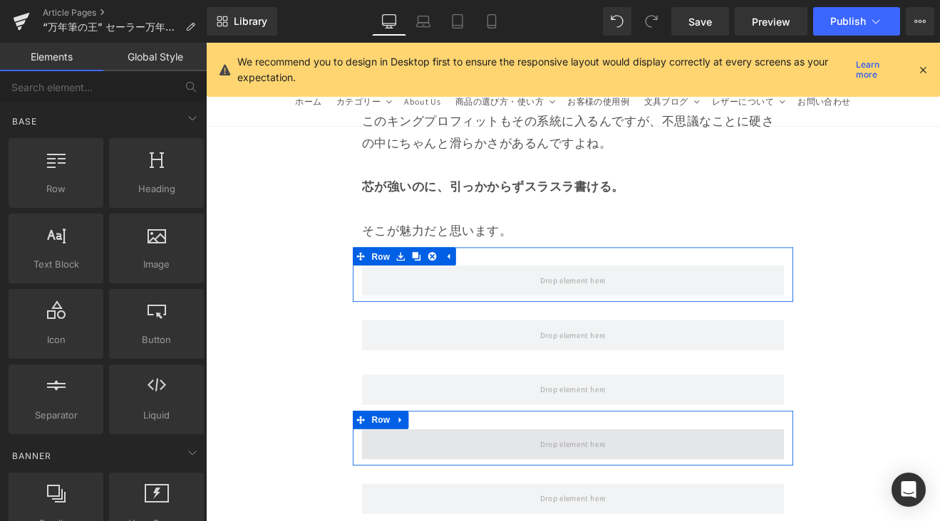
scroll to position [10977, 0]
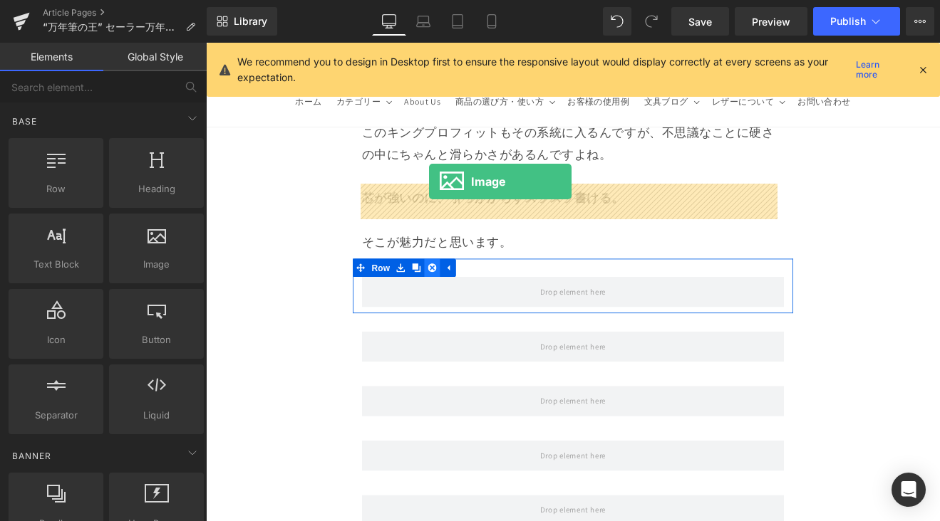
drag, startPoint x: 369, startPoint y: 286, endPoint x: 468, endPoint y: 206, distance: 127.2
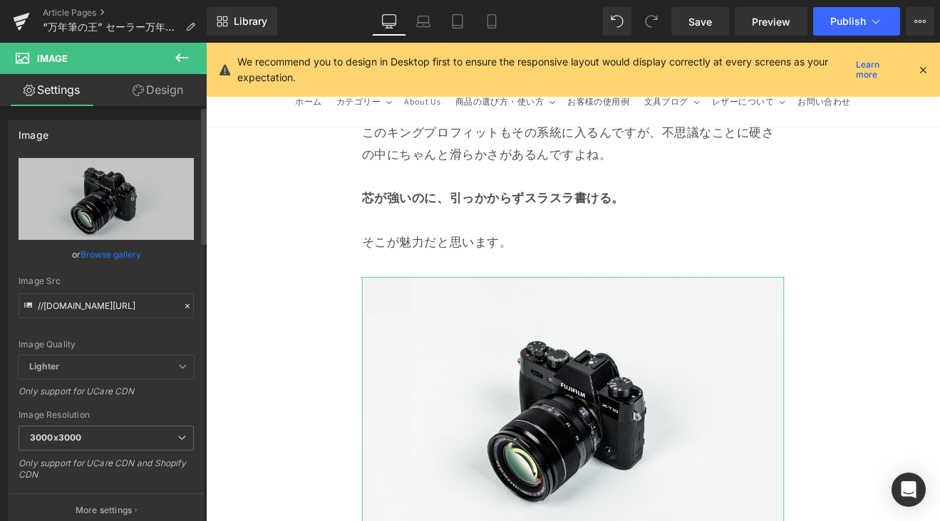
click at [125, 254] on link "Browse gallery" at bounding box center [110, 254] width 61 height 25
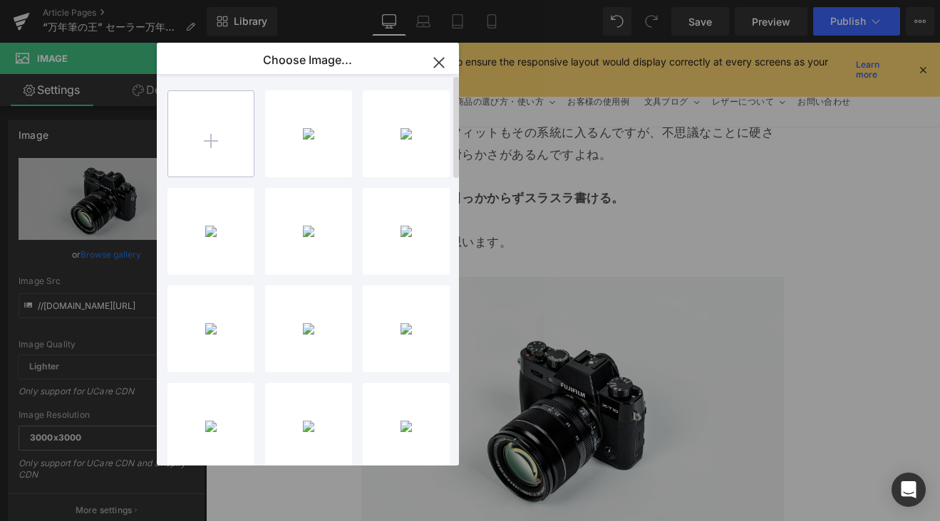
click at [211, 139] on input "file" at bounding box center [210, 133] width 85 height 85
click at [214, 140] on input "file" at bounding box center [210, 133] width 85 height 85
type input "C:\fakepath\キングプロフィット (3).jpg"
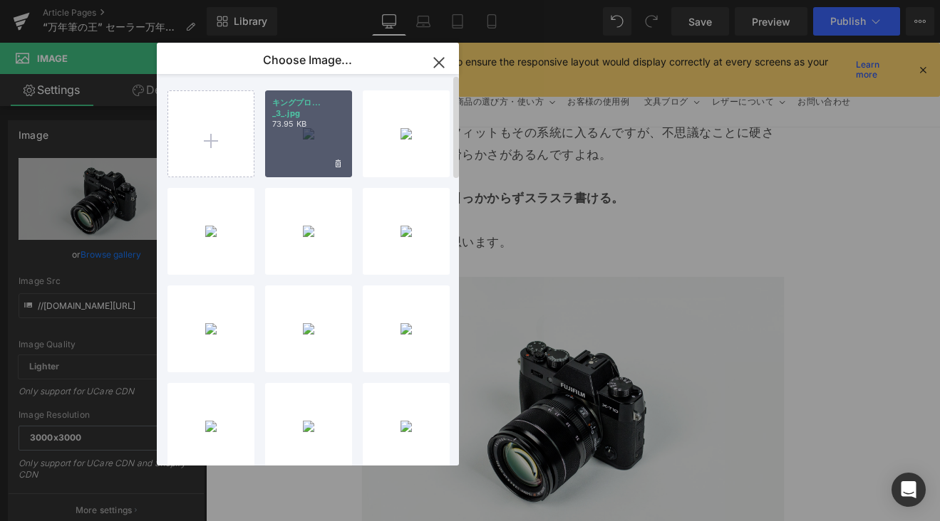
click at [316, 107] on p "キングプロ... _3_.jpg" at bounding box center [308, 108] width 73 height 21
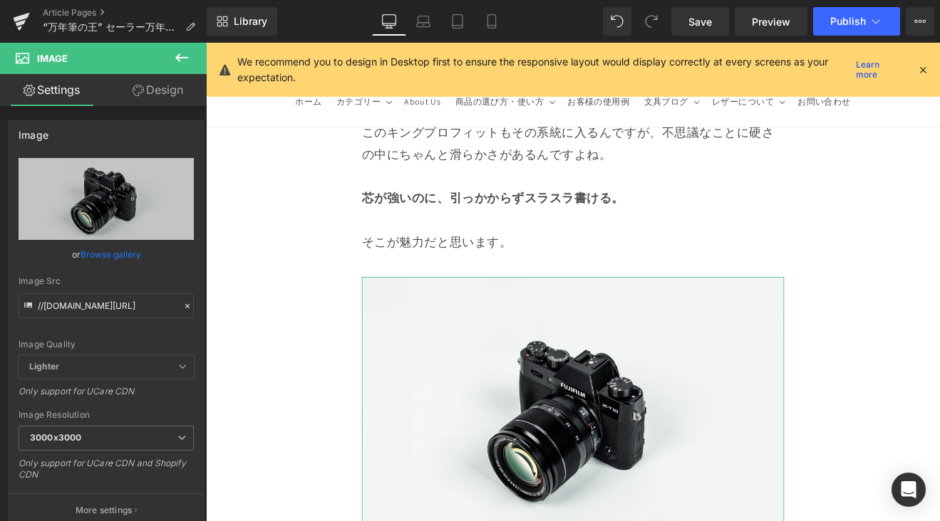
drag, startPoint x: 110, startPoint y: 256, endPoint x: 162, endPoint y: 222, distance: 62.2
click at [111, 256] on link "Browse gallery" at bounding box center [110, 254] width 61 height 25
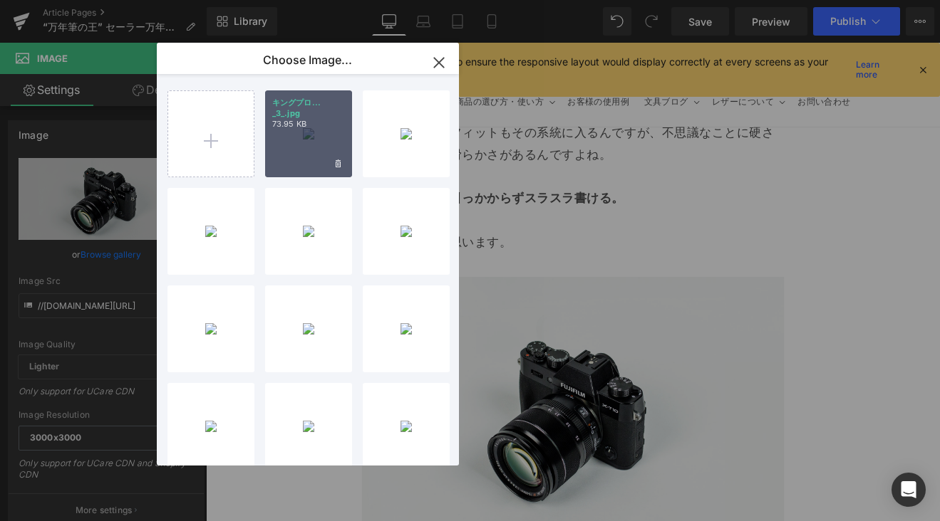
click at [285, 147] on div "キングプロ... _3_.jpg 73.95 KB" at bounding box center [308, 133] width 87 height 87
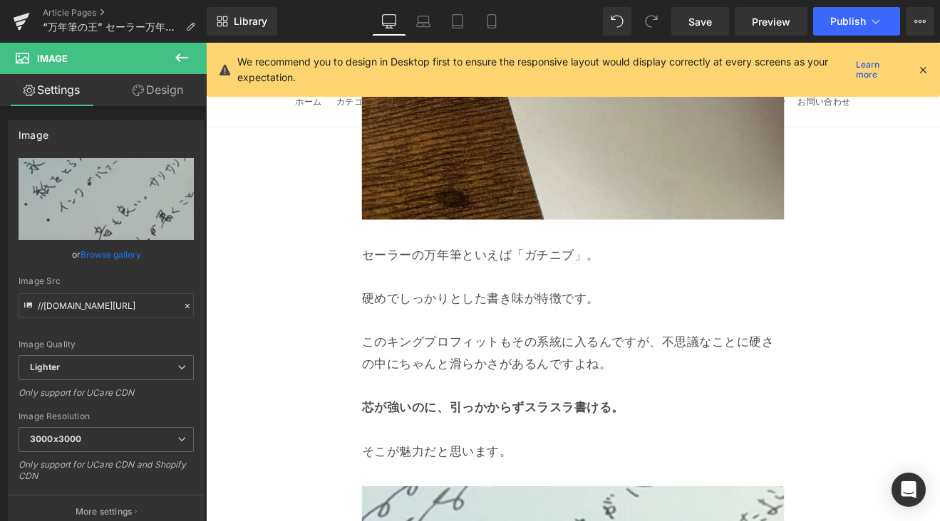
scroll to position [10714, 0]
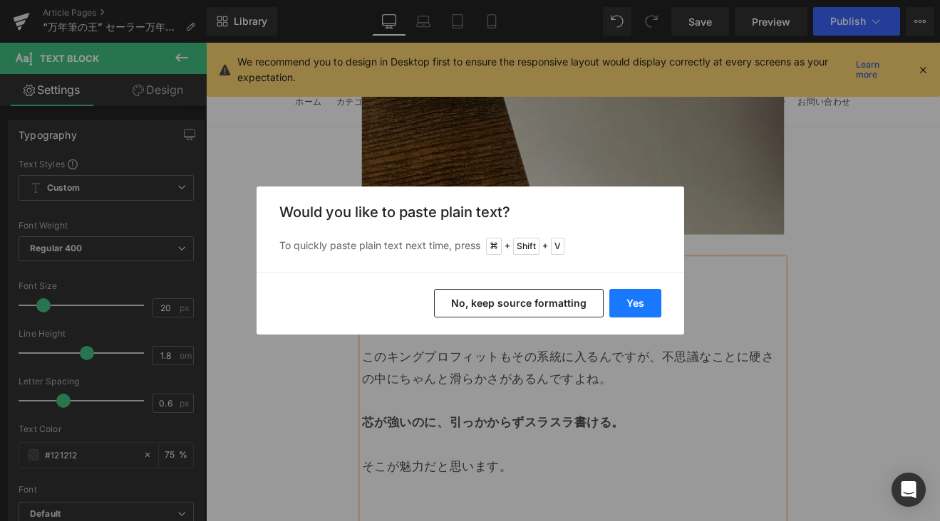
click at [638, 310] on button "Yes" at bounding box center [635, 303] width 52 height 28
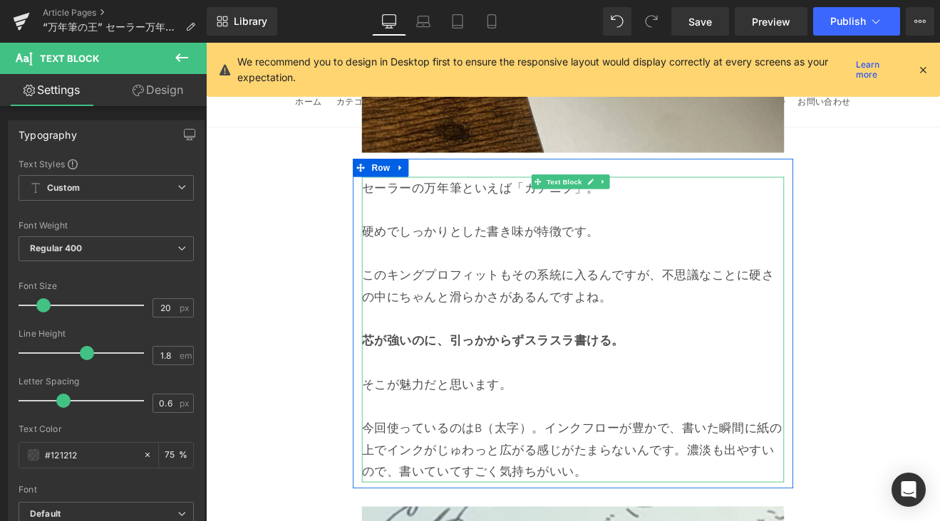
scroll to position [10829, 0]
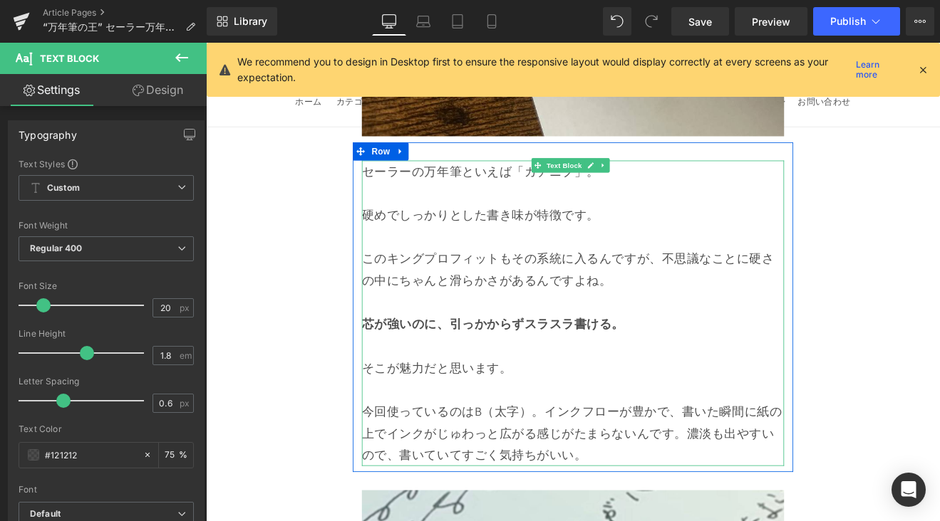
click at [597, 464] on p "今回使っているのはB（太字）。インクフローが豊かで、書いた瞬間に紙の上でインクがじゅわっと広がる感じがたまらないんです。濃淡も出やすいので、書いていてすごく気…" at bounding box center [637, 502] width 496 height 77
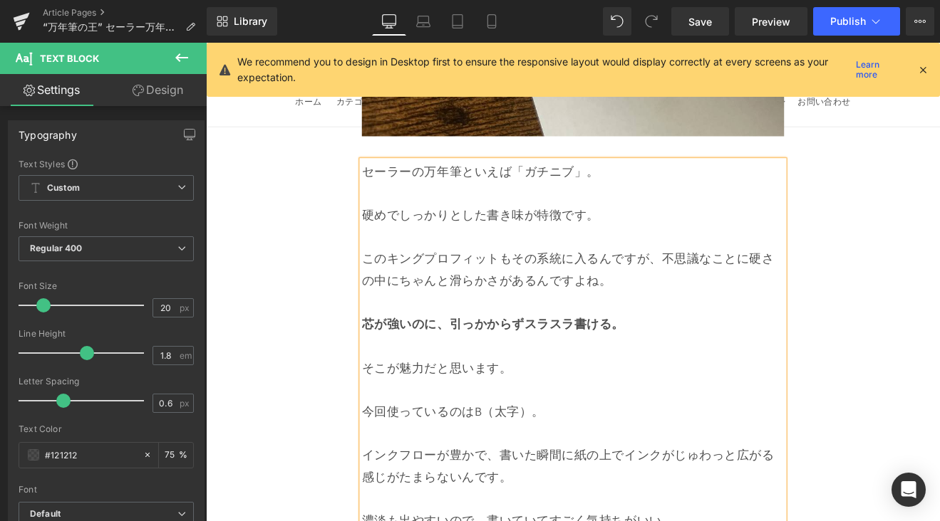
click at [923, 440] on div "Image Row これが“キング”の書き味。 セーラー万年筆 「キングプロフィット」レビュー Heading Row 今回ご紹介するのは、セーラー万年筆のフ…" at bounding box center [637, 205] width 862 height 21730
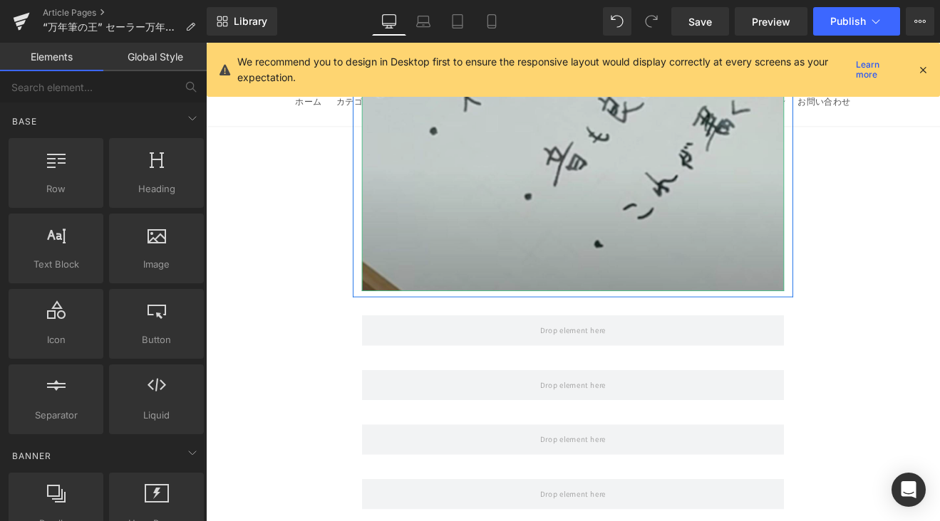
scroll to position [11694, 0]
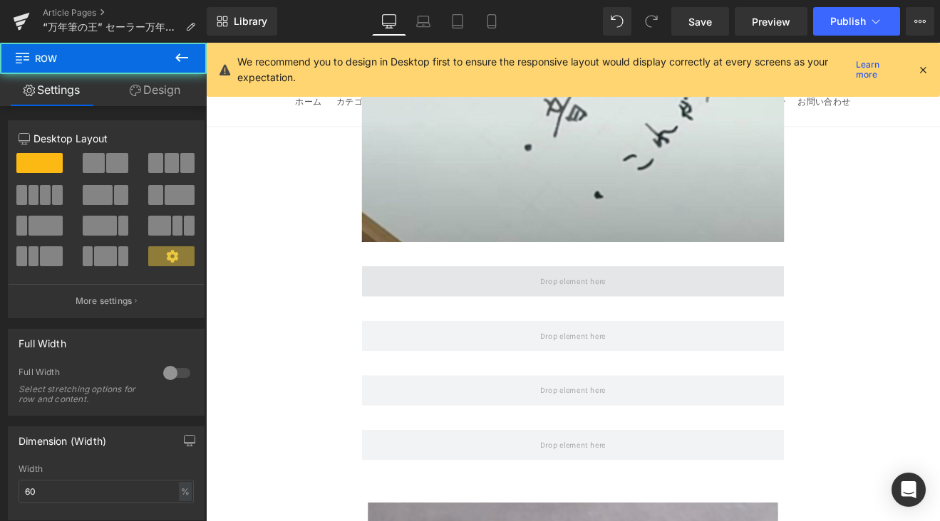
click at [440, 306] on span at bounding box center [637, 324] width 496 height 36
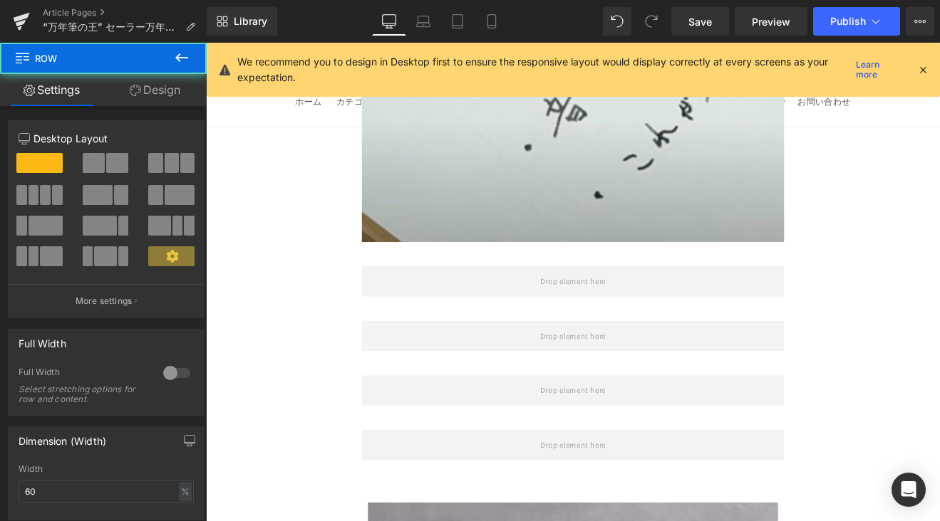
click at [180, 64] on icon at bounding box center [181, 57] width 17 height 17
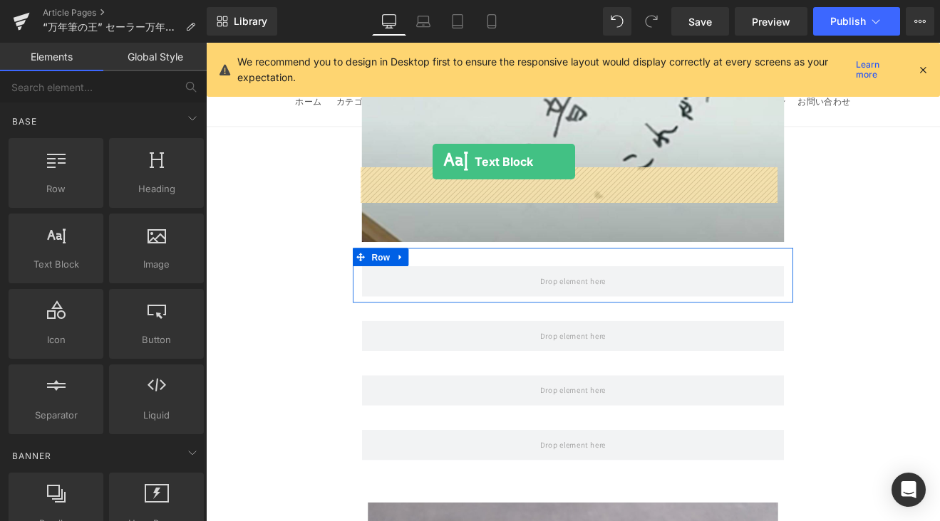
drag, startPoint x: 298, startPoint y: 232, endPoint x: 472, endPoint y: 182, distance: 181.5
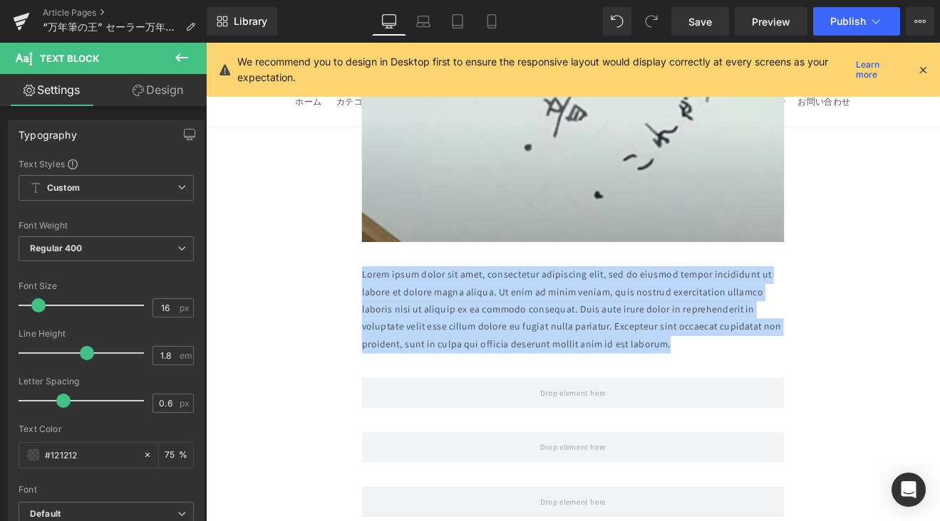
drag, startPoint x: 770, startPoint y: 280, endPoint x: 364, endPoint y: 197, distance: 414.5
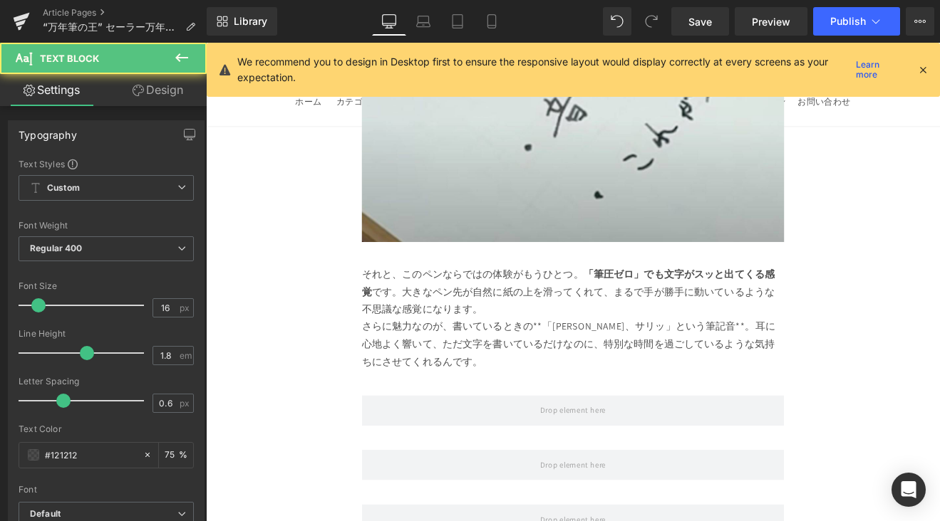
click at [415, 367] on p "さらに魅力なのが、書いているときの**「[PERSON_NAME]、サリッ」という筆記音**。耳に心地よく響いて、ただ文字を書いているだけなのに、特別な時間を…" at bounding box center [637, 397] width 496 height 61
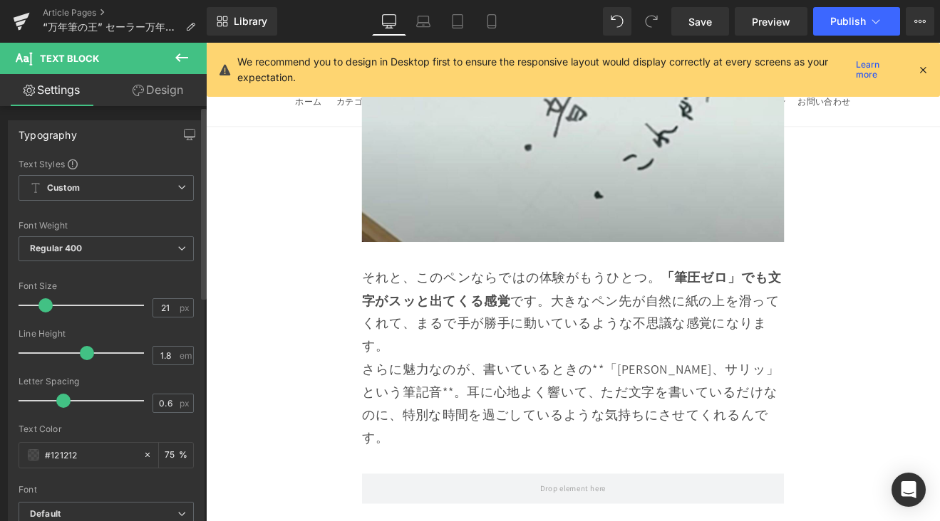
type input "20"
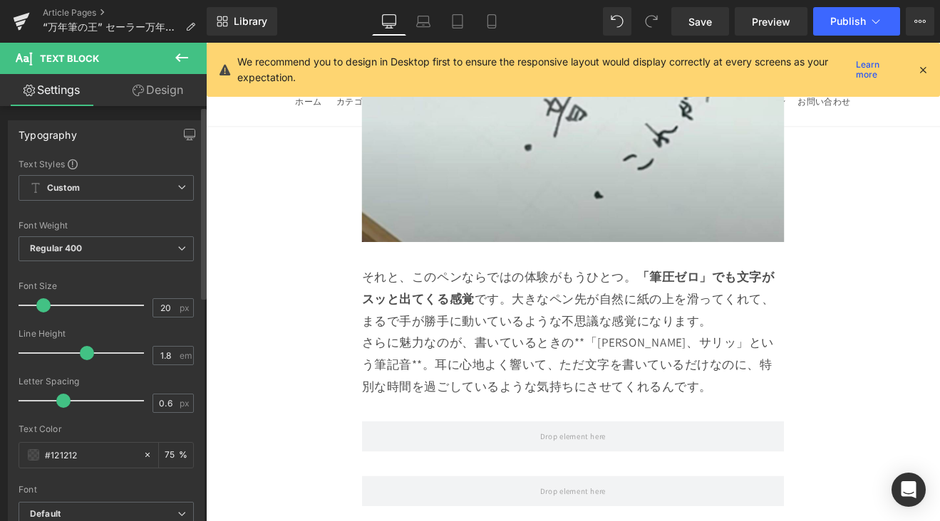
click at [41, 308] on span at bounding box center [43, 305] width 14 height 14
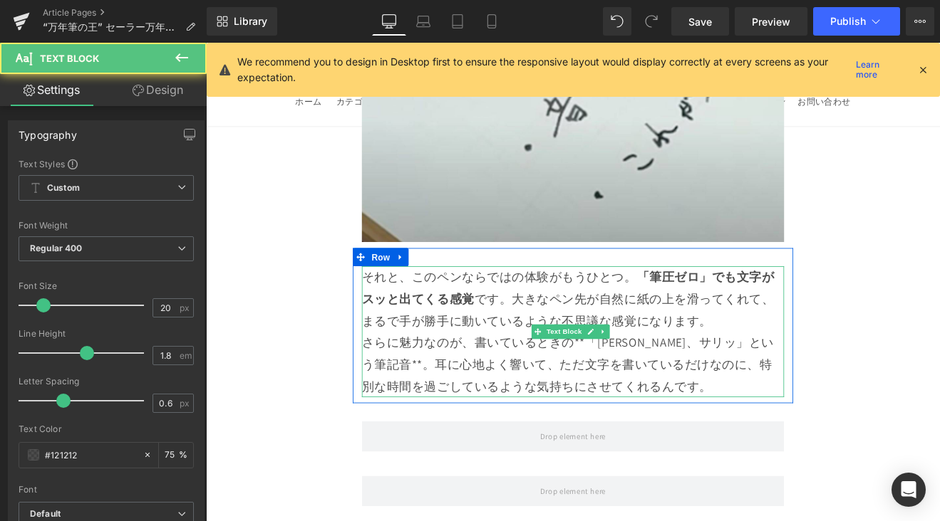
click at [704, 306] on p "それと、このペンならではの体験がもうひとつ。 「筆圧ゼロ」でも文字がスッと出てくる感覚 です。大きなペン先が自然に紙の上を滑ってくれて、まるで手が勝手に動いて…" at bounding box center [637, 344] width 496 height 77
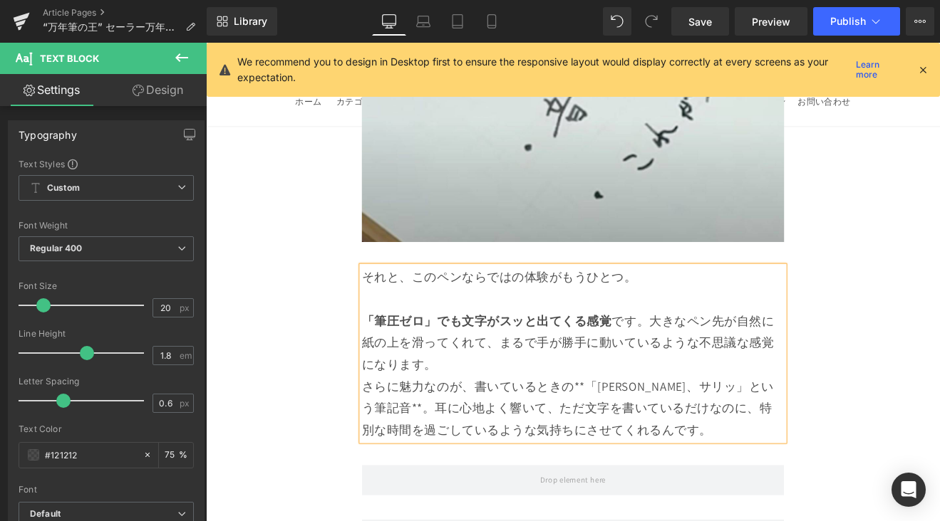
click at [726, 357] on p "「筆圧ゼロ」でも文字がスッと出てくる感覚 です。大きなペン先が自然に紙の上を滑ってくれて、まるで手が勝手に動いているような不思議な感覚になります。" at bounding box center [637, 395] width 496 height 77
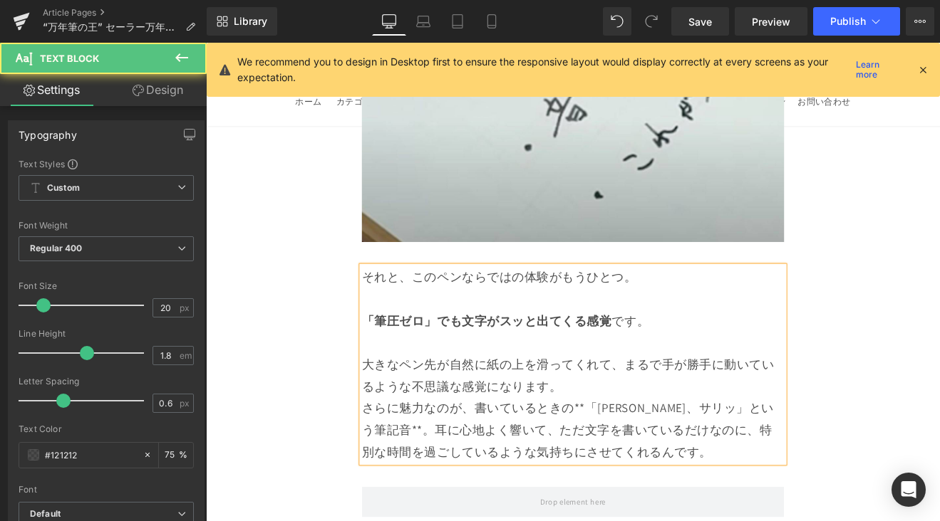
click at [674, 408] on p "大きなペン先が自然に紙の上を滑ってくれて、まるで手が勝手に動いているような不思議な感覚になります。" at bounding box center [637, 433] width 496 height 51
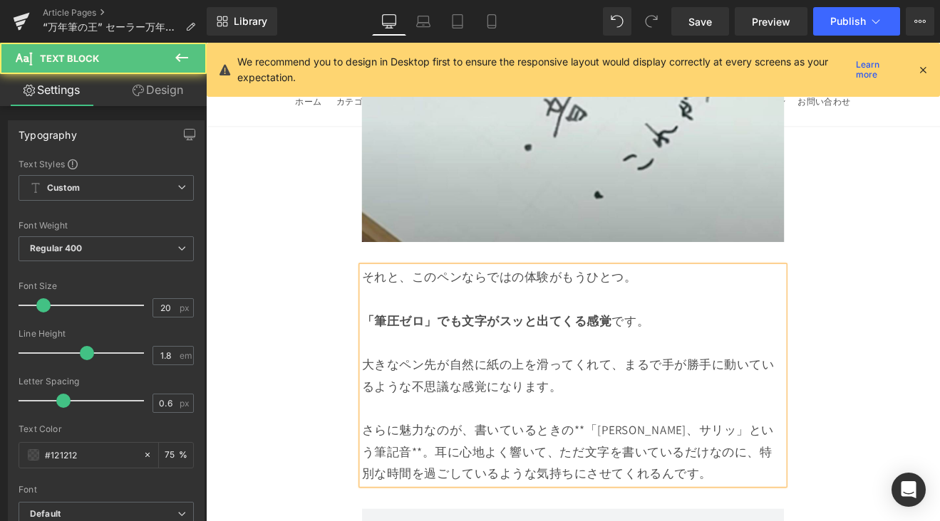
click at [650, 485] on p "さらに魅力なのが、書いているときの**「[PERSON_NAME]、サリッ」という筆記音**。耳に心地よく響いて、ただ文字を書いているだけなのに、特別な時間を…" at bounding box center [637, 523] width 496 height 77
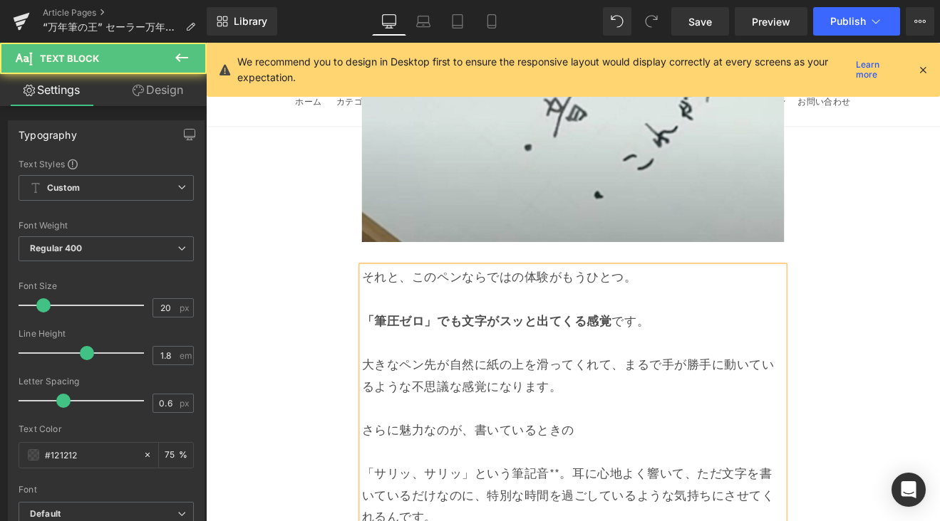
drag, startPoint x: 394, startPoint y: 435, endPoint x: 563, endPoint y: 430, distance: 169.6
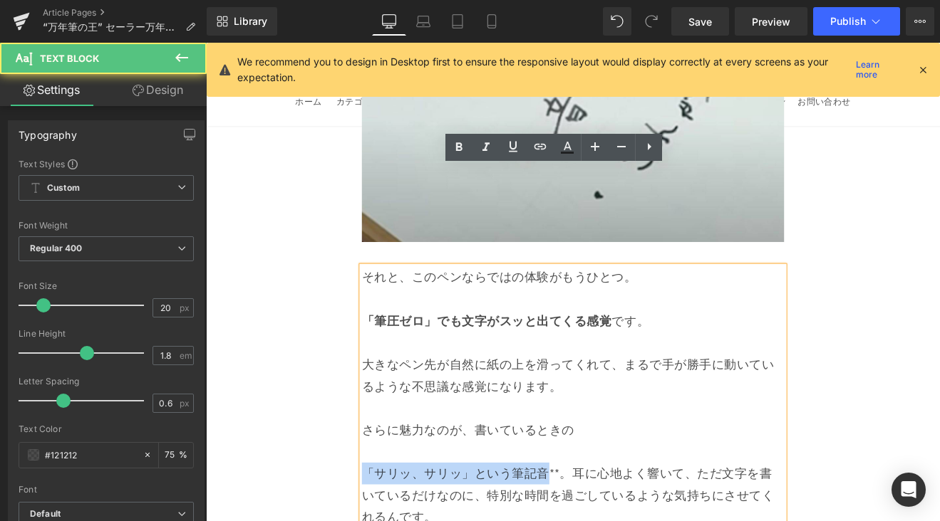
drag, startPoint x: 571, startPoint y: 435, endPoint x: 391, endPoint y: 431, distance: 180.3
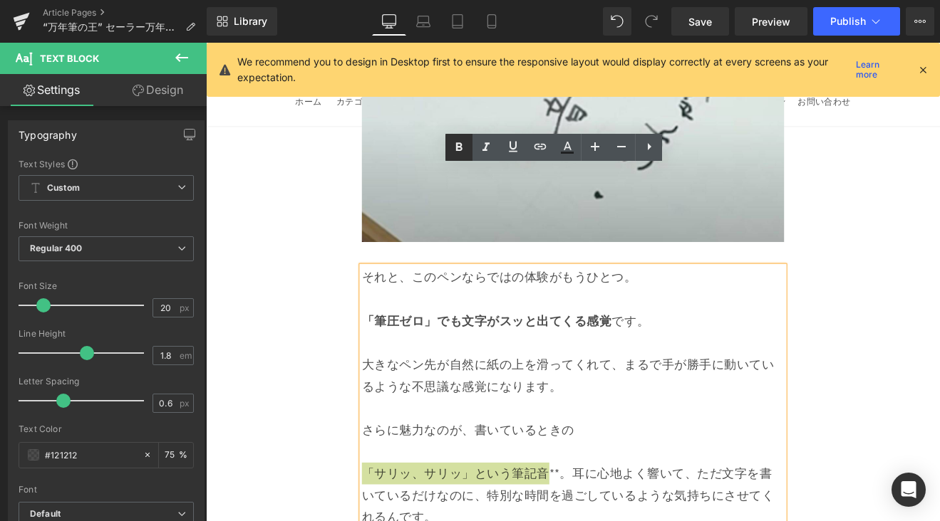
drag, startPoint x: 451, startPoint y: 152, endPoint x: 454, endPoint y: 160, distance: 8.0
click at [451, 152] on icon at bounding box center [458, 147] width 17 height 17
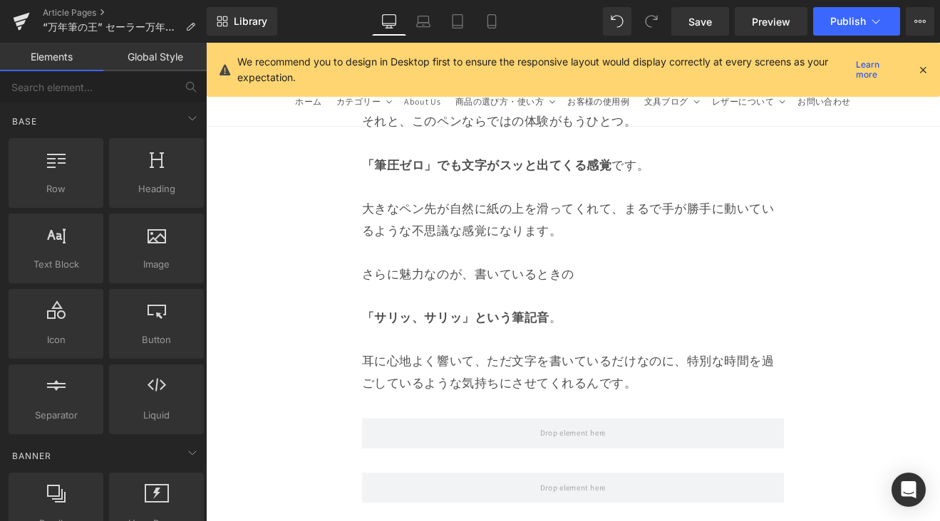
scroll to position [11955, 0]
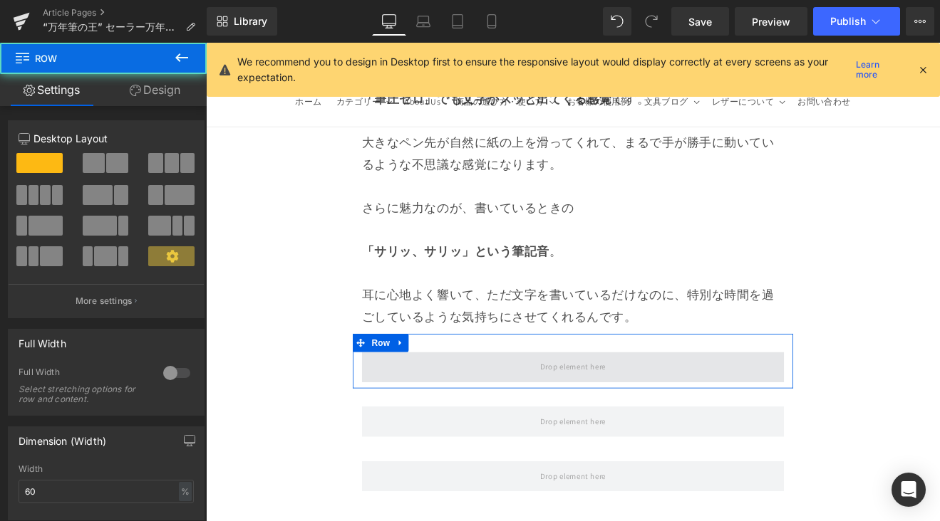
click at [761, 406] on span at bounding box center [637, 424] width 496 height 36
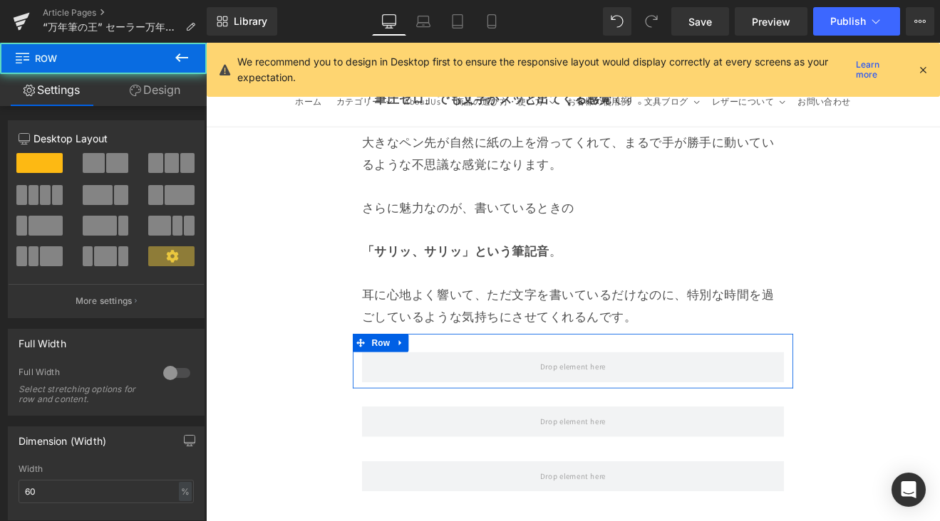
drag, startPoint x: 435, startPoint y: 282, endPoint x: 444, endPoint y: 281, distance: 8.7
click at [436, 390] on icon at bounding box center [435, 395] width 10 height 11
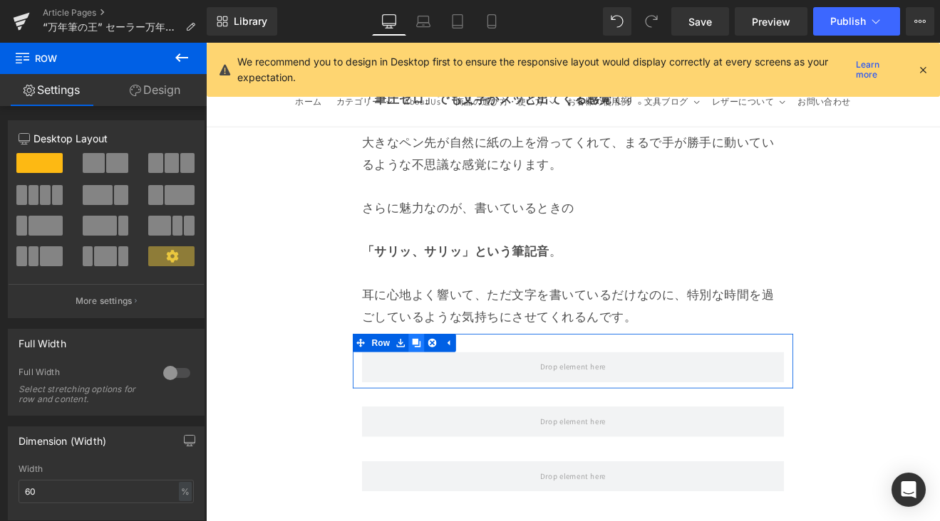
click at [454, 390] on icon at bounding box center [453, 395] width 10 height 11
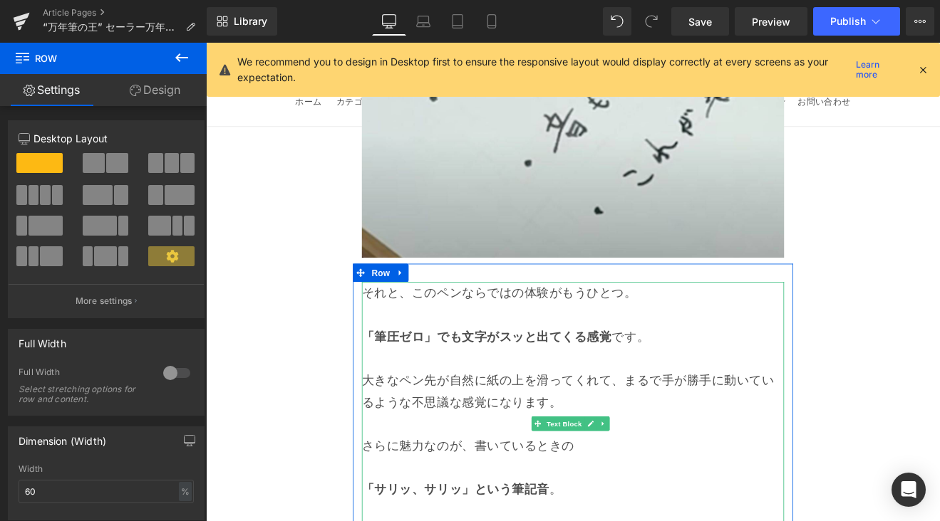
scroll to position [11764, 0]
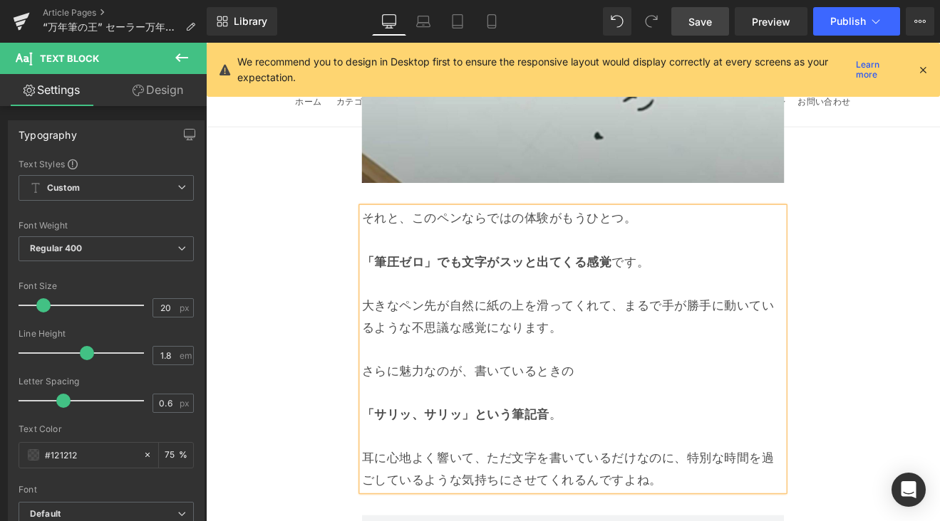
click at [687, 25] on link "Save" at bounding box center [700, 21] width 58 height 28
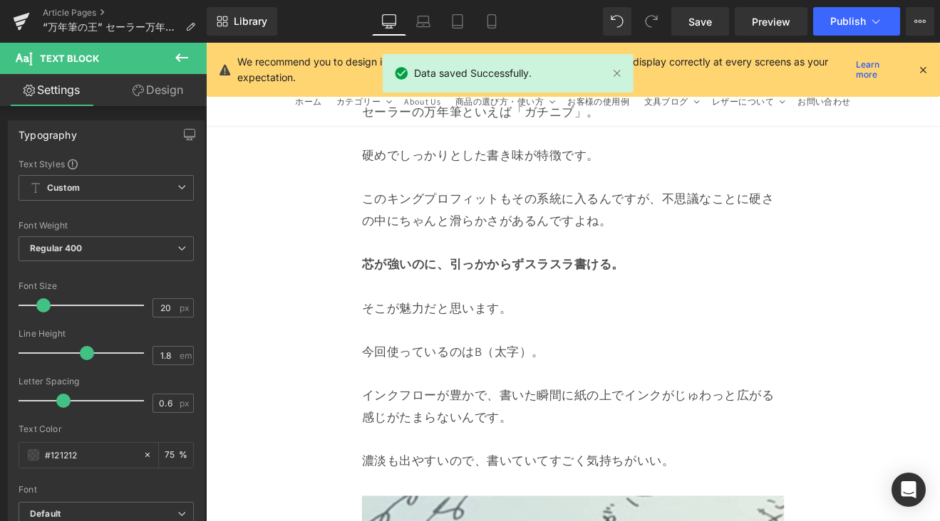
scroll to position [10900, 0]
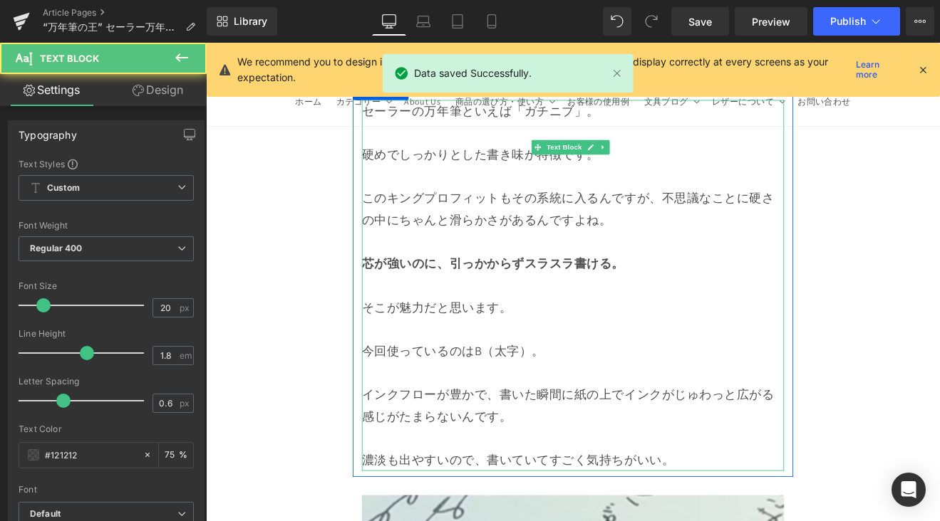
click at [396, 341] on p "そこが魅力だと思います。" at bounding box center [637, 354] width 496 height 26
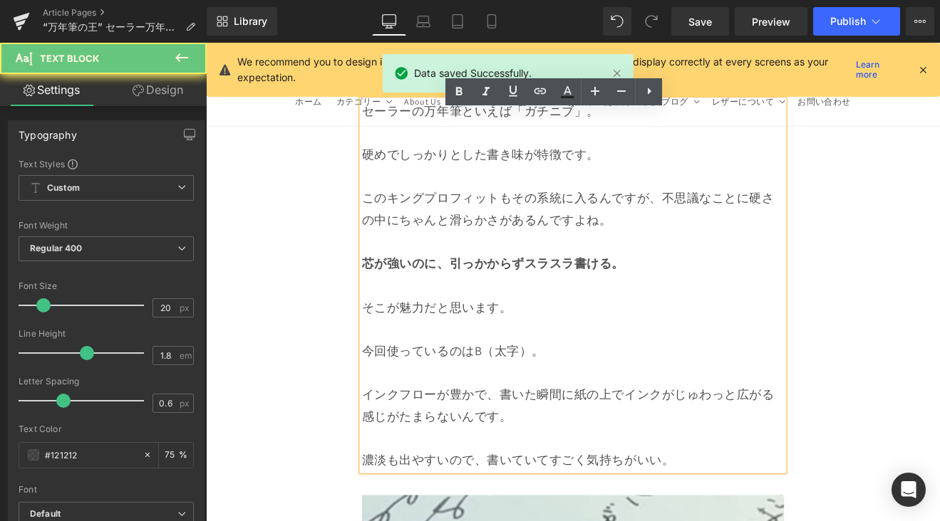
click at [394, 341] on p "そこが魅力だと思います。" at bounding box center [637, 354] width 496 height 26
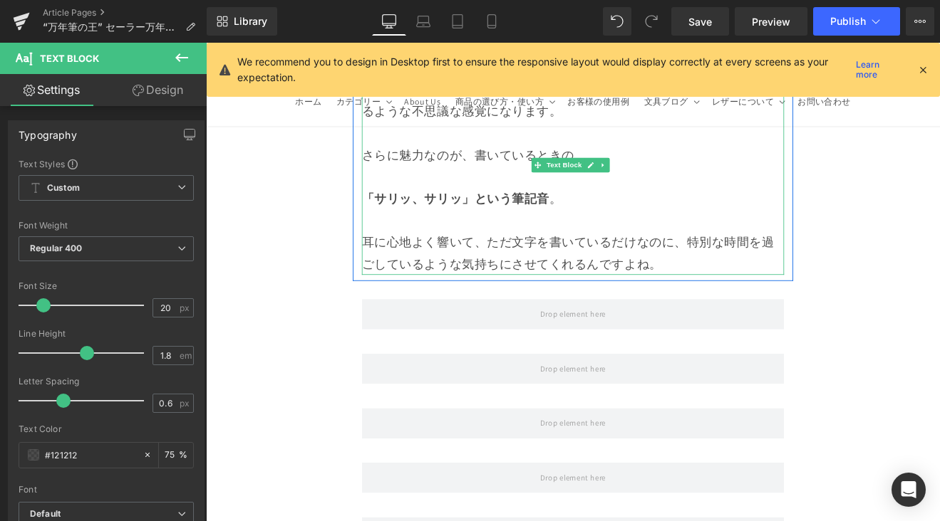
scroll to position [11993, 0]
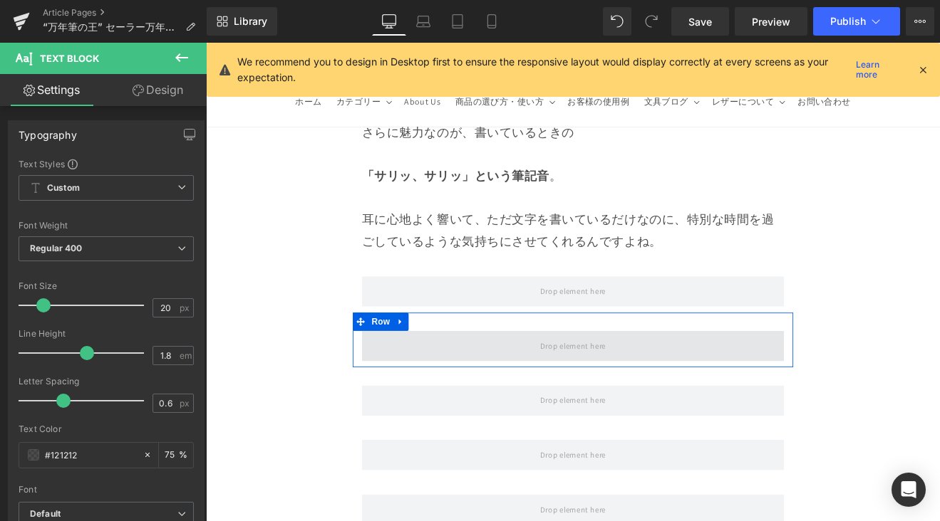
click at [537, 381] on span at bounding box center [637, 399] width 496 height 36
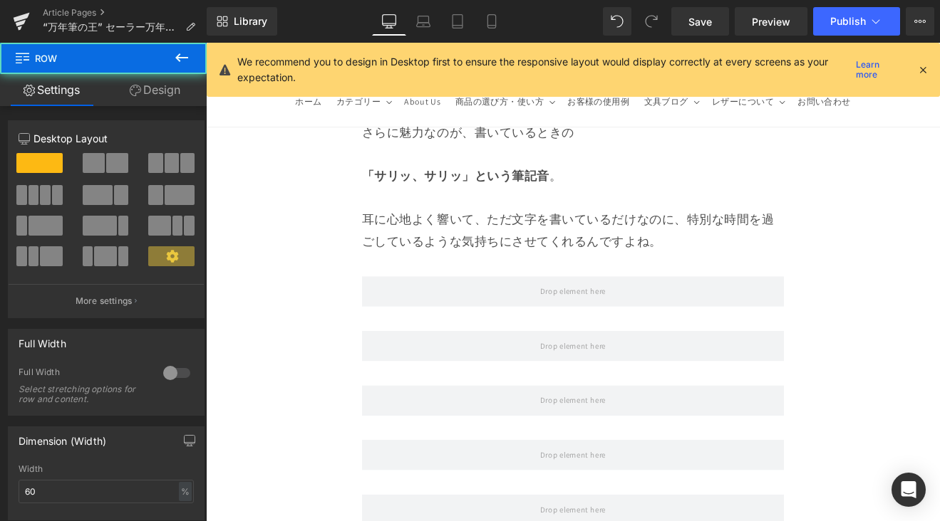
drag, startPoint x: 190, startPoint y: 66, endPoint x: 206, endPoint y: 122, distance: 57.7
click at [190, 66] on button at bounding box center [182, 58] width 50 height 31
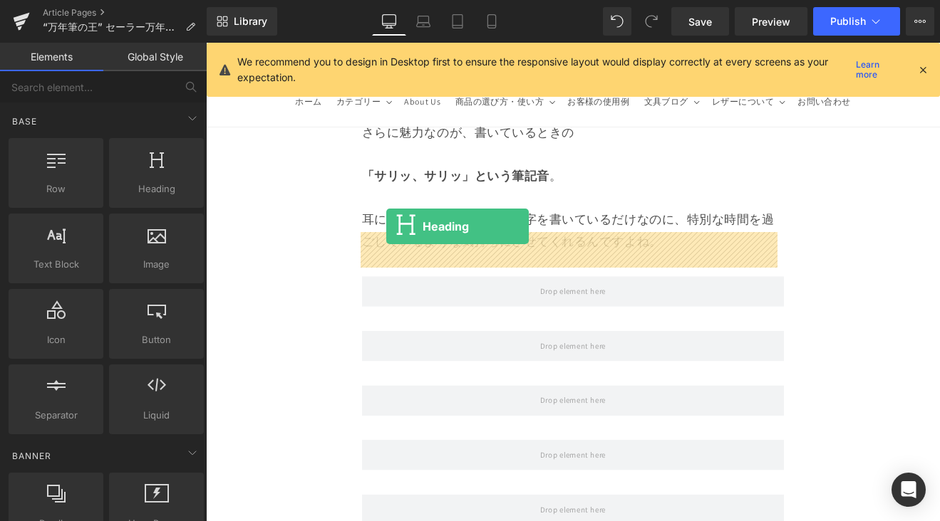
drag, startPoint x: 369, startPoint y: 224, endPoint x: 417, endPoint y: 259, distance: 59.7
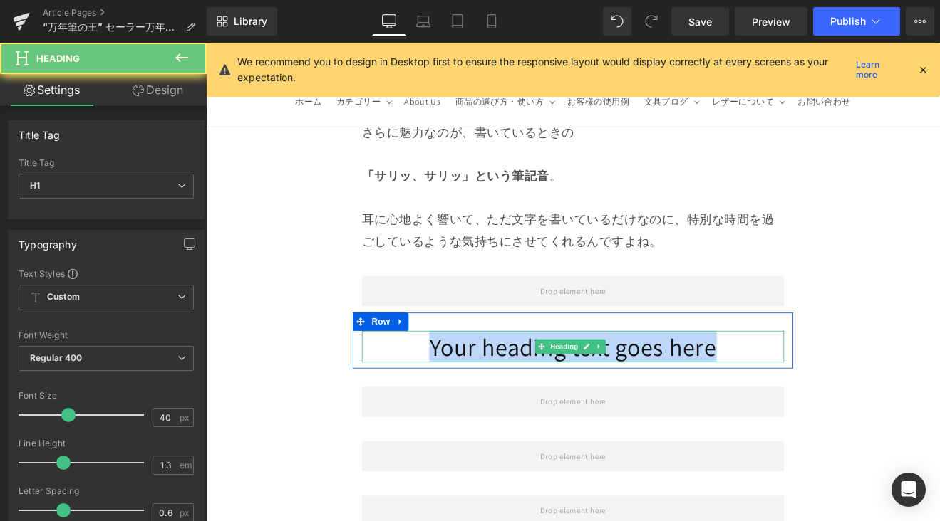
drag, startPoint x: 428, startPoint y: 286, endPoint x: 865, endPoint y: 282, distance: 437.4
click at [865, 381] on h1 "Your heading text goes here" at bounding box center [637, 399] width 496 height 37
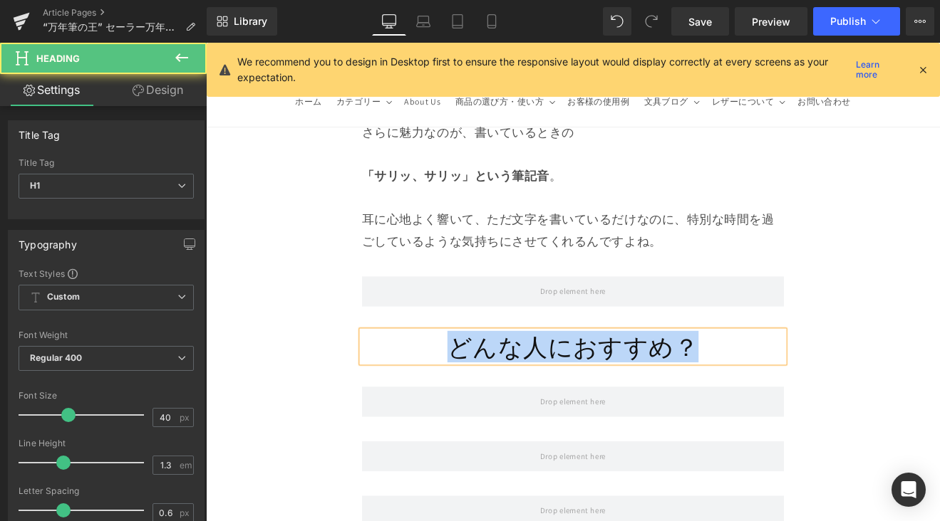
drag, startPoint x: 625, startPoint y: 288, endPoint x: 459, endPoint y: 293, distance: 166.0
click at [459, 381] on h1 "どんな人におすすめ？" at bounding box center [637, 399] width 496 height 37
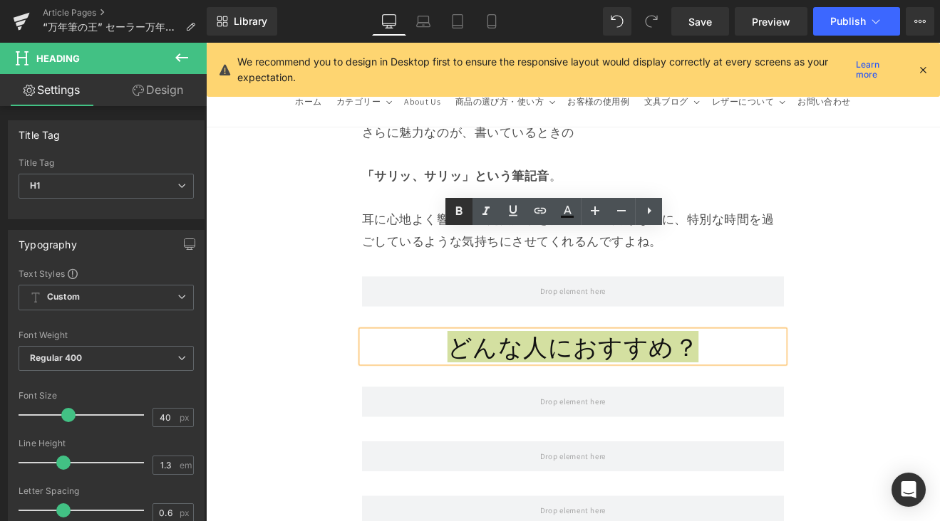
click at [457, 212] on icon at bounding box center [459, 211] width 6 height 9
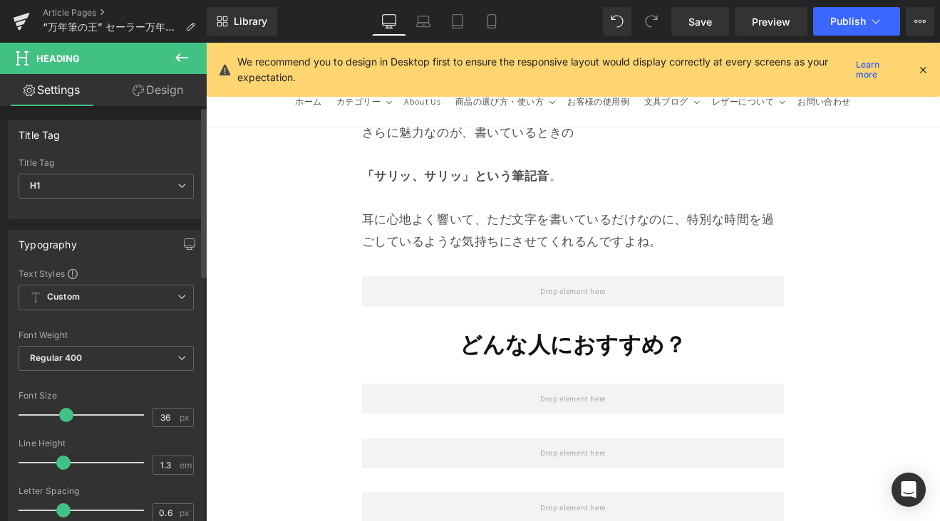
type input "35"
click at [57, 422] on div at bounding box center [85, 415] width 118 height 28
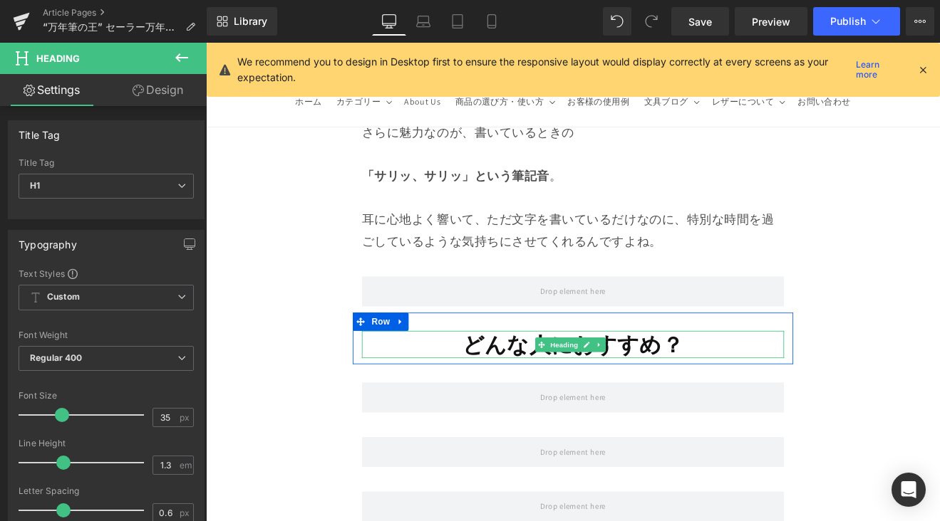
click at [477, 381] on h1 "どんな人におすすめ？" at bounding box center [637, 397] width 496 height 33
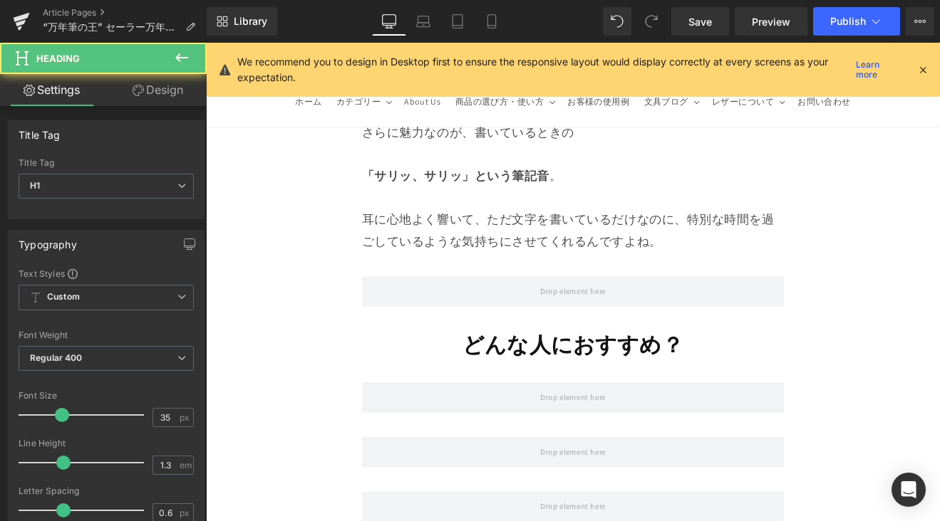
click at [185, 60] on icon at bounding box center [181, 57] width 17 height 17
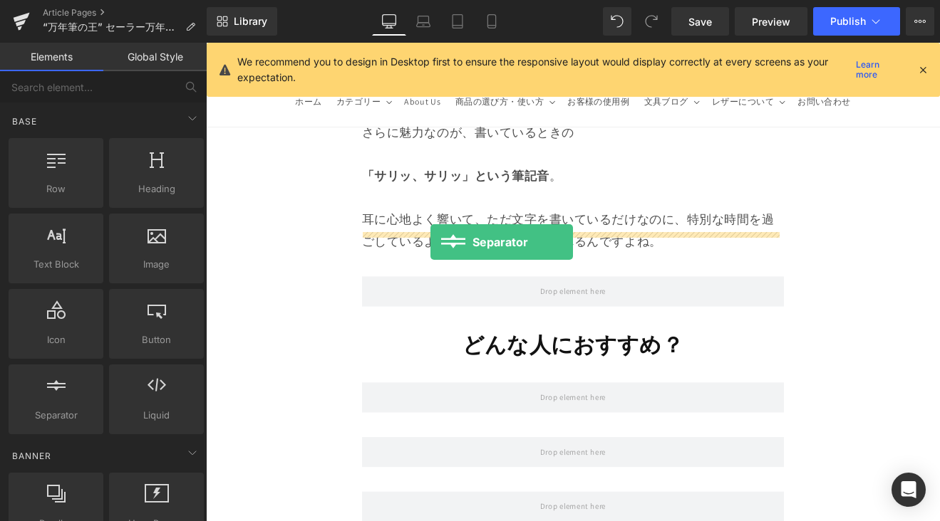
drag, startPoint x: 259, startPoint y: 434, endPoint x: 469, endPoint y: 277, distance: 262.1
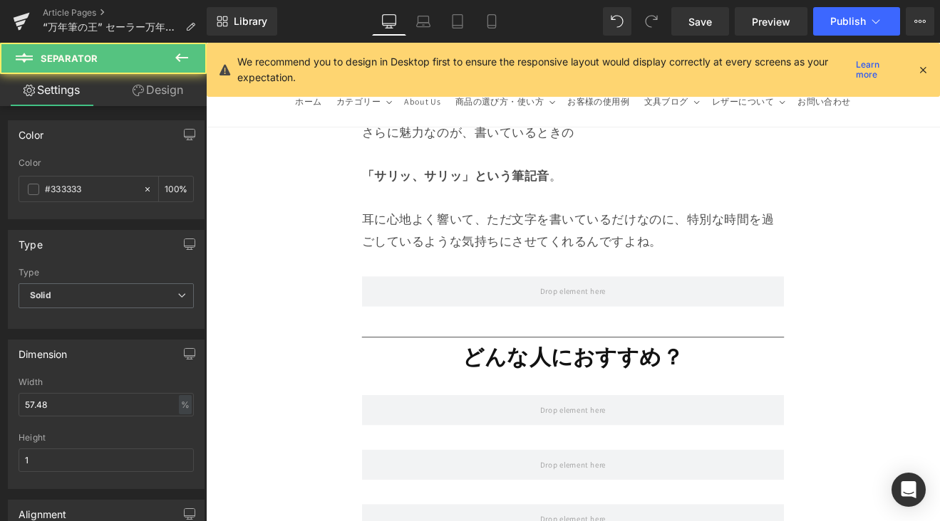
click at [190, 57] on button at bounding box center [182, 58] width 50 height 31
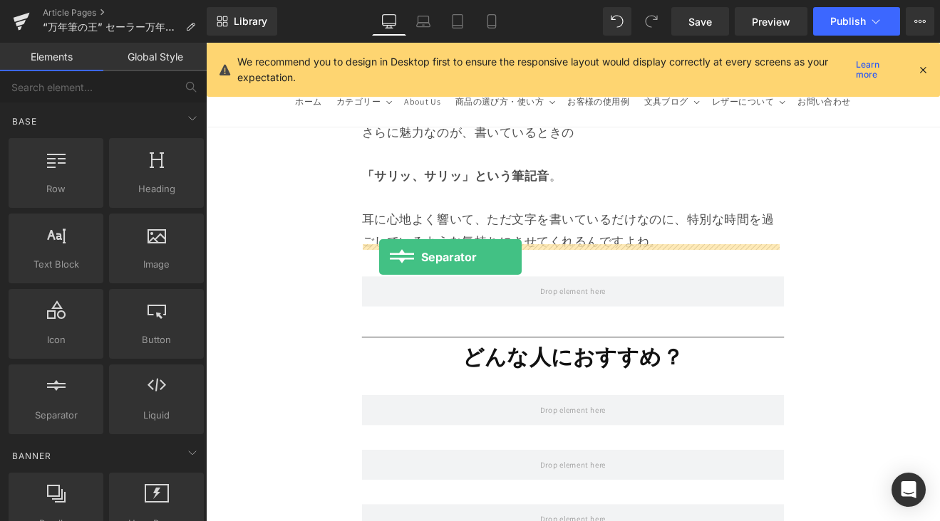
drag, startPoint x: 268, startPoint y: 429, endPoint x: 414, endPoint y: 293, distance: 199.1
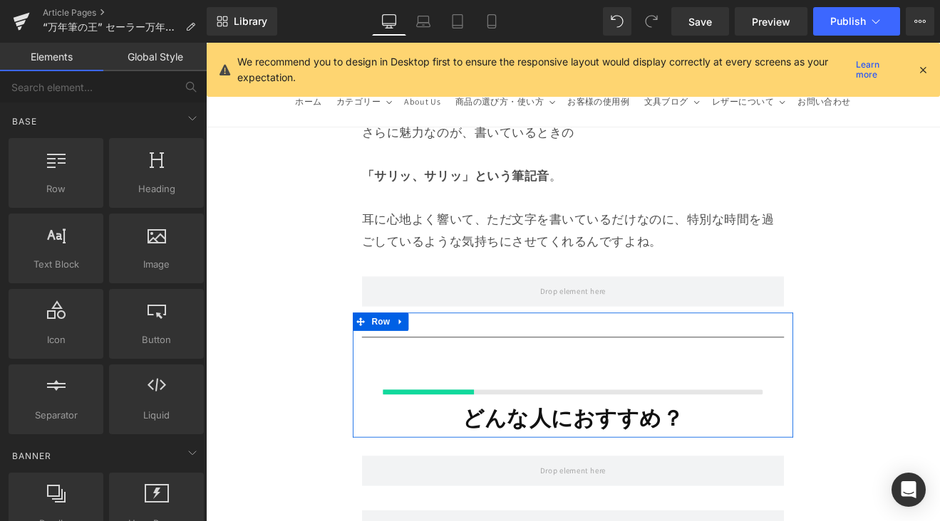
click at [414, 396] on div at bounding box center [637, 431] width 496 height 71
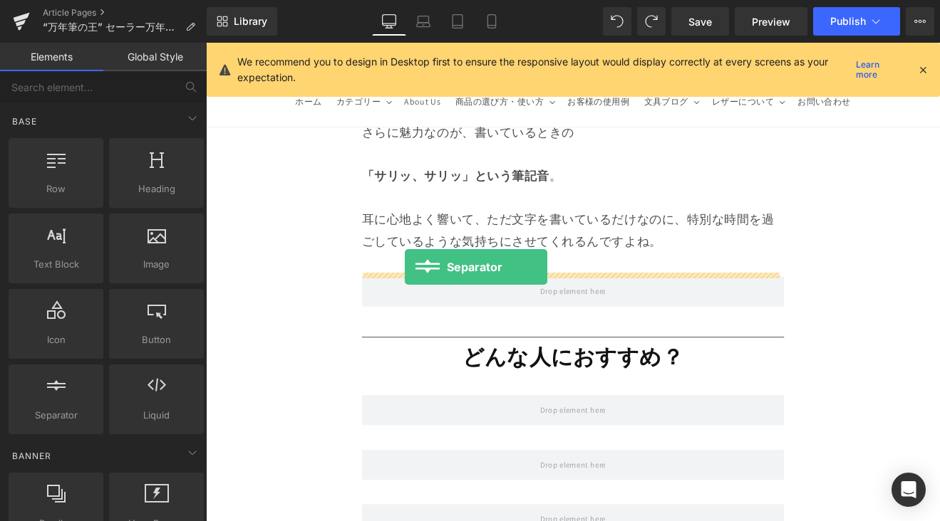
drag, startPoint x: 373, startPoint y: 417, endPoint x: 440, endPoint y: 306, distance: 129.4
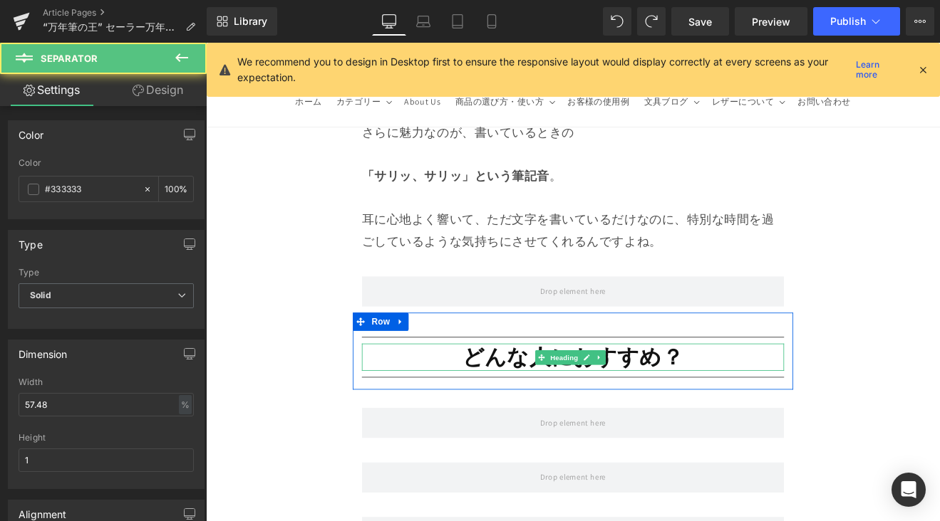
click at [440, 396] on h1 "どんな人におすすめ？" at bounding box center [637, 412] width 496 height 33
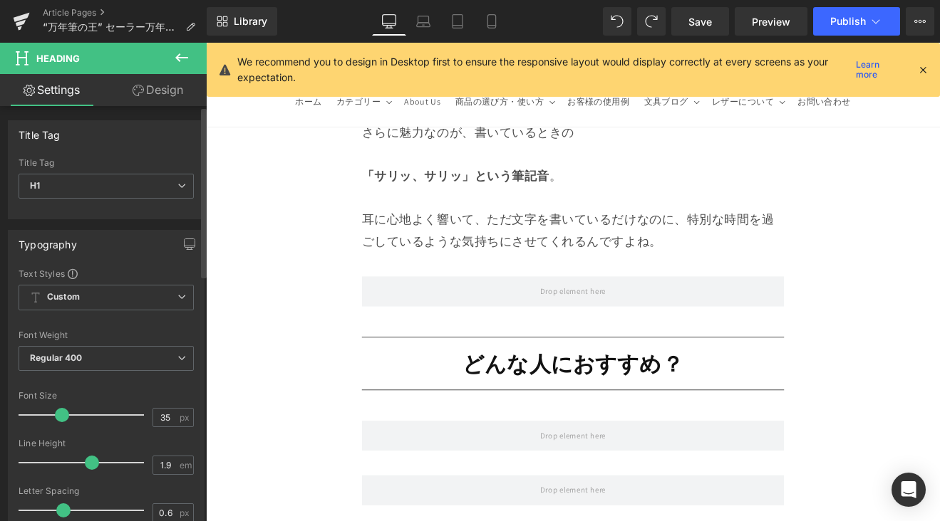
type input "2"
drag, startPoint x: 61, startPoint y: 466, endPoint x: 90, endPoint y: 469, distance: 30.1
click at [90, 469] on span at bounding box center [97, 463] width 14 height 14
click at [700, 20] on span "Save" at bounding box center [700, 21] width 24 height 15
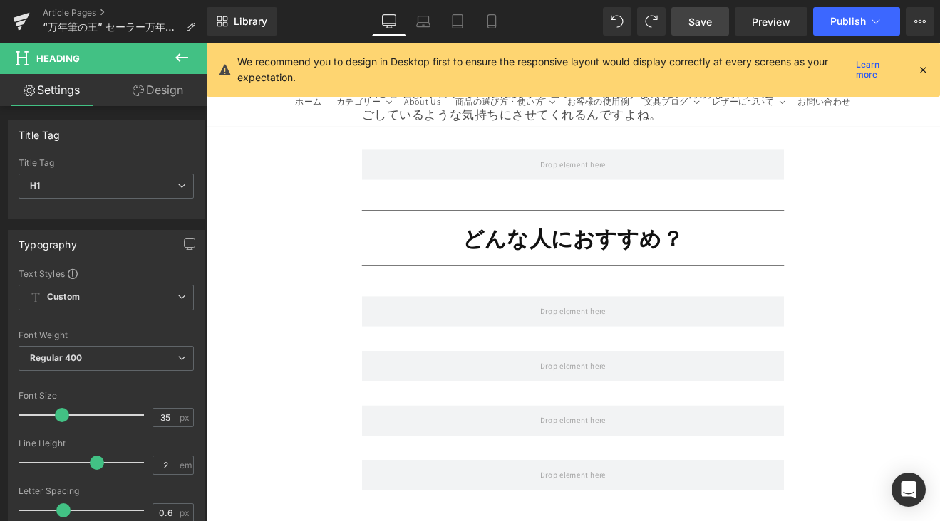
scroll to position [12171, 0]
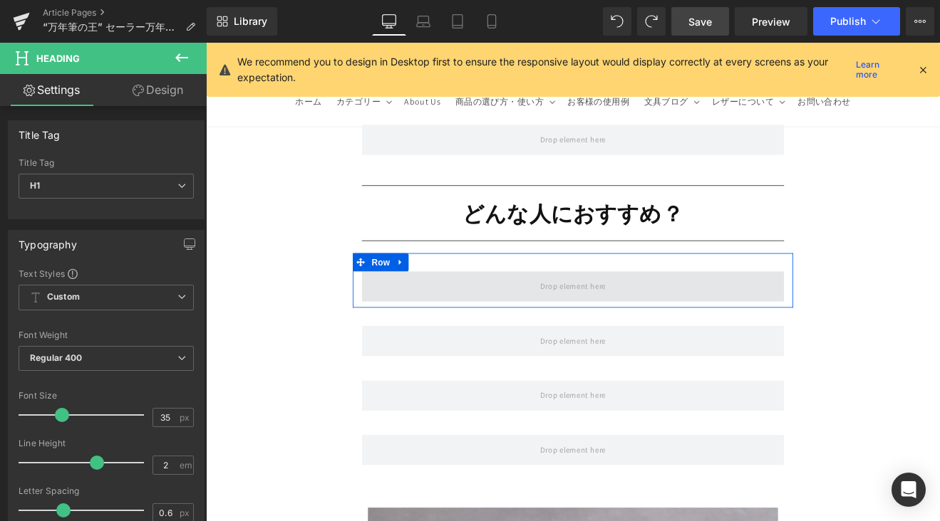
click at [546, 311] on span at bounding box center [637, 329] width 496 height 36
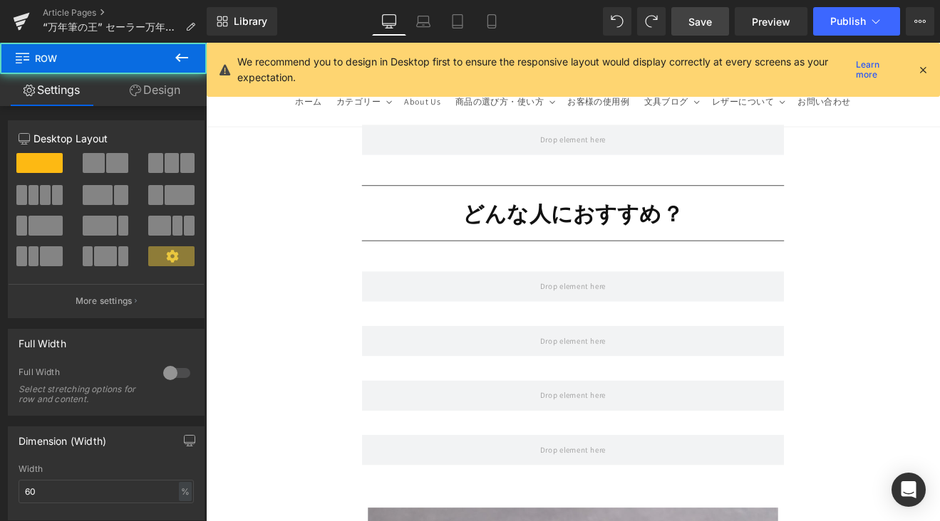
click at [187, 56] on icon at bounding box center [181, 57] width 17 height 17
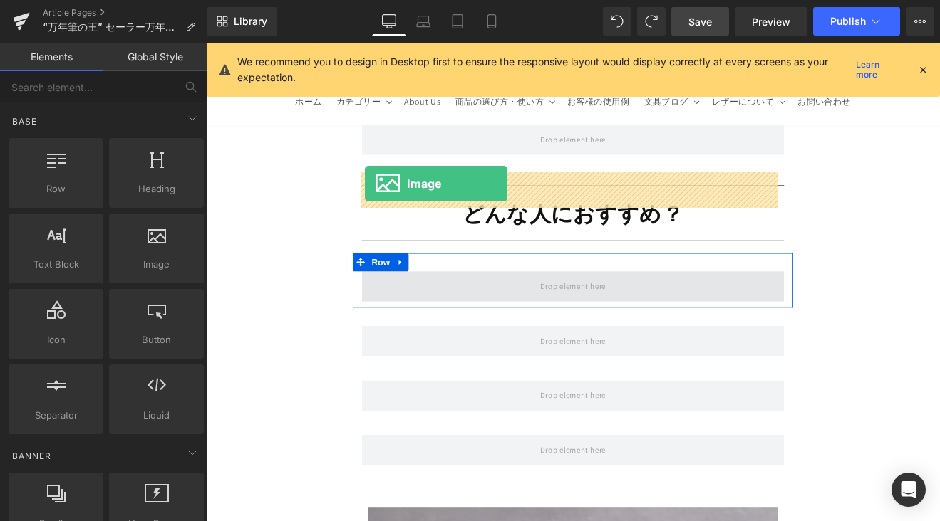
drag, startPoint x: 383, startPoint y: 281, endPoint x: 392, endPoint y: 208, distance: 73.2
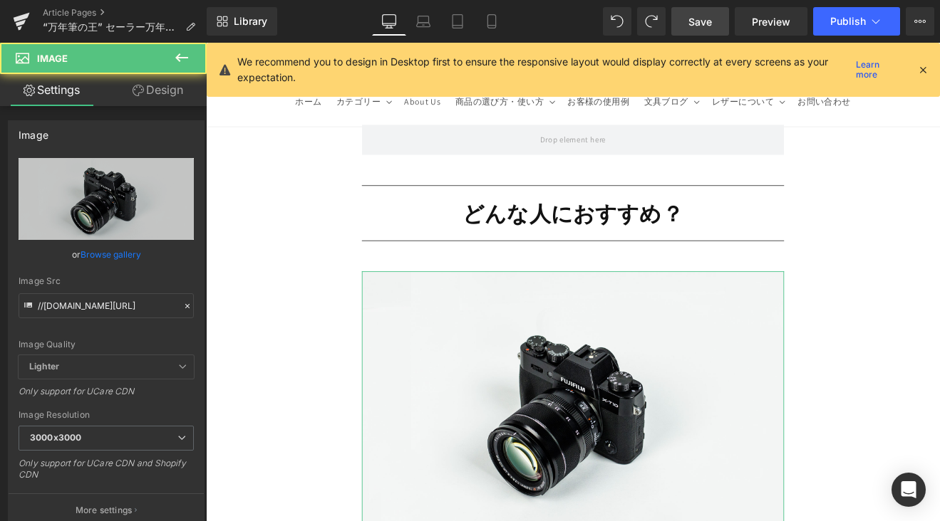
click at [123, 249] on link "Browse gallery" at bounding box center [110, 254] width 61 height 25
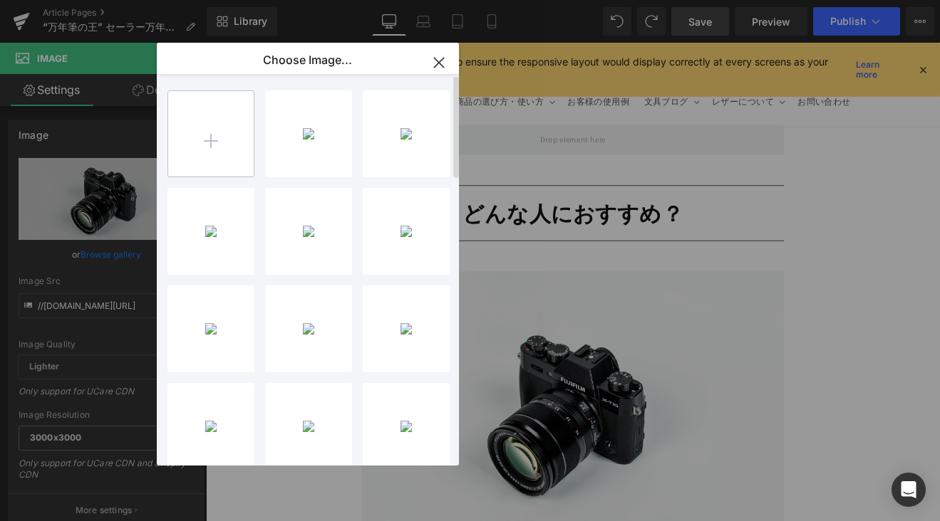
click at [231, 137] on input "file" at bounding box center [210, 133] width 85 height 85
type input "C:\fakepath\IMG_4567.jpg"
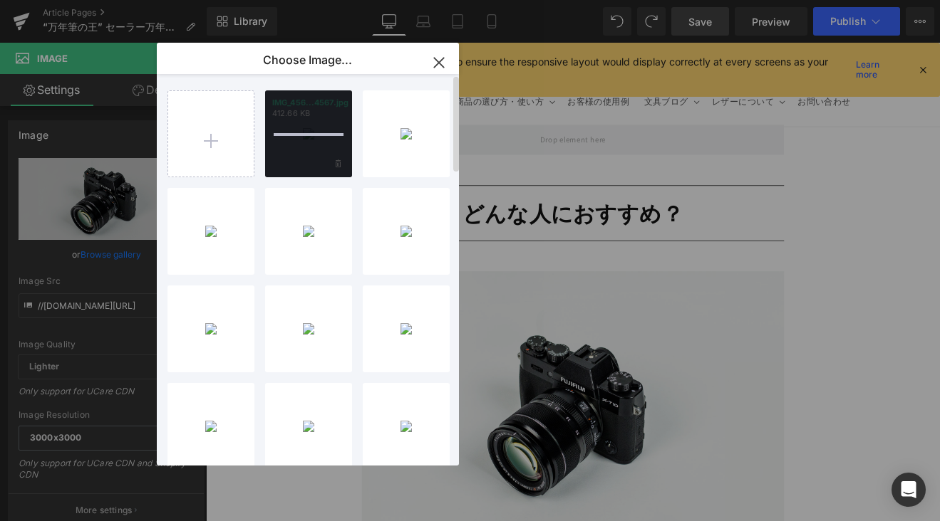
click at [309, 150] on div "IMG_456...4567.jpg 412.66 KB" at bounding box center [308, 133] width 87 height 87
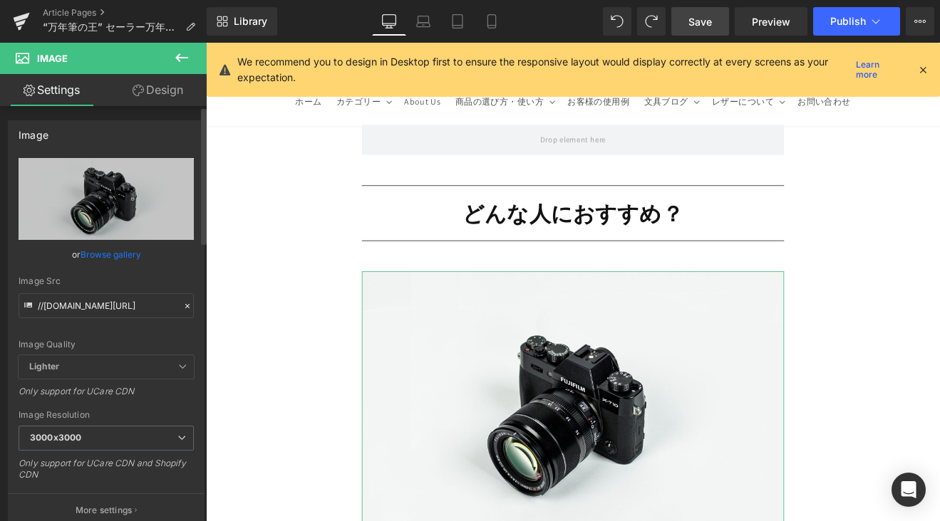
click at [133, 249] on link "Browse gallery" at bounding box center [110, 254] width 61 height 25
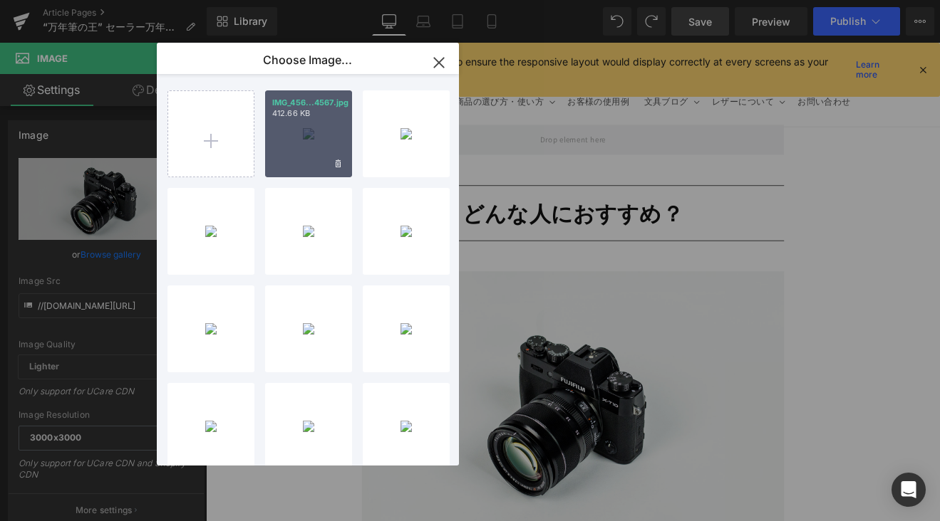
click at [296, 141] on div "IMG_456...4567.jpg 412.66 KB" at bounding box center [308, 133] width 87 height 87
type input "[URL][DOMAIN_NAME]"
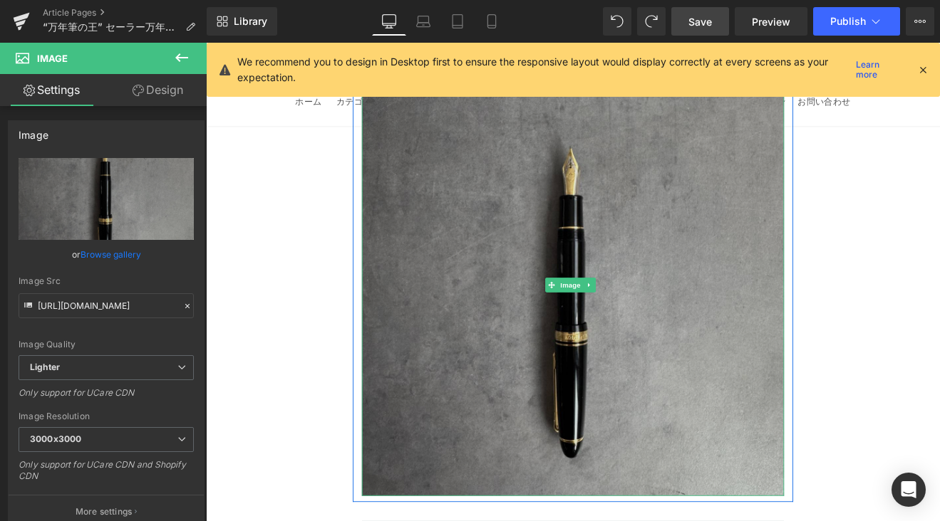
scroll to position [12598, 0]
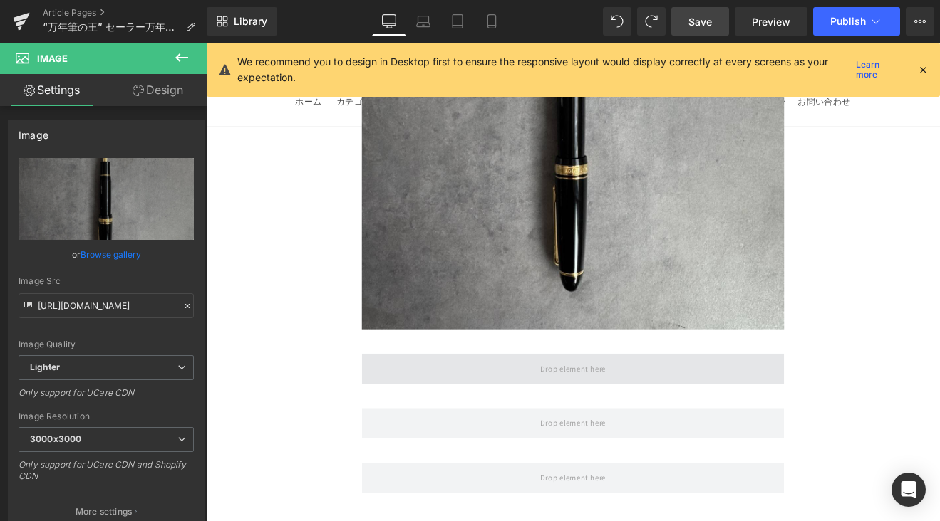
click at [504, 408] on span at bounding box center [637, 426] width 496 height 36
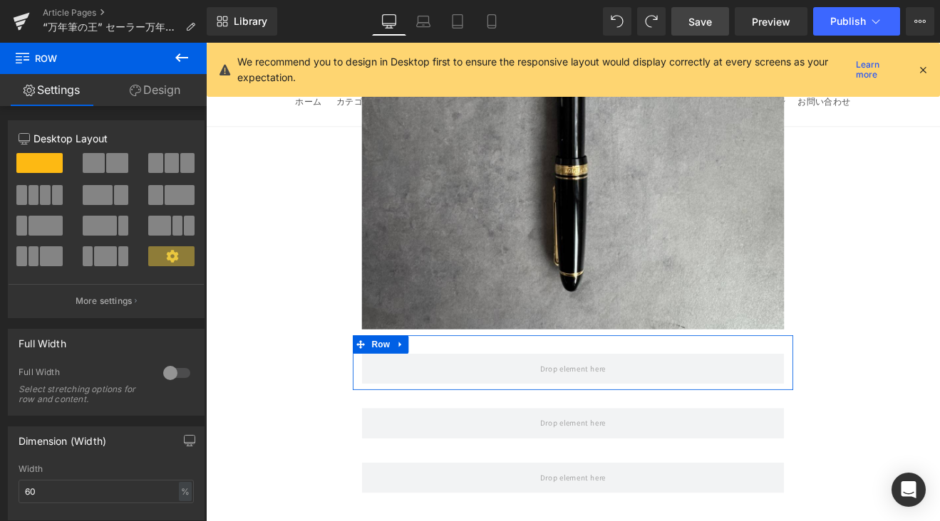
click at [181, 67] on button at bounding box center [182, 58] width 50 height 31
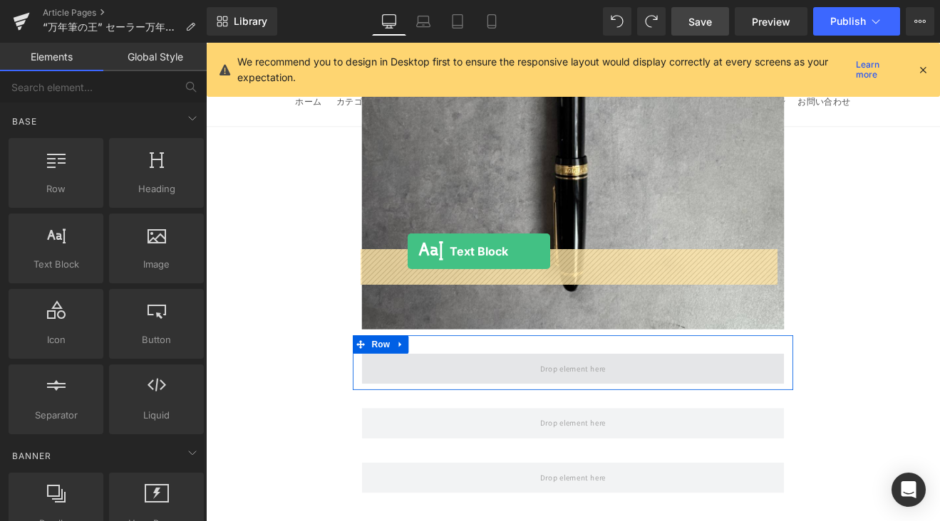
drag, startPoint x: 365, startPoint y: 293, endPoint x: 444, endPoint y: 290, distance: 78.4
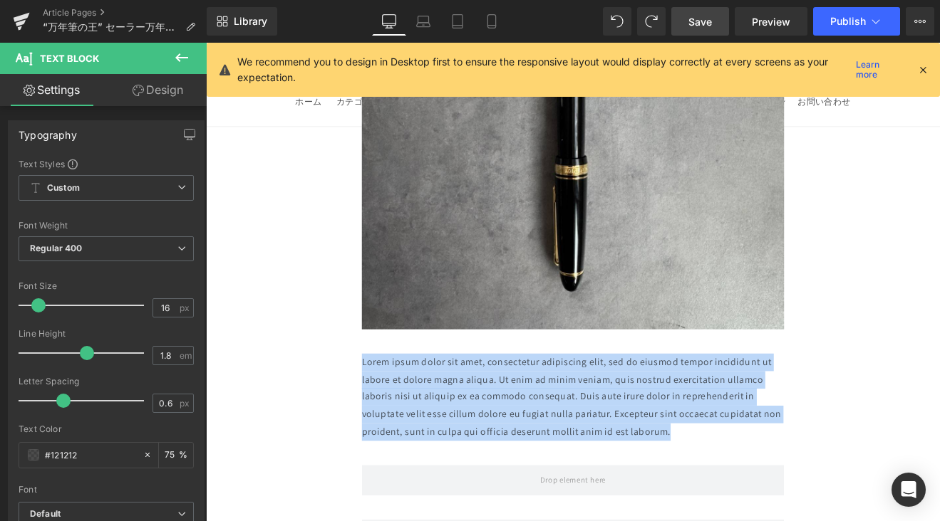
drag, startPoint x: 712, startPoint y: 357, endPoint x: 371, endPoint y: 301, distance: 345.8
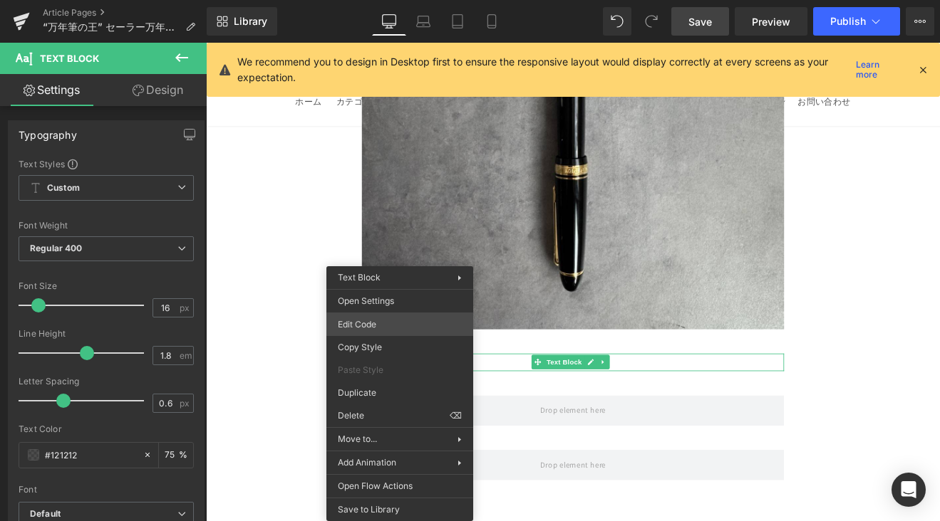
click at [384, 0] on div "Text Block You are previewing how the will restyle your page. You can not edit …" at bounding box center [470, 0] width 940 height 0
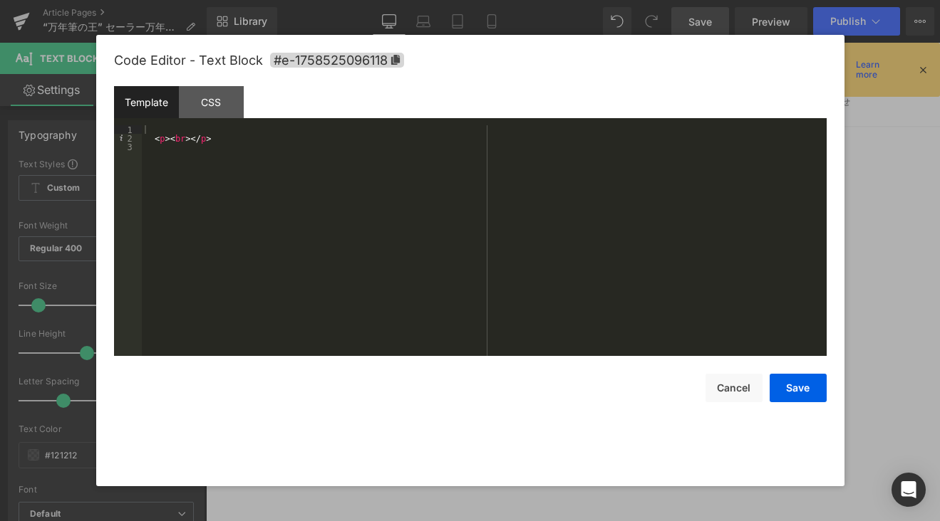
click at [339, 142] on div "< p > < br > </ p >" at bounding box center [484, 249] width 685 height 248
click at [325, 130] on div "< p > < br > </ p >" at bounding box center [484, 249] width 685 height 248
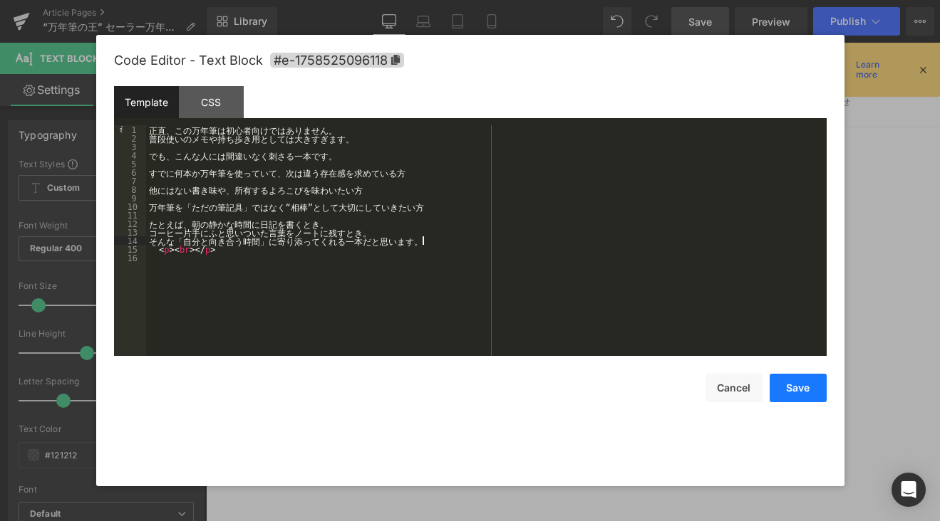
click at [796, 385] on button "Save" at bounding box center [797, 388] width 57 height 28
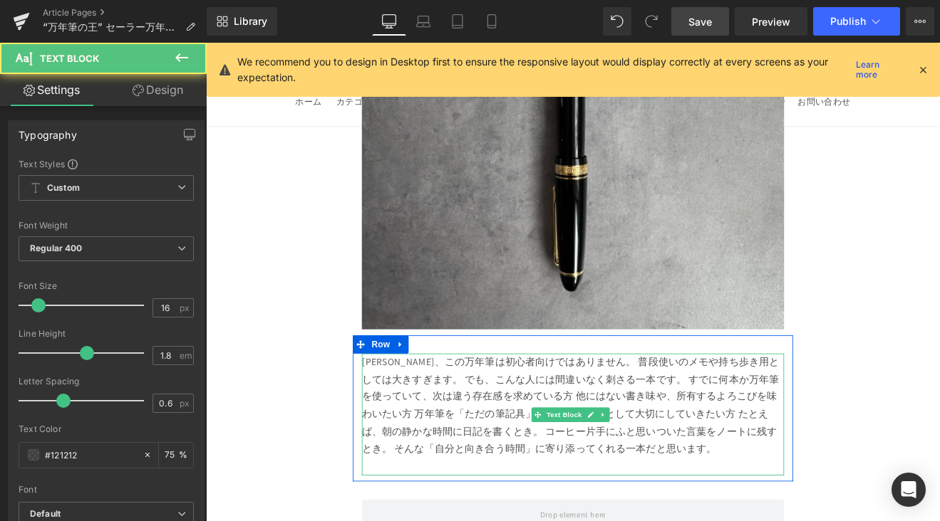
click at [736, 408] on div "[PERSON_NAME]、この万年筆は初心者向けではありません。 普段使いのメモや持ち歩き用としては大きすぎます。 でも、こんな人には間違いなく刺さる一本で…" at bounding box center [637, 480] width 496 height 144
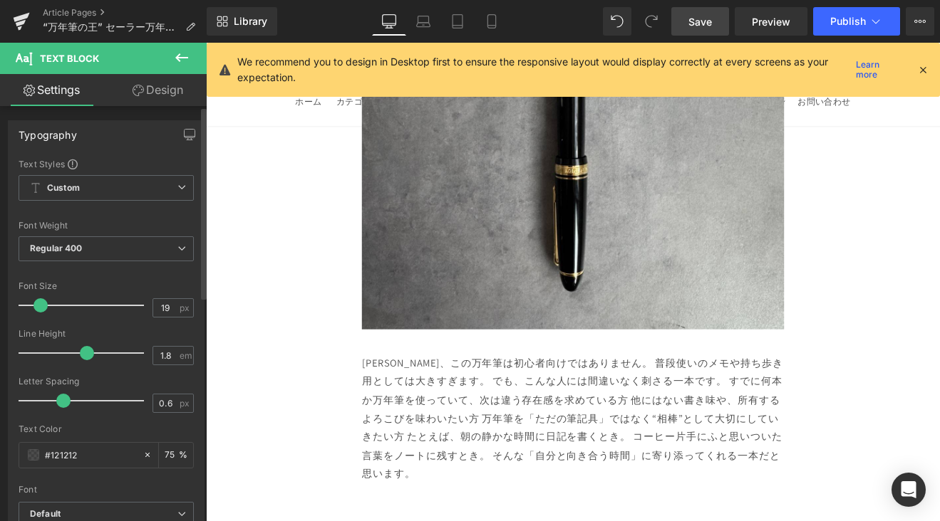
type input "20"
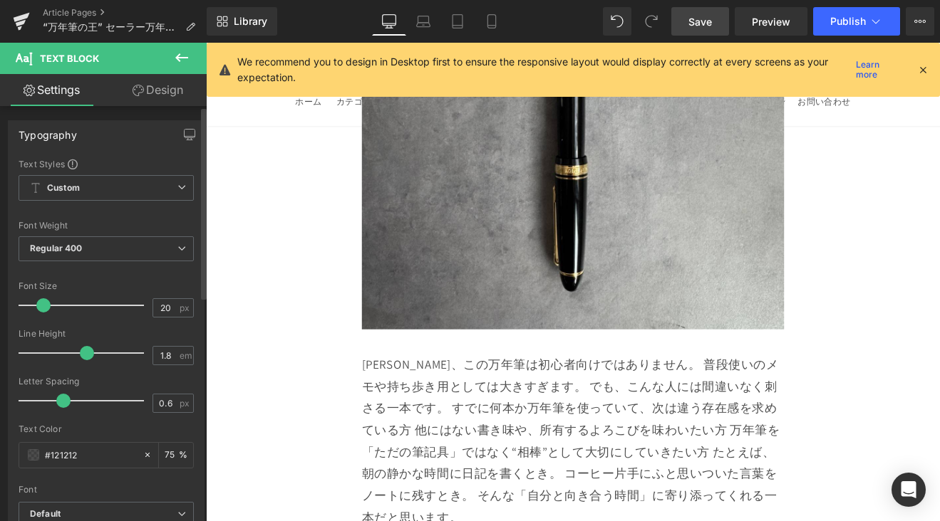
click at [41, 306] on span at bounding box center [43, 305] width 14 height 14
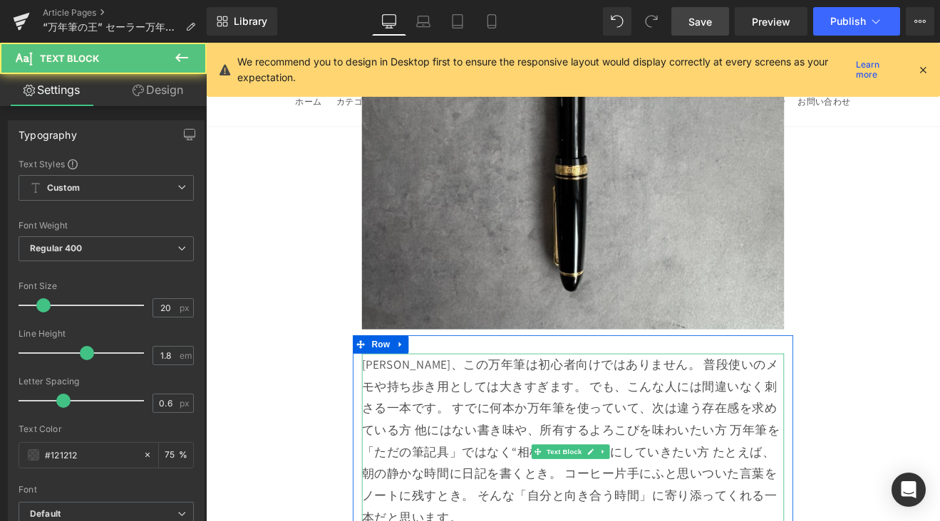
click at [717, 408] on div "[PERSON_NAME]、この万年筆は初心者向けではありません。 普段使いのメモや持ち歩き用としては大きすぎます。 でも、こんな人には間違いなく刺さる一本で…" at bounding box center [637, 523] width 496 height 231
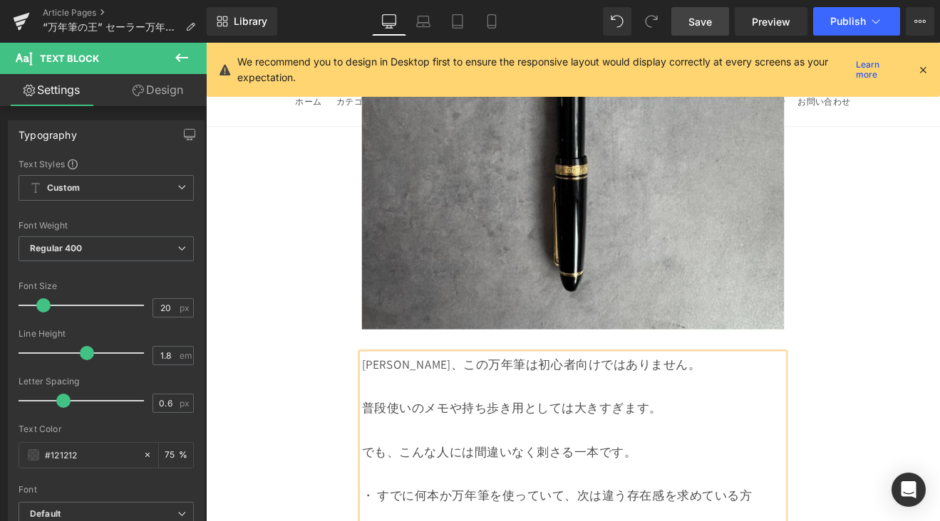
scroll to position [12846, 0]
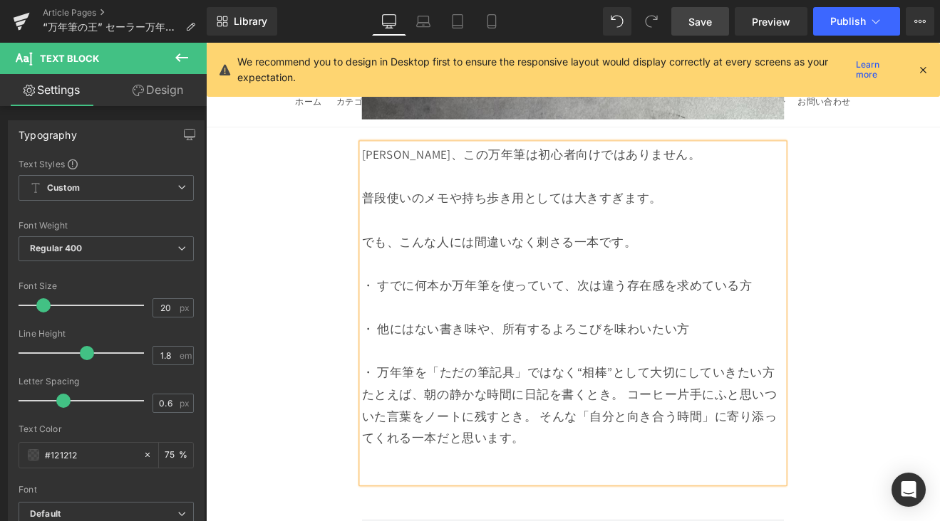
click at [389, 417] on div "・ 万年筆を「ただの筆記具」ではなく“相棒”として大切にしていきたい方 たとえば、朝の静かな時間に日記を書くとき。 コーヒー片手にふと思いついた言葉をノートに…" at bounding box center [637, 488] width 496 height 142
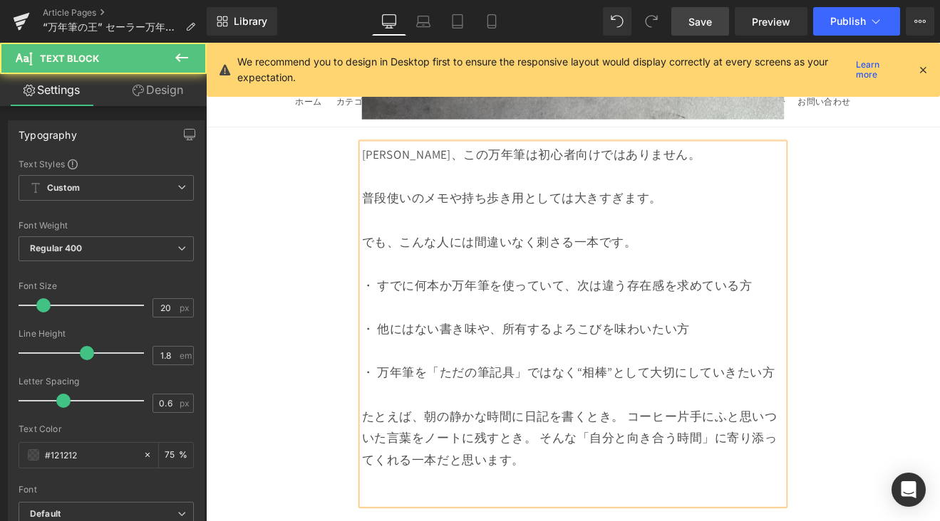
click at [702, 469] on div "たとえば、朝の静かな時間に日記を書くとき。 コーヒー片手にふと思いついた言葉をノートに残すとき。 そんな「自分と向き合う時間」に寄り添ってくれる一本だと思いま…" at bounding box center [637, 527] width 496 height 117
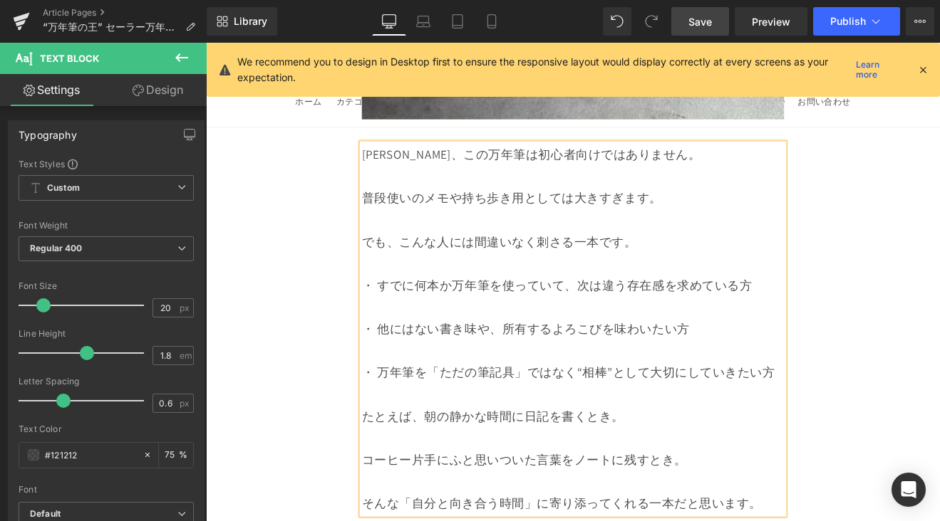
click at [699, 26] on span "Save" at bounding box center [700, 21] width 24 height 15
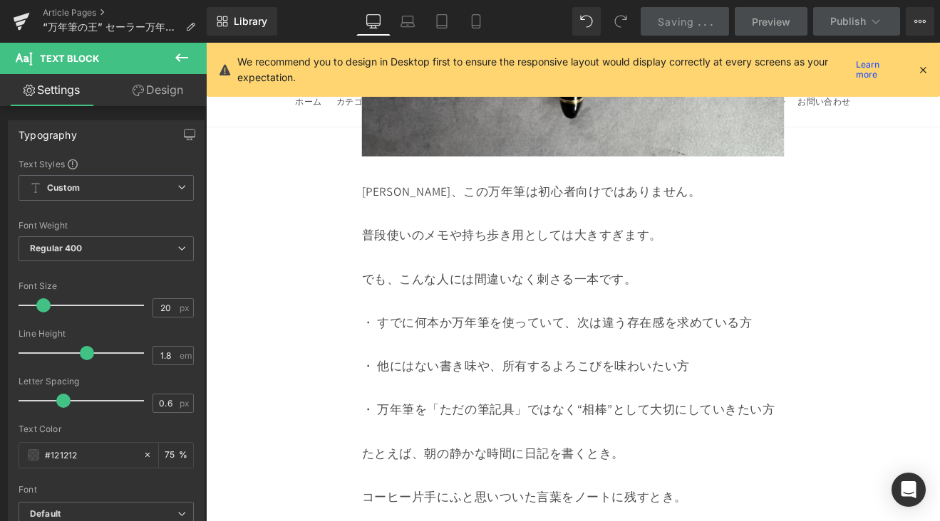
scroll to position [12746, 0]
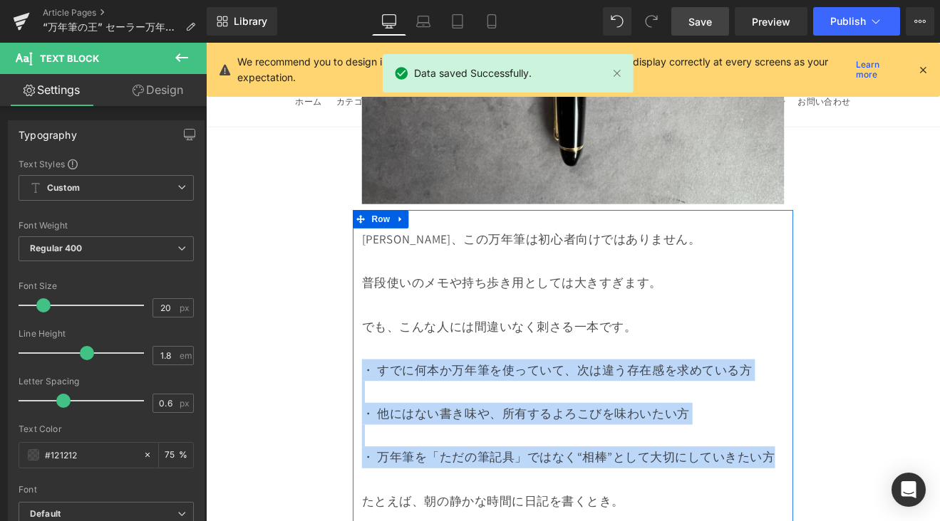
drag, startPoint x: 869, startPoint y: 415, endPoint x: 380, endPoint y: 305, distance: 501.0
click at [380, 305] on div "[PERSON_NAME]、この万年筆は初心者向けではありません。 普段使いのメモや持ち歩き用としては大きすぎます。 でも、こんな人には間違いなく刺さる一本で…" at bounding box center [636, 479] width 517 height 436
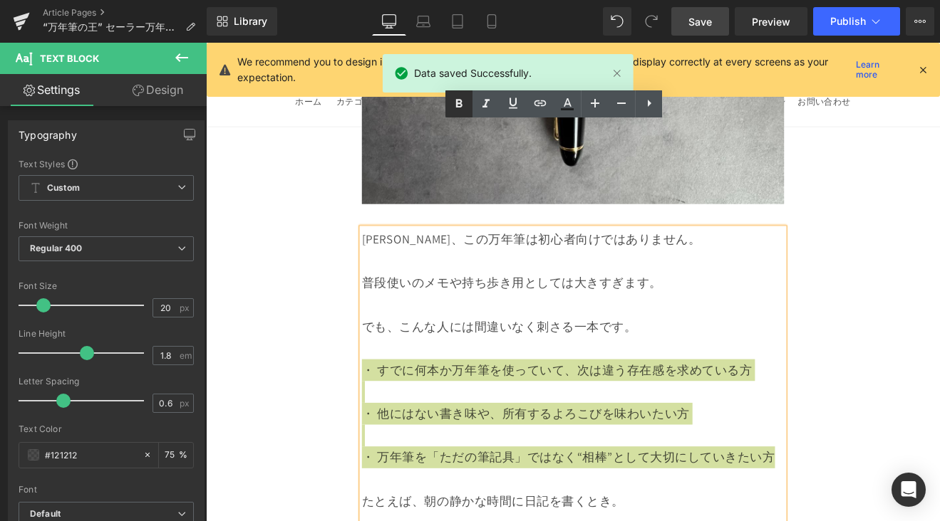
click at [450, 110] on icon at bounding box center [458, 103] width 17 height 17
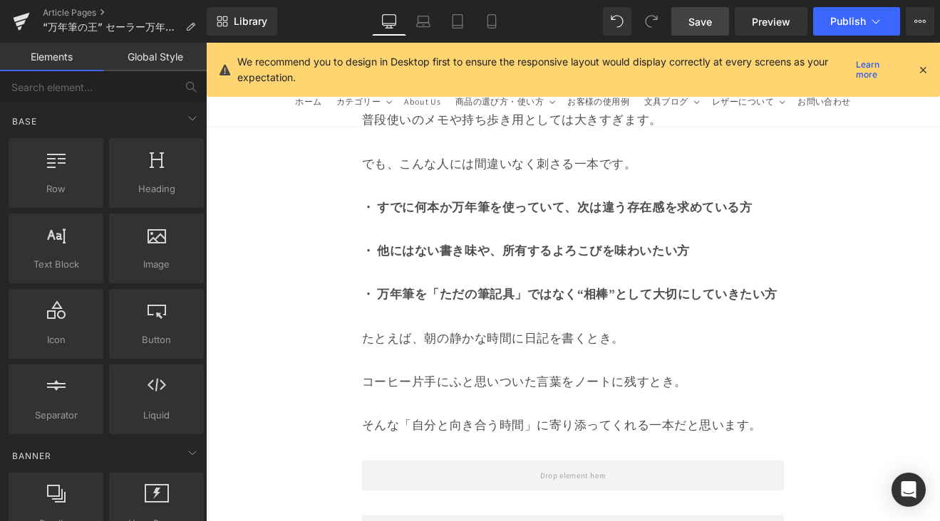
scroll to position [12940, 0]
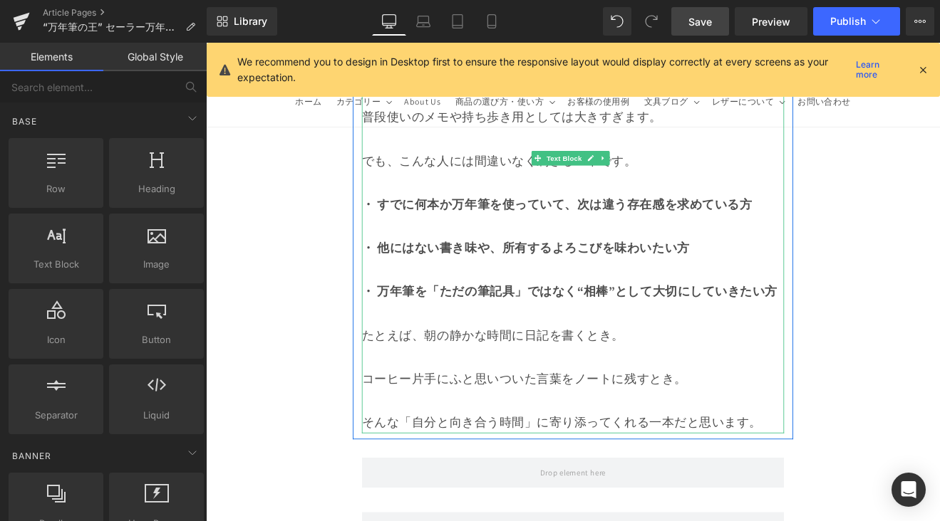
click at [707, 374] on div "たとえば、朝の静かな時間に日記を書くとき。" at bounding box center [637, 387] width 496 height 26
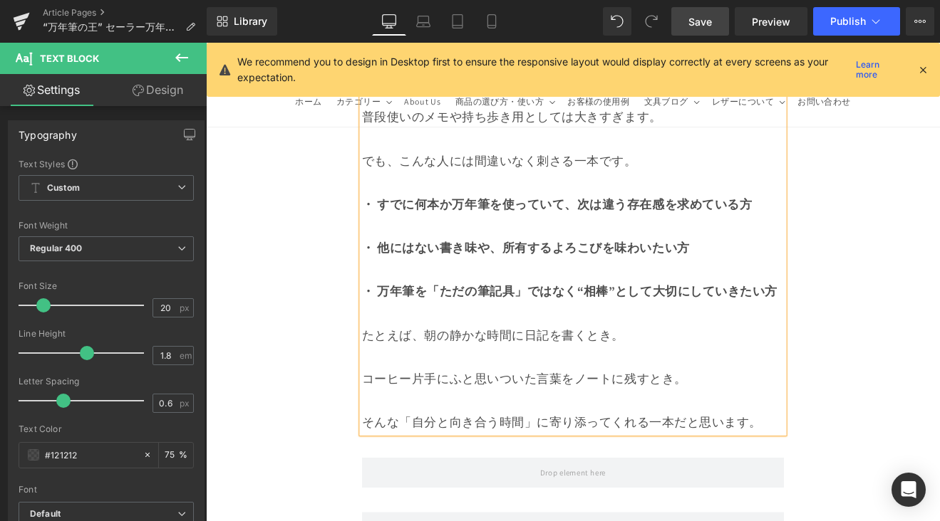
click at [684, 26] on link "Save" at bounding box center [700, 21] width 58 height 28
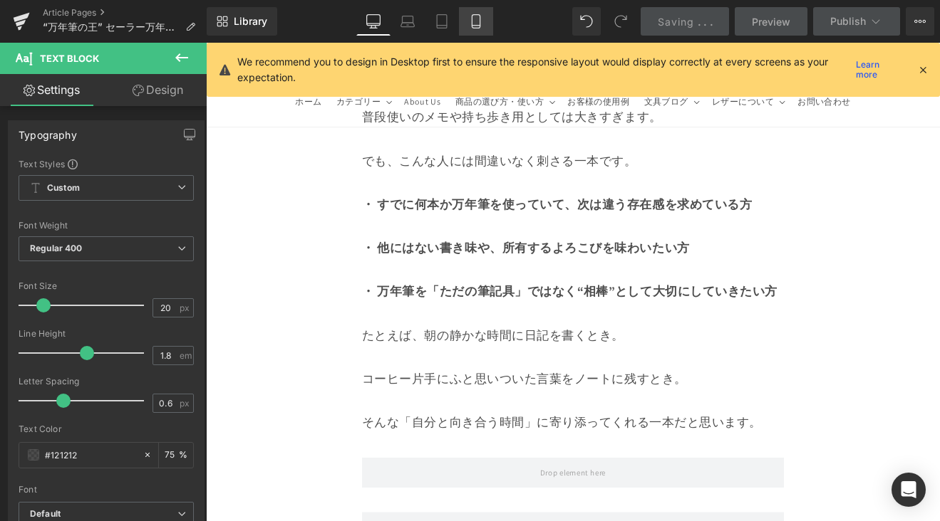
click at [472, 21] on icon at bounding box center [476, 21] width 14 height 14
type input "75"
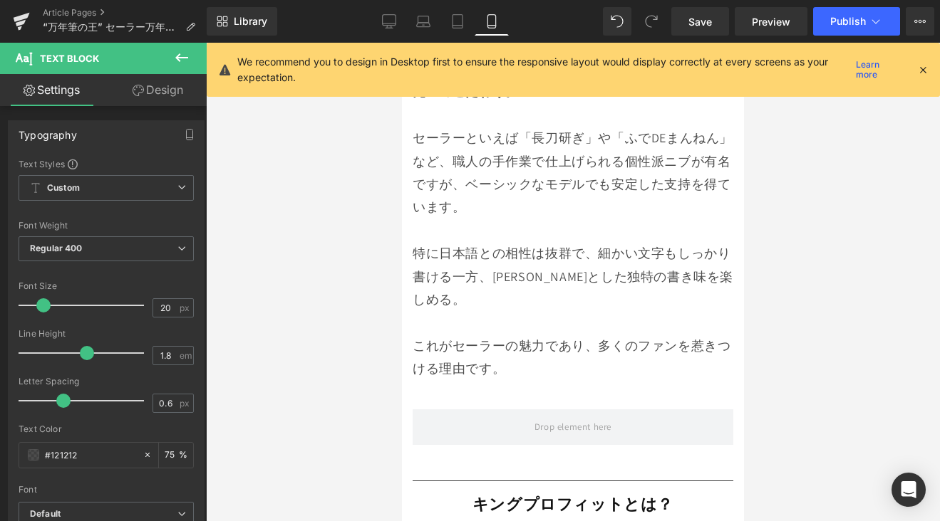
scroll to position [1472, 0]
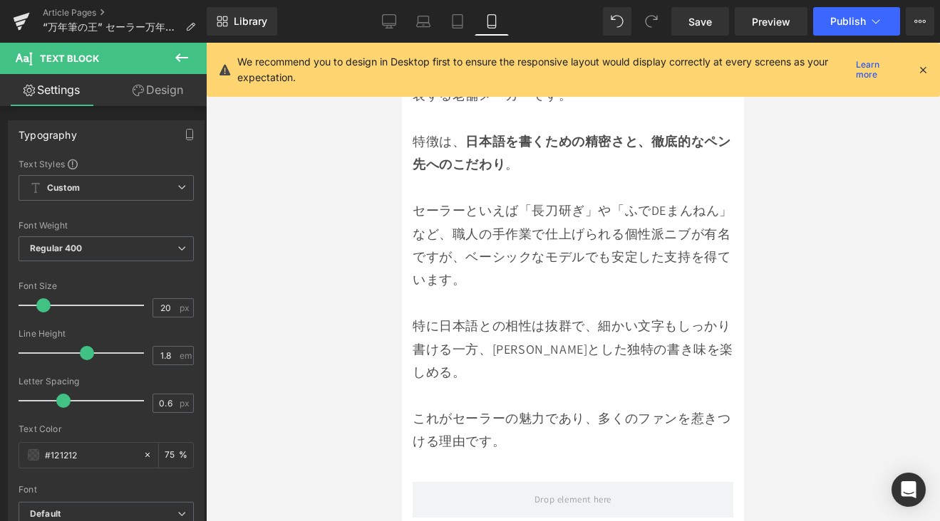
click at [618, 207] on p "セーラーといえば「長刀研ぎ」や「ふでDEまんねん」など、職人の手作業で仕上げられる個性派ニブが有名ですが、ベーシックなモデルでも安定した支持を得ています。" at bounding box center [572, 245] width 321 height 93
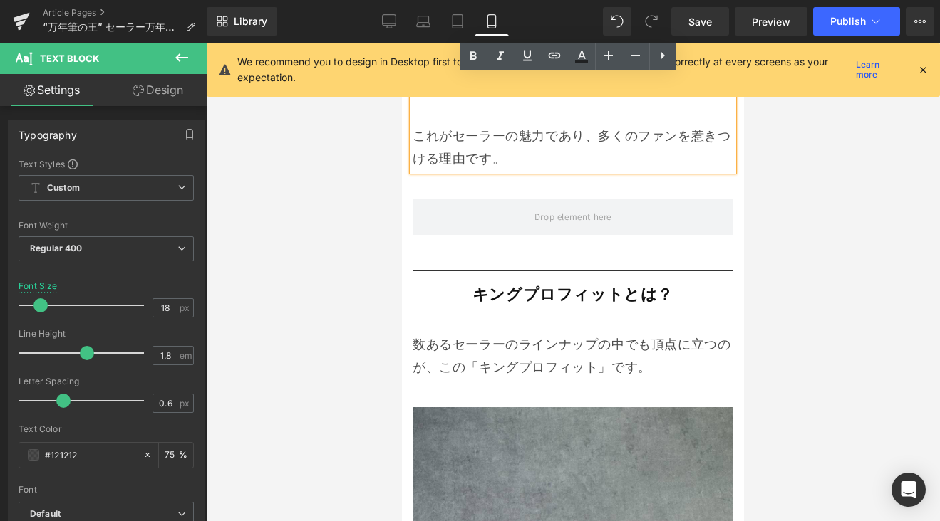
scroll to position [1759, 0]
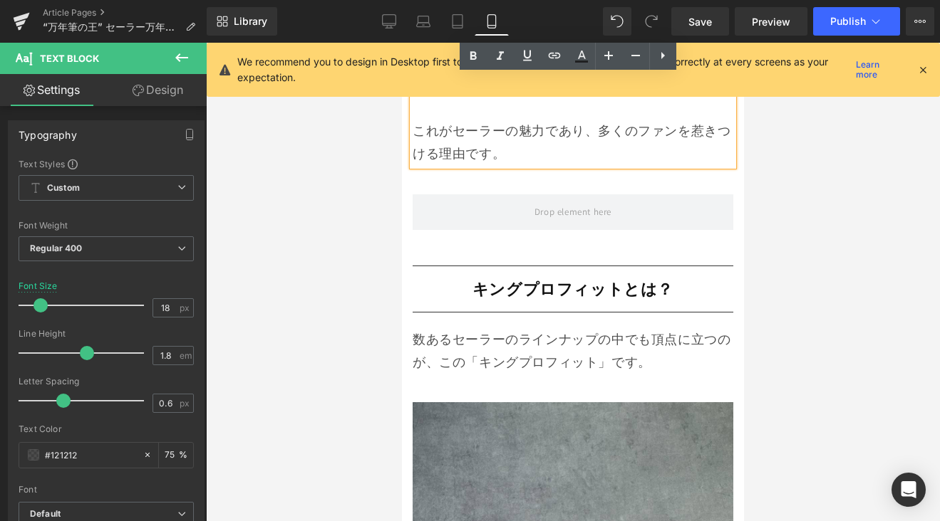
click at [603, 274] on div "キングプロフィットとは？ Heading" at bounding box center [572, 289] width 321 height 31
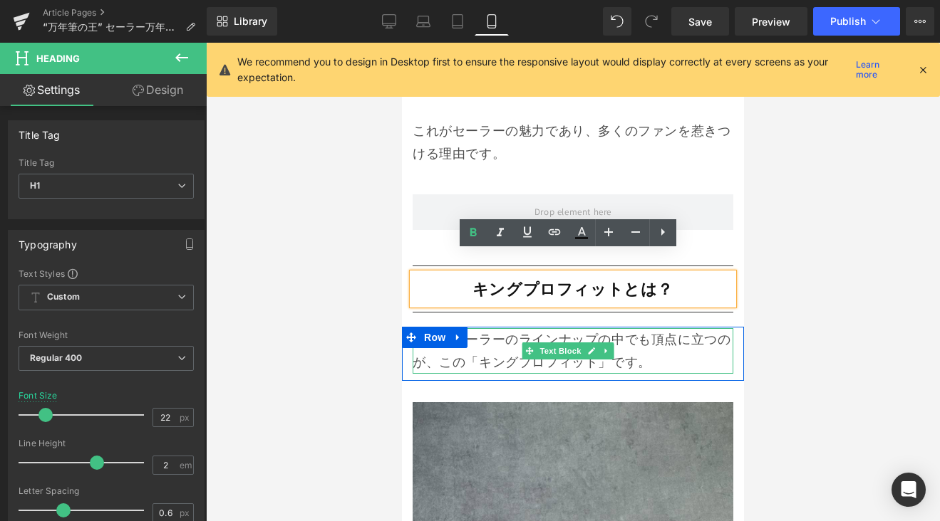
click at [648, 328] on p "数あるセーラーのラインナップの中でも頂点に立つのが、この「キングプロフィット」です。" at bounding box center [572, 351] width 321 height 46
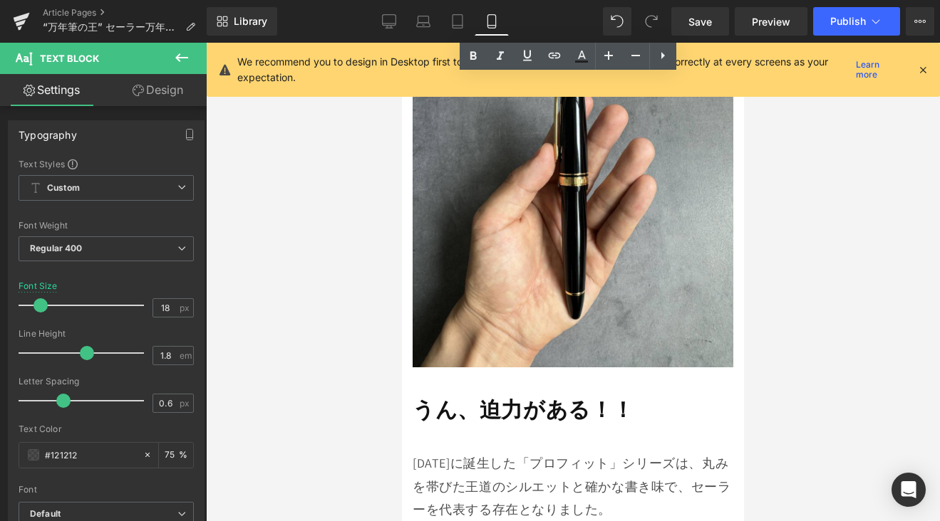
scroll to position [2232, 0]
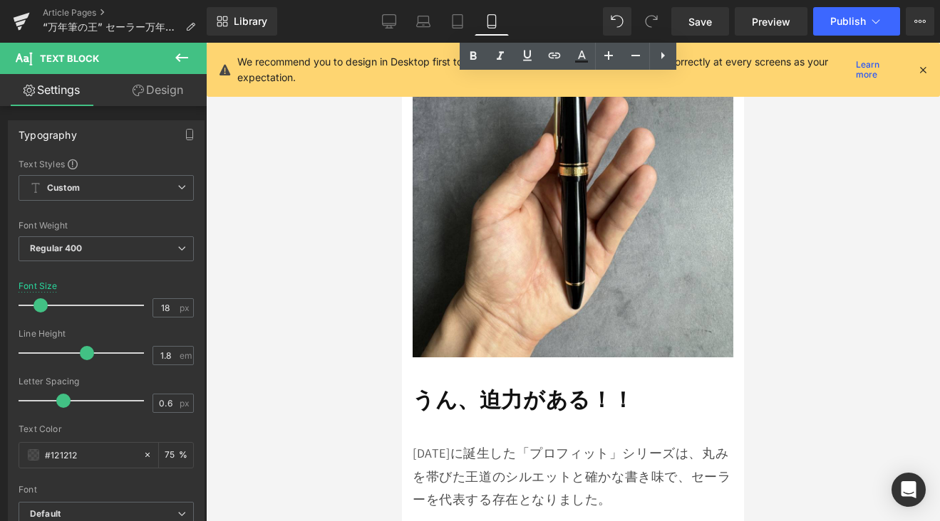
click at [597, 442] on p "[DATE]に誕生した「プロフィット」シリーズは、丸みを帯びた王道のシルエットと確かな書き味で、セーラーを代表する存在となりました。" at bounding box center [572, 476] width 321 height 69
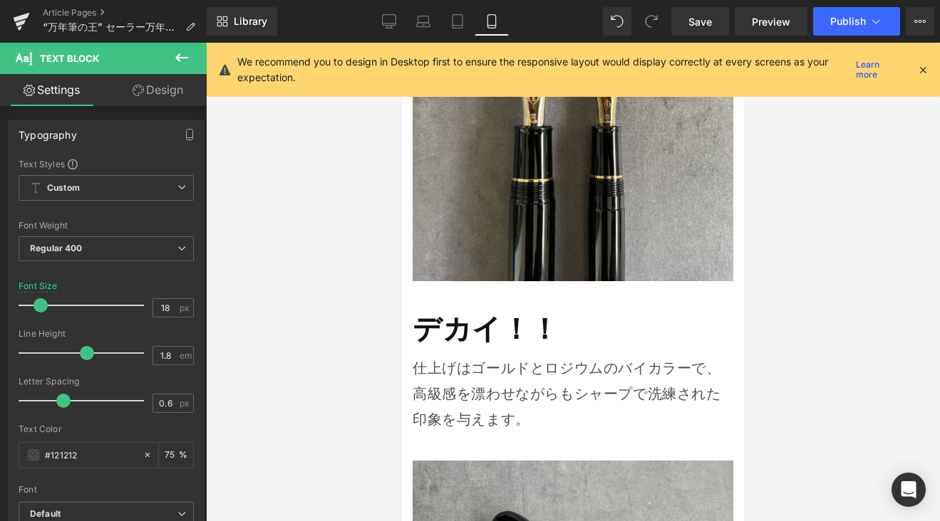
scroll to position [2957, 0]
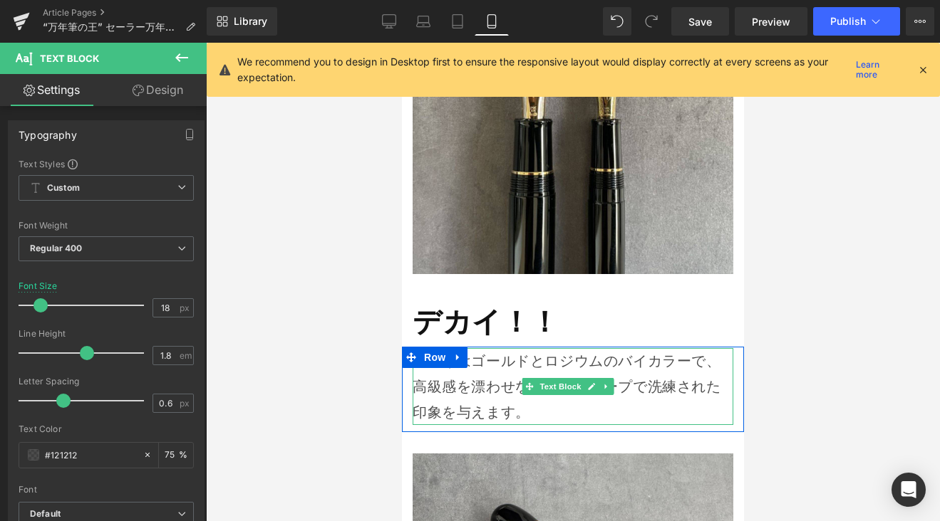
click at [469, 348] on p "仕上げはゴールドとロジウムのバイカラーで、高級感を漂わせながらもシャープで洗練された印象を与えます。" at bounding box center [572, 386] width 321 height 77
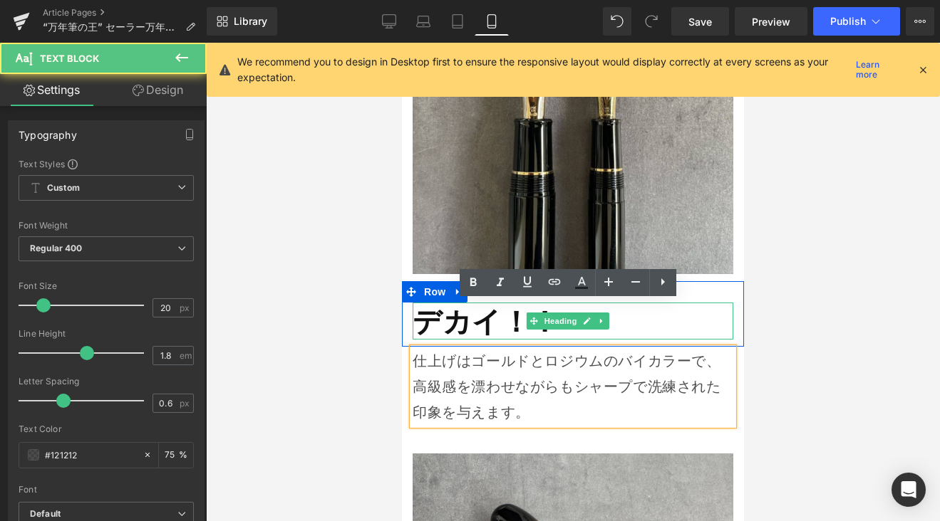
click at [453, 303] on strong "デカイ！！" at bounding box center [485, 321] width 147 height 37
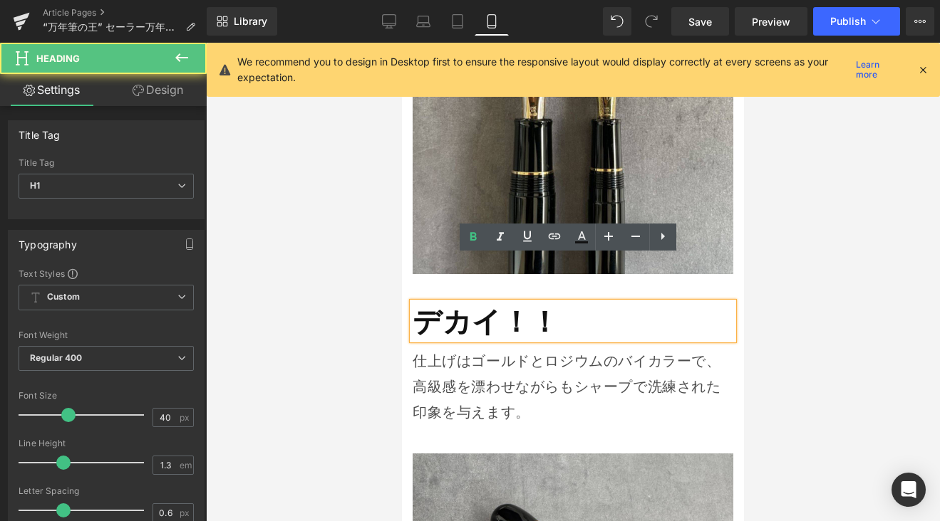
click at [547, 303] on strong "デカイ！！" at bounding box center [485, 321] width 147 height 37
drag, startPoint x: 768, startPoint y: 279, endPoint x: 748, endPoint y: 281, distance: 20.0
click at [763, 279] on div at bounding box center [573, 282] width 734 height 479
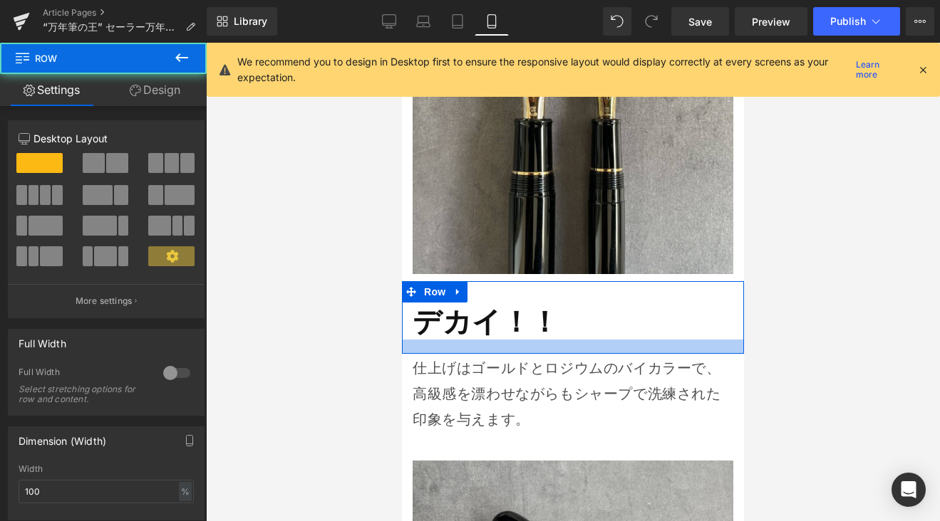
click at [524, 340] on div at bounding box center [573, 347] width 342 height 14
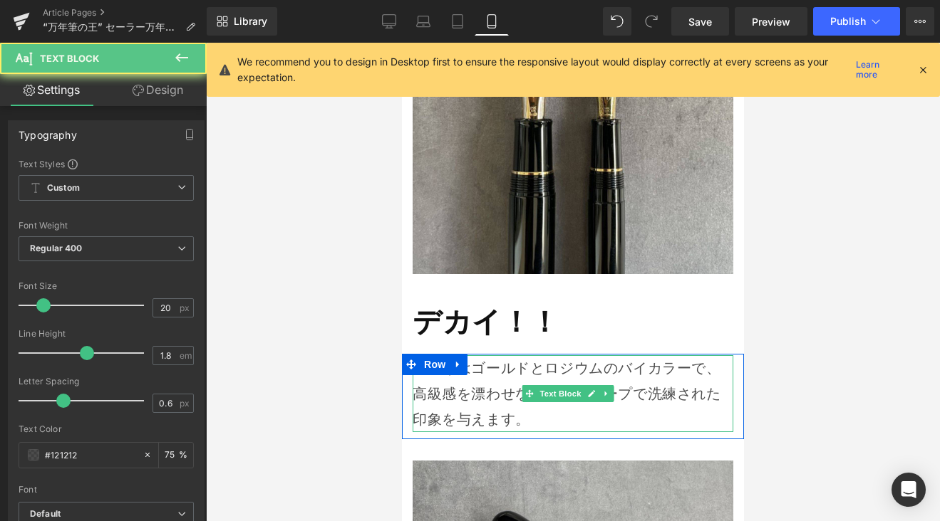
click at [516, 355] on p "仕上げはゴールドとロジウムのバイカラーで、高級感を漂わせながらもシャープで洗練された印象を与えます。" at bounding box center [572, 393] width 321 height 77
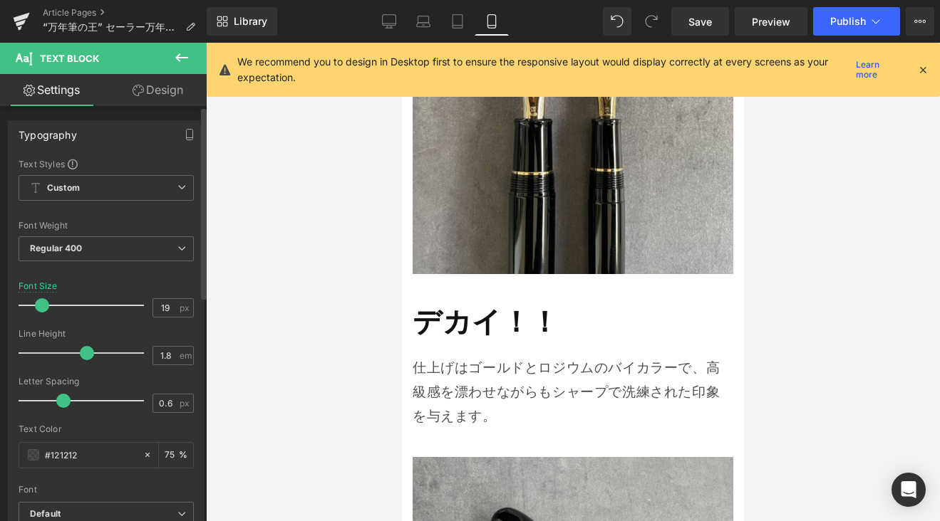
type input "18"
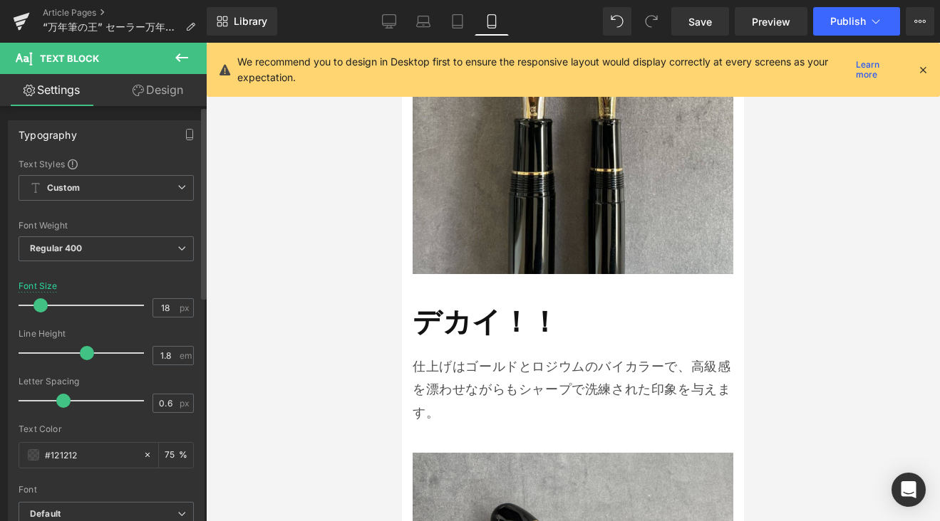
click at [40, 308] on span at bounding box center [40, 305] width 14 height 14
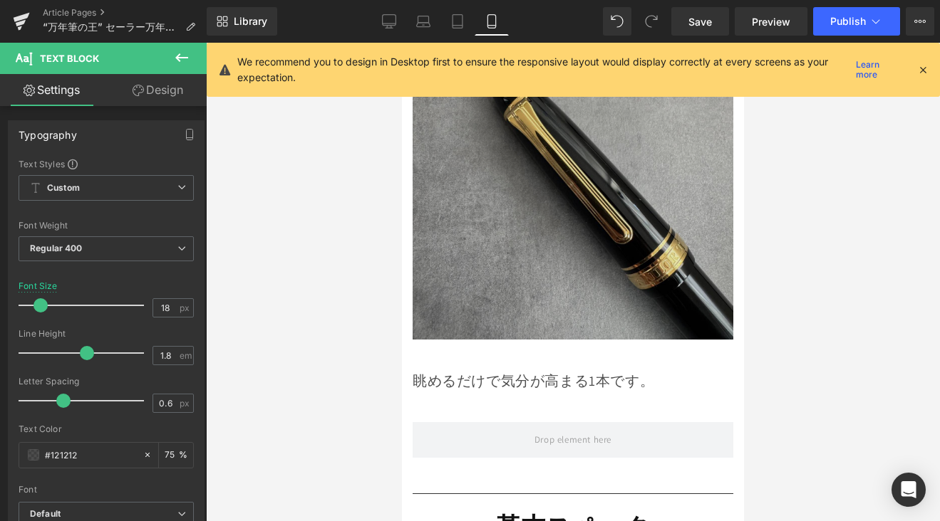
scroll to position [3473, 0]
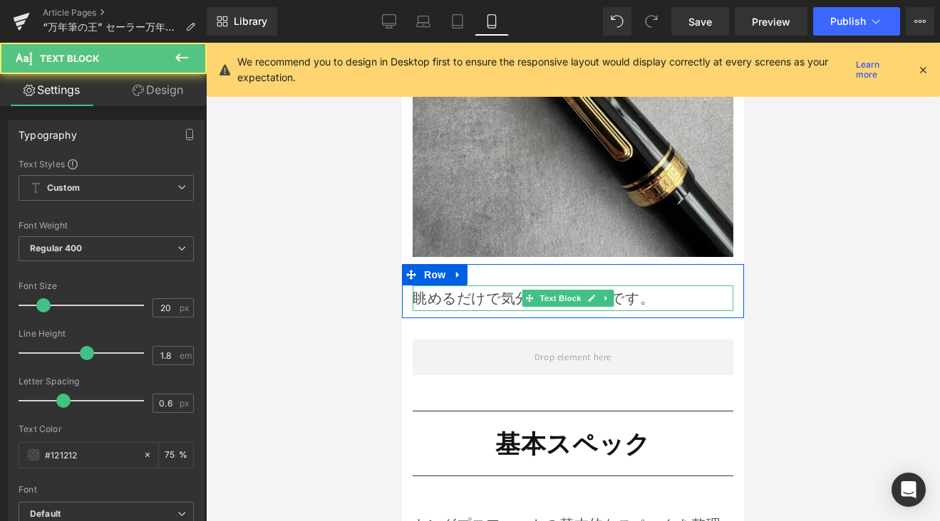
click at [463, 286] on p "眺めるだけで気分が高まる1本です。" at bounding box center [572, 299] width 321 height 26
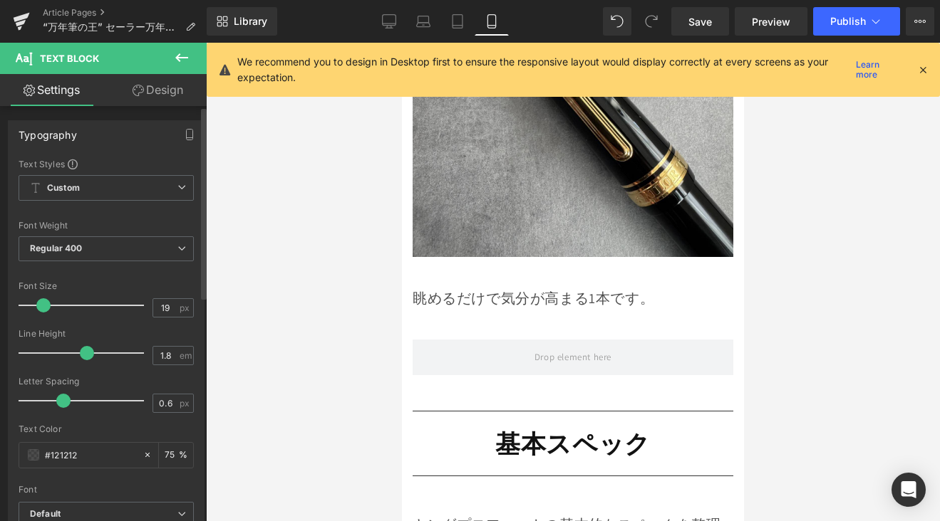
type input "18"
click at [43, 306] on span at bounding box center [40, 305] width 14 height 14
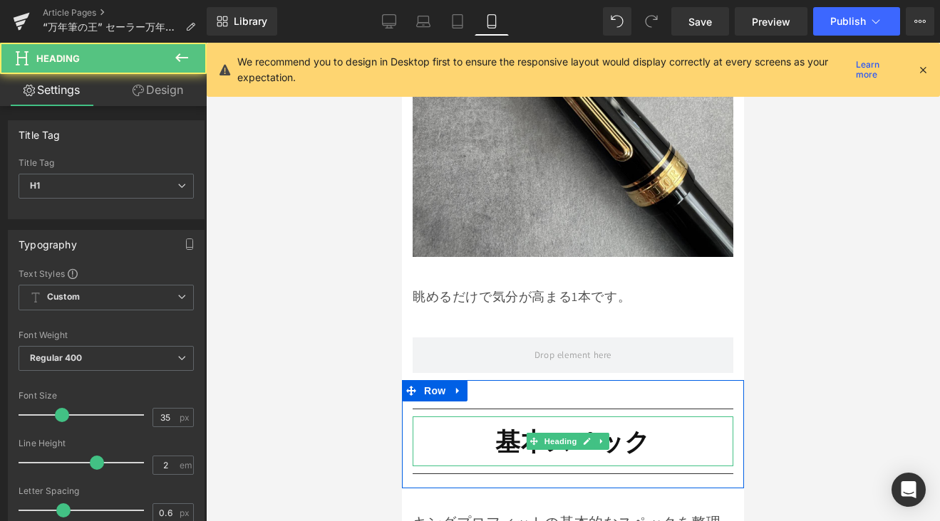
click at [449, 417] on h1 "基本スペック" at bounding box center [572, 442] width 321 height 50
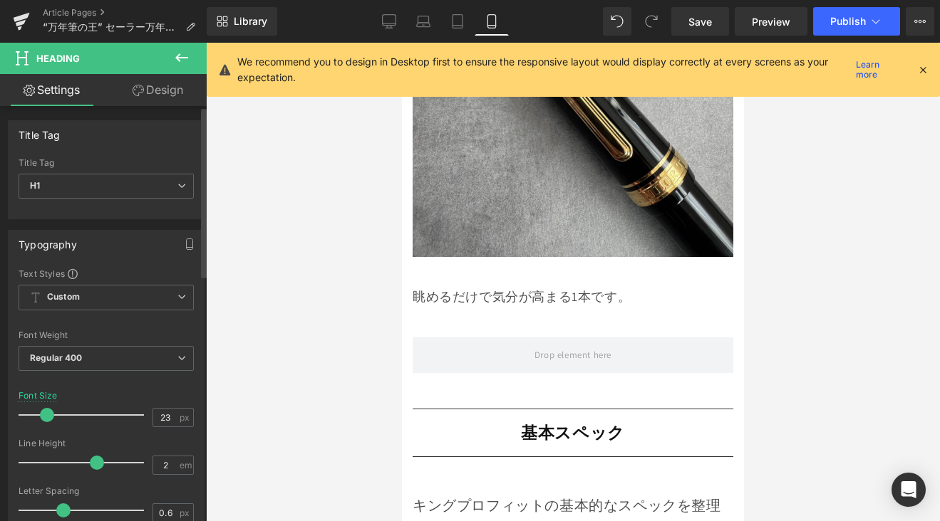
type input "22"
drag, startPoint x: 54, startPoint y: 419, endPoint x: 46, endPoint y: 423, distance: 8.9
click at [46, 423] on div at bounding box center [85, 415] width 118 height 28
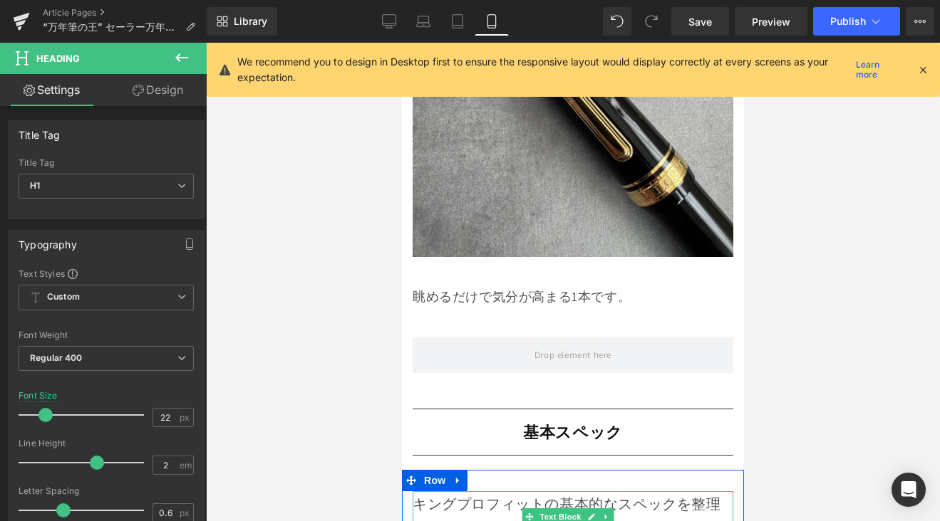
click at [489, 492] on p "キングプロフィットの基本的なスペックを整理してみましょう。" at bounding box center [572, 517] width 321 height 51
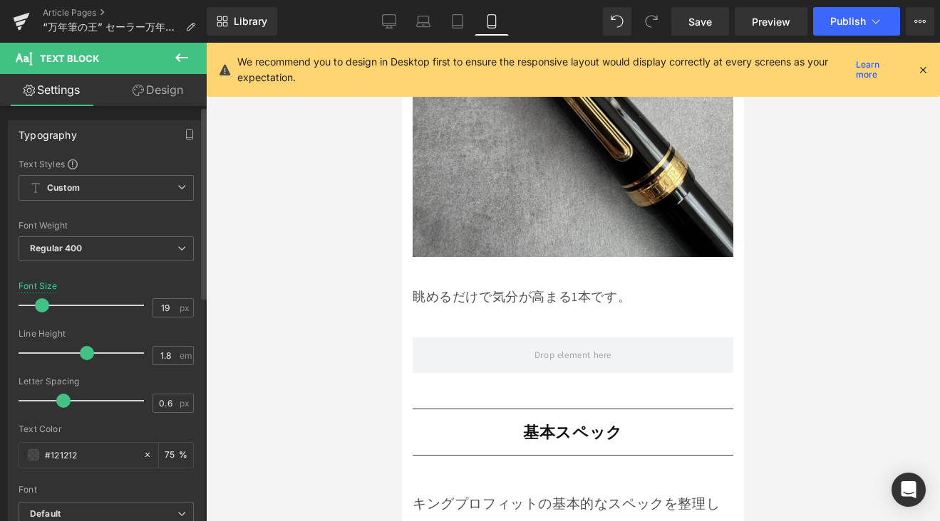
type input "18"
click at [41, 303] on span at bounding box center [40, 305] width 14 height 14
click at [707, 31] on link "Save" at bounding box center [700, 21] width 58 height 28
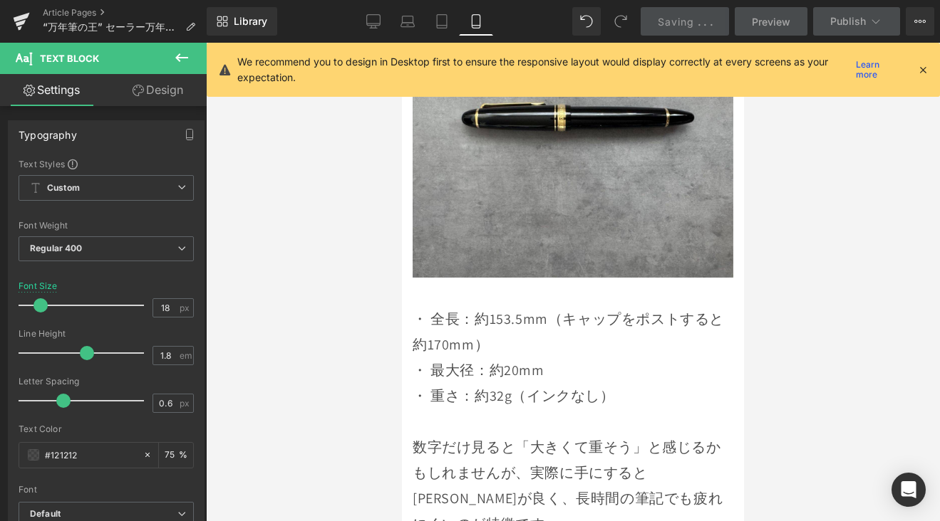
scroll to position [4265, 0]
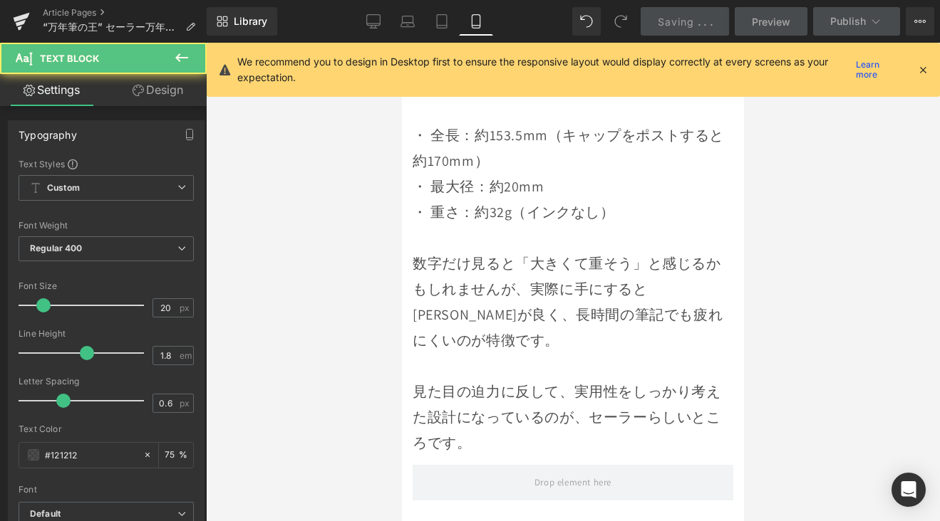
click at [625, 251] on div "数字だけ見ると「大きくて重そう」と感じるかもしれませんが、実際に手にすると[PERSON_NAME]が良く、長時間の筆記でも疲れにくいのが特徴です。" at bounding box center [572, 302] width 321 height 103
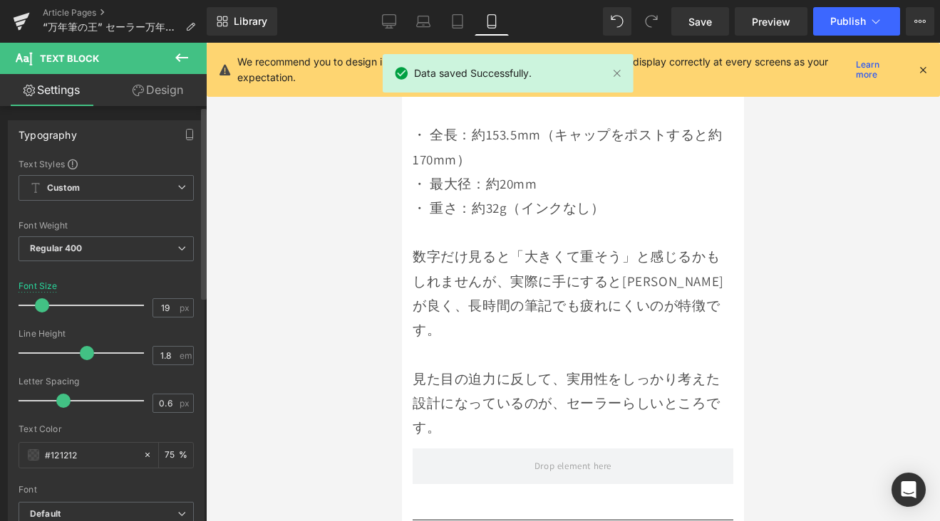
type input "18"
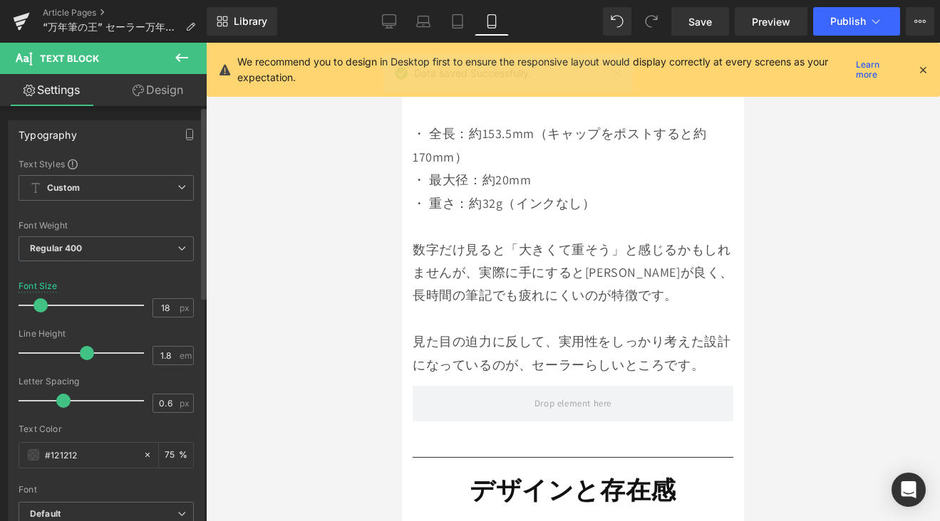
drag, startPoint x: 38, startPoint y: 305, endPoint x: 36, endPoint y: 314, distance: 9.5
click at [36, 314] on div at bounding box center [85, 305] width 118 height 28
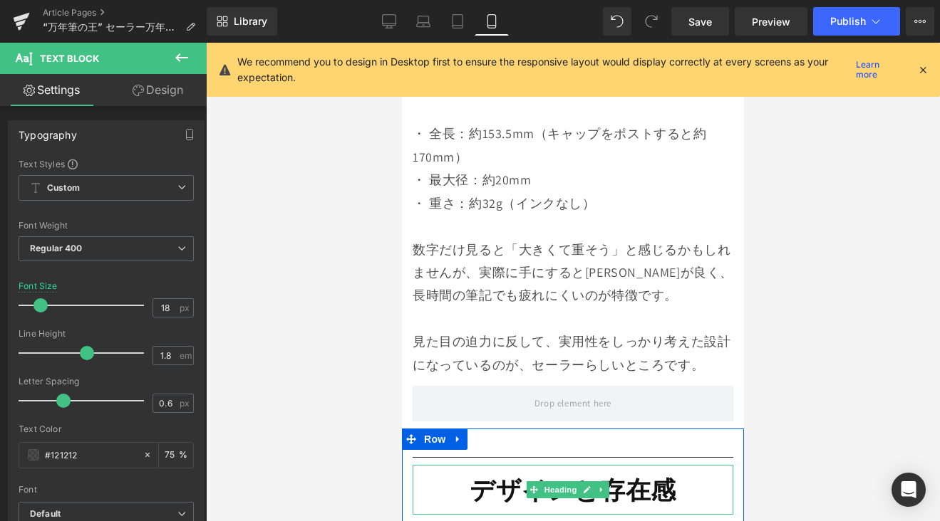
click at [482, 474] on strong "デザインと存在感" at bounding box center [572, 490] width 207 height 33
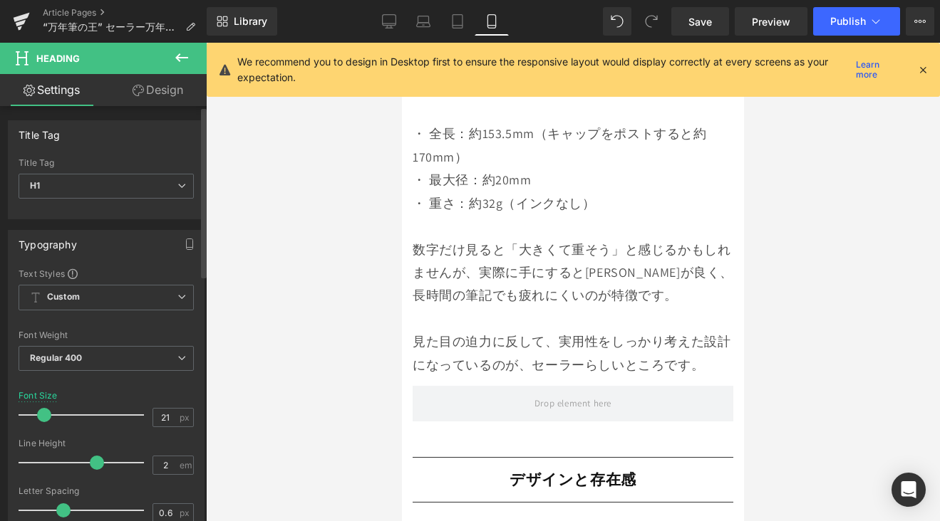
type input "22"
drag, startPoint x: 62, startPoint y: 415, endPoint x: 48, endPoint y: 424, distance: 16.6
click at [48, 424] on div at bounding box center [85, 415] width 118 height 28
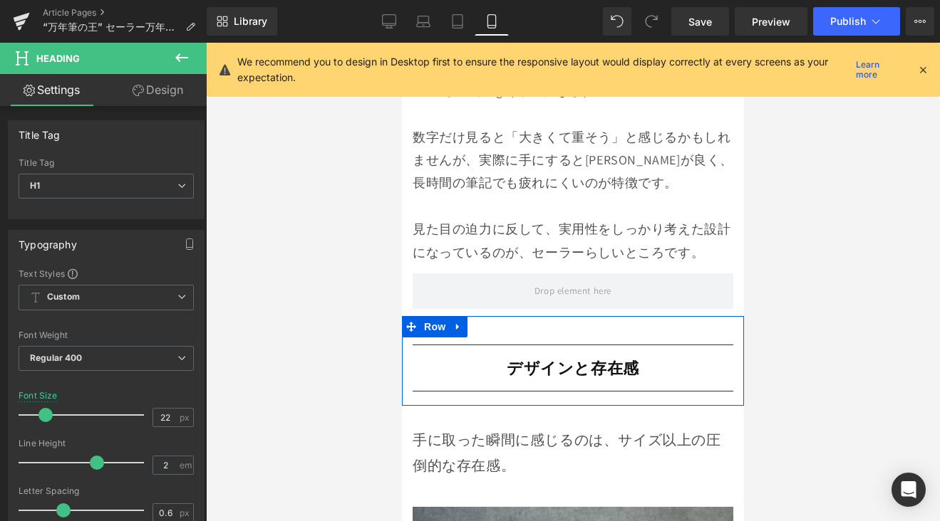
scroll to position [4388, 0]
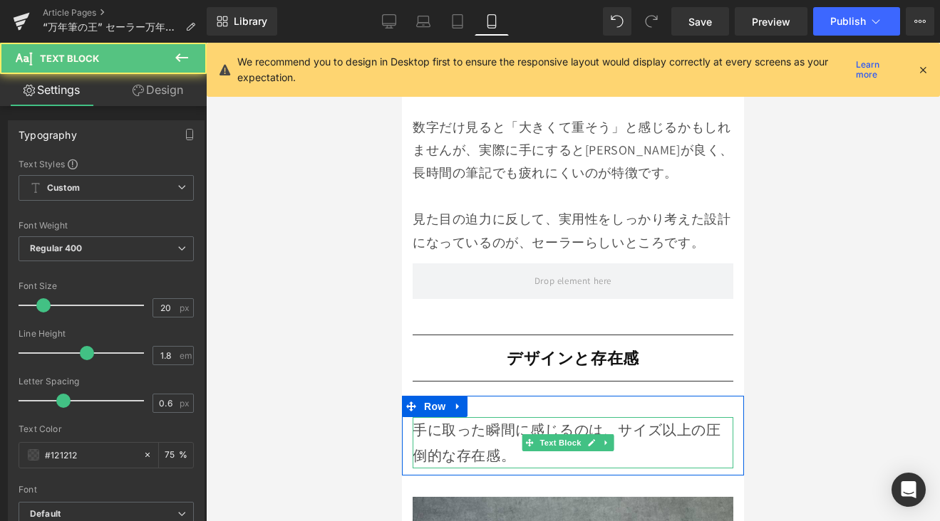
click at [453, 417] on p "手に取った瞬間に感じるのは、サイズ以上の圧倒的な存在感。" at bounding box center [572, 442] width 321 height 51
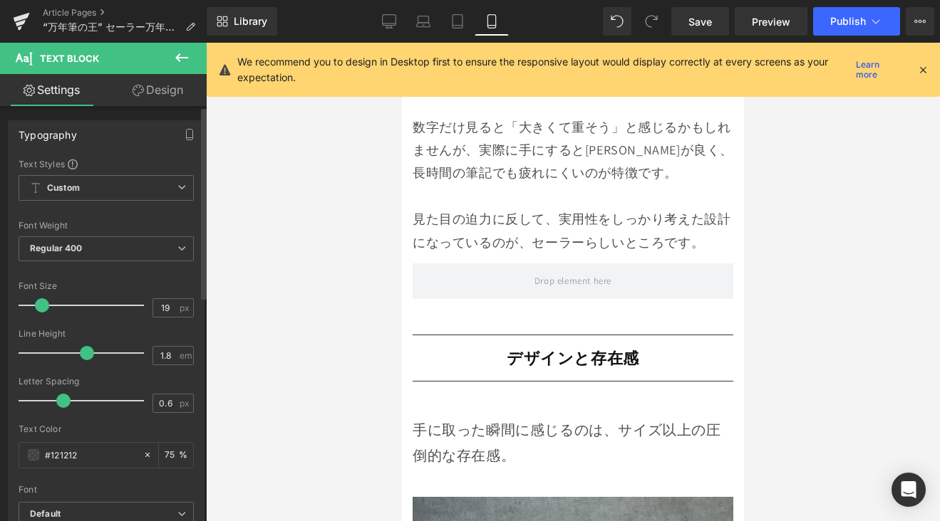
type input "18"
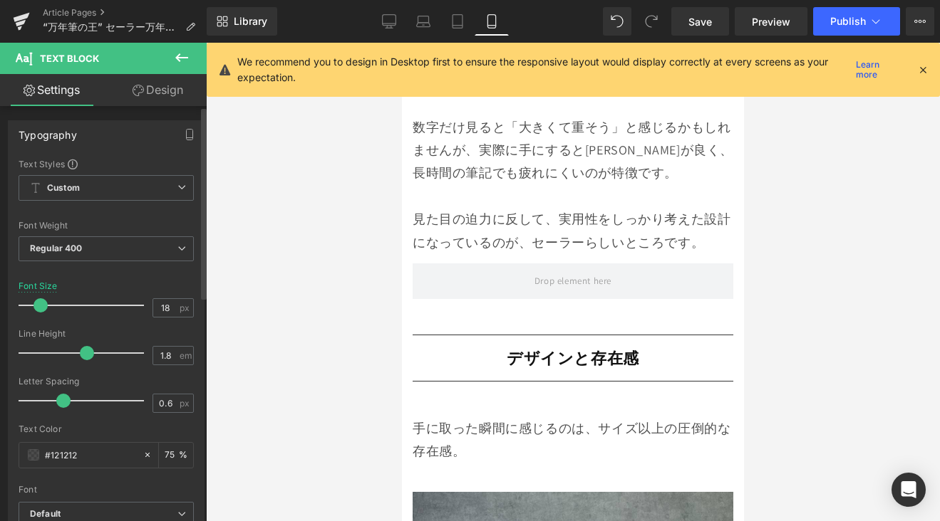
click at [46, 308] on span at bounding box center [40, 305] width 14 height 14
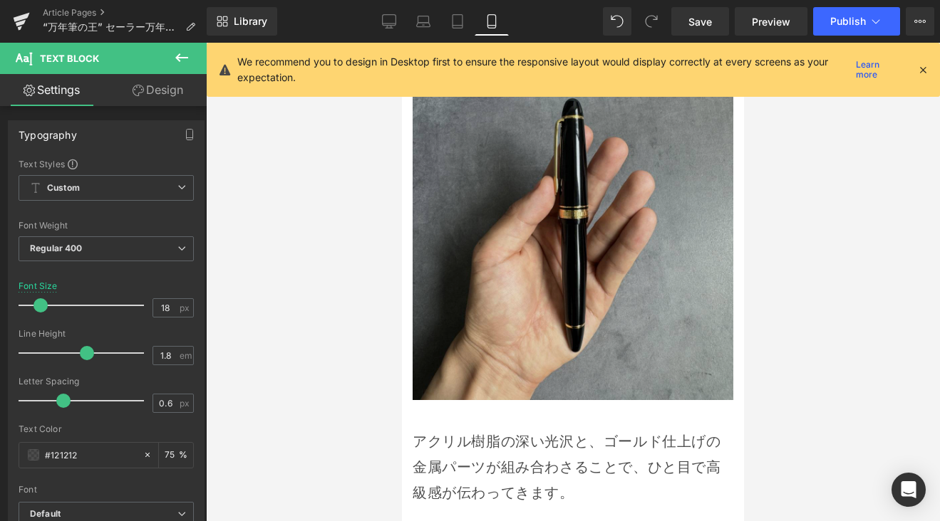
scroll to position [5198, 0]
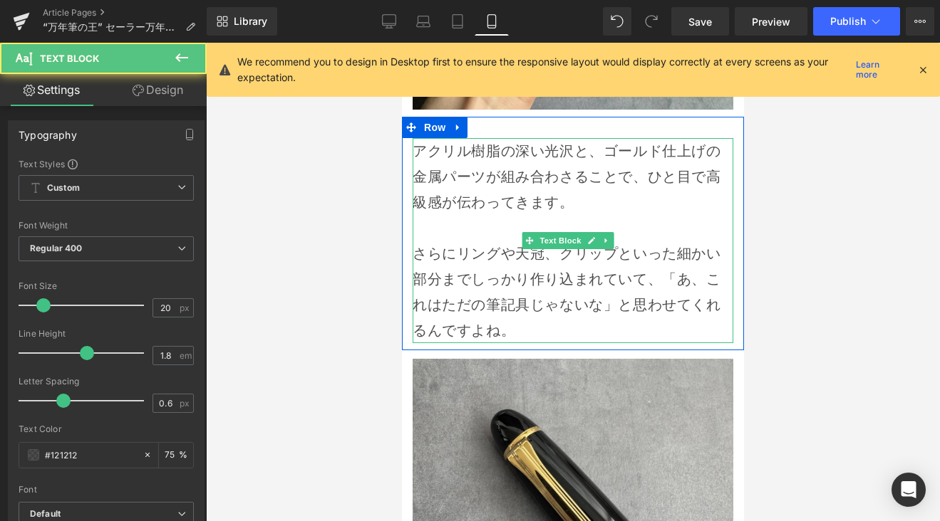
click at [506, 251] on p "さらにリングや天冠、クリップといった細かい部分までしっかり作り込まれていて、「あ、これはただの筆記具じゃないな」と思わせてくれるんですよね。" at bounding box center [572, 292] width 321 height 103
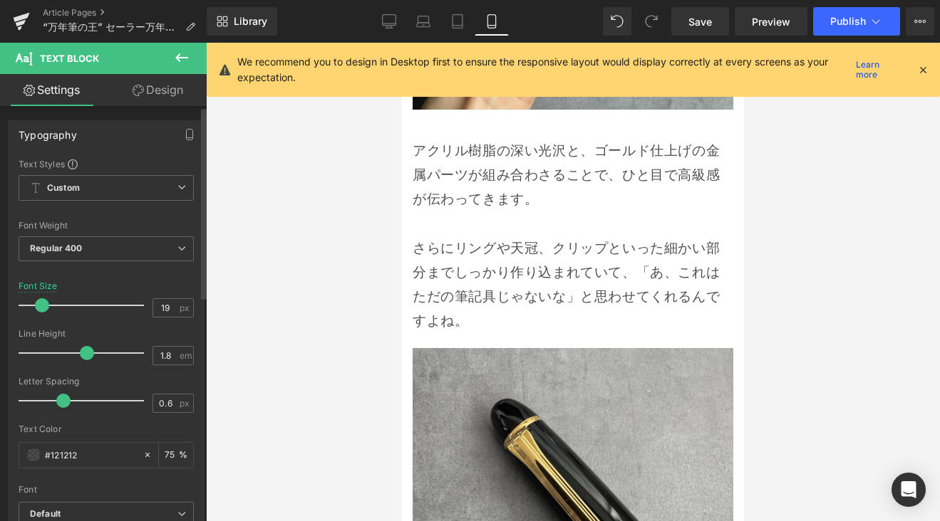
type input "18"
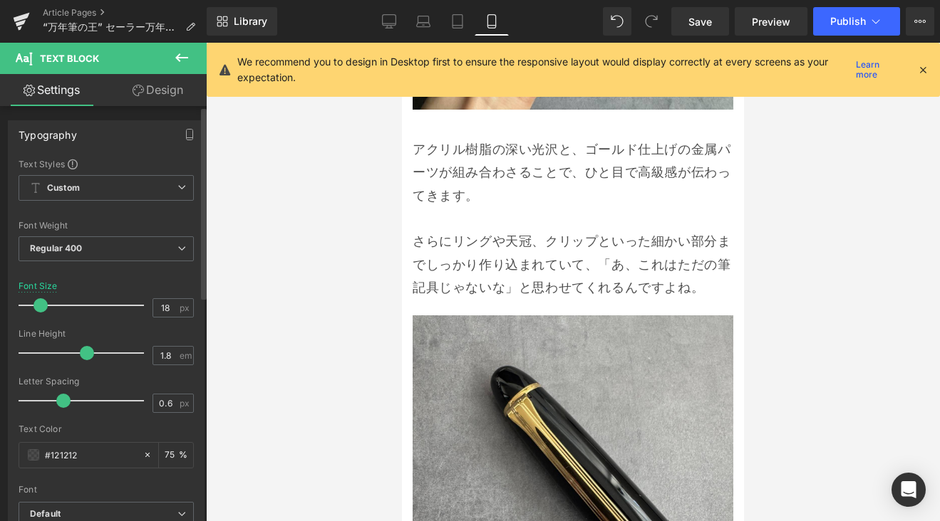
click at [43, 309] on span at bounding box center [40, 305] width 14 height 14
click at [707, 26] on span "Save" at bounding box center [700, 21] width 24 height 15
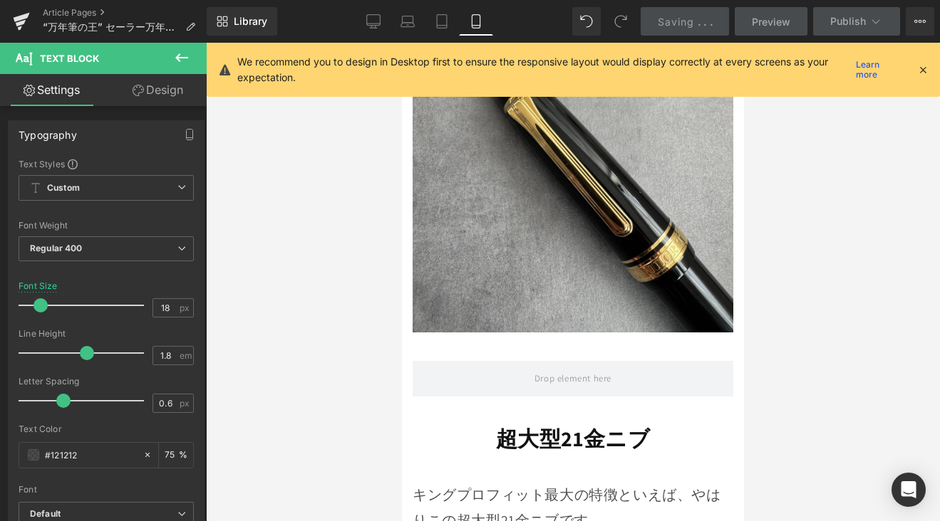
scroll to position [5625, 0]
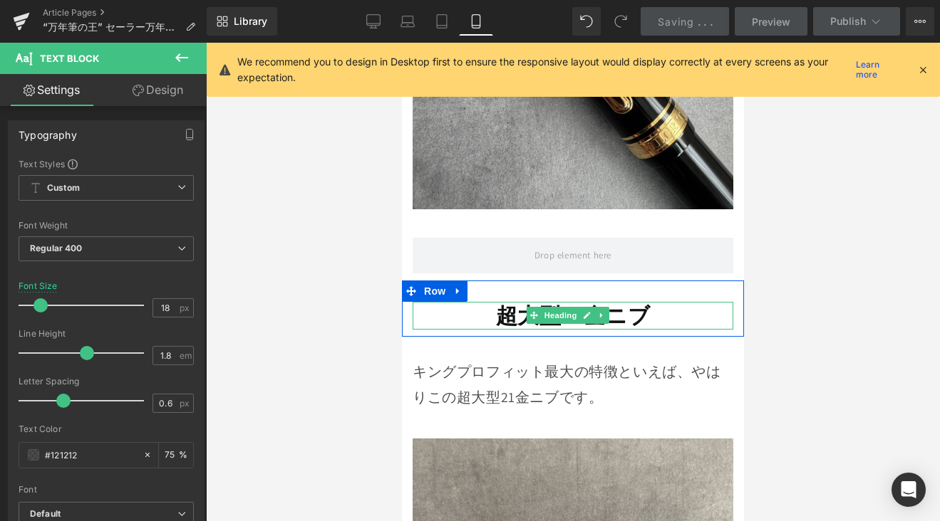
click at [504, 301] on strong "超大型21金ニブ" at bounding box center [573, 315] width 155 height 28
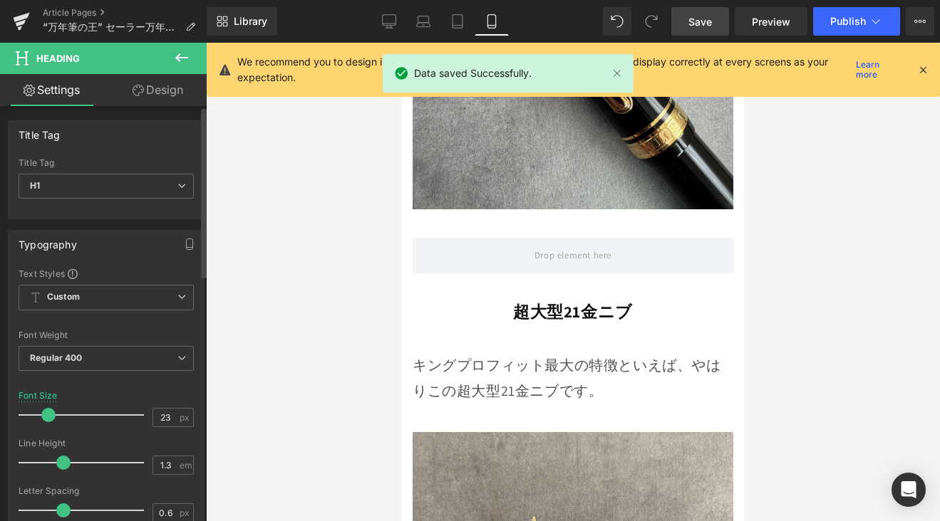
type input "22"
drag, startPoint x: 52, startPoint y: 411, endPoint x: 45, endPoint y: 417, distance: 9.6
click at [45, 417] on span at bounding box center [45, 415] width 14 height 14
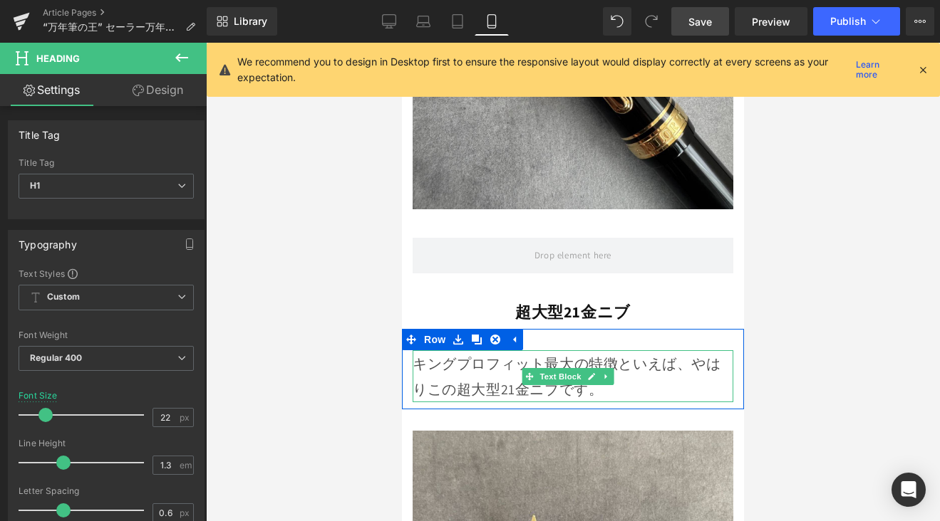
click at [491, 351] on p "キングプロフィット最大の特徴といえば、やはりこの超大型21金ニブです。" at bounding box center [572, 376] width 321 height 51
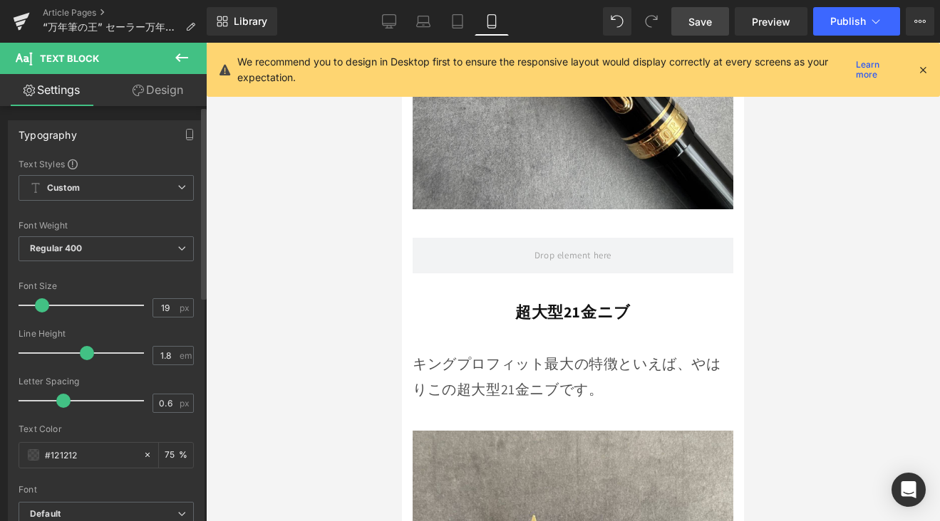
type input "18"
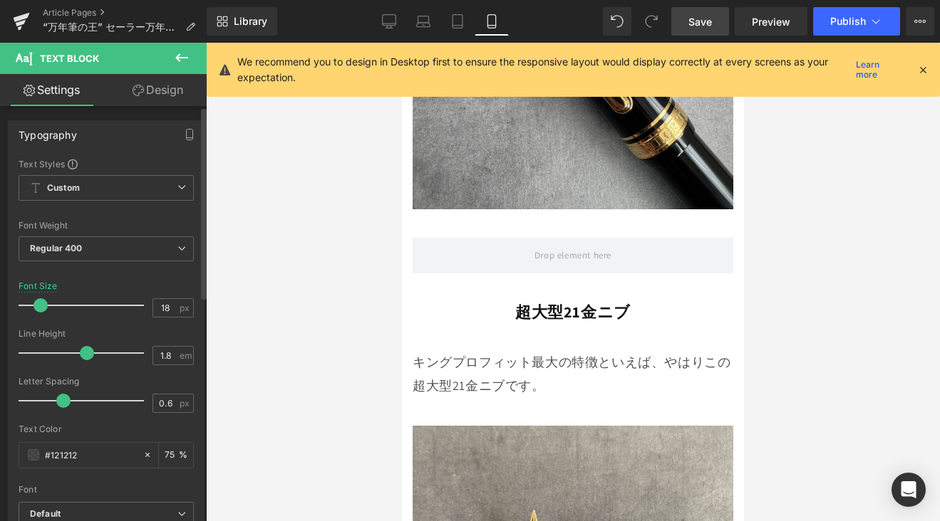
click at [40, 311] on span at bounding box center [40, 305] width 14 height 14
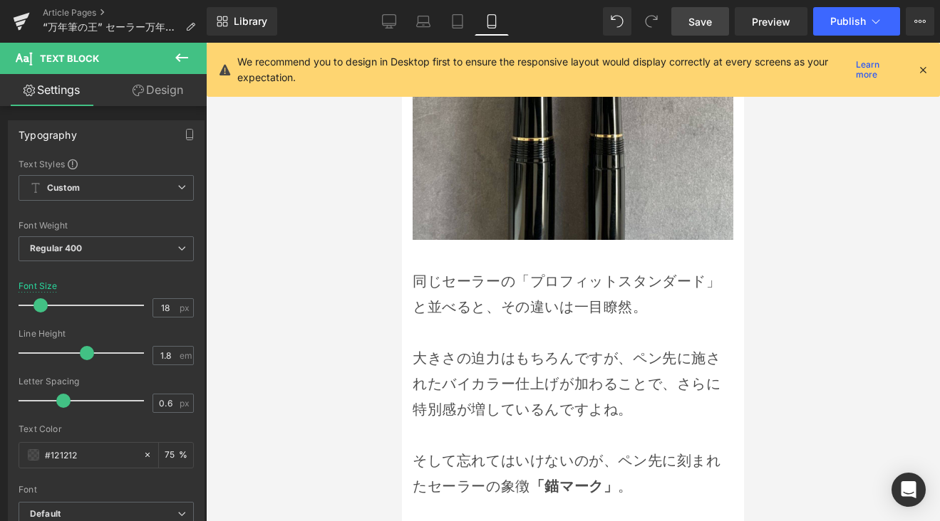
scroll to position [6145, 0]
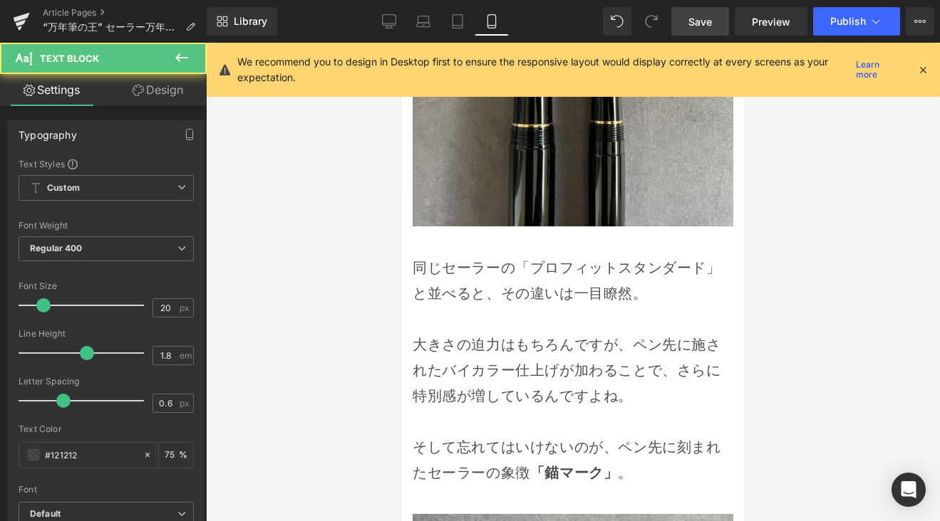
click at [459, 332] on p "大きさの迫力はもちろんですが、ペン先に施されたバイカラー仕上げが加わることで、さらに特別感が増しているんですよね。" at bounding box center [572, 370] width 321 height 77
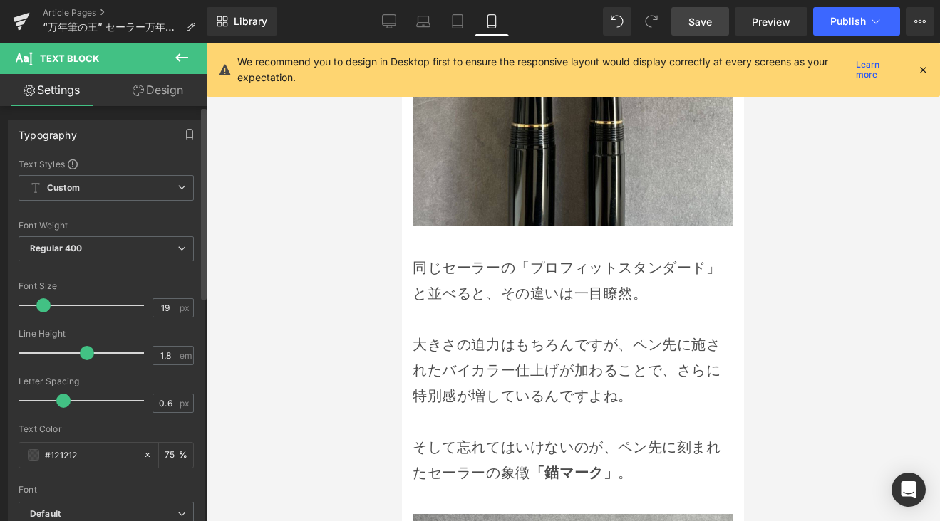
type input "18"
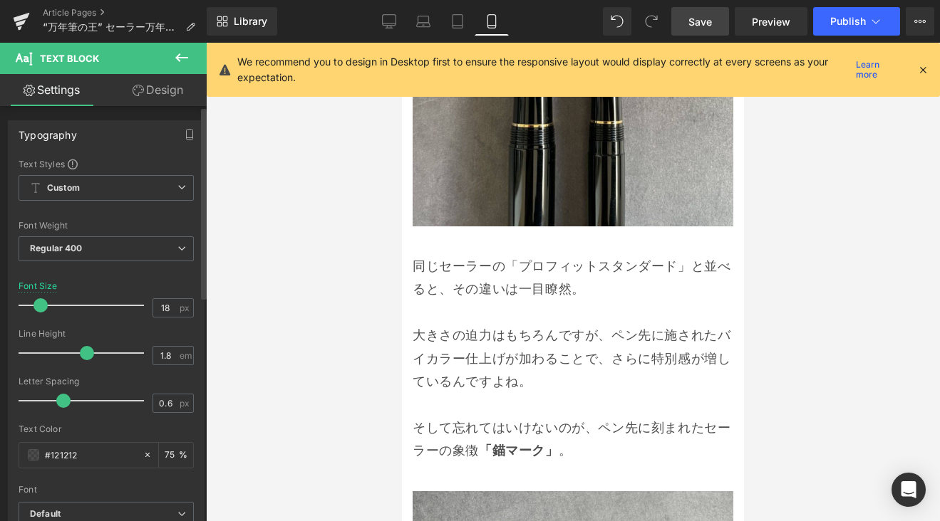
click at [41, 308] on span at bounding box center [40, 305] width 14 height 14
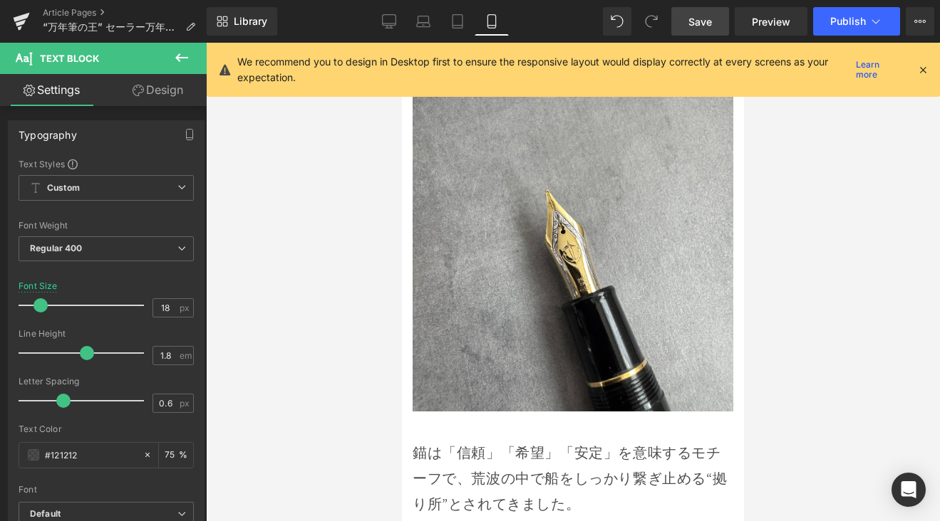
scroll to position [6715, 0]
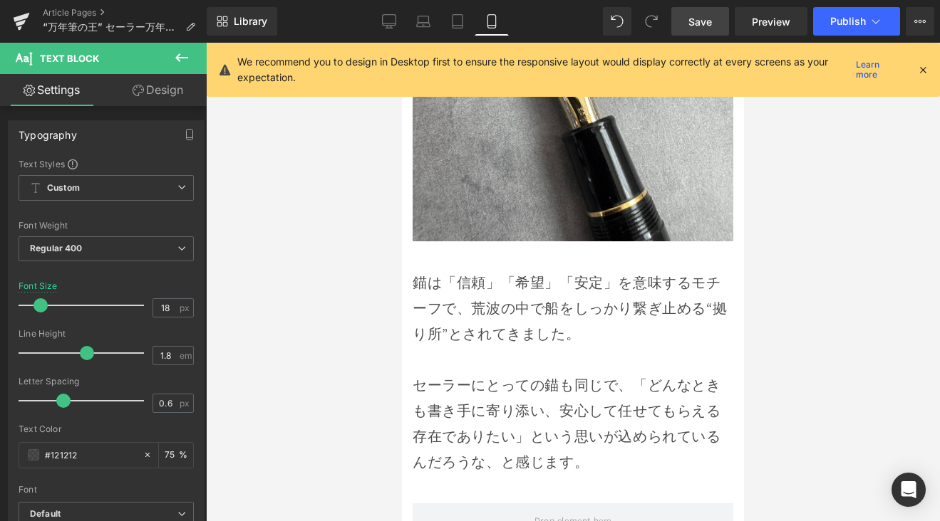
click at [497, 373] on p "セーラーにとっての錨も同じで、「どんなときも書き手に寄り添い、安心して任せてもらえる存在でありたい」という思いが込められているんだろうな、と感じます。" at bounding box center [572, 424] width 321 height 103
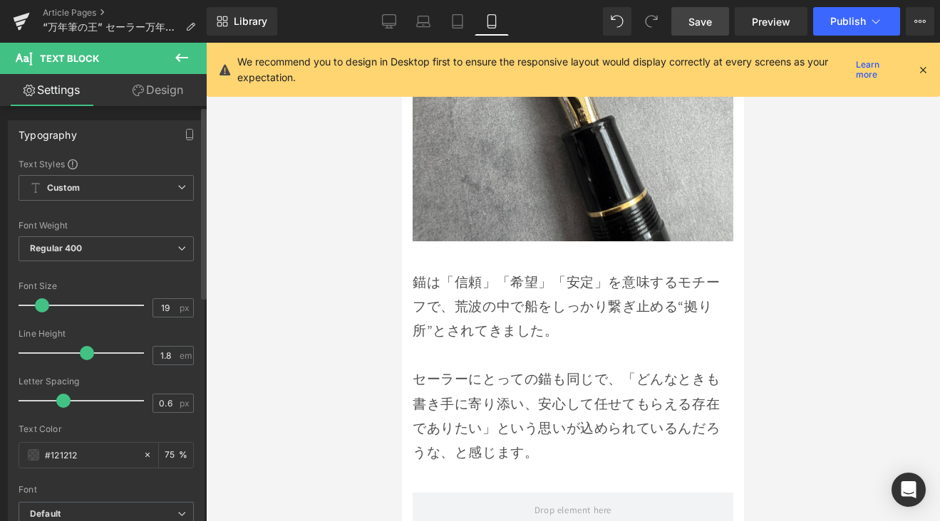
type input "18"
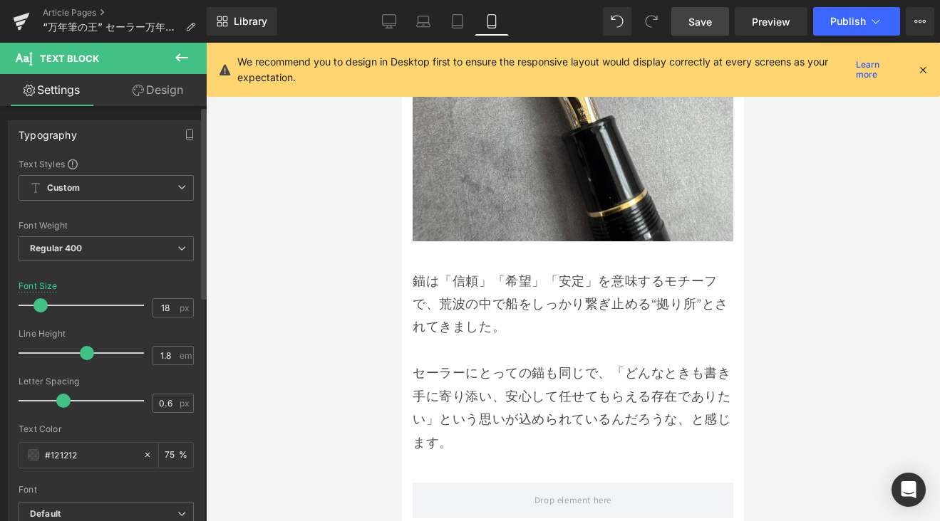
click at [41, 308] on span at bounding box center [40, 305] width 14 height 14
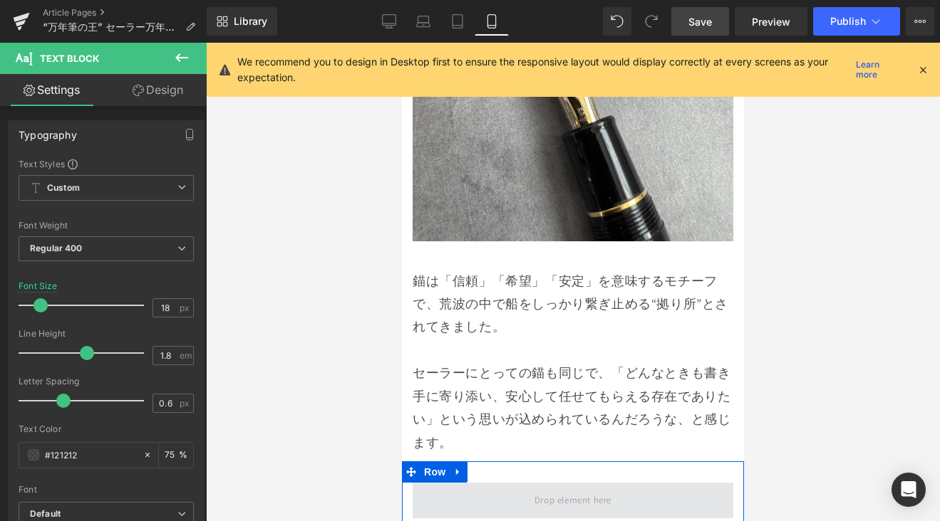
scroll to position [6736, 0]
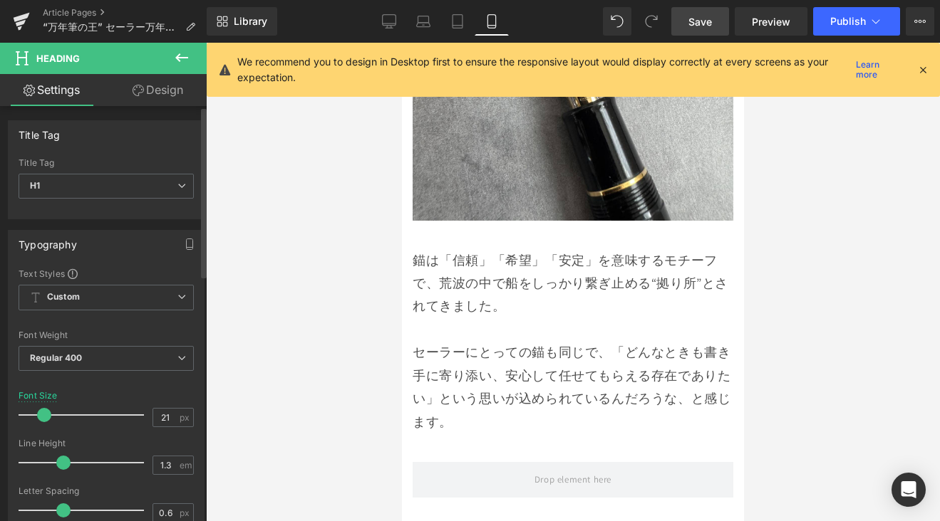
type input "20"
drag, startPoint x: 53, startPoint y: 414, endPoint x: 45, endPoint y: 423, distance: 12.1
click at [45, 423] on div at bounding box center [85, 415] width 118 height 28
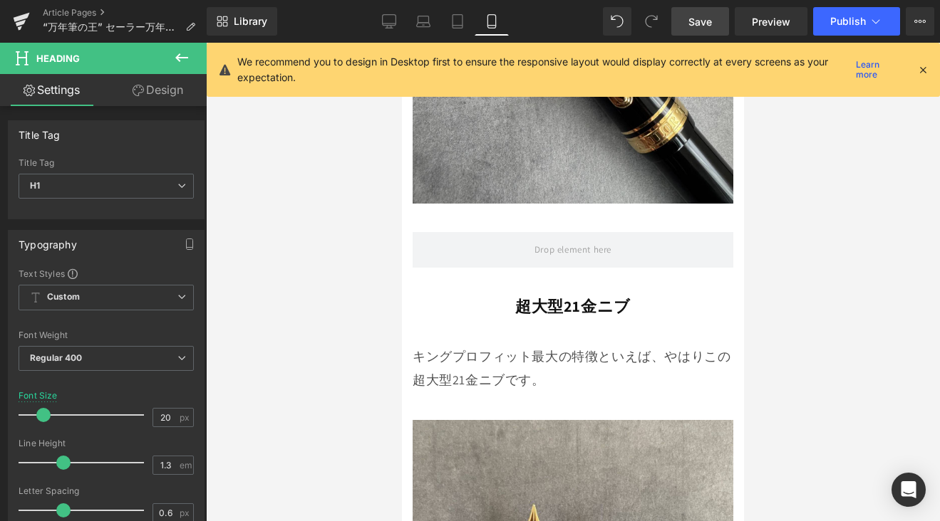
scroll to position [5626, 0]
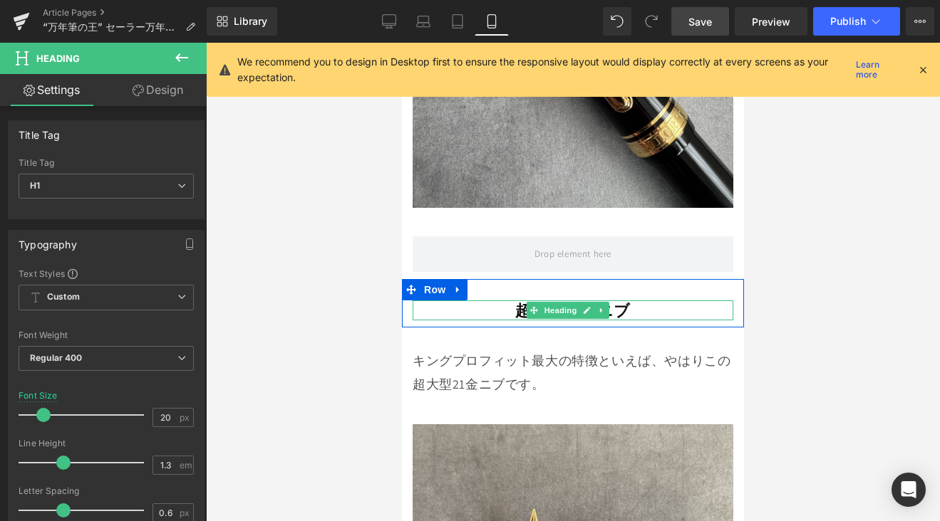
click at [517, 301] on strong "超大型21金ニブ" at bounding box center [572, 311] width 115 height 20
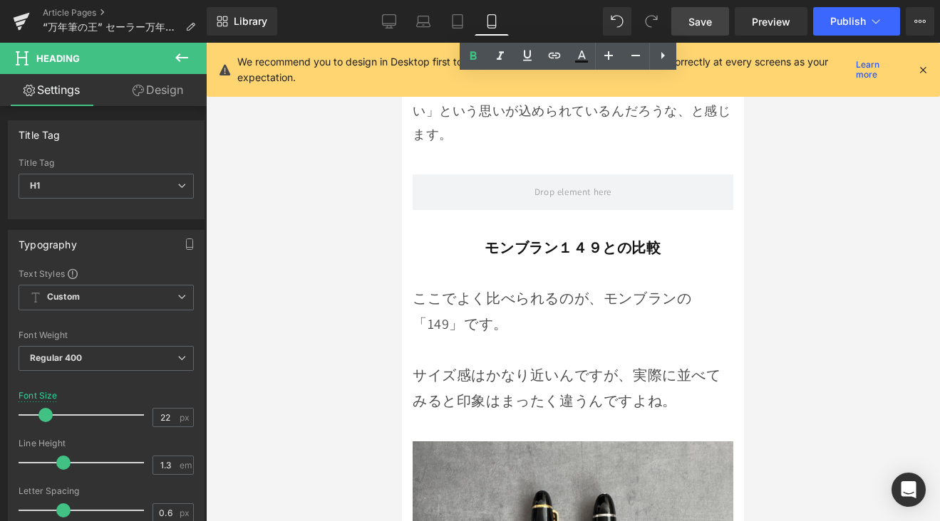
scroll to position [7040, 0]
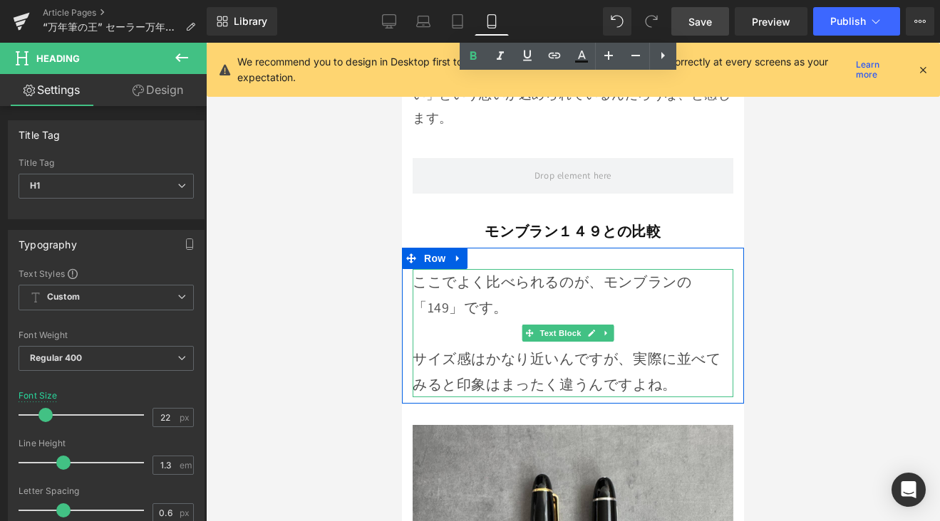
click at [464, 321] on p "サイズ感はかなり近いんですが、実際に並べてみると印象はまったく違うんですよね。" at bounding box center [572, 359] width 321 height 77
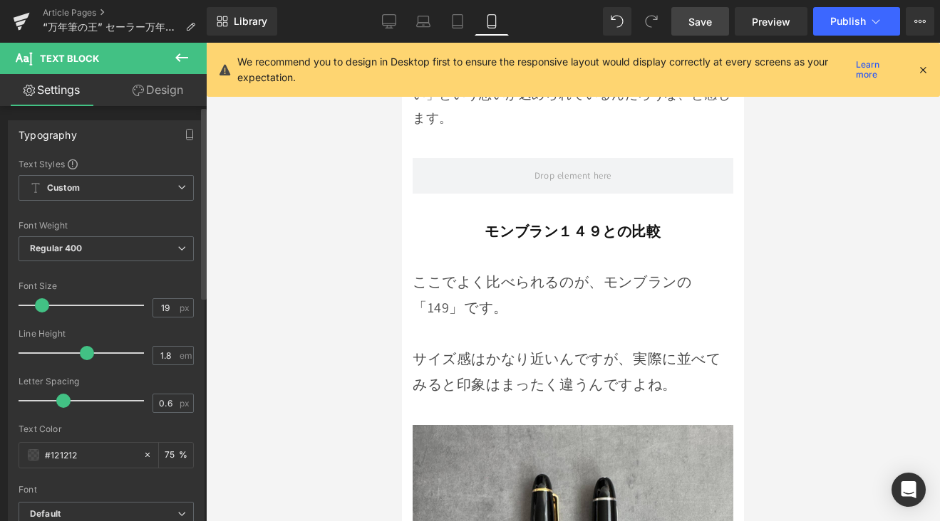
type input "18"
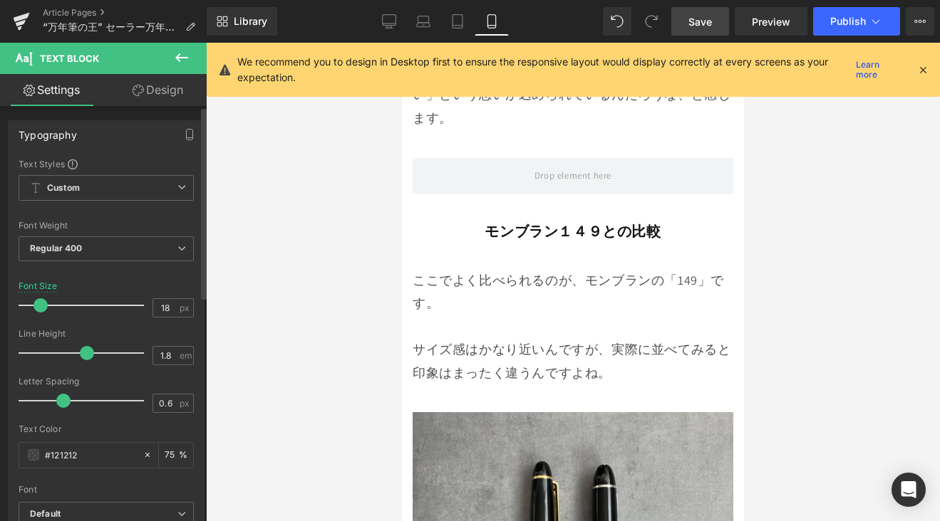
click at [41, 305] on span at bounding box center [40, 305] width 14 height 14
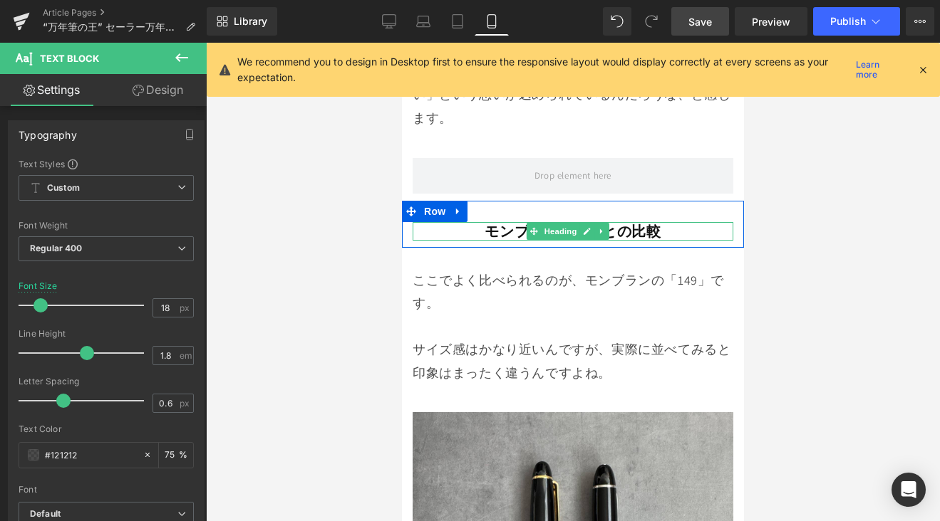
click at [484, 222] on strong "モンブラン１４９との比較" at bounding box center [572, 231] width 176 height 19
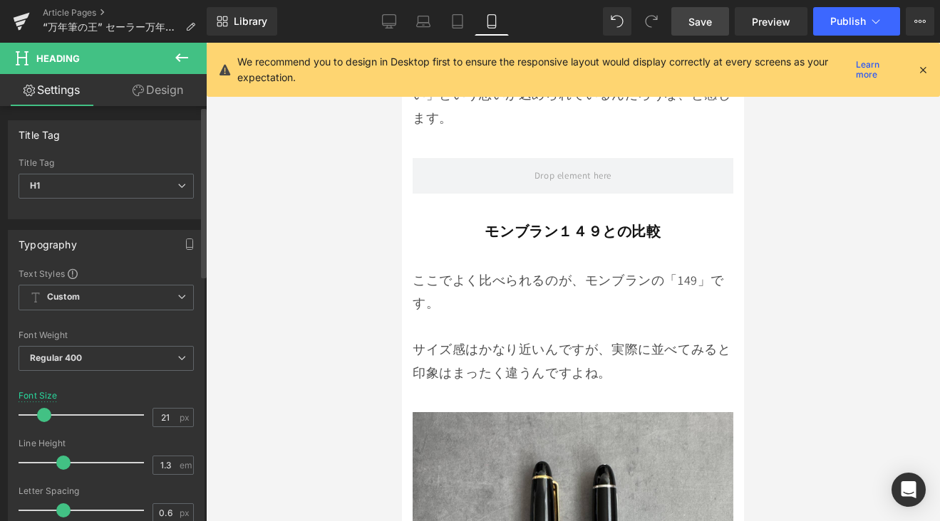
type input "22"
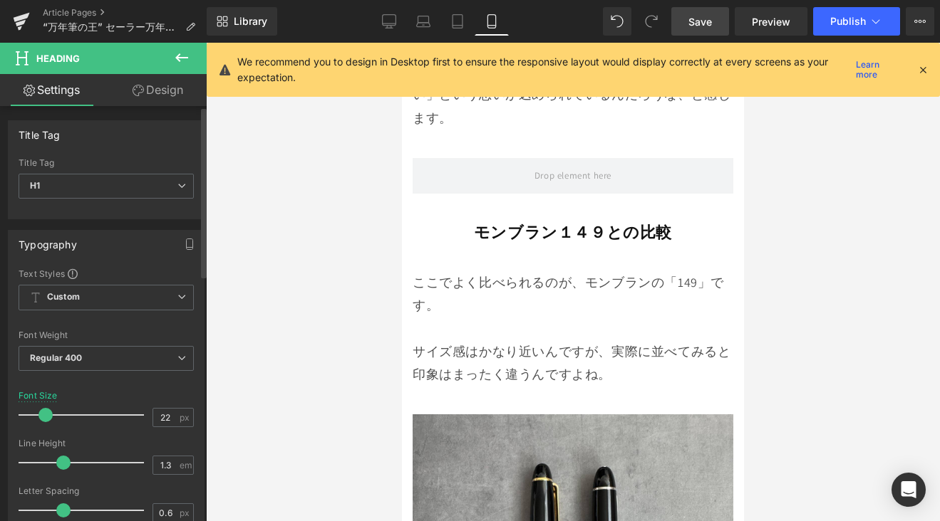
click at [42, 413] on span at bounding box center [45, 415] width 14 height 14
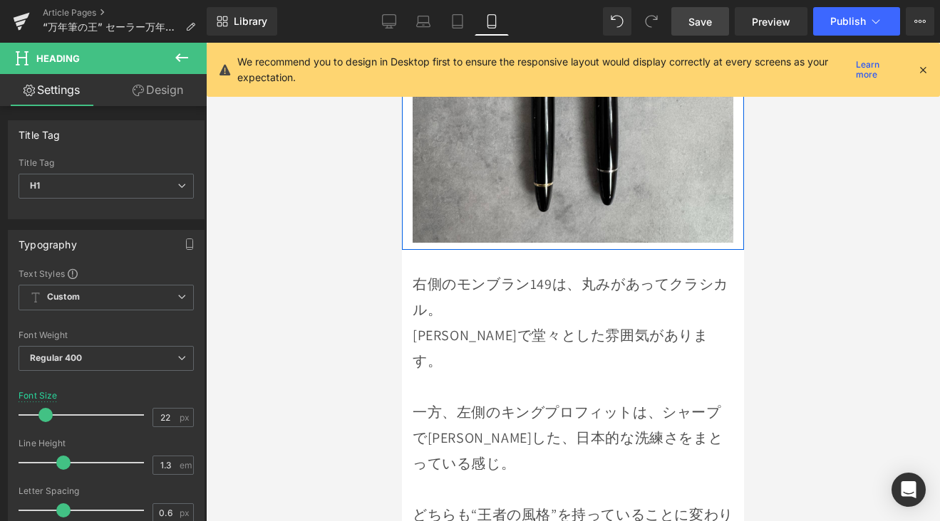
scroll to position [7533, 0]
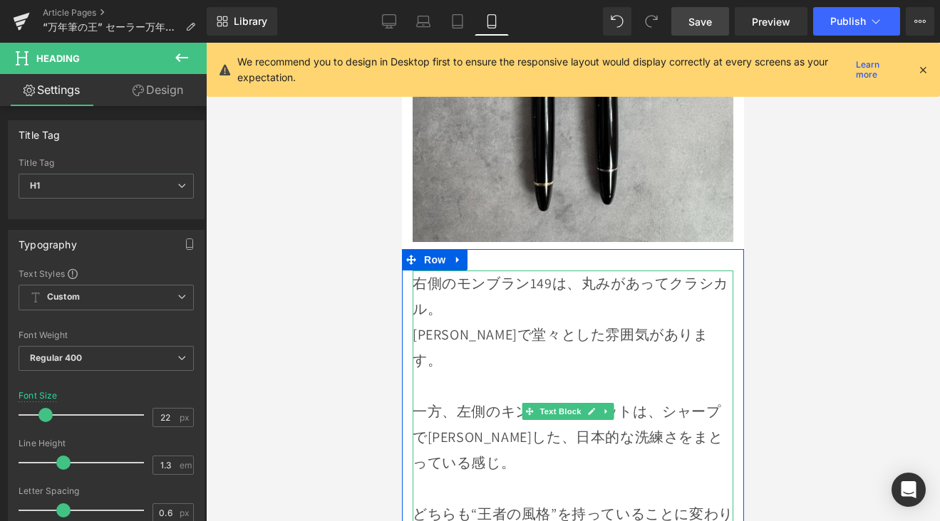
click at [462, 399] on p "一方、左側のキングプロフィットは、シャープで[PERSON_NAME]した、日本的な洗練さをまとっている感じ。" at bounding box center [572, 437] width 321 height 77
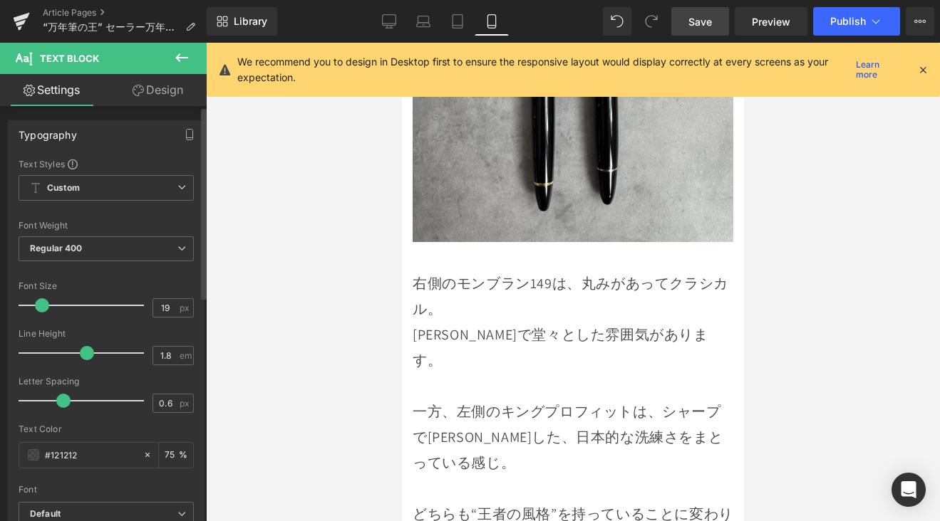
type input "18"
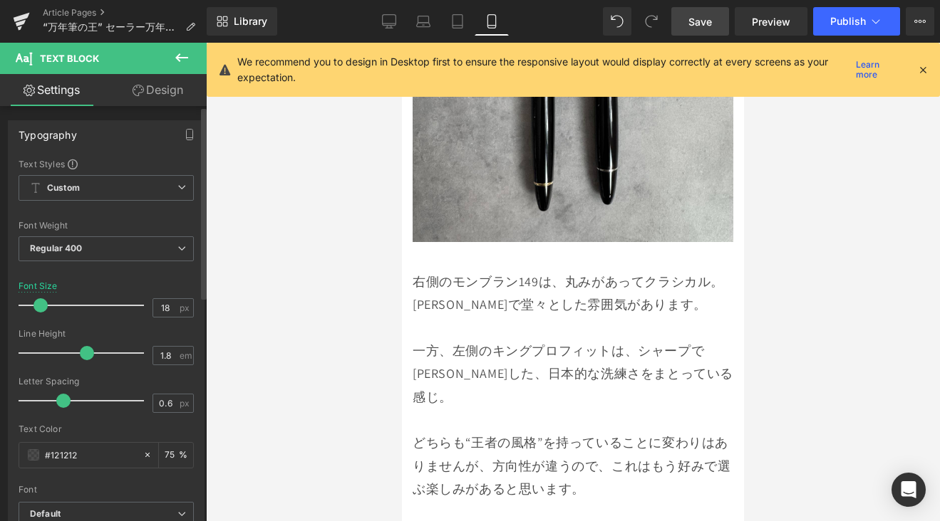
click at [41, 308] on span at bounding box center [40, 305] width 14 height 14
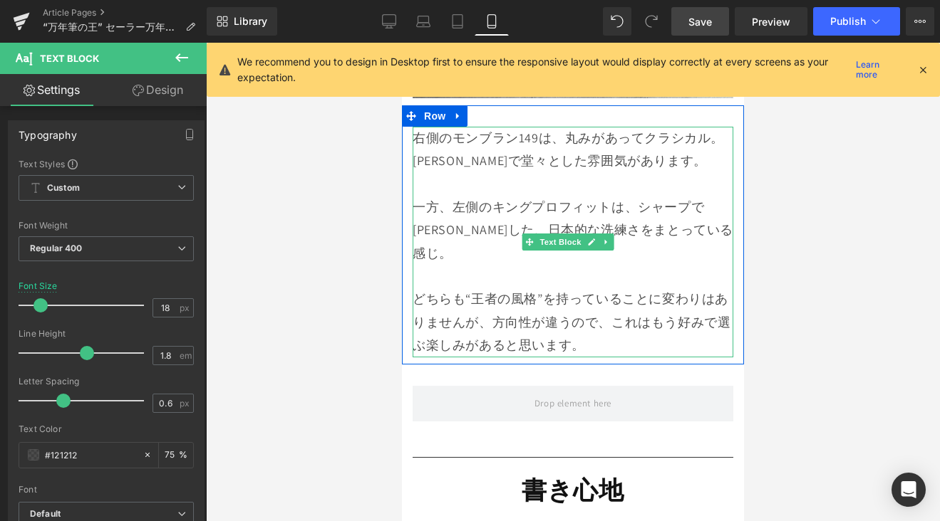
scroll to position [7747, 0]
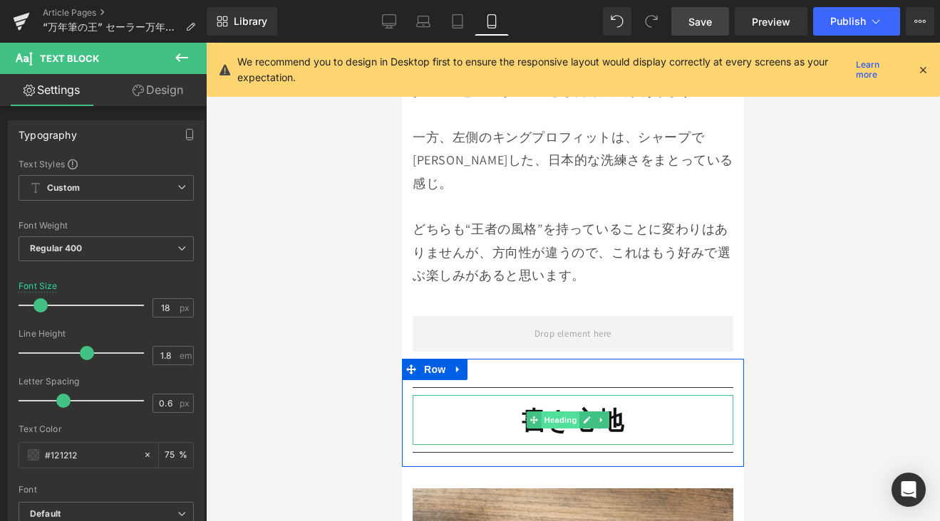
click at [544, 412] on span "Heading" at bounding box center [560, 420] width 38 height 17
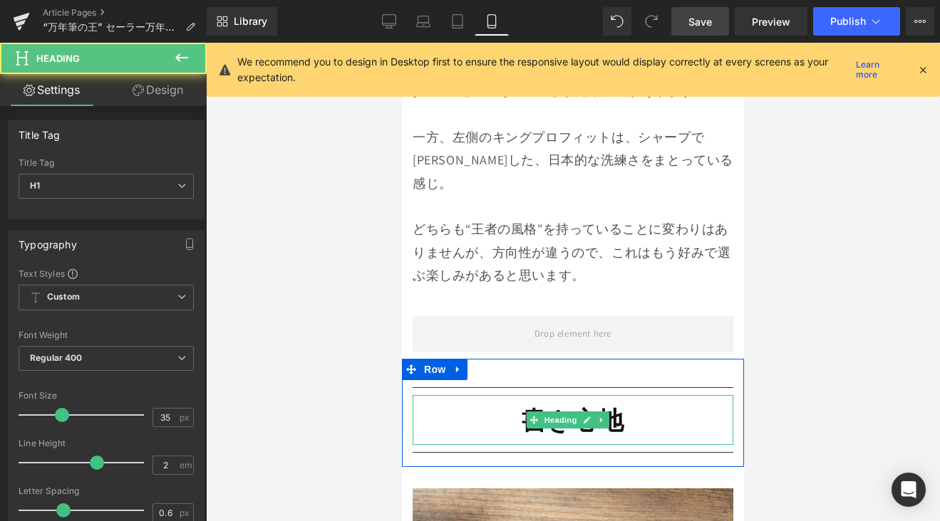
click at [489, 395] on h1 "書き心地" at bounding box center [572, 420] width 321 height 50
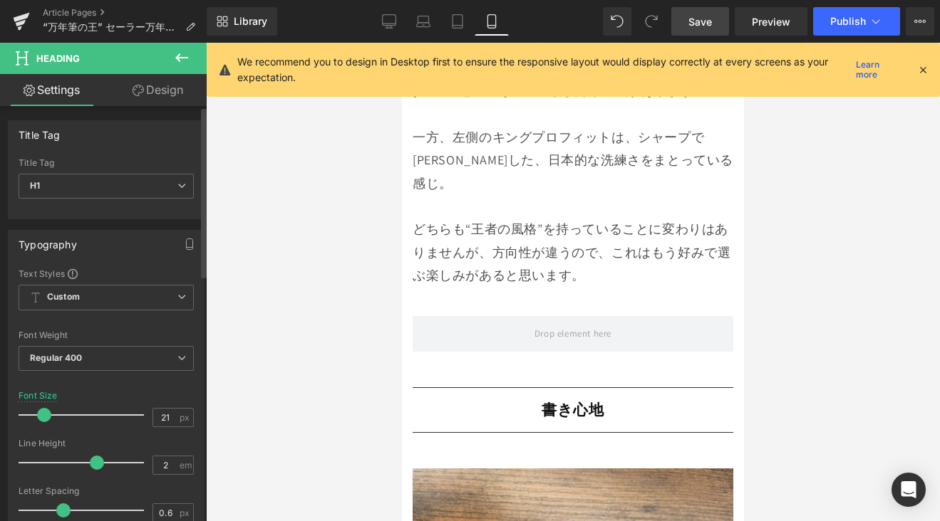
type input "22"
click at [43, 420] on span at bounding box center [45, 415] width 14 height 14
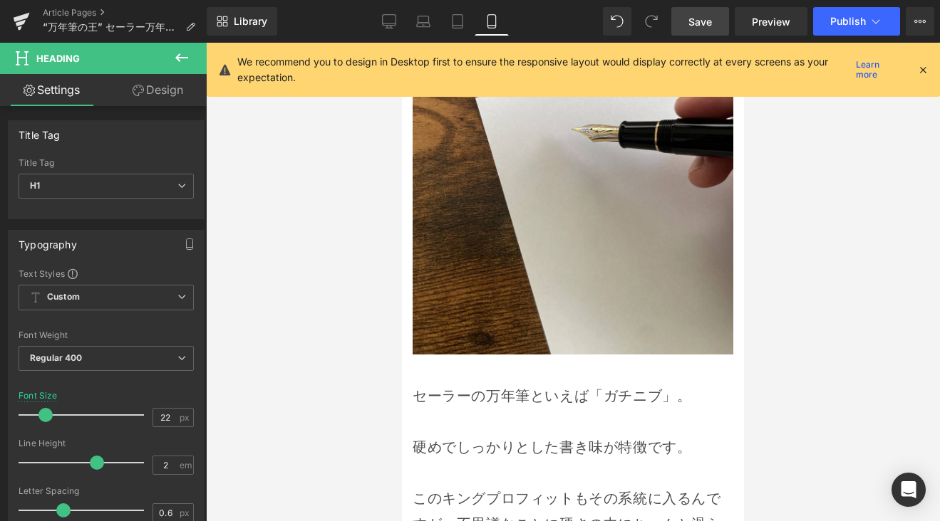
scroll to position [8299, 0]
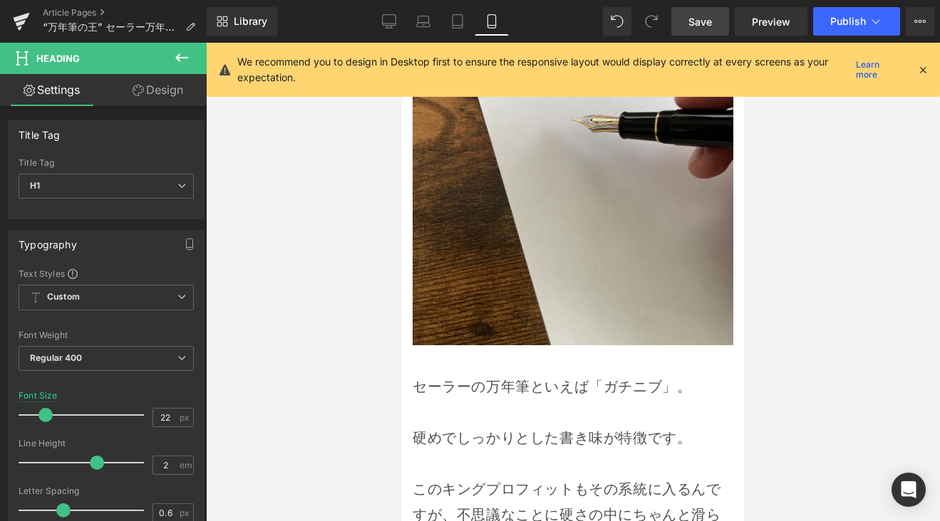
click at [481, 425] on p "硬めでしっかりとした書き味が特徴です。" at bounding box center [572, 438] width 321 height 26
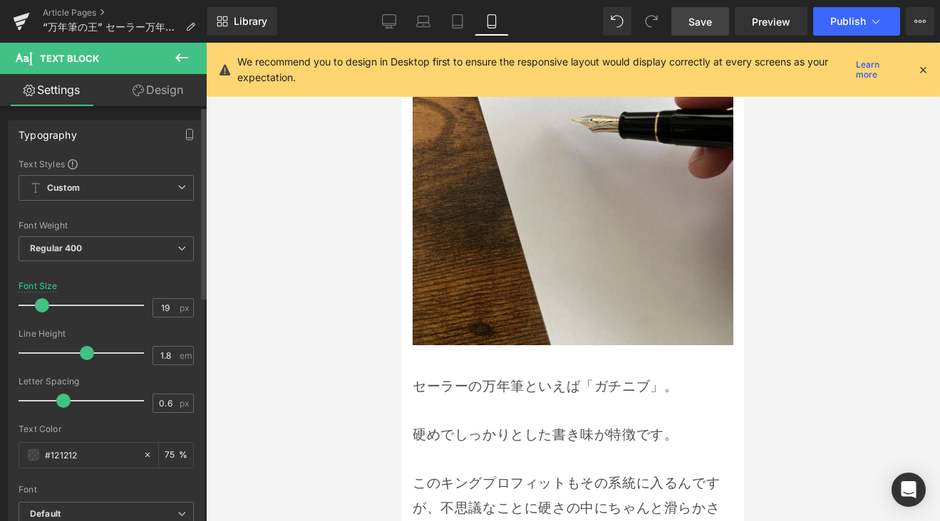
type input "18"
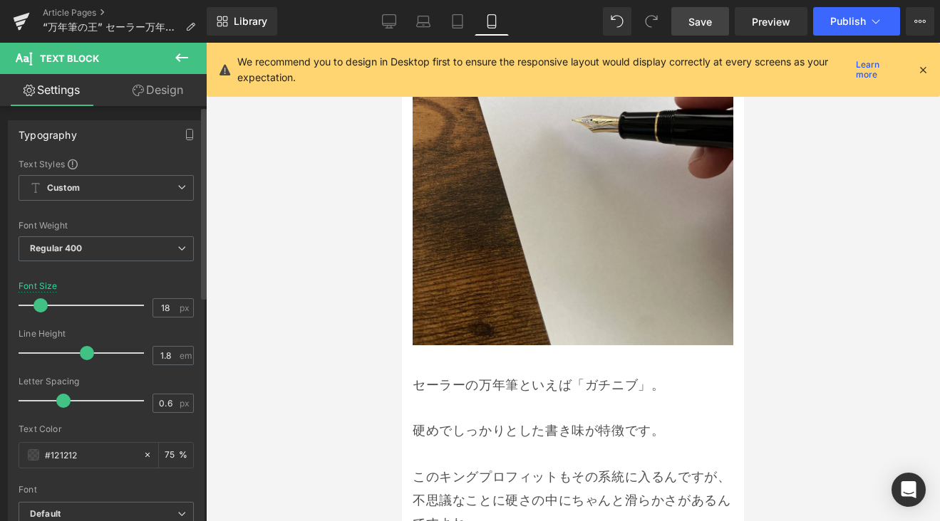
click at [43, 309] on span at bounding box center [40, 305] width 14 height 14
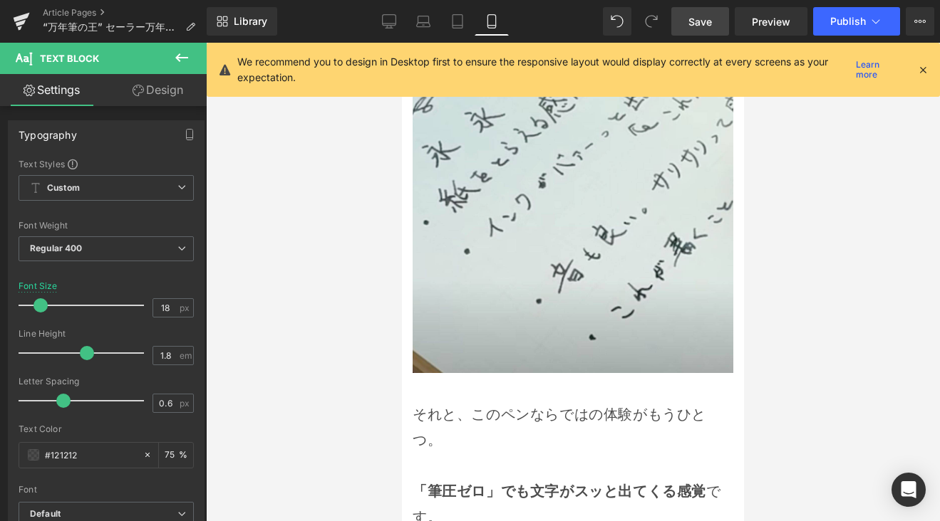
scroll to position [9121, 0]
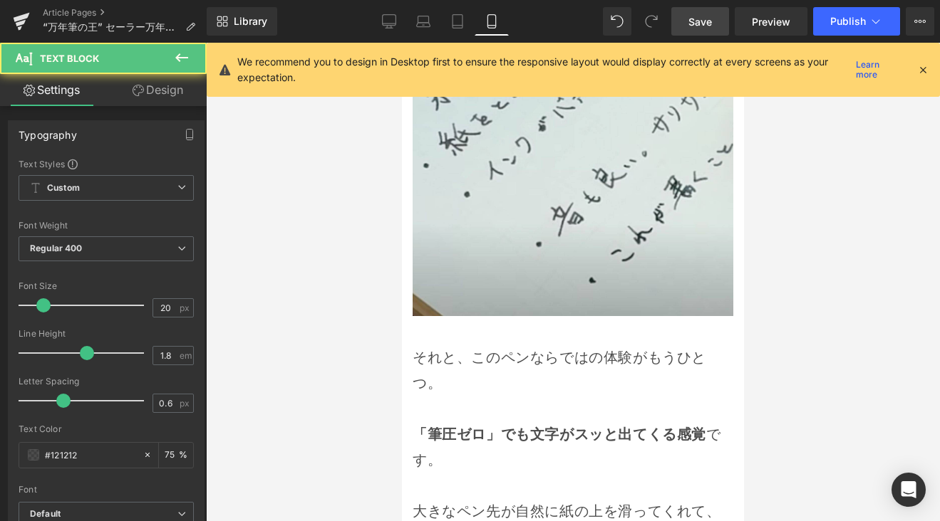
click at [479, 425] on strong "「筆圧ゼロ」でも文字がスッと出てくる感覚" at bounding box center [558, 434] width 293 height 19
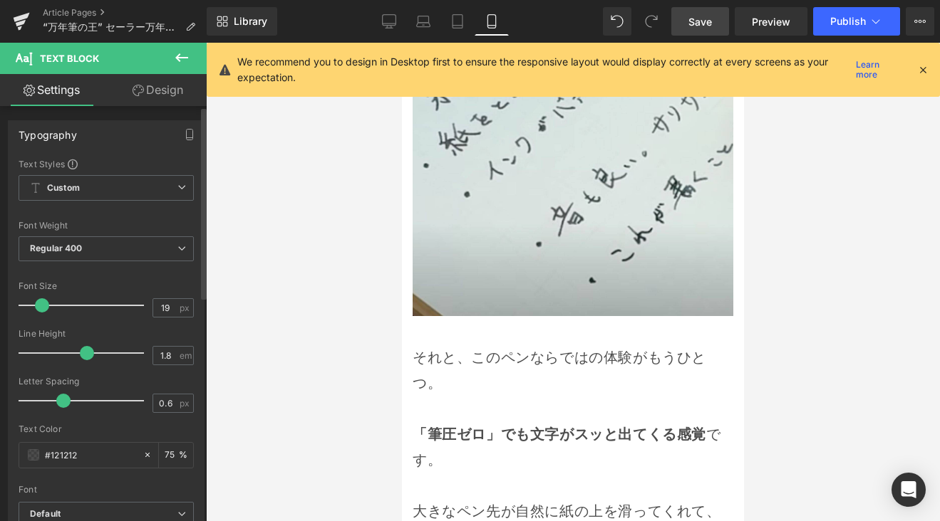
type input "18"
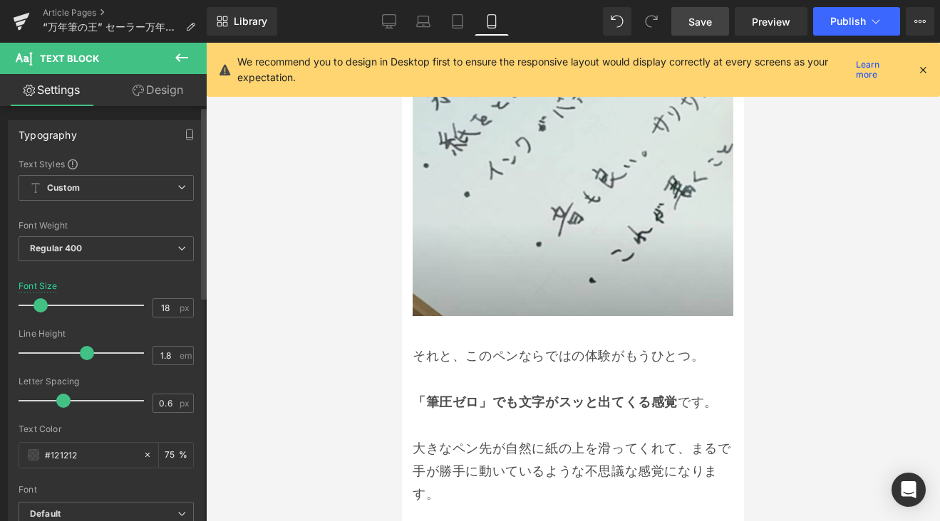
click at [43, 308] on span at bounding box center [40, 305] width 14 height 14
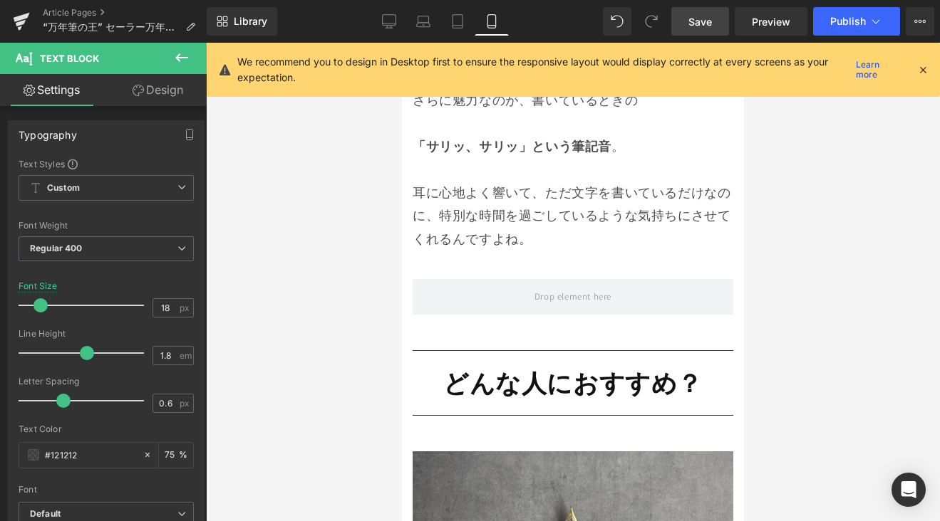
scroll to position [9562, 0]
click at [461, 366] on strong "どんな人におすすめ？" at bounding box center [572, 382] width 259 height 33
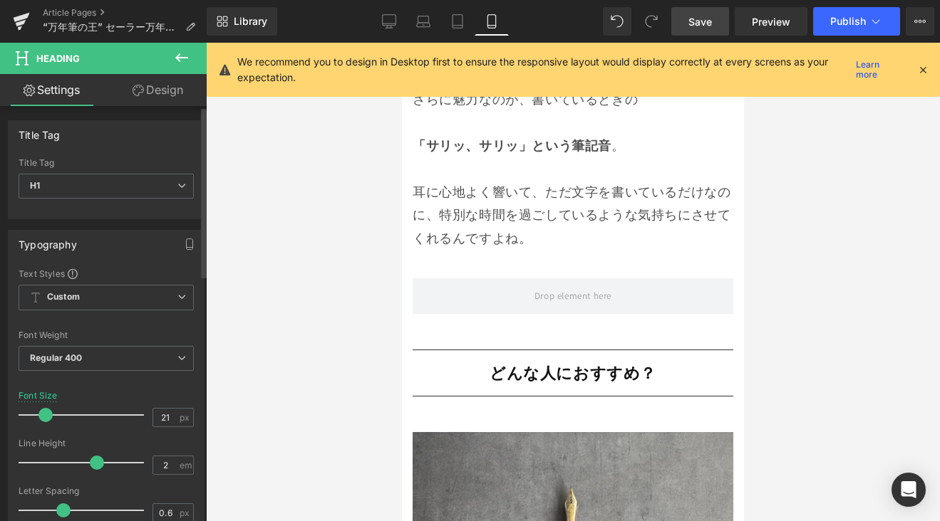
drag, startPoint x: 59, startPoint y: 411, endPoint x: 45, endPoint y: 420, distance: 16.6
click at [45, 420] on span at bounding box center [45, 415] width 14 height 14
drag, startPoint x: 46, startPoint y: 415, endPoint x: 267, endPoint y: 367, distance: 226.6
click at [49, 414] on span at bounding box center [45, 415] width 14 height 14
type input "24"
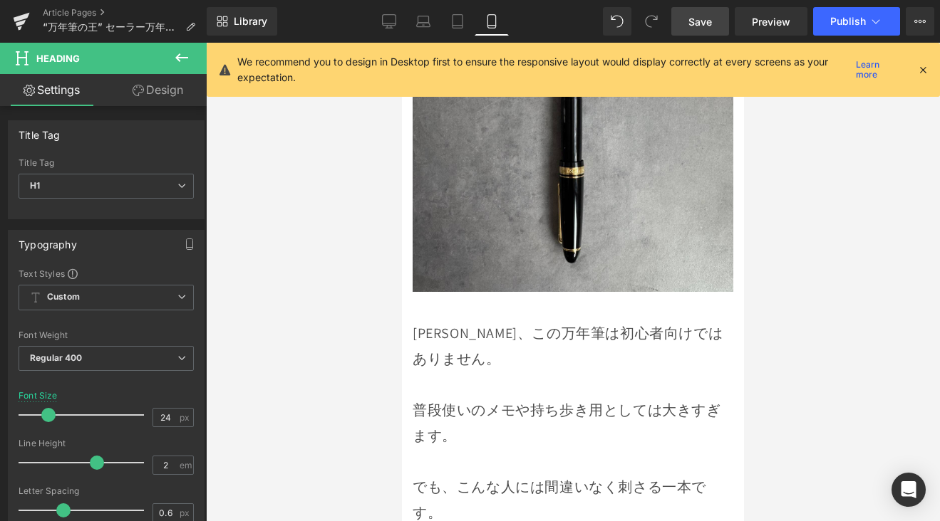
scroll to position [10040, 0]
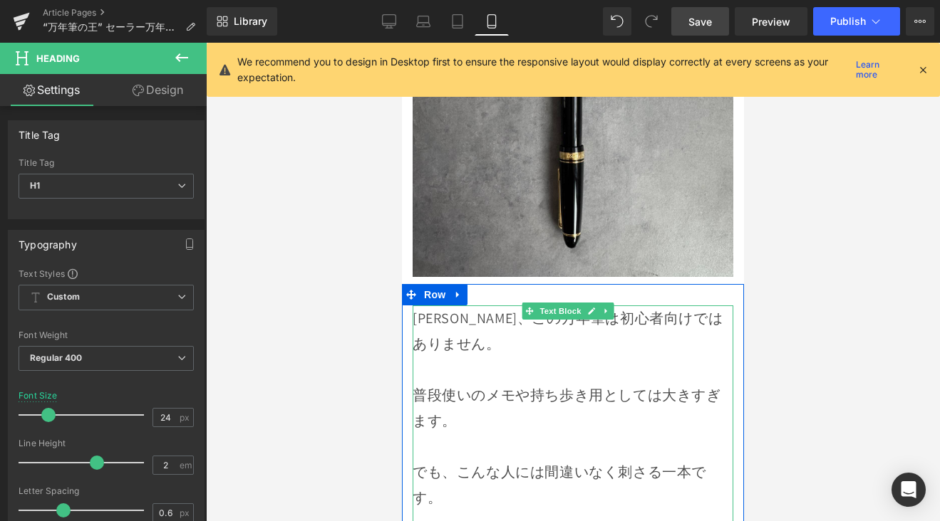
click at [494, 459] on div "でも、こんな人には間違いなく刺さる一本です。" at bounding box center [572, 484] width 321 height 51
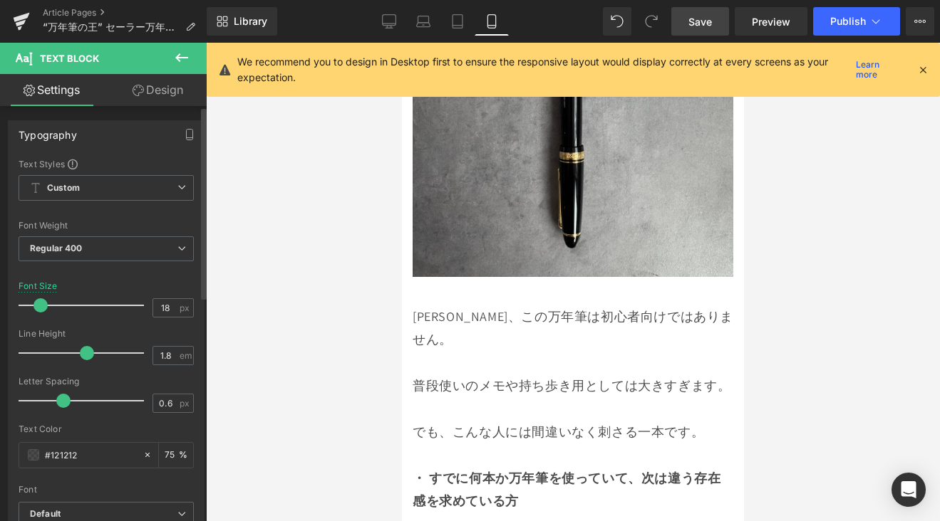
click at [44, 309] on span at bounding box center [40, 305] width 14 height 14
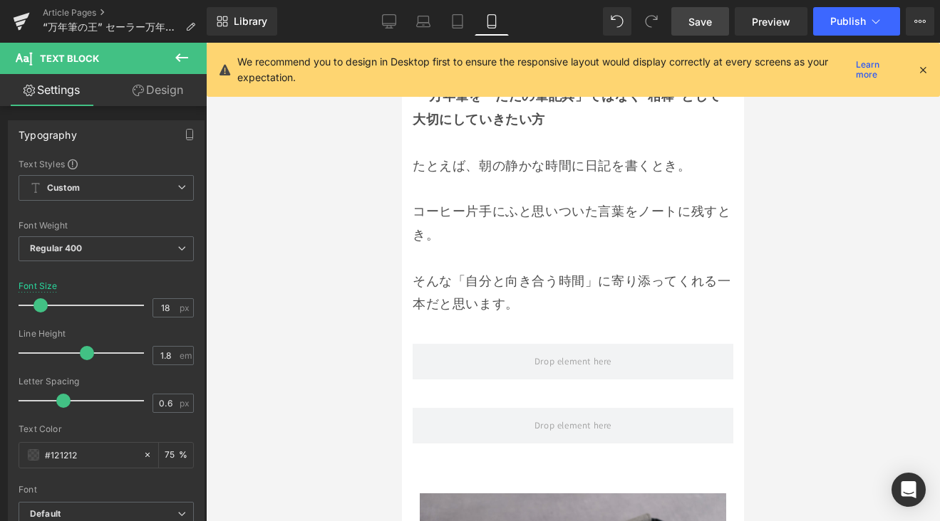
scroll to position [10456, 0]
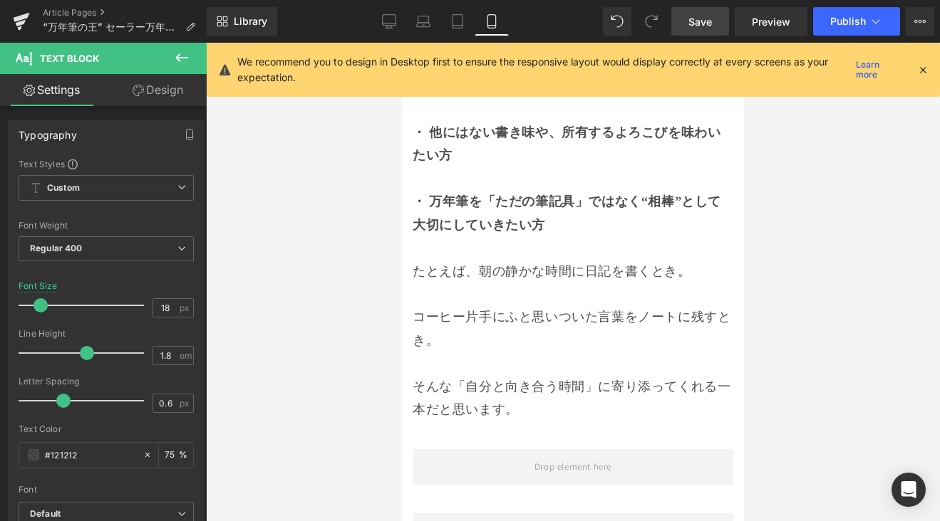
click at [713, 17] on link "Save" at bounding box center [700, 21] width 58 height 28
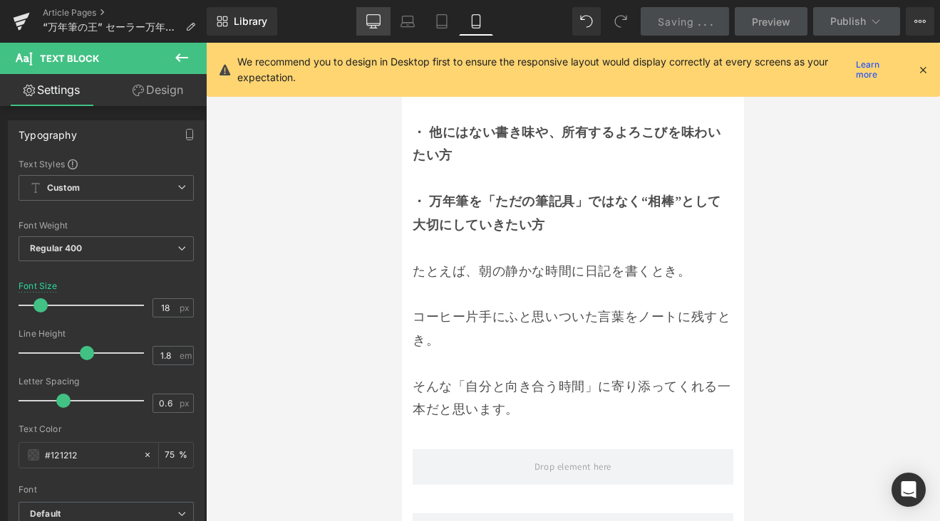
click at [380, 16] on icon at bounding box center [373, 20] width 14 height 11
type input "20"
type input "75"
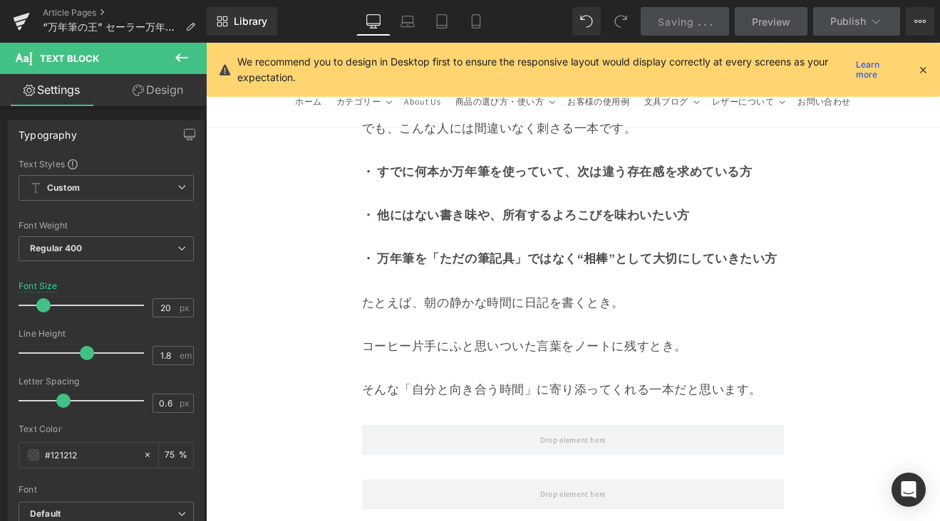
scroll to position [13177, 0]
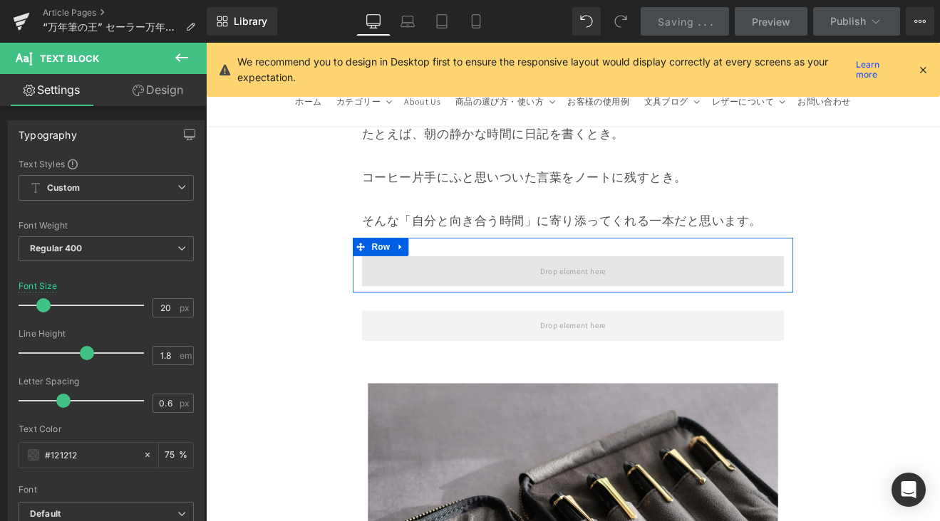
click at [503, 293] on span at bounding box center [637, 311] width 496 height 36
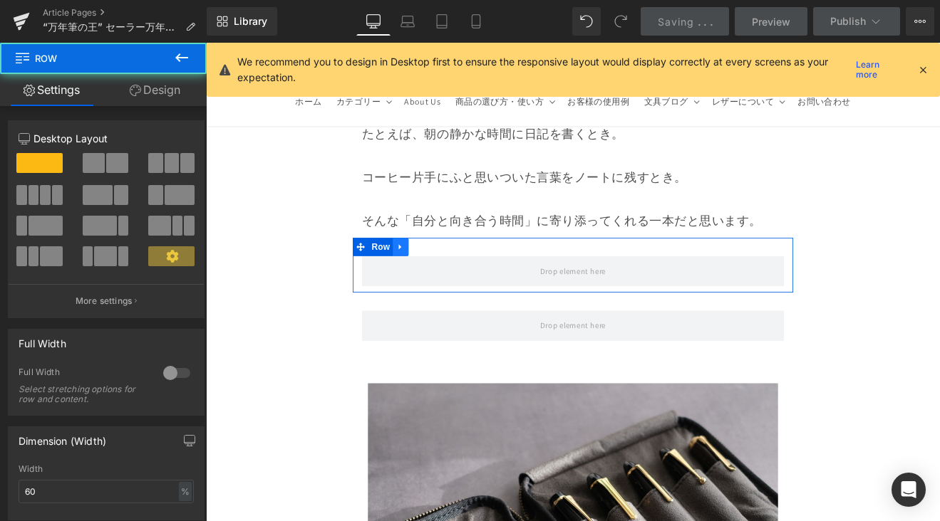
click at [432, 277] on icon at bounding box center [435, 282] width 10 height 11
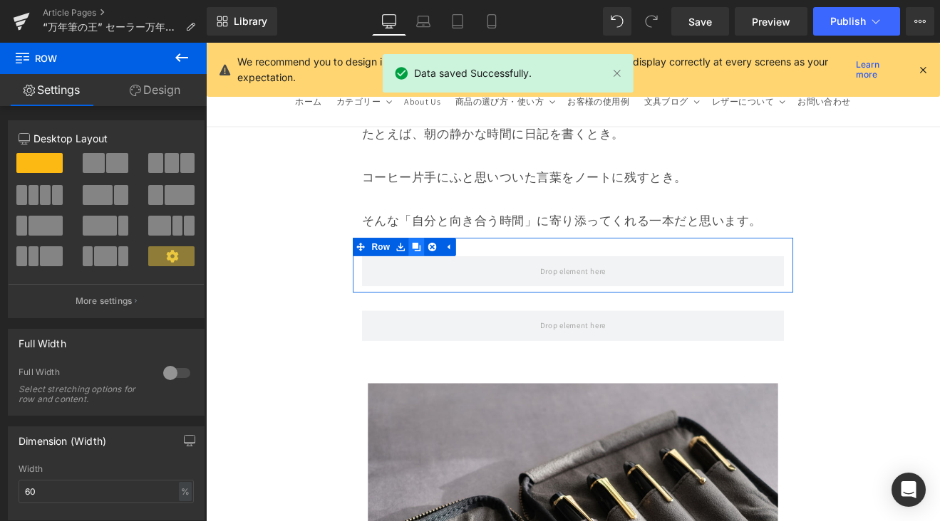
click at [449, 278] on icon at bounding box center [453, 283] width 10 height 10
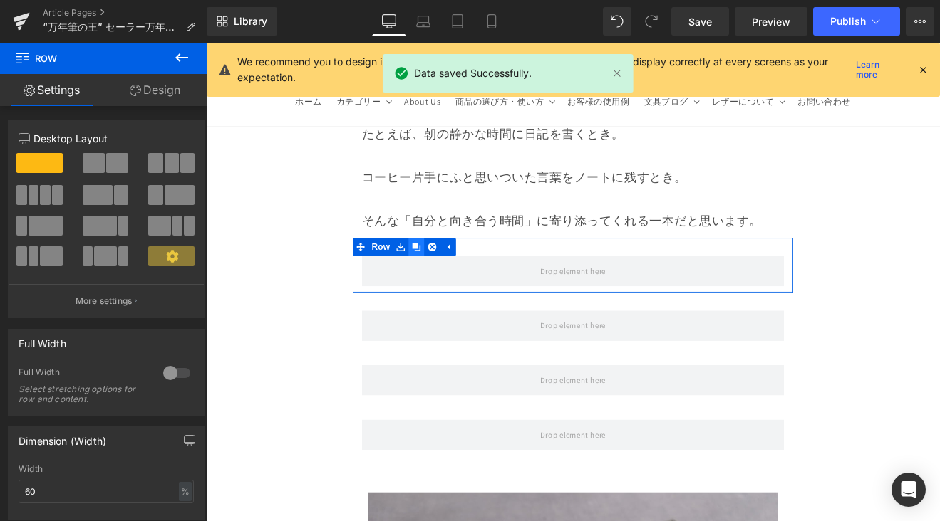
click at [449, 278] on icon at bounding box center [453, 283] width 10 height 10
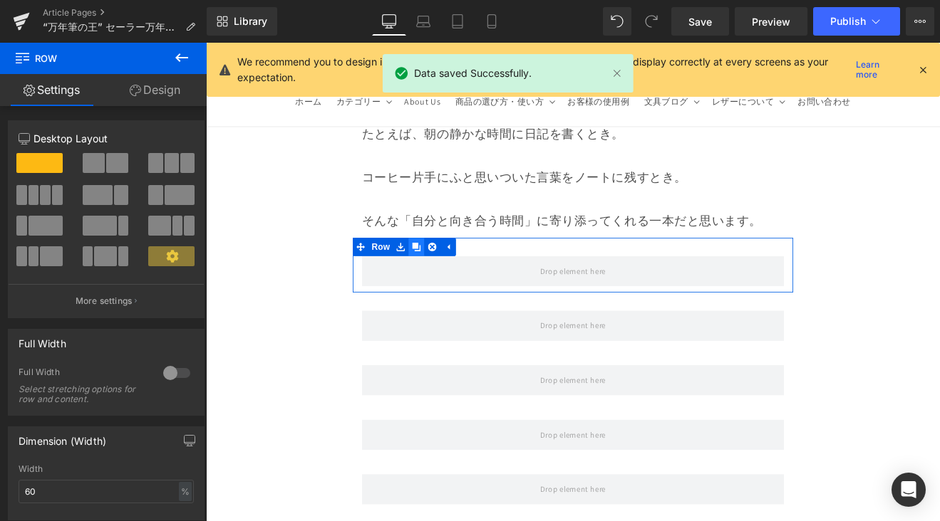
click at [449, 278] on icon at bounding box center [453, 283] width 10 height 10
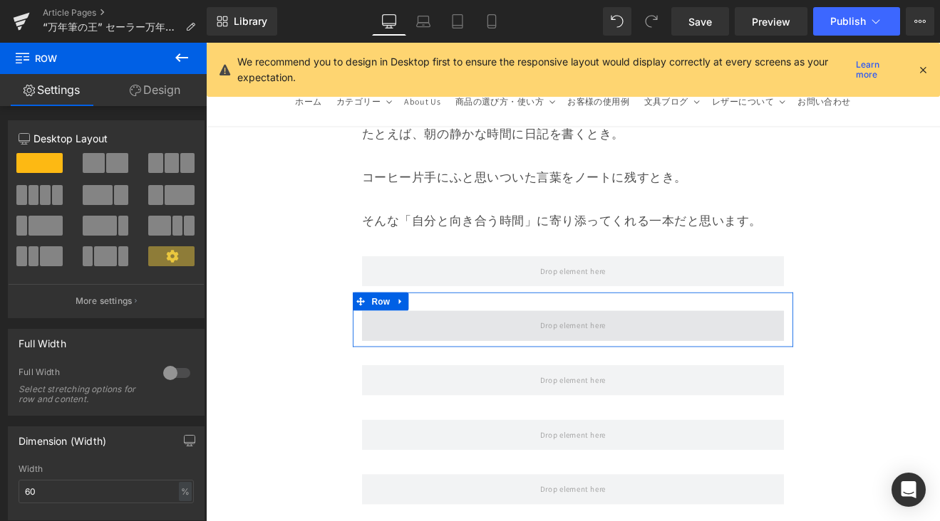
click at [548, 358] on span at bounding box center [637, 376] width 496 height 36
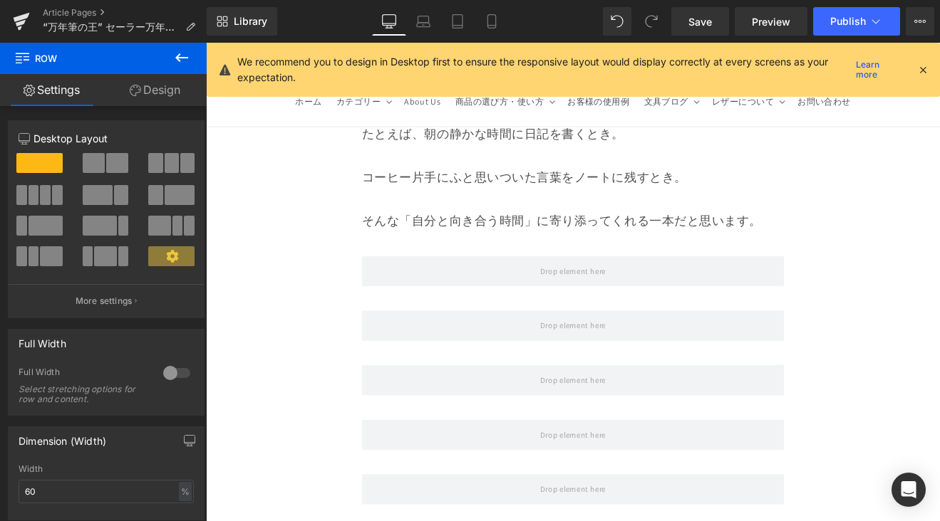
click at [189, 67] on button at bounding box center [182, 58] width 50 height 31
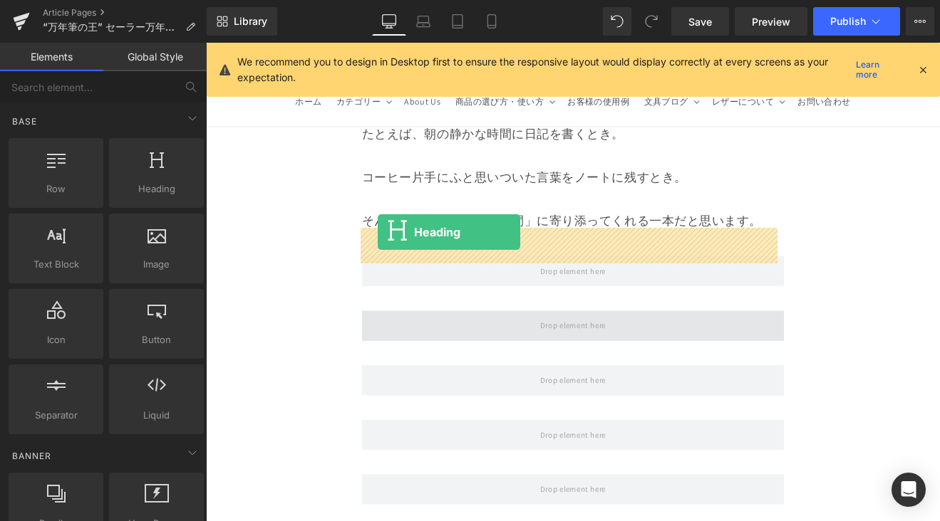
drag, startPoint x: 368, startPoint y: 229, endPoint x: 407, endPoint y: 266, distance: 53.4
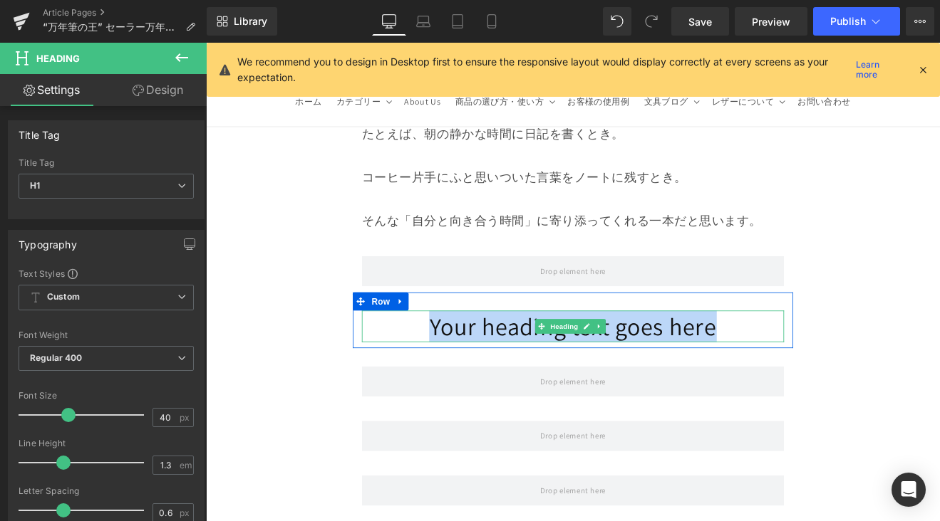
drag, startPoint x: 432, startPoint y: 291, endPoint x: 870, endPoint y: 280, distance: 438.2
click at [870, 358] on h1 "Your heading text goes here" at bounding box center [637, 376] width 496 height 37
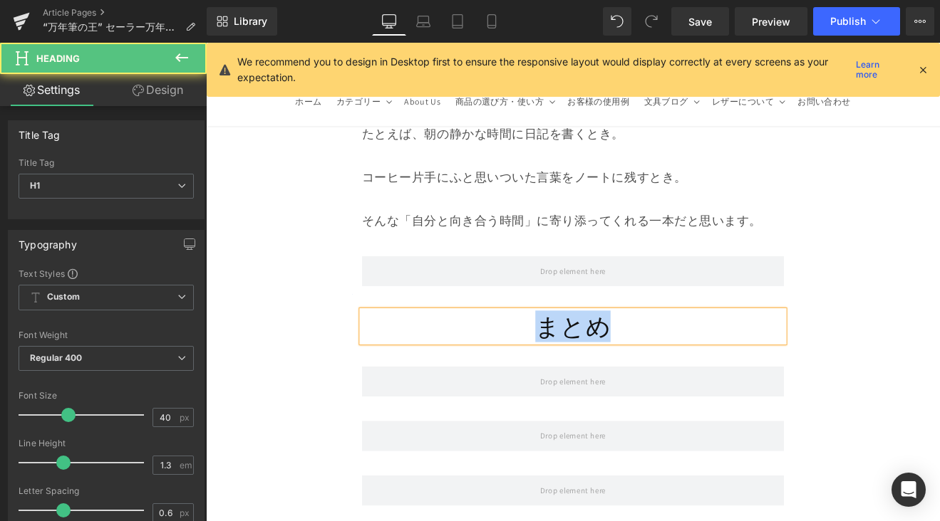
drag, startPoint x: 648, startPoint y: 285, endPoint x: 552, endPoint y: 283, distance: 96.2
click at [552, 358] on h1 "まとめ" at bounding box center [637, 376] width 496 height 37
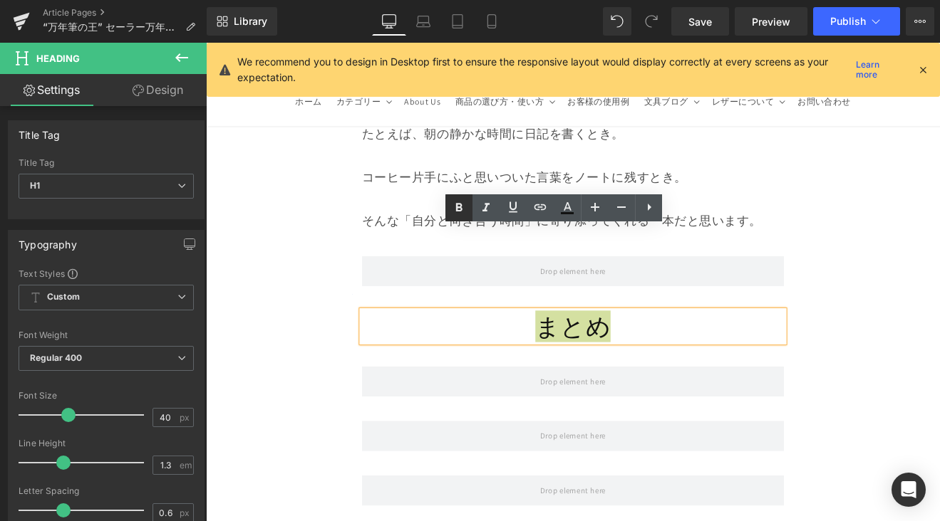
click at [455, 206] on icon at bounding box center [458, 207] width 17 height 17
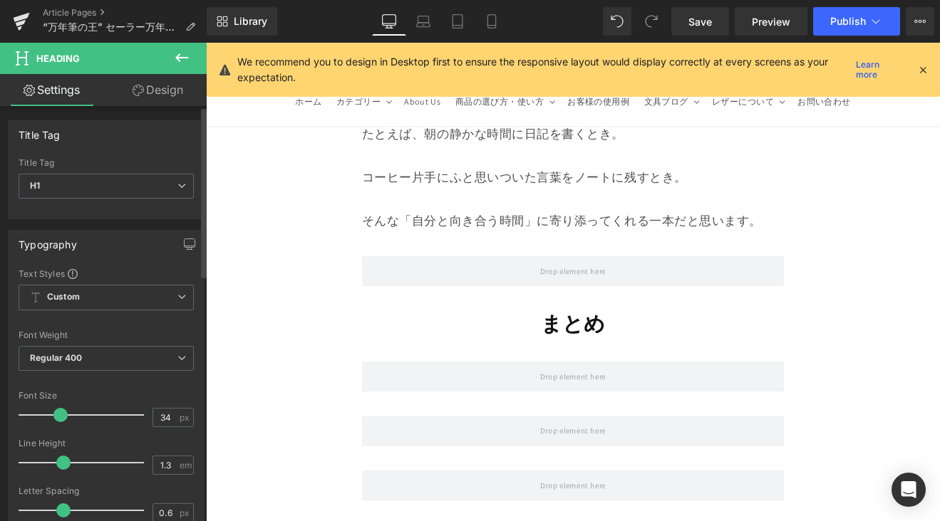
type input "35"
click at [60, 421] on span at bounding box center [62, 415] width 14 height 14
click at [172, 58] on button at bounding box center [182, 58] width 50 height 31
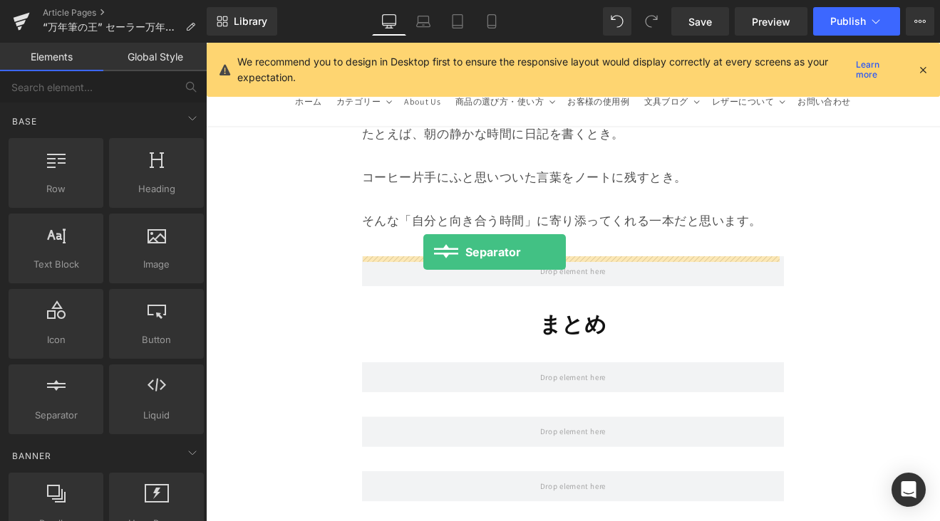
drag, startPoint x: 412, startPoint y: 376, endPoint x: 461, endPoint y: 288, distance: 100.5
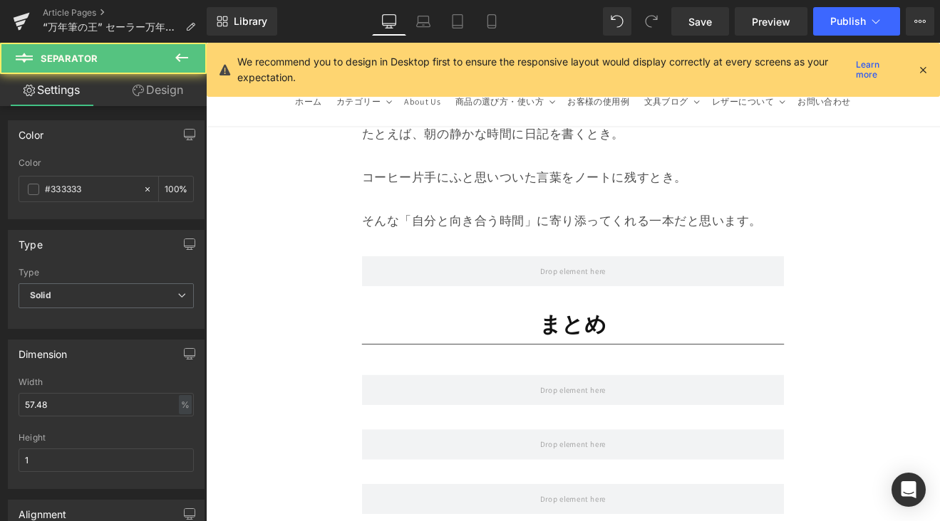
drag, startPoint x: 190, startPoint y: 57, endPoint x: 155, endPoint y: 236, distance: 182.3
click at [190, 57] on button at bounding box center [182, 58] width 50 height 31
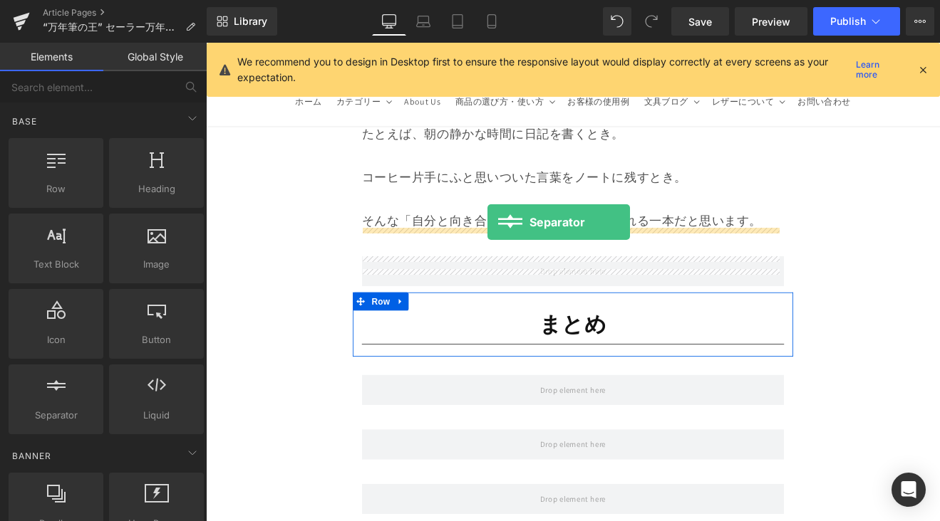
drag, startPoint x: 387, startPoint y: 380, endPoint x: 536, endPoint y: 254, distance: 196.1
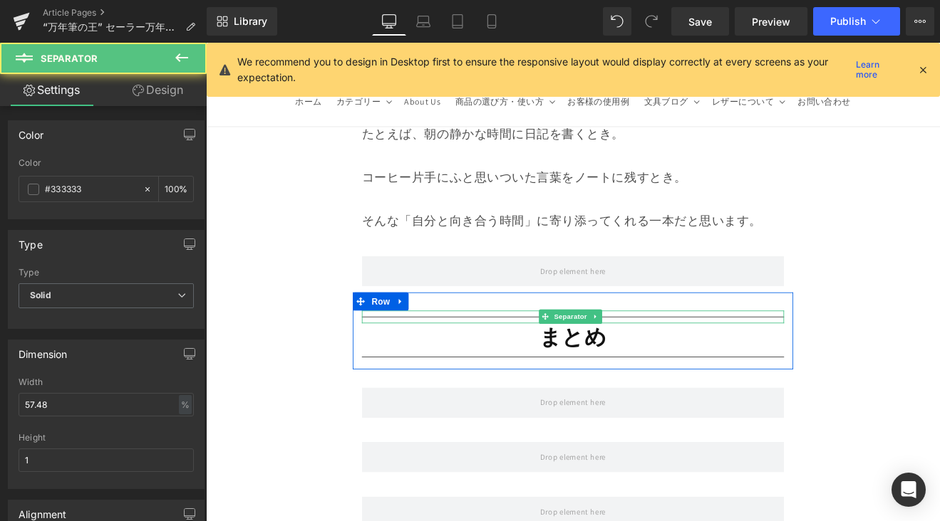
click at [523, 365] on hr at bounding box center [637, 369] width 496 height 8
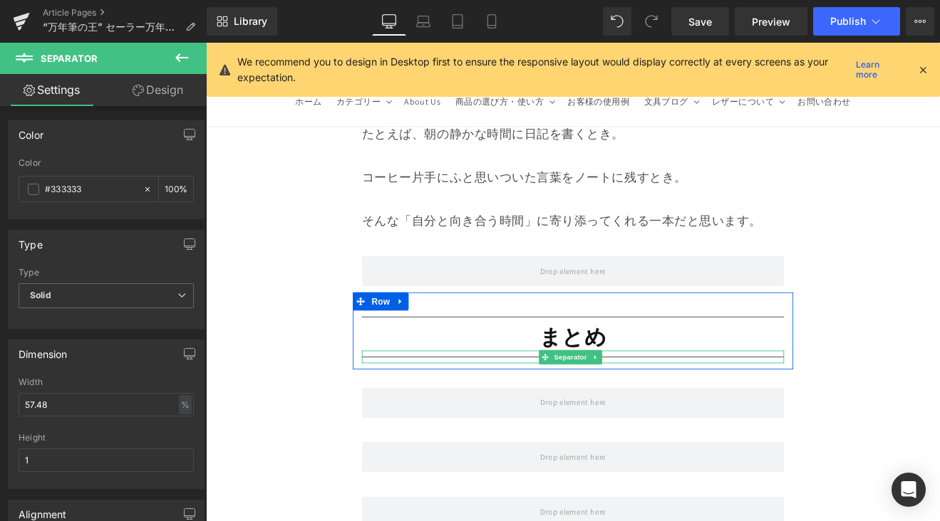
click at [477, 405] on div at bounding box center [637, 412] width 496 height 15
click at [585, 373] on h1 "まとめ" at bounding box center [637, 389] width 496 height 33
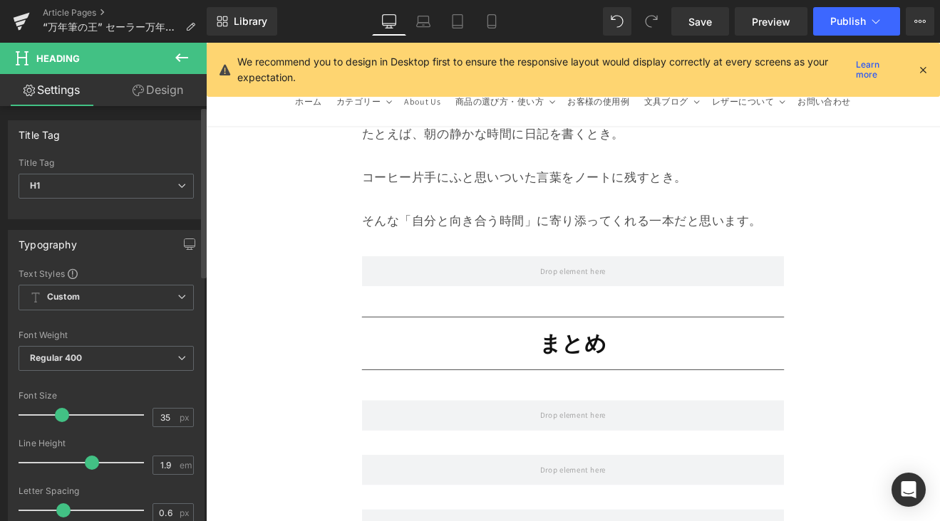
type input "2"
drag, startPoint x: 58, startPoint y: 461, endPoint x: 90, endPoint y: 464, distance: 31.5
click at [90, 464] on span at bounding box center [97, 463] width 14 height 14
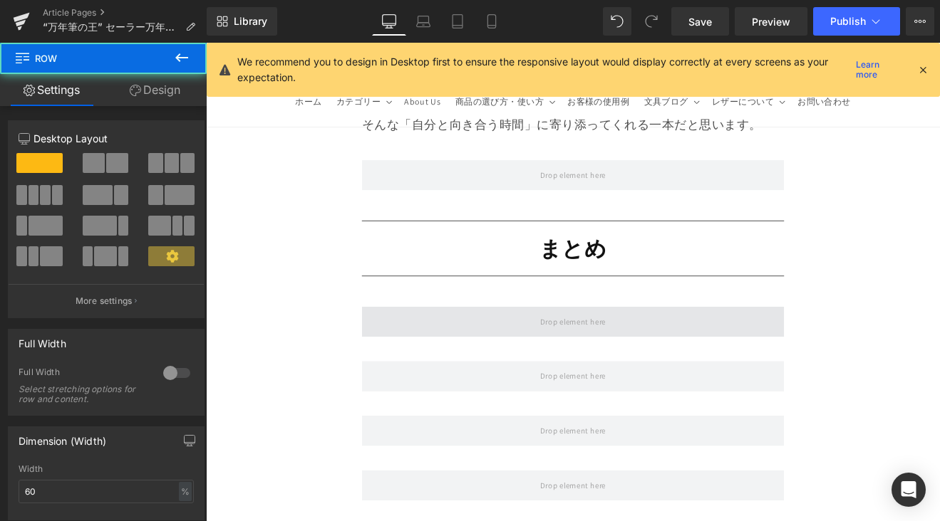
click at [526, 353] on span at bounding box center [637, 371] width 496 height 36
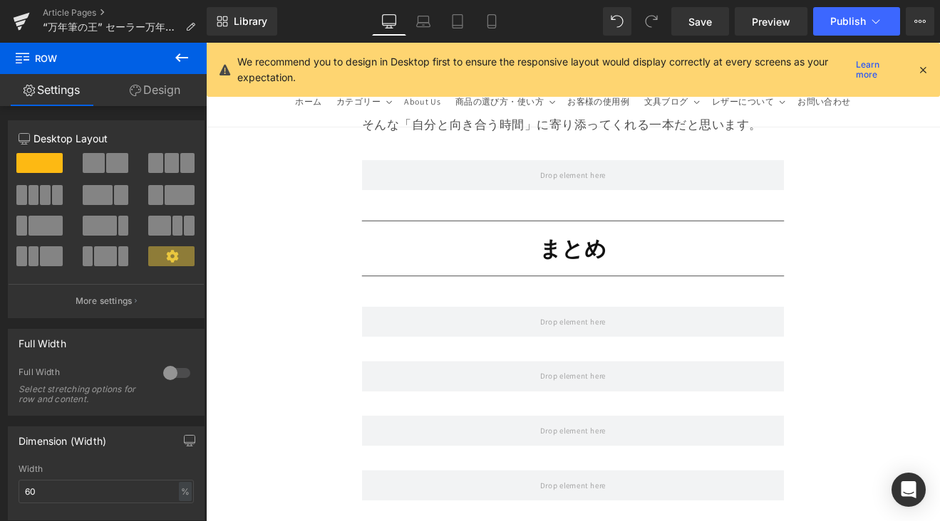
drag, startPoint x: 185, startPoint y: 62, endPoint x: 179, endPoint y: 145, distance: 83.6
click at [185, 62] on icon at bounding box center [181, 57] width 17 height 17
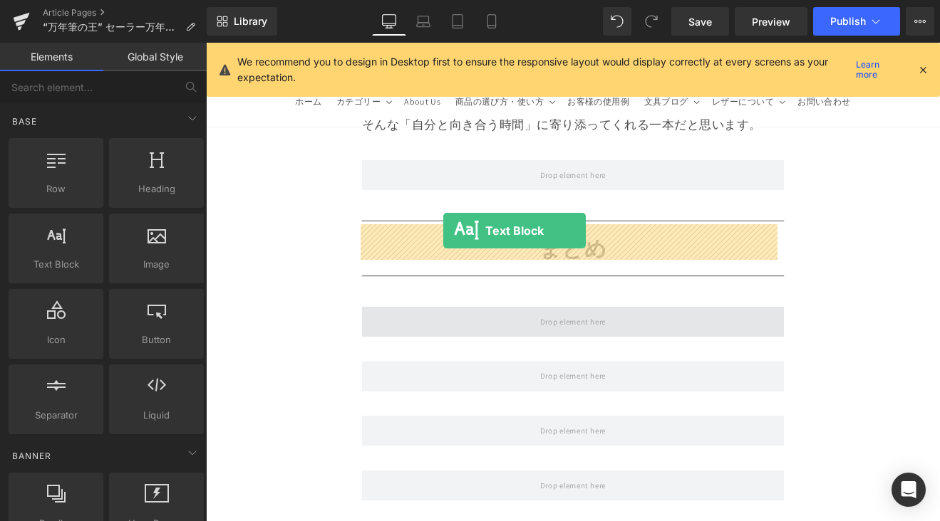
drag, startPoint x: 338, startPoint y: 274, endPoint x: 484, endPoint y: 264, distance: 146.4
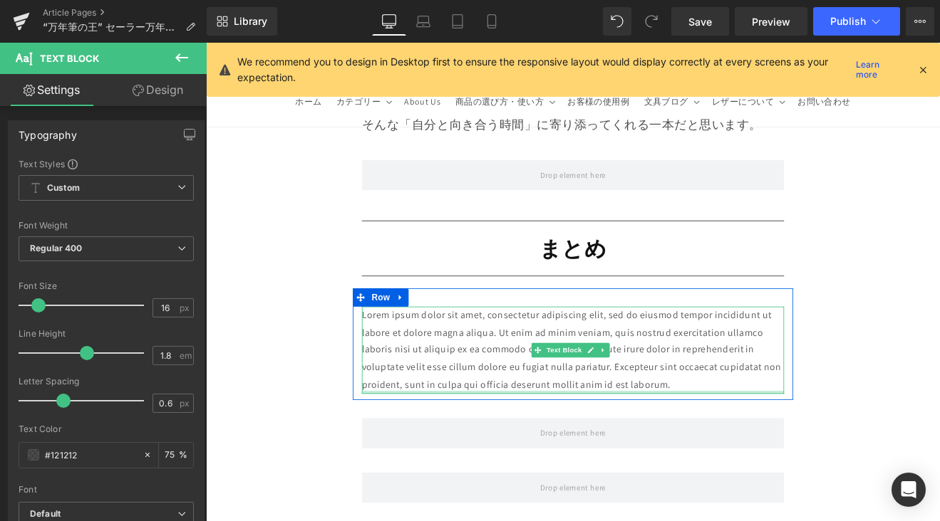
drag, startPoint x: 734, startPoint y: 351, endPoint x: 440, endPoint y: 280, distance: 302.7
click at [509, 353] on div "Lorem ipsum dolor sit amet, consectetur adipiscing elit, sed do eiusmod tempor …" at bounding box center [637, 404] width 496 height 103
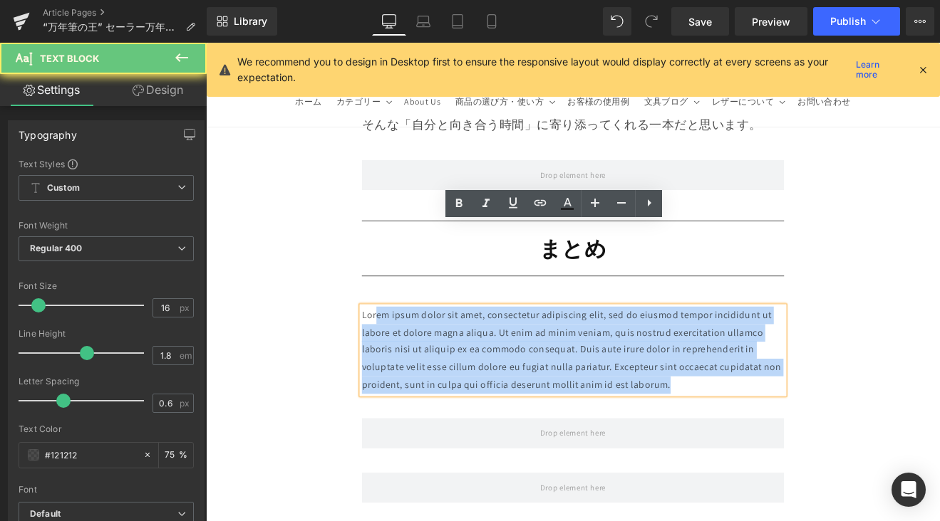
drag, startPoint x: 492, startPoint y: 296, endPoint x: 773, endPoint y: 366, distance: 289.9
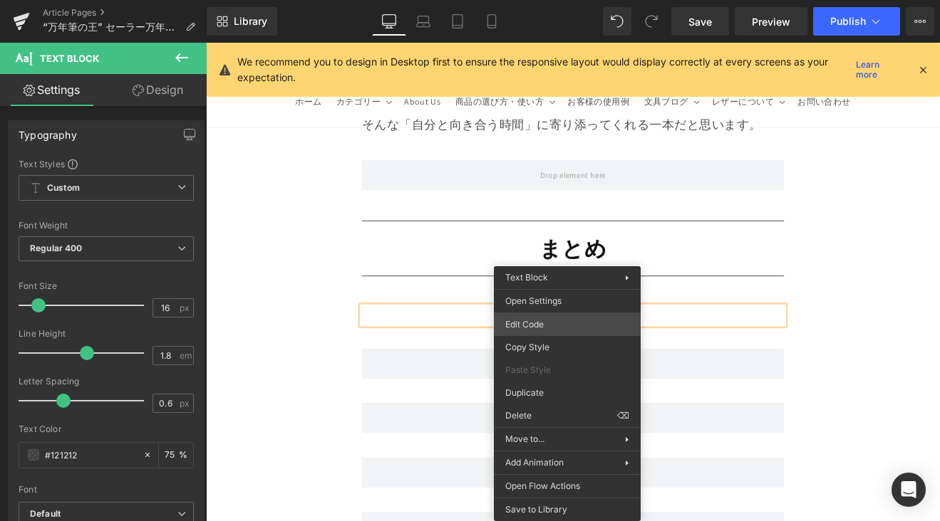
click at [562, 0] on div "Text Block You are previewing how the will restyle your page. You can not edit …" at bounding box center [470, 0] width 940 height 0
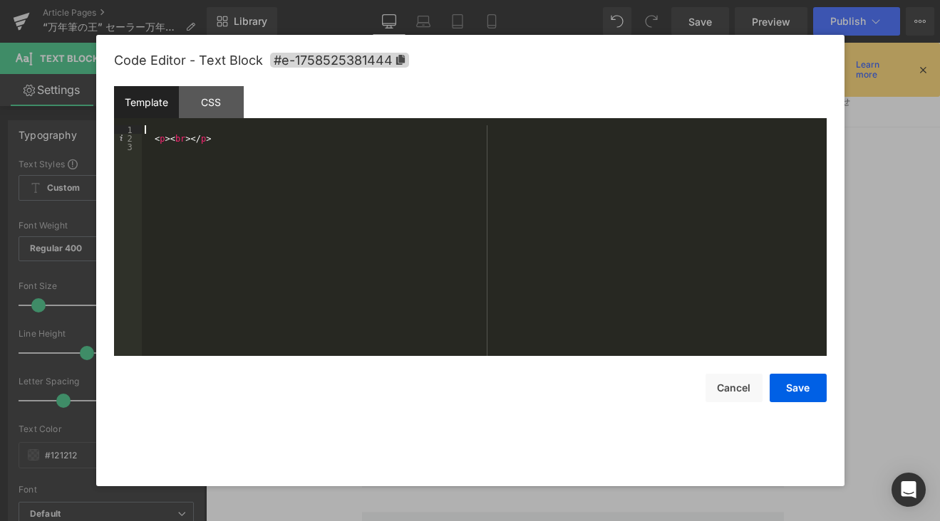
click at [371, 133] on div "< p > < br > </ p >" at bounding box center [484, 249] width 685 height 248
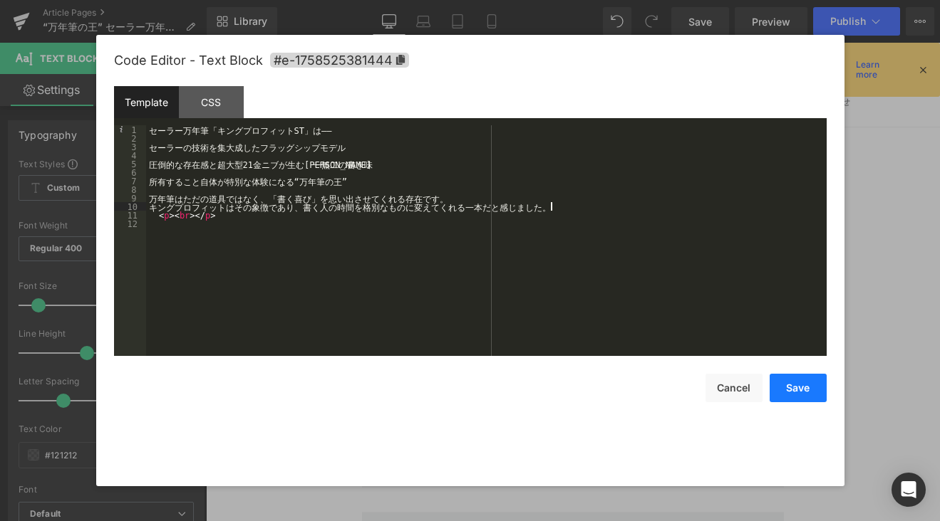
click at [810, 389] on button "Save" at bounding box center [797, 388] width 57 height 28
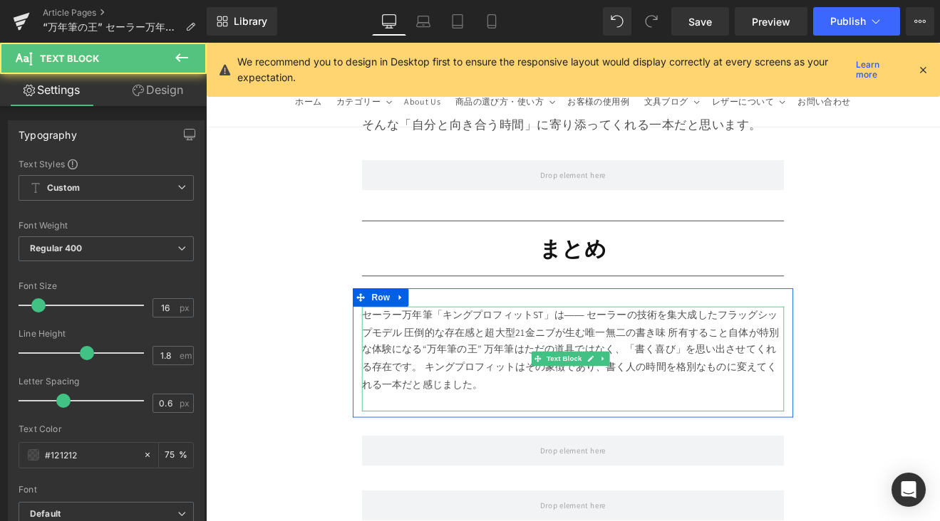
click at [528, 353] on div "セーラー万年筆「キングプロフィットST」は―― セーラーの技術を集大成したフラッグシップモデル 圧倒的な存在感と超大型21金ニブが生む唯一無二の書き味 所有す…" at bounding box center [637, 414] width 496 height 123
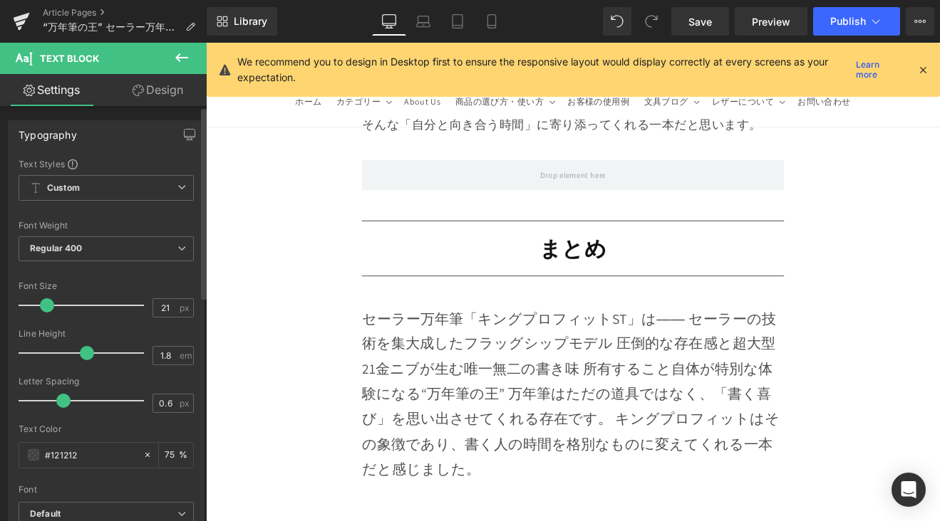
type input "20"
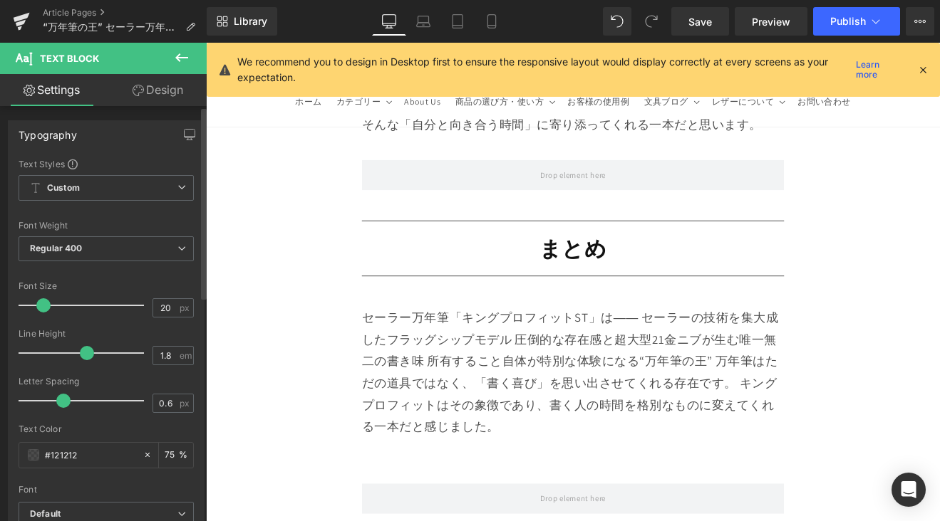
click at [43, 308] on div at bounding box center [85, 305] width 118 height 28
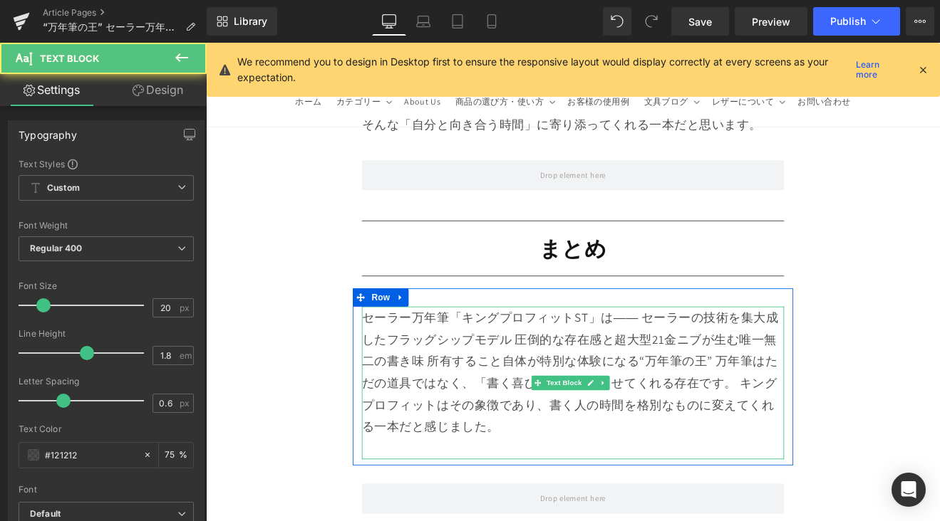
click at [707, 353] on div "セーラー万年筆「キングプロフィットST」は―― セーラーの技術を集大成したフラッグシップモデル 圧倒的な存在感と超大型21金ニブが生む唯一無二の書き味 所有す…" at bounding box center [637, 443] width 496 height 180
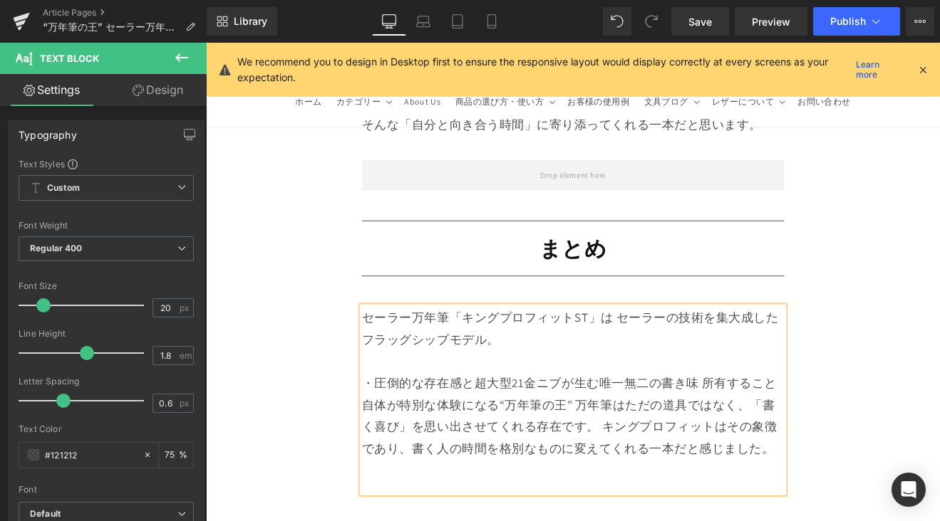
click at [791, 430] on div "・圧倒的な存在感と超大型21金ニブが生む唯一無二の書き味 所有すること自体が特別な体験になる“万年筆の王” 万年筆はただの道具ではなく、「書く喜び」を思い出さ…" at bounding box center [637, 501] width 496 height 142
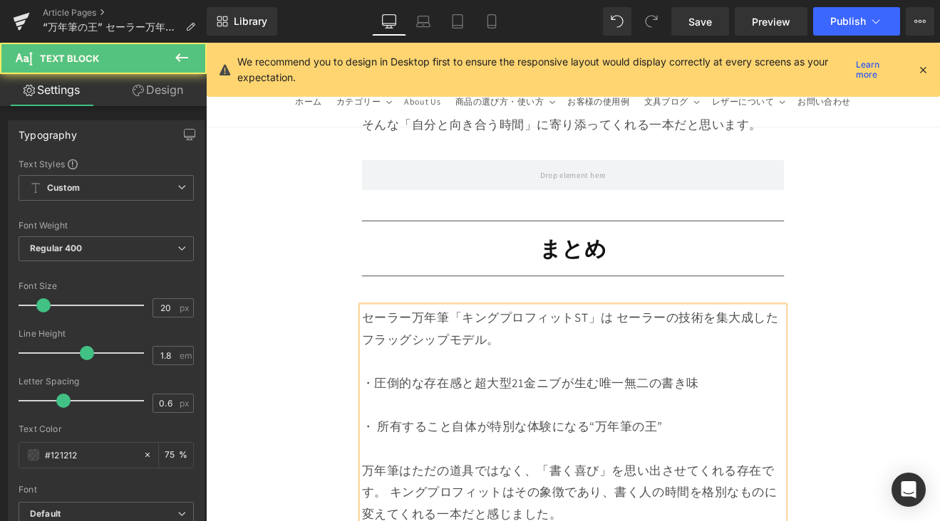
click at [682, 353] on div "セーラー万年筆「キングプロフィットST」は セーラーの技術を集大成したフラッグシップモデル。 ・圧倒的な存在感と超大型21金ニブが生む唯一無二の書き味 ・ 所…" at bounding box center [637, 501] width 496 height 296
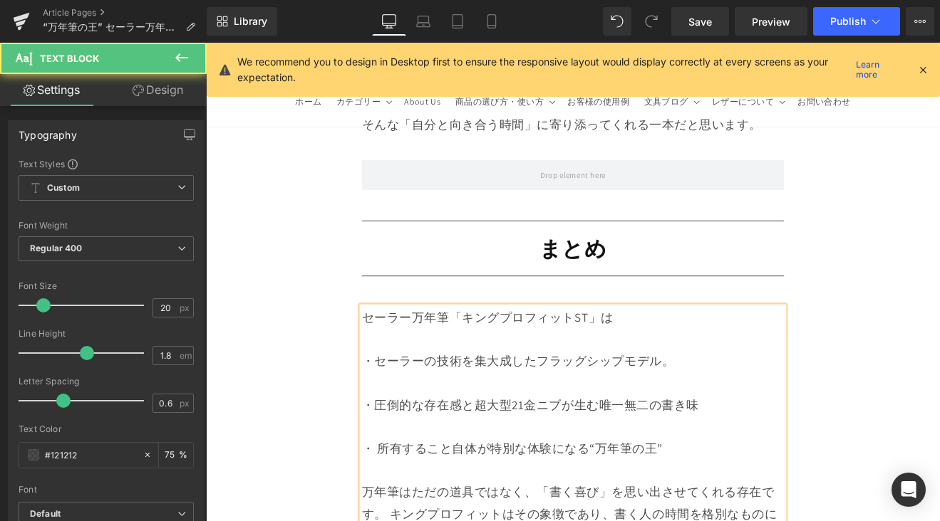
drag, startPoint x: 787, startPoint y: 417, endPoint x: 350, endPoint y: 325, distance: 446.4
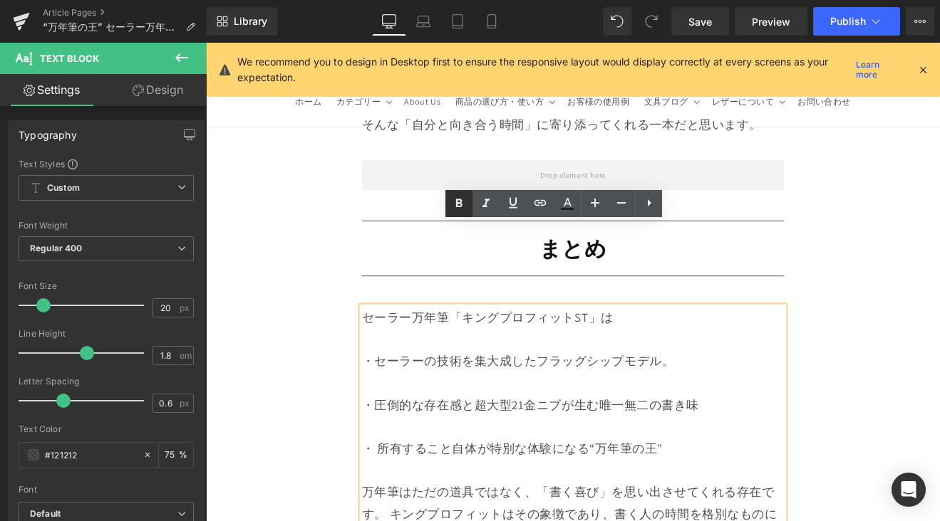
click at [454, 212] on icon at bounding box center [458, 203] width 17 height 17
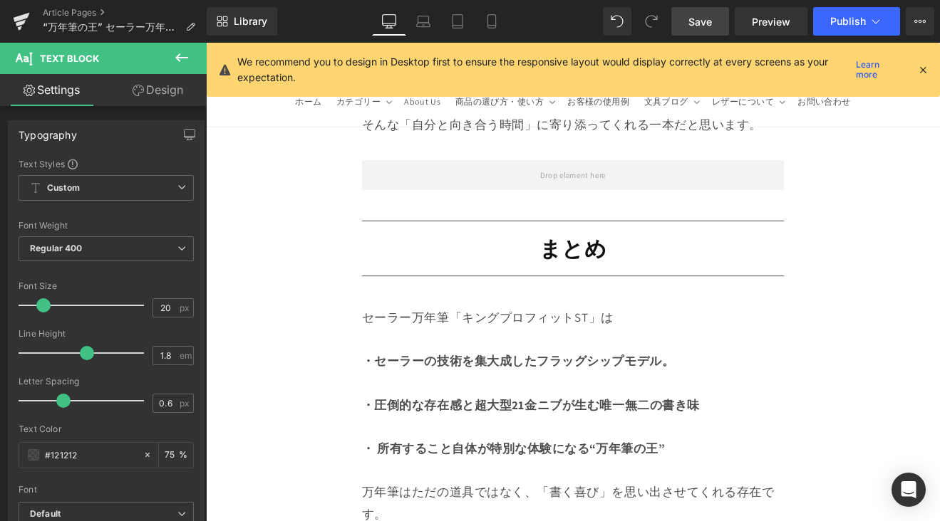
click at [694, 12] on link "Save" at bounding box center [700, 21] width 58 height 28
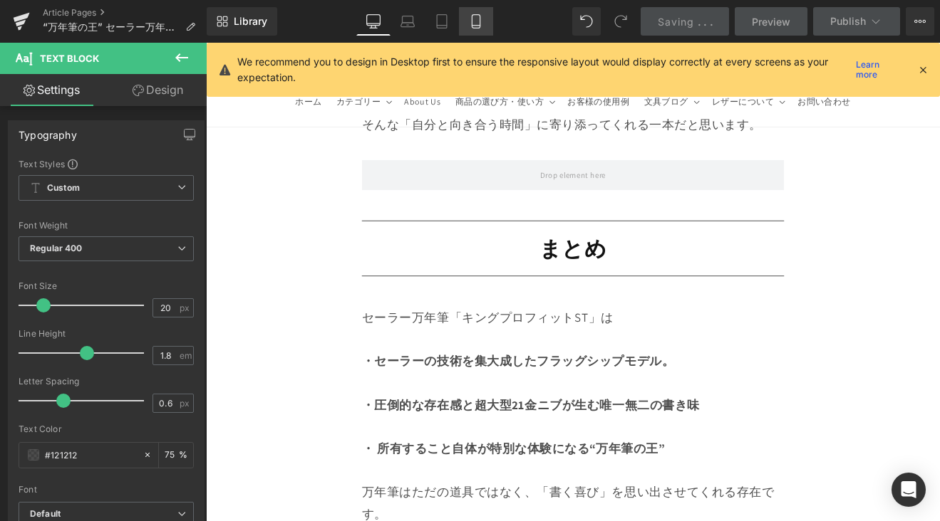
click at [467, 19] on link "Mobile" at bounding box center [476, 21] width 34 height 28
type input "75"
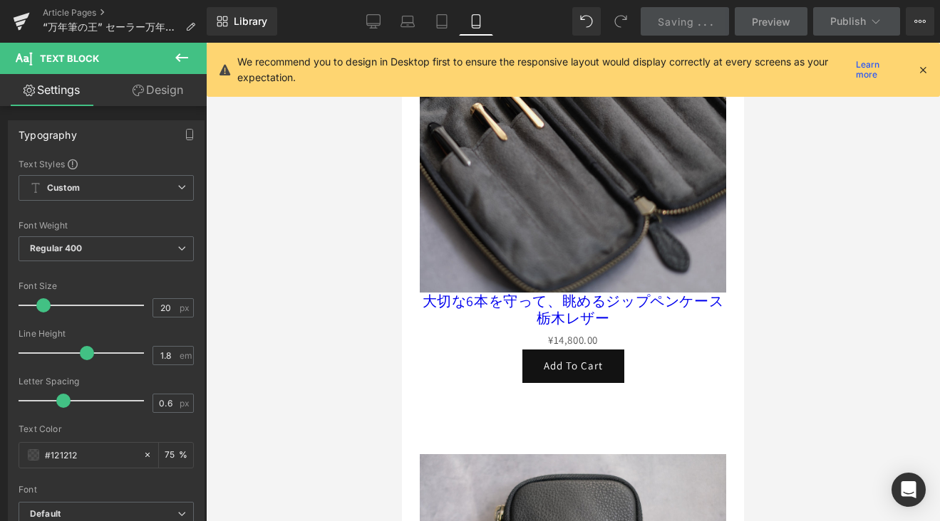
scroll to position [10684, 0]
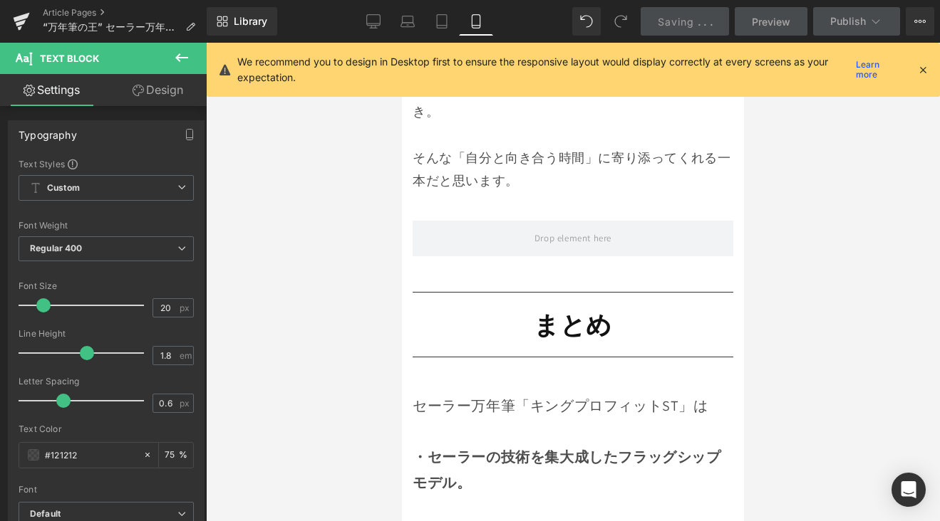
click at [558, 300] on h1 "まとめ" at bounding box center [572, 325] width 321 height 50
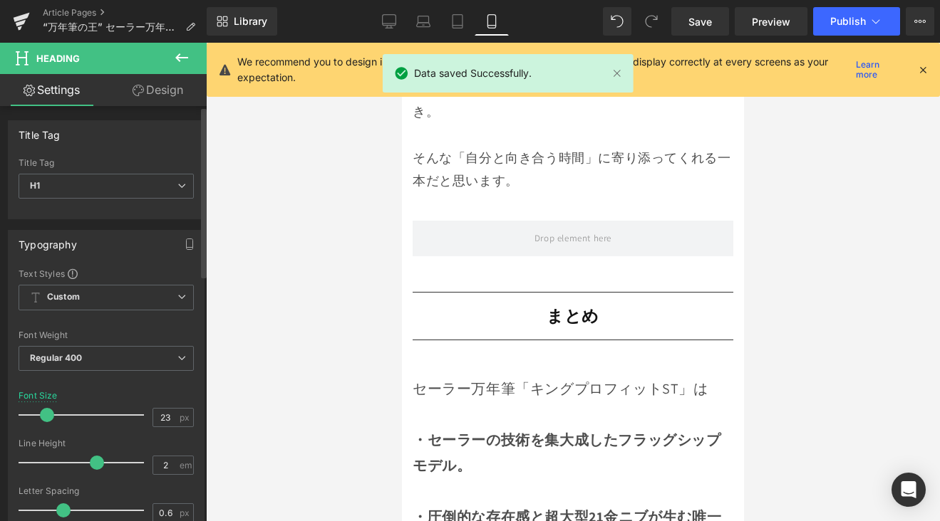
type input "22"
drag, startPoint x: 63, startPoint y: 415, endPoint x: 47, endPoint y: 423, distance: 17.5
click at [47, 423] on div at bounding box center [85, 415] width 118 height 28
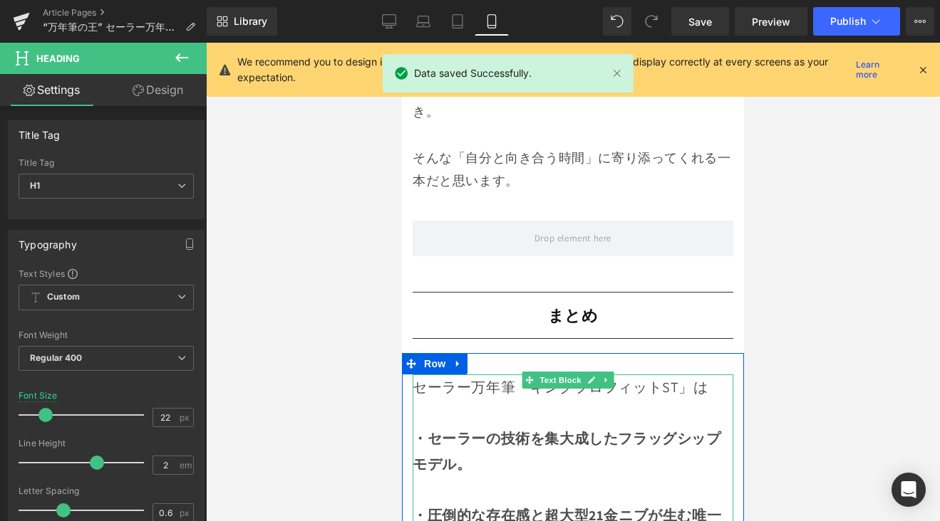
click at [451, 430] on strong "・セーラーの技術を集大成したフラッグシップモデル。" at bounding box center [566, 452] width 308 height 44
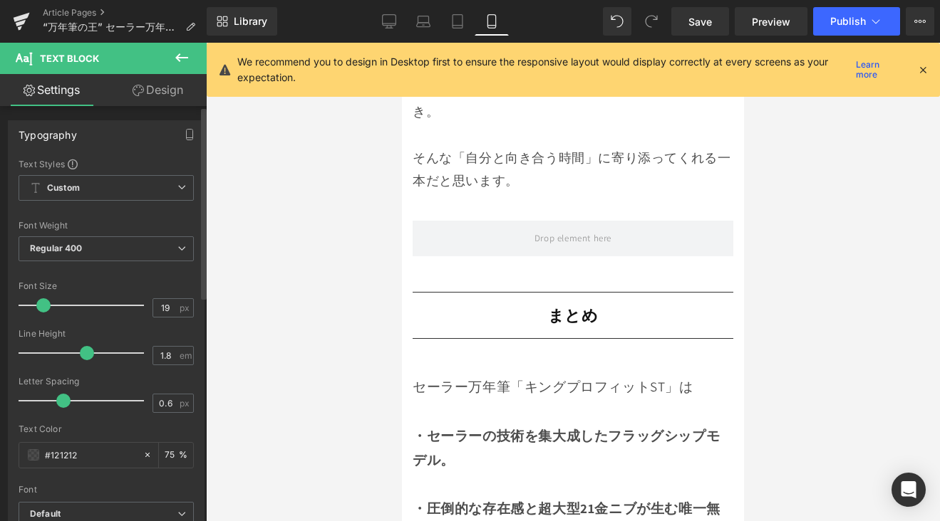
type input "18"
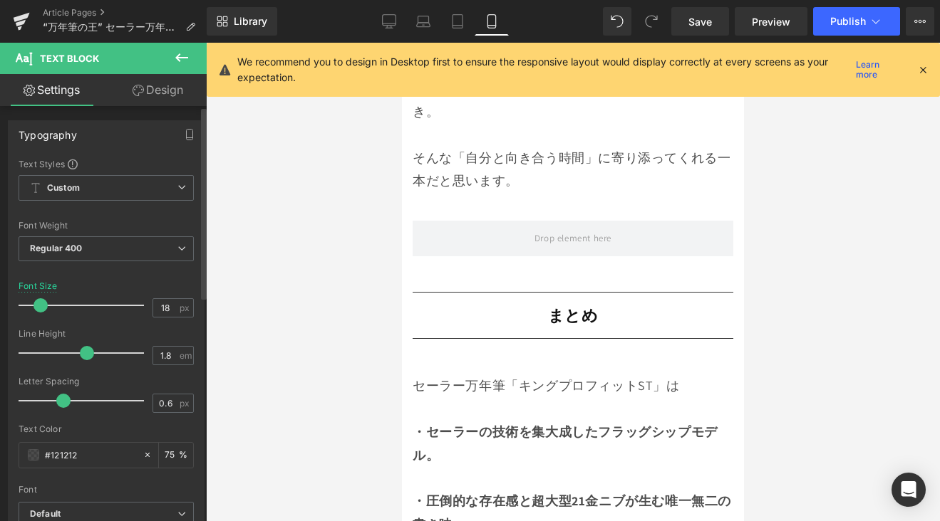
click at [42, 308] on span at bounding box center [40, 305] width 14 height 14
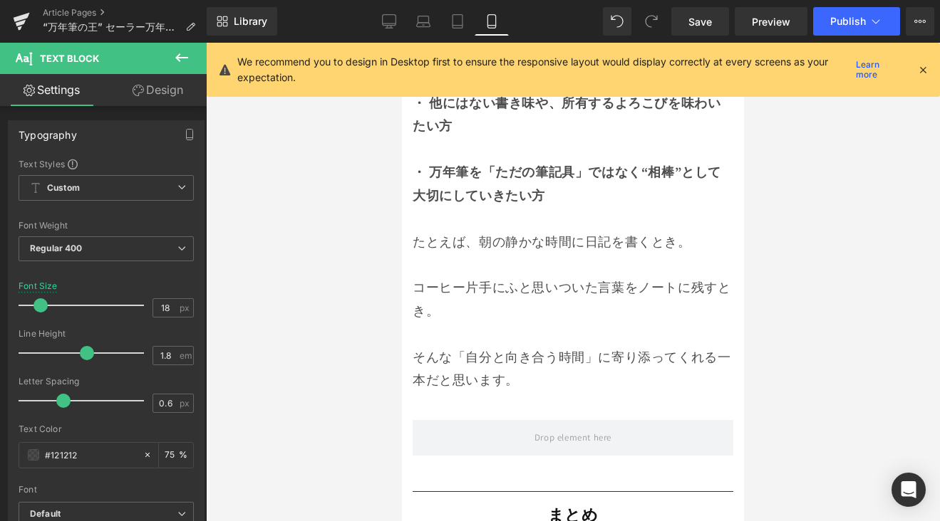
scroll to position [10422, 0]
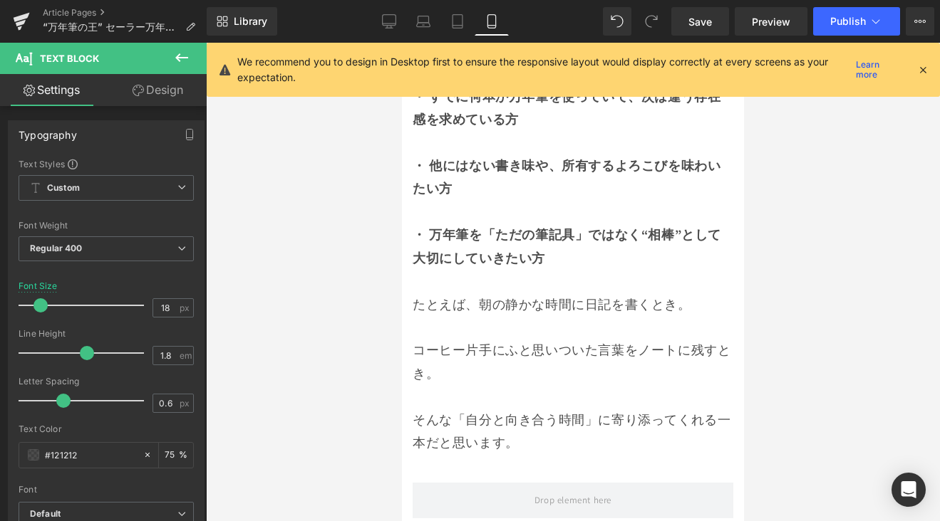
click at [524, 409] on div "そんな「自分と向き合う時間」に寄り添ってくれる一本だと思います。" at bounding box center [572, 432] width 321 height 46
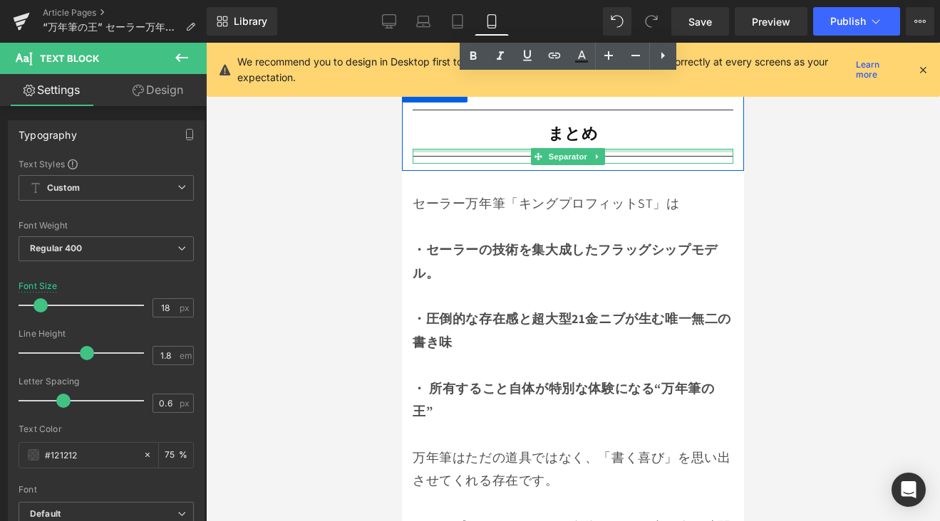
scroll to position [11112, 0]
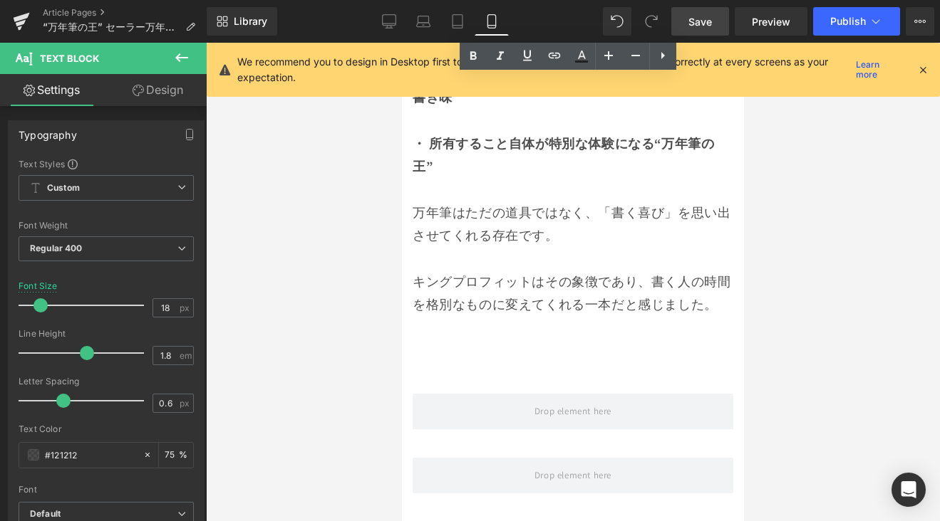
click at [711, 34] on link "Save" at bounding box center [700, 21] width 58 height 28
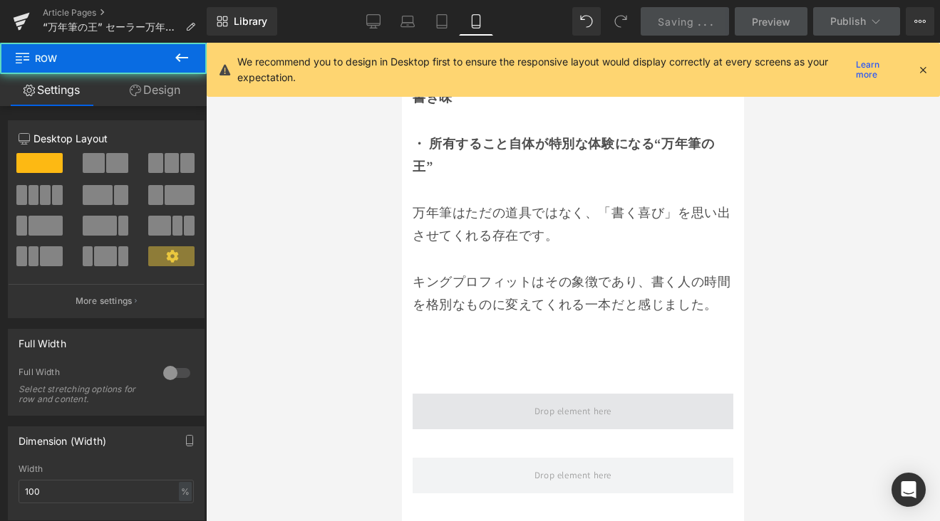
click at [660, 394] on span at bounding box center [572, 412] width 321 height 36
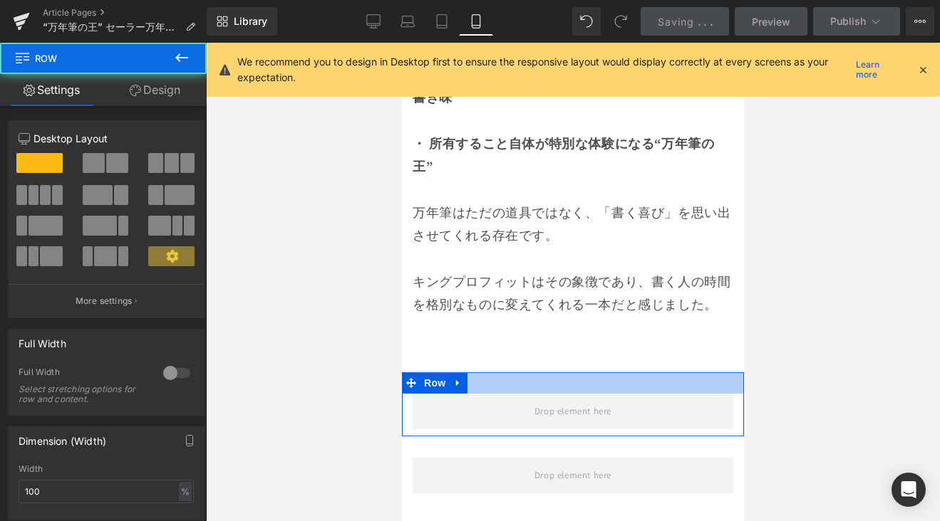
click at [470, 373] on div at bounding box center [573, 383] width 342 height 21
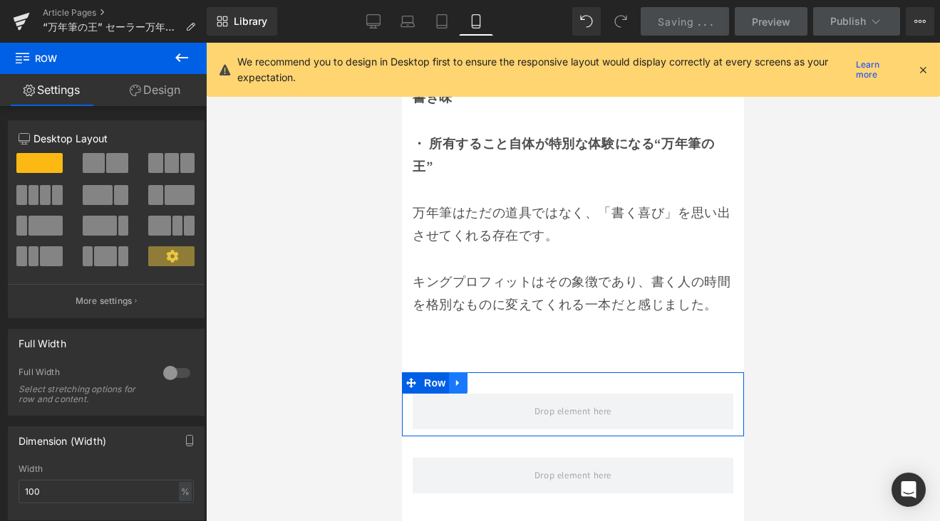
click at [465, 373] on link at bounding box center [458, 383] width 19 height 21
click at [499, 378] on icon at bounding box center [495, 383] width 10 height 10
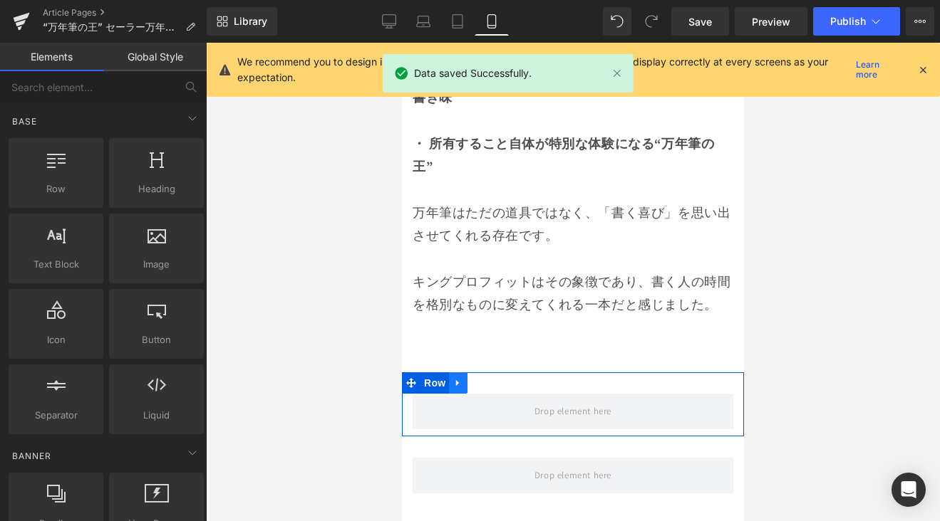
click at [464, 373] on link at bounding box center [458, 383] width 19 height 21
click at [499, 378] on icon at bounding box center [495, 383] width 10 height 11
click at [464, 373] on link at bounding box center [458, 383] width 19 height 21
click at [493, 378] on icon at bounding box center [495, 383] width 10 height 11
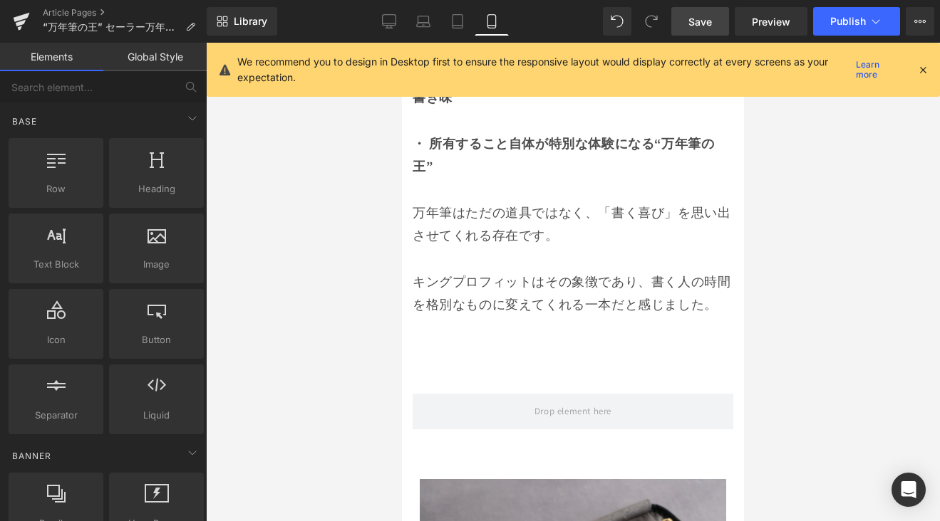
click at [714, 18] on link "Save" at bounding box center [700, 21] width 58 height 28
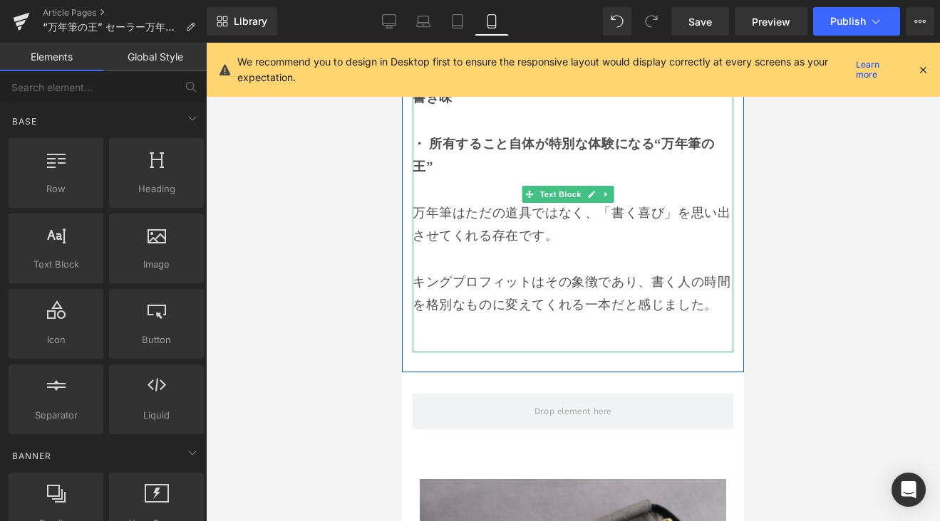
click at [516, 271] on div "キングプロフィットはその象徴であり、書く人の時間を格別なものに変えてくれる一本だと感じました。" at bounding box center [572, 312] width 321 height 82
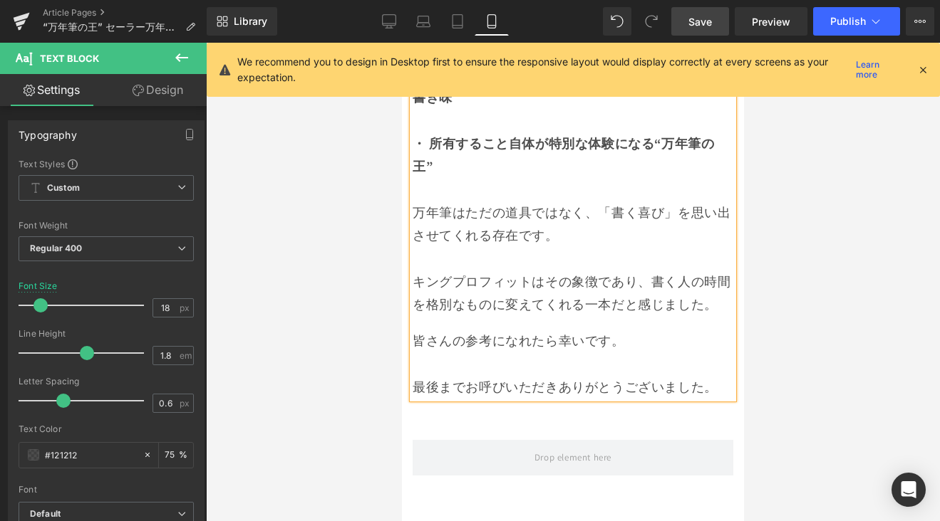
click at [714, 33] on link "Save" at bounding box center [700, 21] width 58 height 28
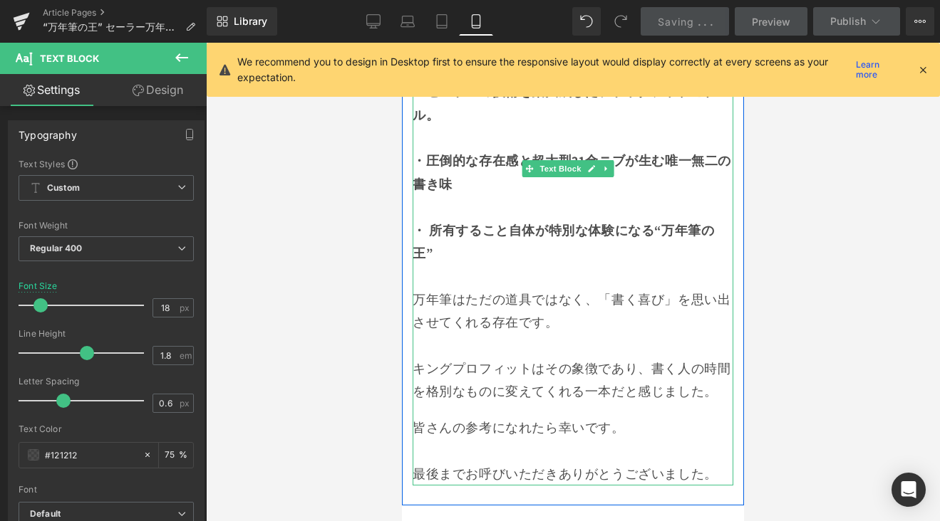
scroll to position [11117, 0]
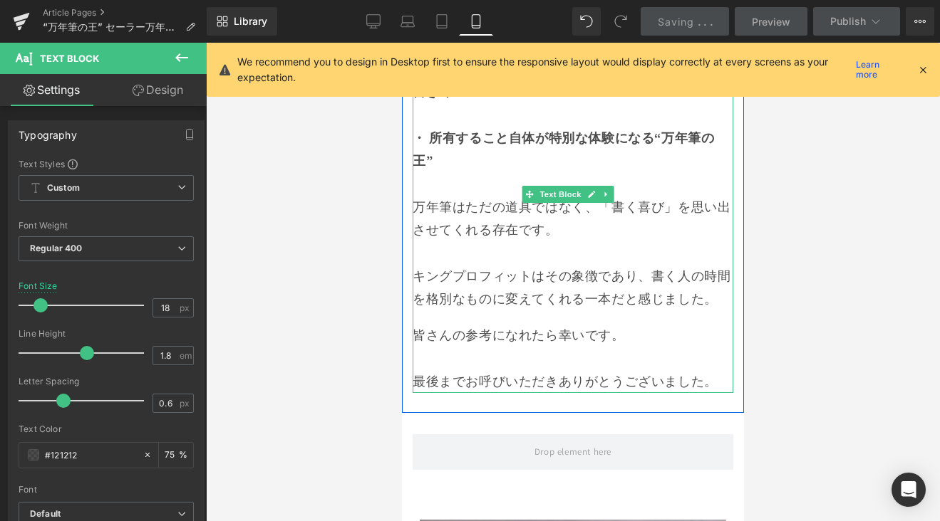
click at [465, 324] on p "皆さんの参考になれたら幸いです。 最後までお呼びいただきありがとうございました。" at bounding box center [572, 358] width 321 height 69
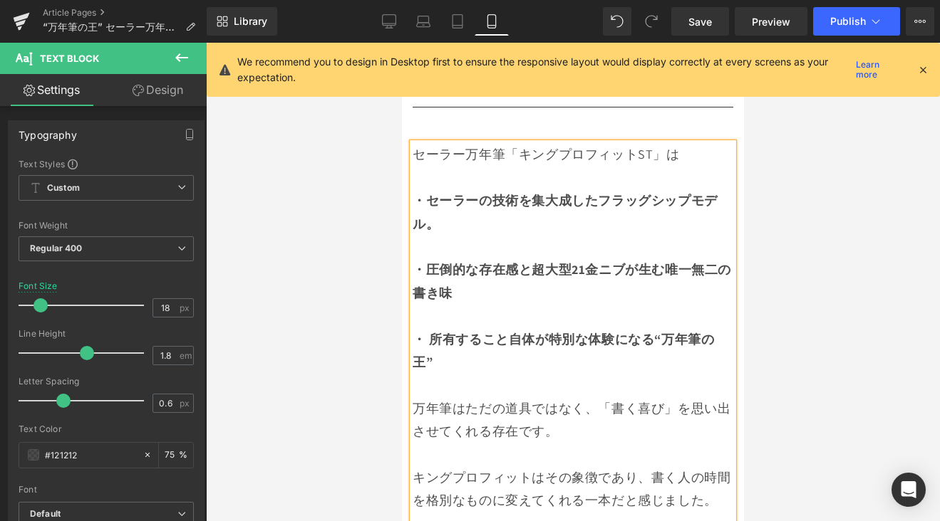
scroll to position [10968, 0]
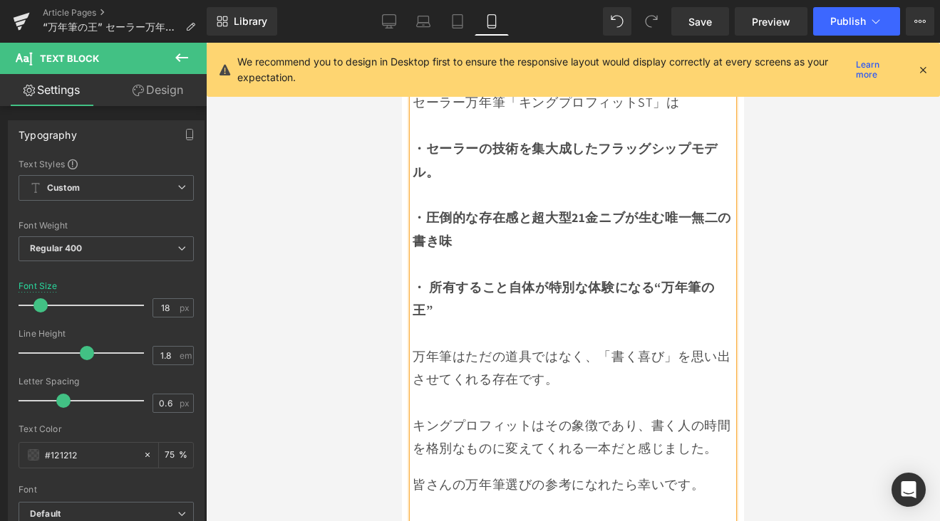
click at [505, 474] on p "皆さんの万年筆選びの参考になれたら幸いです。 最後までお呼びいただきありがとうございました。" at bounding box center [572, 508] width 321 height 69
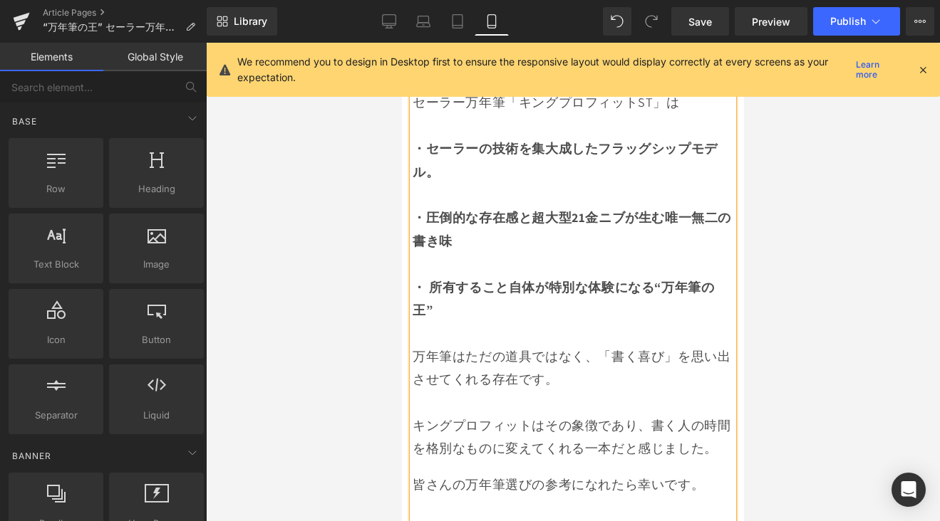
click at [779, 336] on div at bounding box center [573, 282] width 734 height 479
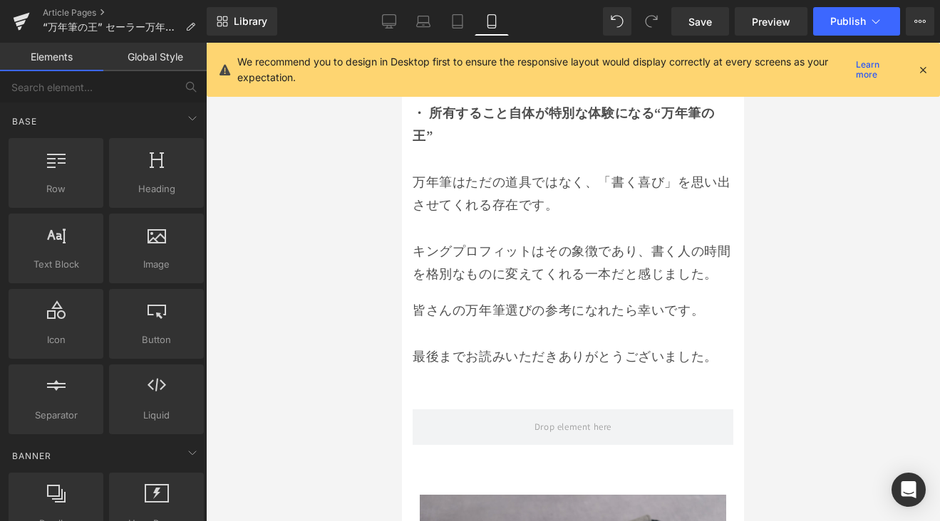
scroll to position [11187, 0]
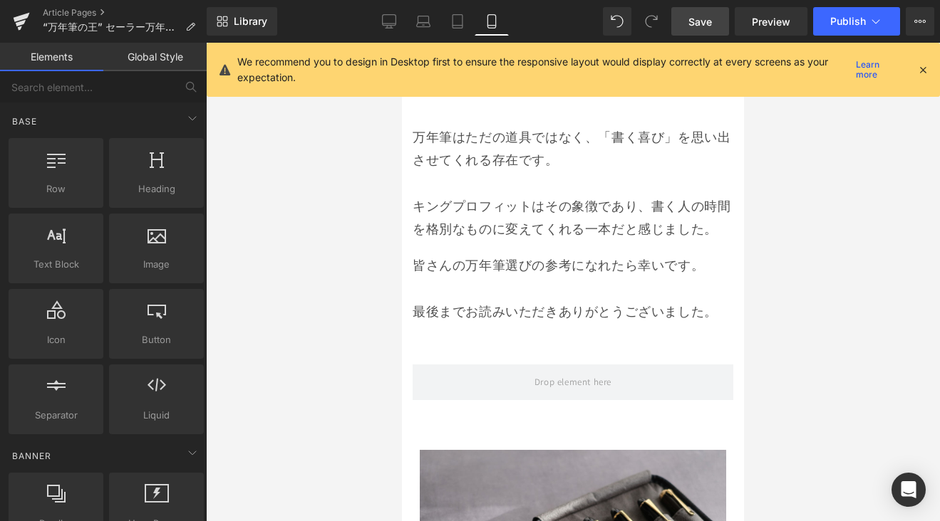
click at [693, 22] on span "Save" at bounding box center [700, 21] width 24 height 15
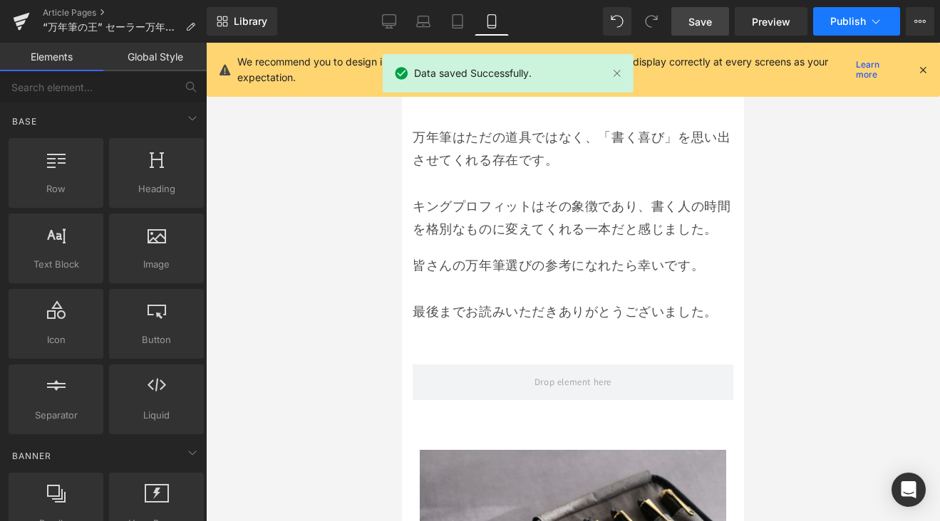
click at [843, 16] on span "Publish" at bounding box center [848, 21] width 36 height 11
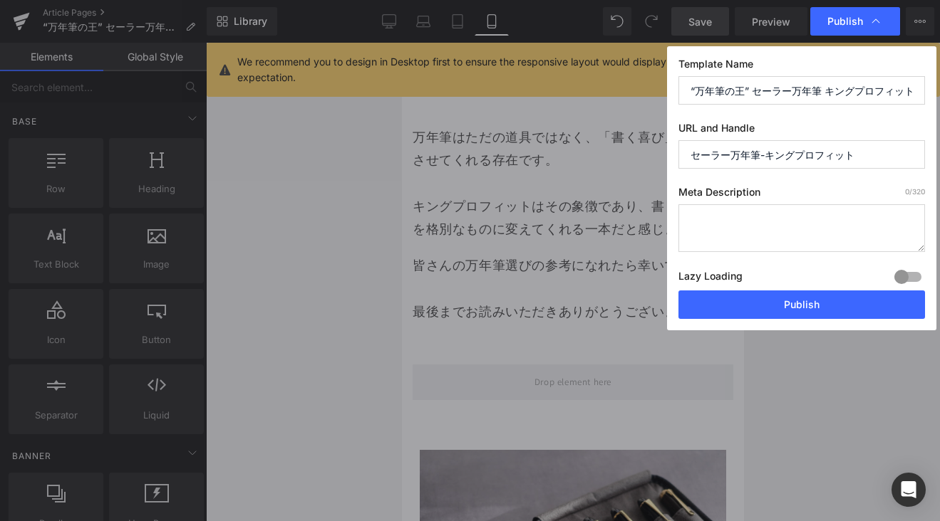
drag, startPoint x: 865, startPoint y: 152, endPoint x: 687, endPoint y: 145, distance: 178.9
click at [687, 145] on input "セーラー万年筆-キングプロフィット" at bounding box center [801, 154] width 246 height 28
paste input "sailor-king-profito-review"
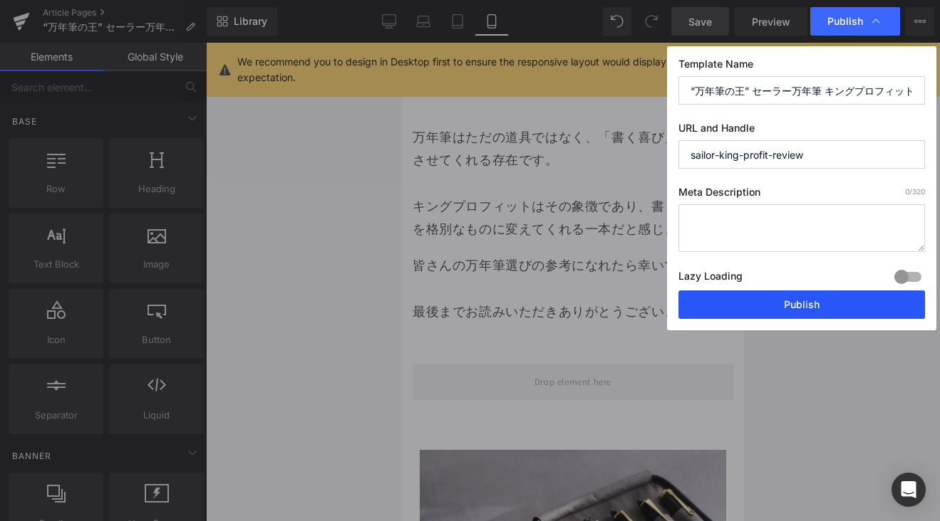
type input "sailor-king-profit-review"
click at [789, 308] on button "Publish" at bounding box center [801, 305] width 246 height 28
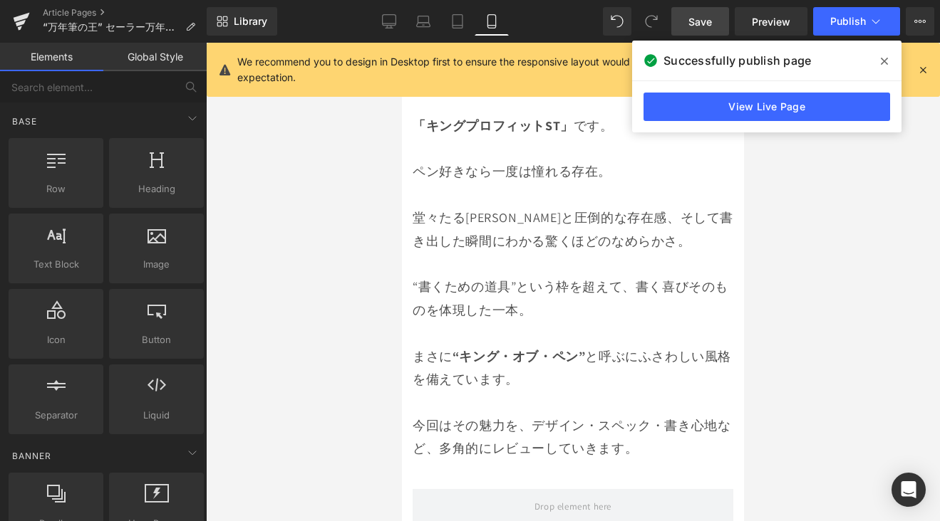
scroll to position [649, 0]
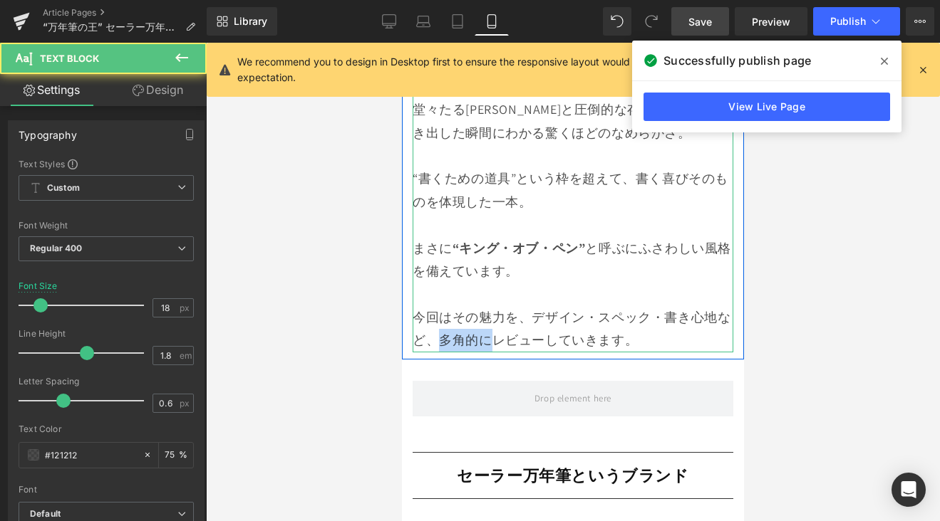
drag, startPoint x: 505, startPoint y: 328, endPoint x: 457, endPoint y: 331, distance: 48.5
click at [457, 331] on p "今回はその魅力を、デザイン・スペック・書き心地など、多角的にレビューしていきます。" at bounding box center [572, 329] width 321 height 46
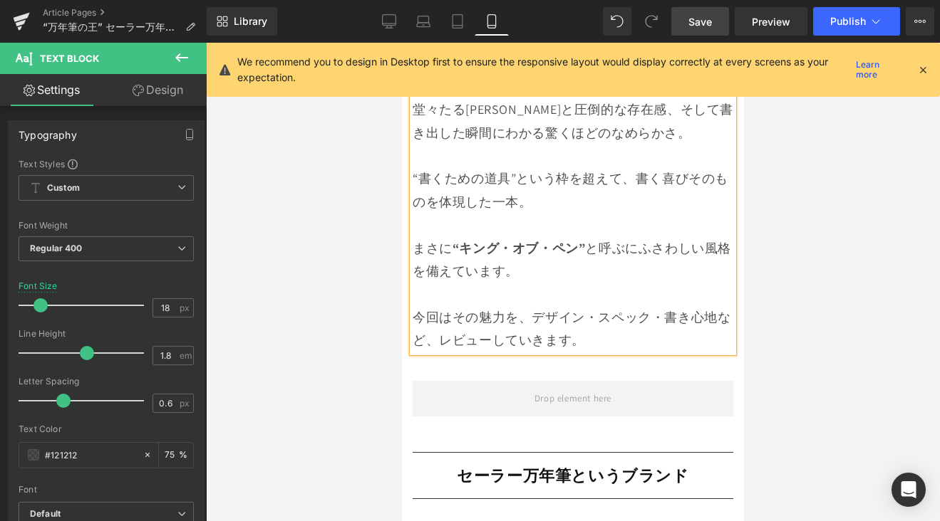
click at [709, 31] on link "Save" at bounding box center [700, 21] width 58 height 28
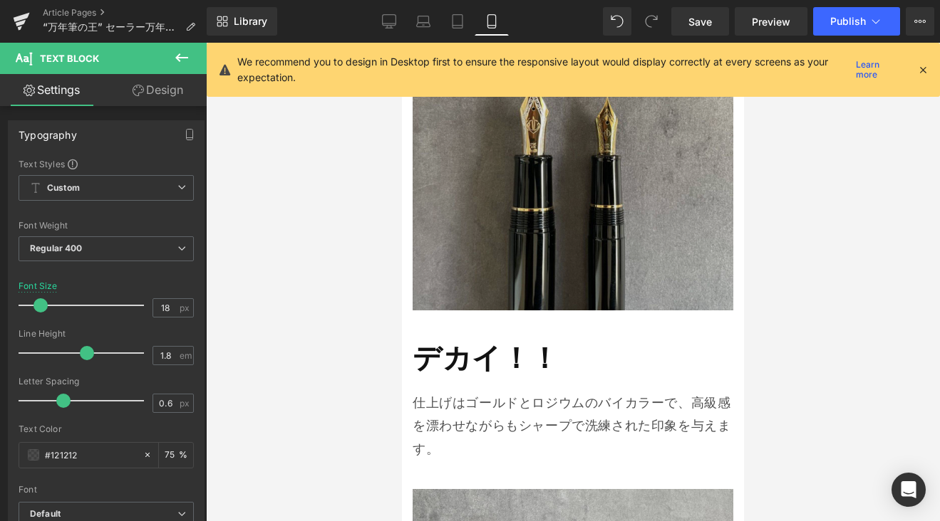
scroll to position [2973, 0]
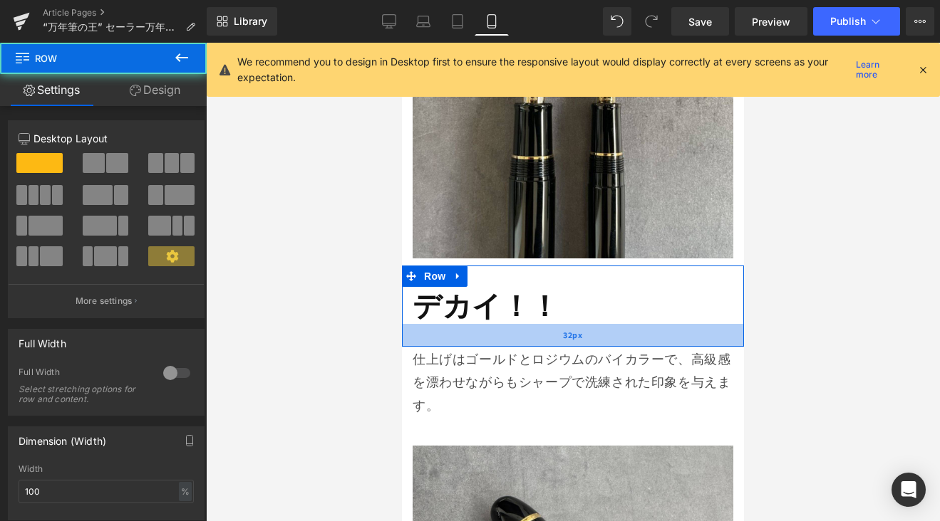
drag, startPoint x: 512, startPoint y: 287, endPoint x: 512, endPoint y: 296, distance: 8.5
click at [512, 324] on div "32px" at bounding box center [573, 335] width 342 height 23
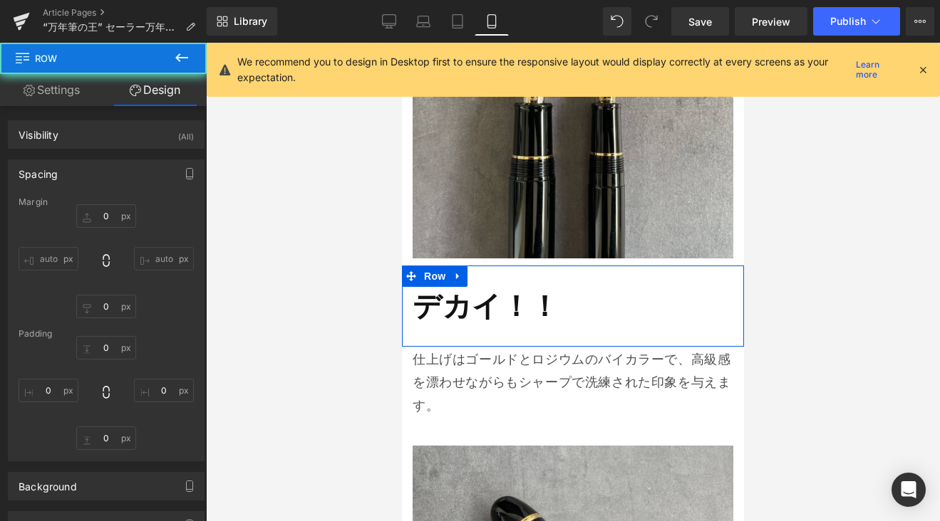
type input "0"
type input "30"
type input "0"
type input "32"
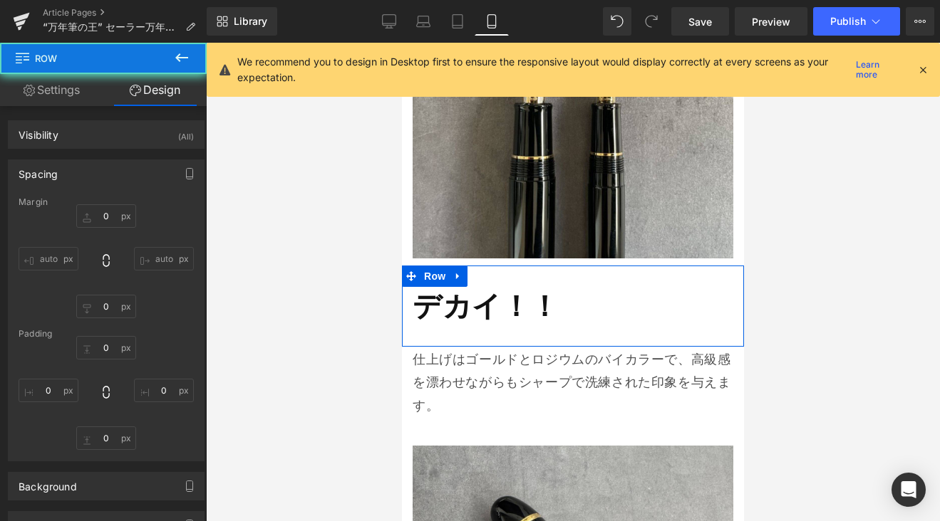
type input "0"
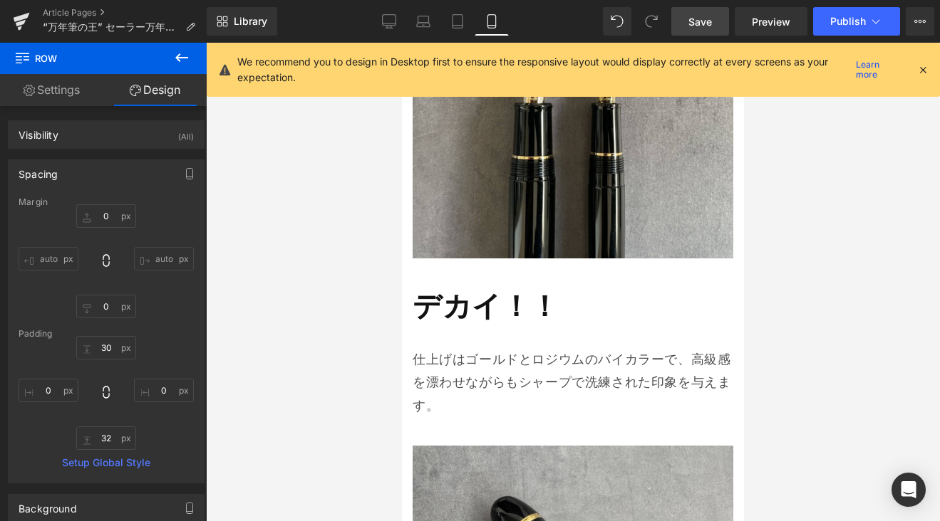
click at [710, 17] on span "Save" at bounding box center [700, 21] width 24 height 15
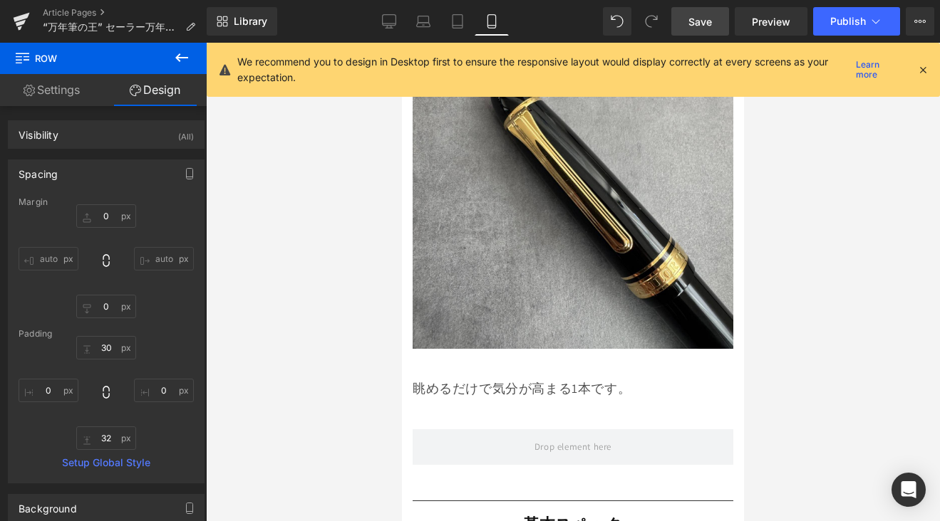
scroll to position [3409, 0]
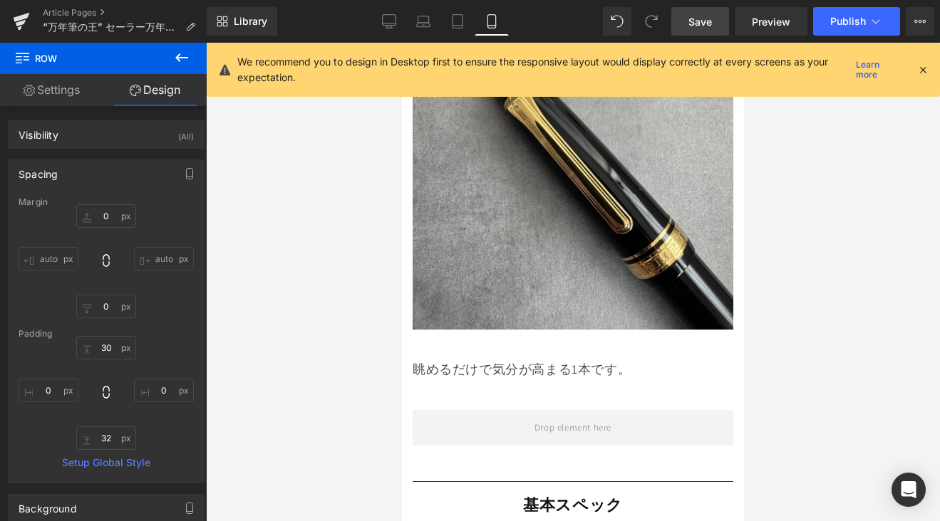
click at [418, 358] on p "眺めるだけで気分が高まる1本です。" at bounding box center [572, 369] width 321 height 23
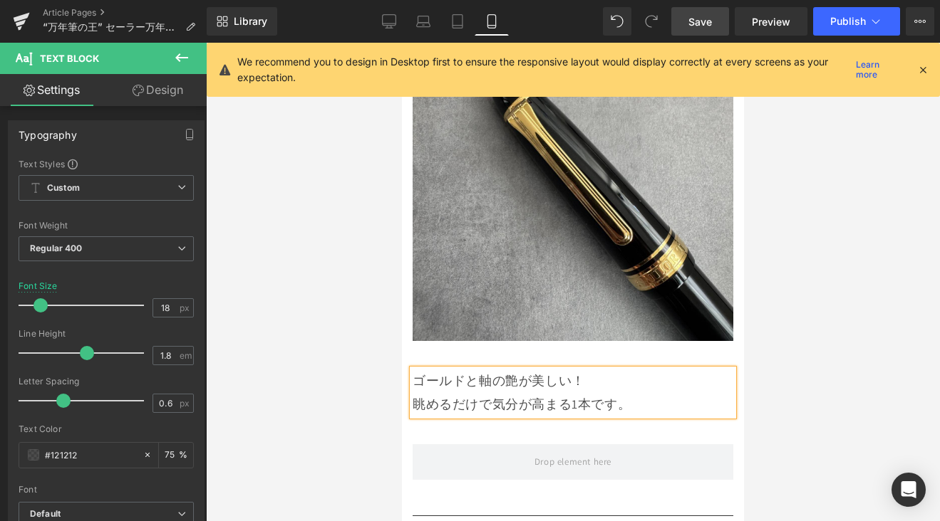
scroll to position [3395, 0]
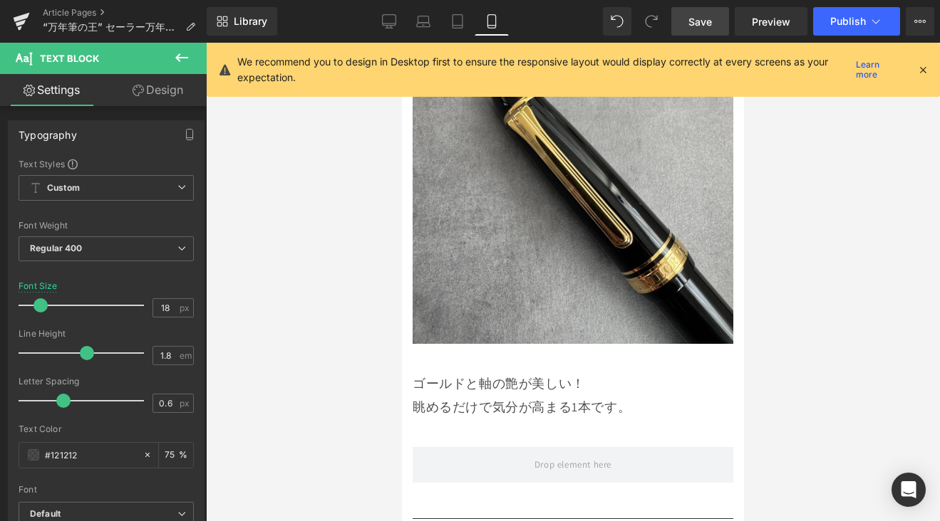
click at [704, 31] on link "Save" at bounding box center [700, 21] width 58 height 28
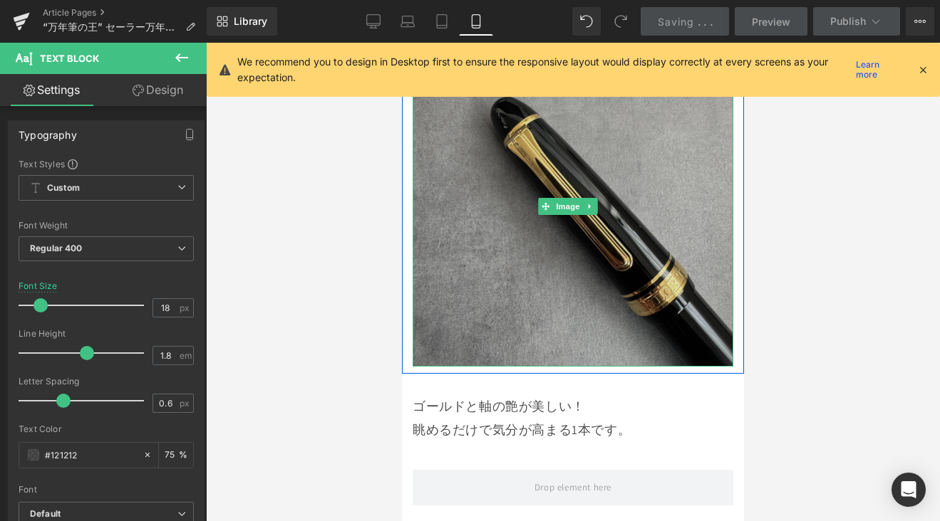
scroll to position [3385, 0]
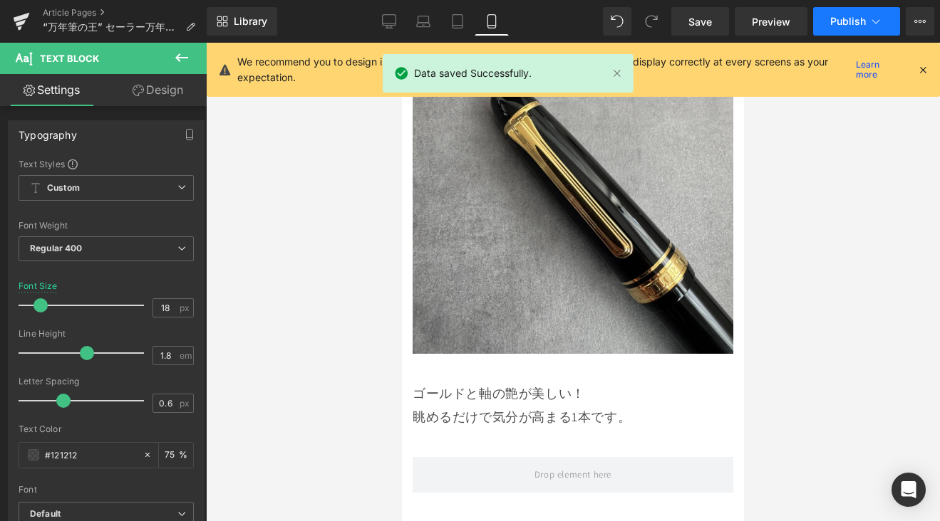
click at [838, 24] on span "Publish" at bounding box center [848, 21] width 36 height 11
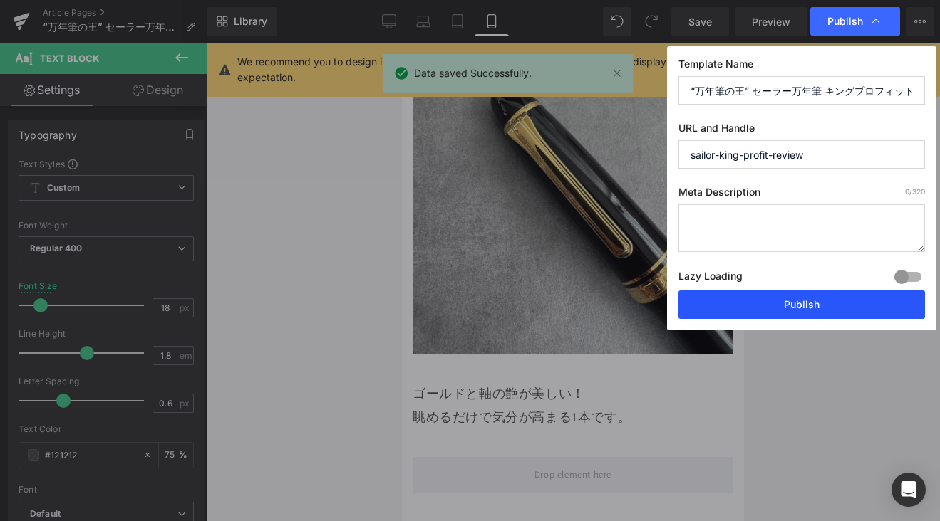
click at [786, 301] on button "Publish" at bounding box center [801, 305] width 246 height 28
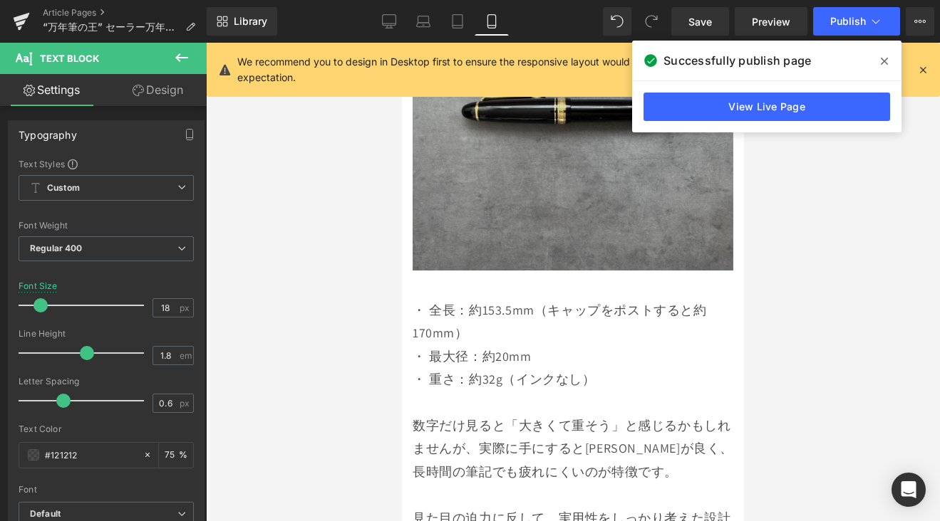
scroll to position [3633, 0]
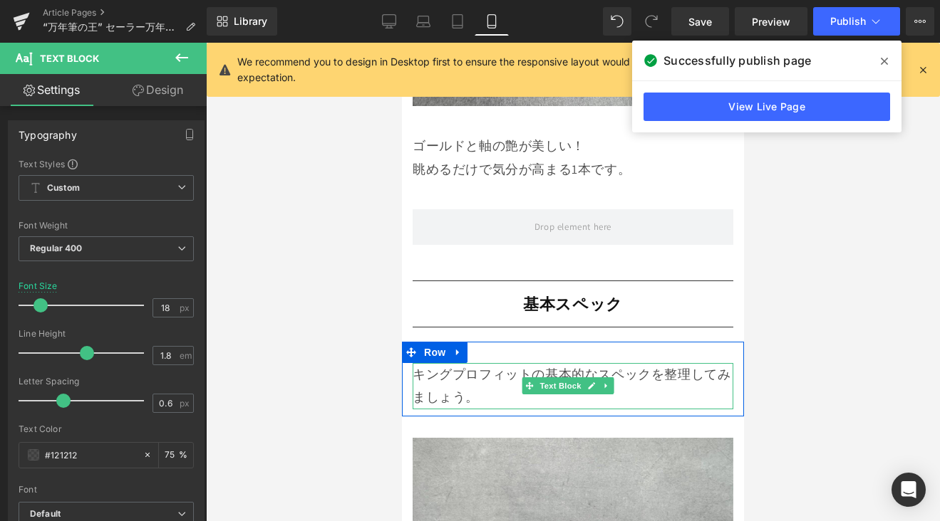
click at [679, 363] on p "キングプロフィットの基本的なスペックを整理してみましょう。" at bounding box center [572, 386] width 321 height 46
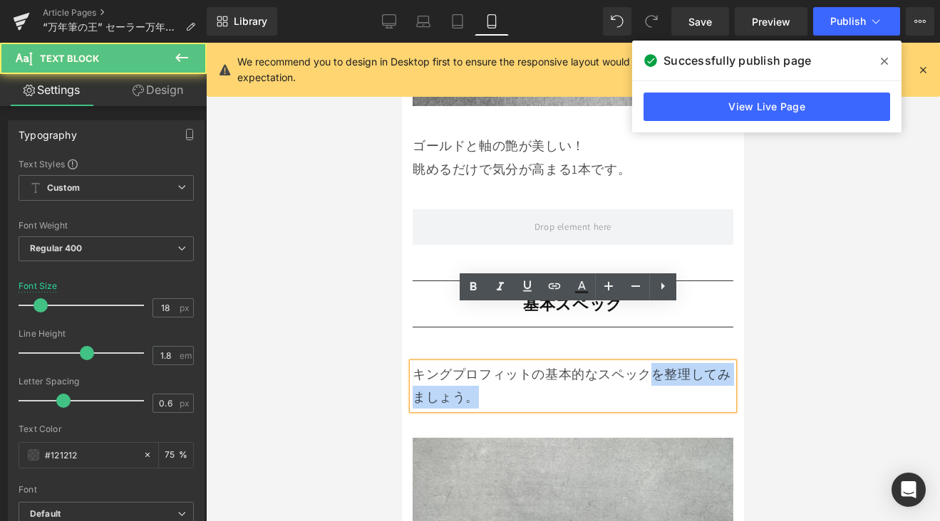
drag, startPoint x: 653, startPoint y: 316, endPoint x: 654, endPoint y: 332, distance: 15.7
click at [655, 363] on p "キングプロフィットの基本的なスペックを整理してみましょう。" at bounding box center [572, 386] width 321 height 46
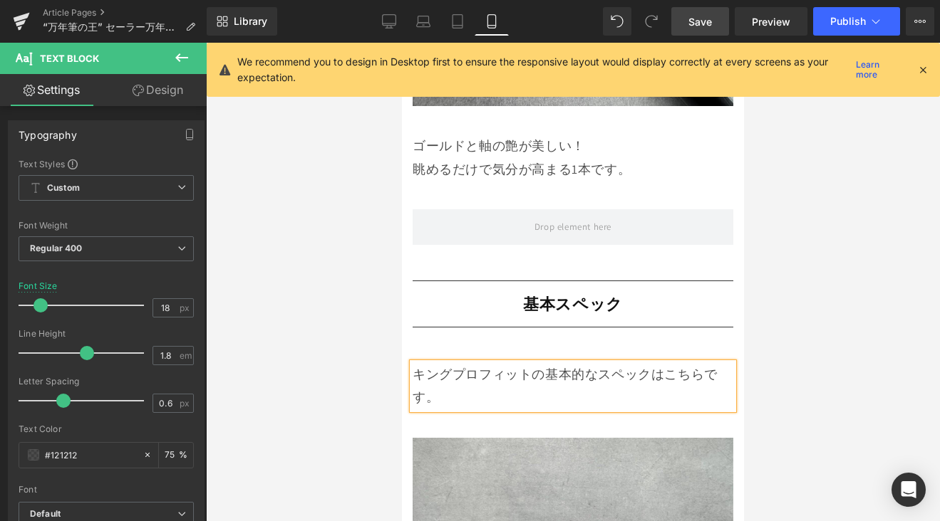
click at [707, 27] on span "Save" at bounding box center [700, 21] width 24 height 15
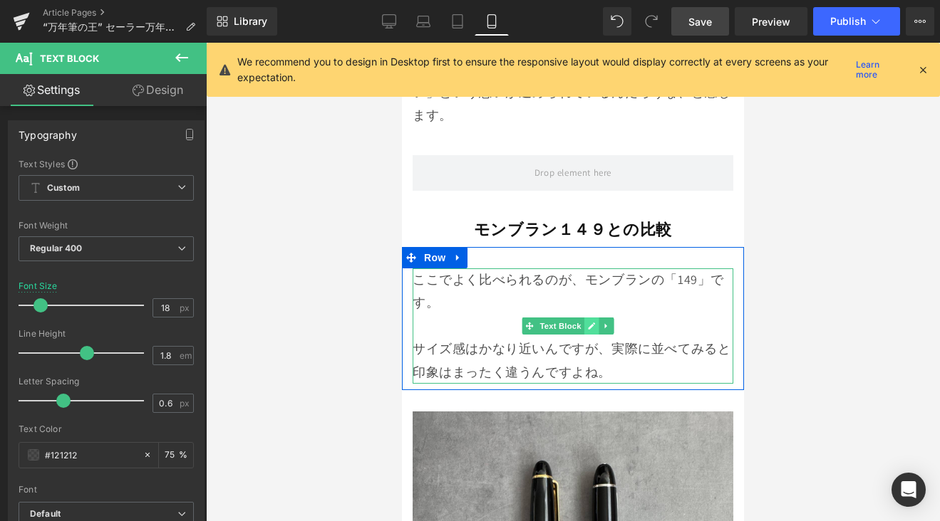
scroll to position [7066, 0]
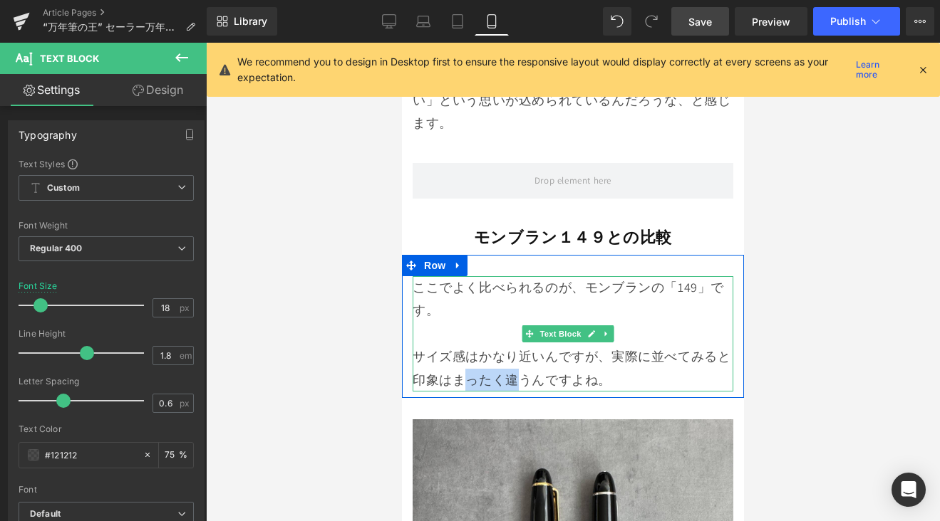
drag, startPoint x: 513, startPoint y: 289, endPoint x: 468, endPoint y: 292, distance: 45.0
click at [468, 323] on p "サイズ感はかなり近いんですが、実際に並べてみると印象はまったく違うんですよね。" at bounding box center [572, 357] width 321 height 69
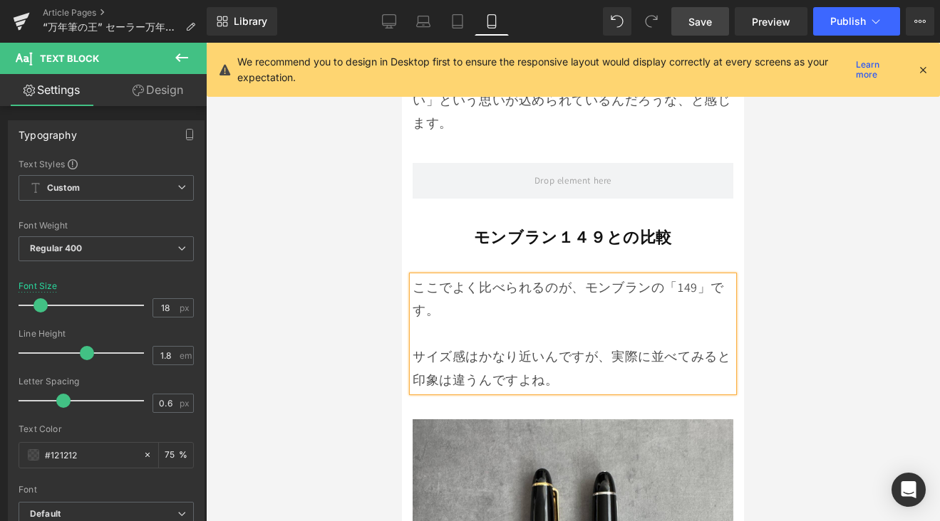
click at [705, 31] on link "Save" at bounding box center [700, 21] width 58 height 28
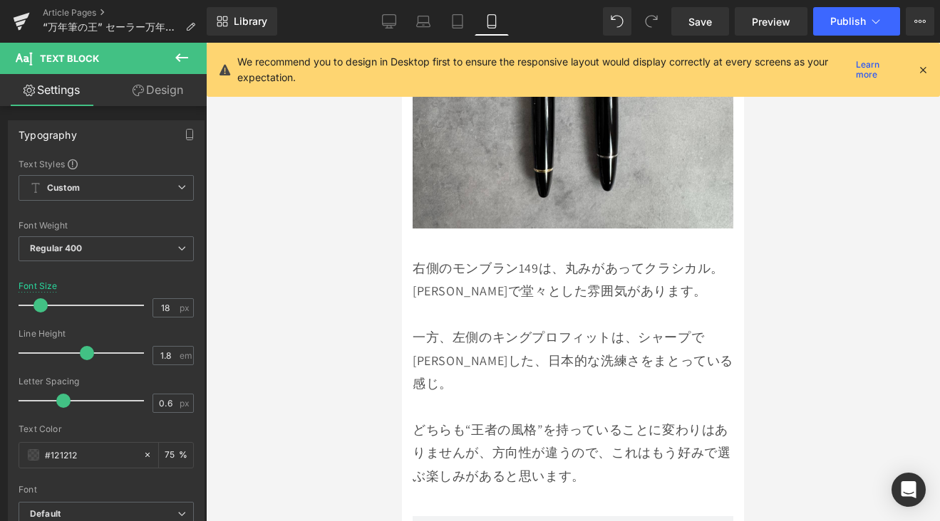
scroll to position [7579, 0]
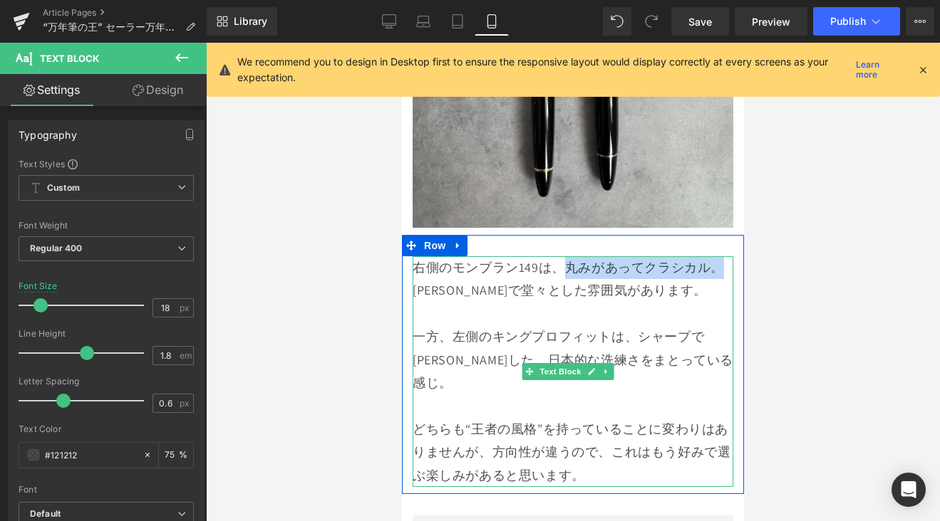
drag, startPoint x: 567, startPoint y: 169, endPoint x: 578, endPoint y: 181, distance: 16.1
click at [578, 256] on p "右側のモンブラン149は、丸みがあってクラシカル。" at bounding box center [572, 267] width 321 height 23
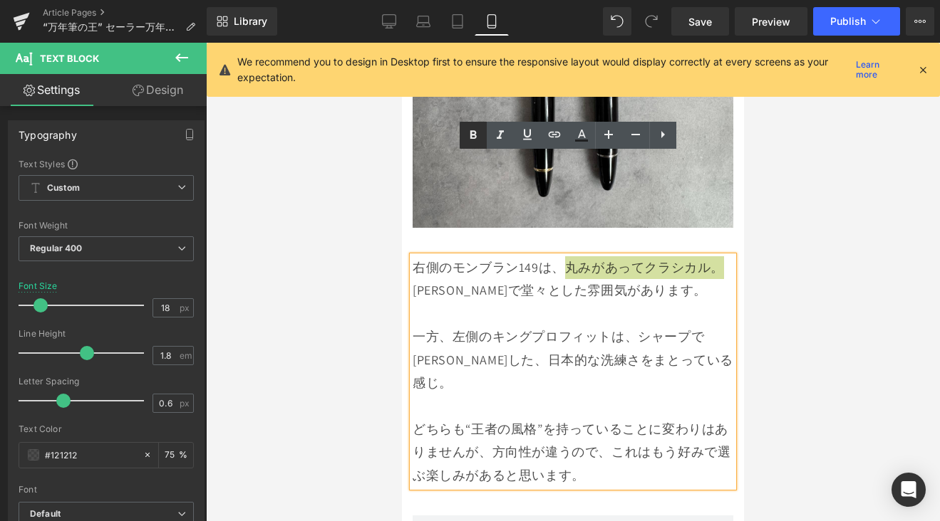
click at [472, 134] on icon at bounding box center [472, 135] width 6 height 9
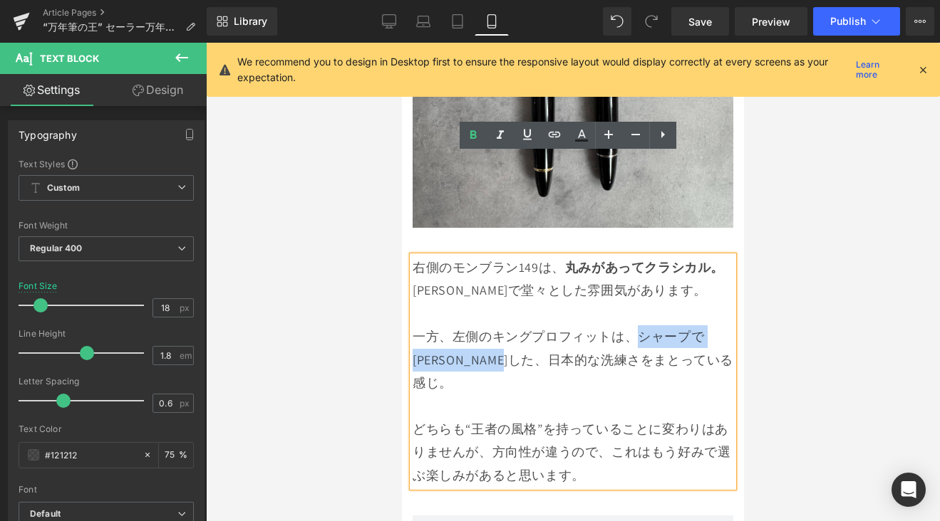
drag, startPoint x: 635, startPoint y: 259, endPoint x: 557, endPoint y: 283, distance: 81.1
click at [557, 326] on p "一方、左側のキングプロフィットは、シャープで[PERSON_NAME]した、日本的な洗練さをまとっている感じ。" at bounding box center [572, 360] width 321 height 69
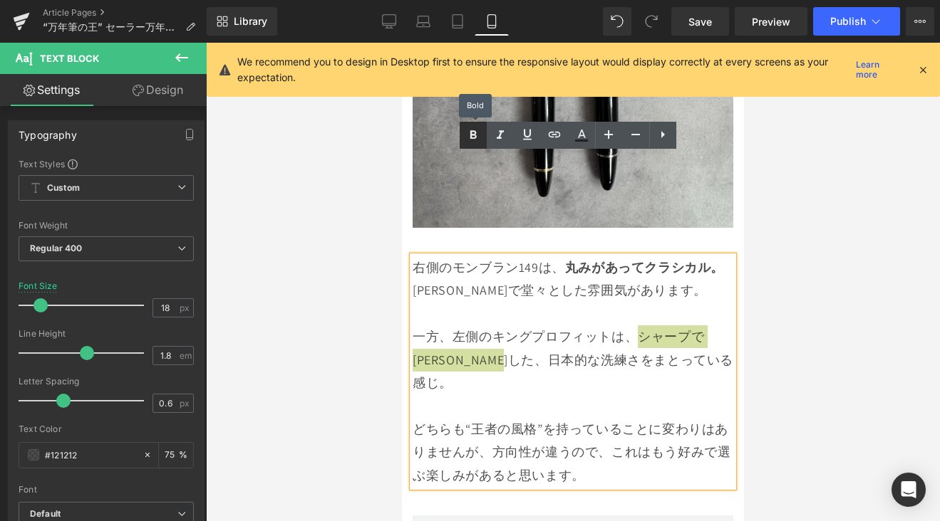
click at [472, 142] on icon at bounding box center [472, 135] width 17 height 17
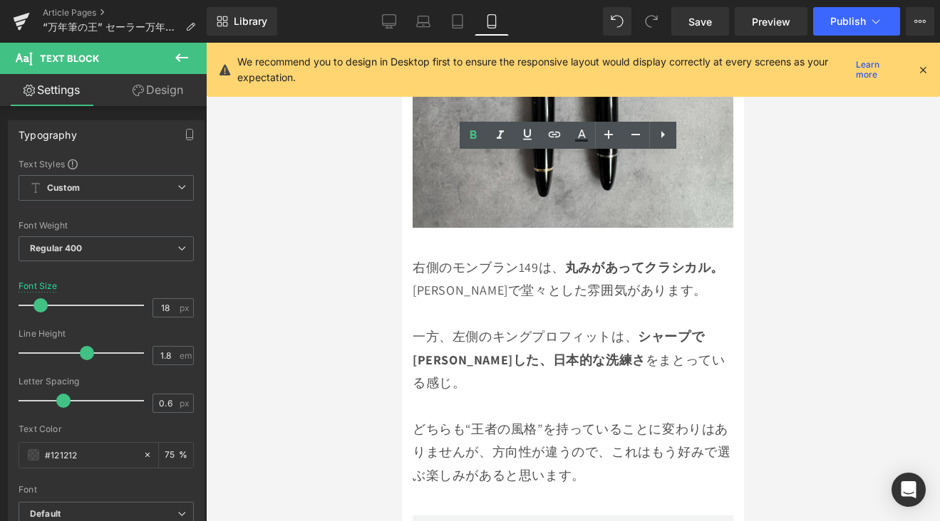
click at [782, 213] on div at bounding box center [573, 282] width 734 height 479
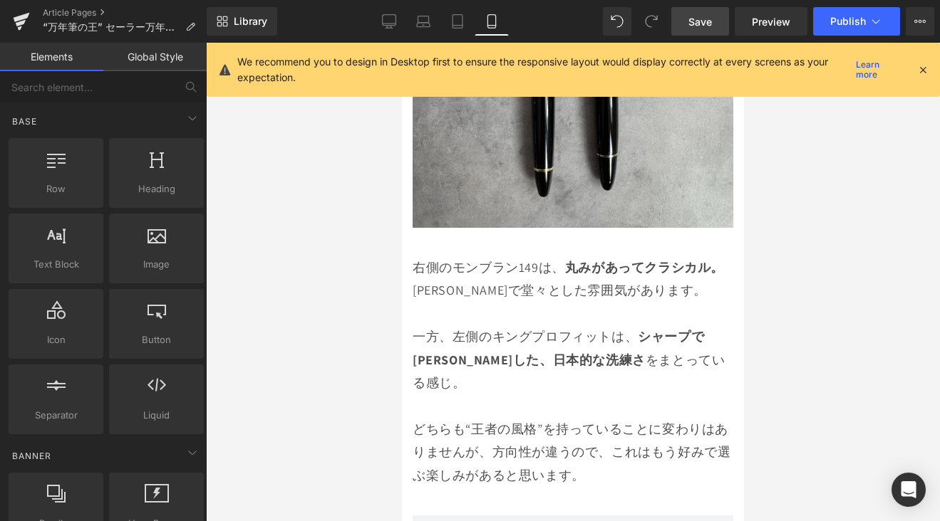
drag, startPoint x: 696, startPoint y: 27, endPoint x: 326, endPoint y: 175, distance: 398.0
click at [696, 27] on span "Save" at bounding box center [700, 21] width 24 height 15
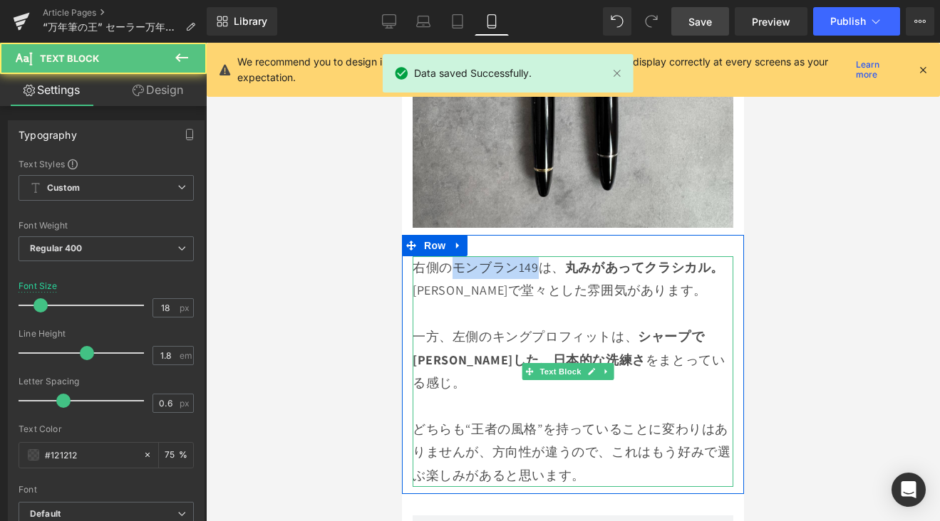
drag, startPoint x: 537, startPoint y: 169, endPoint x: 449, endPoint y: 167, distance: 87.6
click at [449, 256] on p "右側のモンブラン149は、 丸みがあってクラシカル。" at bounding box center [572, 267] width 321 height 23
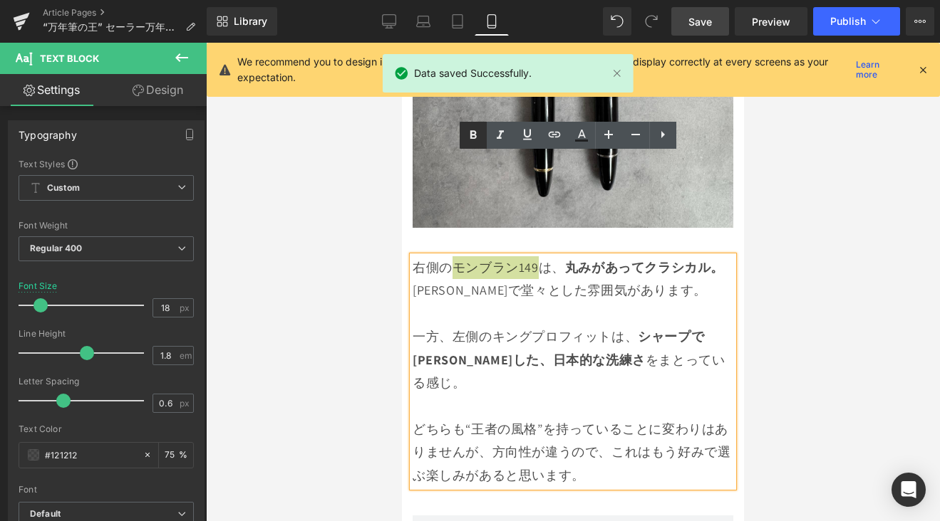
click at [482, 135] on link at bounding box center [472, 135] width 27 height 27
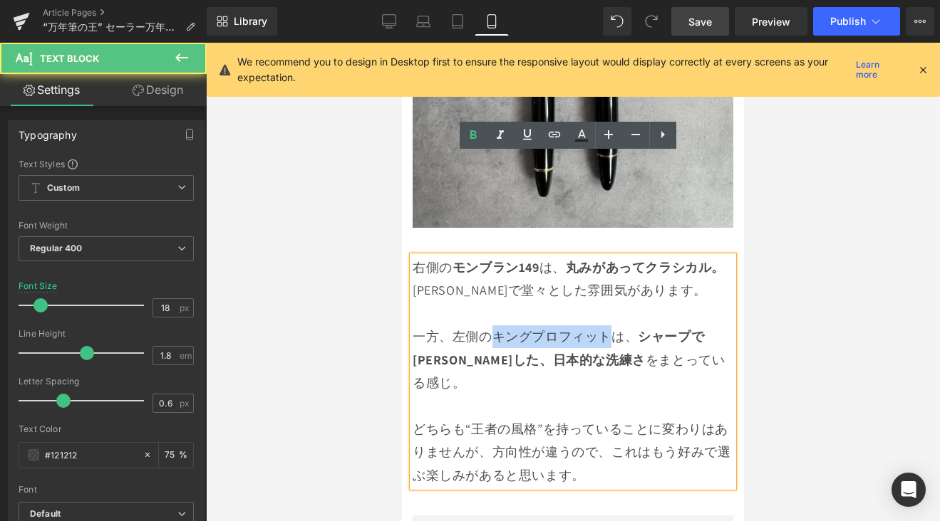
drag, startPoint x: 606, startPoint y: 258, endPoint x: 480, endPoint y: 172, distance: 152.7
click at [497, 326] on p "一方、左側のキングプロフィットは、 シャープで[PERSON_NAME]した、日本的な洗練さ をまとっている感じ。" at bounding box center [572, 360] width 321 height 69
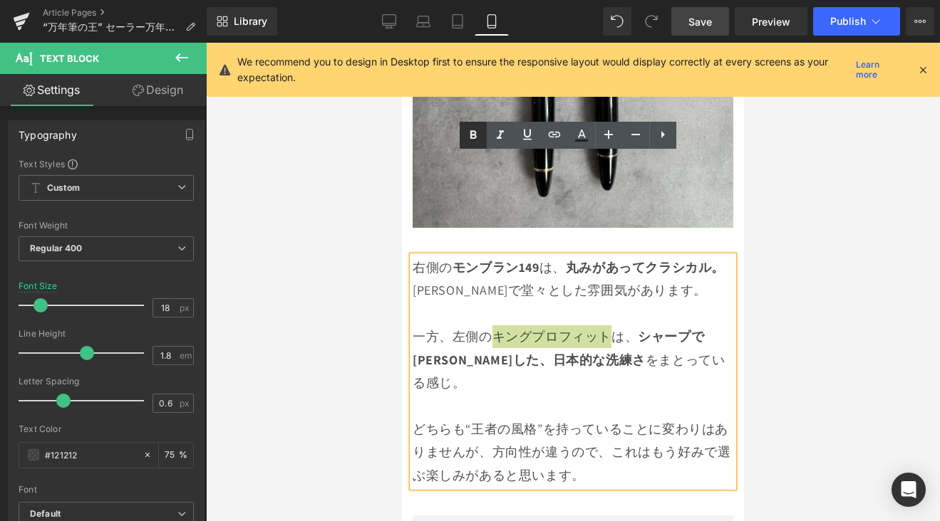
click at [477, 145] on link at bounding box center [472, 135] width 27 height 27
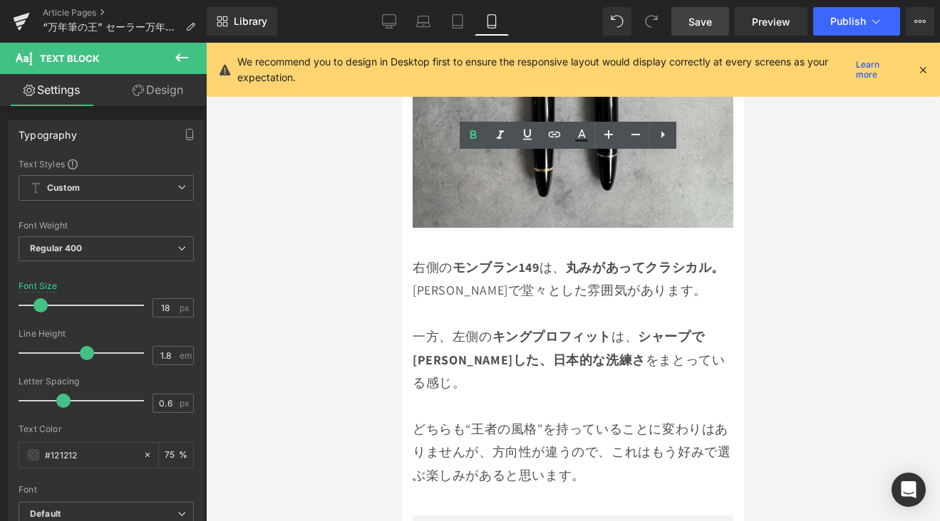
click at [727, 19] on link "Save" at bounding box center [700, 21] width 58 height 28
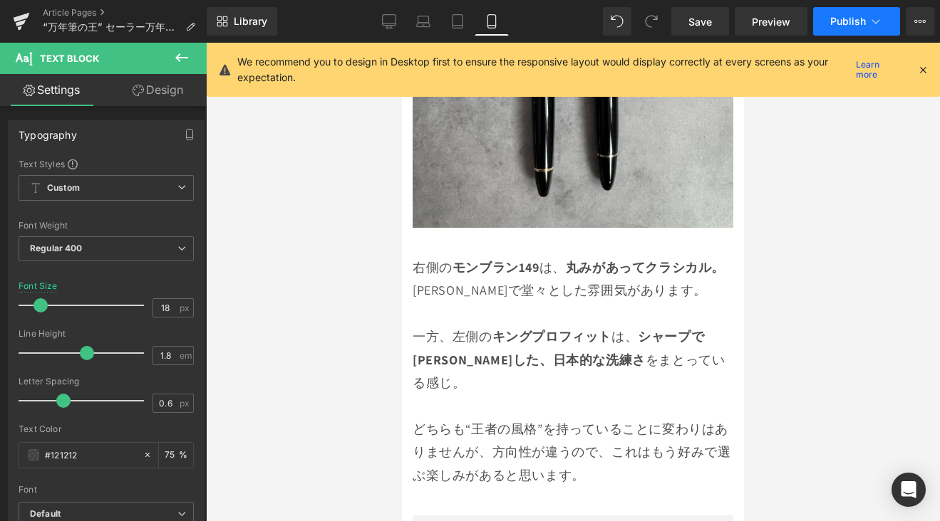
click at [848, 20] on span "Publish" at bounding box center [848, 21] width 36 height 11
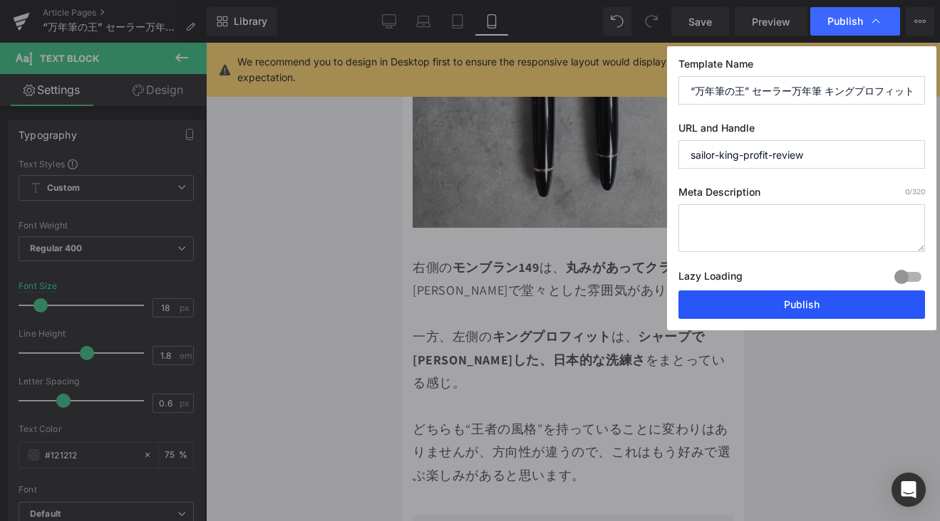
click at [827, 304] on button "Publish" at bounding box center [801, 305] width 246 height 28
